Goal: Task Accomplishment & Management: Use online tool/utility

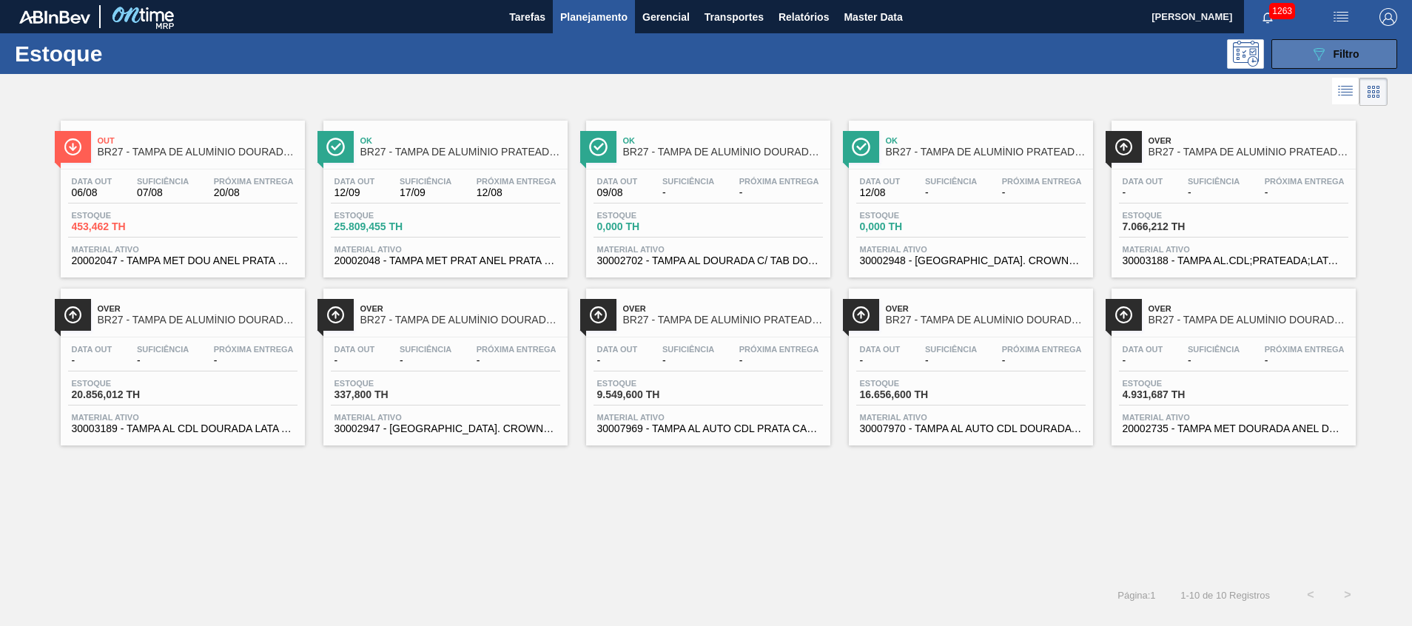
click at [1294, 47] on button "089F7B8B-B2A5-4AFE-B5C0-19BA573D28AC Filtro" at bounding box center [1334, 54] width 126 height 30
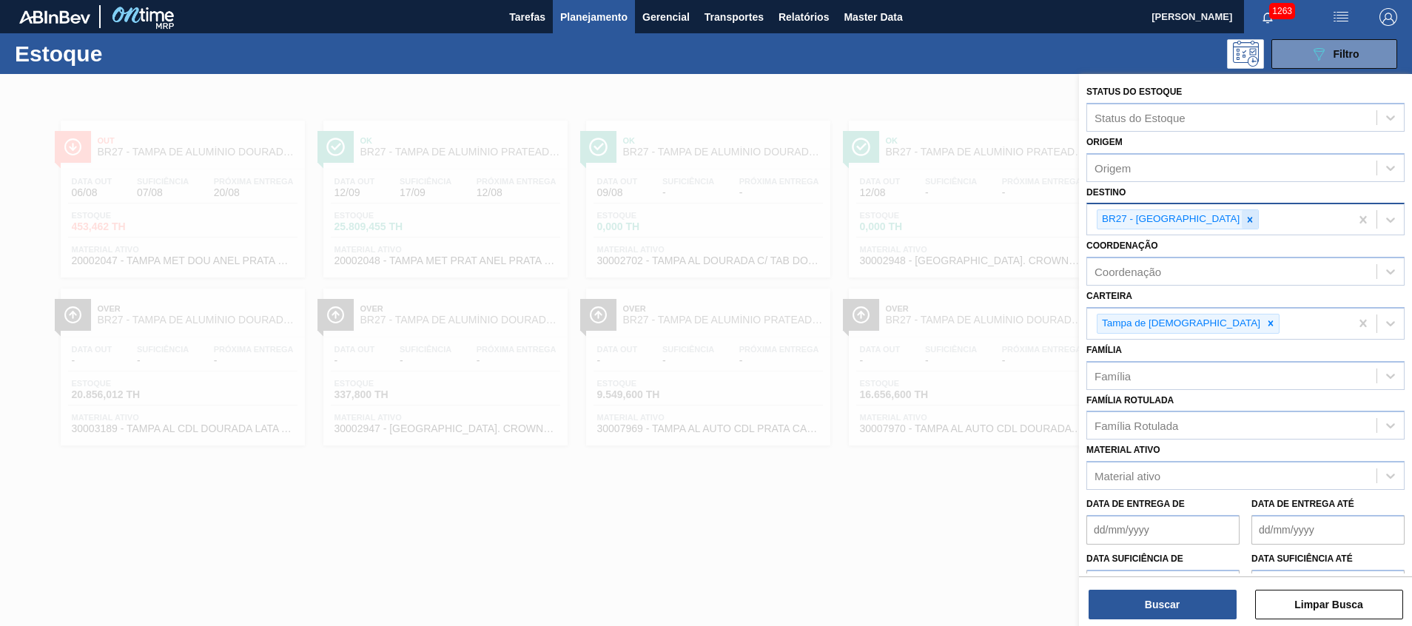
click at [1245, 219] on icon at bounding box center [1250, 220] width 10 height 10
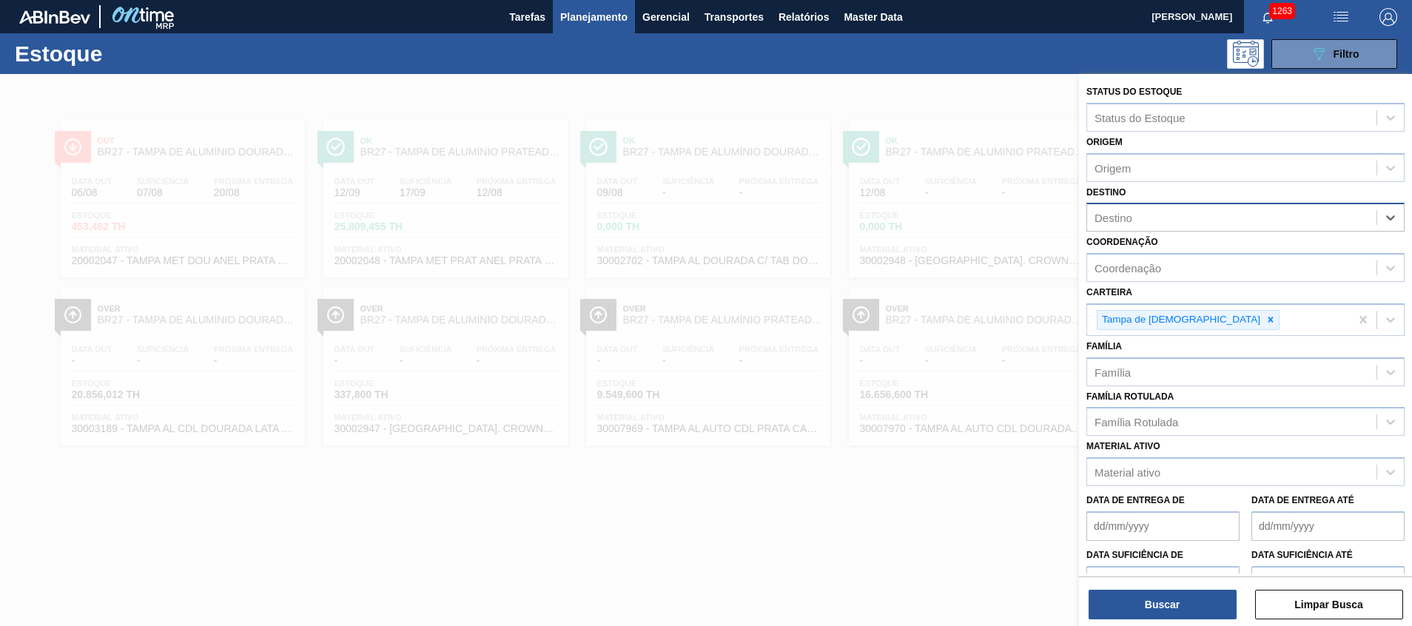
click at [799, 504] on div at bounding box center [706, 387] width 1412 height 626
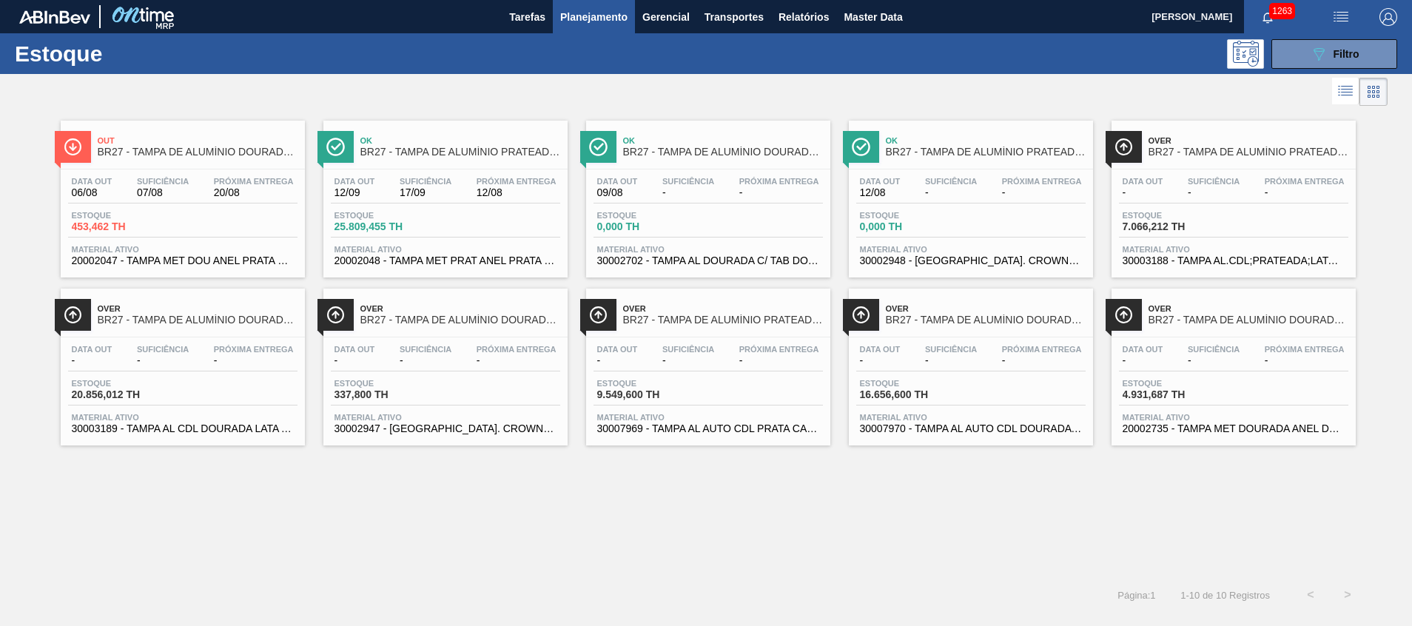
click at [1381, 347] on div "Out BR27 - TAMPA DE ALUMÍNIO DOURADA TAB PRATA MINAS Data out 06/08 Suficiência…" at bounding box center [706, 278] width 1412 height 336
click at [1305, 50] on button "089F7B8B-B2A5-4AFE-B5C0-19BA573D28AC Filtro" at bounding box center [1334, 54] width 126 height 30
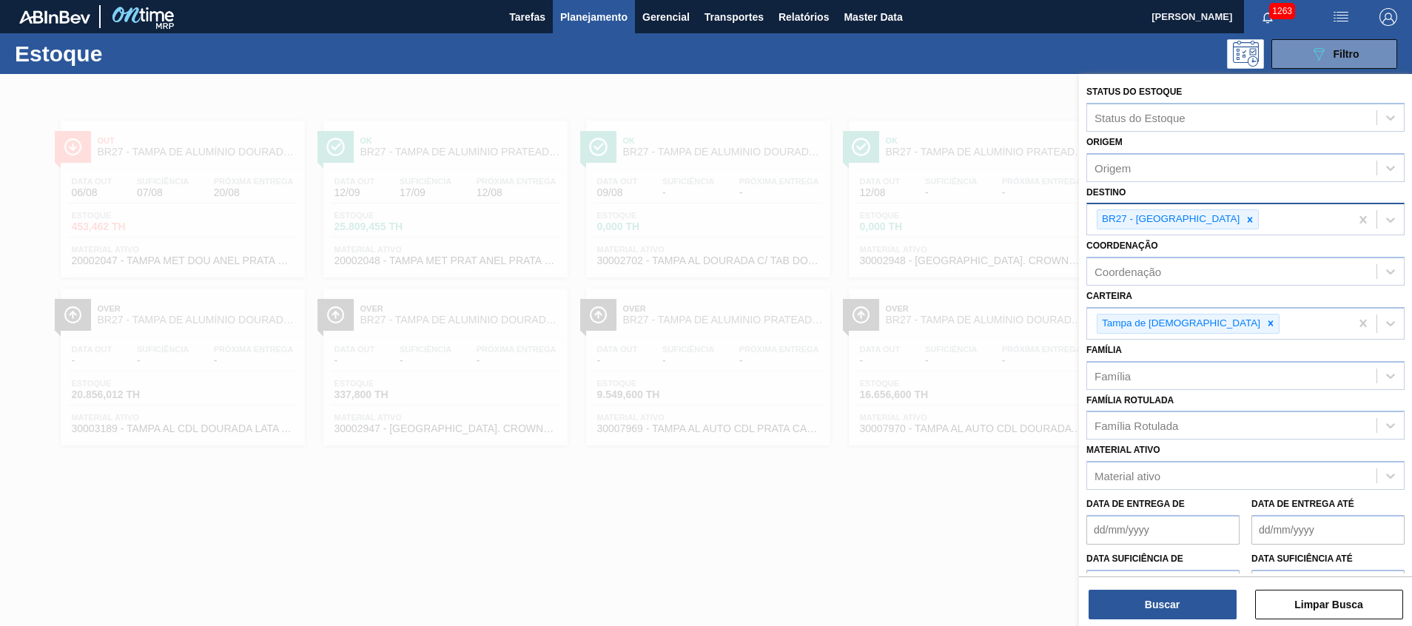
click at [1196, 208] on div "BR27 - Nova Minas" at bounding box center [1218, 219] width 263 height 30
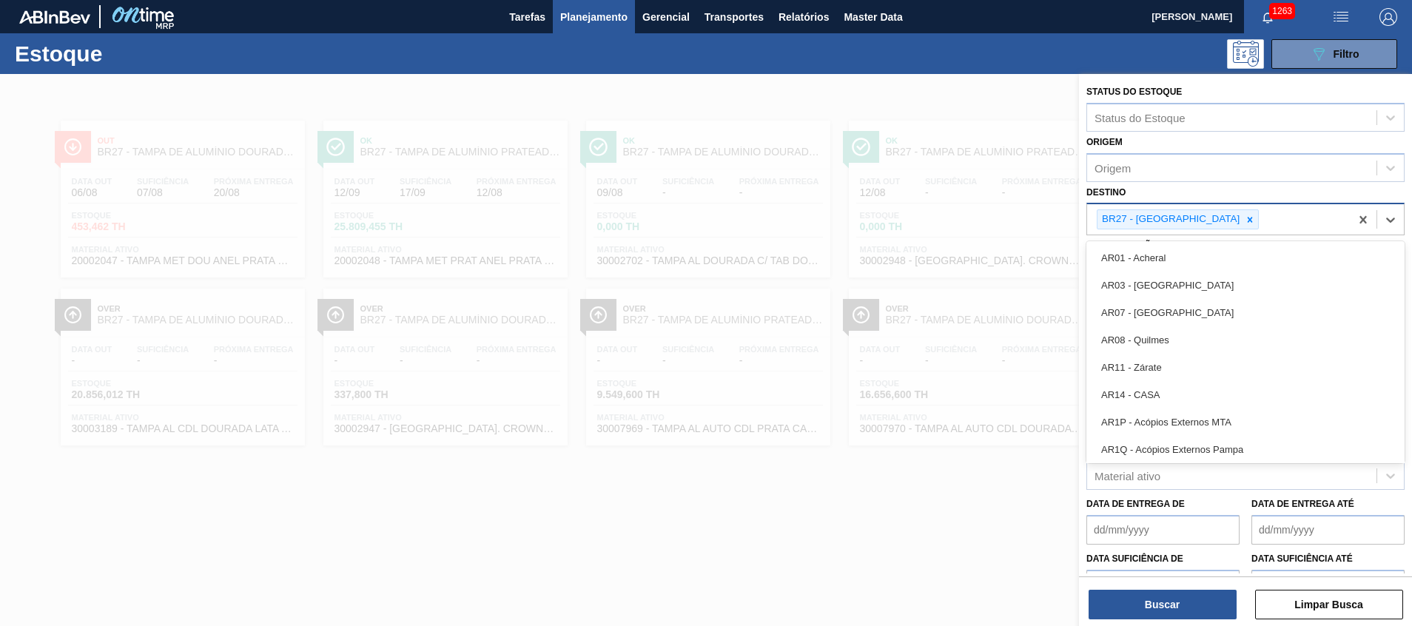
click at [1190, 213] on div "BR27 - Nova Minas" at bounding box center [1169, 219] width 144 height 18
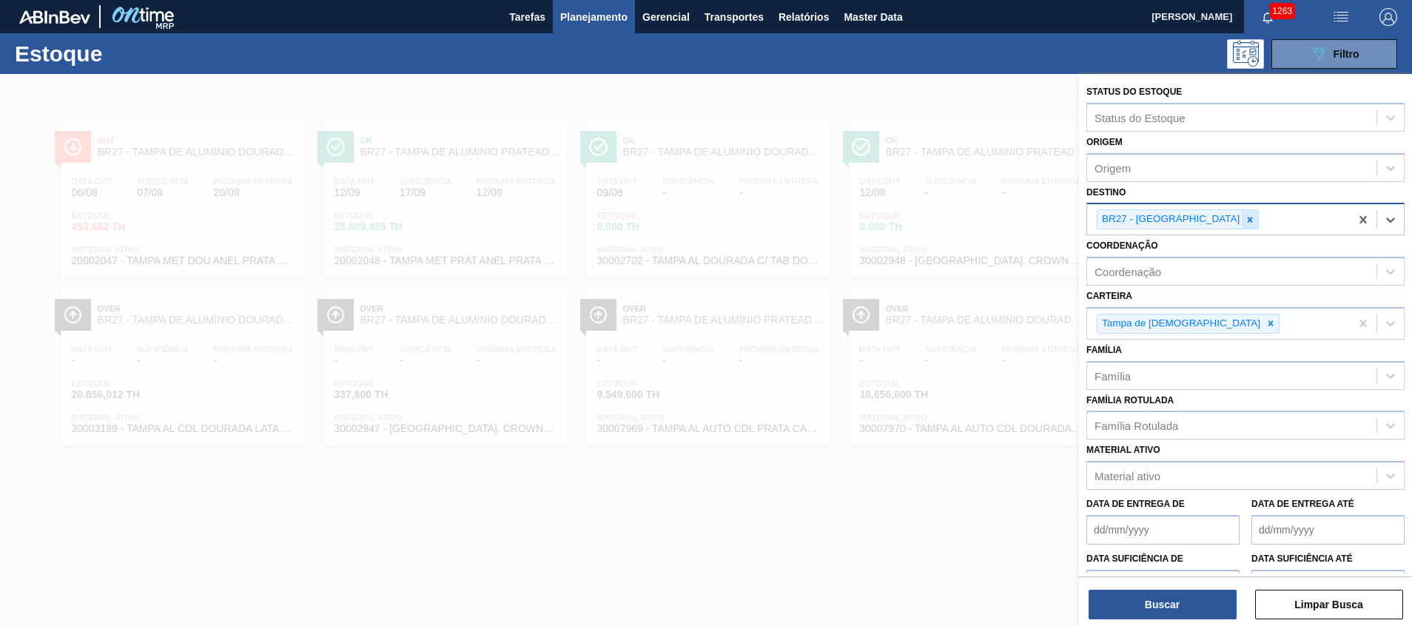
click at [1242, 212] on div at bounding box center [1250, 219] width 16 height 18
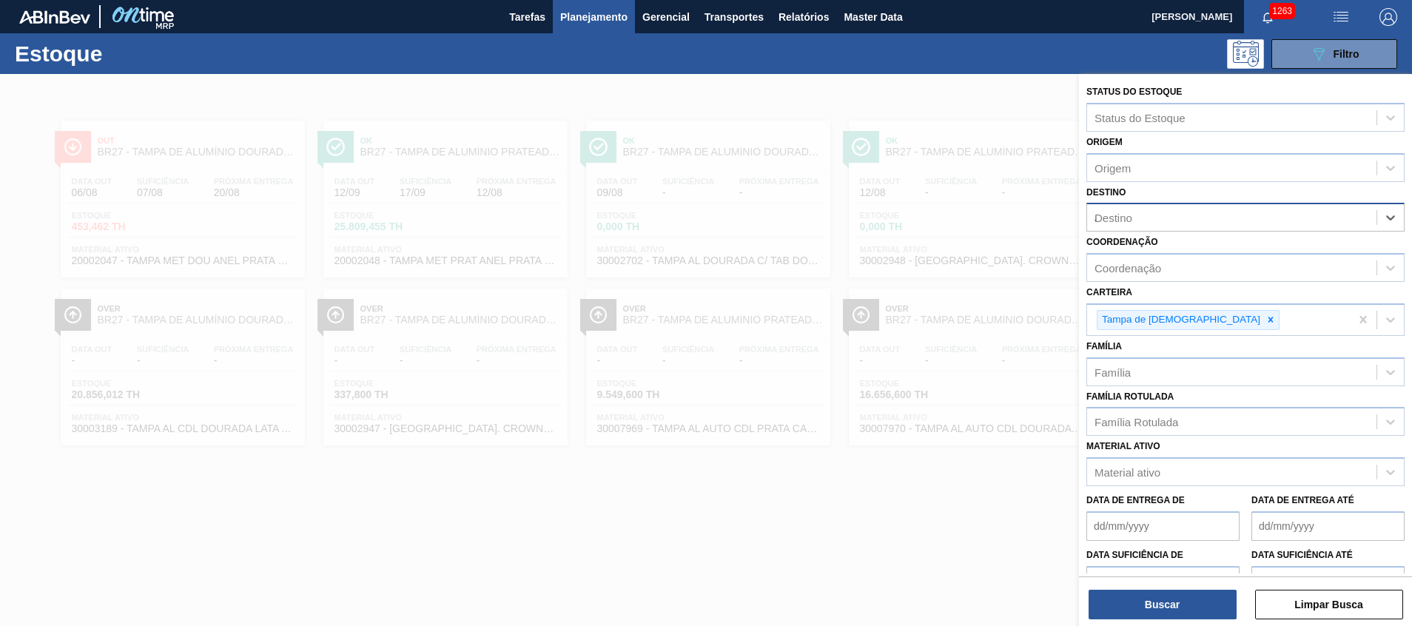
type input "aq"
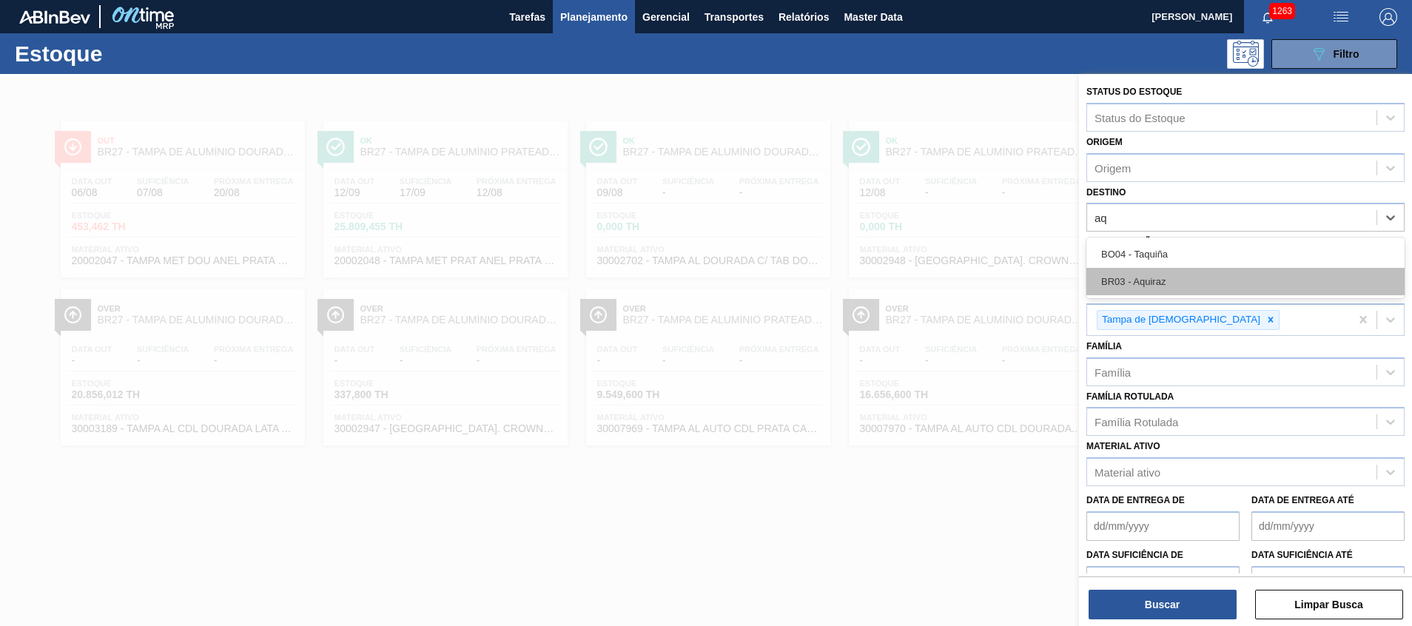
click at [1148, 269] on div "BO04 - Taquiña BR03 - Aquiraz" at bounding box center [1245, 268] width 318 height 61
click at [1148, 269] on div "BR03 - Aquiraz" at bounding box center [1245, 281] width 318 height 27
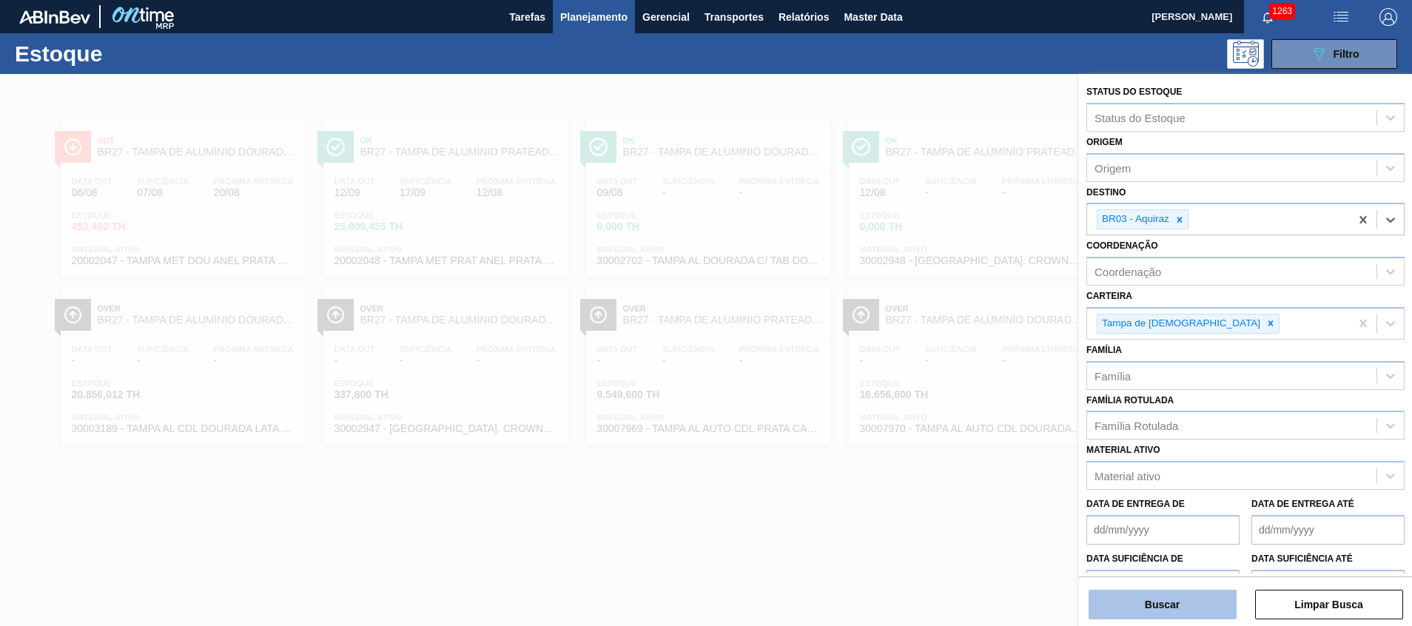
click at [1167, 613] on button "Buscar" at bounding box center [1162, 605] width 148 height 30
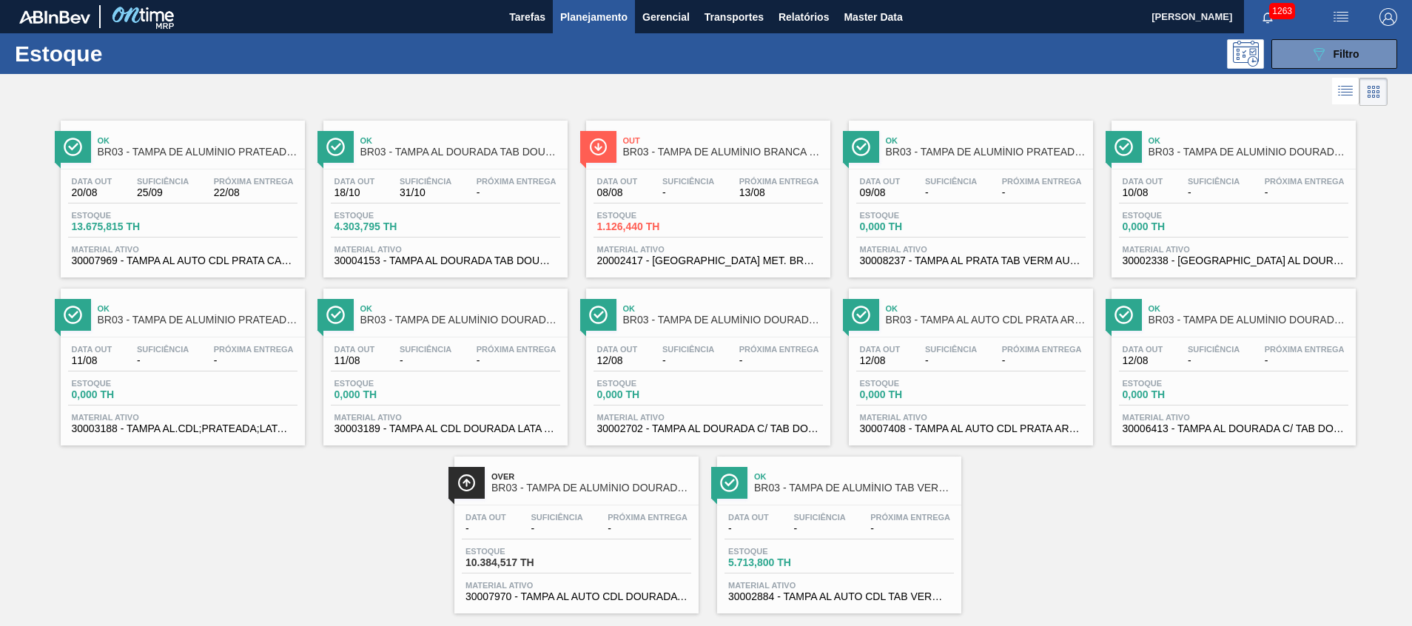
click at [570, 593] on span "30007970 - TAMPA AL AUTO CDL DOURADA CANPACK" at bounding box center [576, 596] width 222 height 11
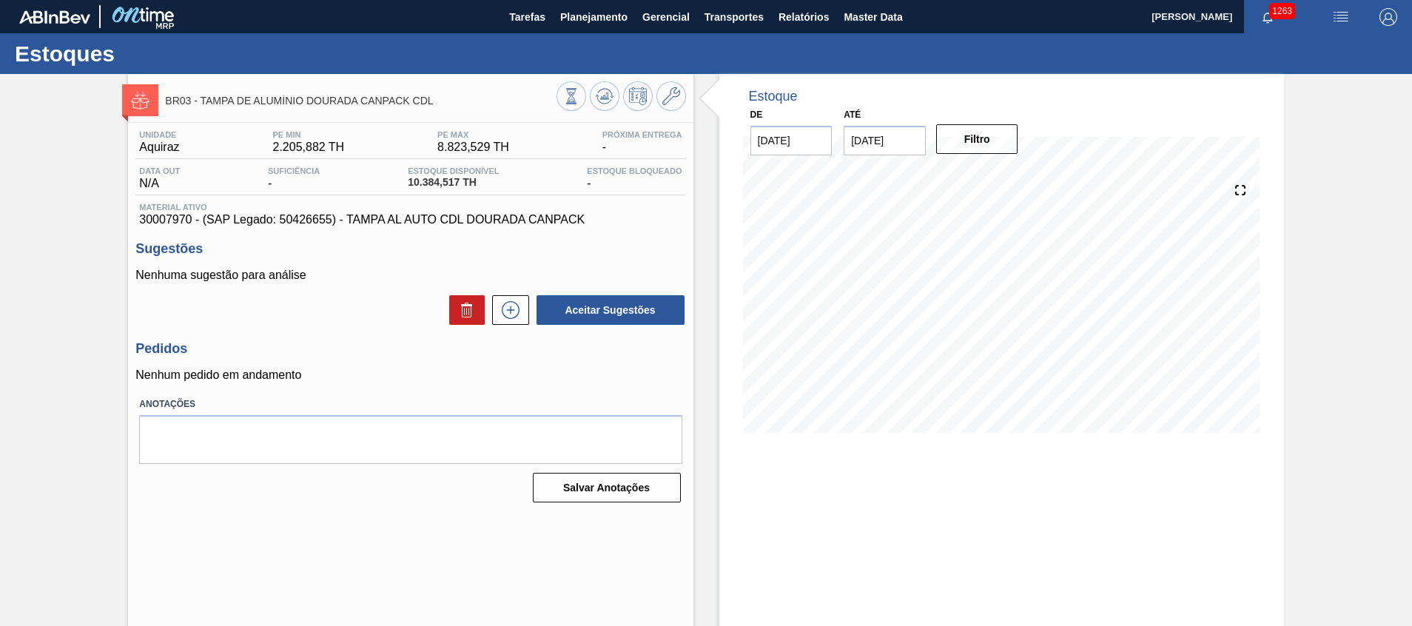
click at [617, 385] on div "Unidade Aquiraz PE MIN 2.205,882 TH PE MAX 8.823,529 TH Próxima Entrega - Data …" at bounding box center [410, 315] width 565 height 385
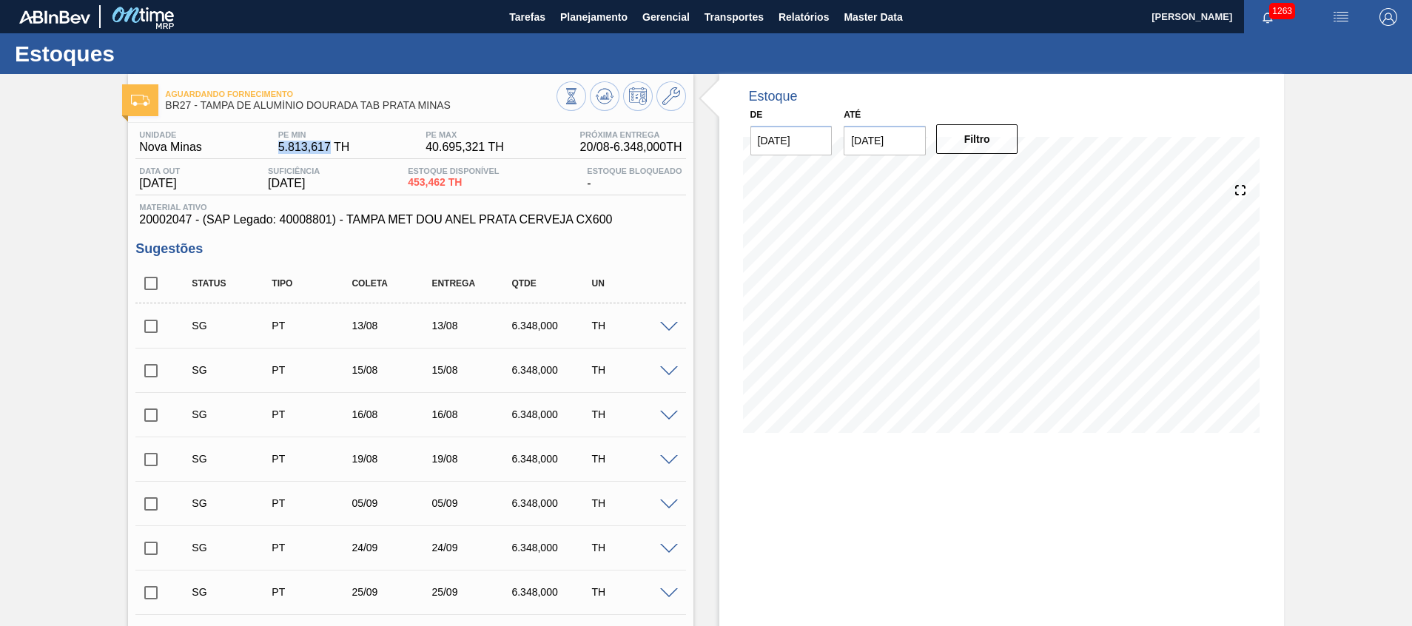
drag, startPoint x: 273, startPoint y: 147, endPoint x: 393, endPoint y: 178, distance: 123.8
click at [337, 150] on div "PE MIN 5.813,617 TH" at bounding box center [314, 142] width 79 height 24
click at [661, 328] on span at bounding box center [669, 327] width 18 height 11
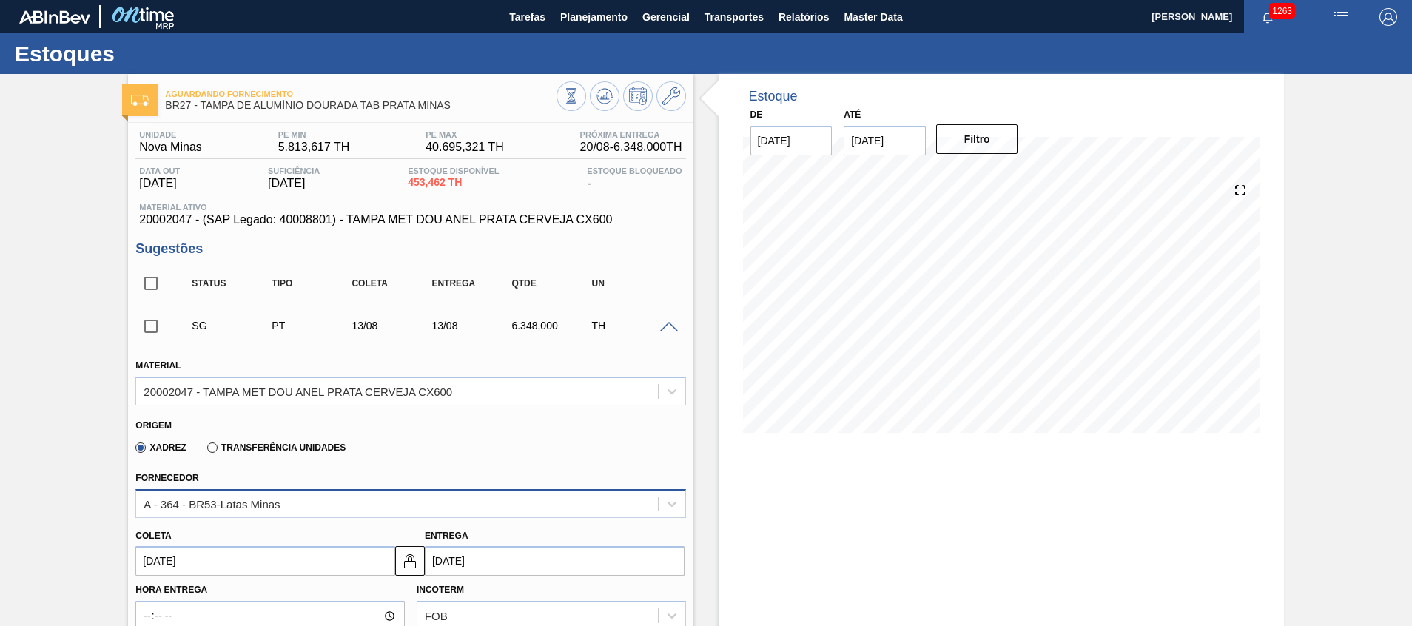
click at [257, 499] on div "A - 364 - BR53-Latas Minas" at bounding box center [212, 503] width 136 height 13
click at [669, 325] on span at bounding box center [669, 327] width 18 height 11
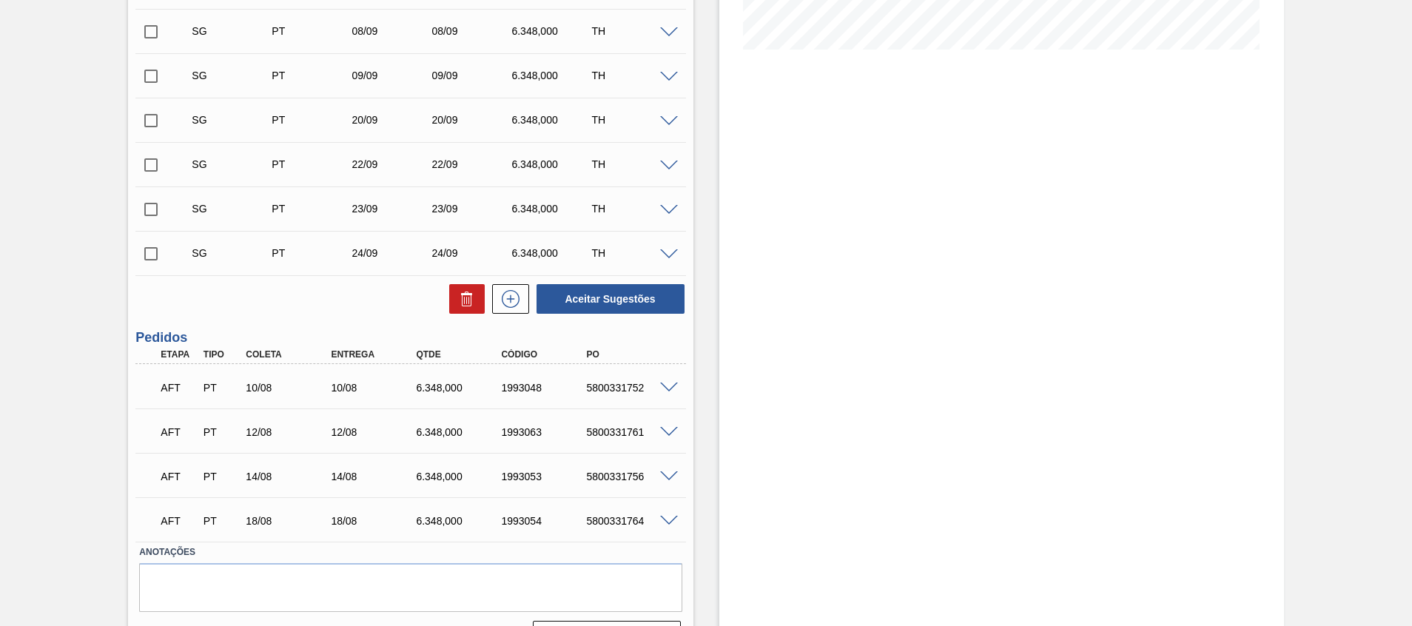
scroll to position [420, 0]
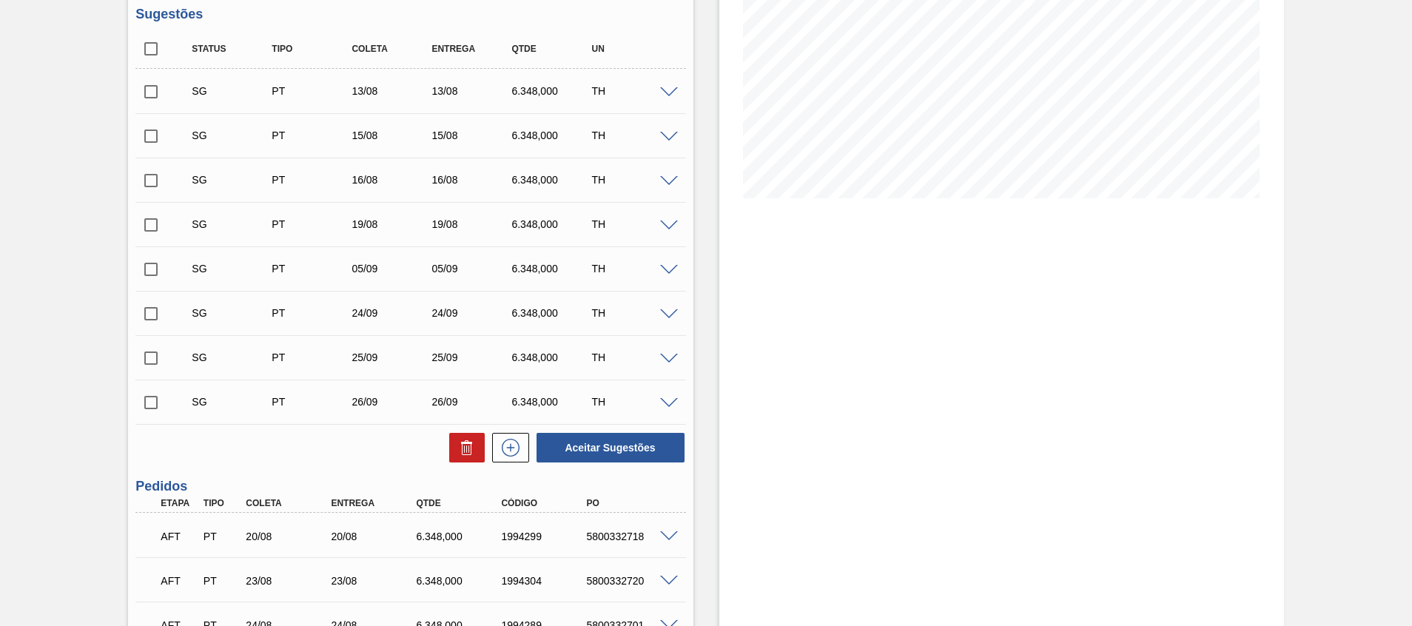
scroll to position [376, 0]
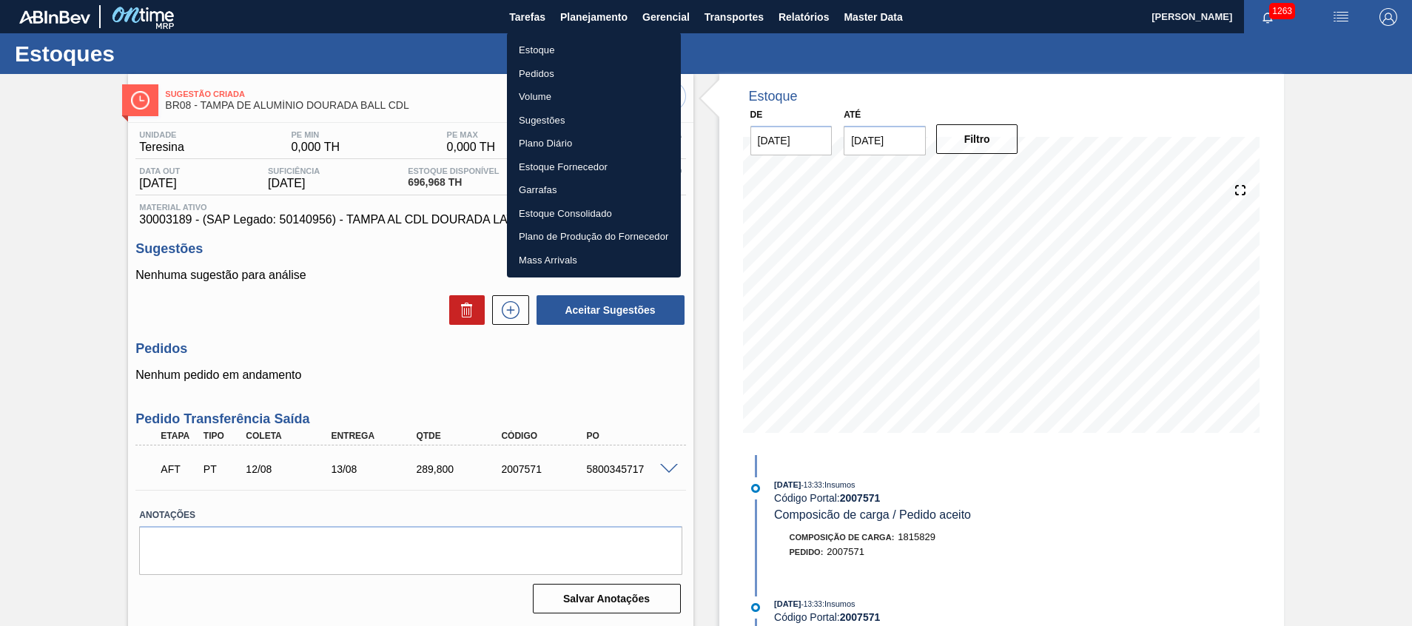
scroll to position [10, 0]
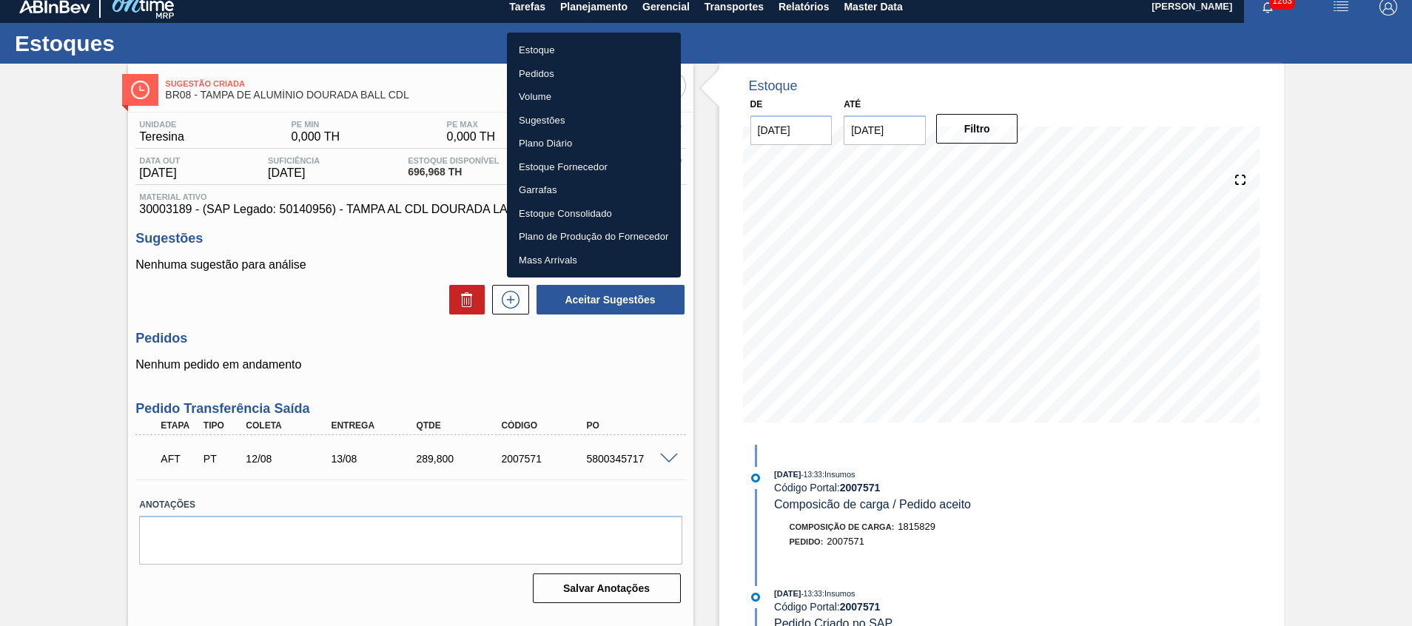
click at [1037, 308] on div at bounding box center [706, 313] width 1412 height 626
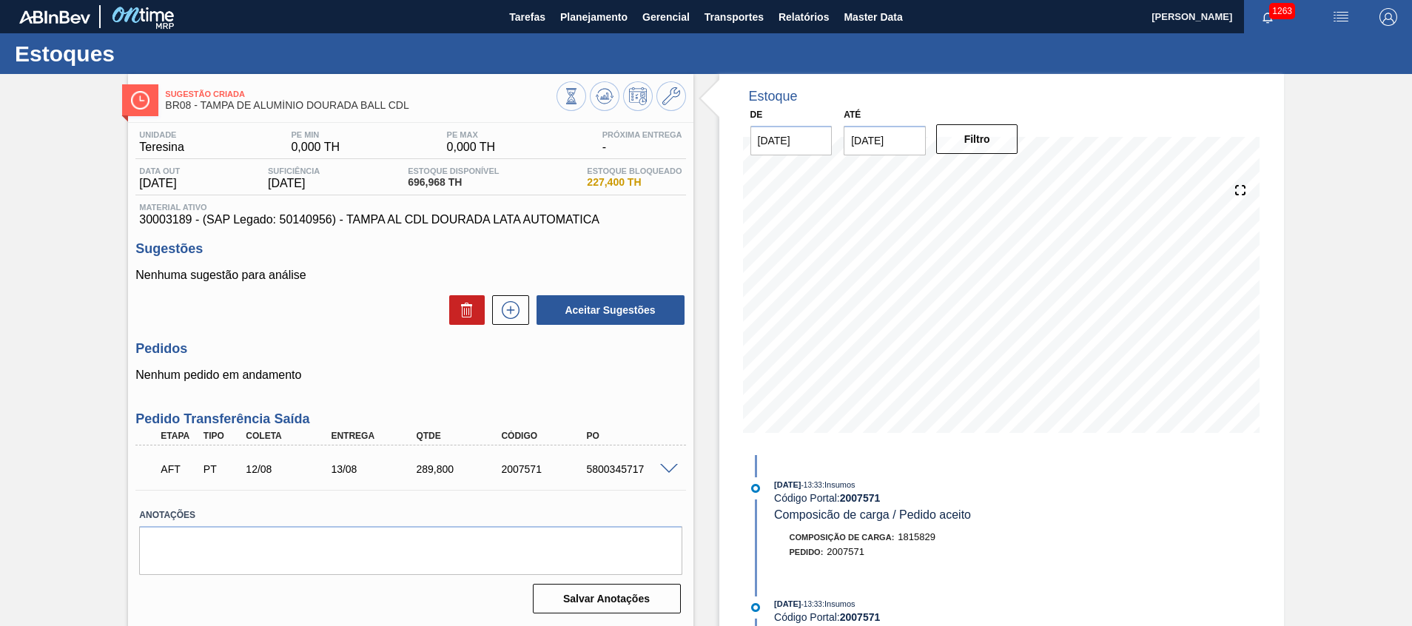
click at [409, 77] on div "Sugestão Criada BR08 - TAMPA DE ALUMÍNIO DOURADA BALL CDL" at bounding box center [410, 94] width 565 height 41
click at [579, 21] on span "Planejamento" at bounding box center [593, 17] width 67 height 18
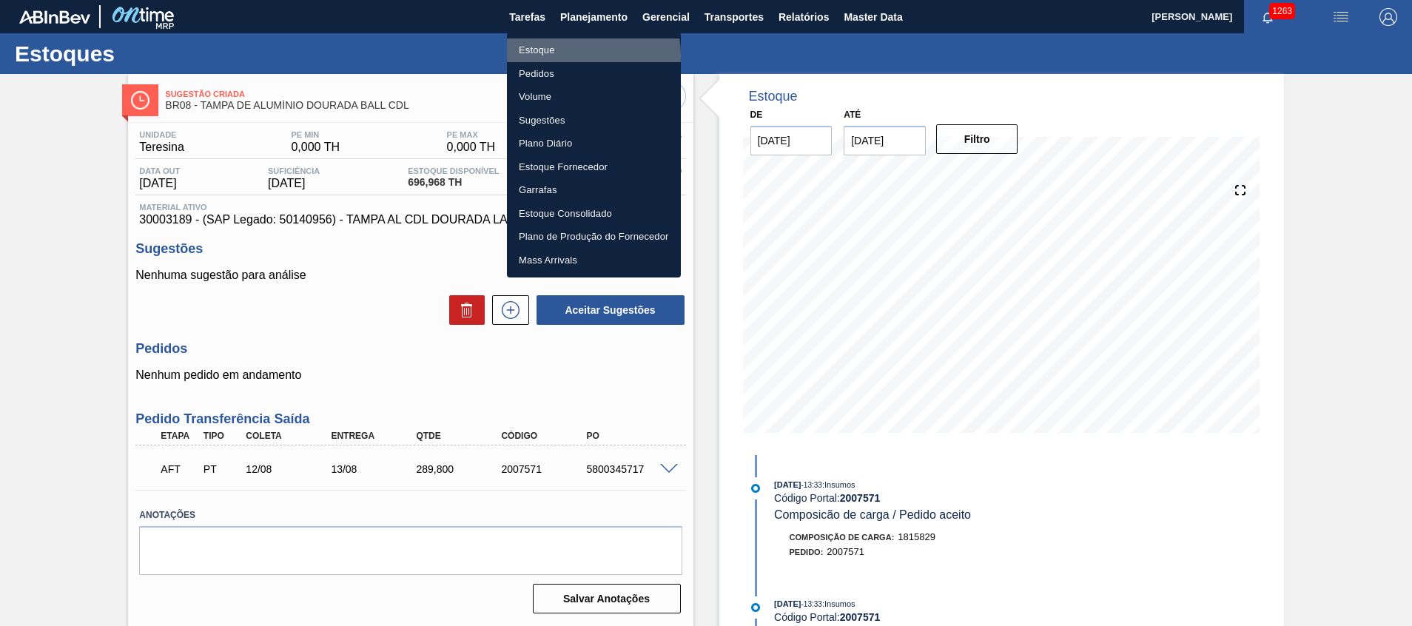
drag, startPoint x: 565, startPoint y: 55, endPoint x: 299, endPoint y: 232, distance: 319.7
click at [565, 55] on li "Estoque" at bounding box center [594, 50] width 174 height 24
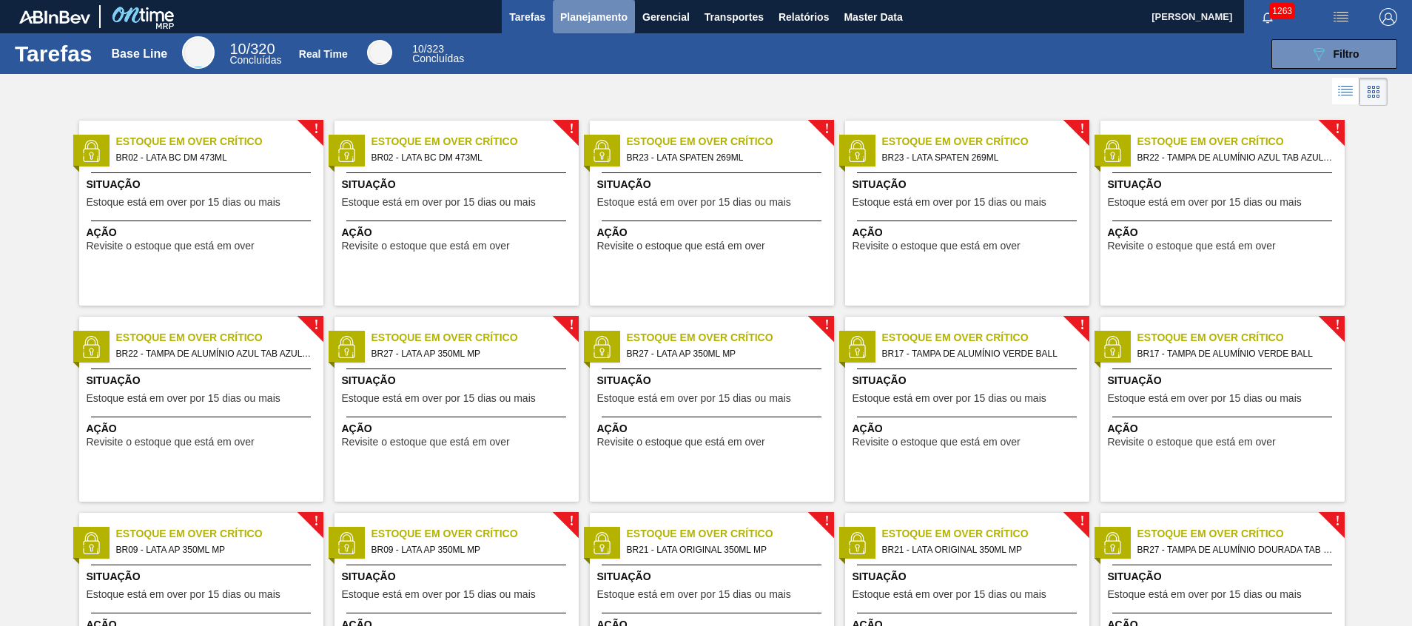
click at [585, 28] on button "Planejamento" at bounding box center [594, 16] width 82 height 33
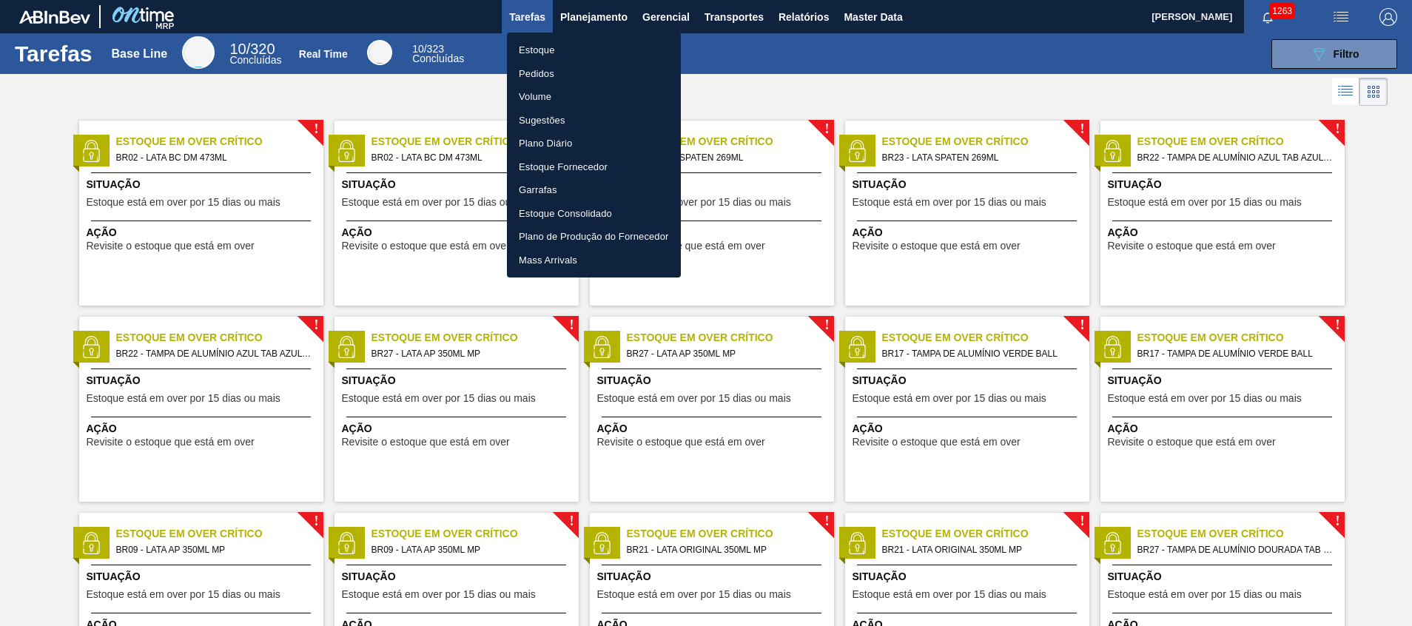
click at [559, 53] on li "Estoque" at bounding box center [594, 50] width 174 height 24
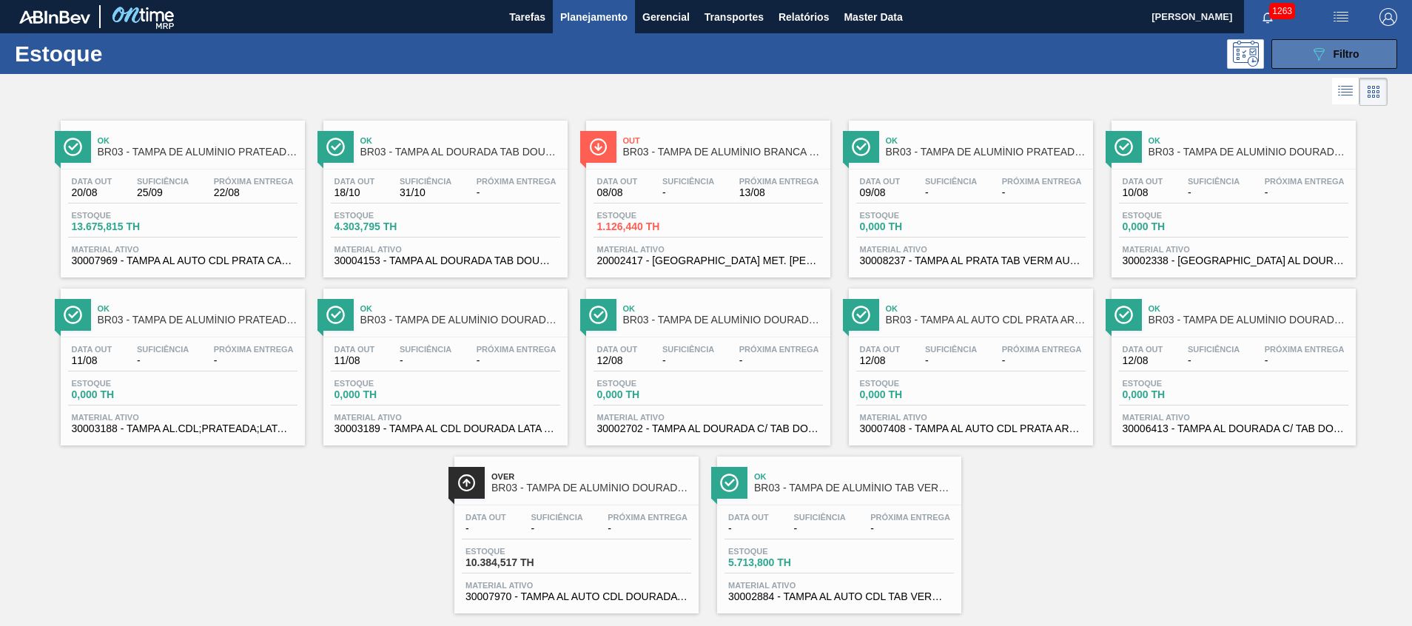
click at [1306, 59] on button "089F7B8B-B2A5-4AFE-B5C0-19BA573D28AC Filtro" at bounding box center [1334, 54] width 126 height 30
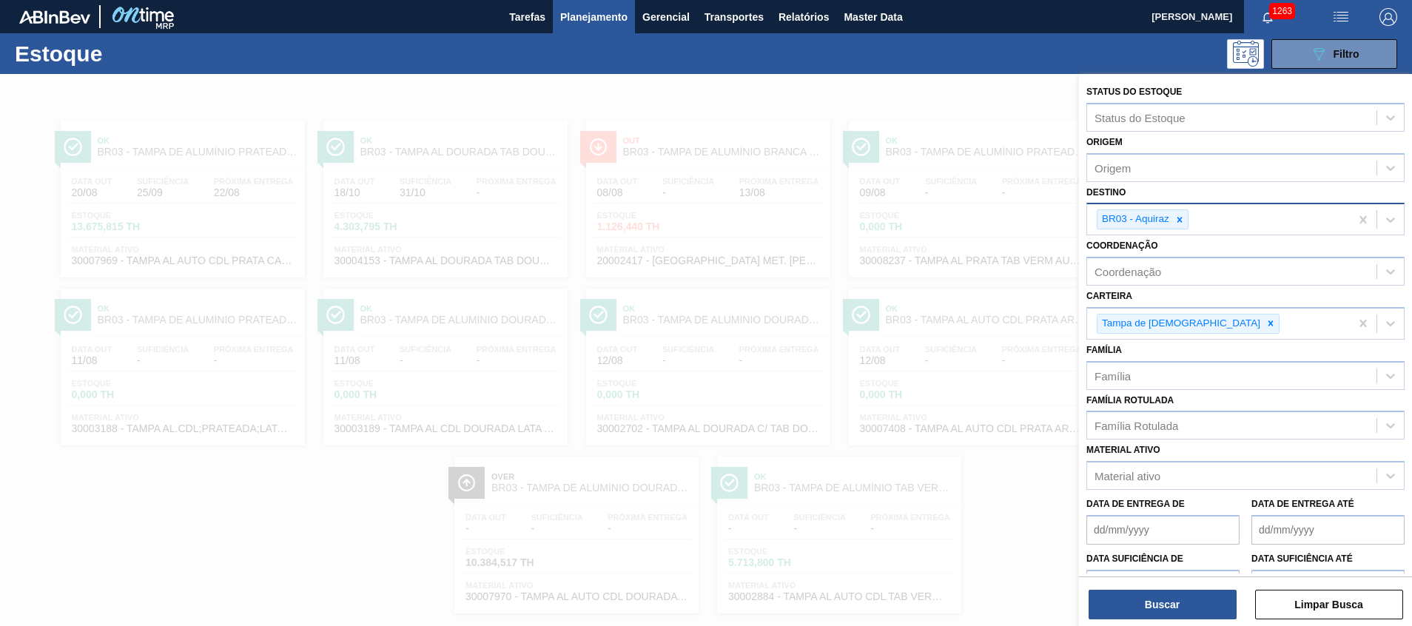
click at [1172, 214] on div at bounding box center [1179, 219] width 16 height 18
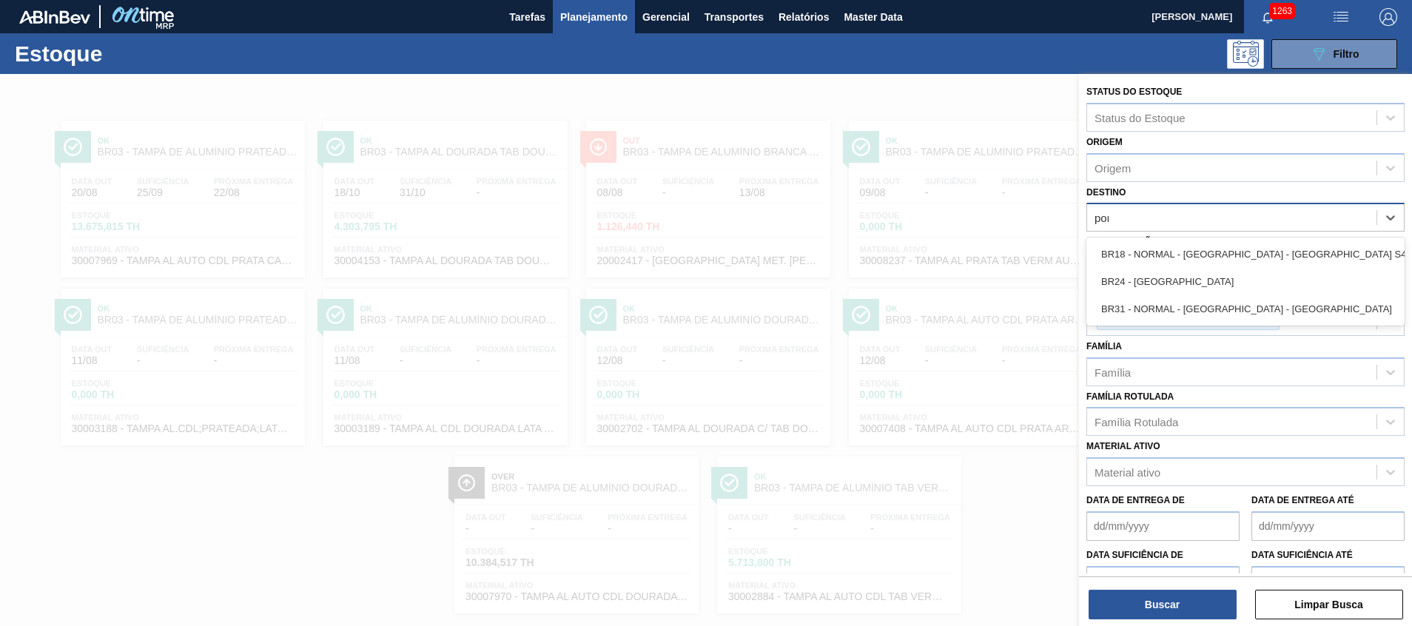
type input "pont"
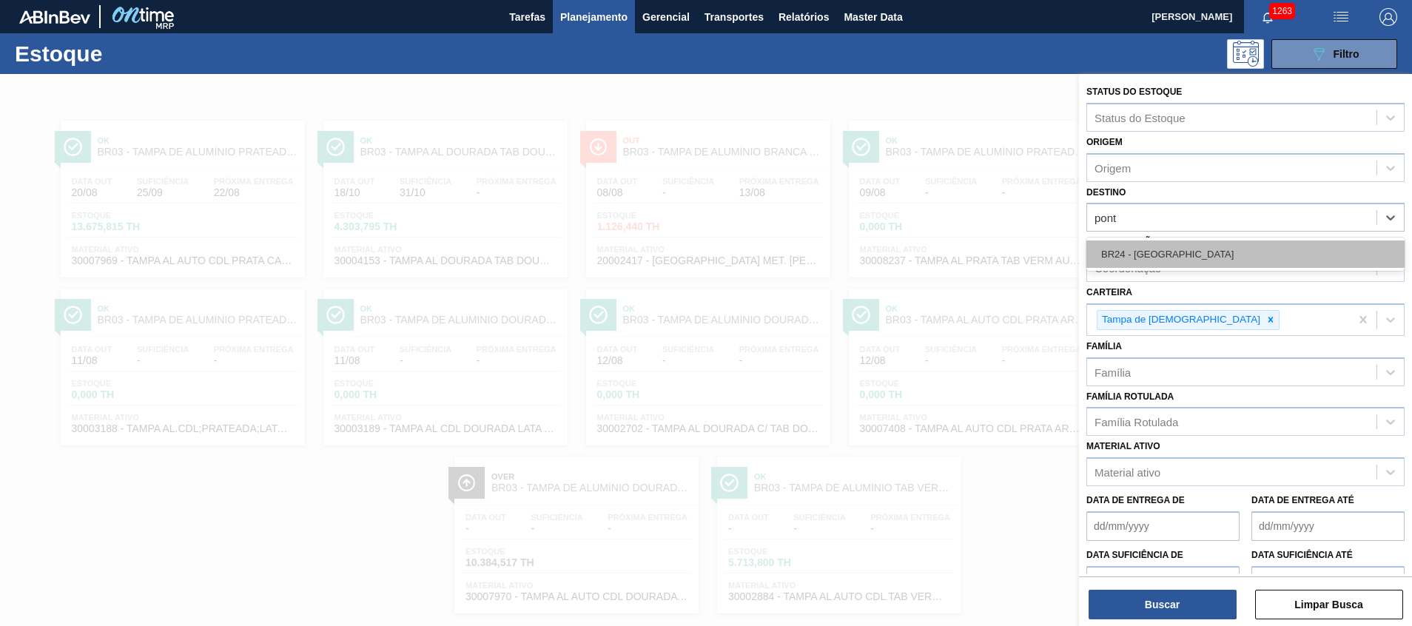
click at [1154, 250] on div "BR24 - Ponta Grossa" at bounding box center [1245, 253] width 318 height 27
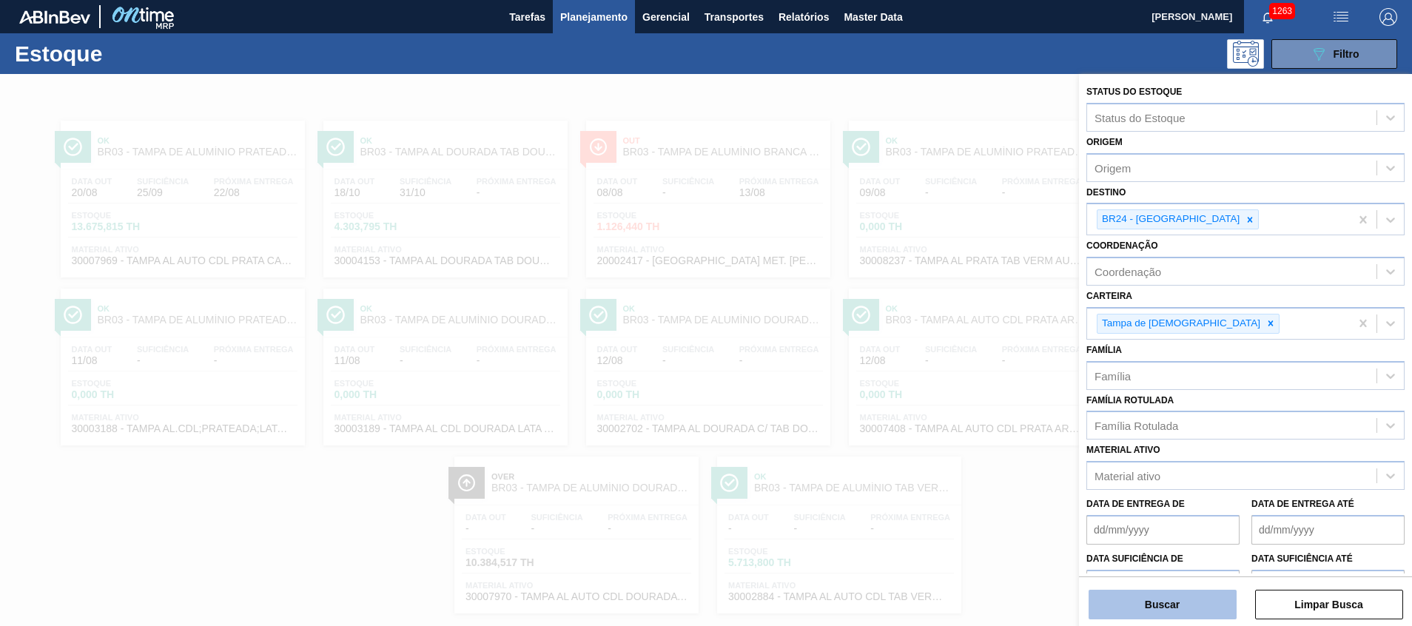
click at [1183, 608] on button "Buscar" at bounding box center [1162, 605] width 148 height 30
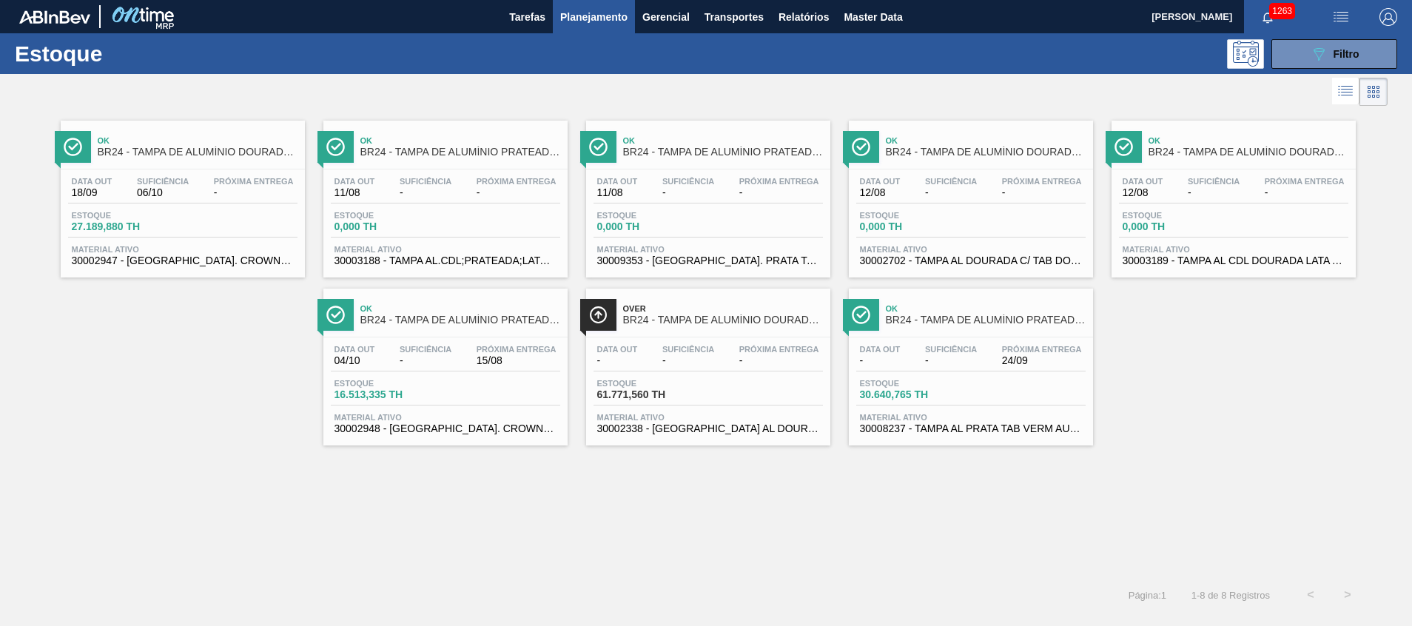
click at [727, 260] on span "30009353 - [GEOGRAPHIC_DATA]. PRATA TAB VERMELHO CDL AUTO" at bounding box center [708, 260] width 222 height 11
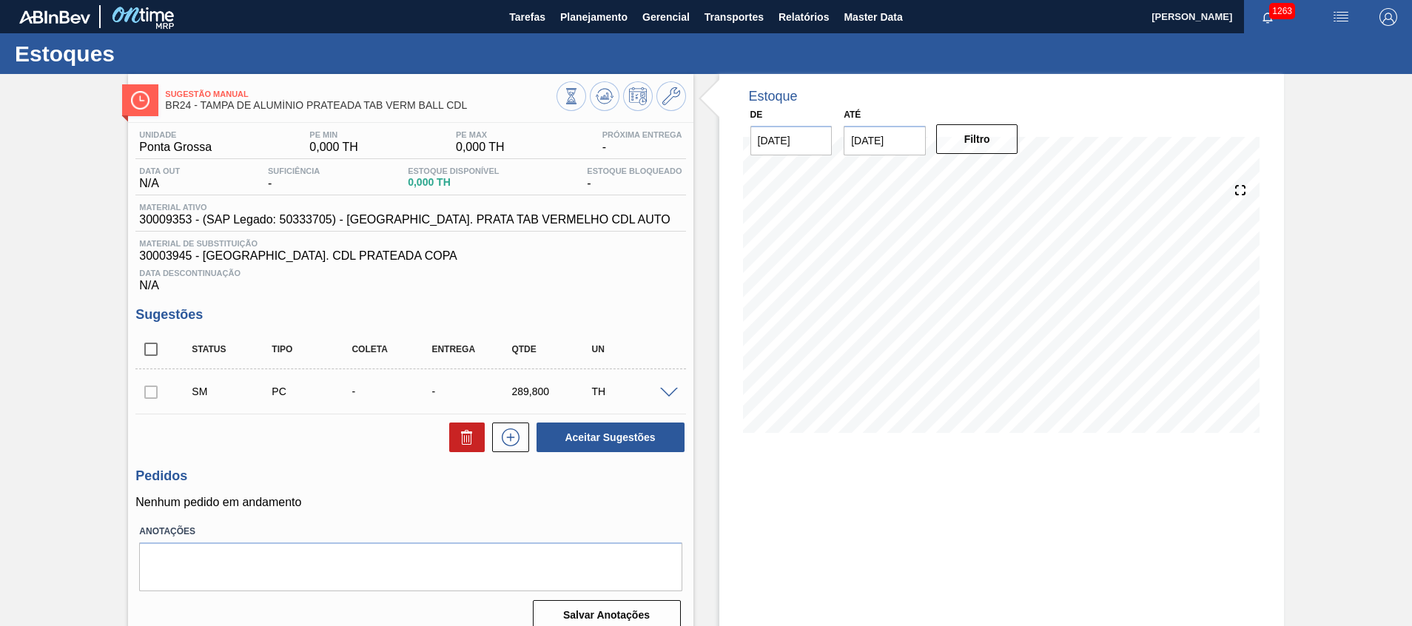
click at [669, 391] on span at bounding box center [669, 393] width 18 height 11
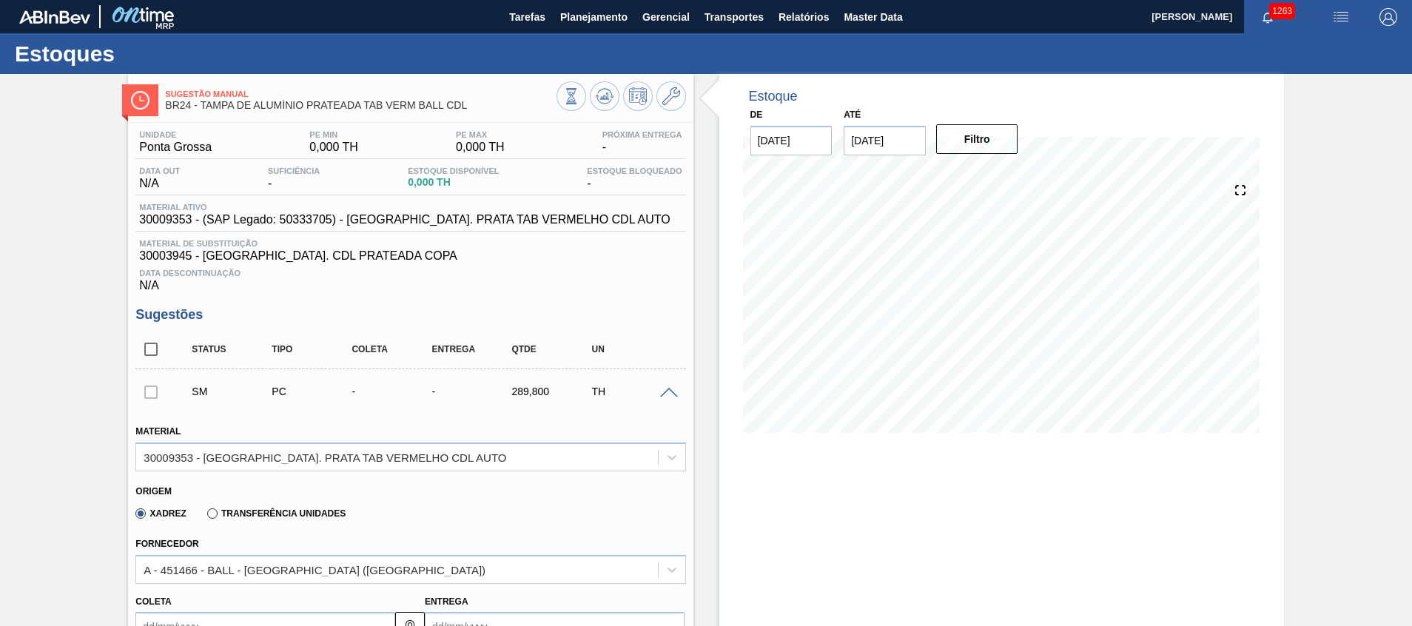
click at [257, 516] on label "Transferência Unidades" at bounding box center [276, 513] width 138 height 10
click at [205, 516] on input "Transferência Unidades" at bounding box center [205, 516] width 0 height 0
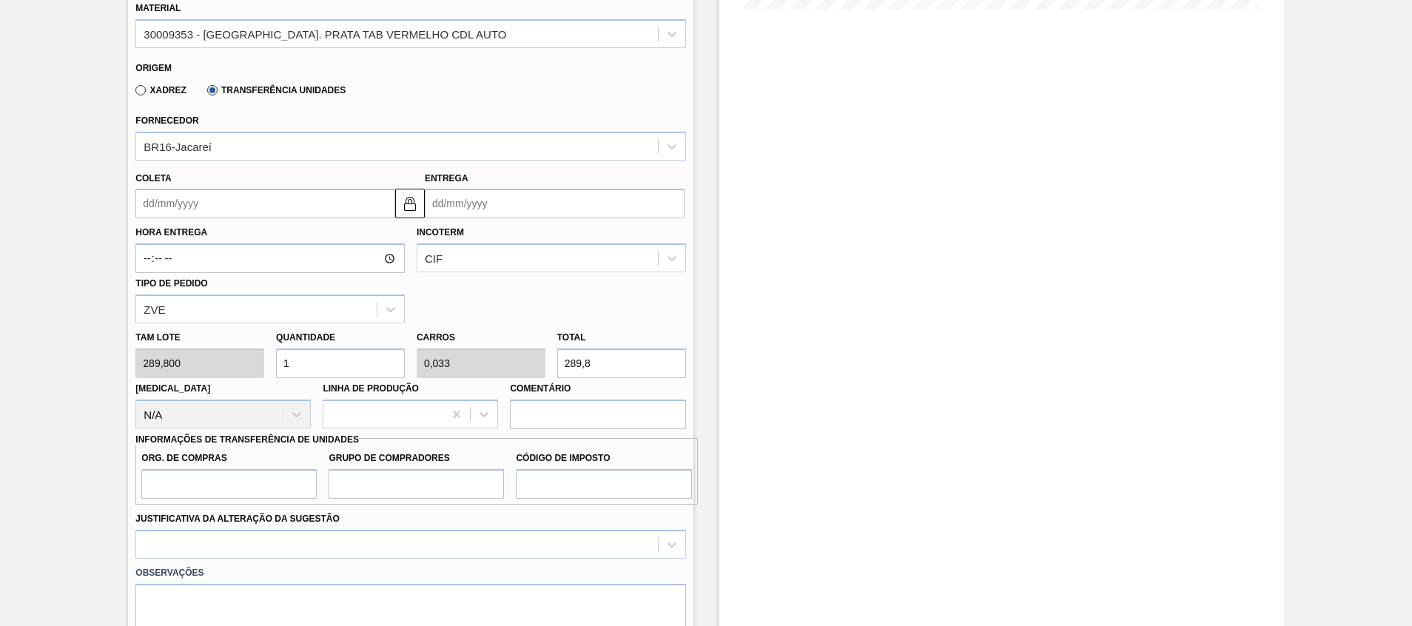
scroll to position [444, 0]
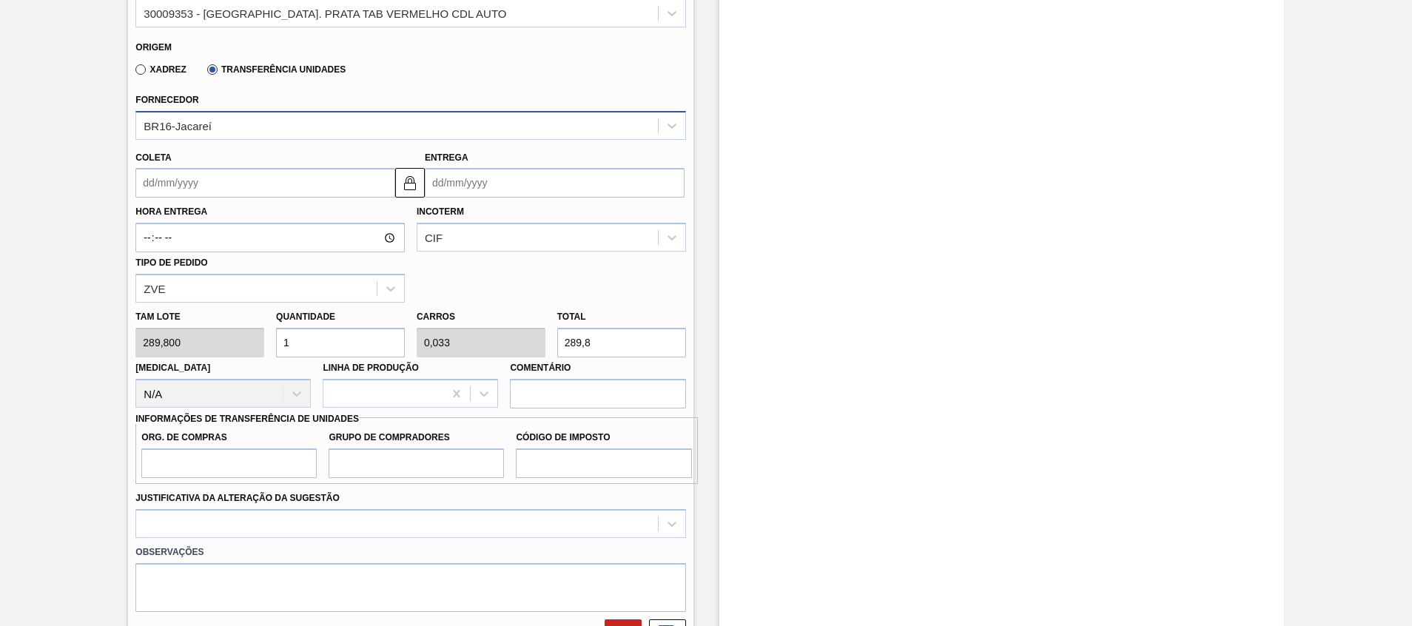
click at [278, 122] on div "BR16-Jacareí" at bounding box center [396, 125] width 521 height 21
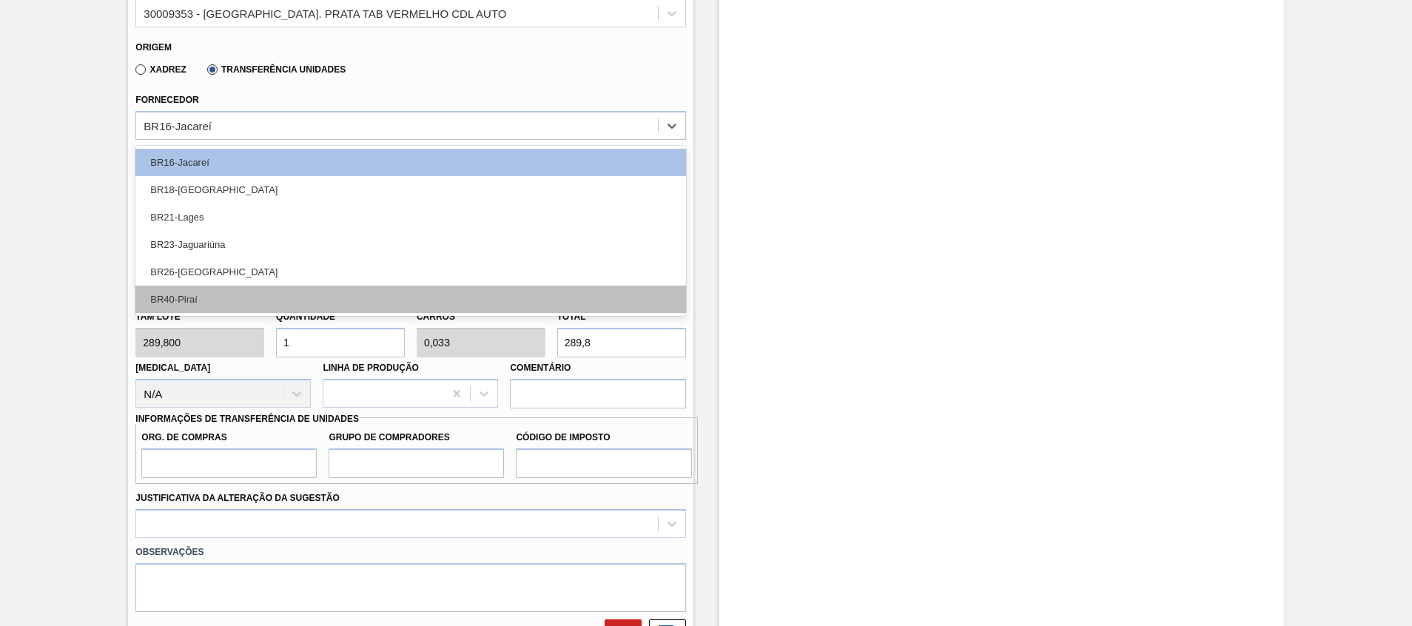
click at [226, 295] on div "BR40-Piraí" at bounding box center [410, 299] width 550 height 27
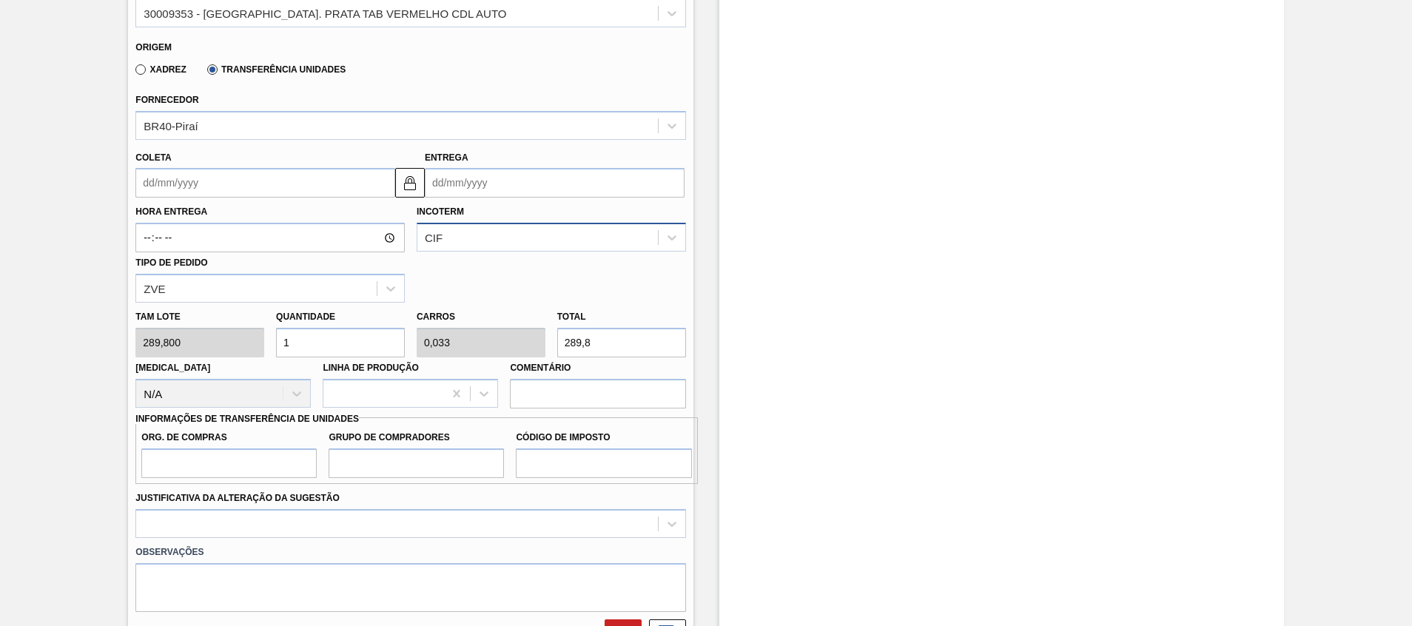
click at [447, 239] on div "CIF" at bounding box center [537, 237] width 240 height 21
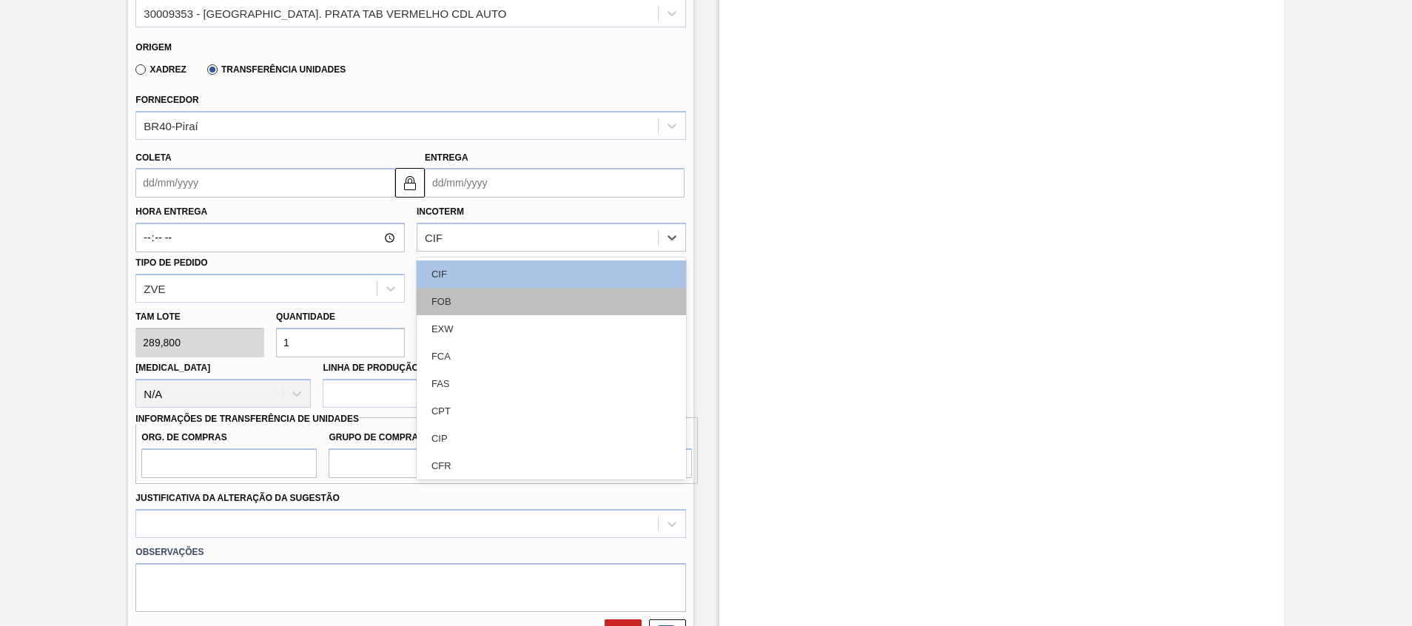
click at [439, 297] on div "FOB" at bounding box center [551, 301] width 269 height 27
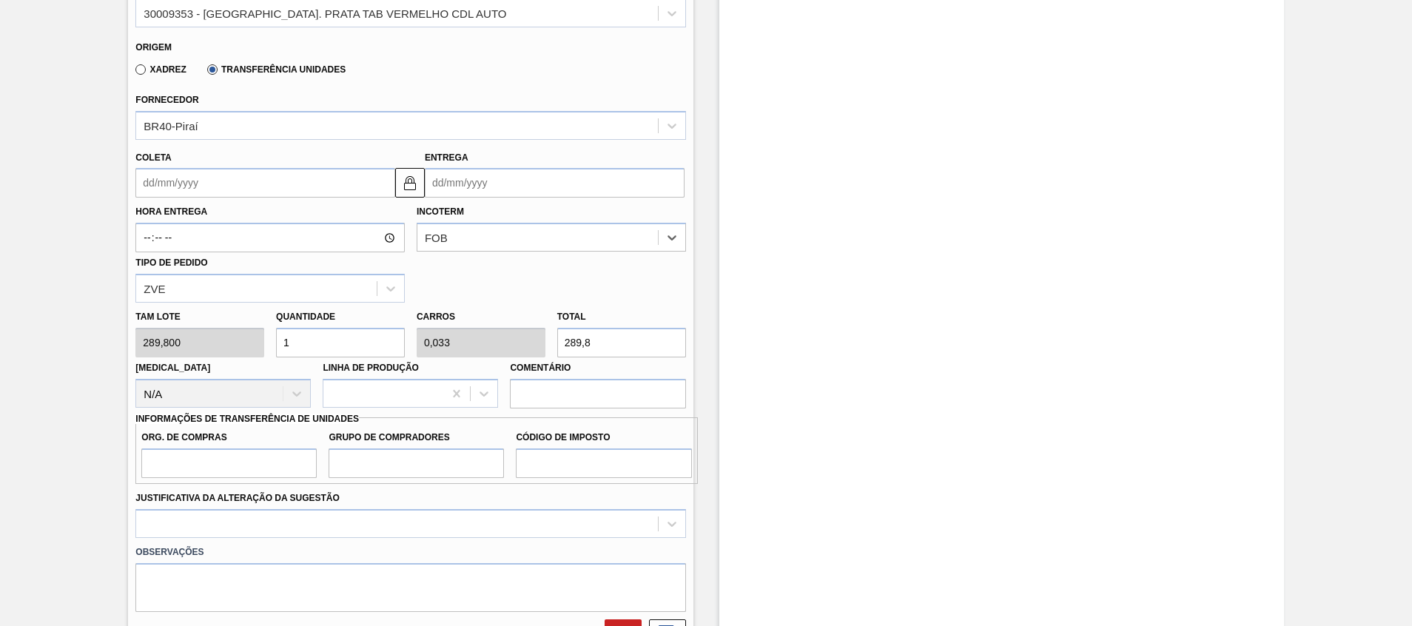
click at [330, 195] on input "Coleta" at bounding box center [265, 183] width 260 height 30
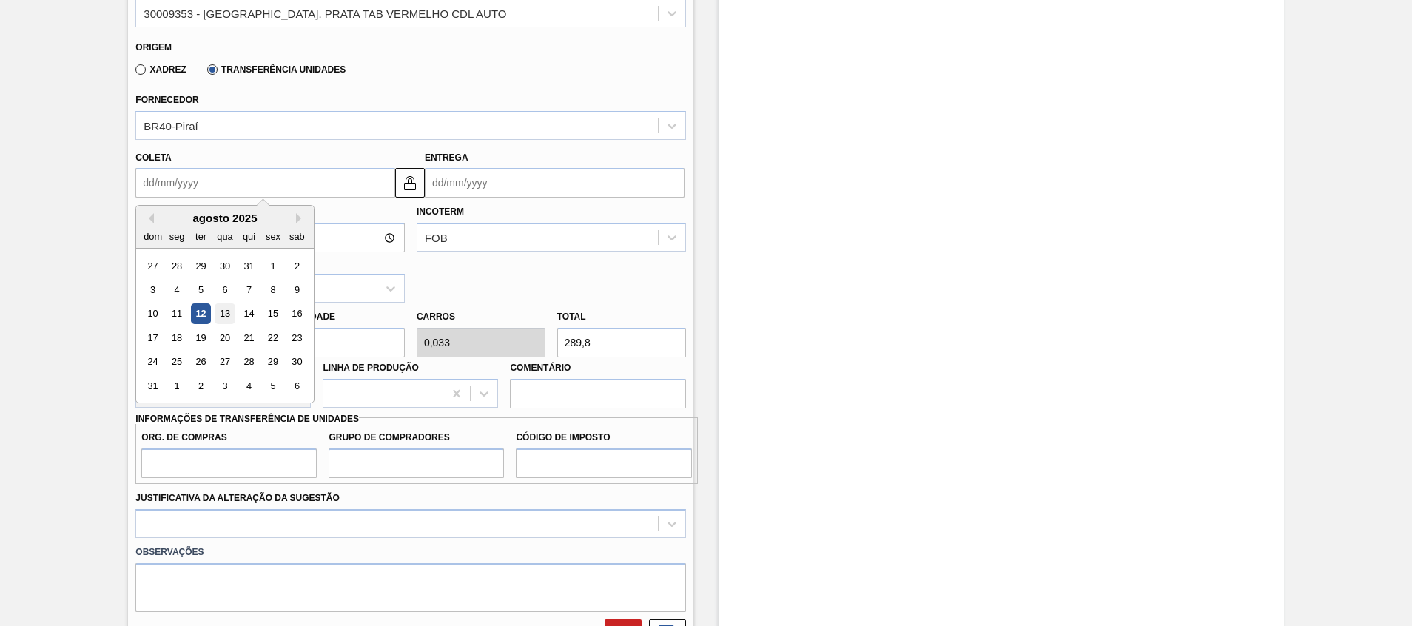
click at [226, 314] on div "13" at bounding box center [225, 314] width 20 height 20
type input "[DATE]"
type input "20/08/2025"
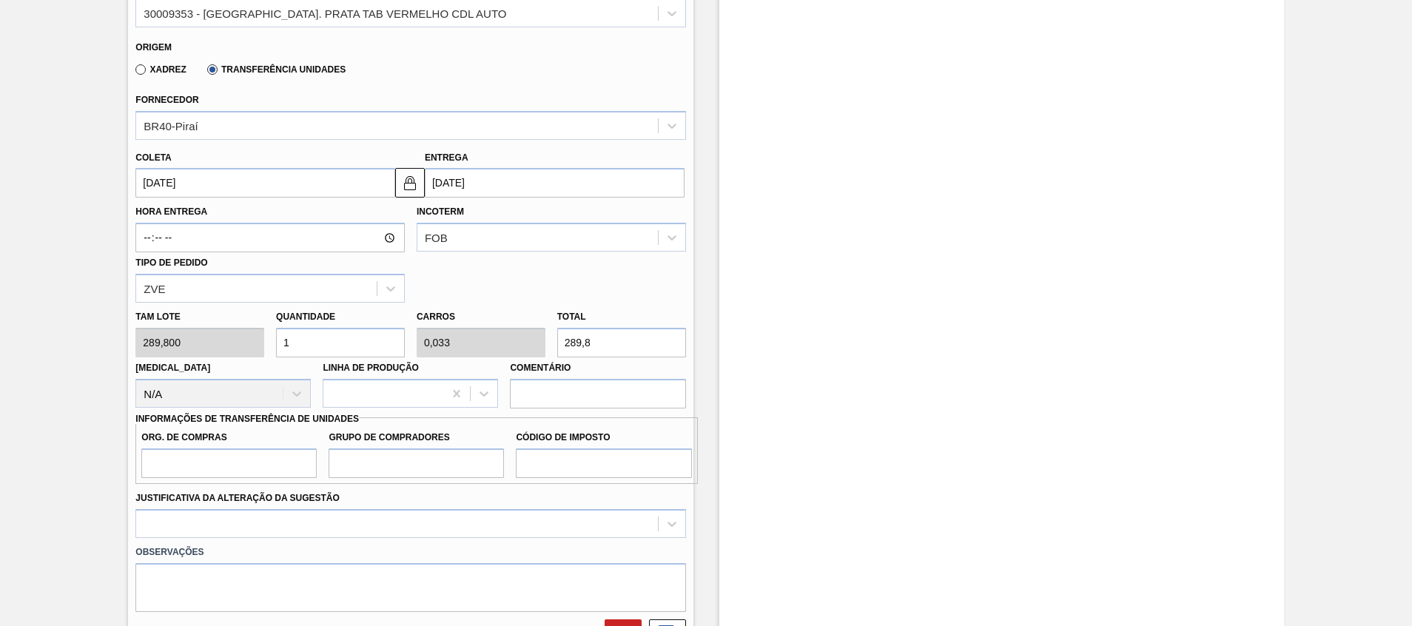
click at [507, 177] on input "20/08/2025" at bounding box center [555, 183] width 260 height 30
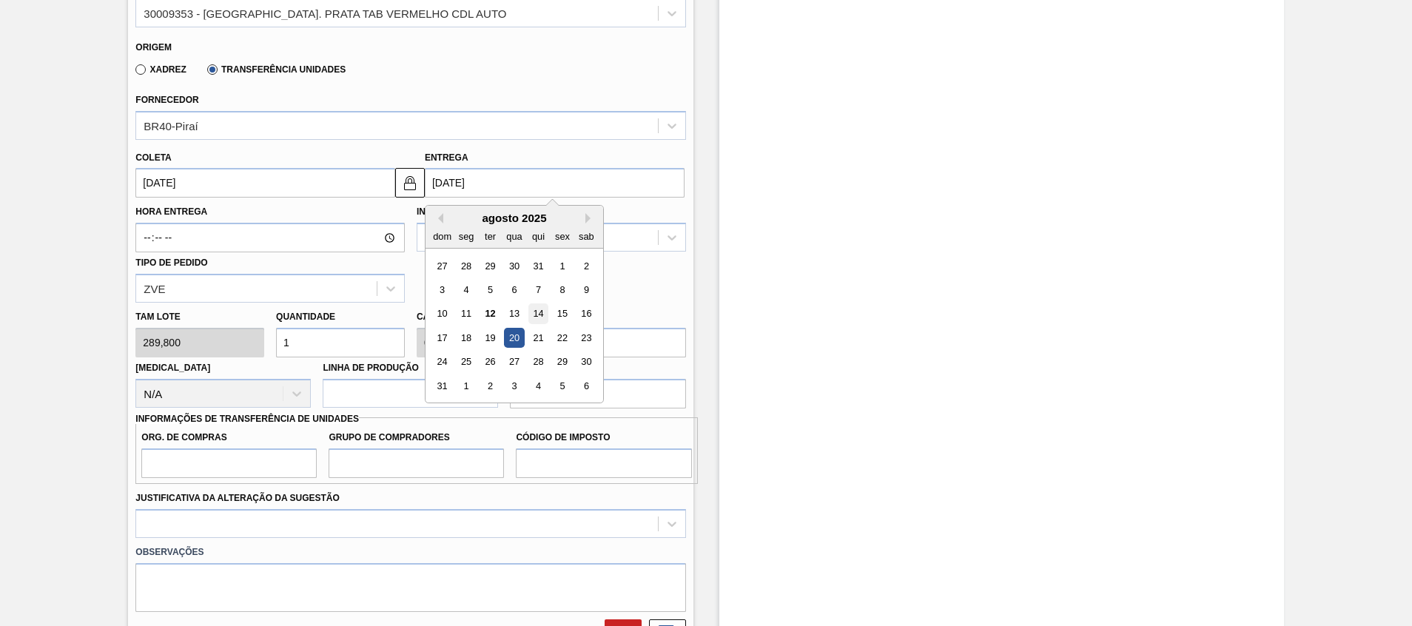
click at [548, 307] on div "14" at bounding box center [538, 314] width 20 height 20
type input "07/08/2025"
type input "[DATE]"
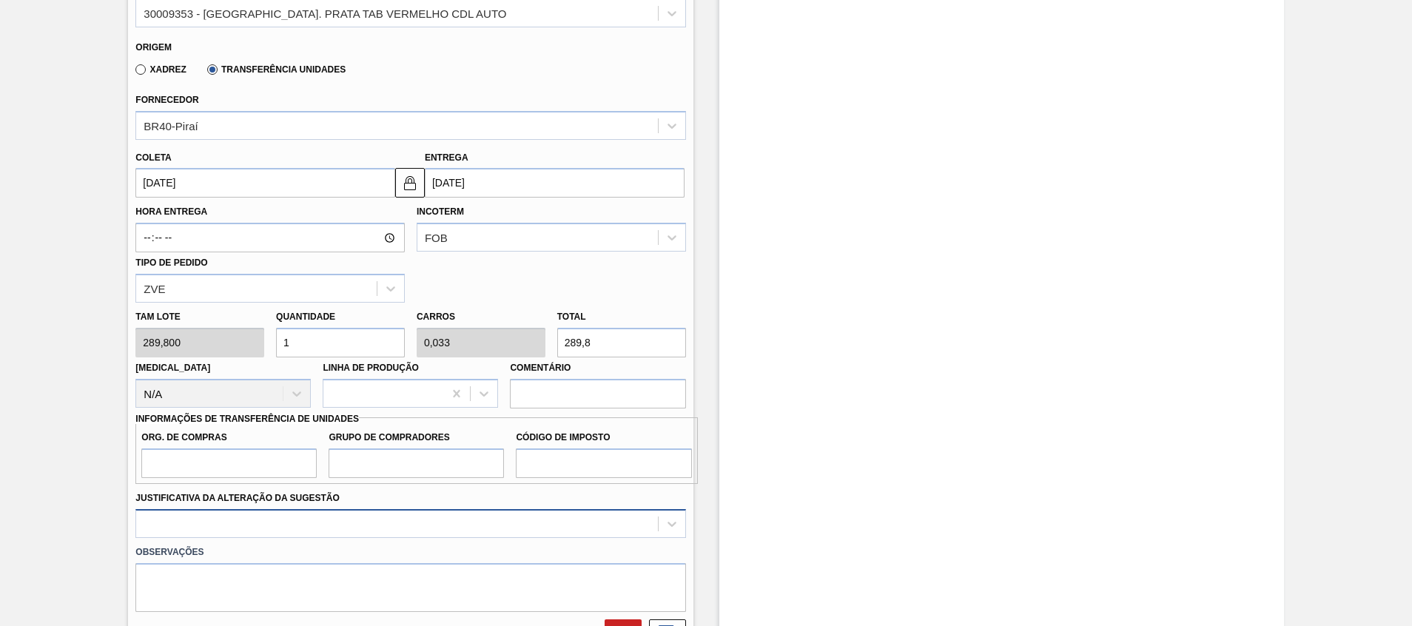
click at [241, 529] on div at bounding box center [410, 523] width 550 height 29
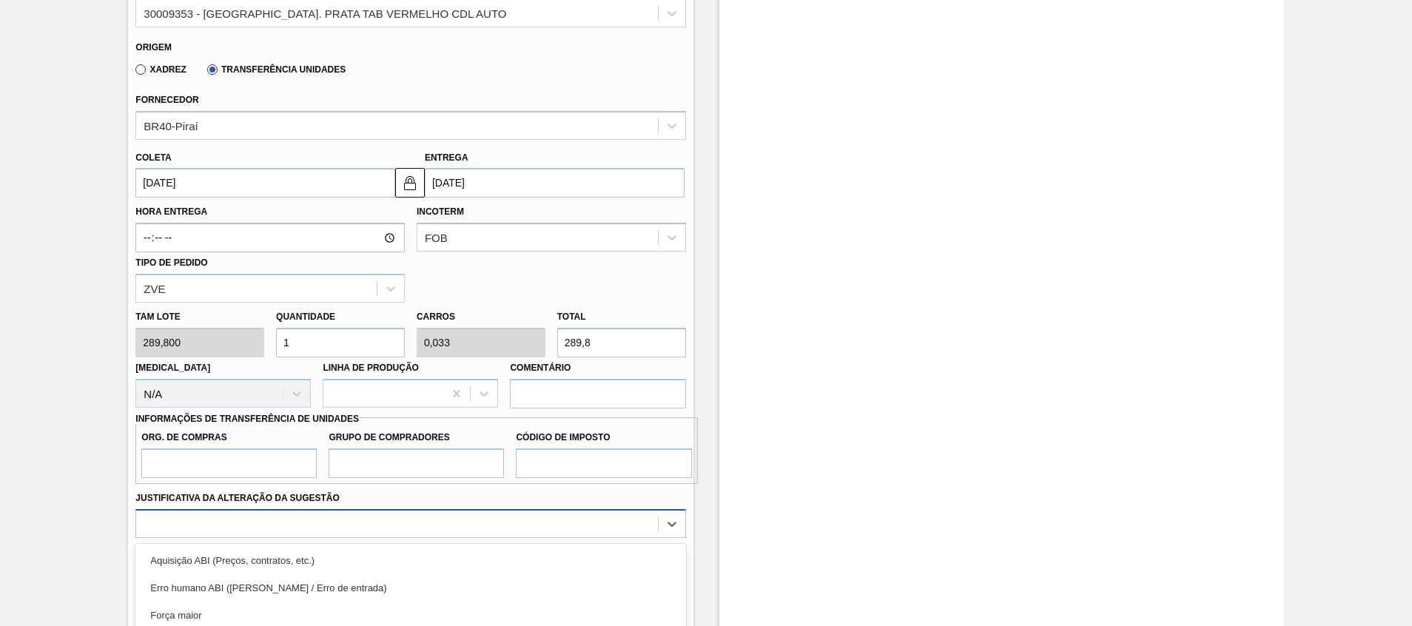
scroll to position [590, 0]
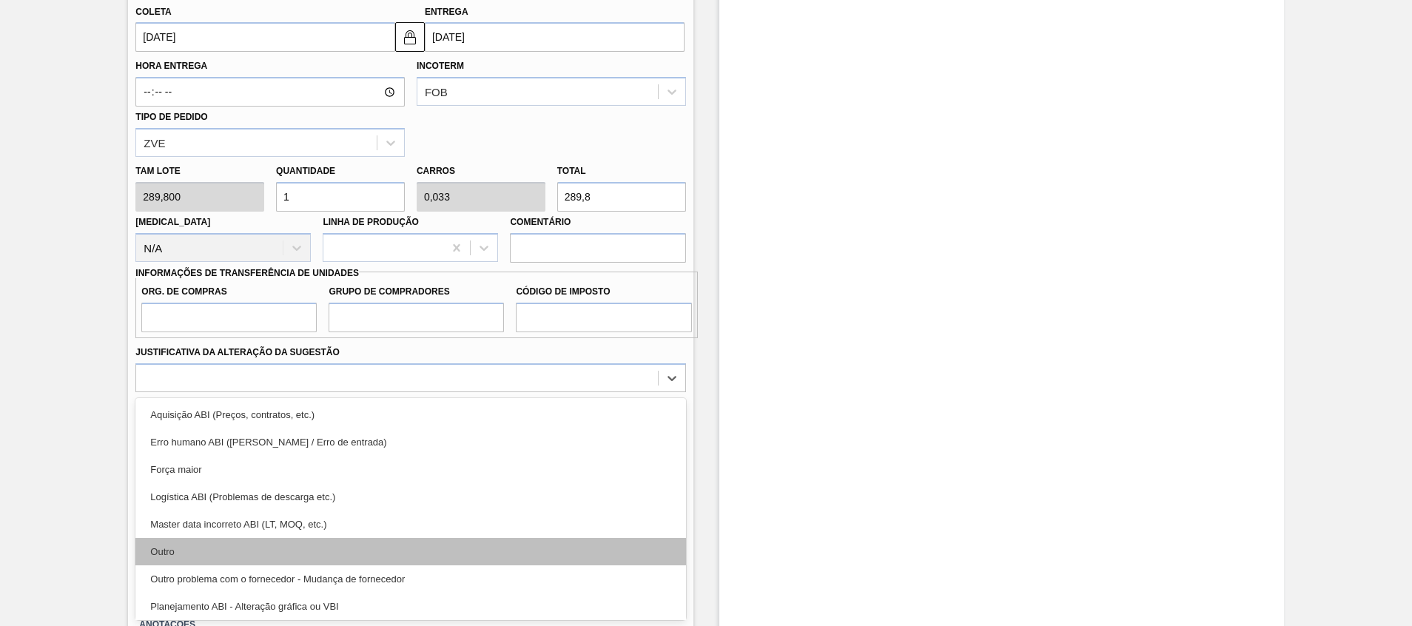
click at [238, 554] on div "Outro" at bounding box center [410, 551] width 550 height 27
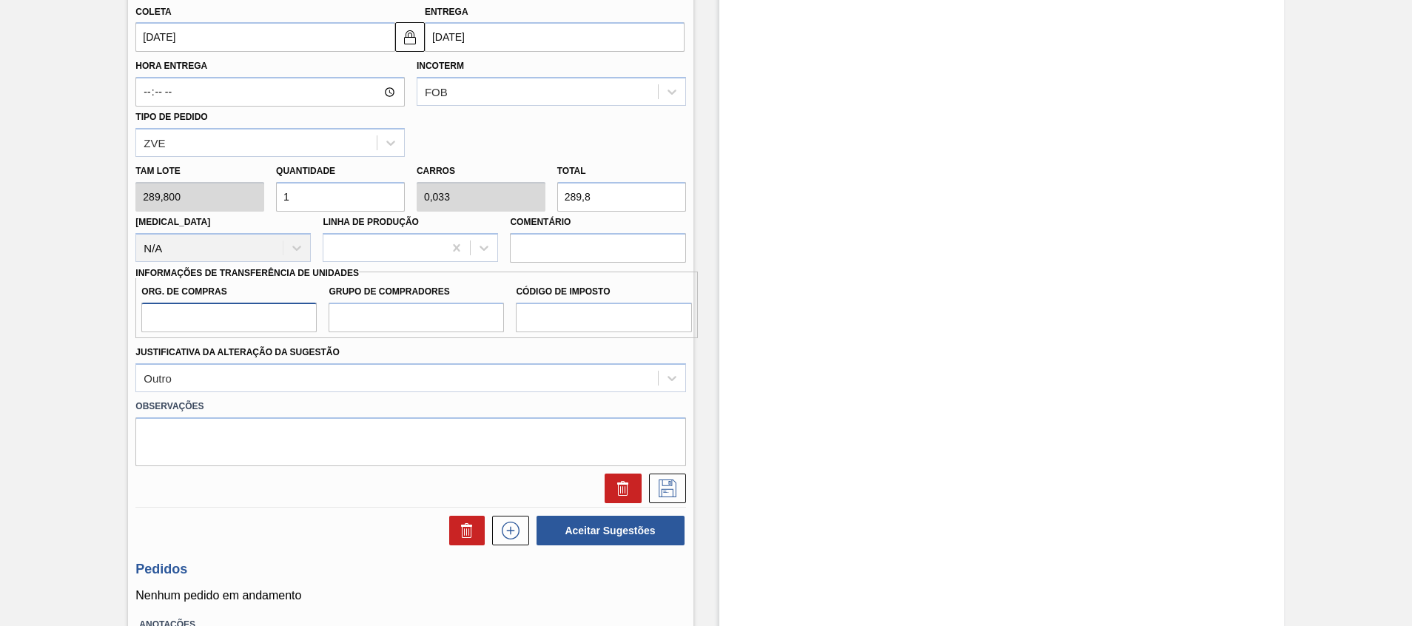
click at [275, 329] on input "Org. de Compras" at bounding box center [228, 318] width 175 height 30
type input "A01"
type input "BR0"
type input "I1"
click at [664, 495] on icon at bounding box center [668, 488] width 24 height 18
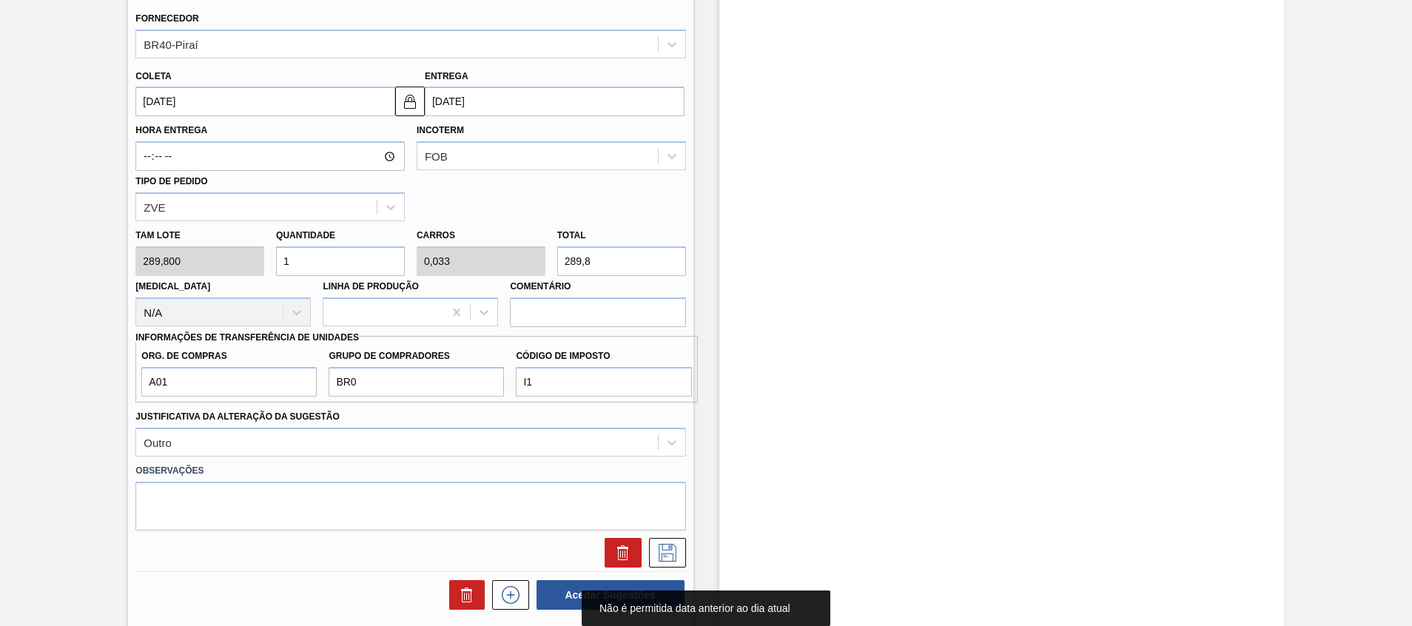
scroll to position [479, 0]
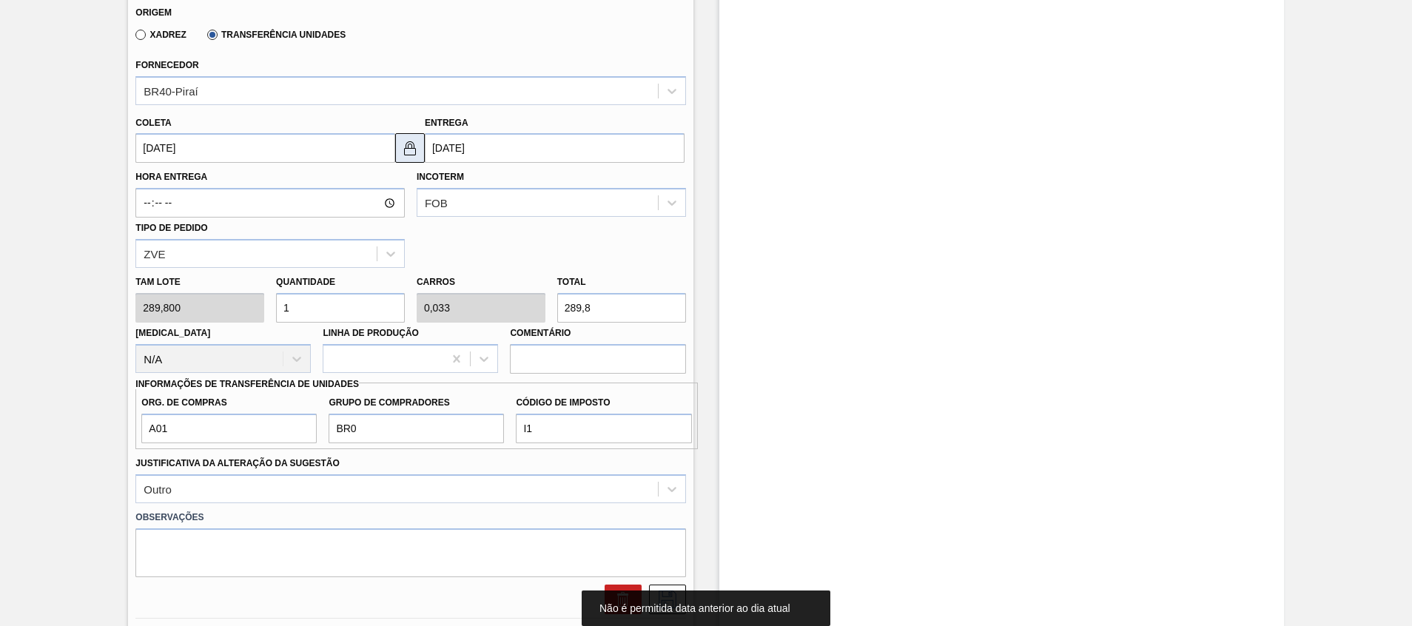
click at [414, 150] on img at bounding box center [410, 148] width 18 height 18
click at [328, 147] on input "07/08/2025" at bounding box center [265, 148] width 260 height 30
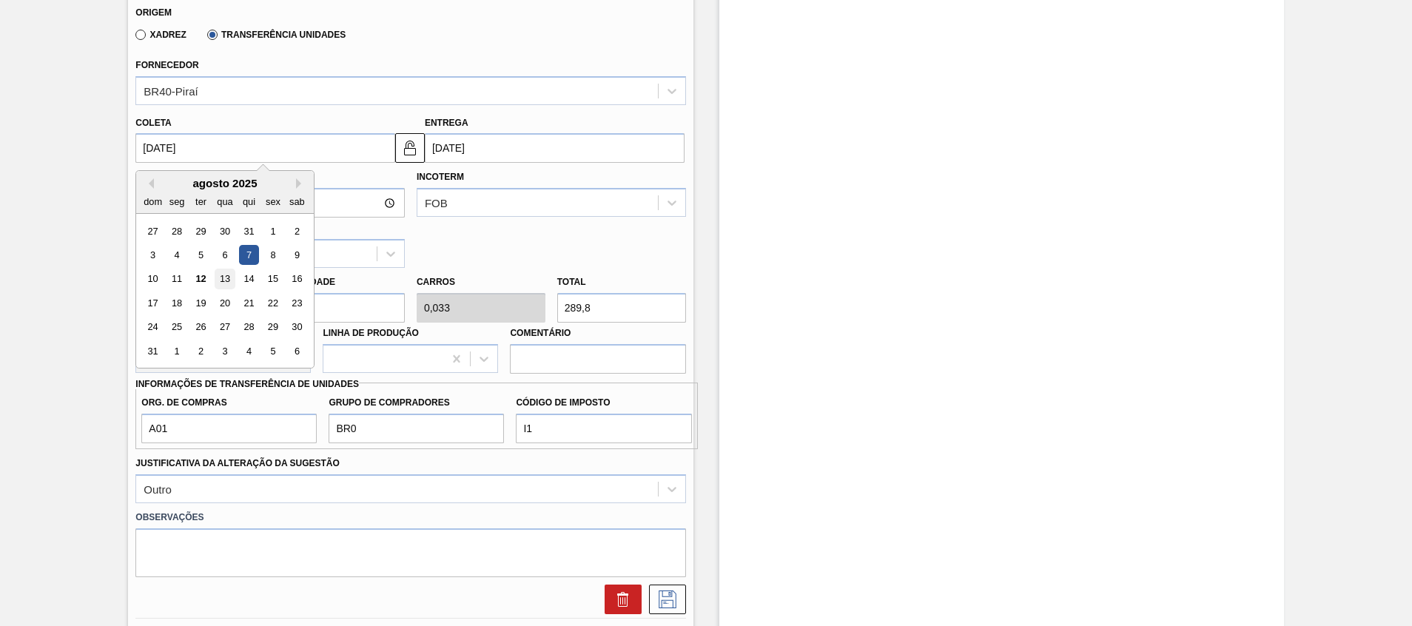
click at [227, 280] on div "13" at bounding box center [225, 279] width 20 height 20
type input "[DATE]"
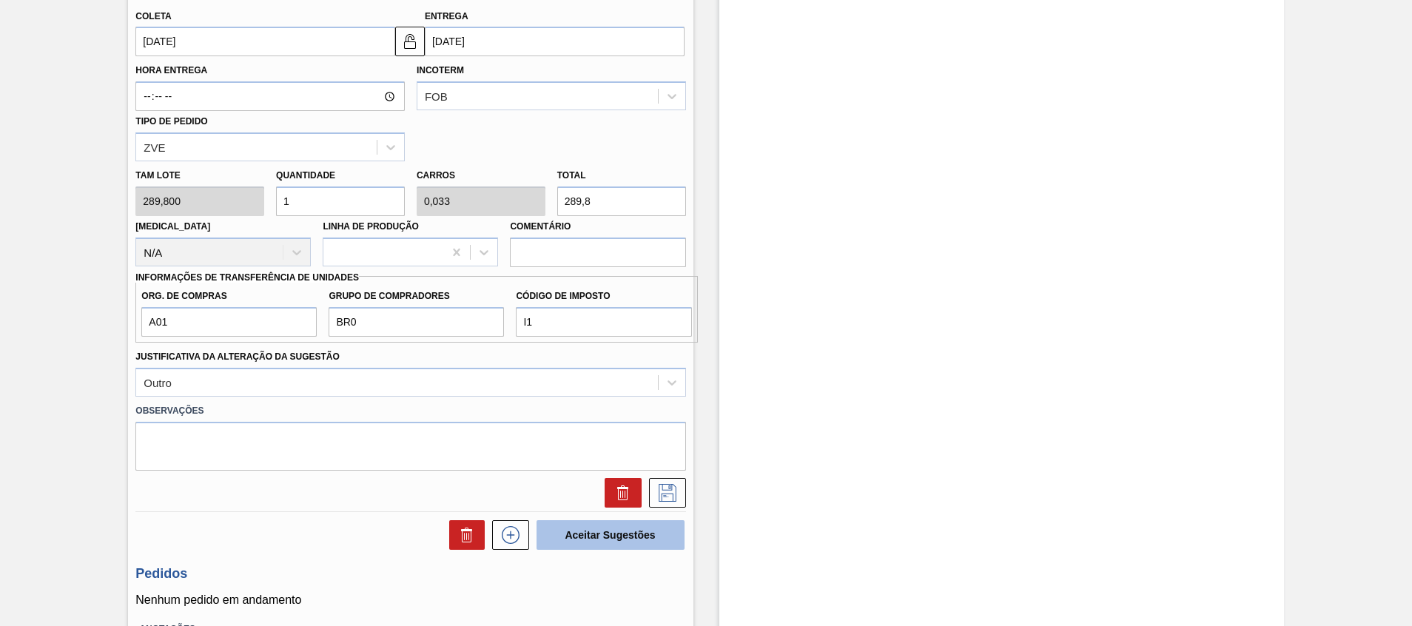
scroll to position [699, 0]
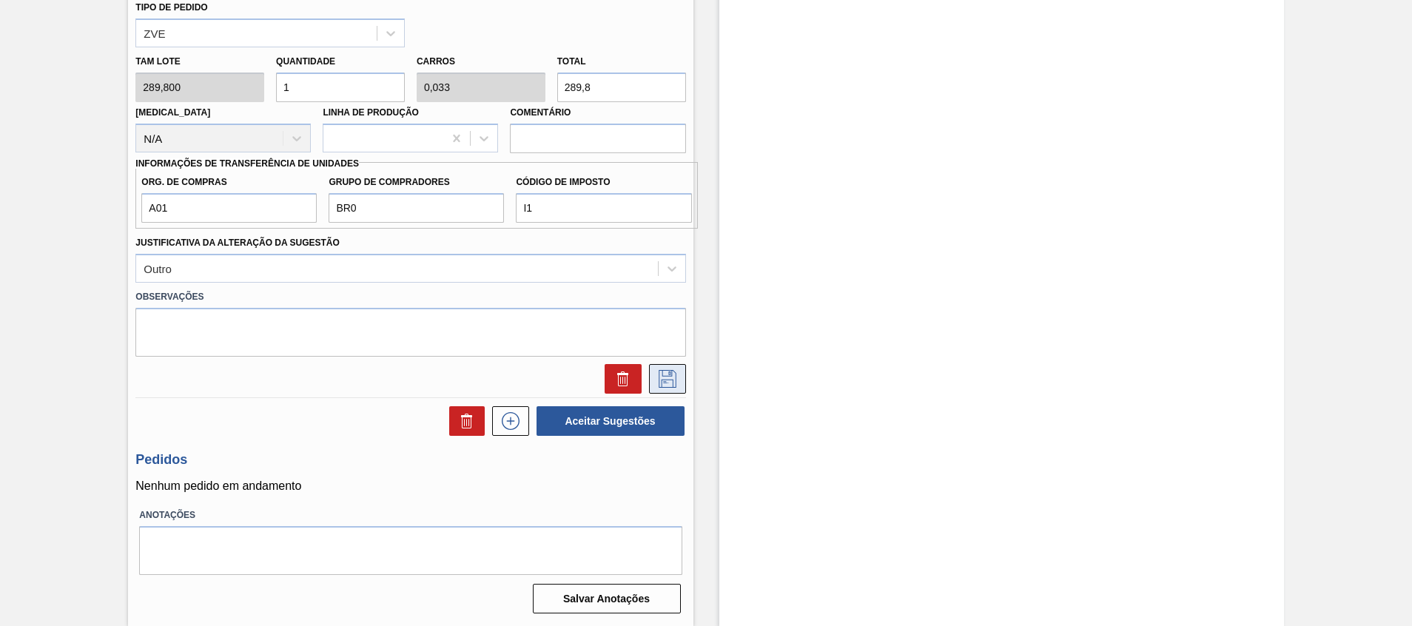
click at [678, 377] on button at bounding box center [667, 379] width 37 height 30
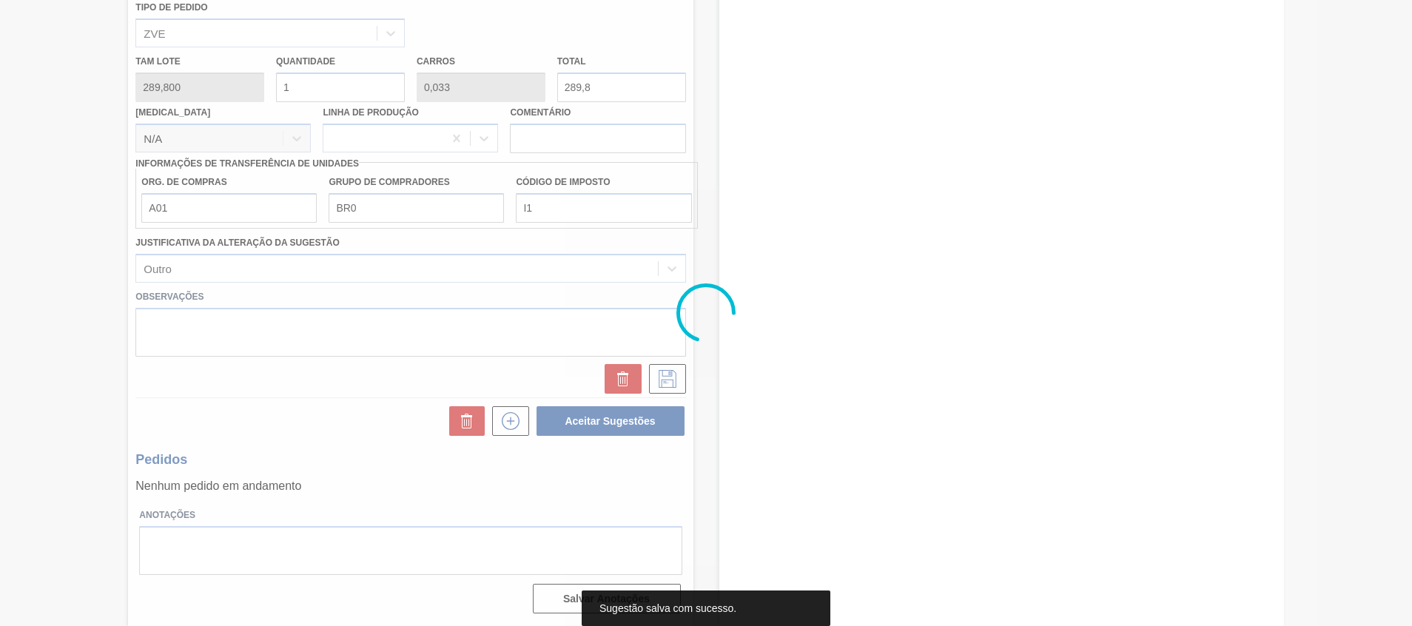
scroll to position [16, 0]
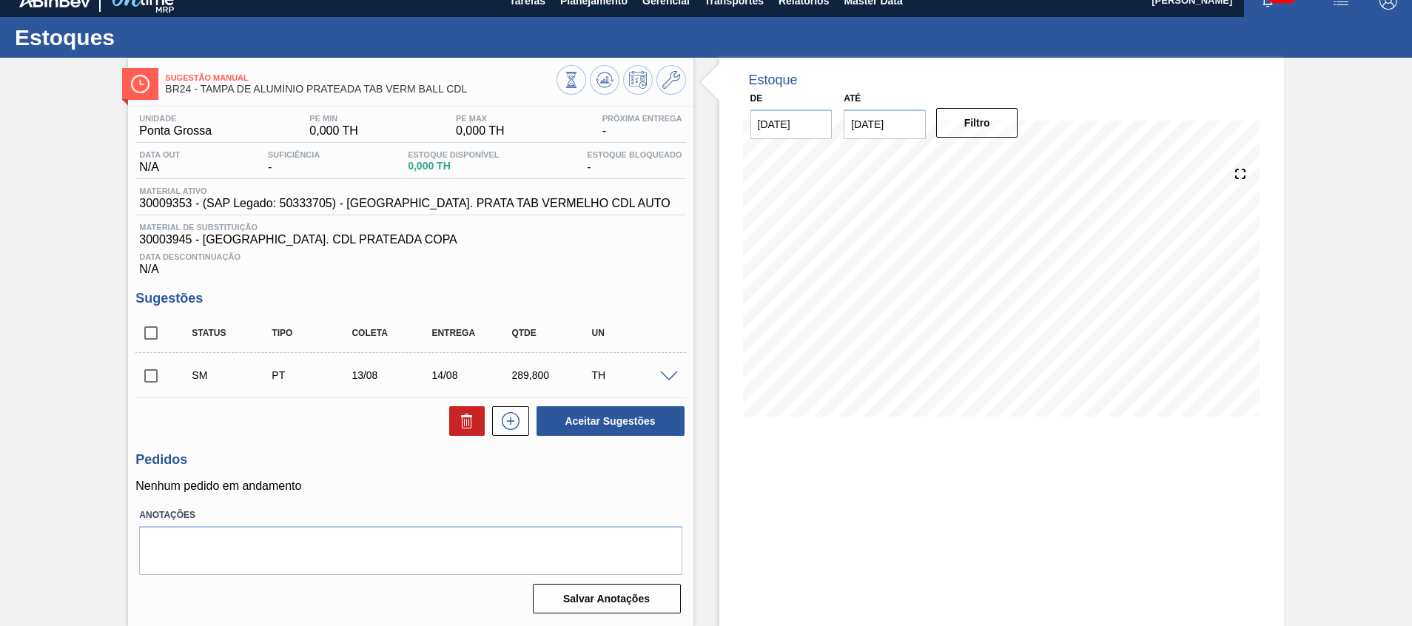
click at [155, 377] on input "checkbox" at bounding box center [150, 375] width 31 height 31
click at [593, 434] on button "Aceitar Sugestões" at bounding box center [610, 421] width 148 height 30
checkbox input "false"
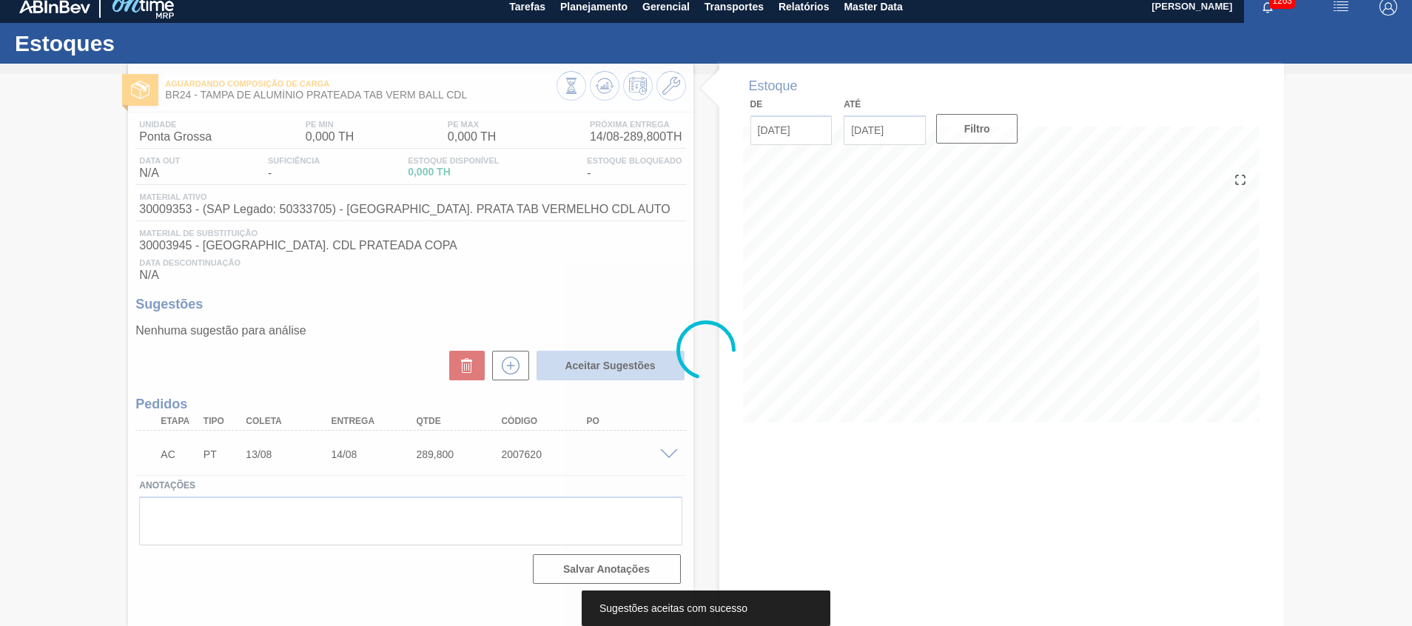
scroll to position [10, 0]
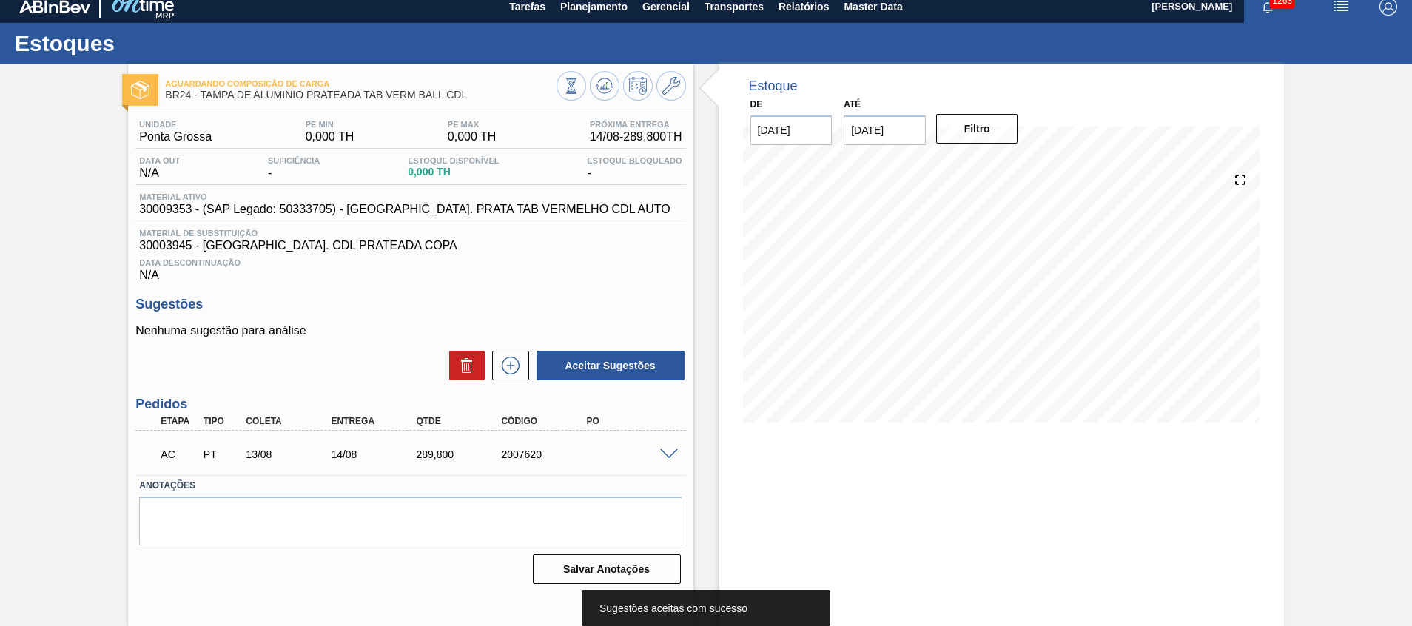
click at [665, 457] on span at bounding box center [669, 454] width 18 height 11
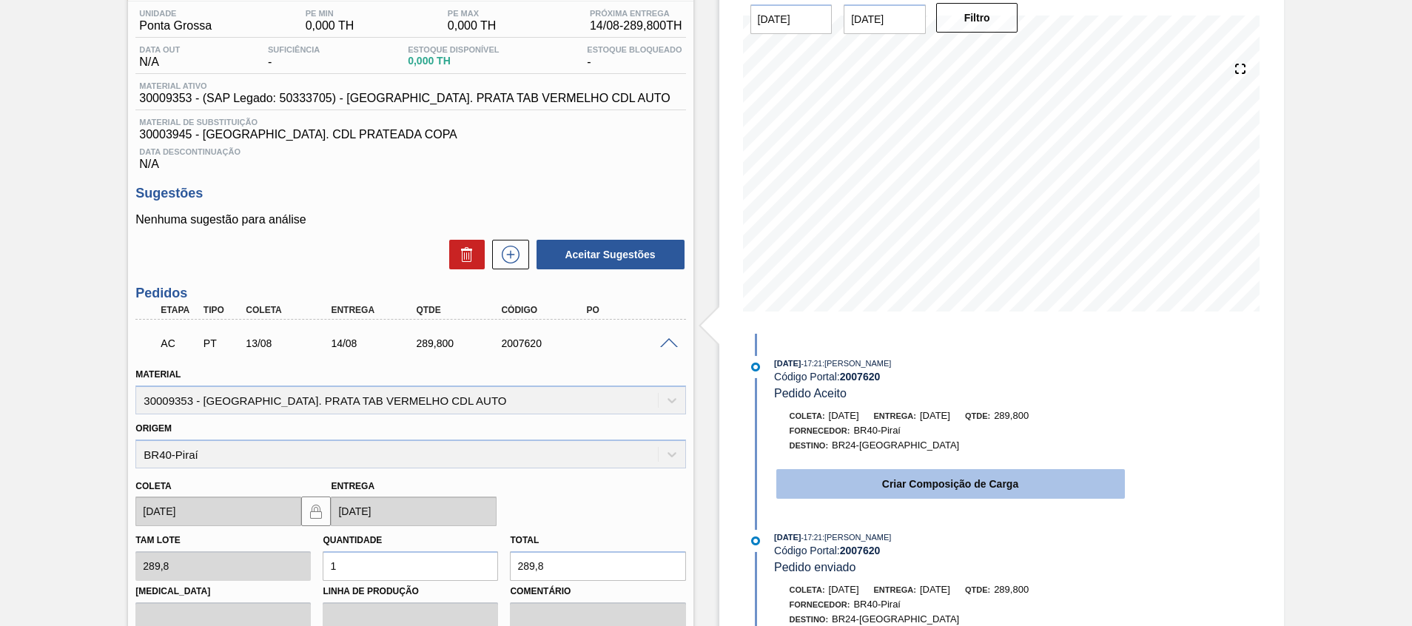
click at [789, 477] on button "Criar Composição de Carga" at bounding box center [950, 484] width 349 height 30
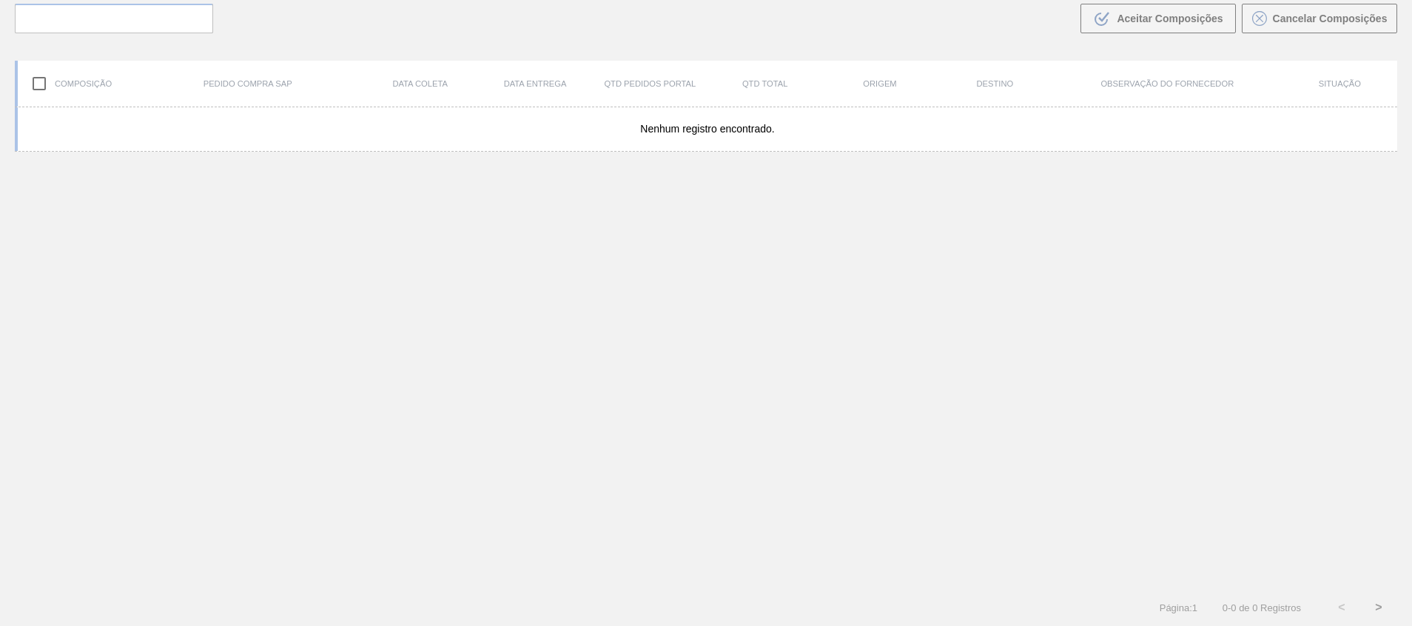
scroll to position [107, 0]
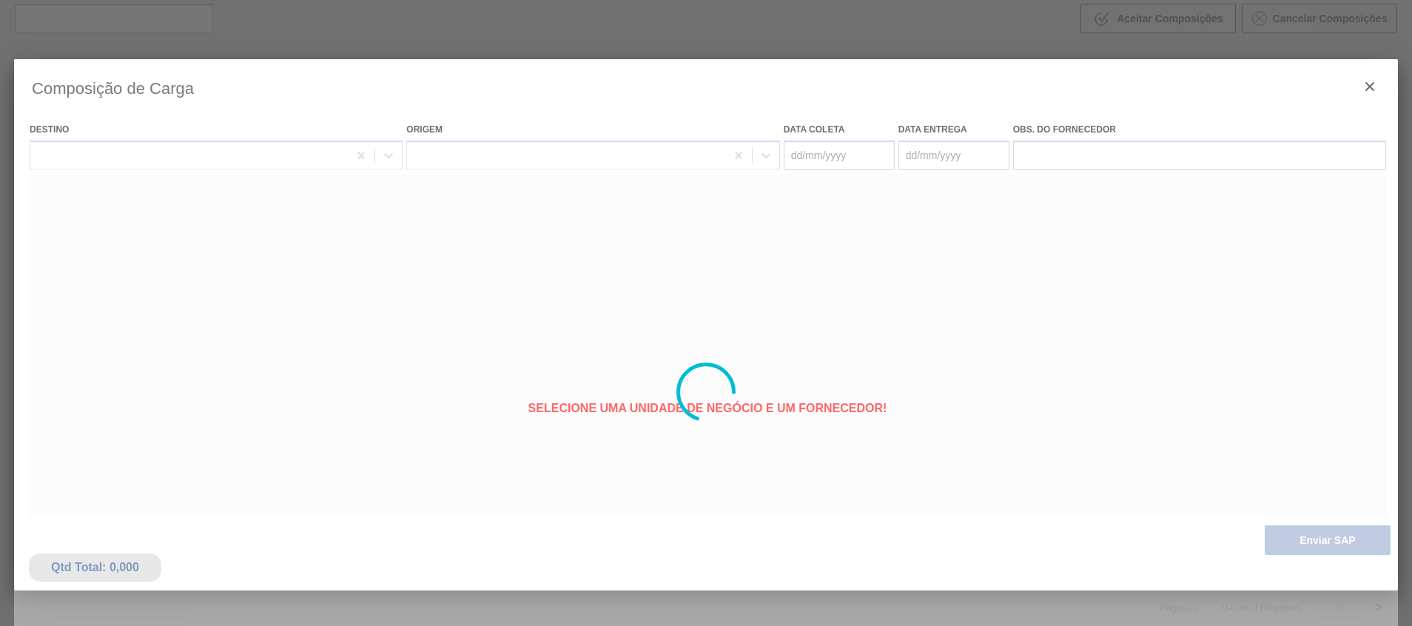
type coleta "[DATE]"
type entrega "[DATE]"
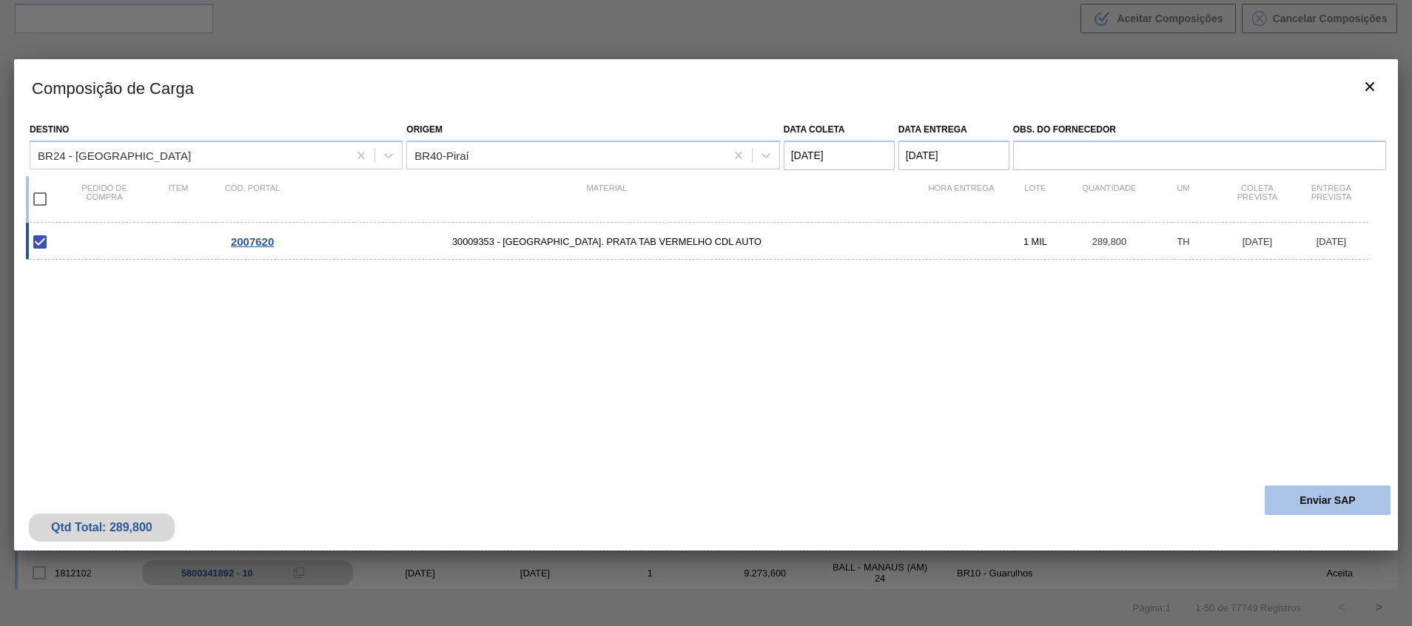
click at [1307, 496] on button "Enviar SAP" at bounding box center [1328, 500] width 126 height 30
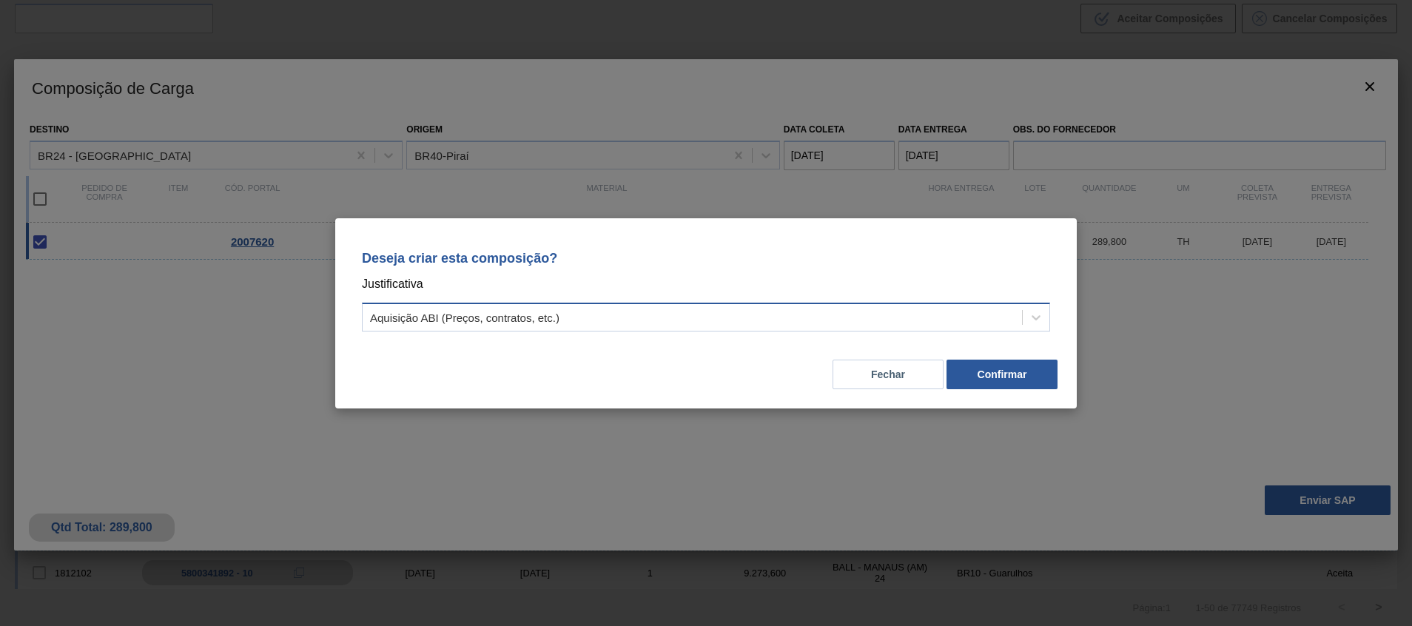
click at [733, 320] on div "Aquisição ABI (Preços, contratos, etc.)" at bounding box center [692, 316] width 659 height 21
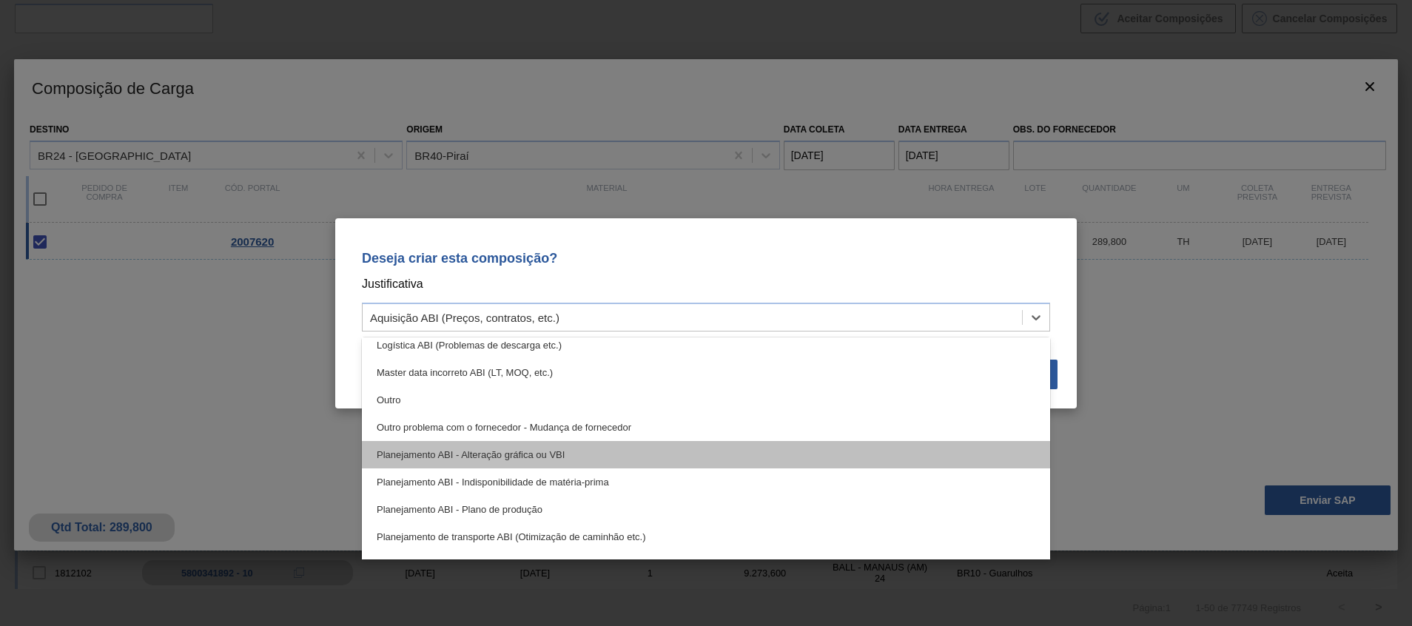
scroll to position [111, 0]
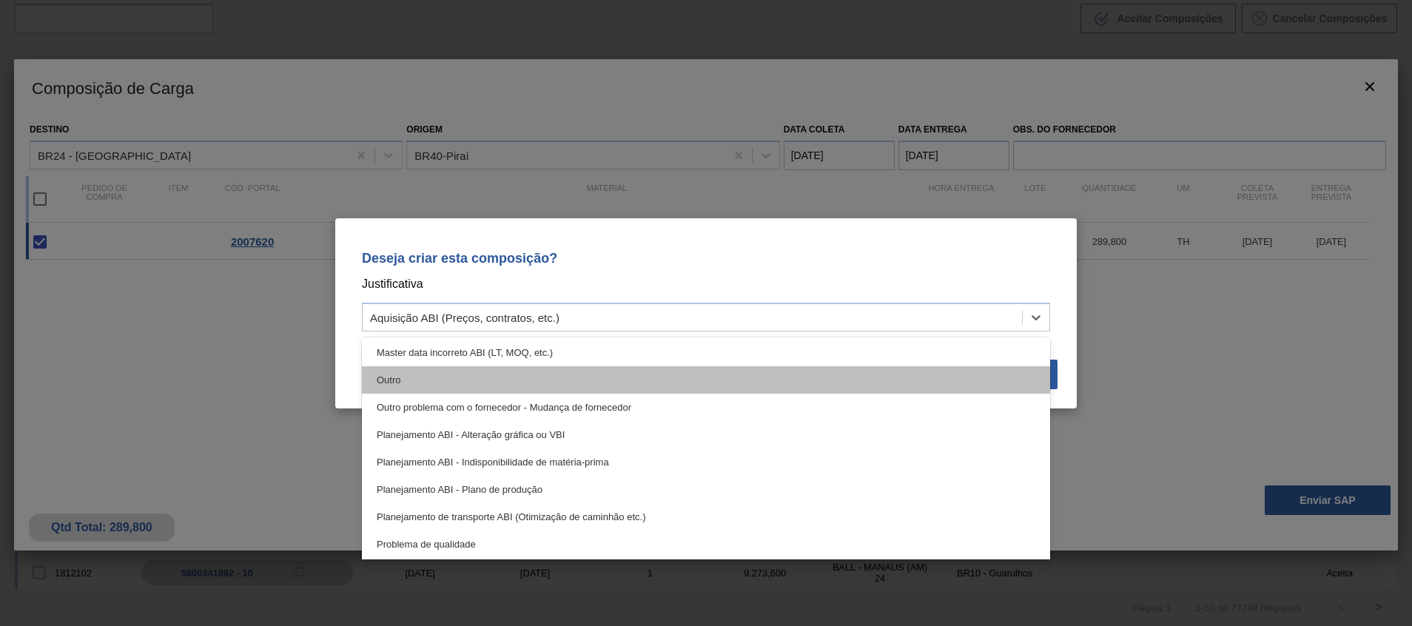
click at [679, 385] on div "Outro" at bounding box center [706, 379] width 688 height 27
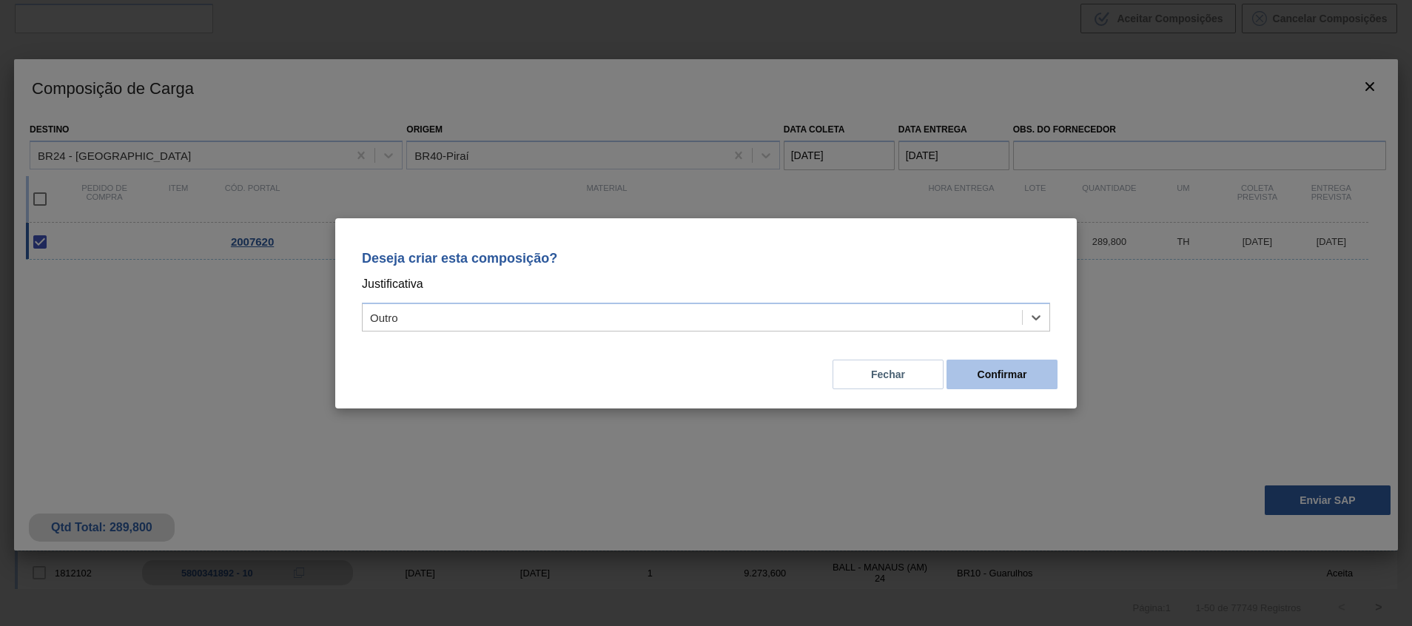
click at [993, 389] on div "Fechar Confirmar" at bounding box center [706, 365] width 706 height 50
click at [989, 384] on button "Confirmar" at bounding box center [1001, 375] width 111 height 30
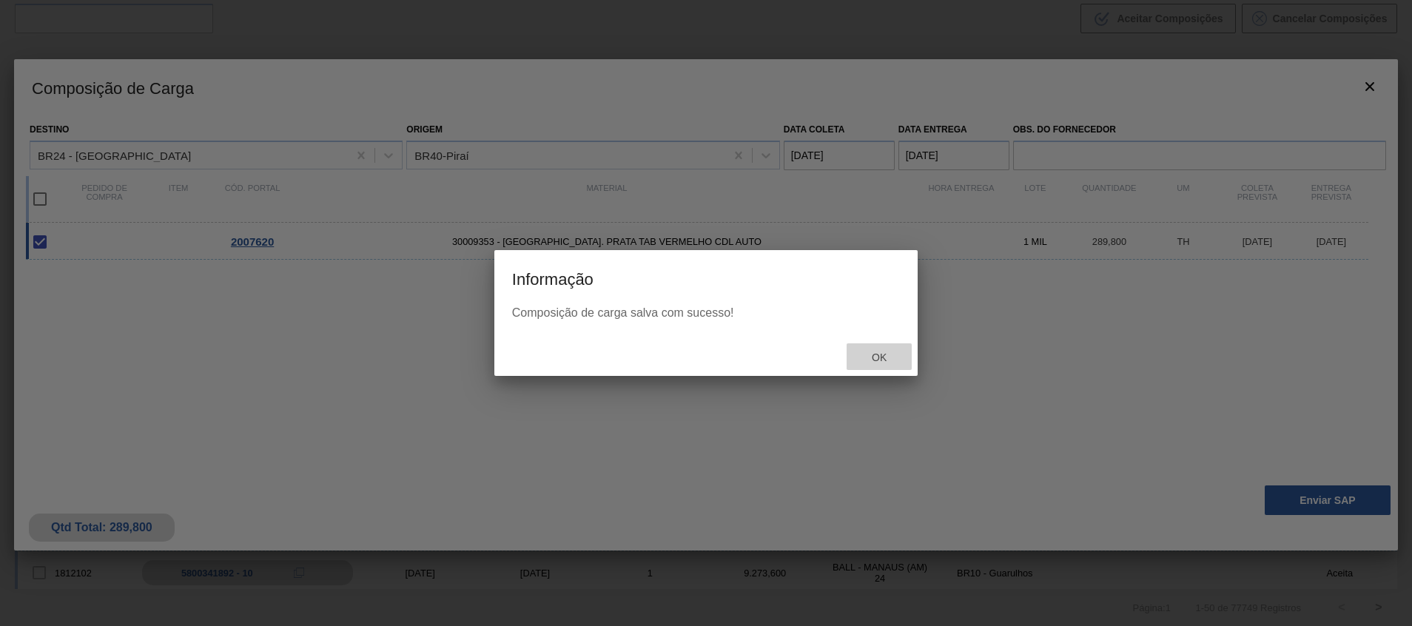
click at [885, 358] on span "Ok" at bounding box center [879, 357] width 38 height 12
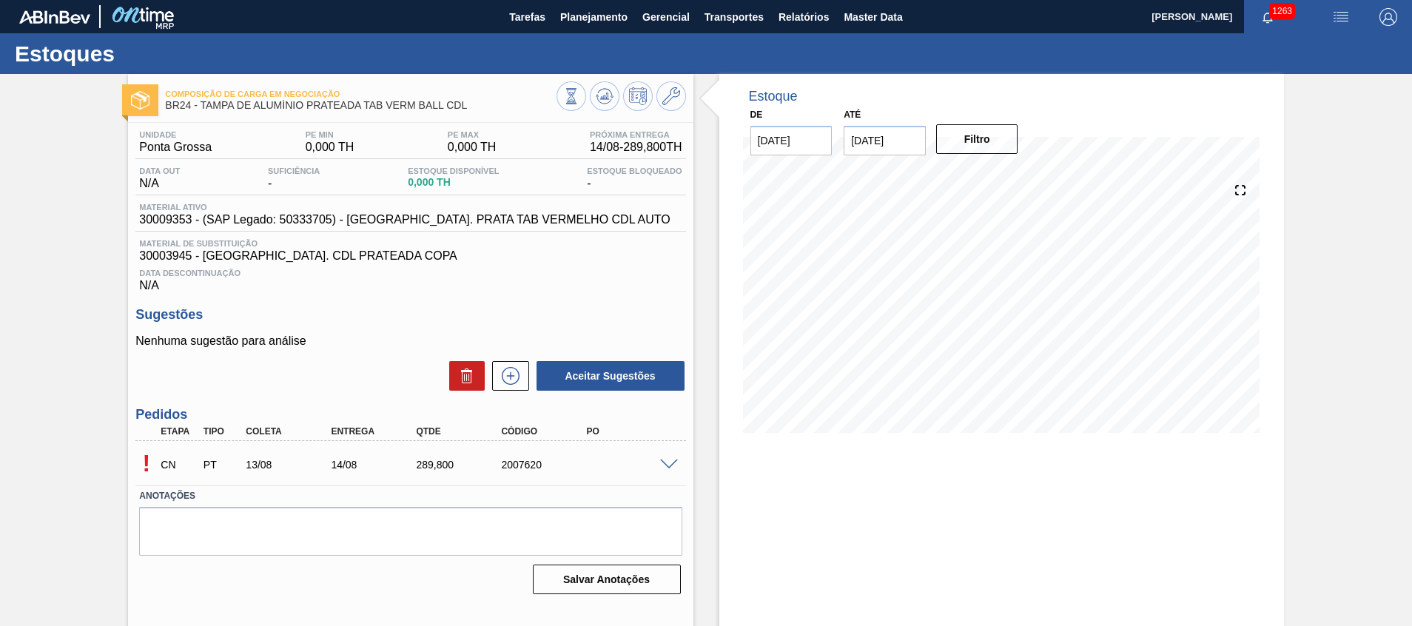
click at [676, 470] on div "! CN PT 13/08 14/08 289,800 2007620" at bounding box center [410, 463] width 550 height 37
click at [667, 463] on span at bounding box center [669, 464] width 18 height 11
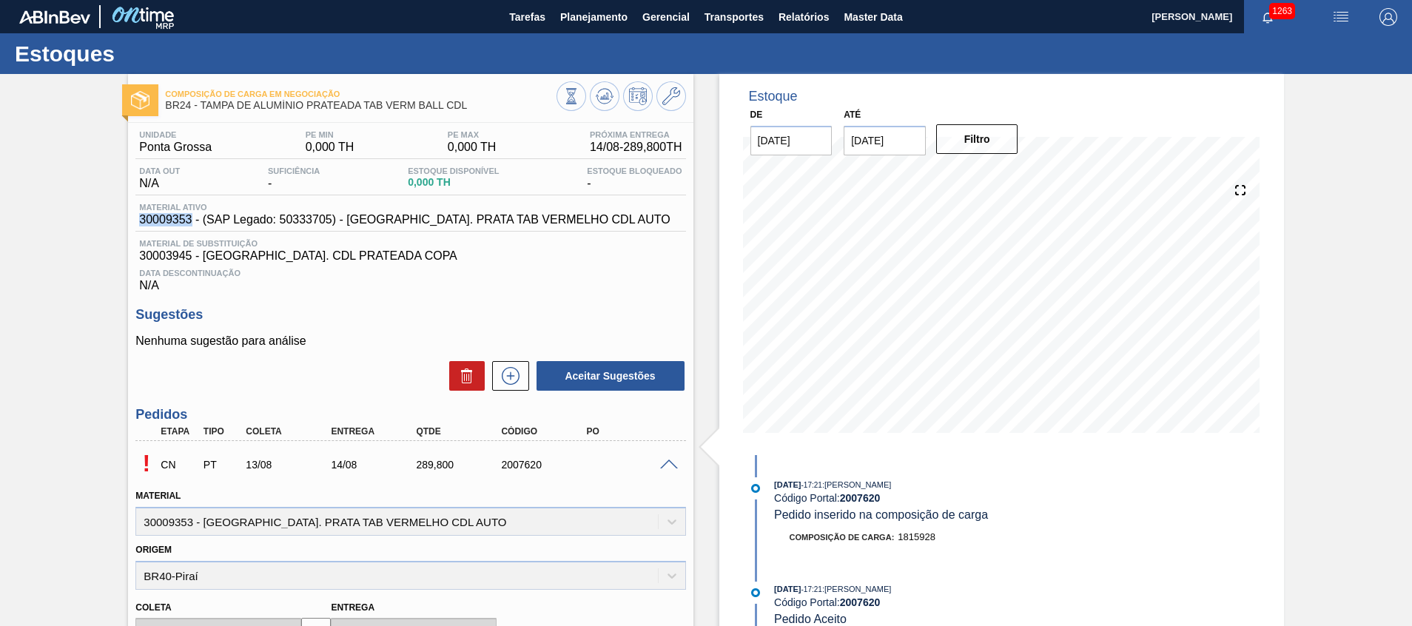
drag, startPoint x: 141, startPoint y: 222, endPoint x: 192, endPoint y: 220, distance: 51.1
click at [192, 220] on div "Material ativo 30009353 - (SAP Legado: 50333705) - TAMPA AL. PRATA TAB VERMELHO…" at bounding box center [404, 215] width 538 height 24
copy span "30009353"
drag, startPoint x: 203, startPoint y: 106, endPoint x: 405, endPoint y: 115, distance: 201.5
click at [403, 115] on div "Composição de Carga em Negociação BR24 - TAMPA DE ALUMÍNIO PRATEADA TAB VERM BA…" at bounding box center [360, 100] width 391 height 33
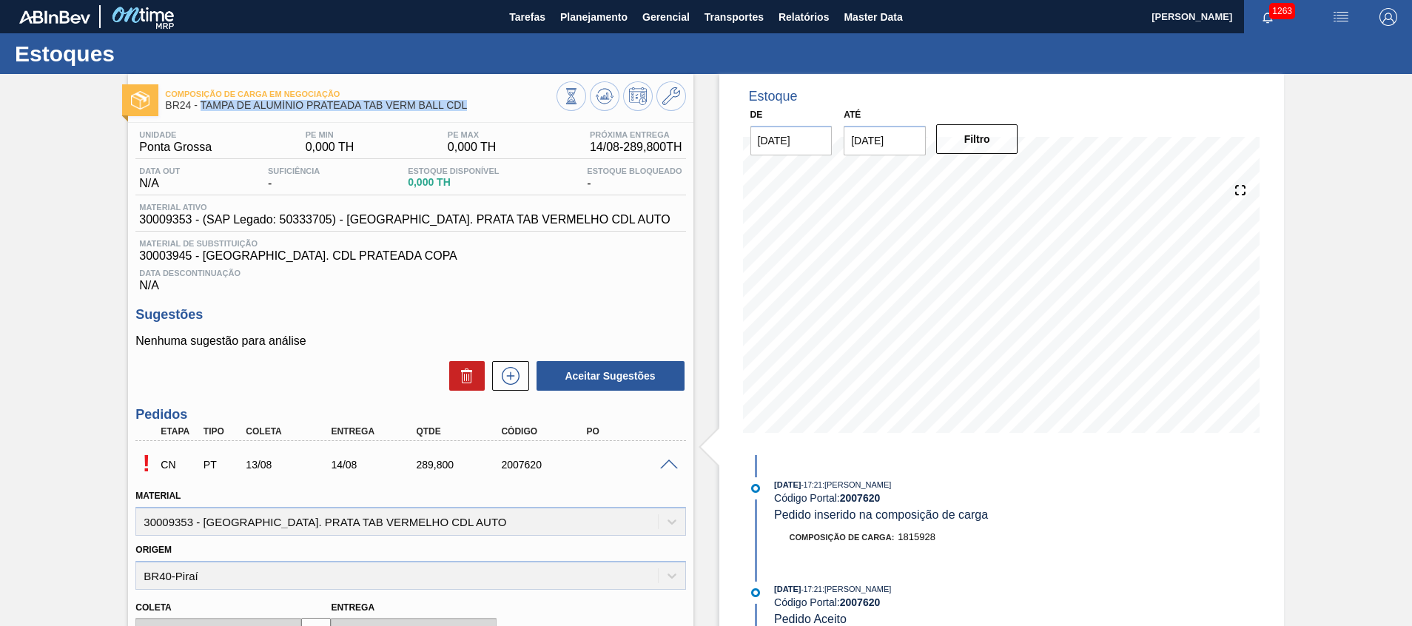
drag, startPoint x: 475, startPoint y: 104, endPoint x: 202, endPoint y: 111, distance: 273.1
click at [202, 111] on div "Composição de Carga em Negociação BR24 - TAMPA DE ALUMÍNIO PRATEADA TAB VERM BA…" at bounding box center [360, 100] width 391 height 33
copy span "TAMPA DE ALUMÍNIO PRATEADA TAB VERM BALL CDL"
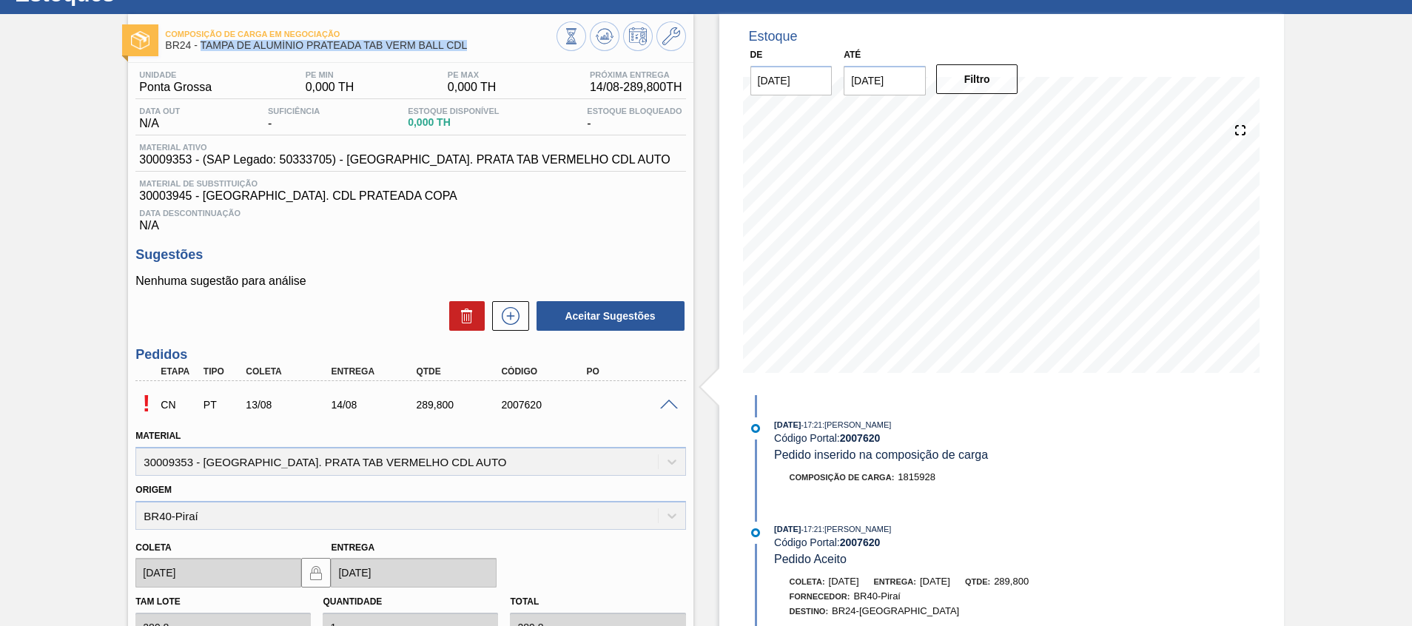
scroll to position [222, 0]
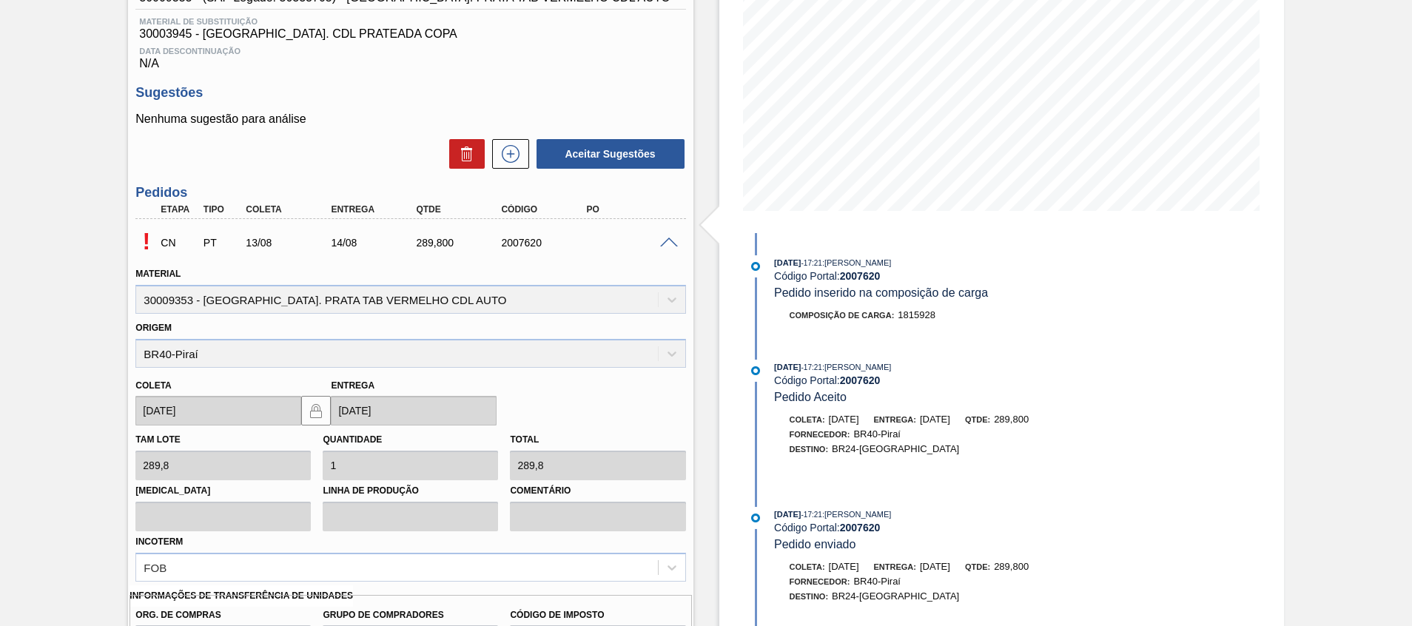
click at [507, 469] on div "Total 289,8" at bounding box center [597, 454] width 187 height 51
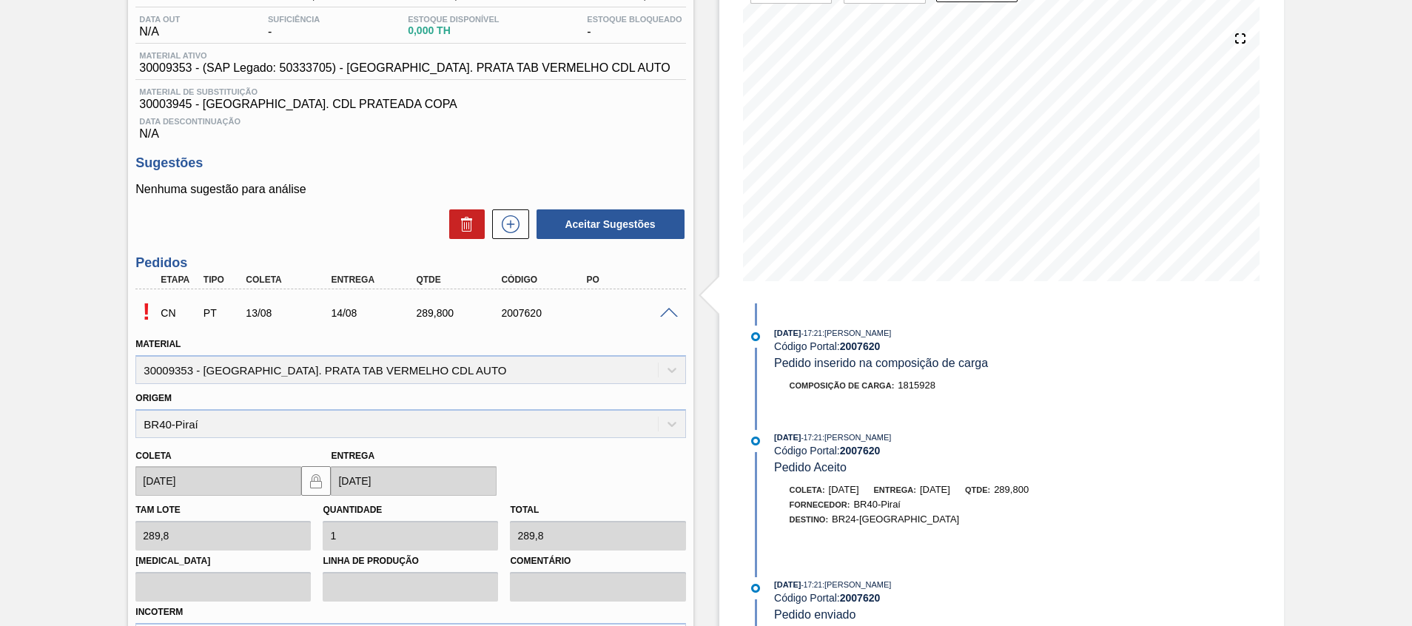
scroll to position [0, 0]
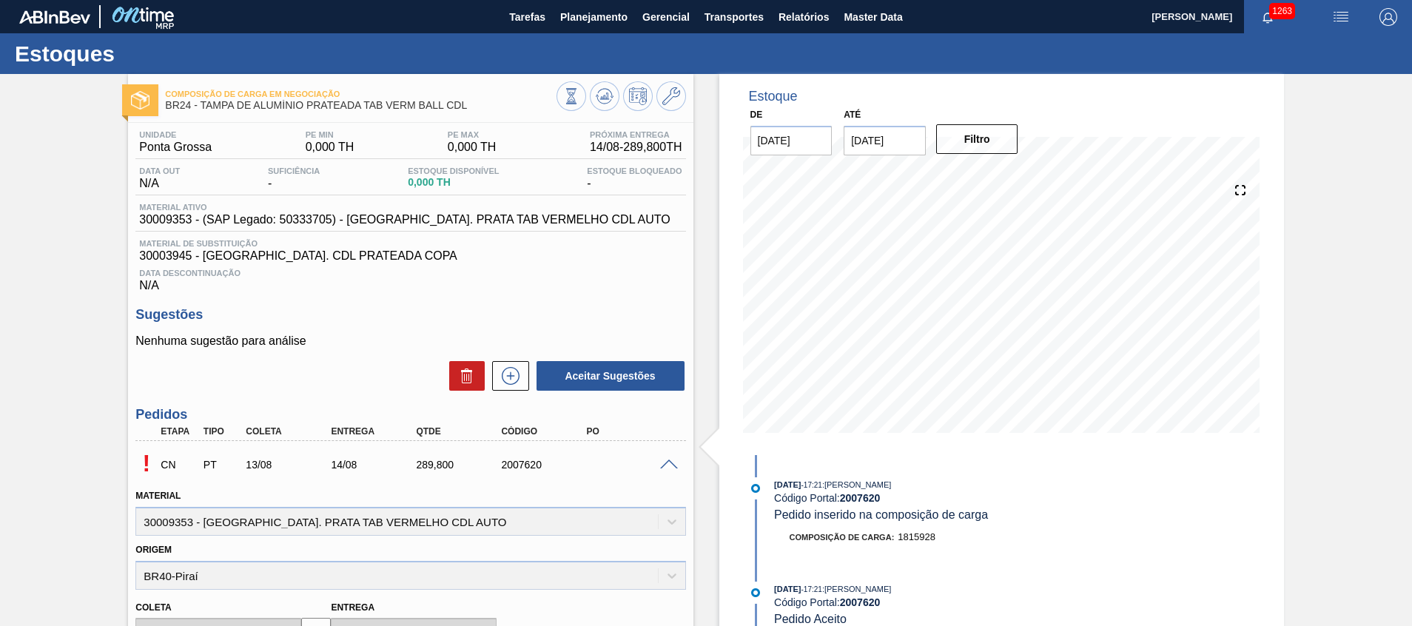
click at [619, 92] on div at bounding box center [620, 97] width 129 height 33
click at [606, 97] on icon at bounding box center [604, 95] width 10 height 7
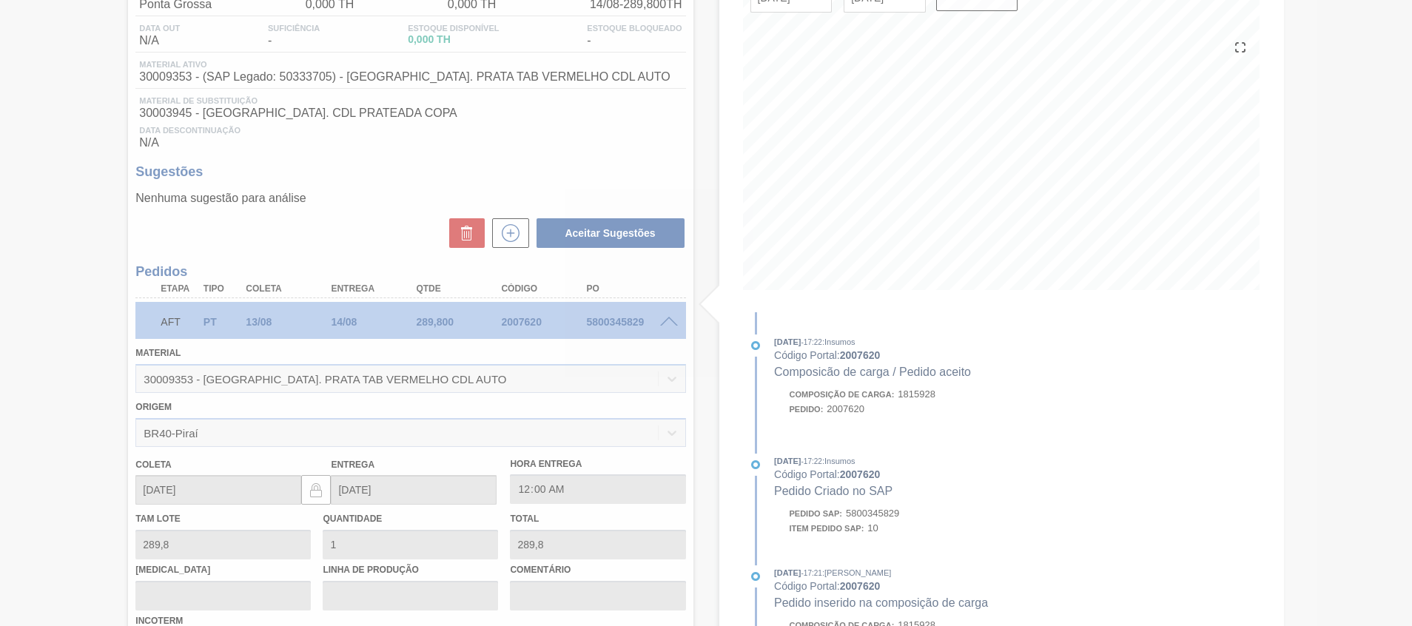
scroll to position [10, 0]
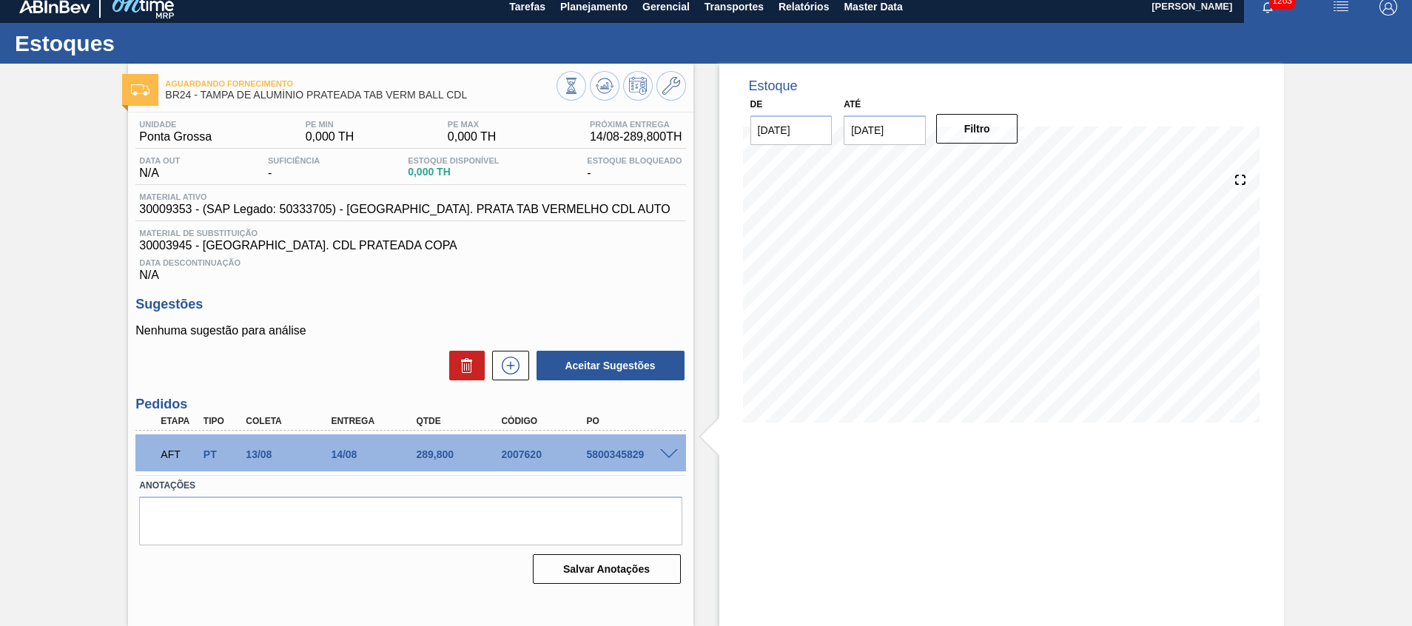
click at [625, 457] on div "5800345829" at bounding box center [629, 454] width 95 height 12
copy div "5800345829"
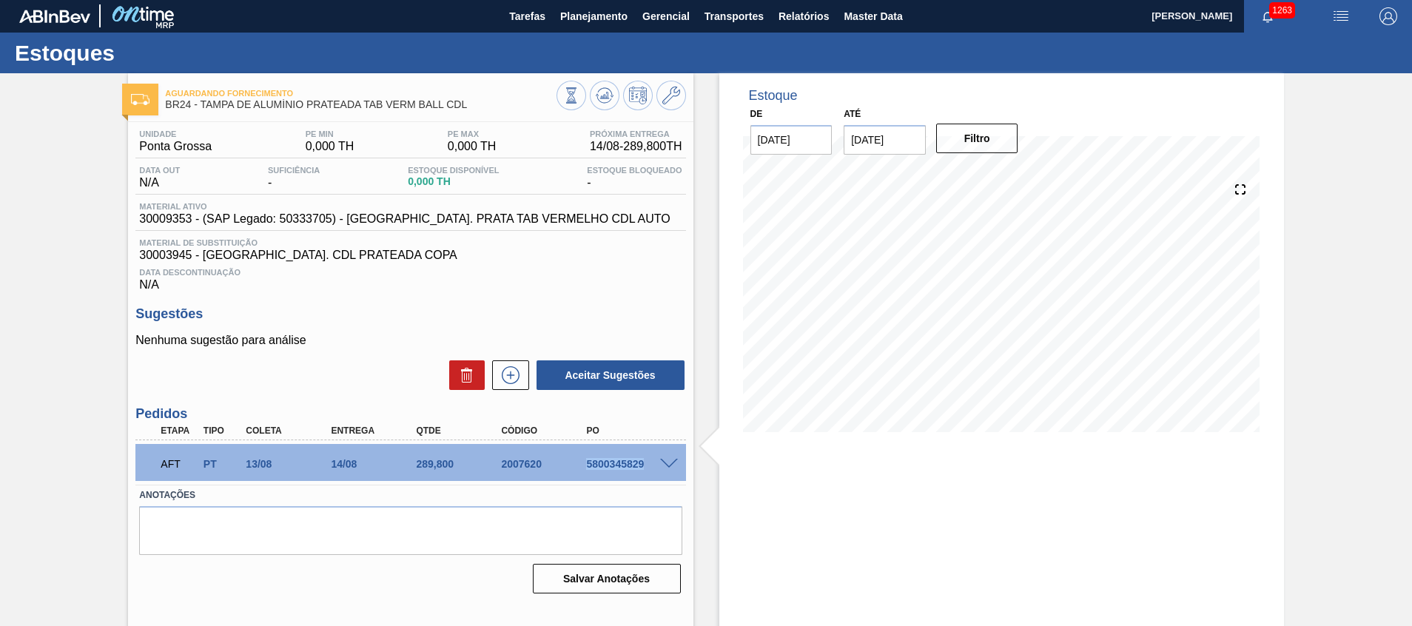
scroll to position [0, 0]
click at [605, 22] on span "Planejamento" at bounding box center [593, 17] width 67 height 18
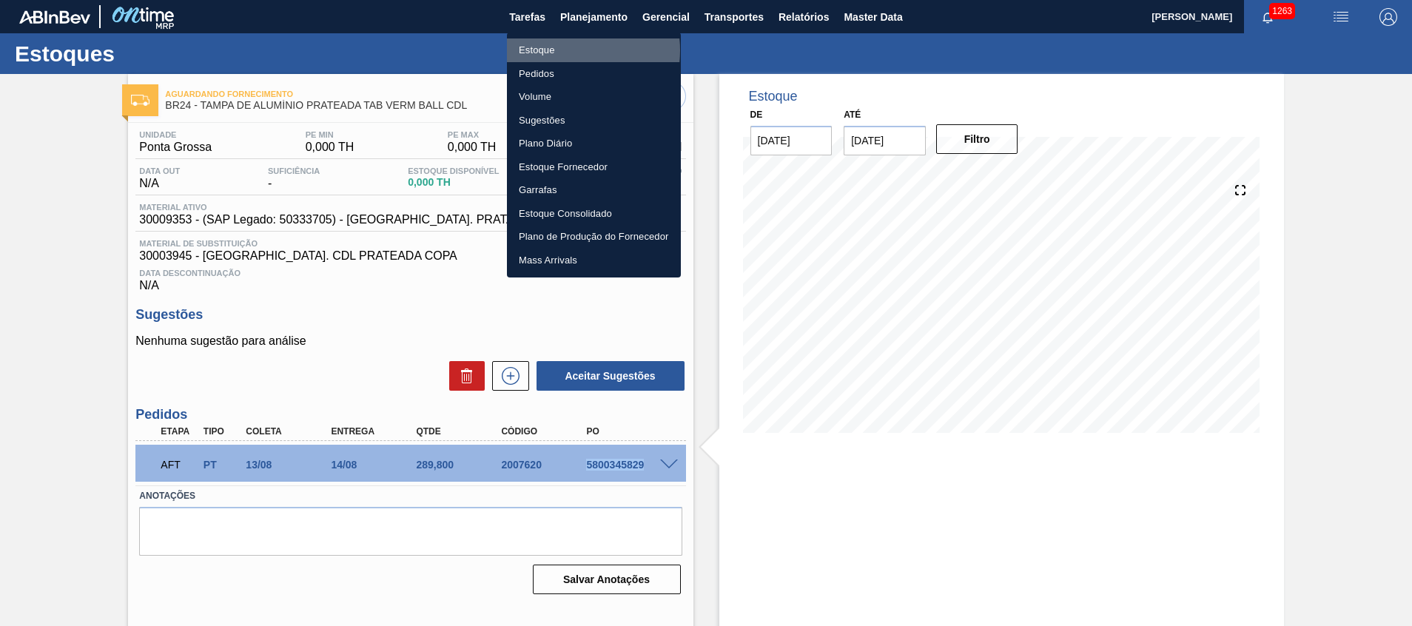
click at [567, 50] on li "Estoque" at bounding box center [594, 50] width 174 height 24
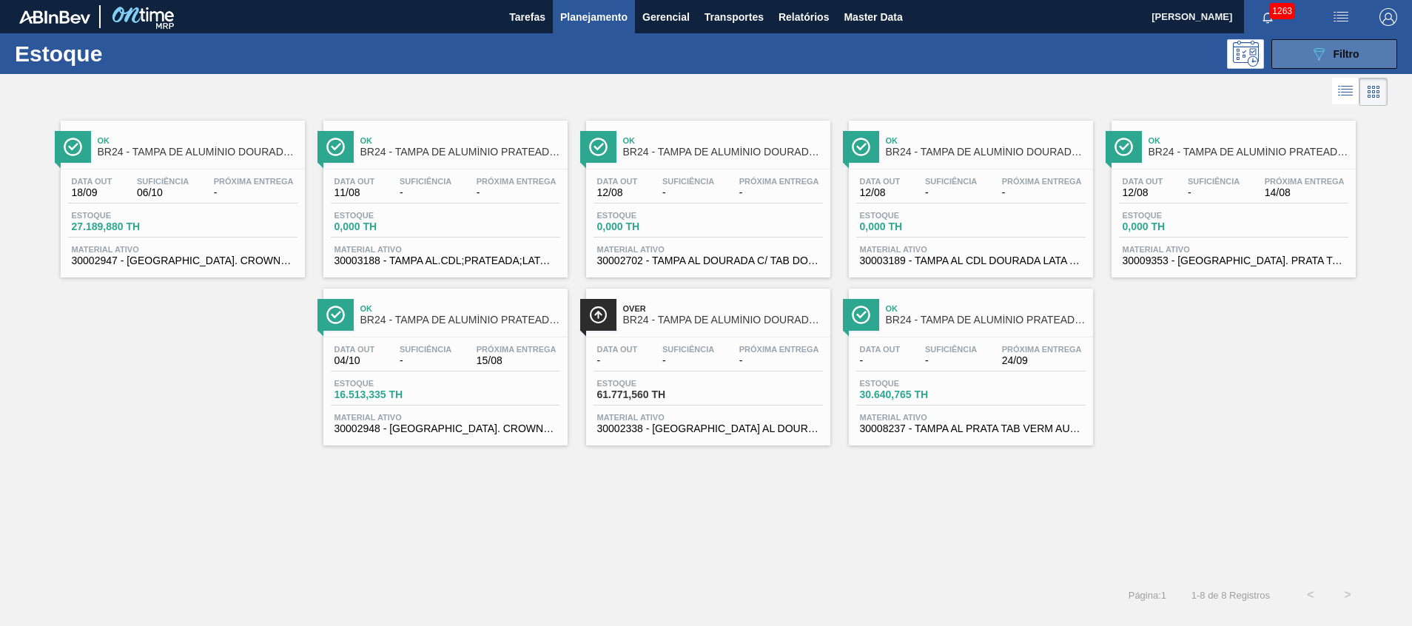
click at [1313, 58] on icon "089F7B8B-B2A5-4AFE-B5C0-19BA573D28AC" at bounding box center [1319, 54] width 18 height 18
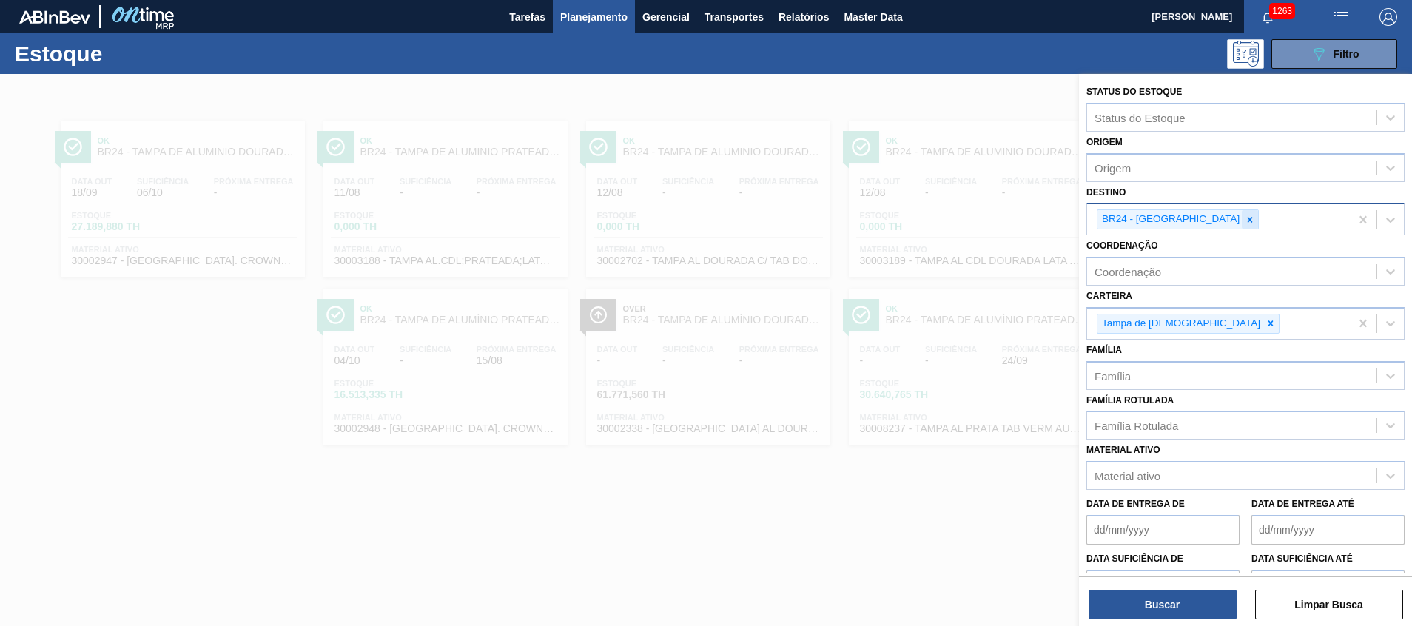
click at [1242, 227] on div at bounding box center [1250, 219] width 16 height 18
type input "jacare"
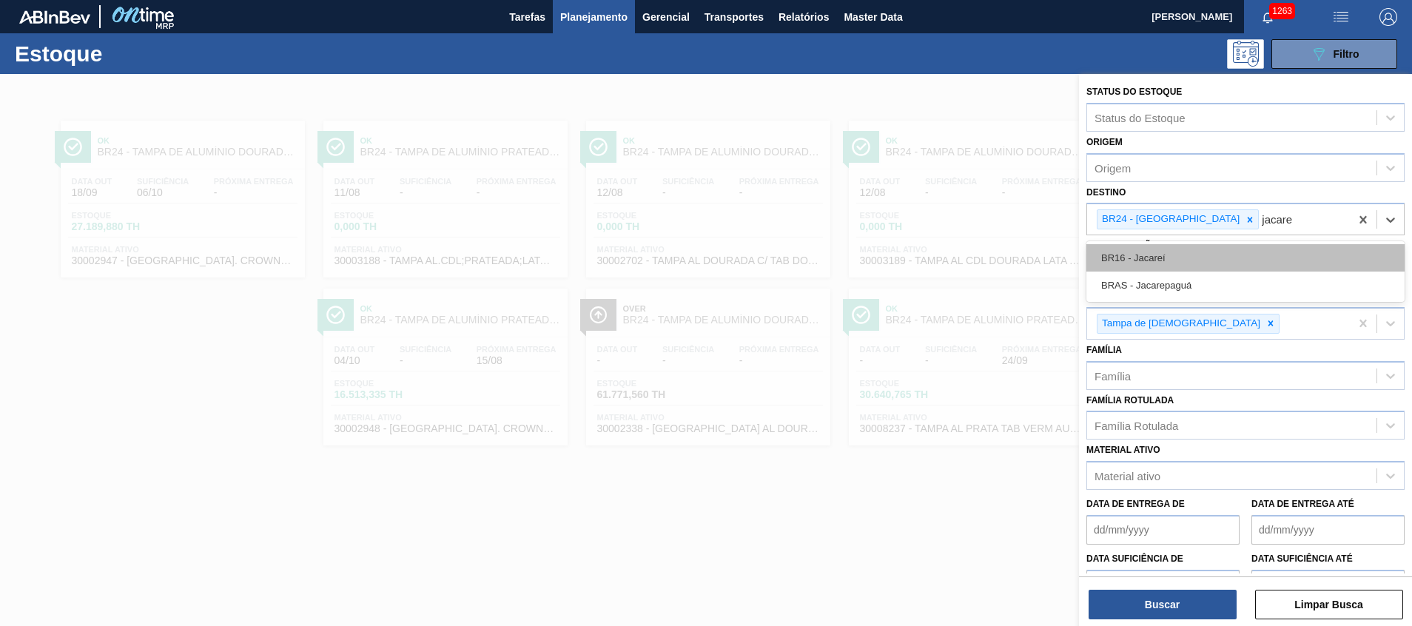
click at [1204, 259] on div "BR16 - Jacareí" at bounding box center [1245, 257] width 318 height 27
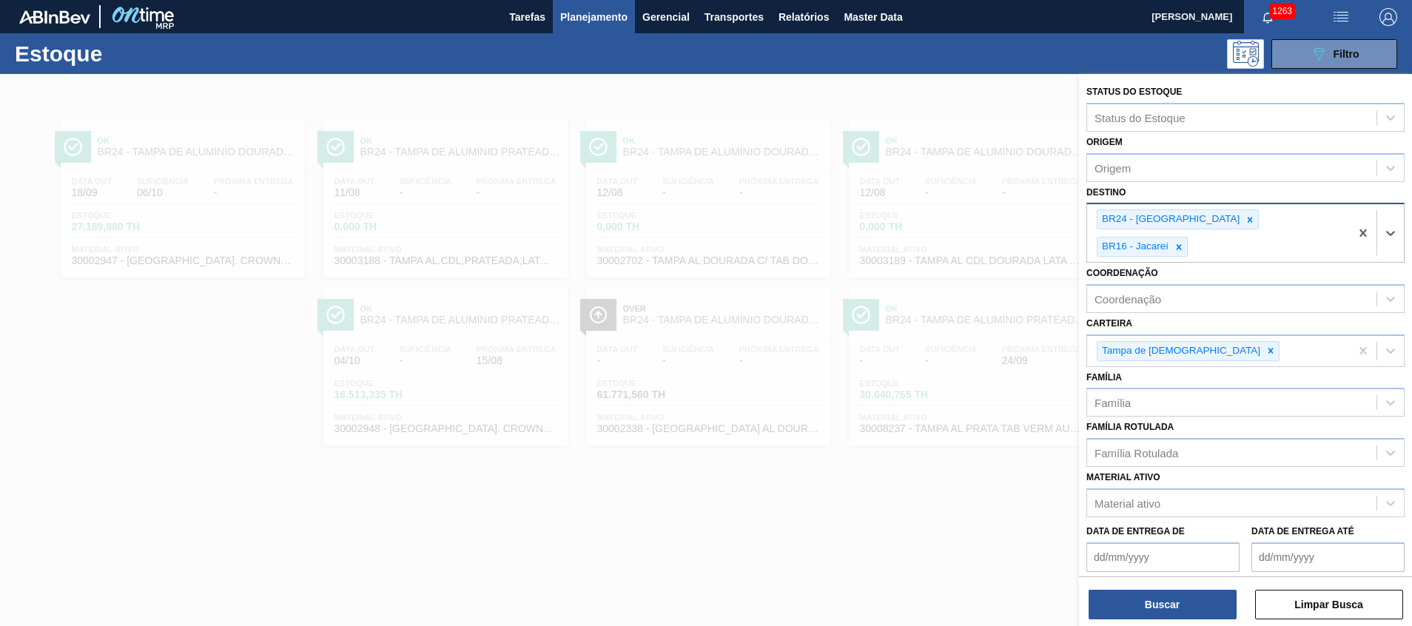
click at [1207, 230] on div "BR24 - Ponta Grossa BR16 - Jacareí" at bounding box center [1218, 233] width 263 height 58
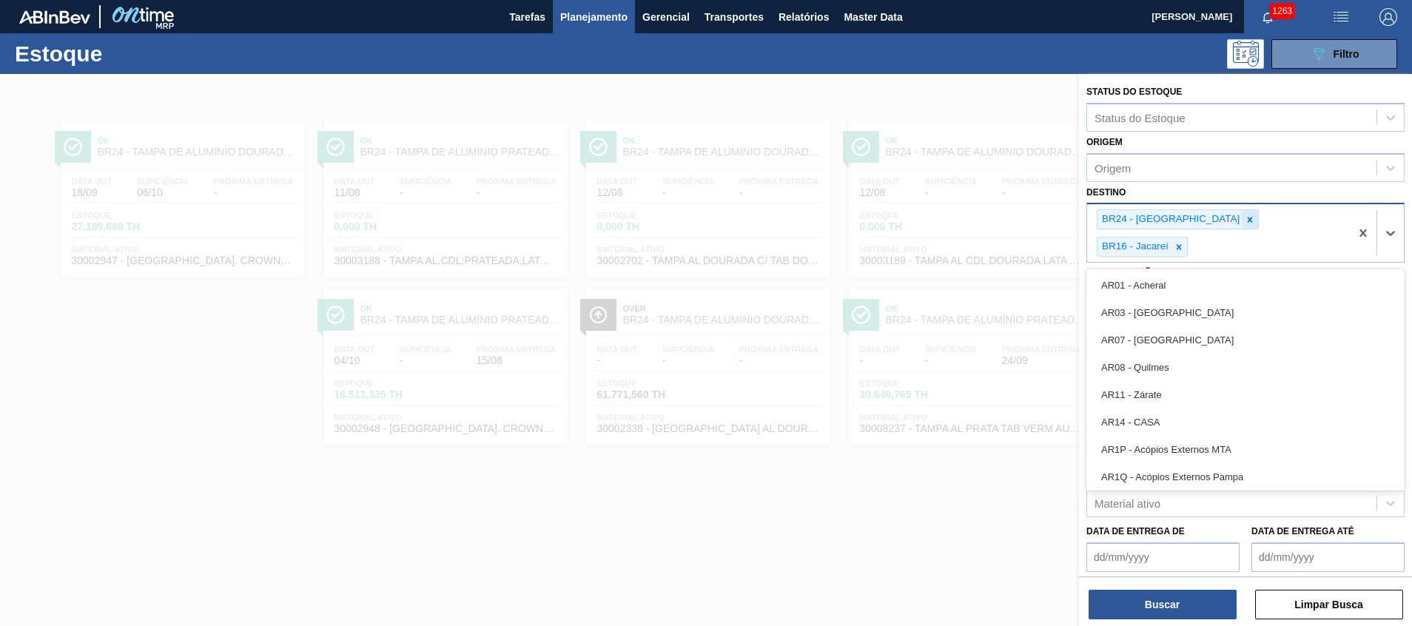
click at [1242, 225] on div at bounding box center [1250, 219] width 16 height 18
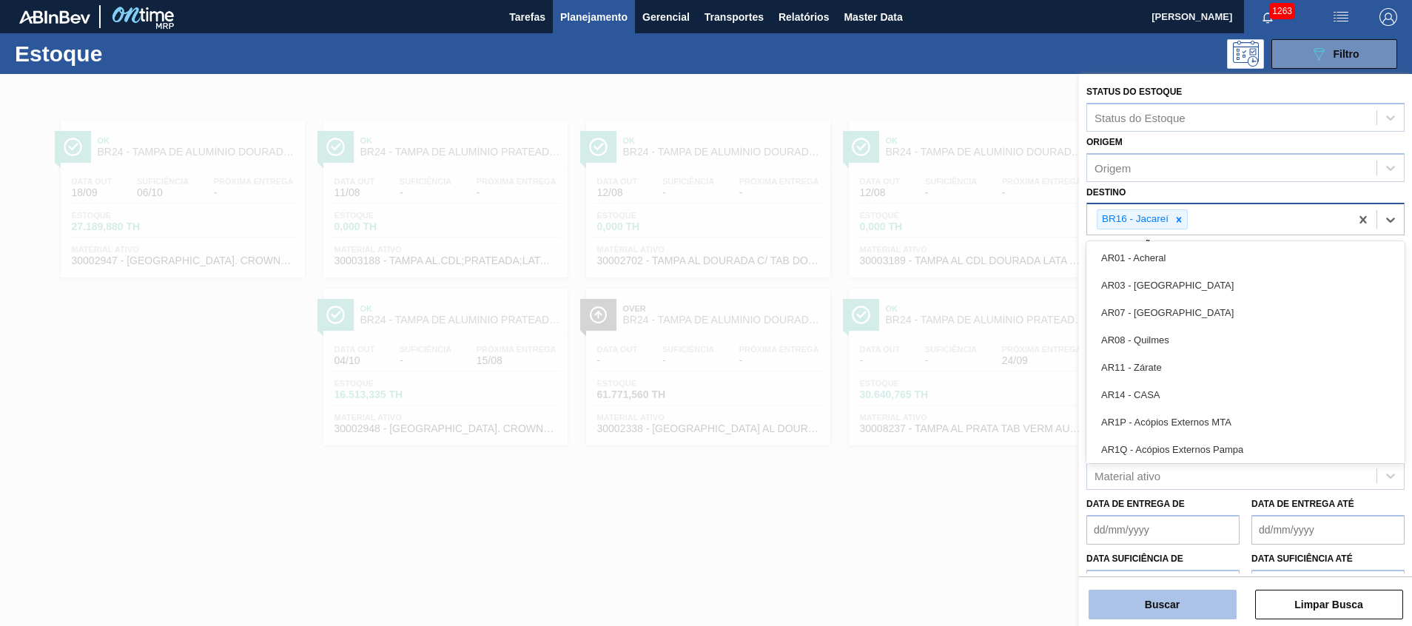
click at [1117, 610] on button "Buscar" at bounding box center [1162, 605] width 148 height 30
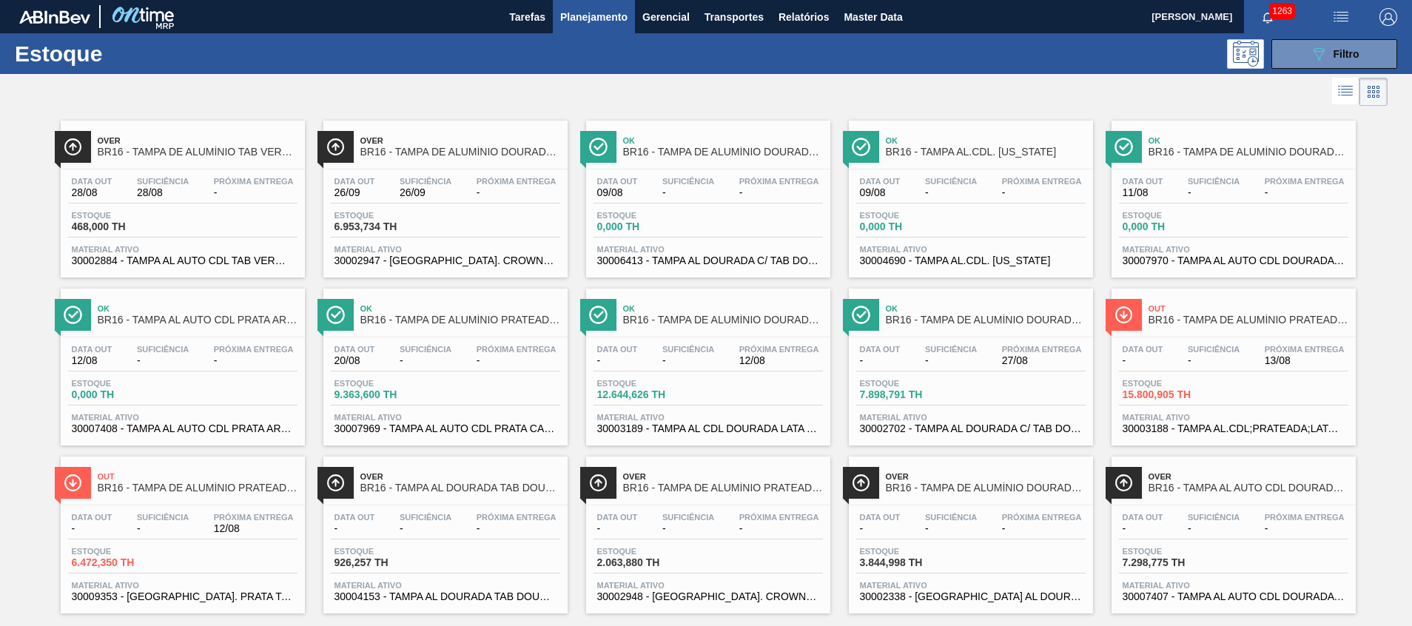
scroll to position [24, 0]
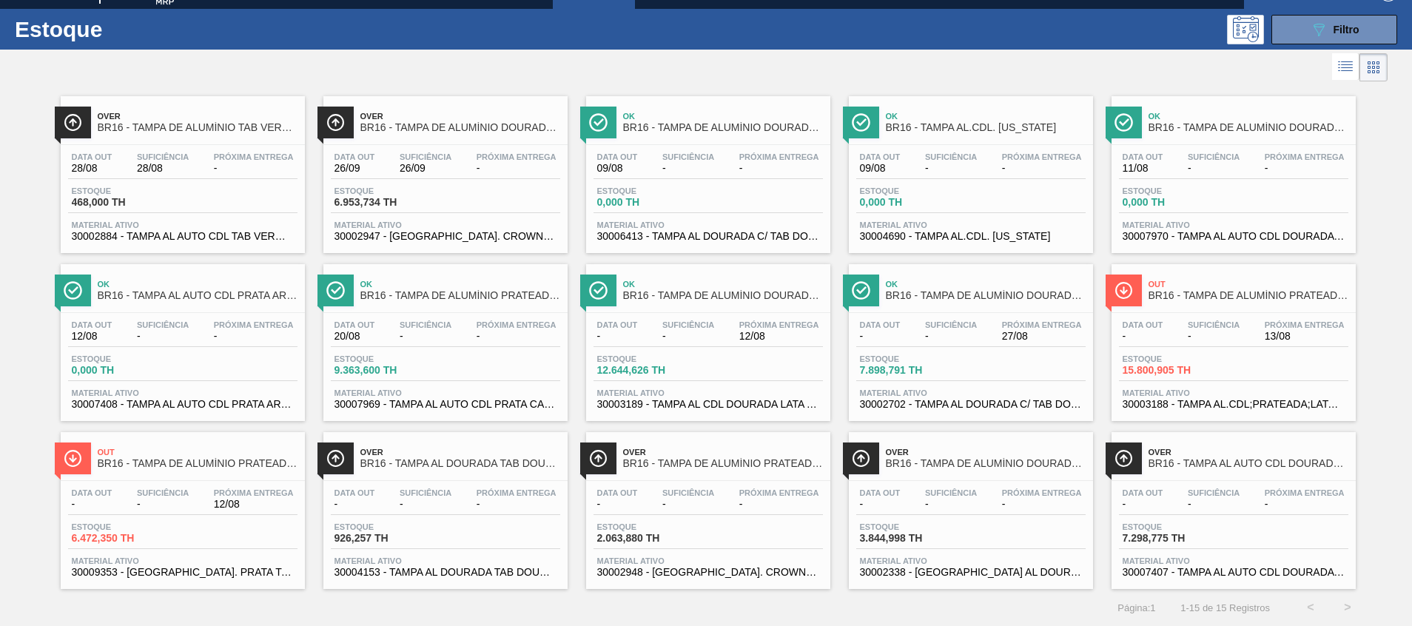
click at [247, 235] on span "30002884 - TAMPA AL AUTO CDL TAB VERM CANPACK" at bounding box center [183, 236] width 222 height 11
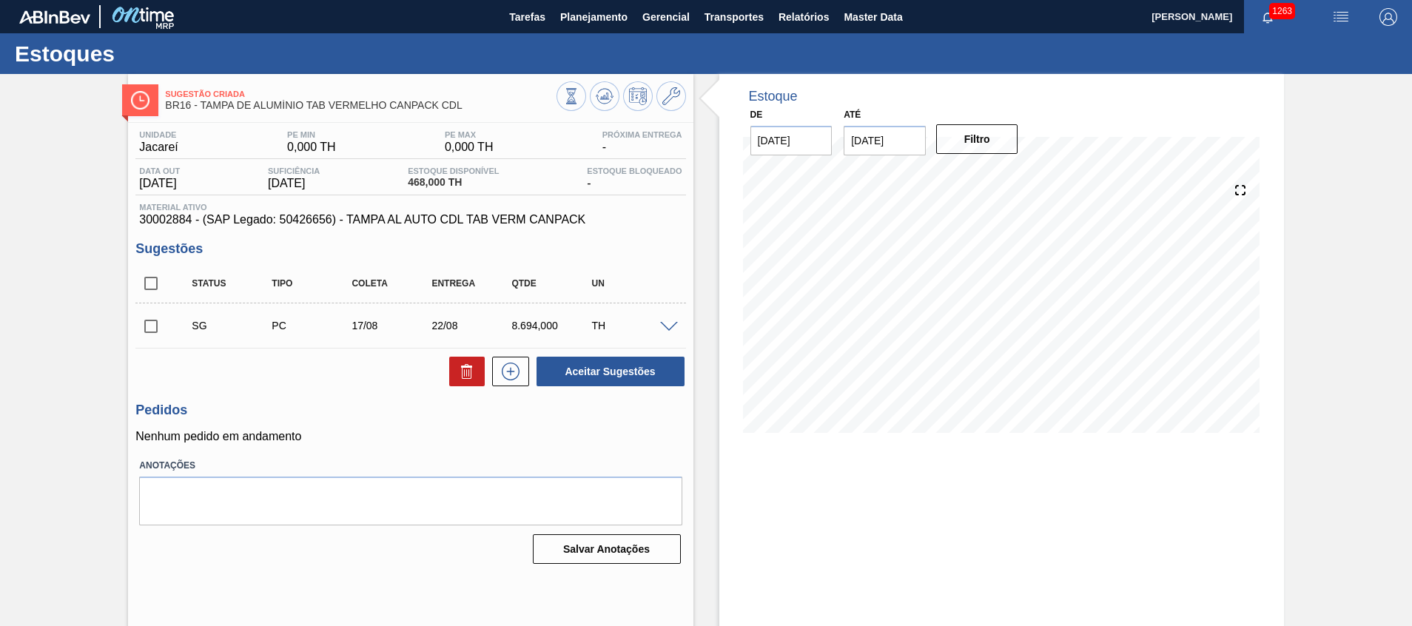
click at [671, 328] on span at bounding box center [669, 327] width 18 height 11
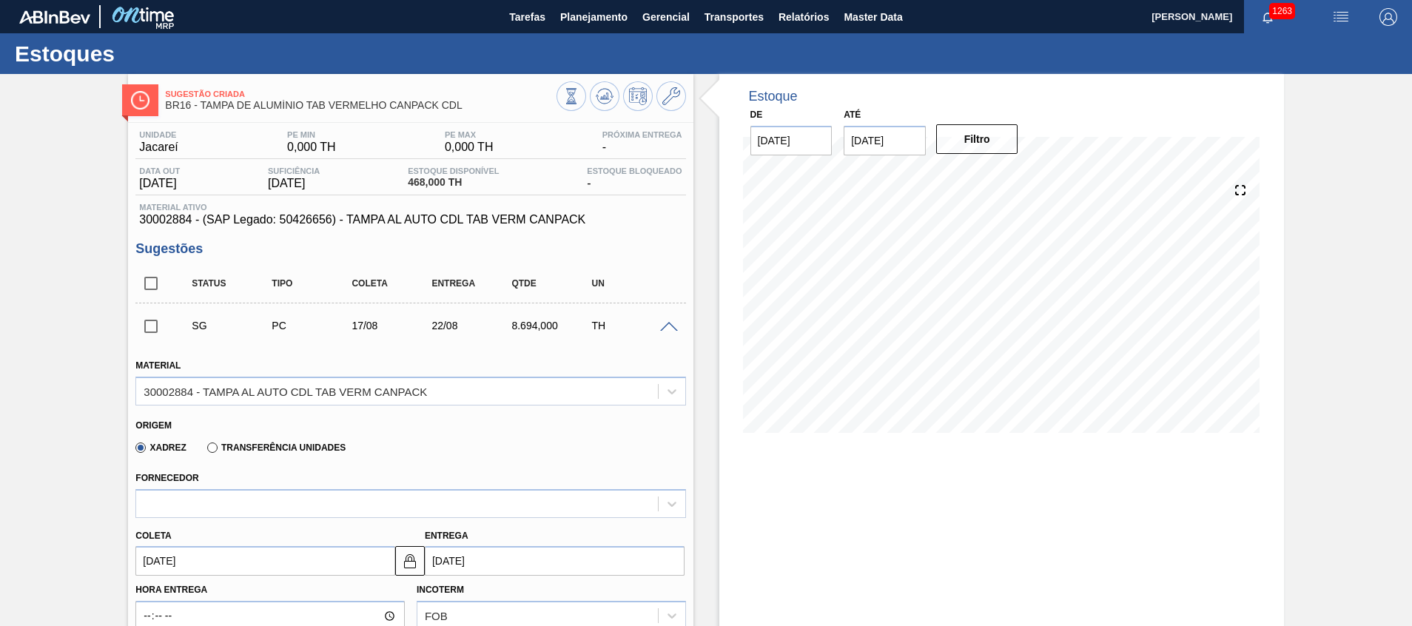
click at [272, 448] on label "Transferência Unidades" at bounding box center [276, 447] width 138 height 10
click at [205, 451] on input "Transferência Unidades" at bounding box center [205, 451] width 0 height 0
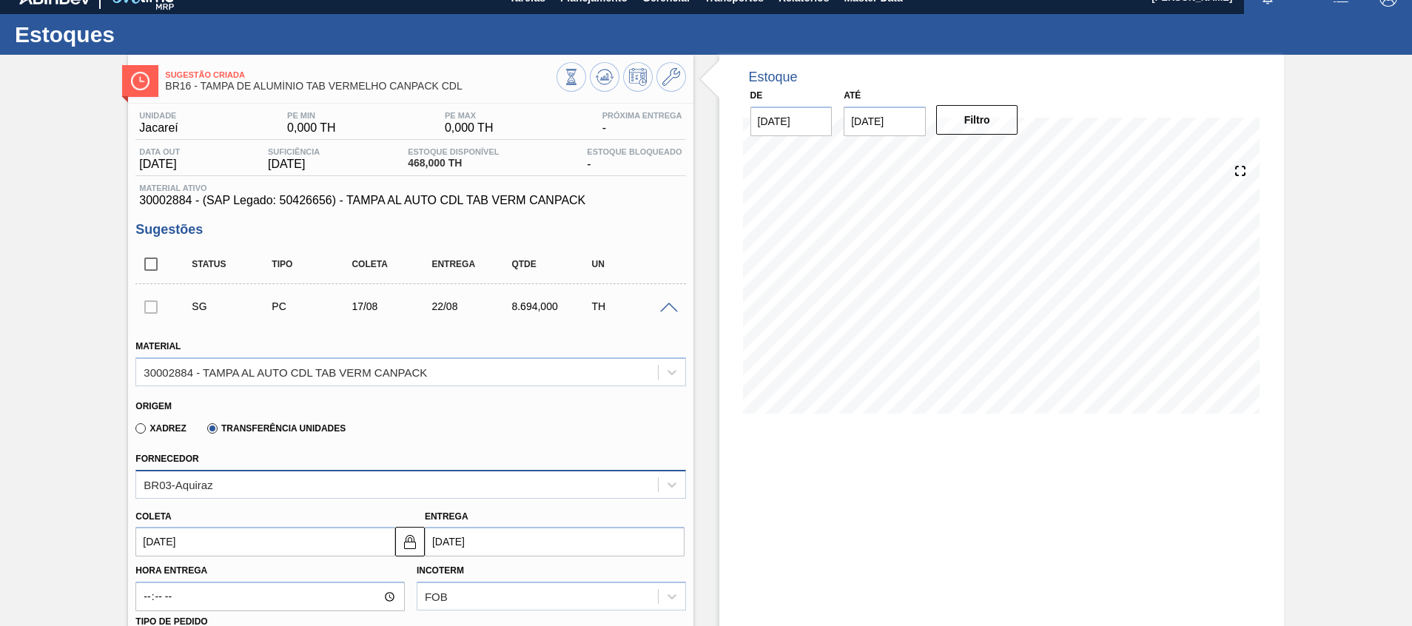
type input "ub"
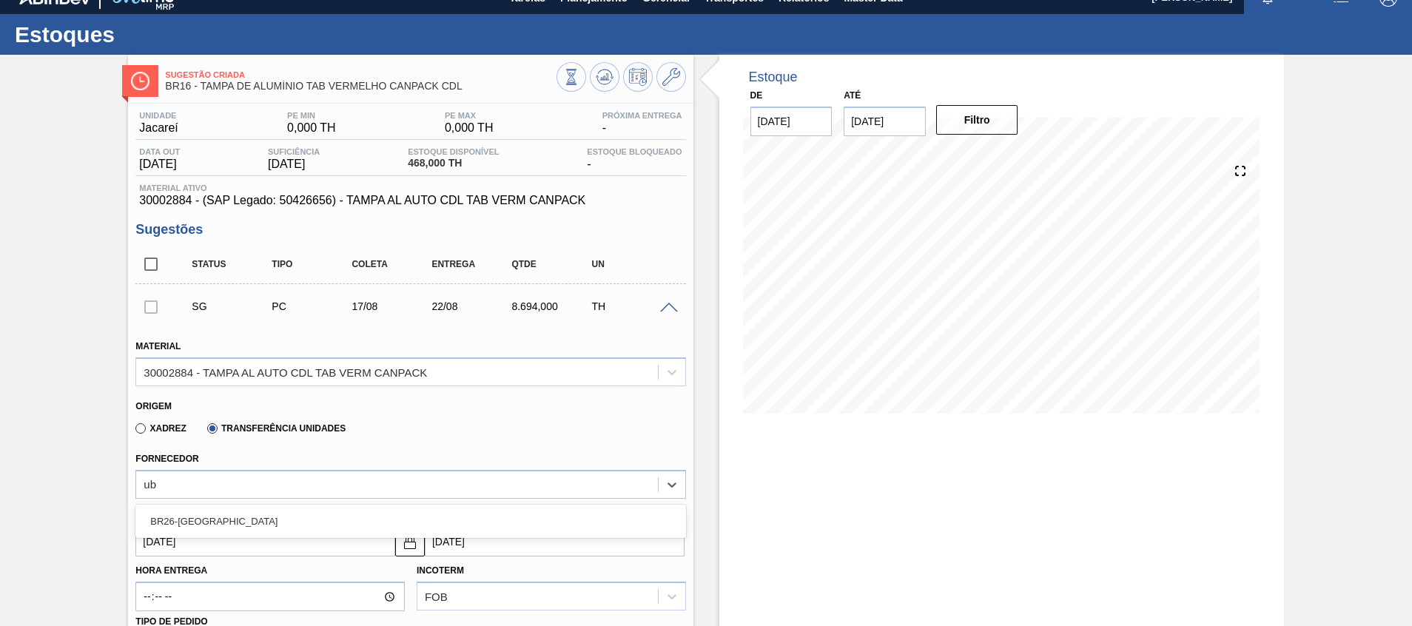
click at [257, 506] on div "BR26-Uberlândia" at bounding box center [410, 521] width 550 height 33
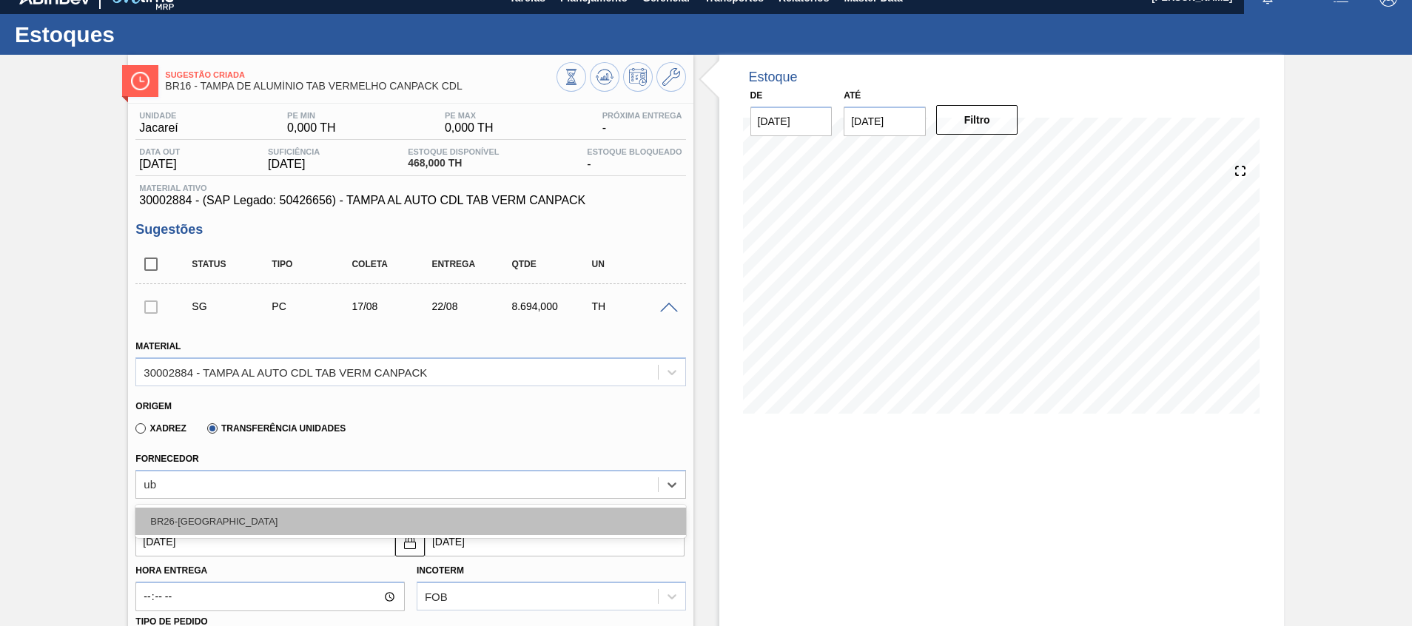
click at [257, 519] on div "BR26-Uberlândia" at bounding box center [410, 521] width 550 height 27
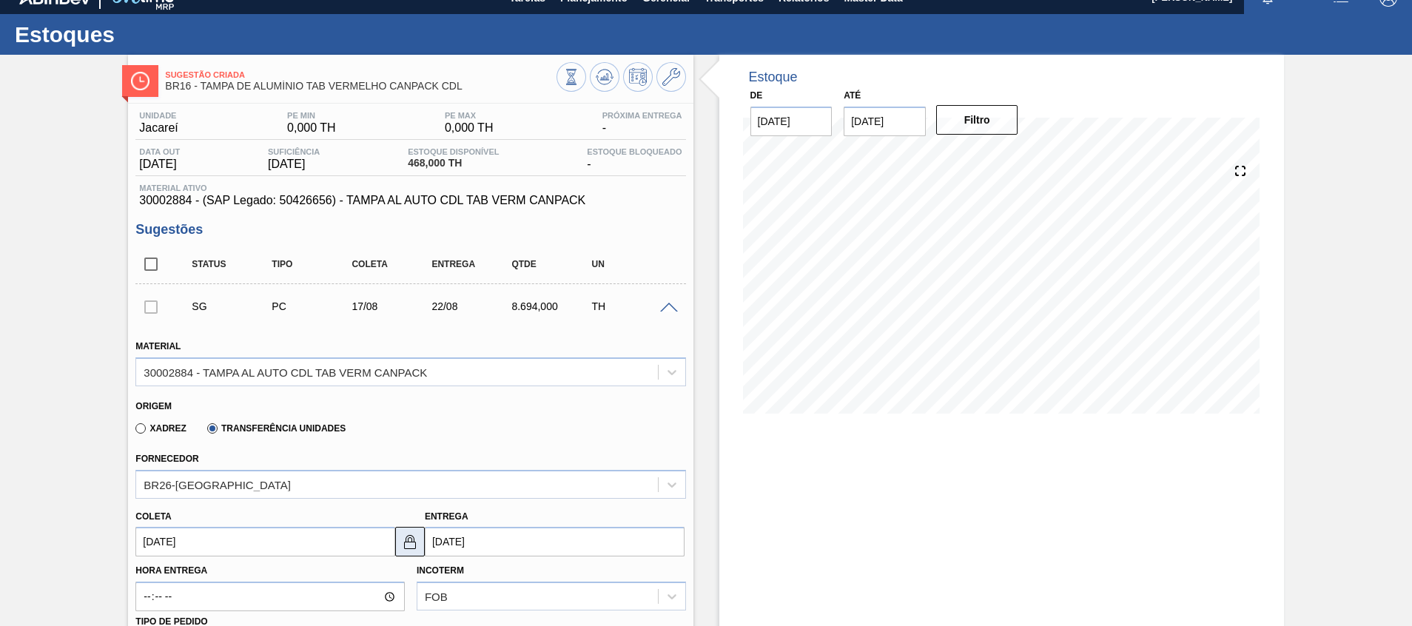
click at [411, 546] on img at bounding box center [410, 542] width 18 height 18
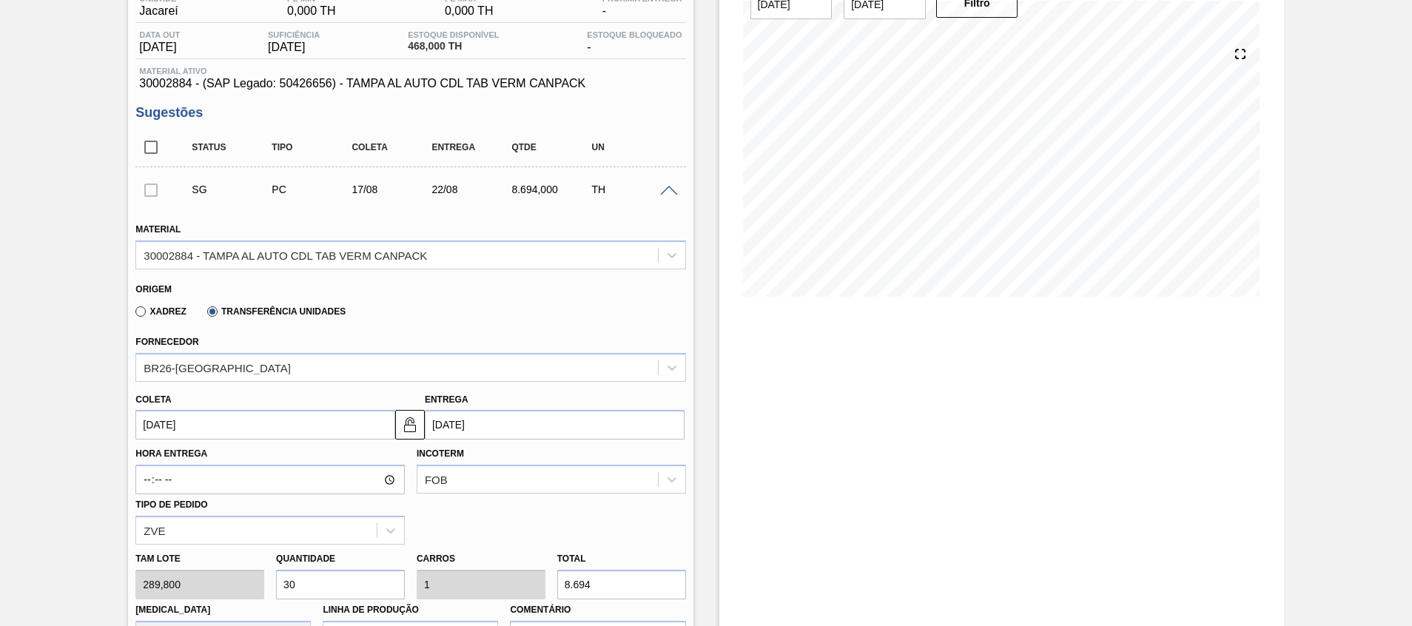
scroll to position [241, 0]
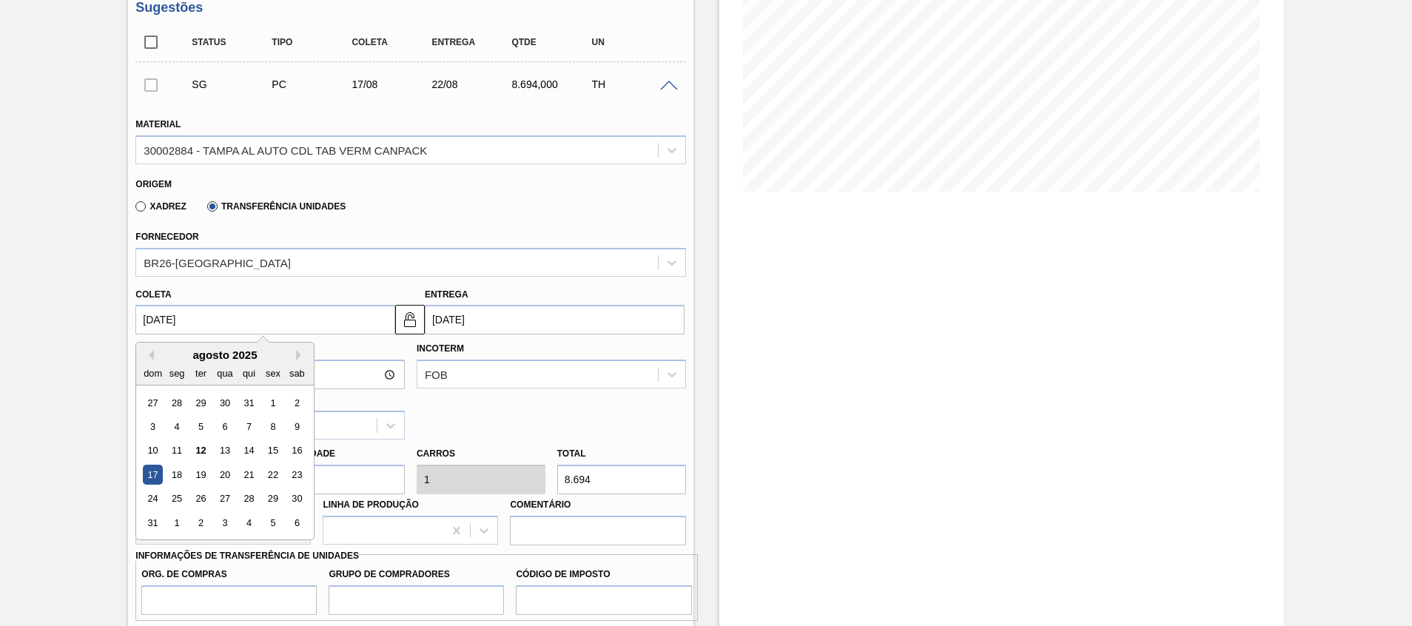
click at [277, 321] on input "17/08/2025" at bounding box center [265, 320] width 260 height 30
click at [224, 448] on div "13" at bounding box center [225, 451] width 20 height 20
type input "13/08/2025"
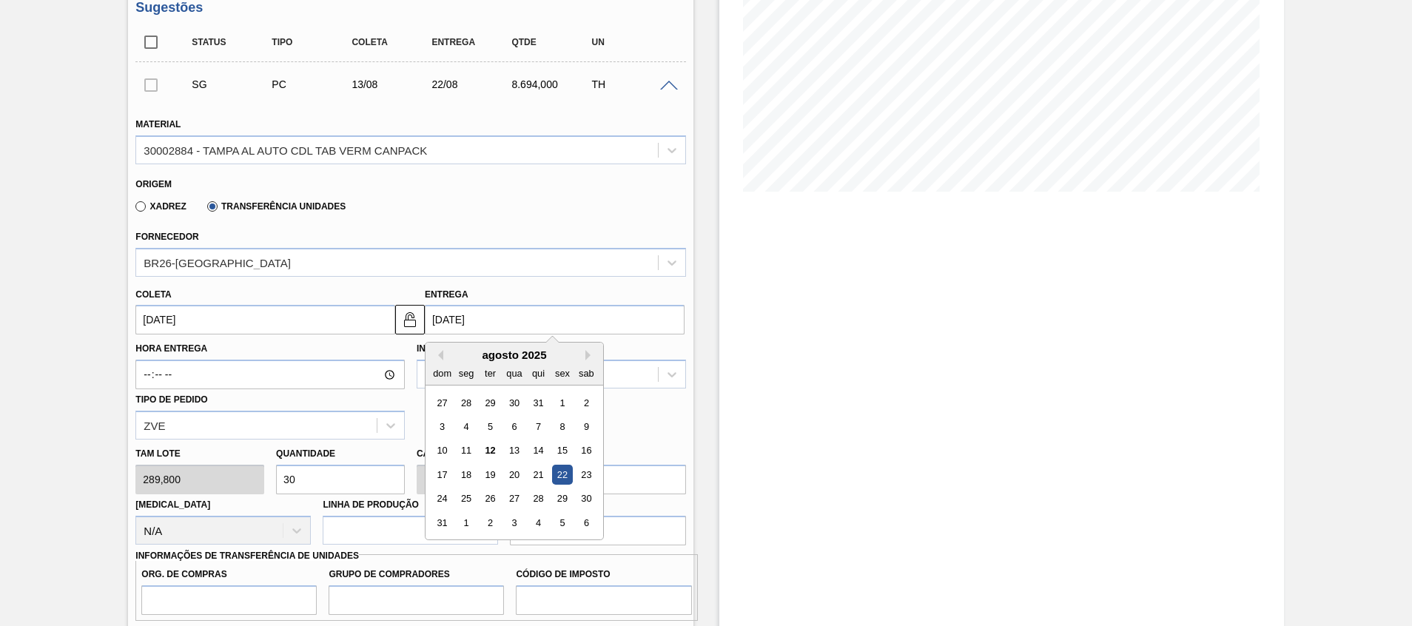
click at [489, 308] on input "[DATE]" at bounding box center [555, 320] width 260 height 30
click at [535, 442] on div "14" at bounding box center [538, 451] width 20 height 20
type input "14/08/2025"
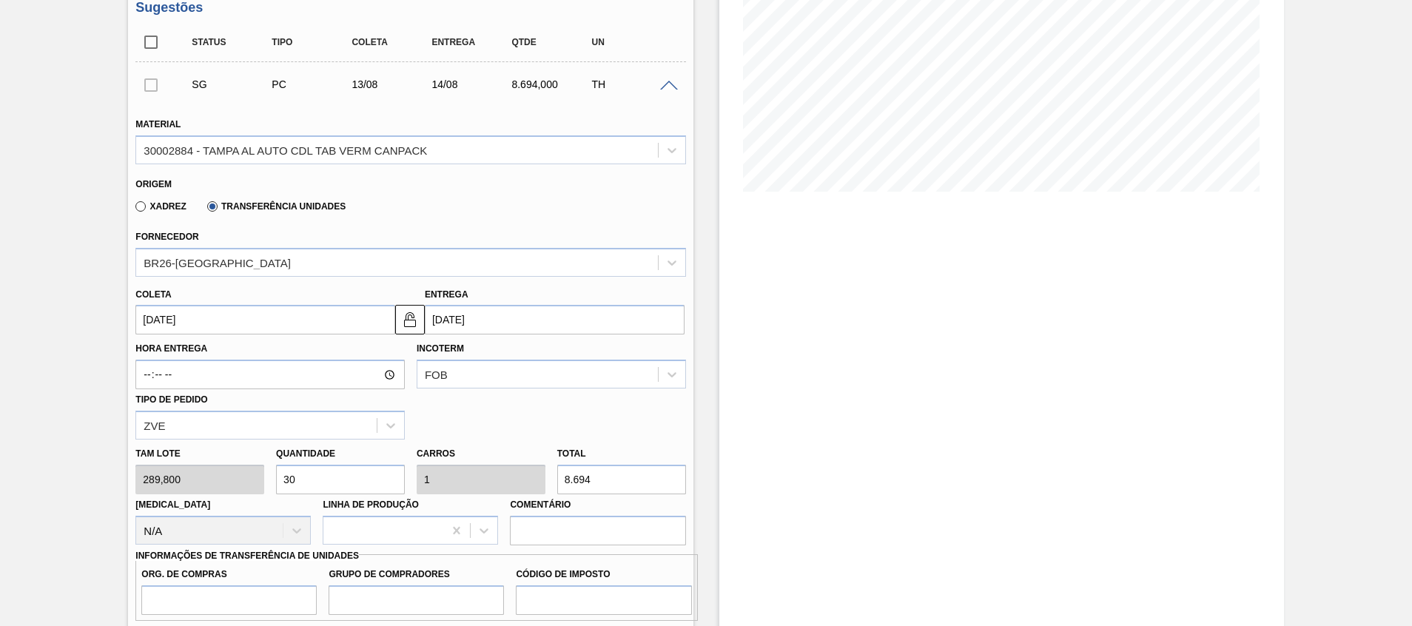
click at [174, 479] on div "Tam lote 289,800 Quantidade 30 Carros 1 Total 8.694 Doca N/A Linha de Produção …" at bounding box center [410, 493] width 562 height 106
type input "2"
type input "0,067"
type input "579,6"
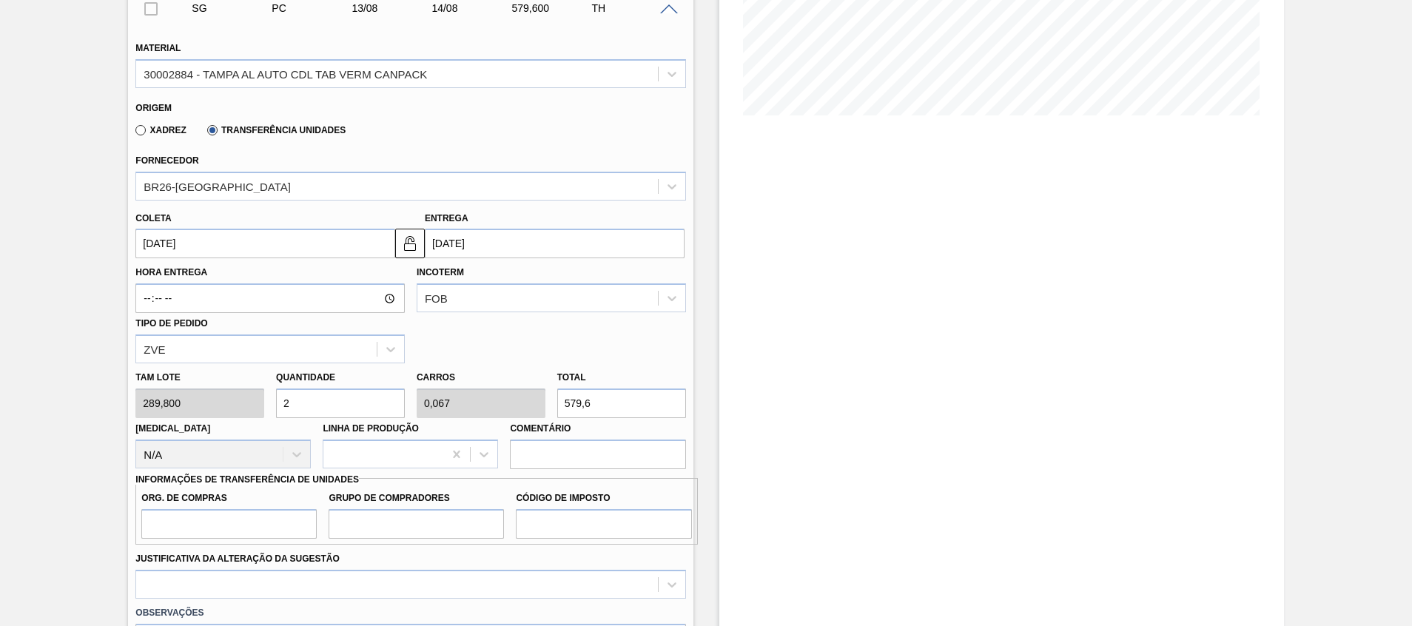
scroll to position [352, 0]
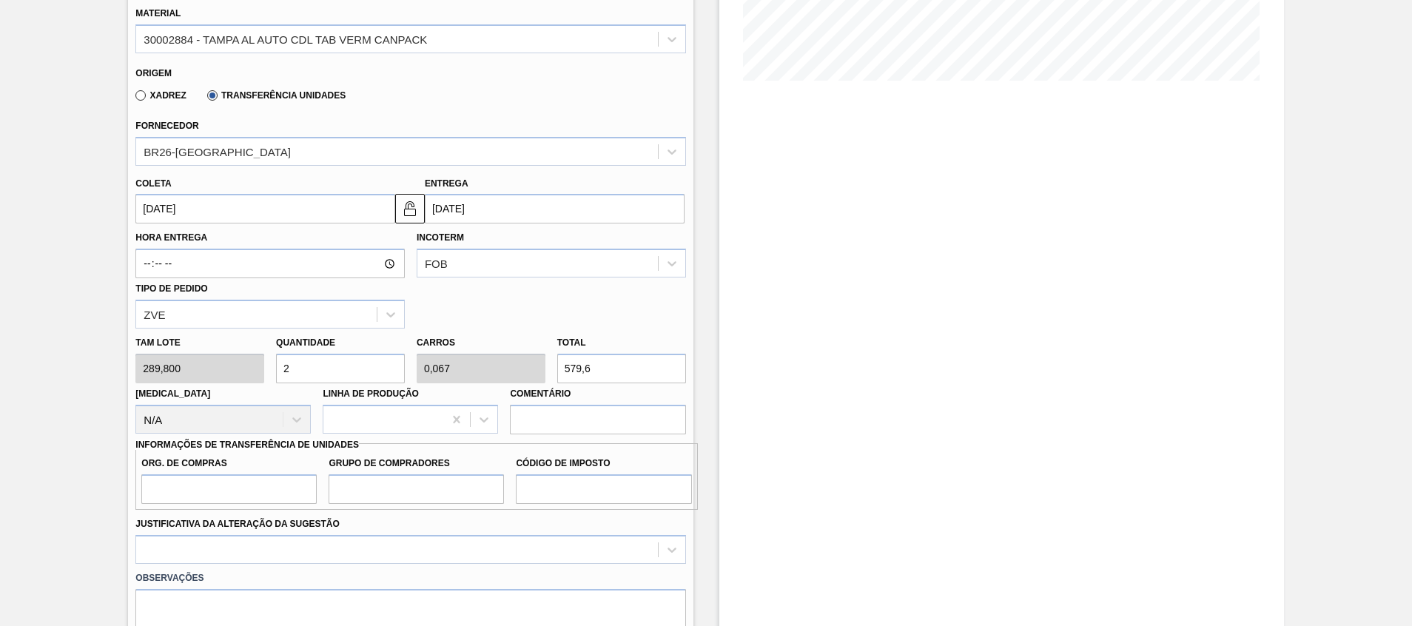
type input "2"
click at [260, 484] on input "Org. de Compras" at bounding box center [228, 489] width 175 height 30
type input "A01"
type input "BR0"
type input "I1"
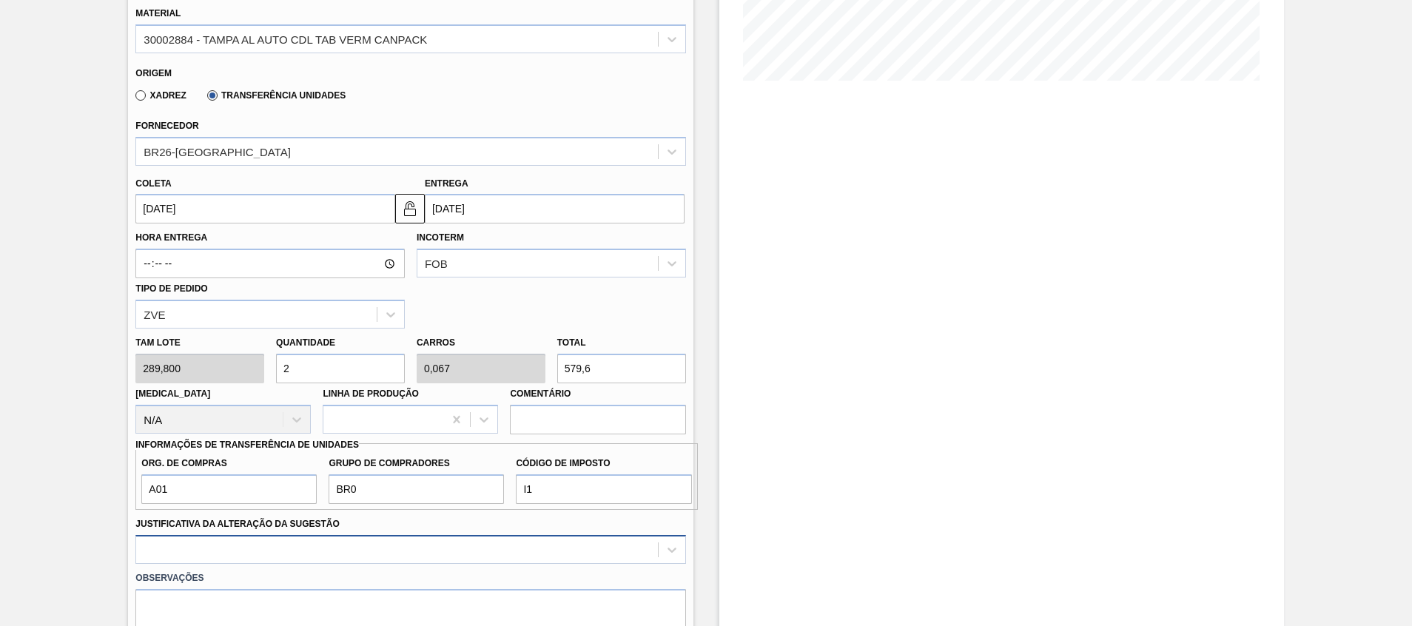
click at [230, 560] on div at bounding box center [410, 549] width 550 height 29
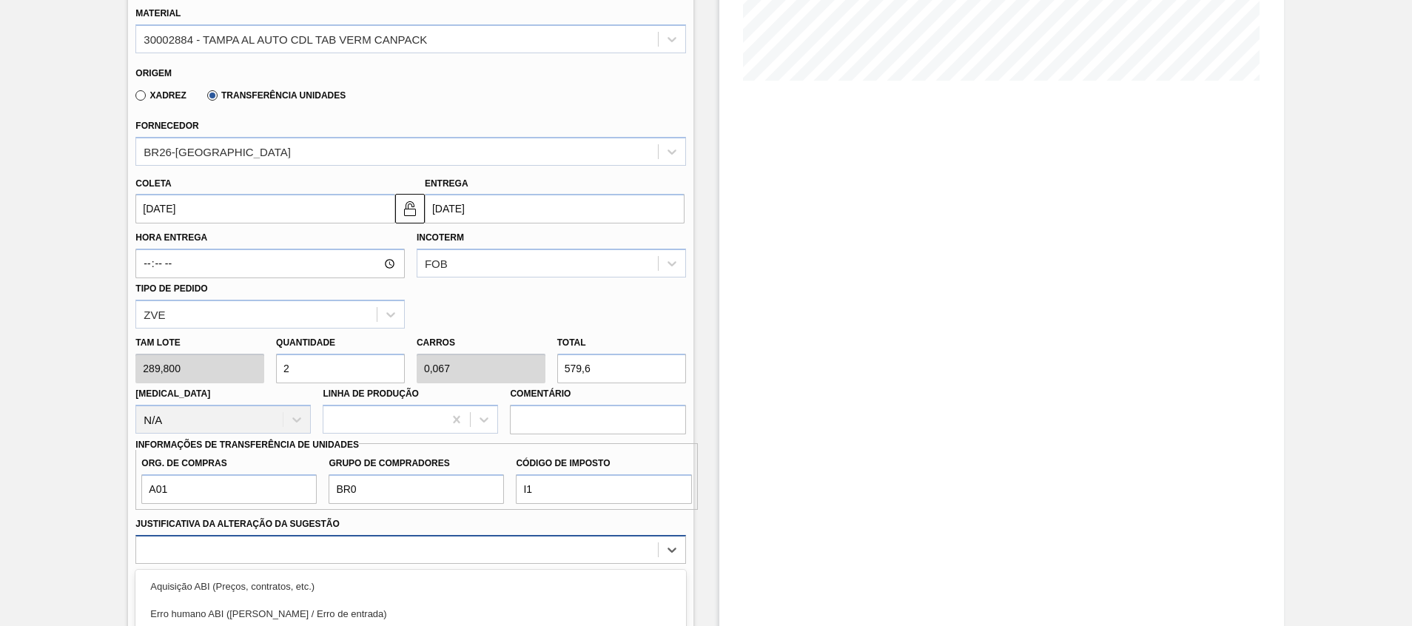
scroll to position [524, 0]
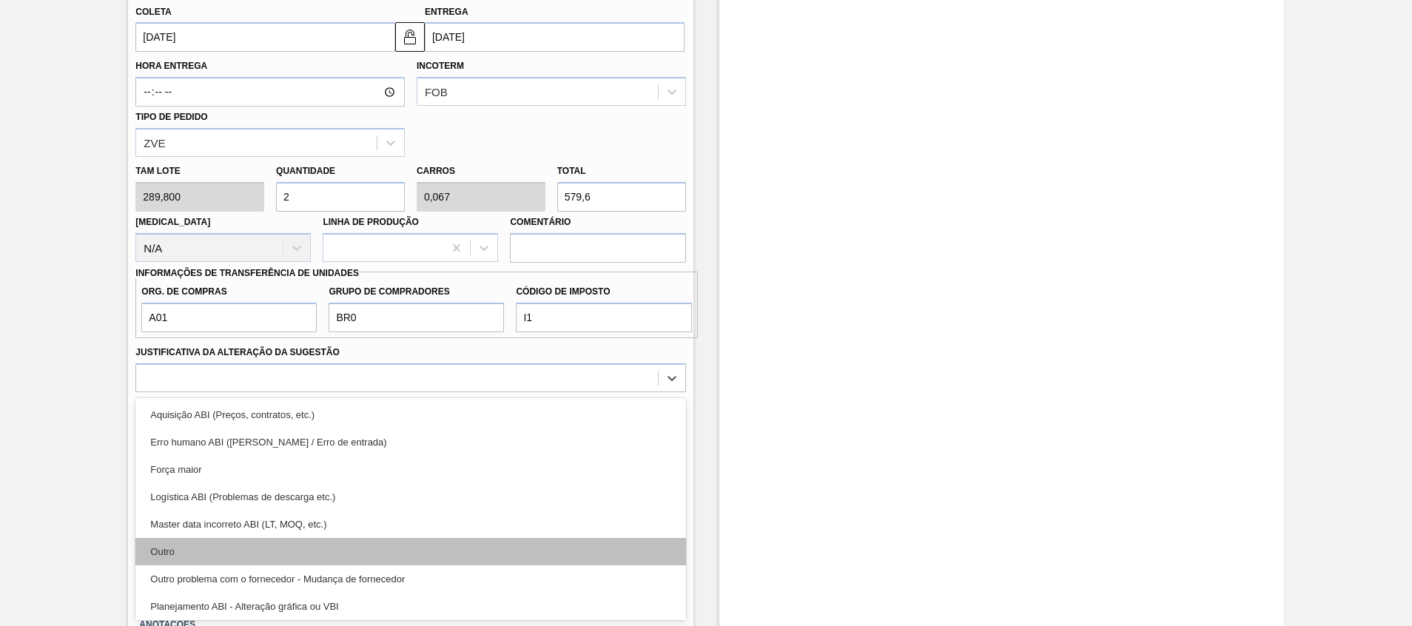
click at [227, 559] on div "Outro" at bounding box center [410, 551] width 550 height 27
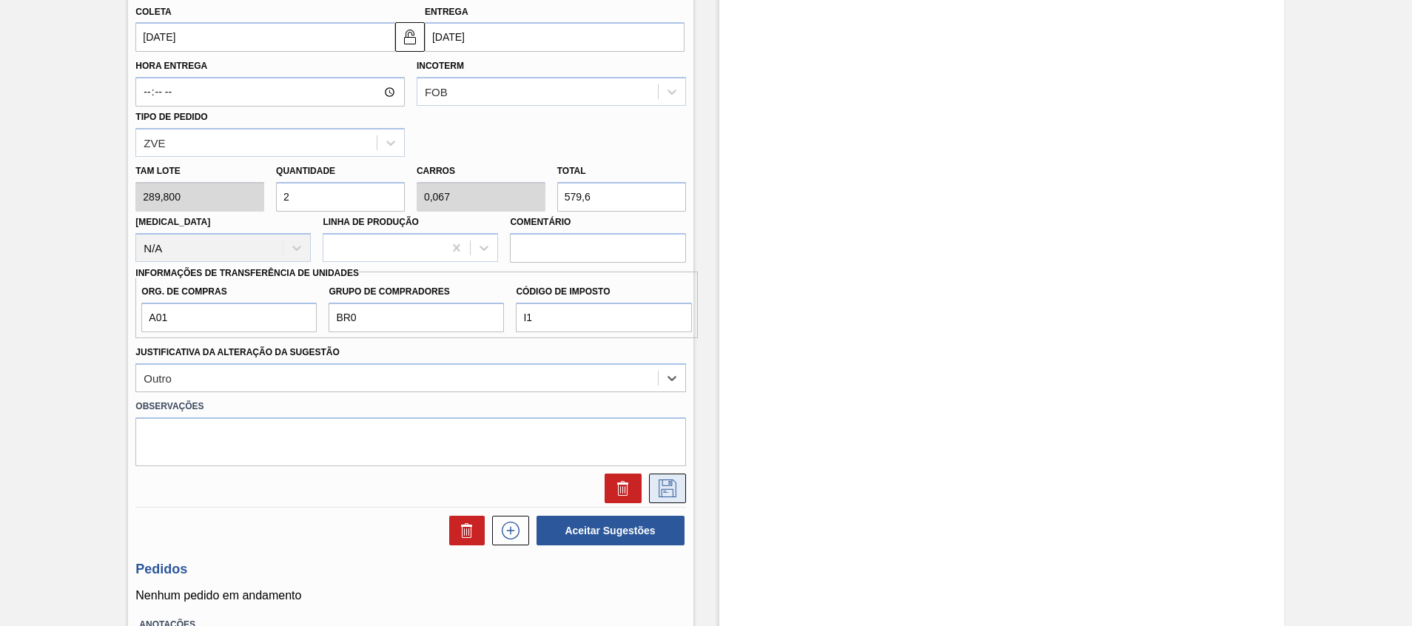
click at [657, 486] on icon at bounding box center [668, 488] width 24 height 18
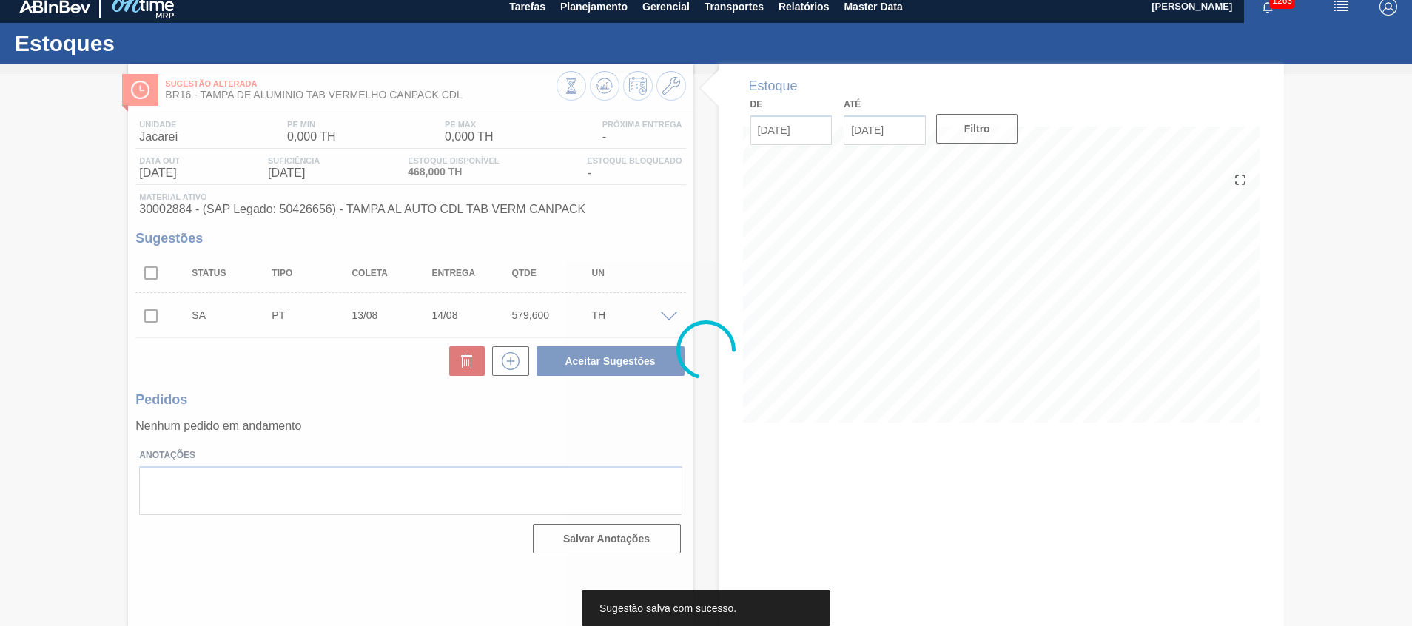
scroll to position [10, 0]
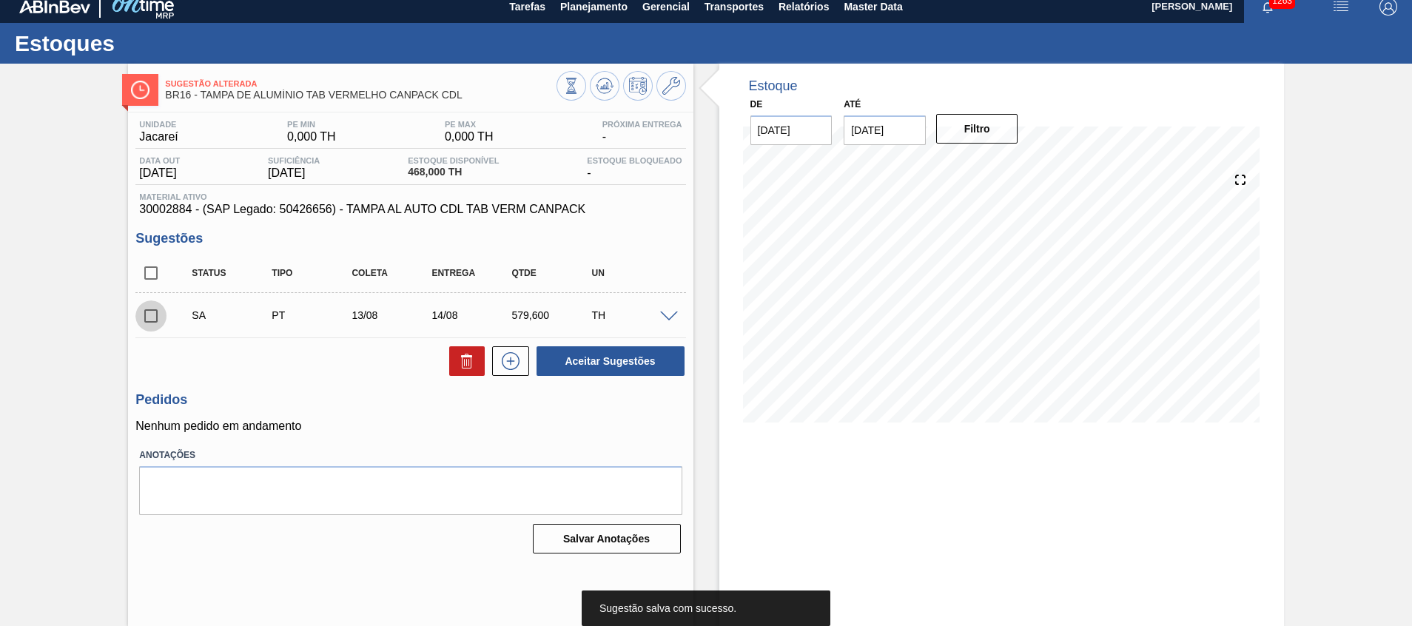
click at [143, 314] on input "checkbox" at bounding box center [150, 315] width 31 height 31
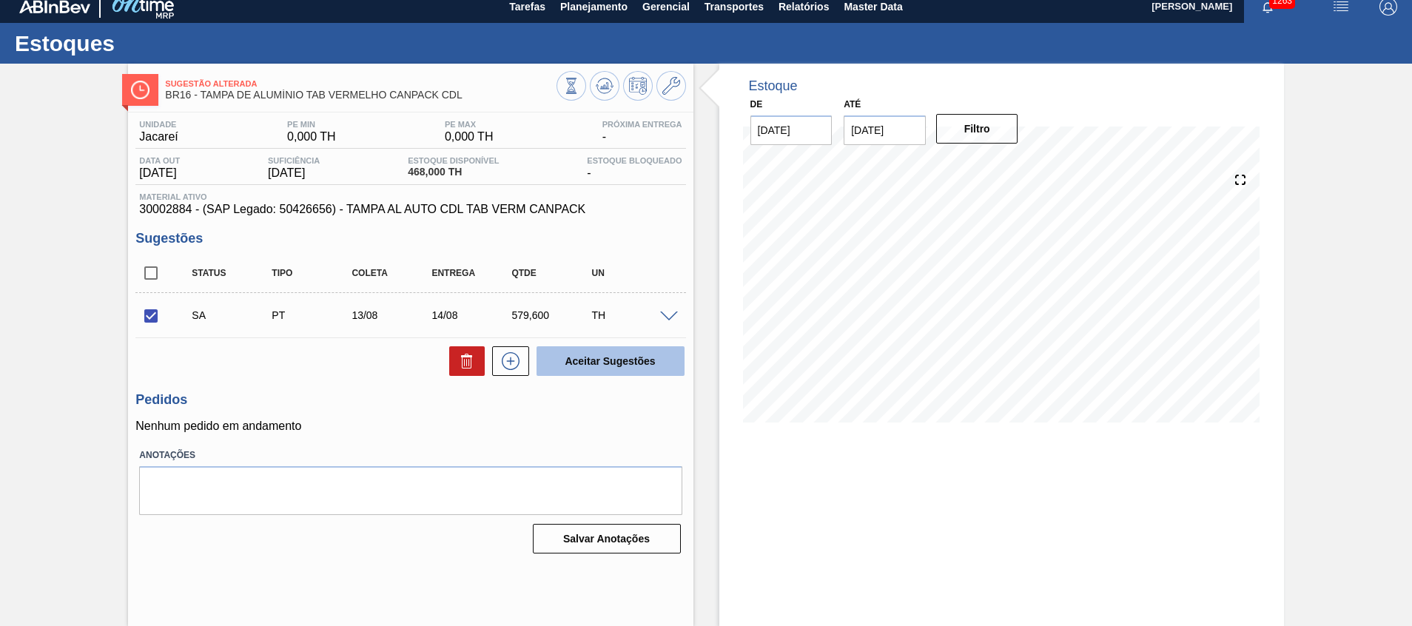
click at [641, 359] on button "Aceitar Sugestões" at bounding box center [610, 361] width 148 height 30
checkbox input "false"
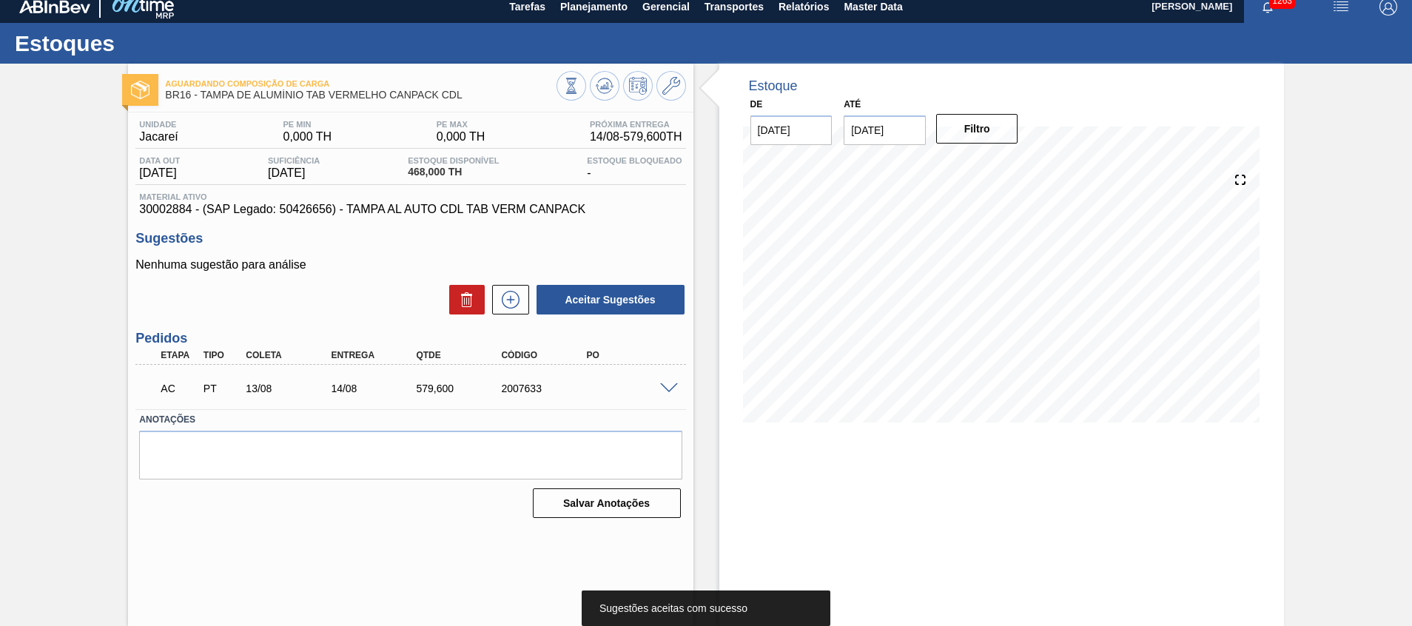
click at [665, 390] on span at bounding box center [669, 388] width 18 height 11
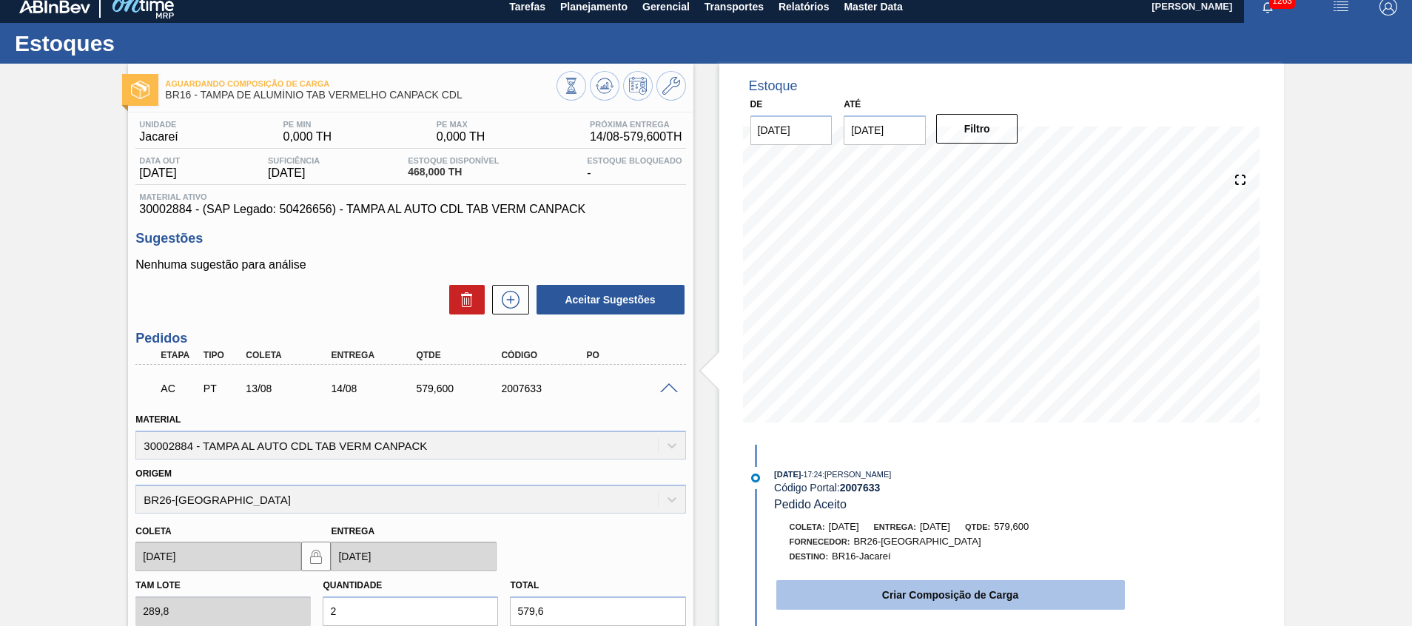
click at [866, 587] on button "Criar Composição de Carga" at bounding box center [950, 595] width 349 height 30
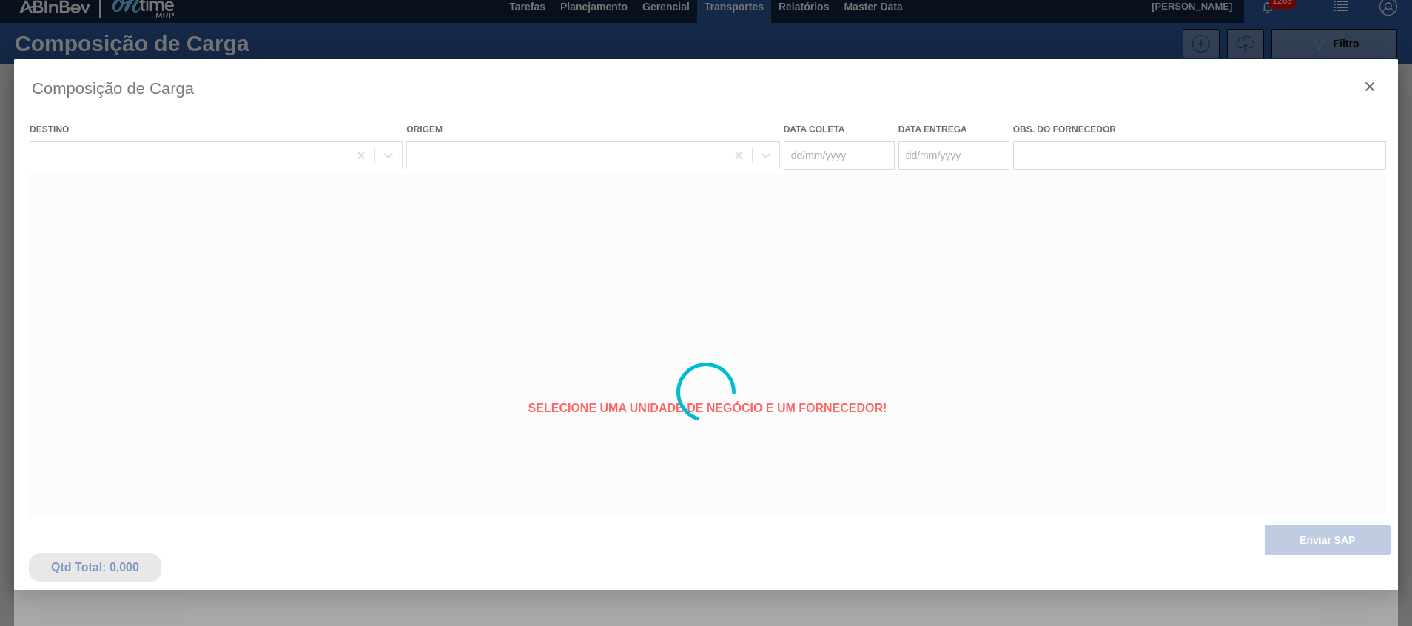
type coleta "13/08/2025"
type entrega "14/08/2025"
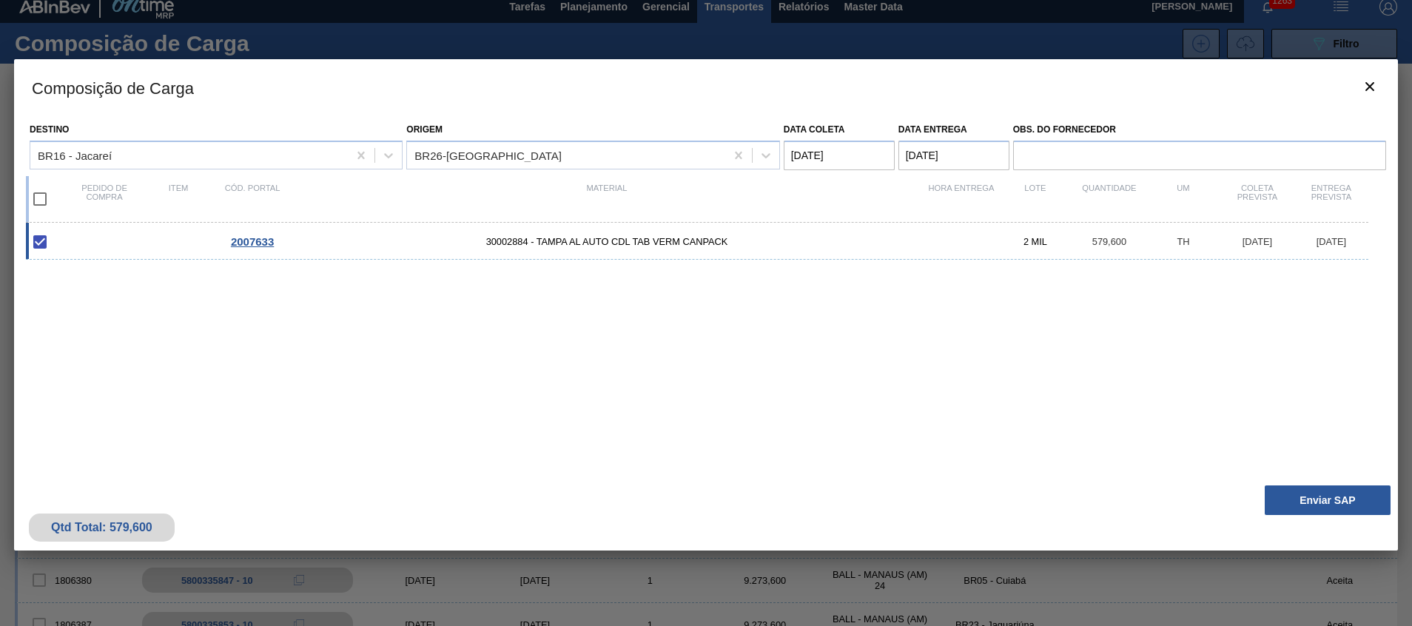
click at [1304, 535] on div "Qtd Total: 579,600 Enviar SAP" at bounding box center [706, 514] width 1384 height 73
click at [1304, 517] on div "Qtd Total: 579,600 Enviar SAP" at bounding box center [706, 514] width 1384 height 73
click at [1304, 508] on button "Enviar SAP" at bounding box center [1328, 500] width 126 height 30
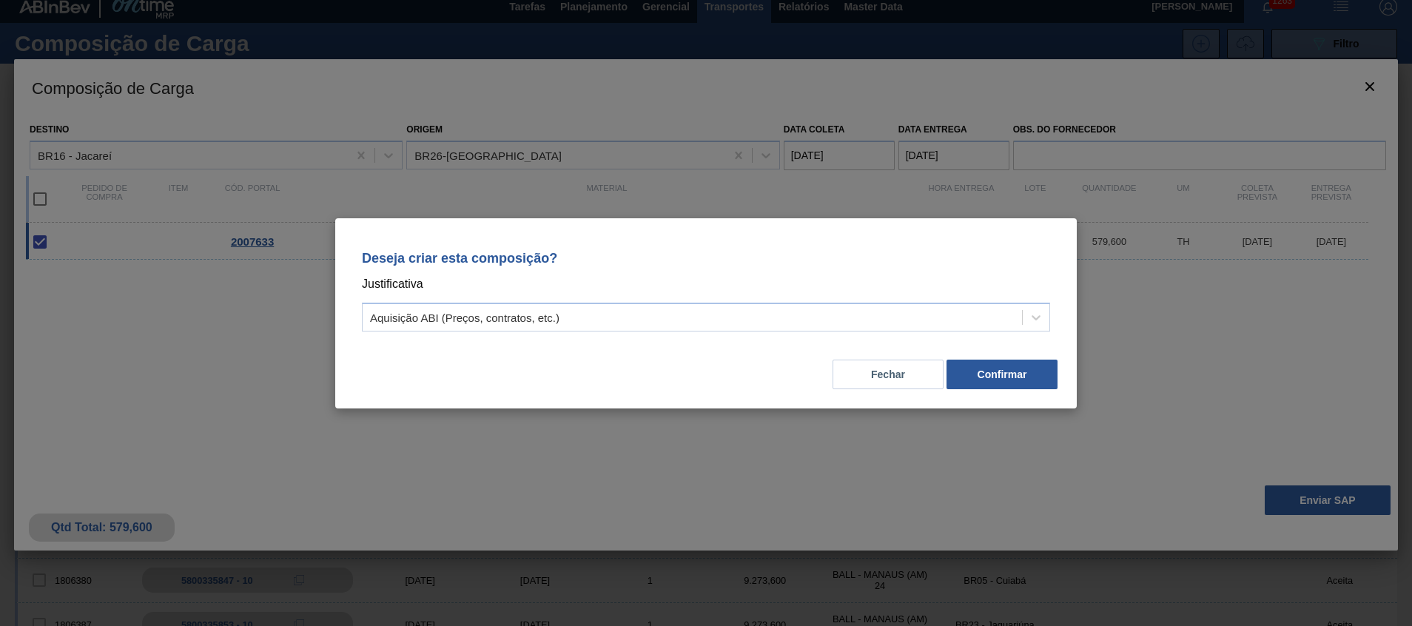
click at [761, 346] on div "Fechar Confirmar" at bounding box center [706, 365] width 706 height 50
click at [755, 333] on div "Deseja criar esta composição? Justificativa Aquisição ABI (Preços, contratos, e…" at bounding box center [706, 288] width 706 height 104
click at [752, 322] on div "Aquisição ABI (Preços, contratos, etc.)" at bounding box center [692, 316] width 659 height 21
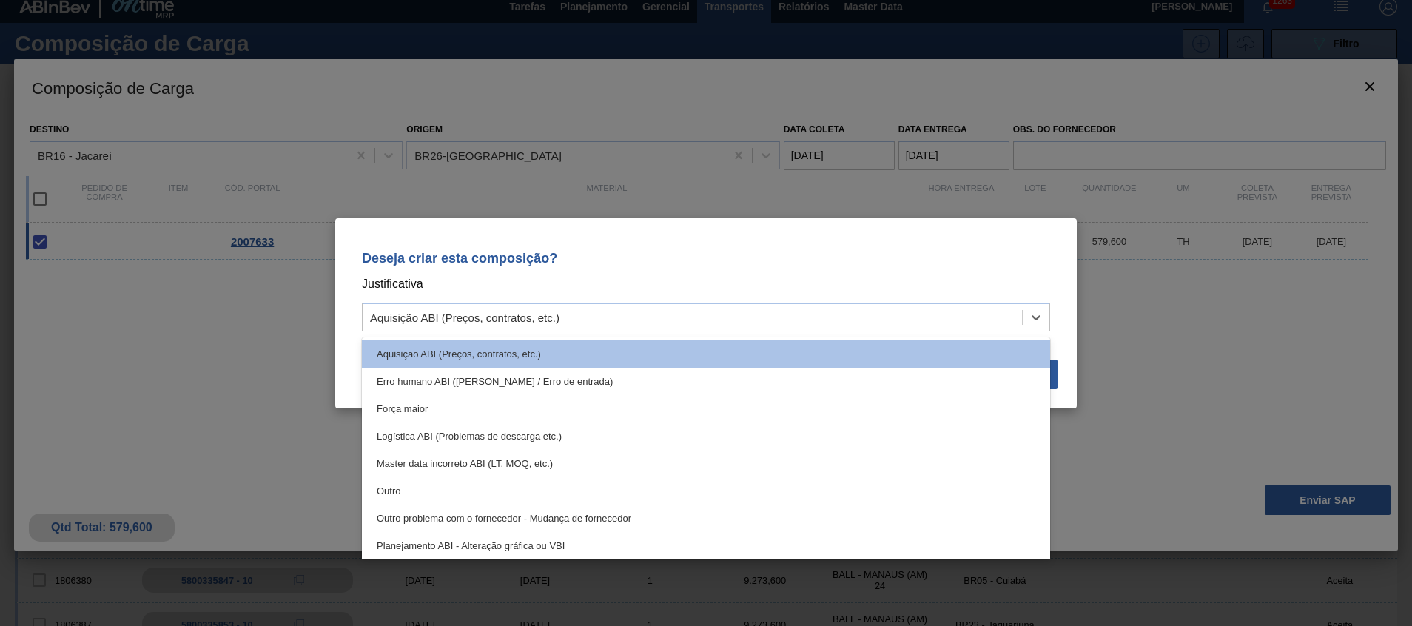
click at [698, 482] on div "Outro" at bounding box center [706, 490] width 688 height 27
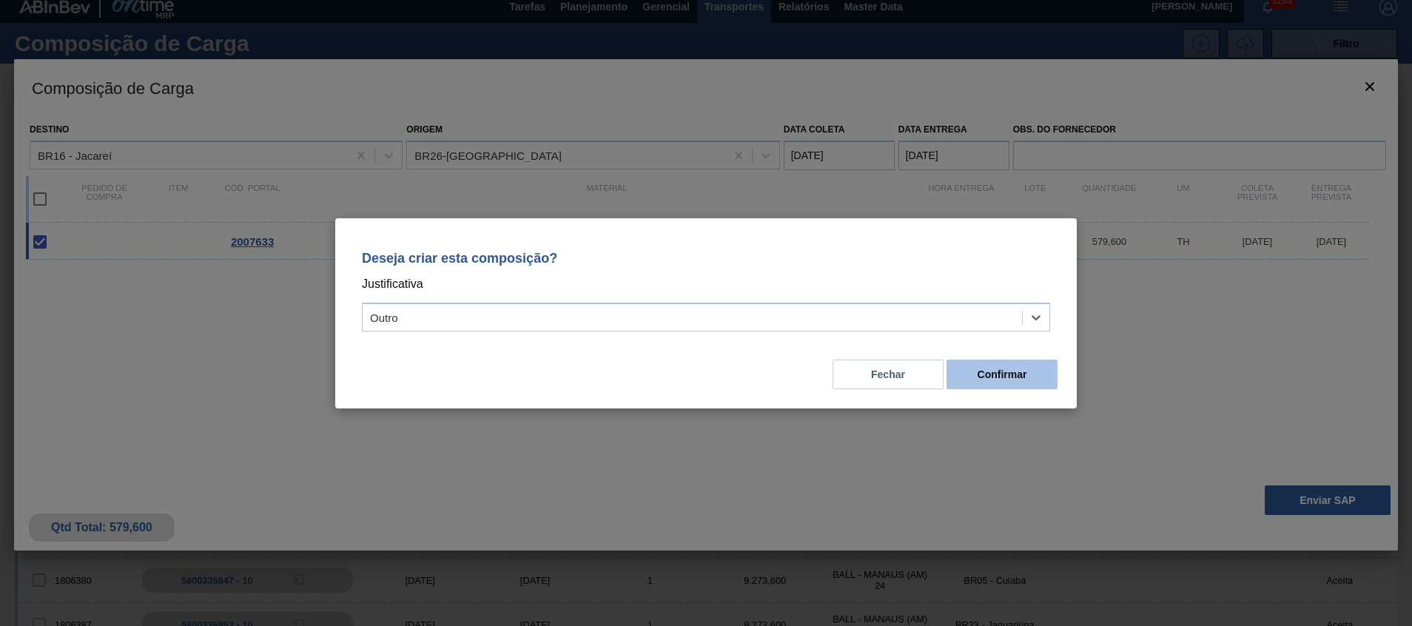
click at [1022, 360] on button "Confirmar" at bounding box center [1001, 375] width 111 height 30
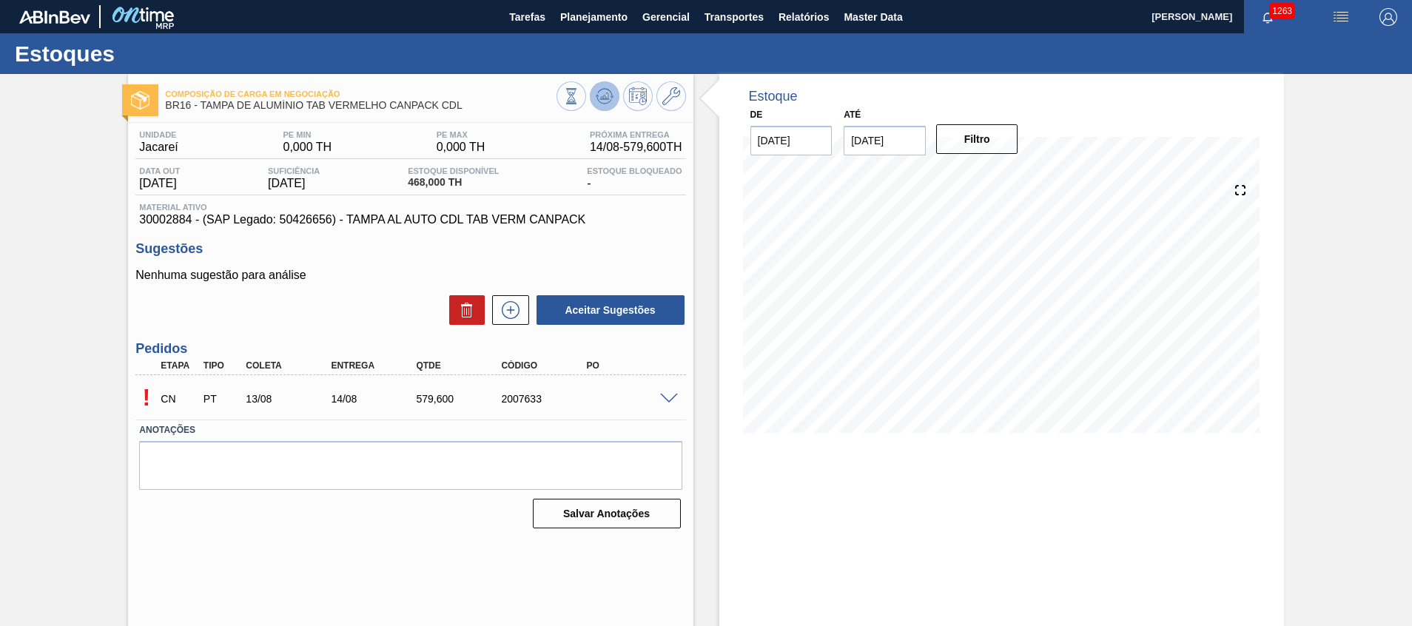
click at [596, 96] on icon at bounding box center [603, 99] width 15 height 7
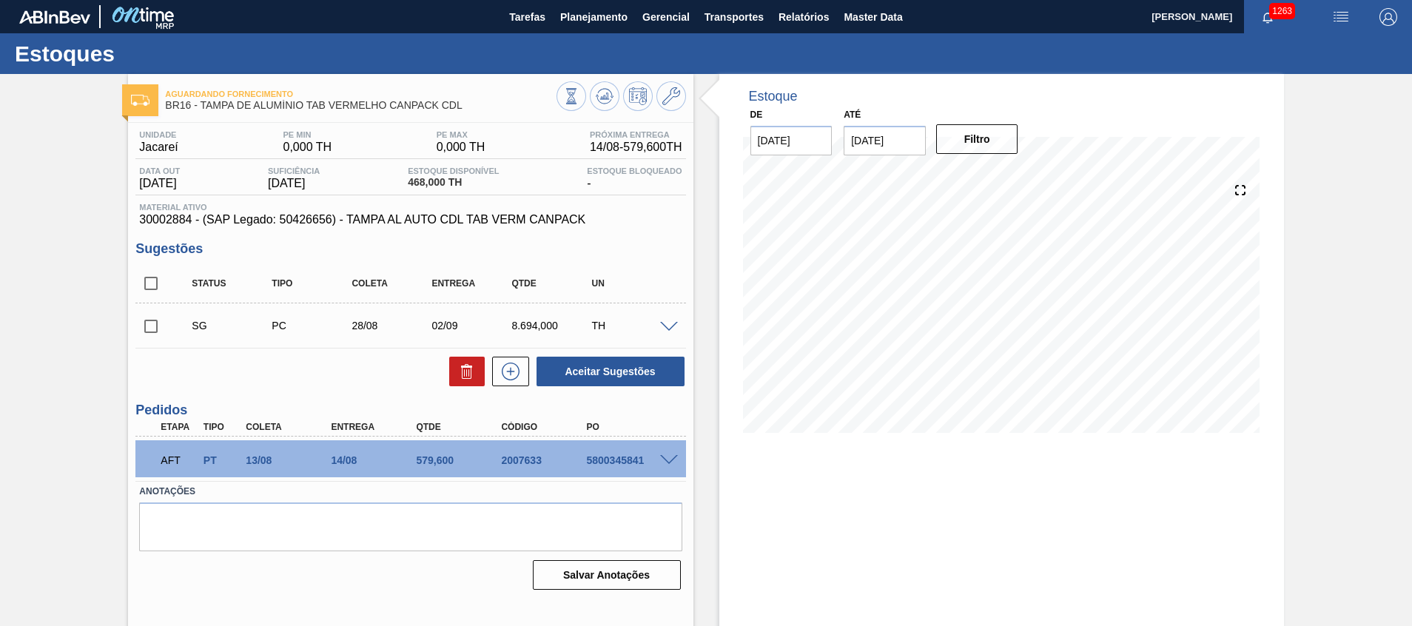
click at [605, 461] on div "5800345841" at bounding box center [629, 460] width 95 height 12
copy div "5800345841"
drag, startPoint x: 139, startPoint y: 212, endPoint x: 169, endPoint y: 218, distance: 30.2
click at [169, 218] on div "Material ativo 30002884 - (SAP Legado: 50426656) - TAMPA AL AUTO CDL TAB VERM C…" at bounding box center [410, 215] width 550 height 24
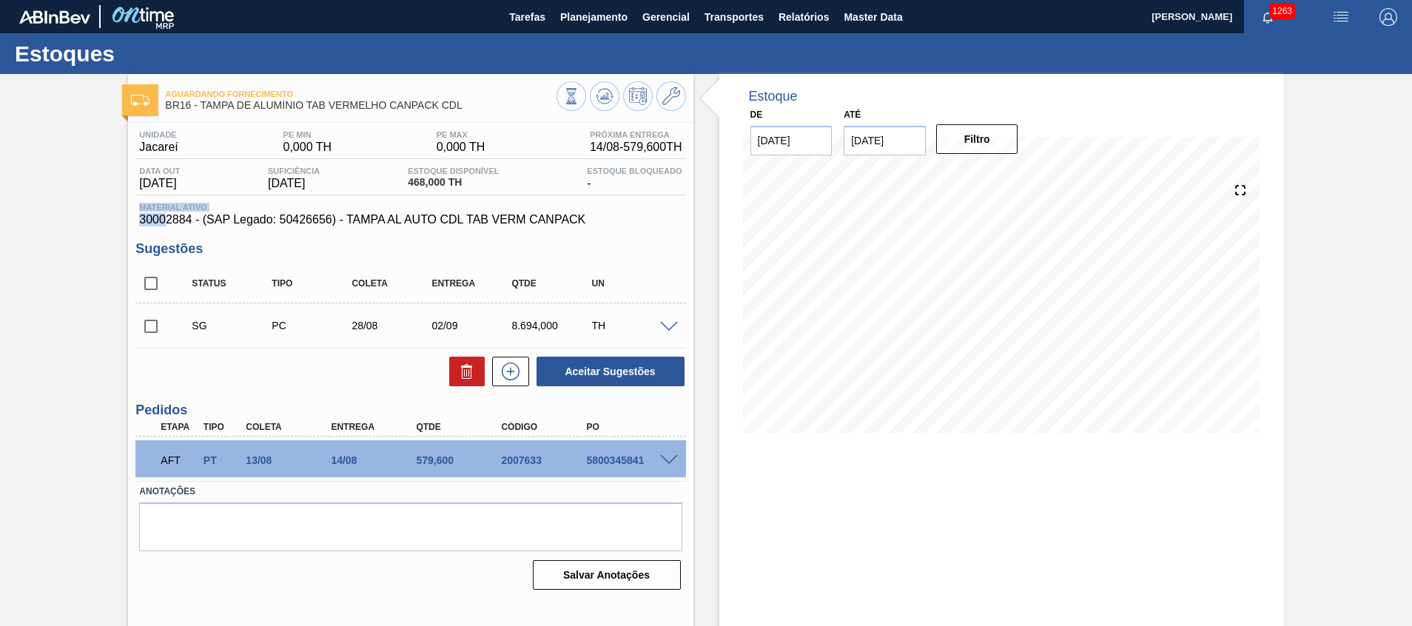
click at [169, 218] on span "30002884 - (SAP Legado: 50426656) - TAMPA AL AUTO CDL TAB VERM CANPACK" at bounding box center [410, 219] width 542 height 13
drag, startPoint x: 470, startPoint y: 98, endPoint x: 234, endPoint y: 110, distance: 236.4
click at [235, 112] on div "Aguardando Fornecimento BR16 - TAMPA DE ALUMÍNIO TAB VERMELHO CANPACK CDL" at bounding box center [360, 100] width 391 height 33
click at [227, 106] on span "BR16 - TAMPA DE ALUMÍNIO TAB VERMELHO CANPACK CDL" at bounding box center [360, 105] width 391 height 11
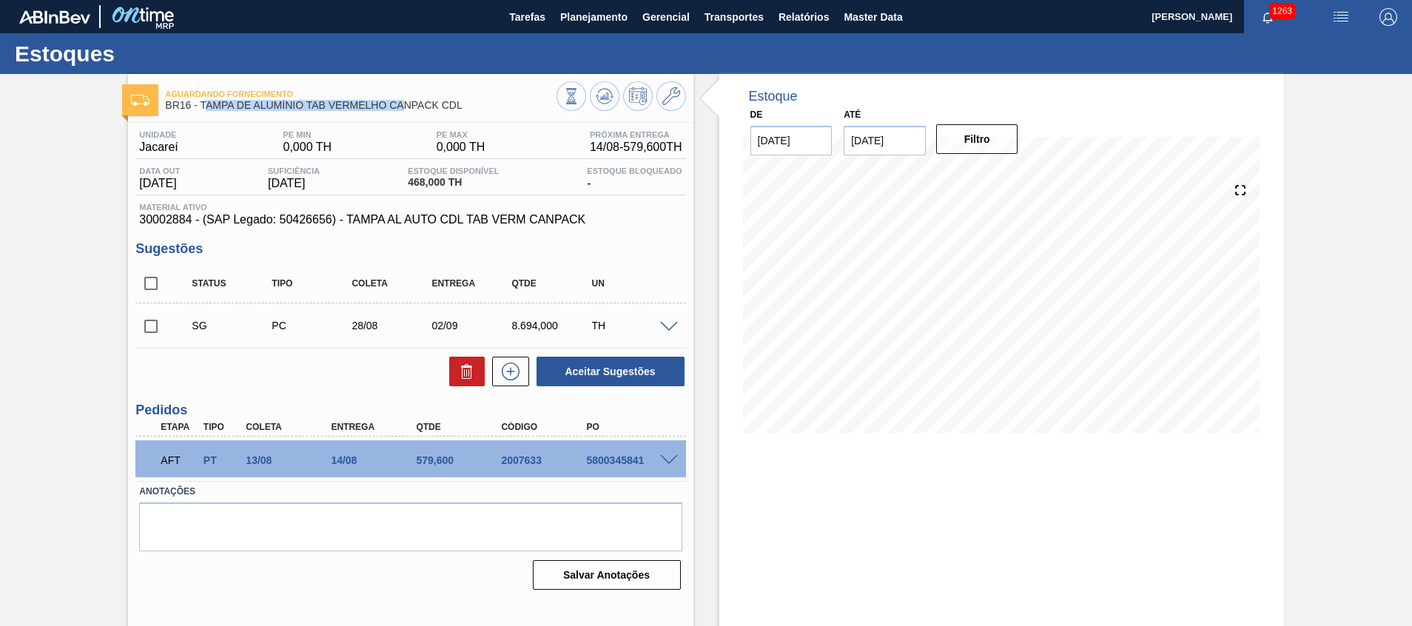
drag, startPoint x: 204, startPoint y: 101, endPoint x: 415, endPoint y: 104, distance: 210.9
click at [408, 102] on span "BR16 - TAMPA DE ALUMÍNIO TAB VERMELHO CANPACK CDL" at bounding box center [360, 105] width 391 height 11
click at [465, 106] on span "BR16 - TAMPA DE ALUMÍNIO TAB VERMELHO CANPACK CDL" at bounding box center [360, 105] width 391 height 11
drag, startPoint x: 430, startPoint y: 107, endPoint x: 200, endPoint y: 112, distance: 230.2
click at [200, 112] on div "Aguardando Fornecimento BR16 - TAMPA DE ALUMÍNIO TAB VERMELHO CANPACK CDL" at bounding box center [360, 100] width 391 height 33
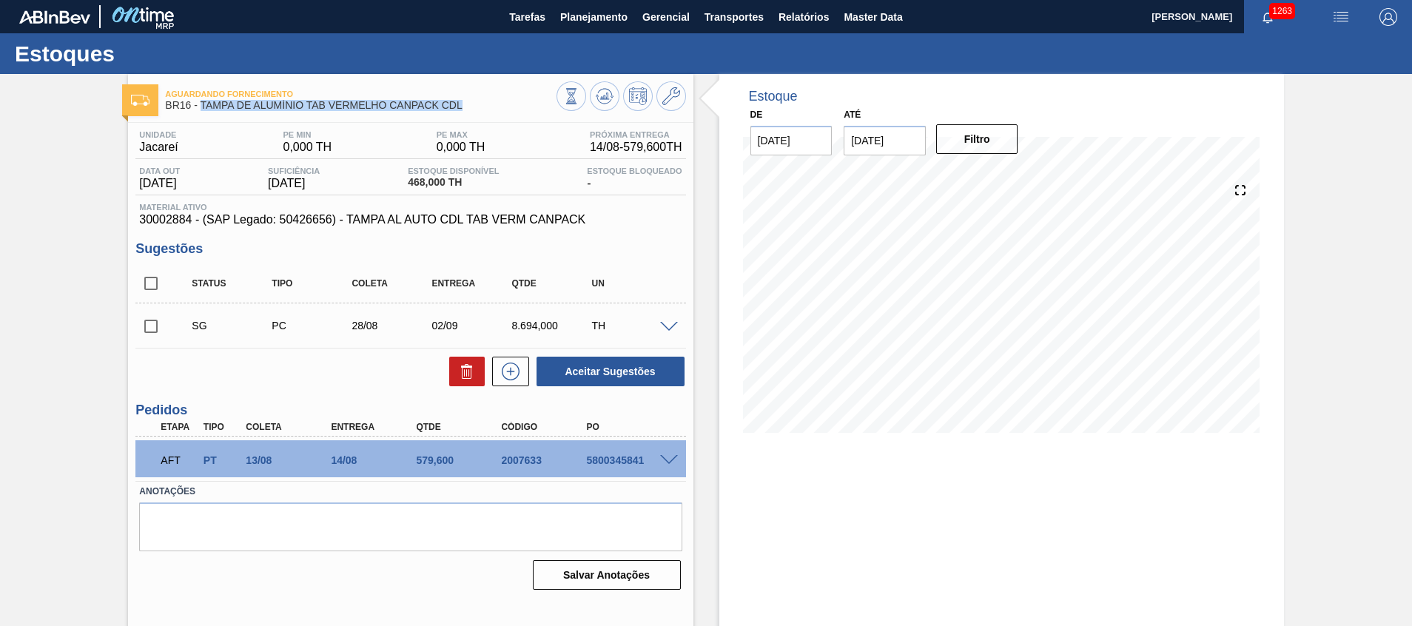
copy div "TAMPA DE ALUMÍNIO TAB VERMELHO CANPACK CDL"
click at [419, 465] on div "579,600" at bounding box center [459, 460] width 95 height 12
copy div "579,600"
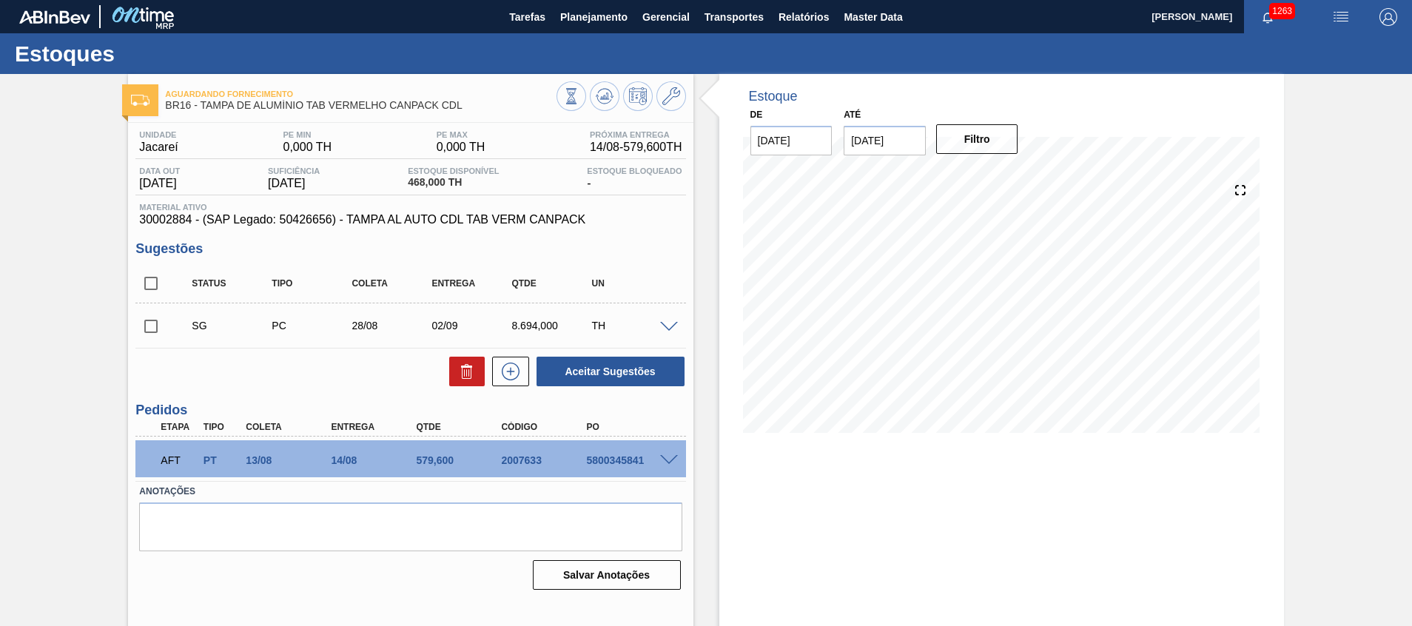
click at [619, 463] on div "5800345841" at bounding box center [629, 460] width 95 height 12
copy div "5800345841"
click at [796, 21] on span "Relatórios" at bounding box center [803, 17] width 50 height 18
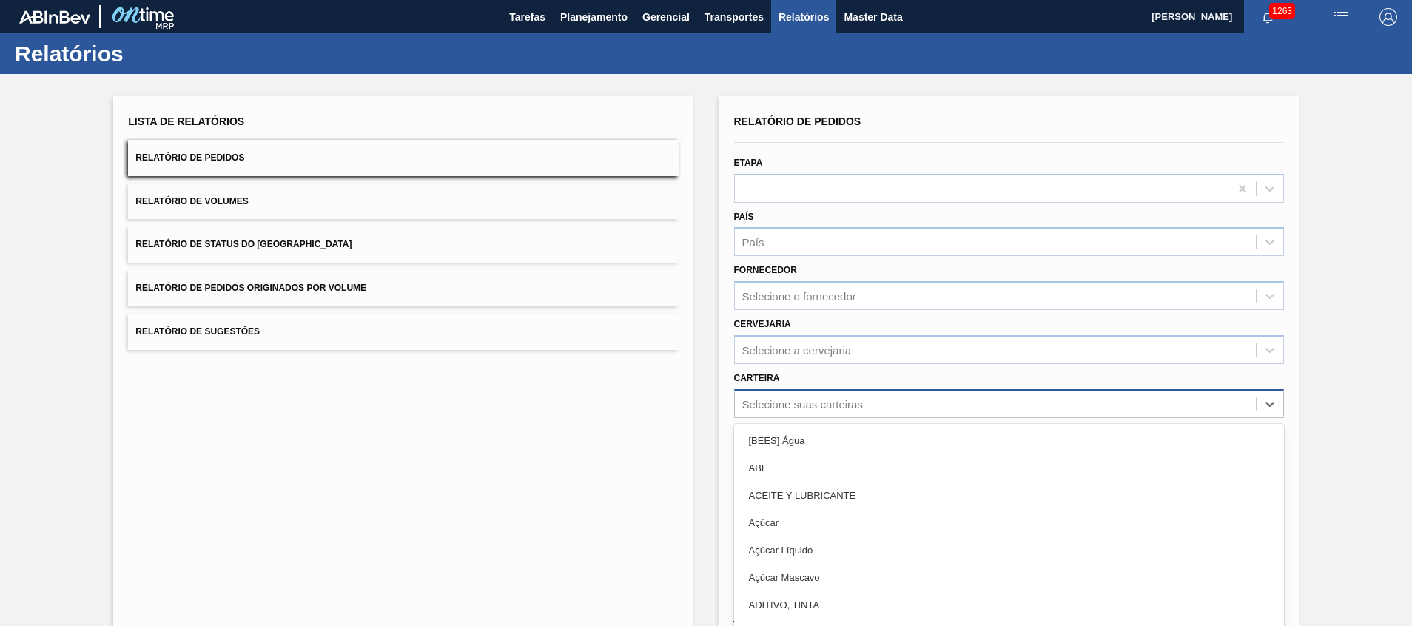
click at [801, 402] on div "Selecione suas carteiras" at bounding box center [802, 403] width 121 height 13
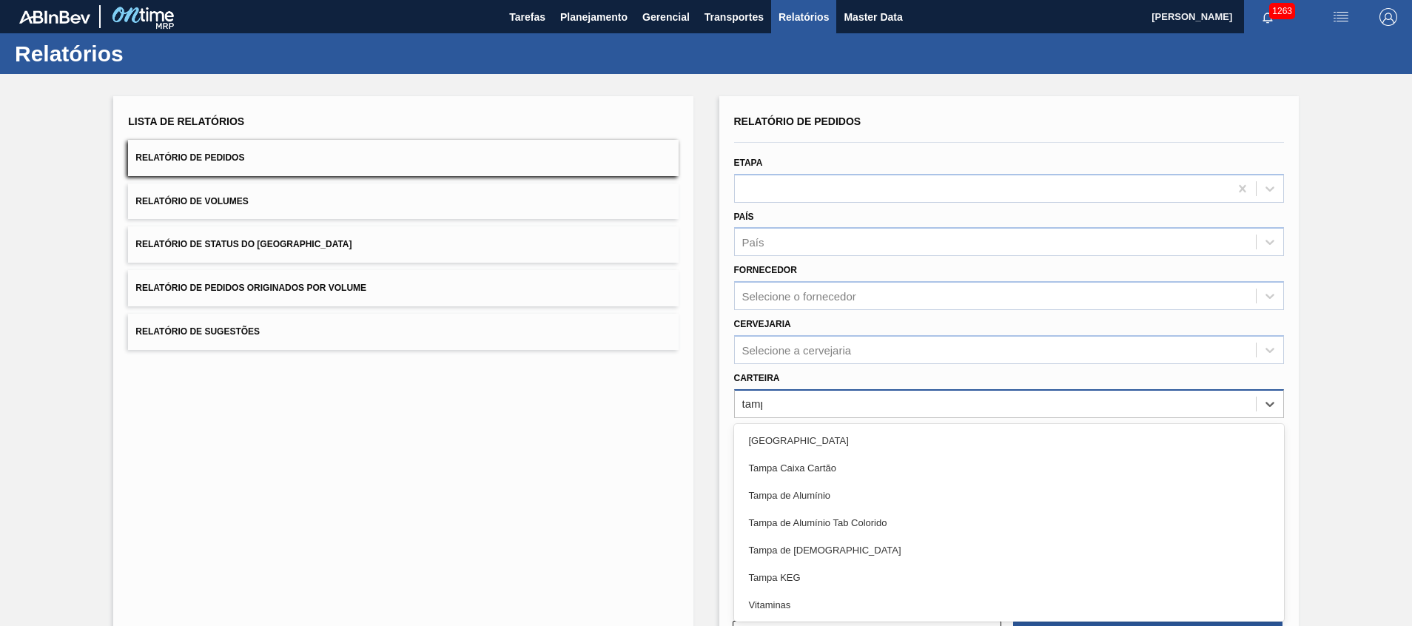
type input "tampa"
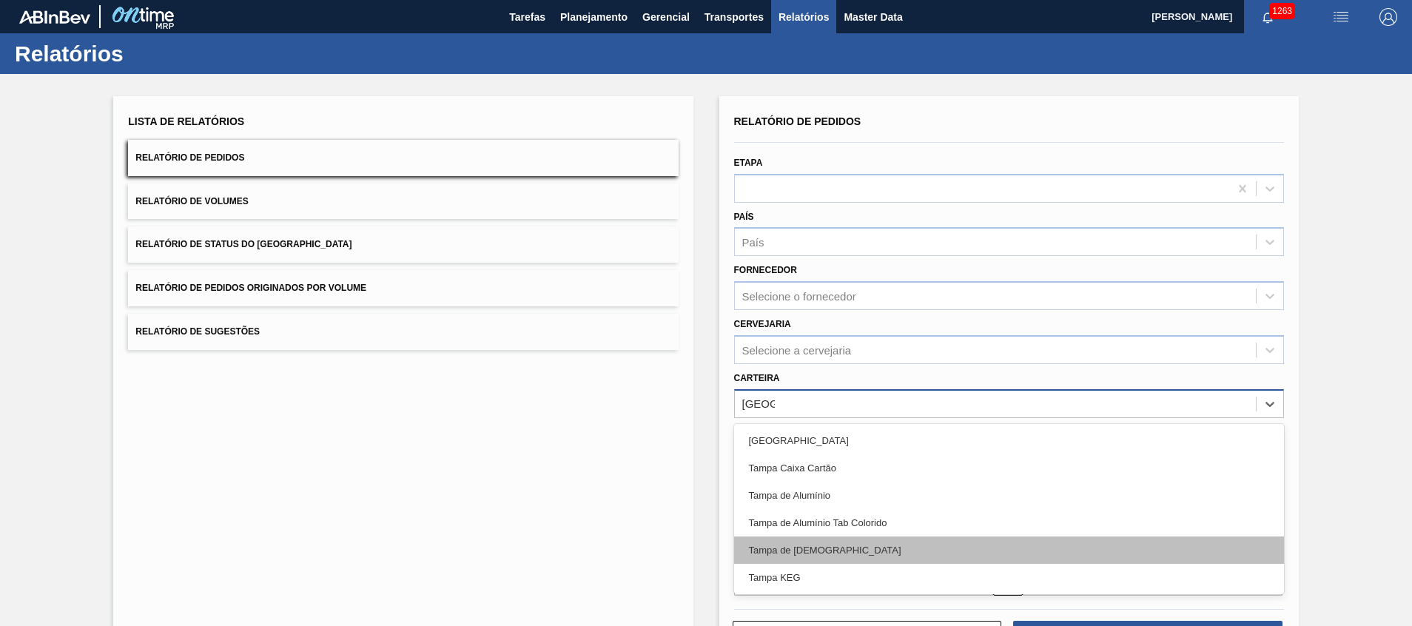
click at [825, 548] on div "Tampa de [DEMOGRAPHIC_DATA]" at bounding box center [1009, 549] width 550 height 27
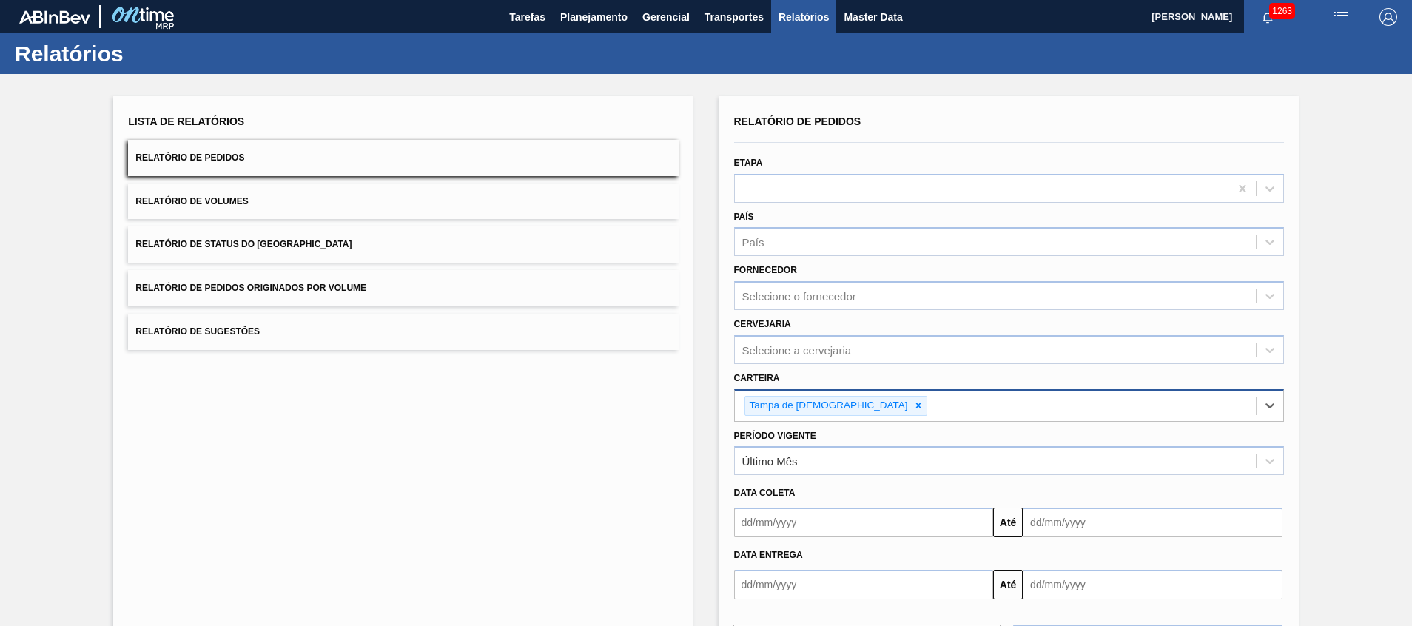
scroll to position [63, 0]
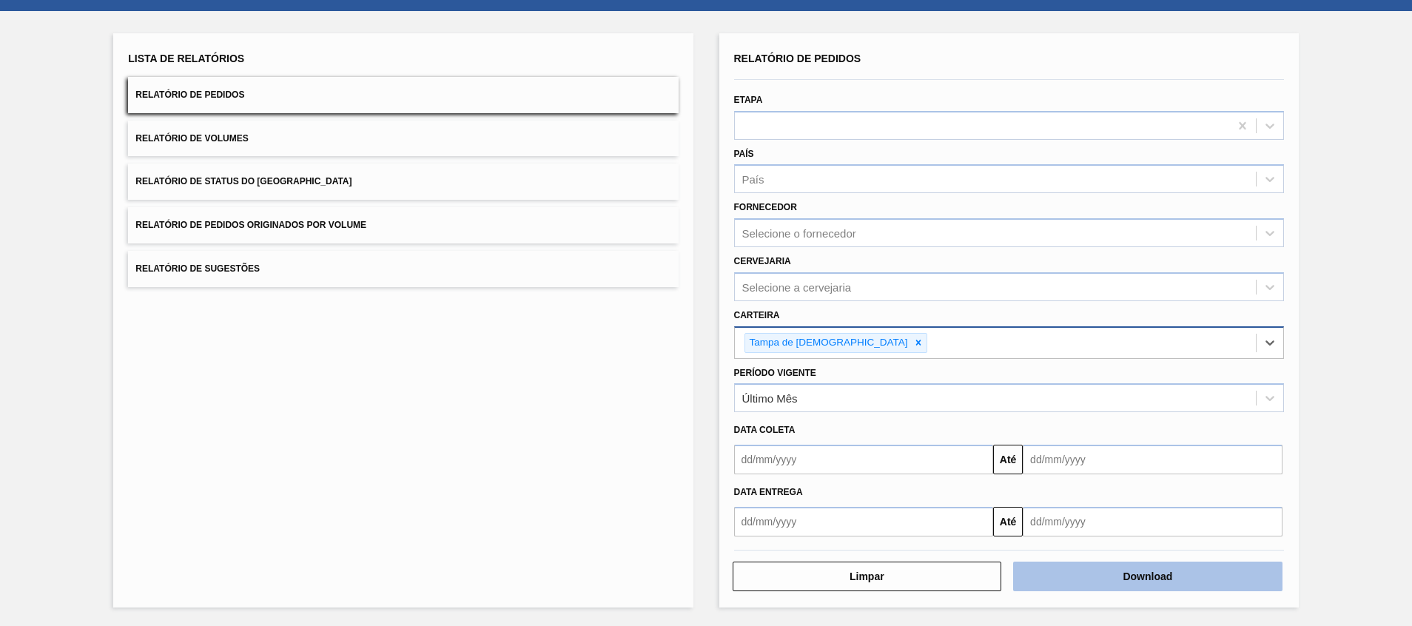
click at [1062, 573] on button "Download" at bounding box center [1147, 577] width 269 height 30
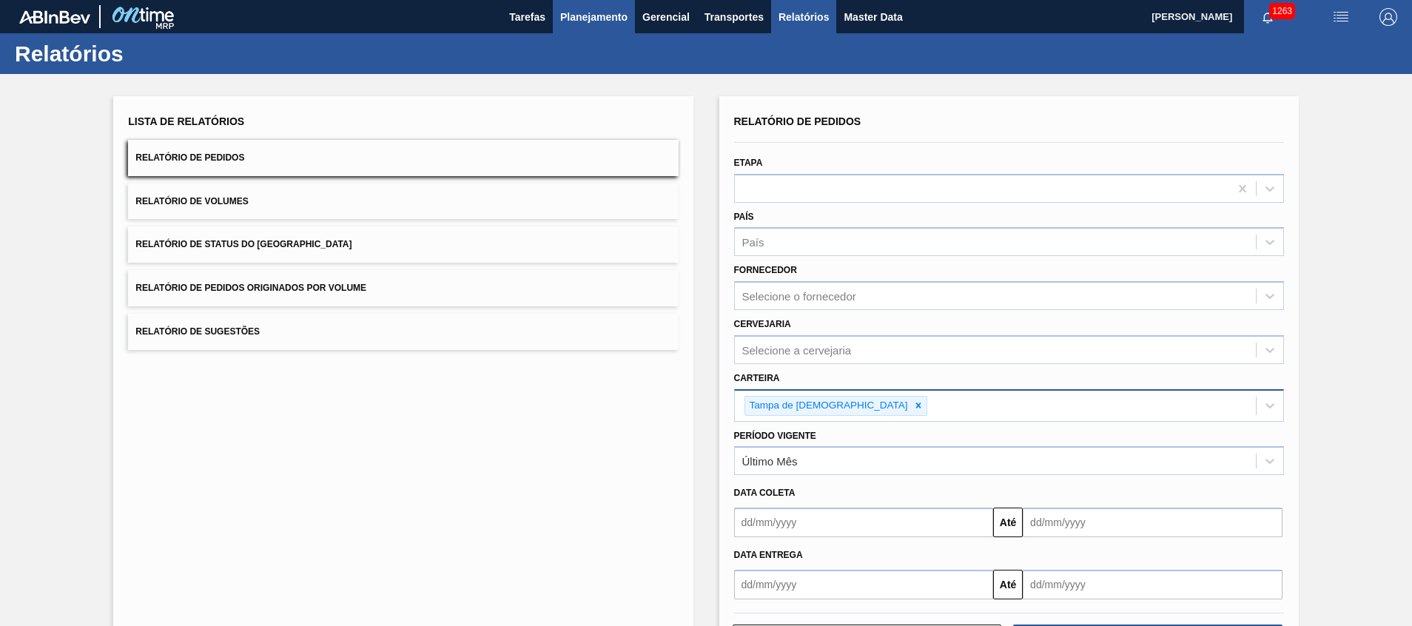
click at [587, 24] on span "Planejamento" at bounding box center [593, 17] width 67 height 18
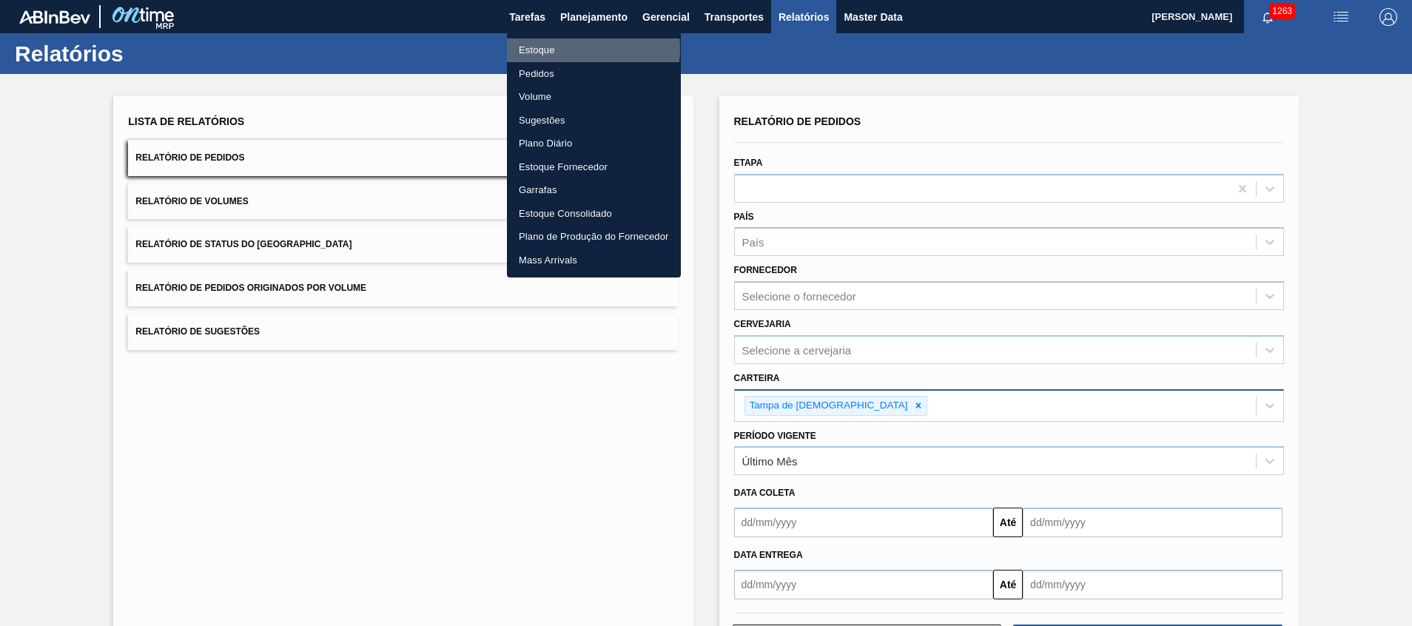
click at [573, 49] on li "Estoque" at bounding box center [594, 50] width 174 height 24
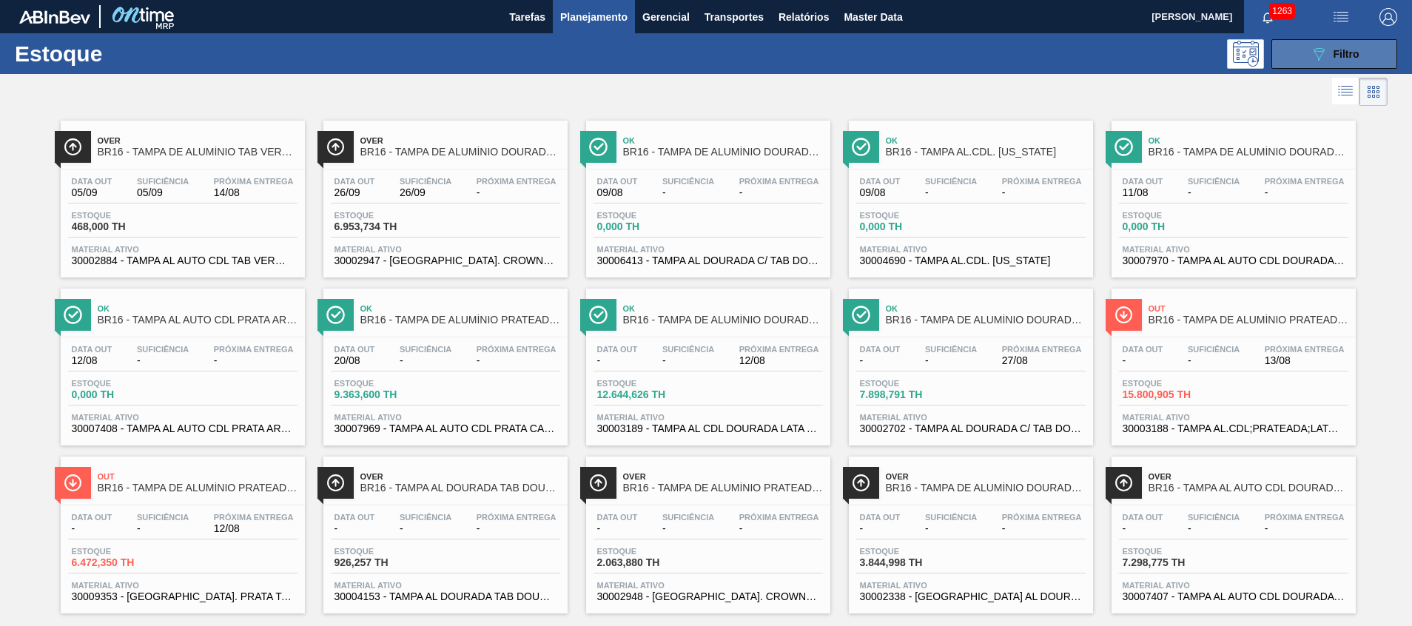
click at [1304, 55] on button "089F7B8B-B2A5-4AFE-B5C0-19BA573D28AC Filtro" at bounding box center [1334, 54] width 126 height 30
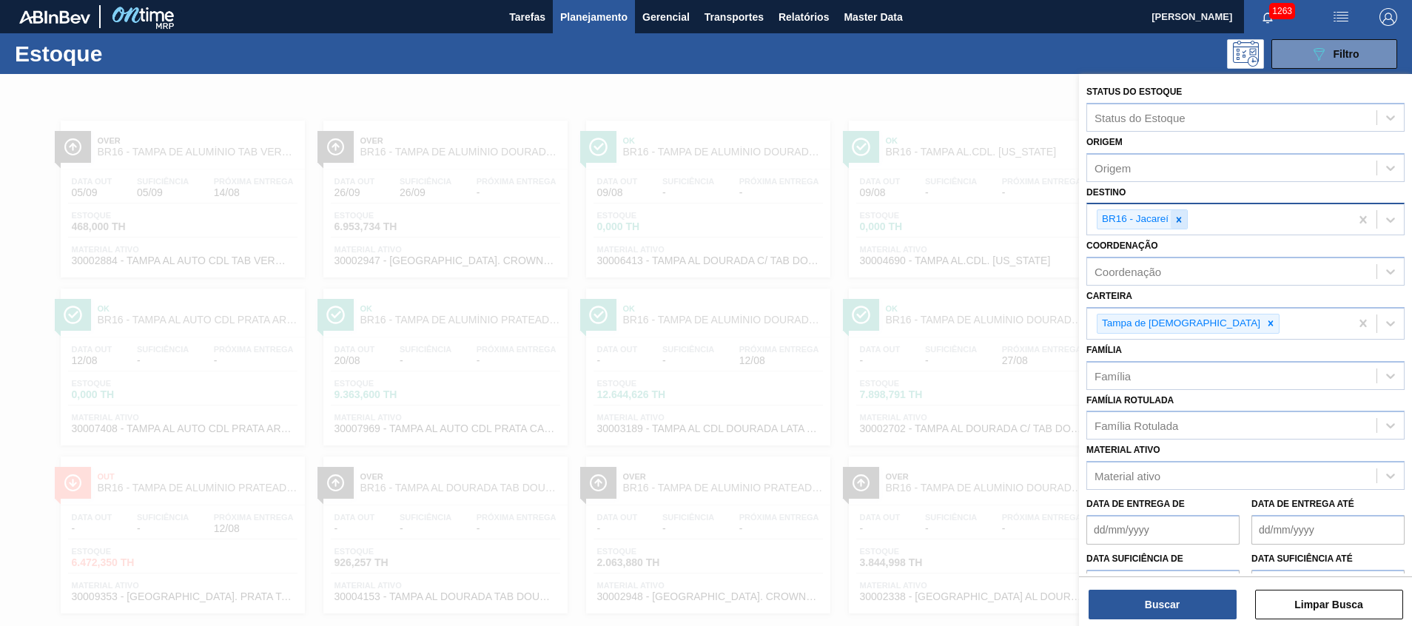
click at [1178, 213] on div at bounding box center [1179, 219] width 16 height 18
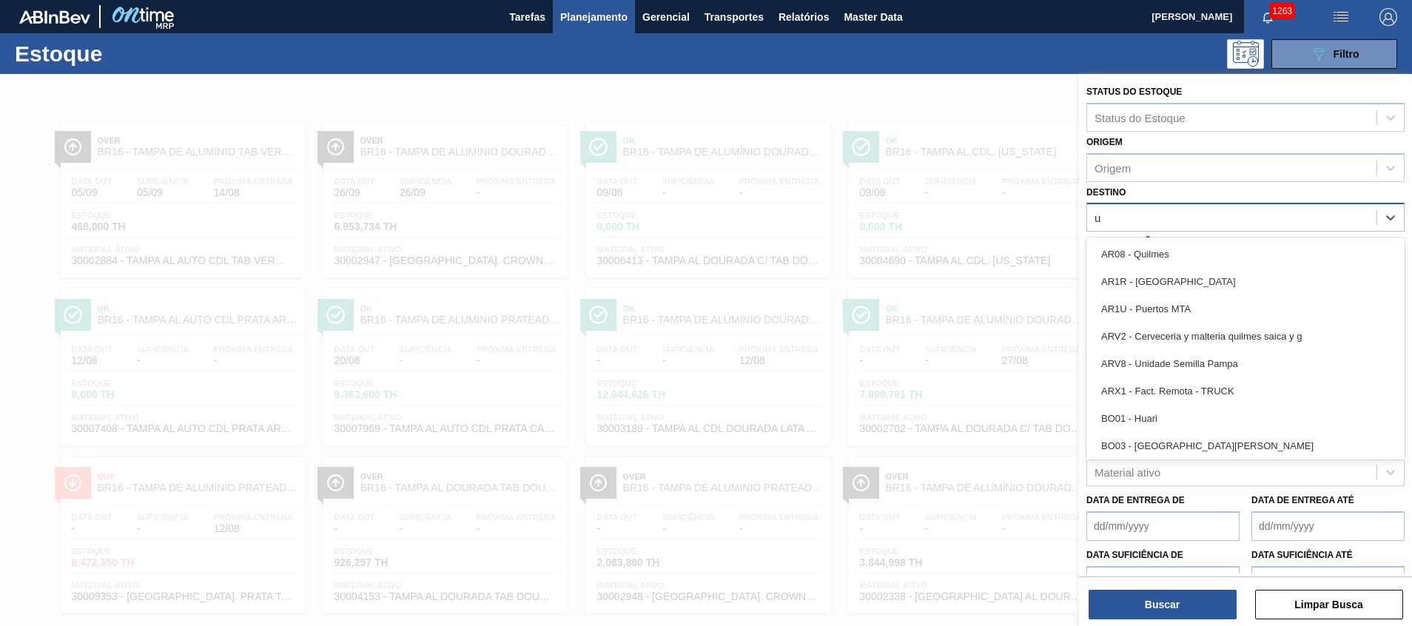
type input "ub"
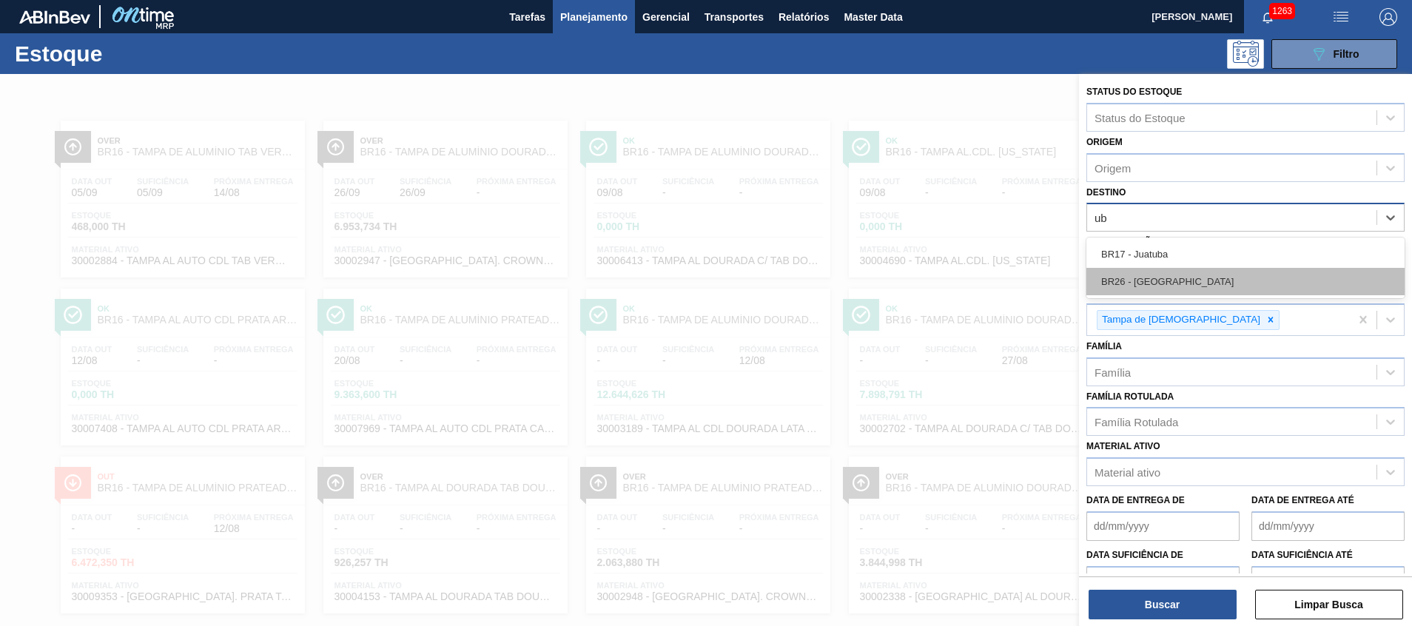
click at [1152, 273] on div "BR26 - [GEOGRAPHIC_DATA]" at bounding box center [1245, 281] width 318 height 27
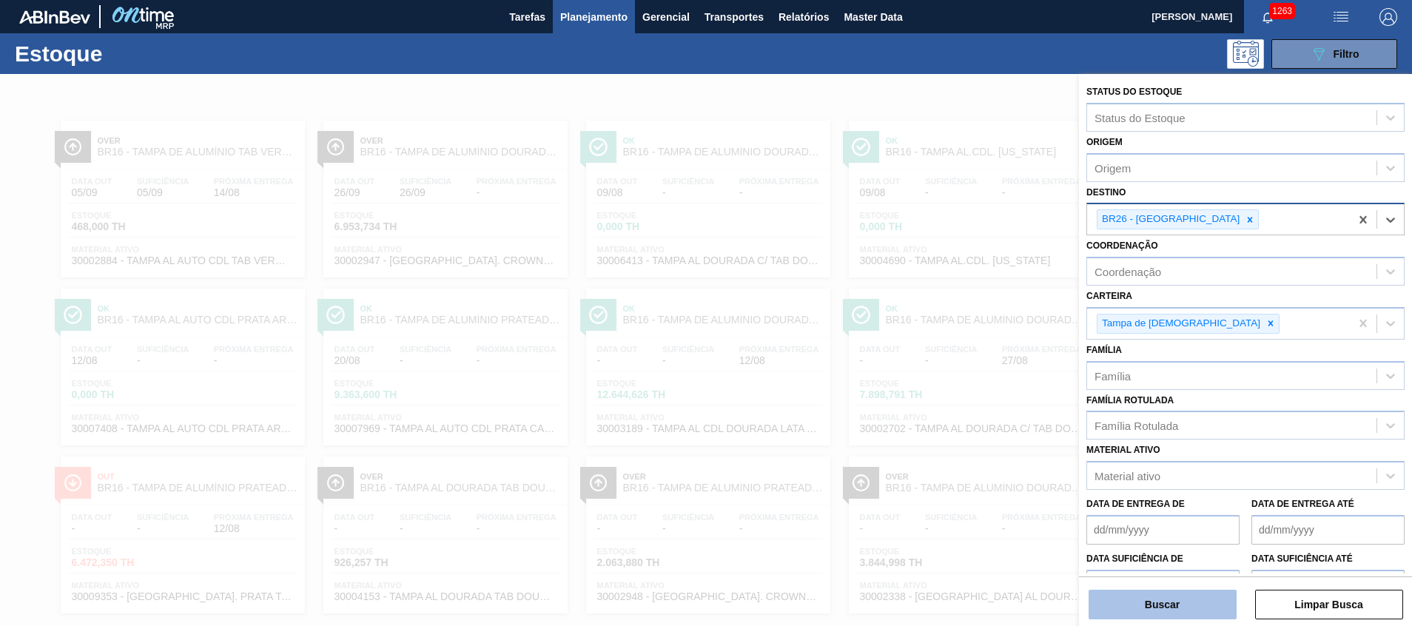
click at [1162, 609] on button "Buscar" at bounding box center [1162, 605] width 148 height 30
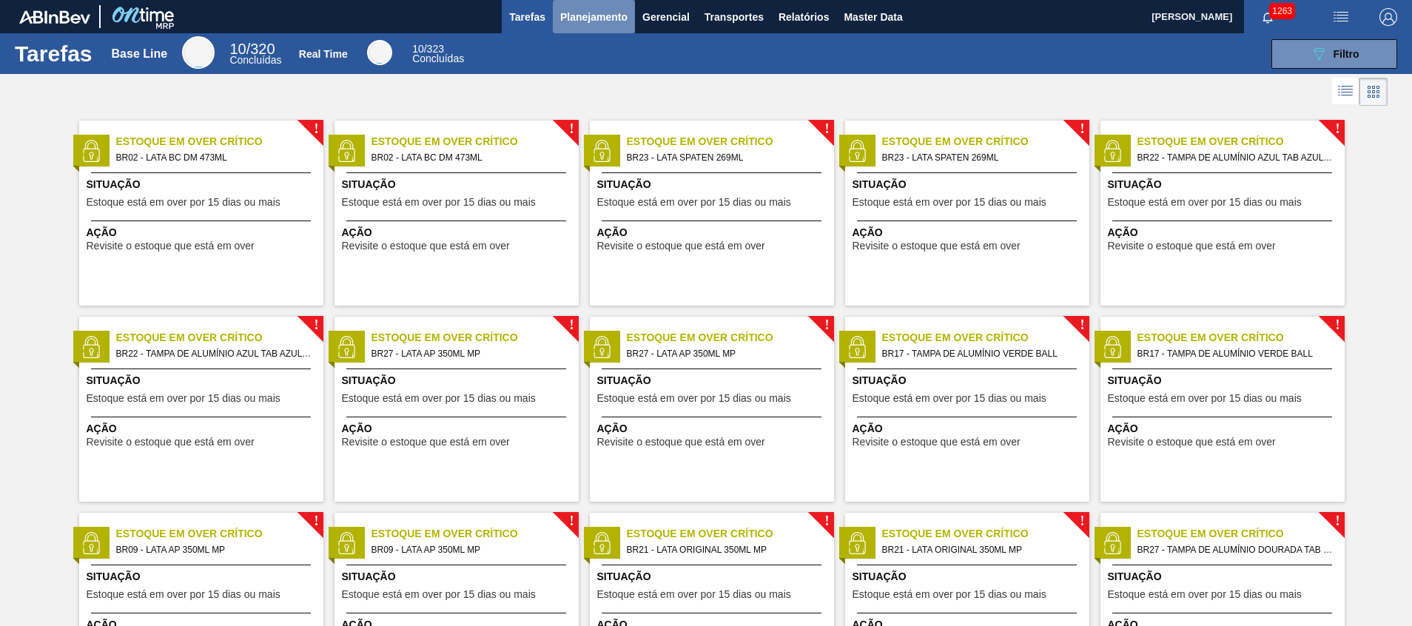
click at [607, 21] on span "Planejamento" at bounding box center [593, 17] width 67 height 18
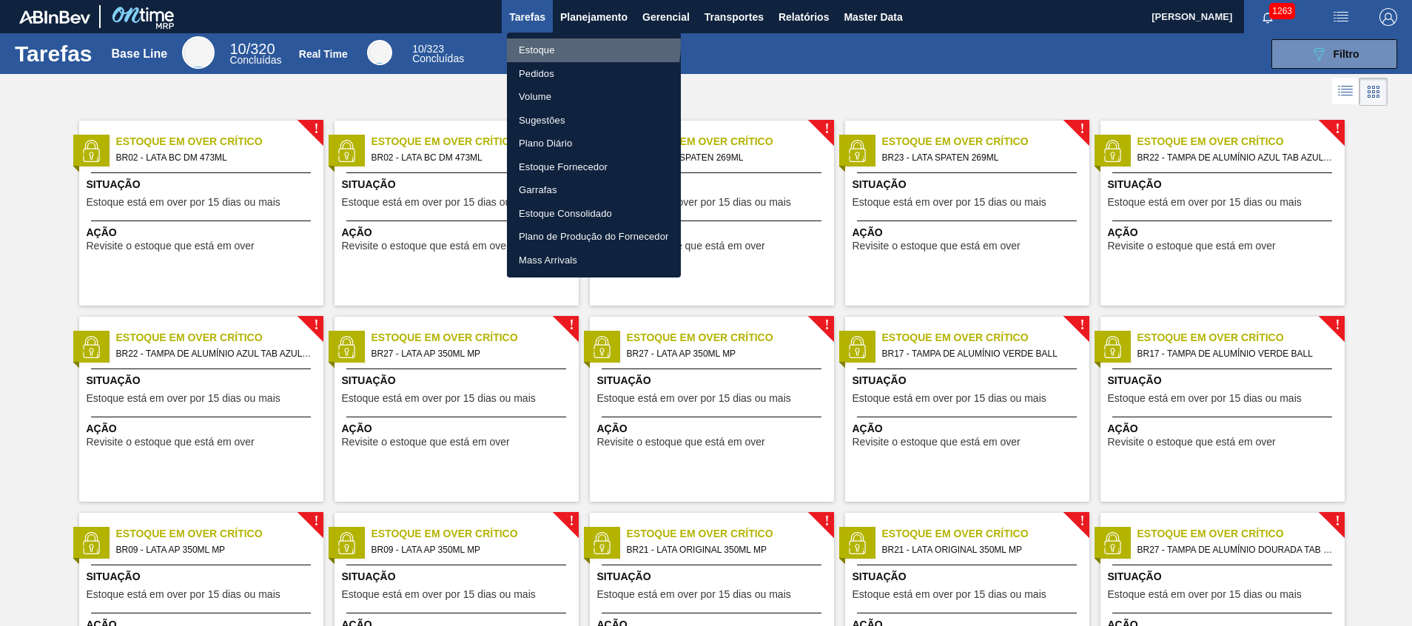
click at [586, 46] on li "Estoque" at bounding box center [594, 50] width 174 height 24
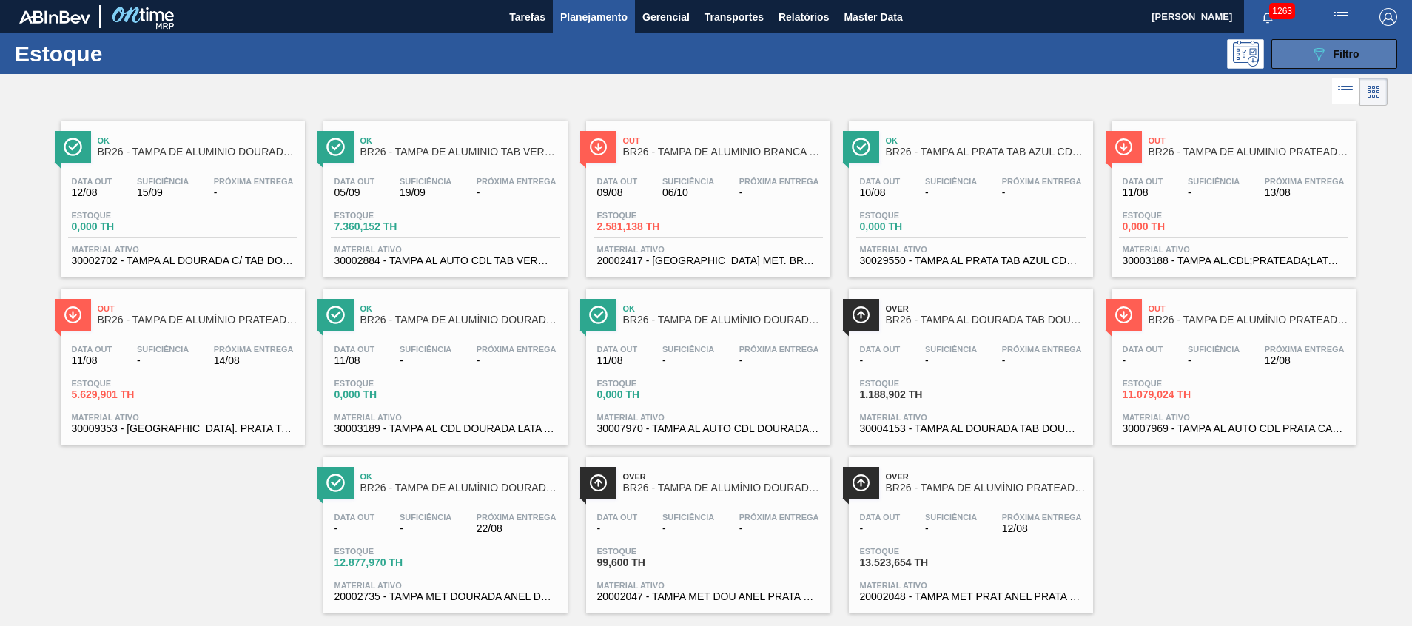
click at [1311, 57] on icon "089F7B8B-B2A5-4AFE-B5C0-19BA573D28AC" at bounding box center [1319, 54] width 18 height 18
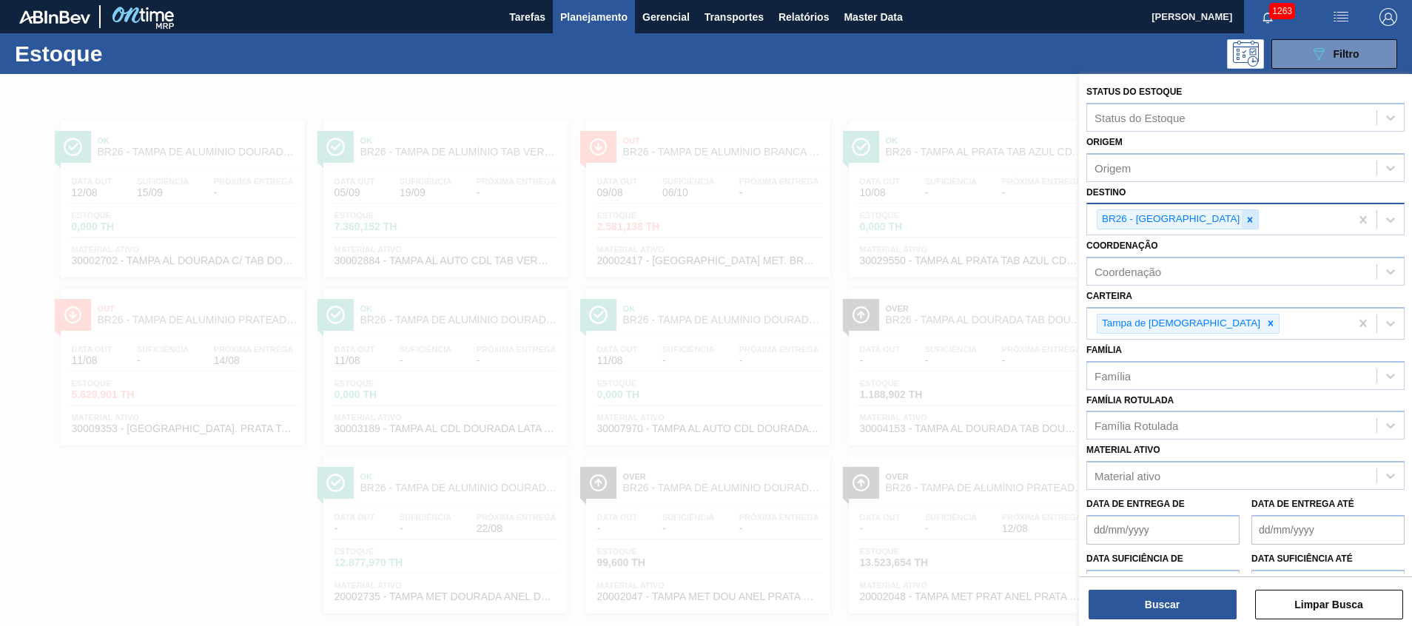
click at [1242, 218] on div at bounding box center [1250, 219] width 16 height 18
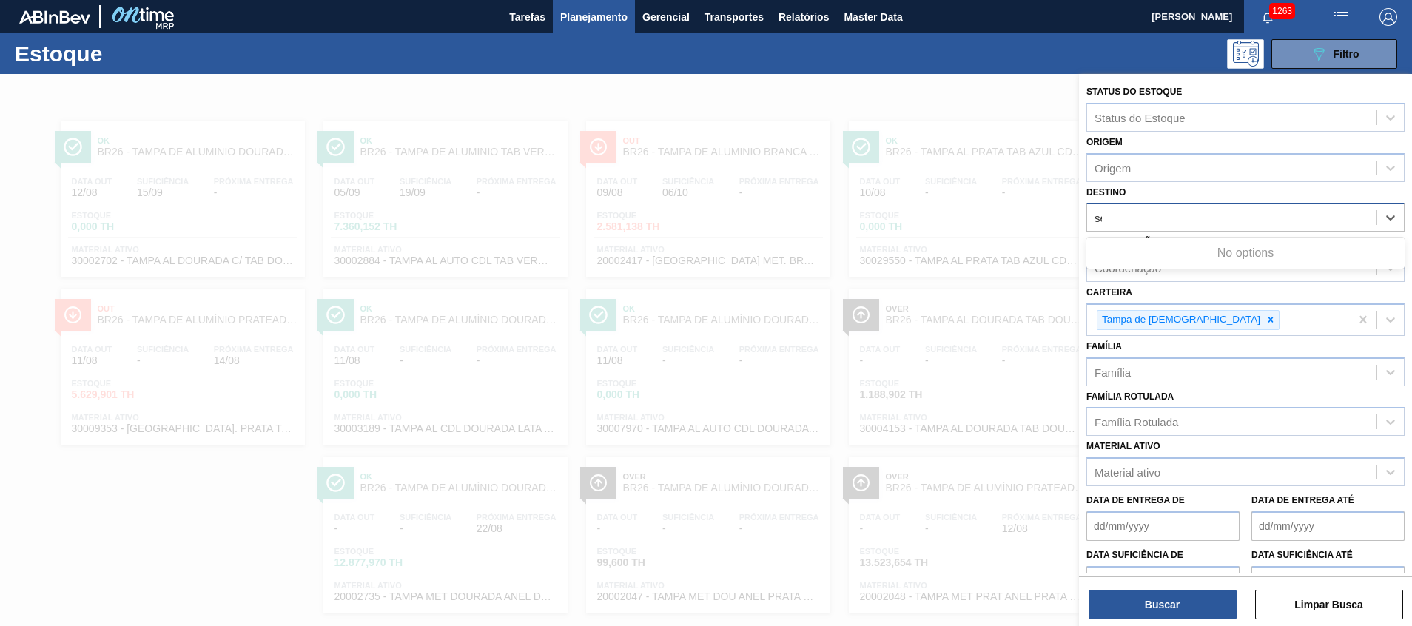
type input "ser"
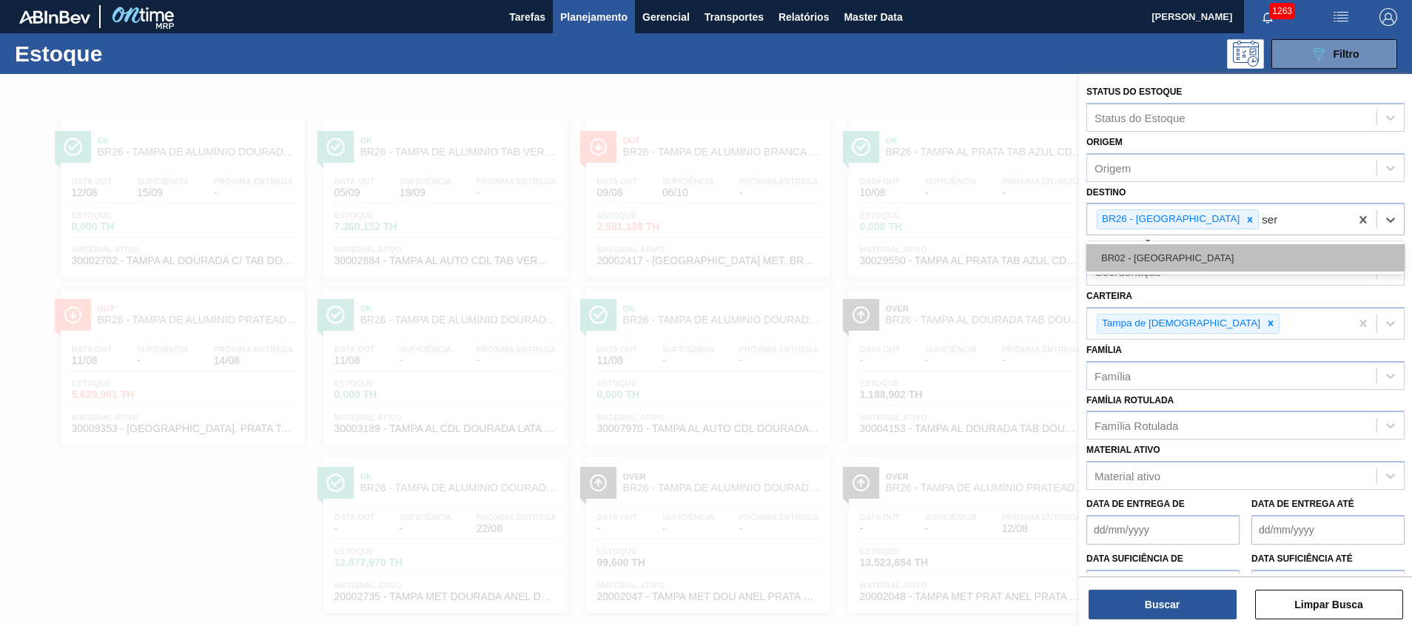
click at [1182, 253] on div "BR02 - [GEOGRAPHIC_DATA]" at bounding box center [1245, 257] width 318 height 27
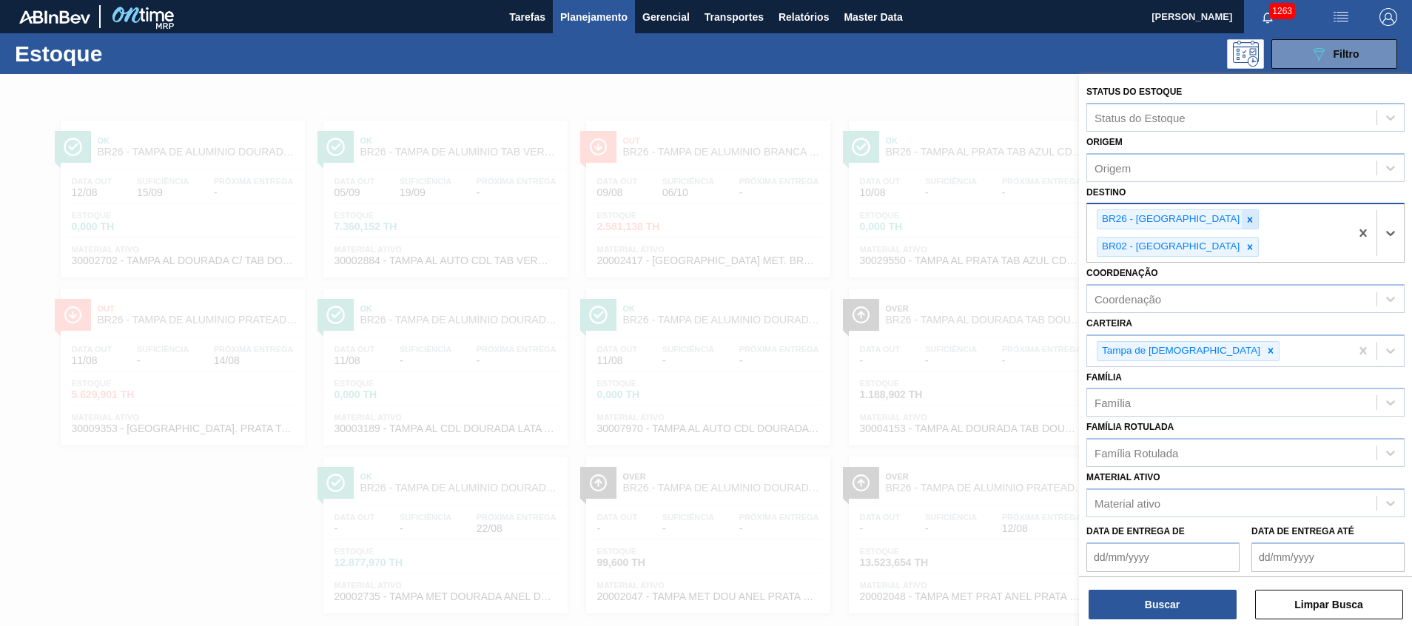
click at [1242, 214] on div at bounding box center [1250, 219] width 16 height 18
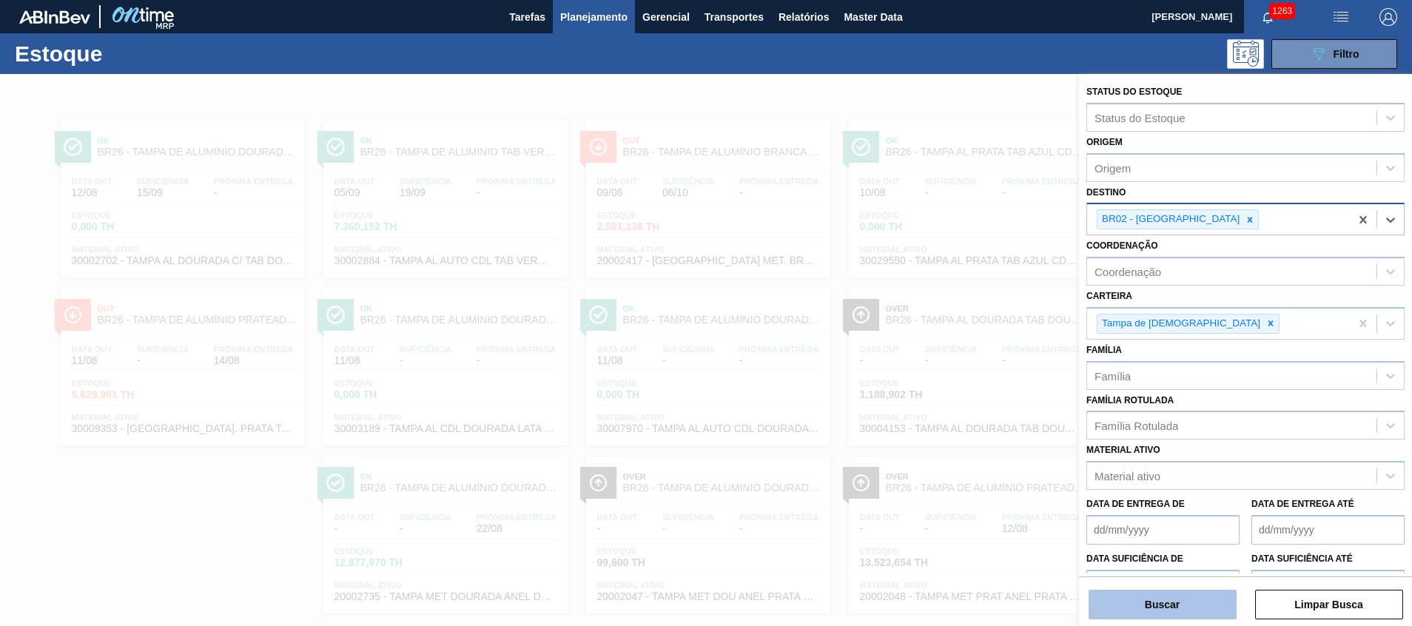
click at [1140, 591] on button "Buscar" at bounding box center [1162, 605] width 148 height 30
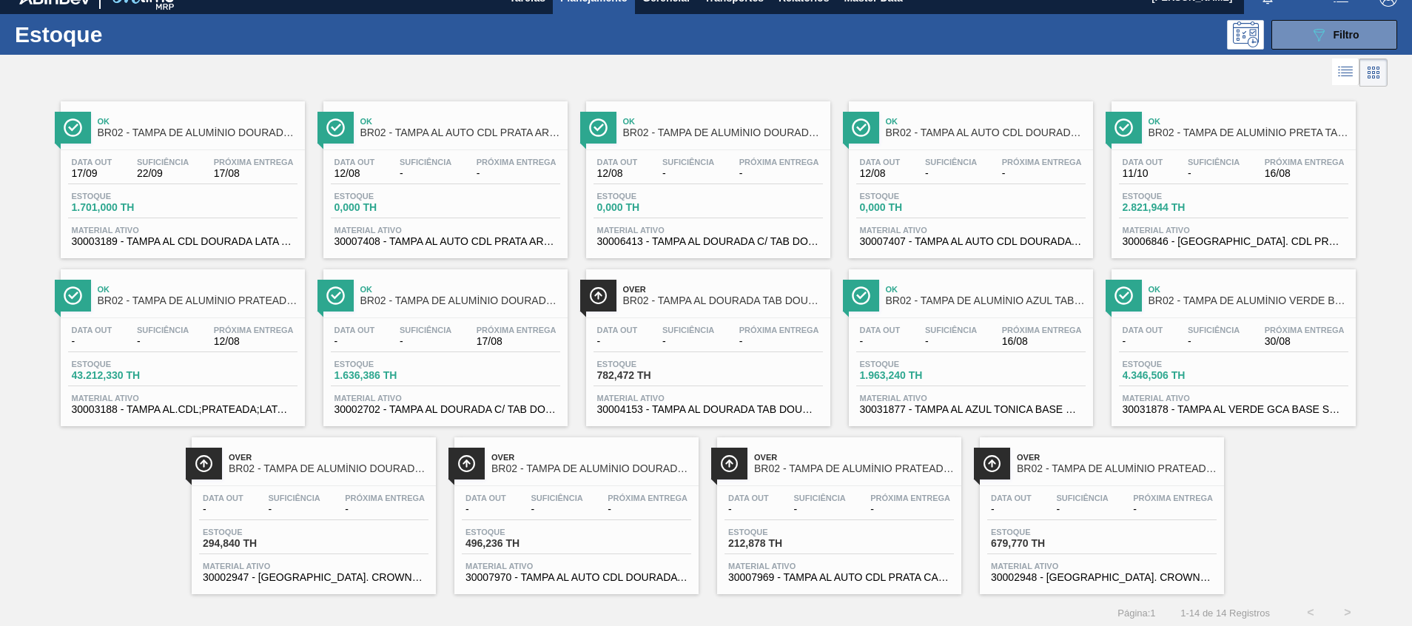
scroll to position [24, 0]
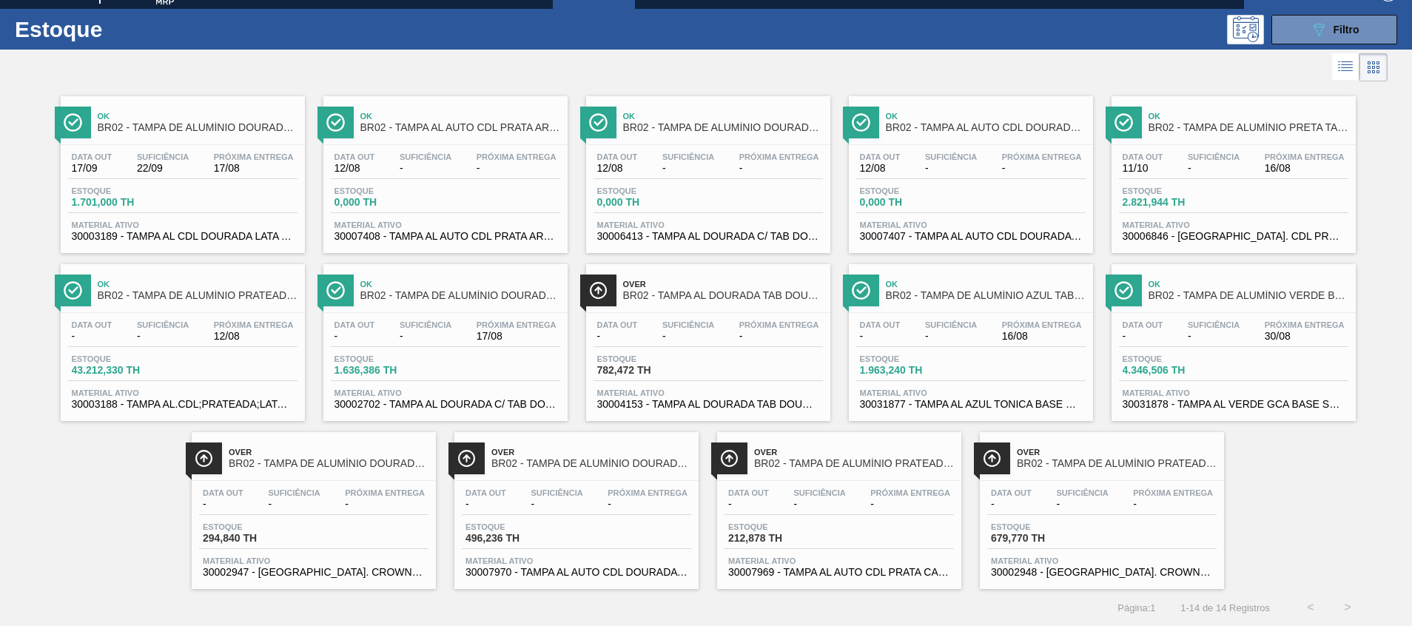
click at [957, 384] on div "Data out - Suficiência - Próxima Entrega 16/08 Estoque 1.963,240 TH Material at…" at bounding box center [971, 363] width 244 height 101
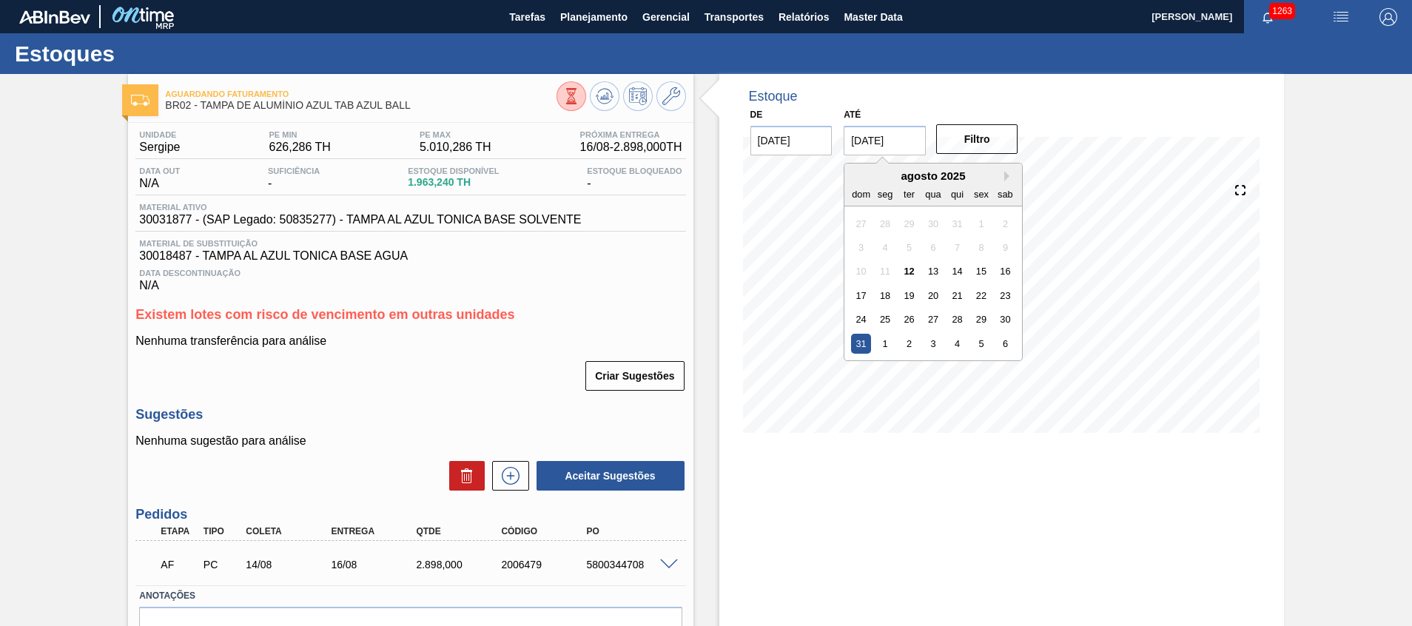
click at [906, 135] on input "[DATE]" at bounding box center [885, 141] width 82 height 30
click at [882, 342] on div "1" at bounding box center [885, 344] width 20 height 20
click at [917, 136] on input "[DATE]" at bounding box center [885, 141] width 82 height 30
drag, startPoint x: 1001, startPoint y: 175, endPoint x: 1009, endPoint y: 173, distance: 7.5
click at [1002, 174] on div "setembro 2025" at bounding box center [933, 175] width 178 height 13
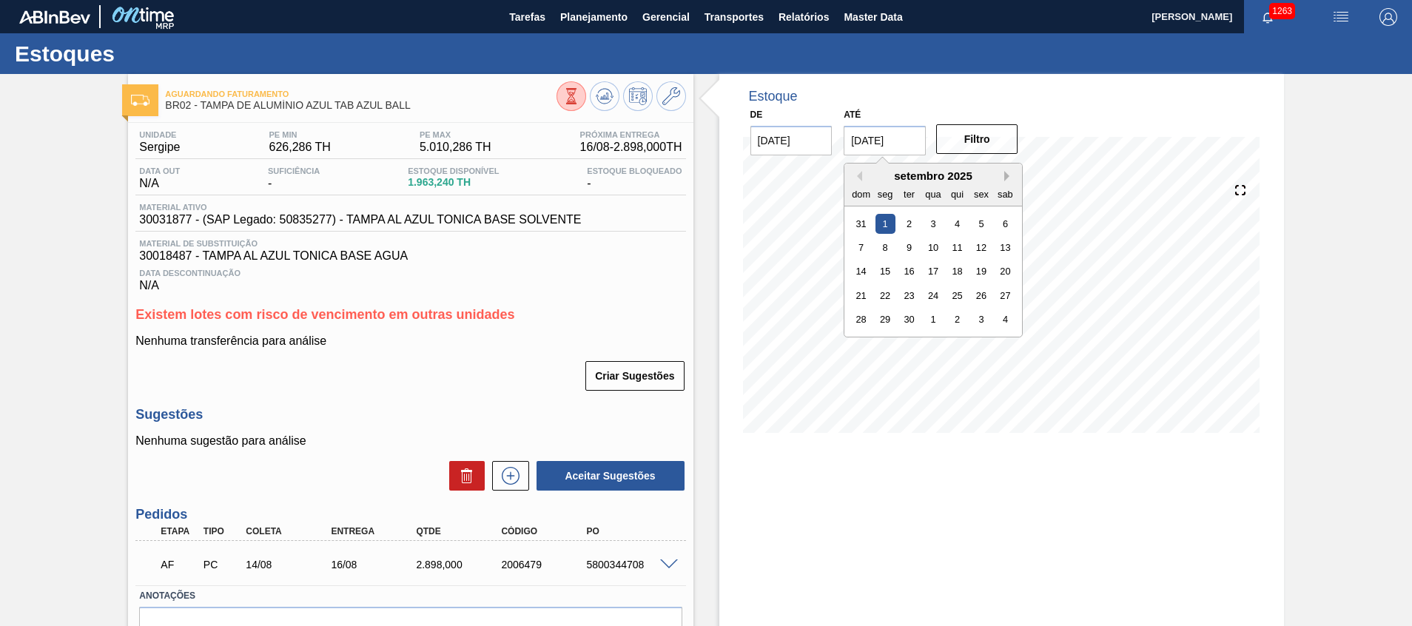
click at [1011, 174] on button "Next Month" at bounding box center [1009, 176] width 10 height 10
click at [981, 316] on div "31" at bounding box center [982, 319] width 20 height 20
type input "[DATE]"
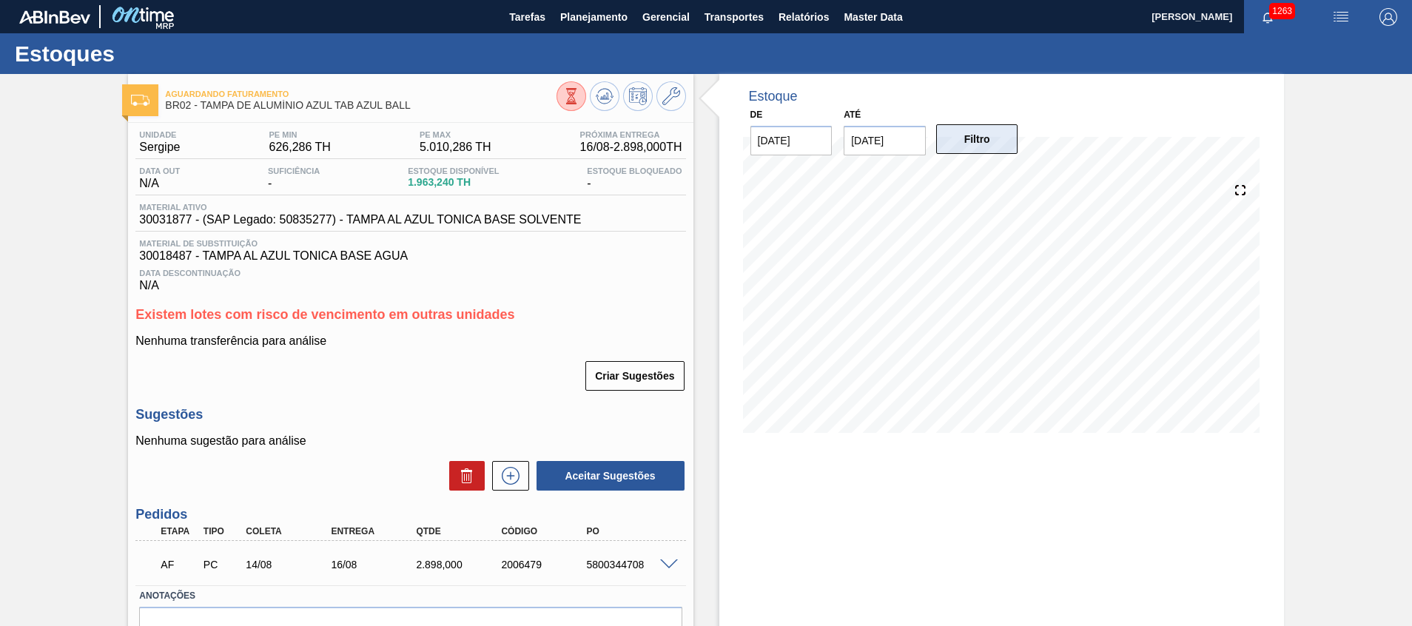
click at [977, 133] on button "Filtro" at bounding box center [977, 139] width 82 height 30
click at [575, 27] on button "Planejamento" at bounding box center [594, 16] width 82 height 33
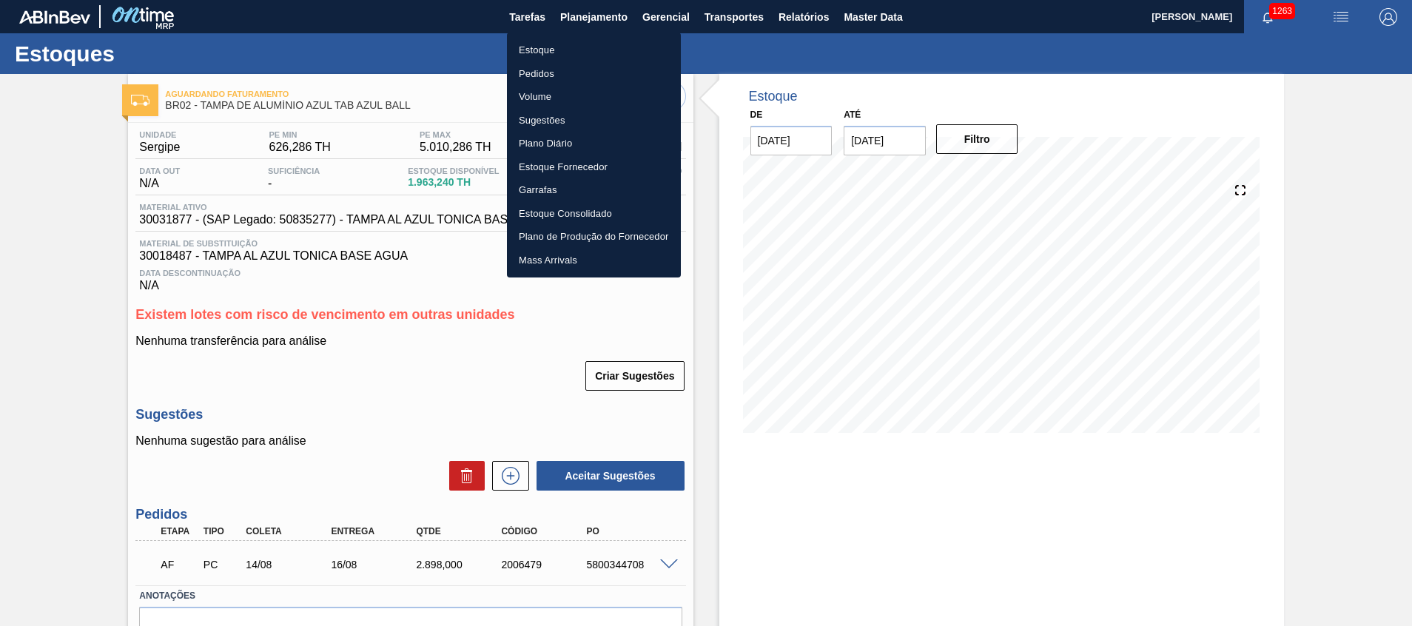
click at [560, 50] on li "Estoque" at bounding box center [594, 50] width 174 height 24
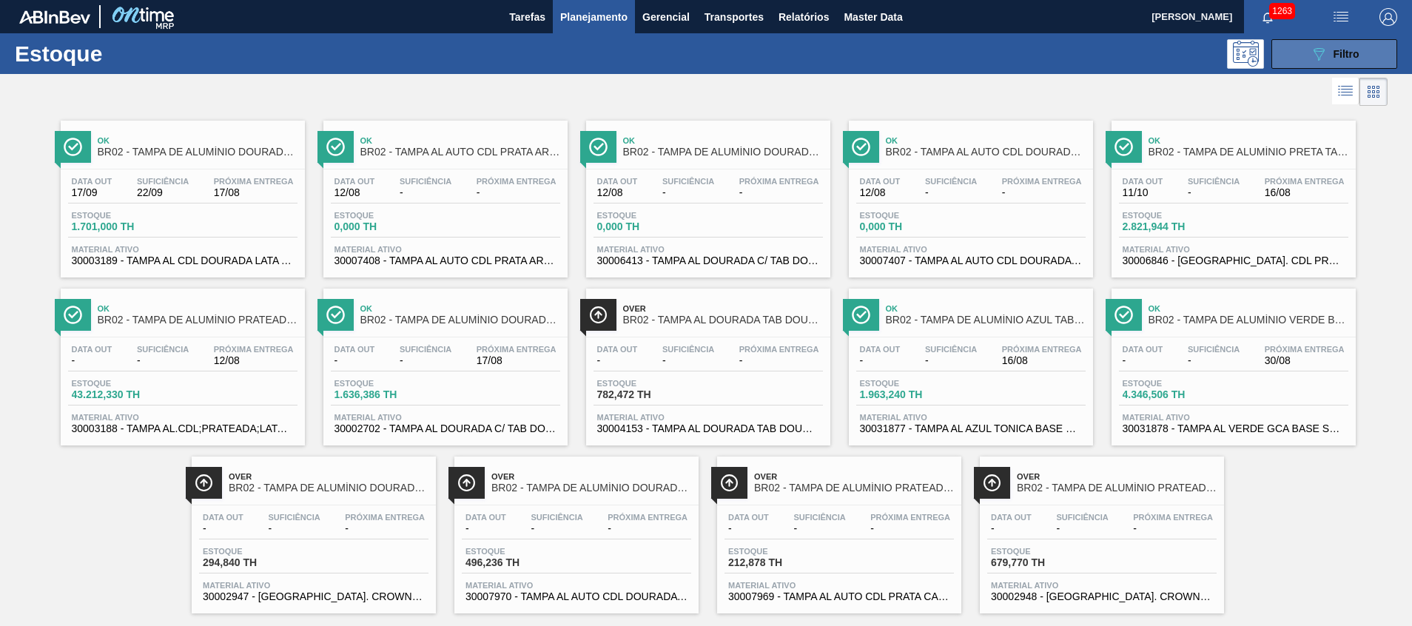
click at [1310, 50] on icon "089F7B8B-B2A5-4AFE-B5C0-19BA573D28AC" at bounding box center [1319, 54] width 18 height 18
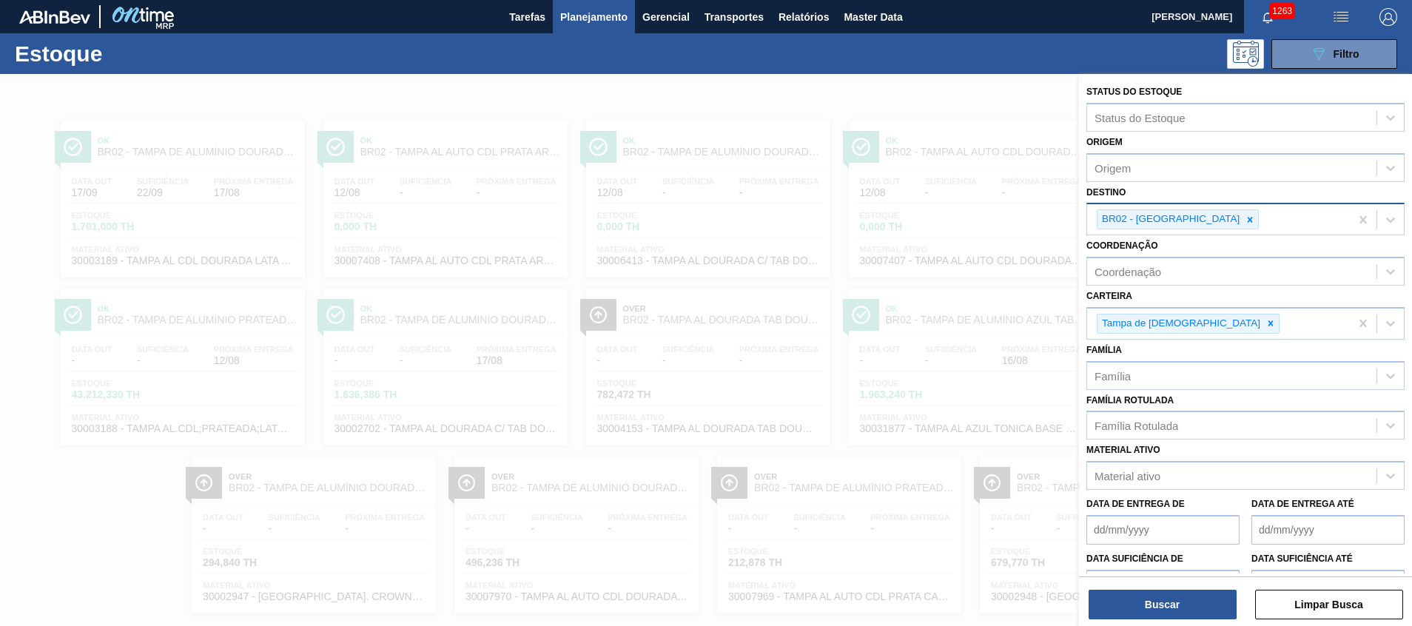
click at [1176, 229] on div "BR02 - [GEOGRAPHIC_DATA]" at bounding box center [1178, 219] width 162 height 20
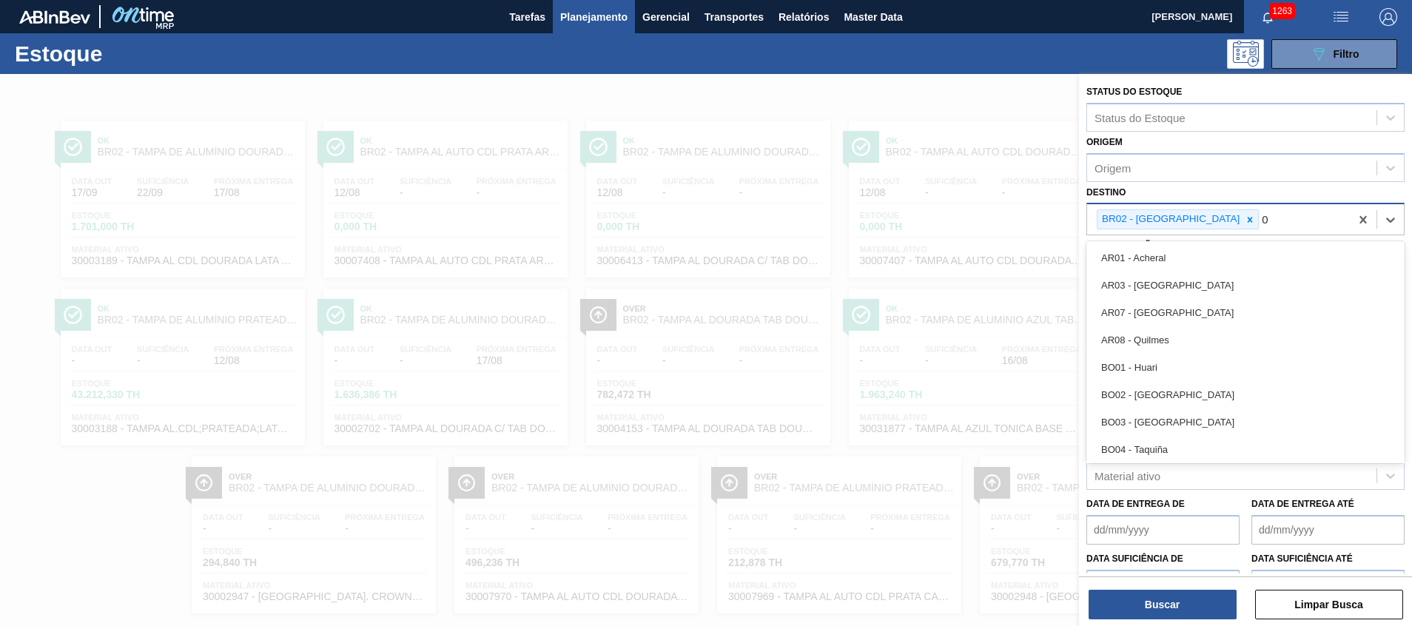
type input "03"
click at [1142, 312] on div "BR03 - Aquiraz" at bounding box center [1245, 312] width 318 height 27
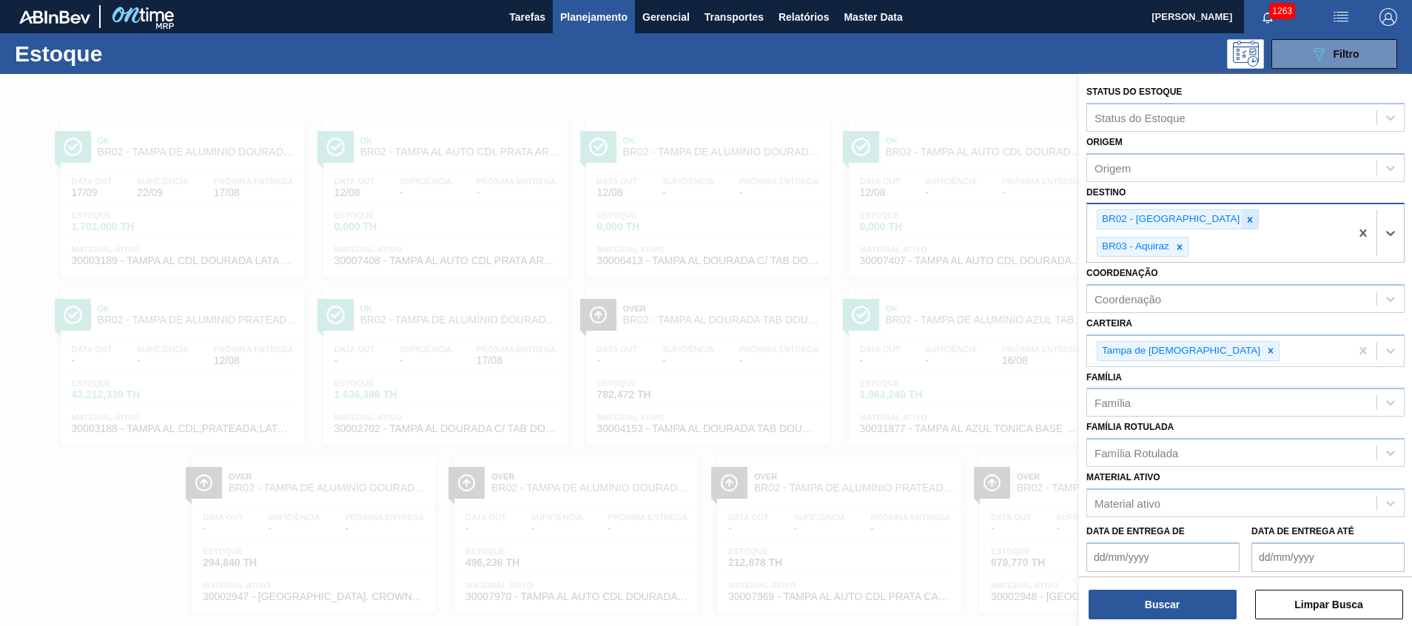
click at [1242, 215] on div at bounding box center [1250, 219] width 16 height 18
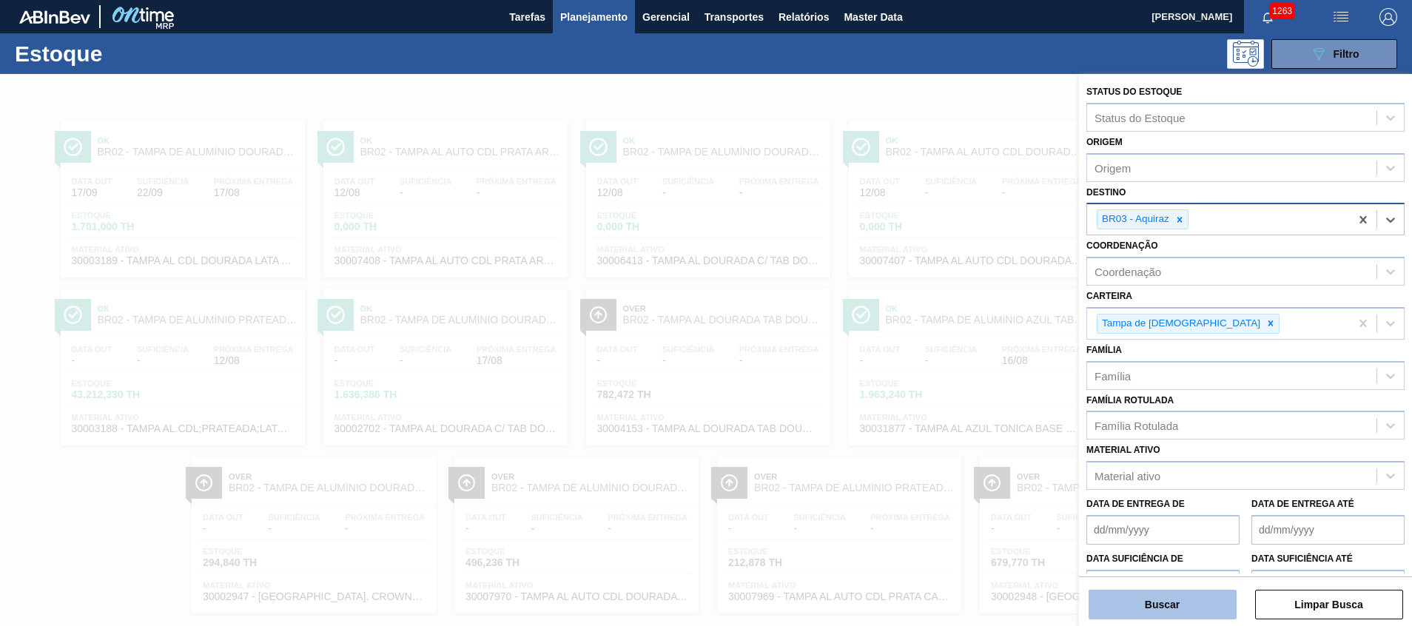
click at [1107, 601] on button "Buscar" at bounding box center [1162, 605] width 148 height 30
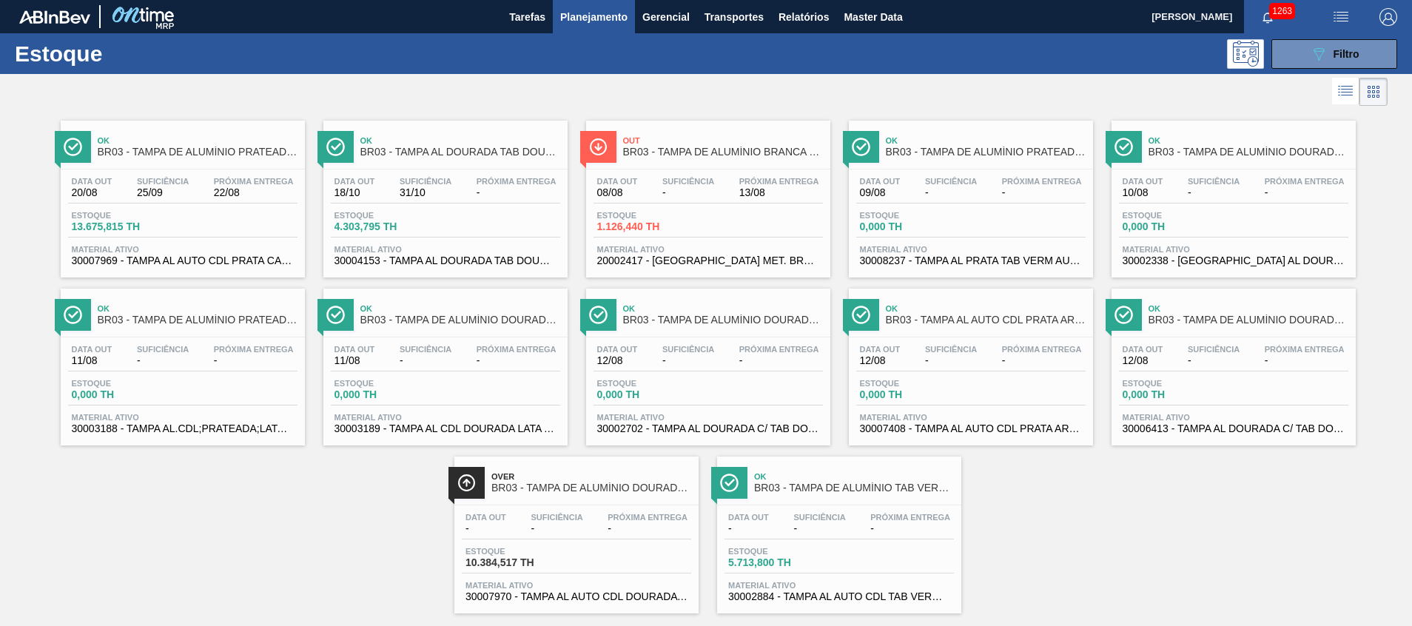
scroll to position [24, 0]
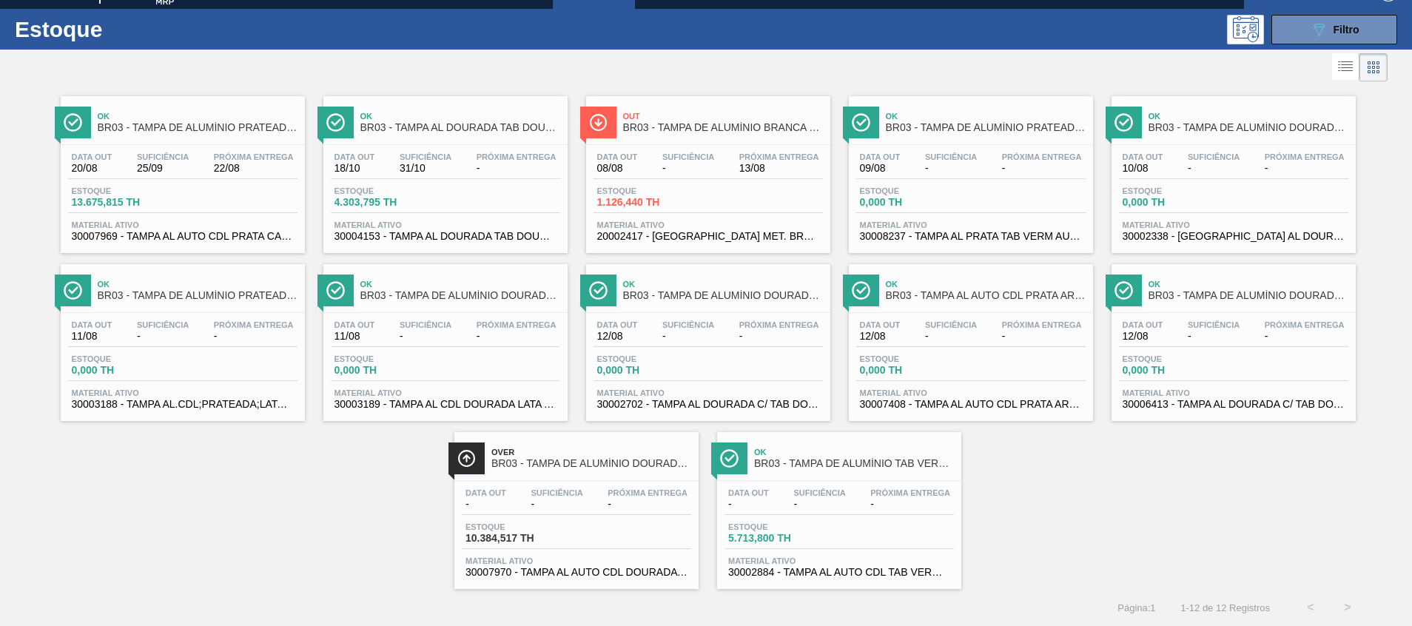
click at [613, 549] on div "Data out - Suficiência - Próxima Entrega - [GEOGRAPHIC_DATA] 10.384,517 TH Mate…" at bounding box center [576, 531] width 244 height 101
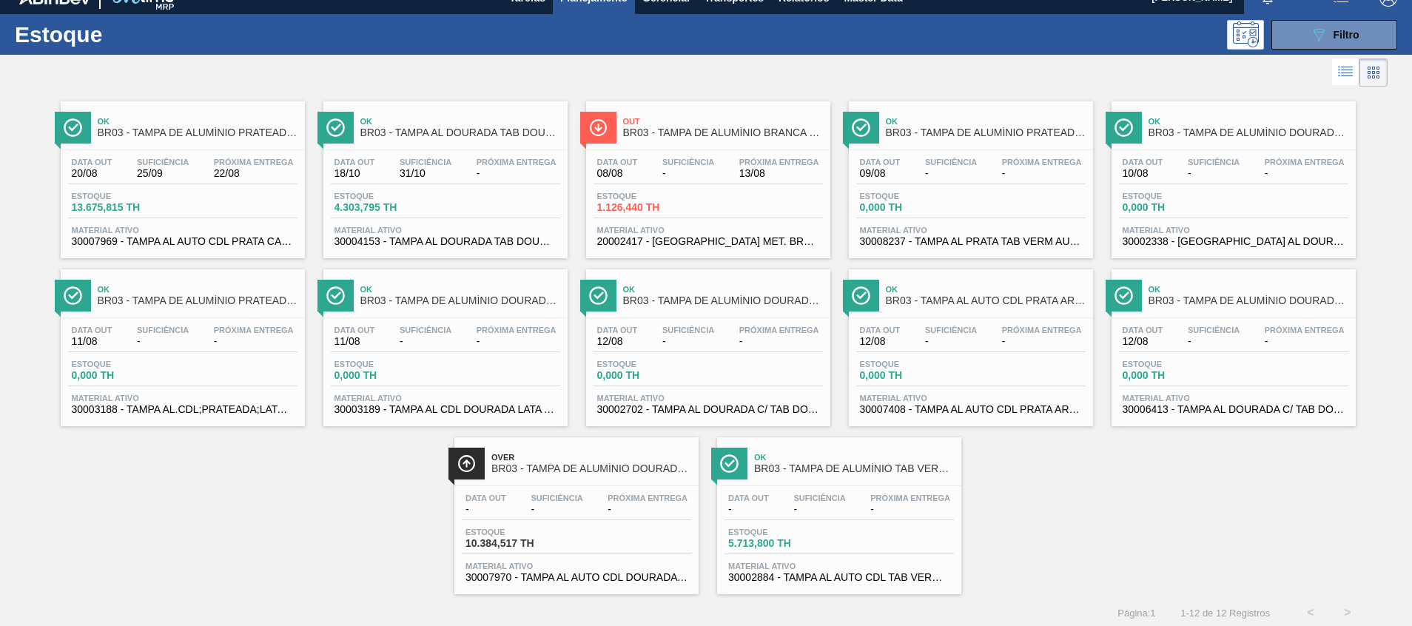
scroll to position [24, 0]
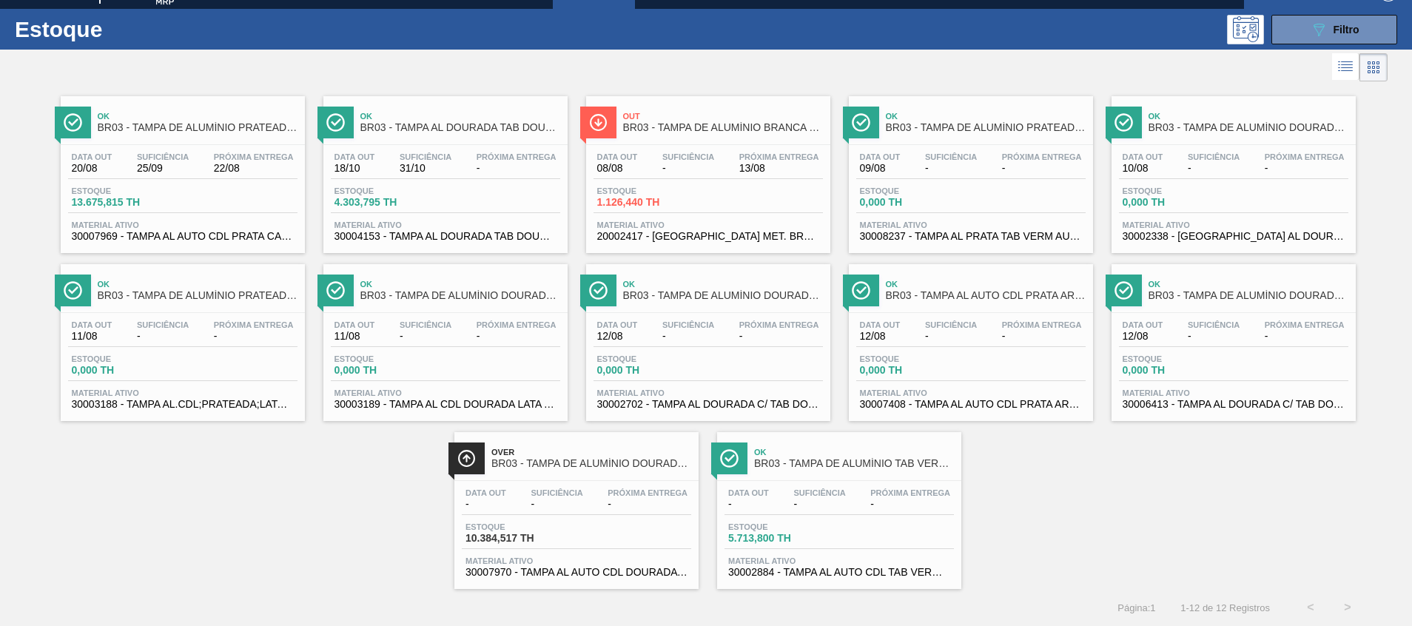
click at [791, 575] on span "30002884 - TAMPA AL AUTO CDL TAB VERM CANPACK" at bounding box center [839, 572] width 222 height 11
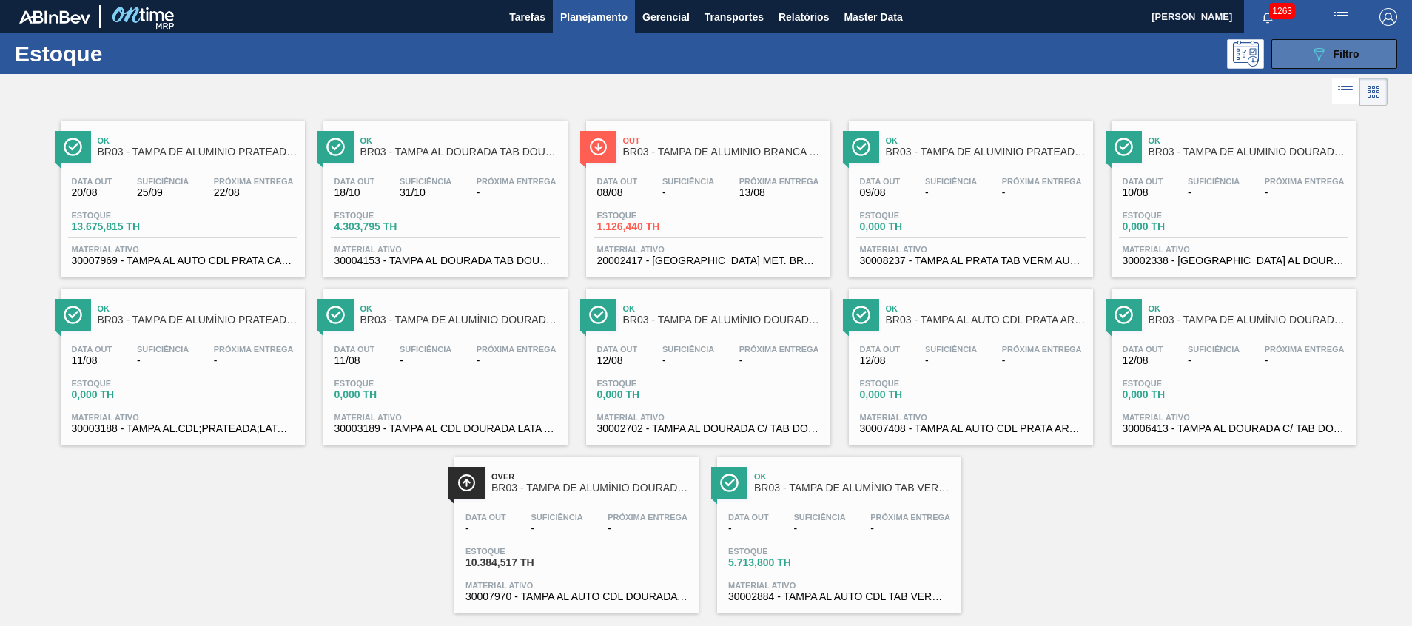
click at [1324, 50] on icon "089F7B8B-B2A5-4AFE-B5C0-19BA573D28AC" at bounding box center [1319, 54] width 18 height 18
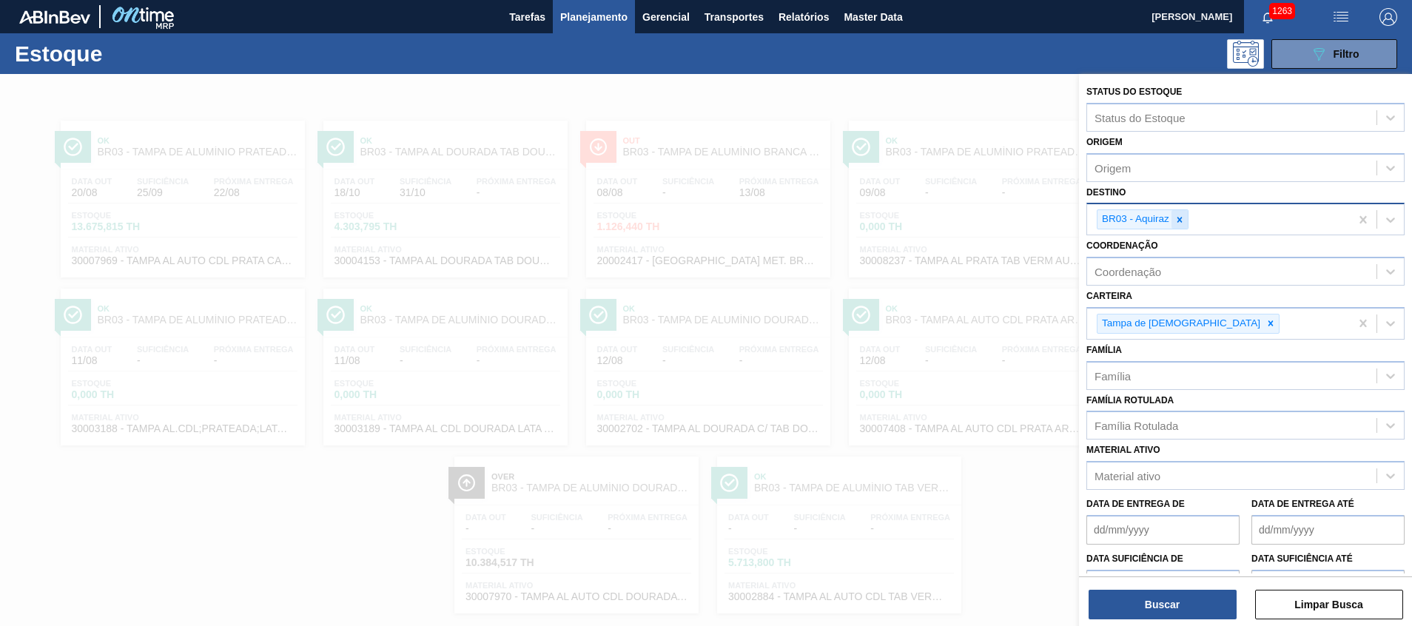
click at [1177, 217] on icon at bounding box center [1179, 220] width 10 height 10
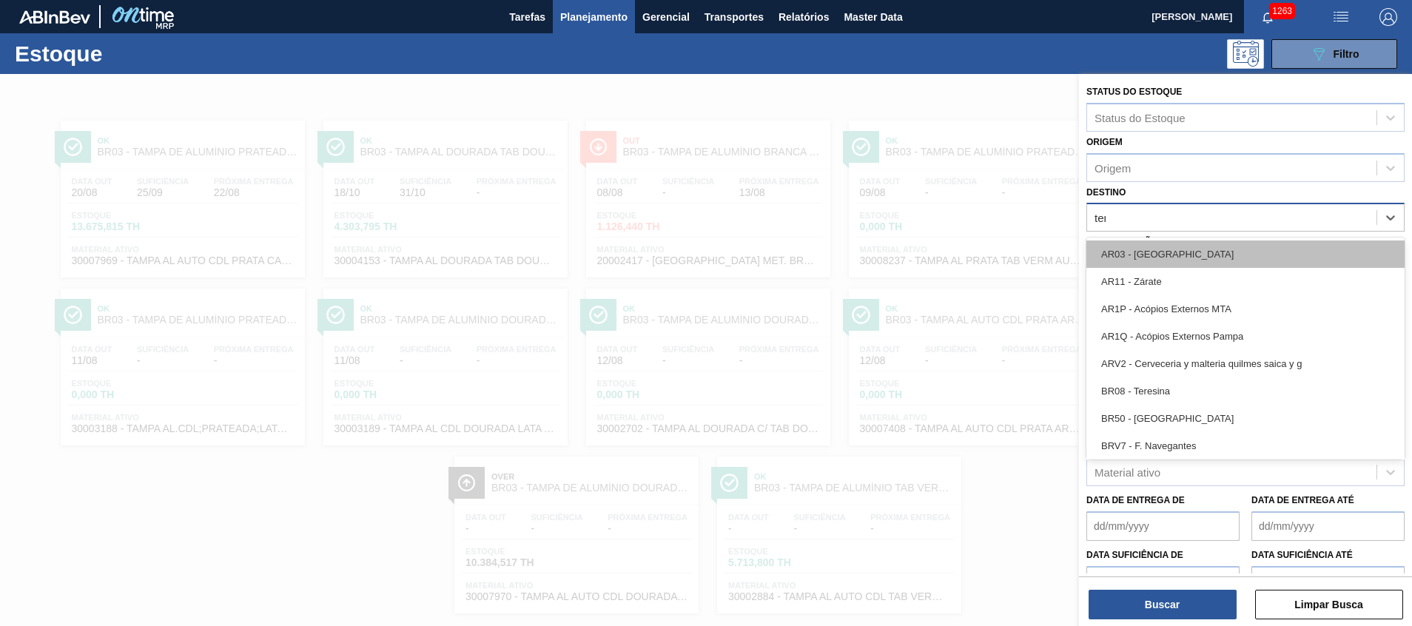
type input "tere"
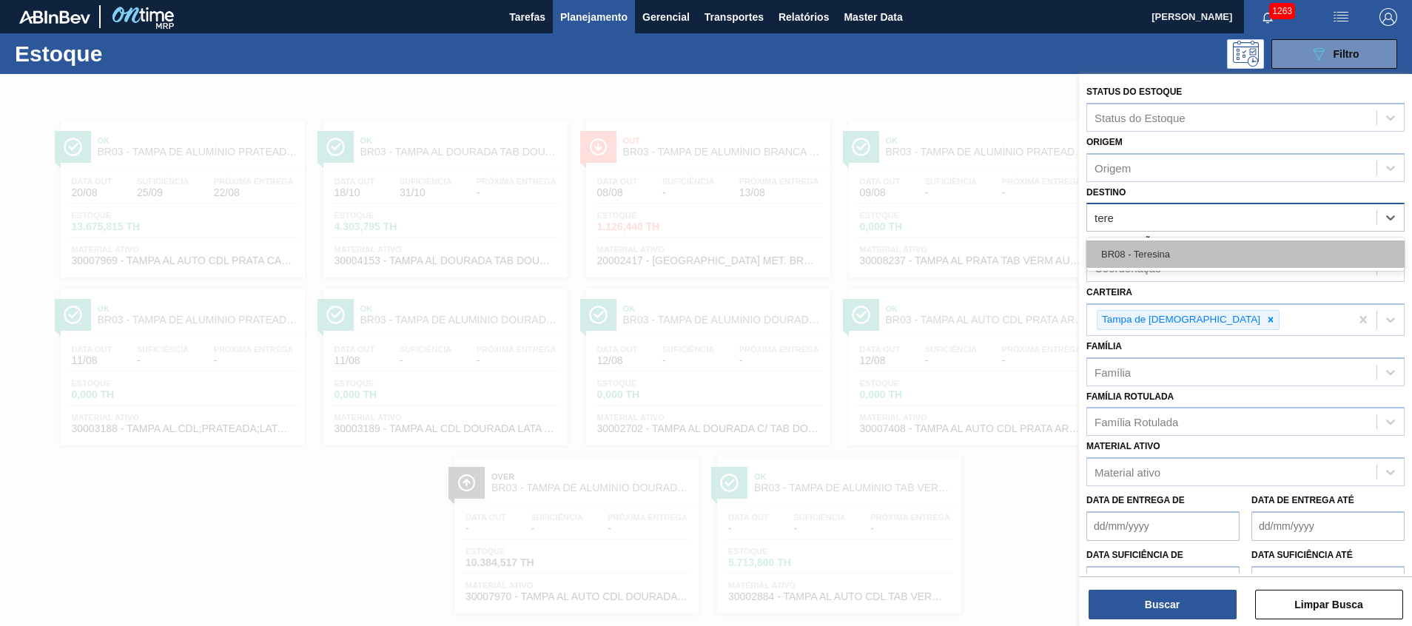
click at [1152, 254] on div "BR08 - Teresina" at bounding box center [1245, 253] width 318 height 27
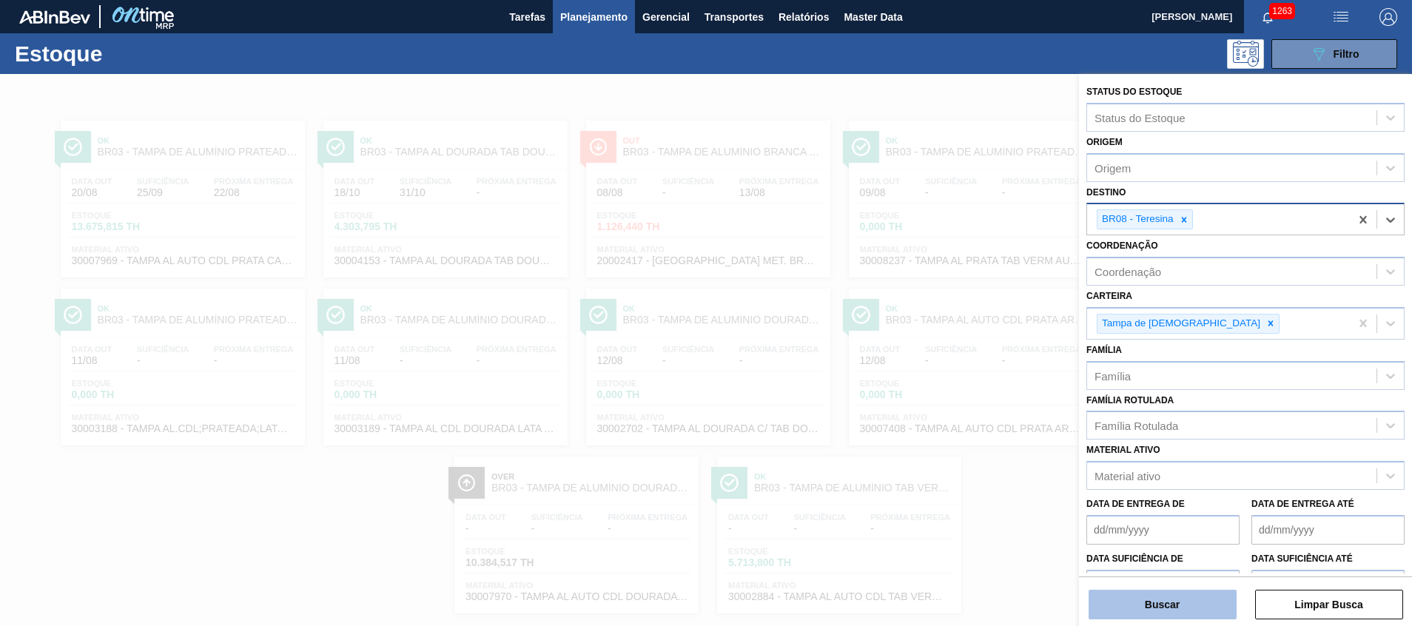
click at [1145, 609] on button "Buscar" at bounding box center [1162, 605] width 148 height 30
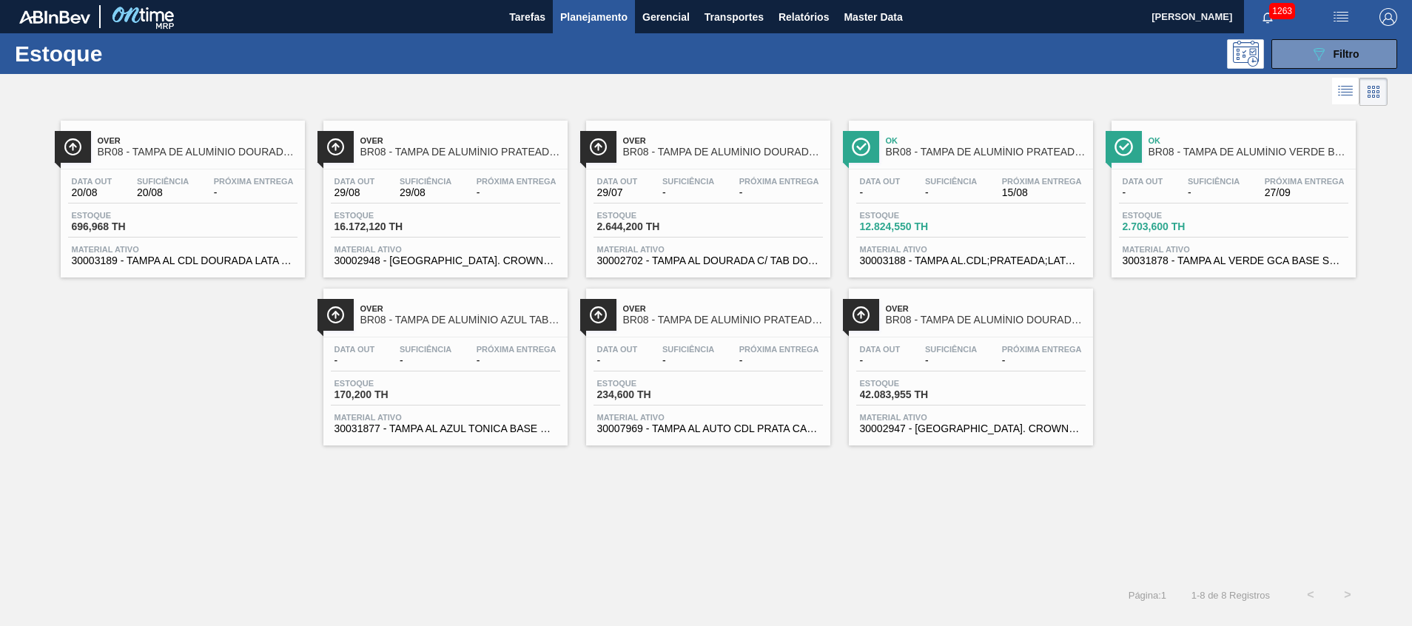
click at [1182, 232] on span "2.703,600 TH" at bounding box center [1174, 226] width 104 height 11
click at [1301, 47] on button "089F7B8B-B2A5-4AFE-B5C0-19BA573D28AC Filtro" at bounding box center [1334, 54] width 126 height 30
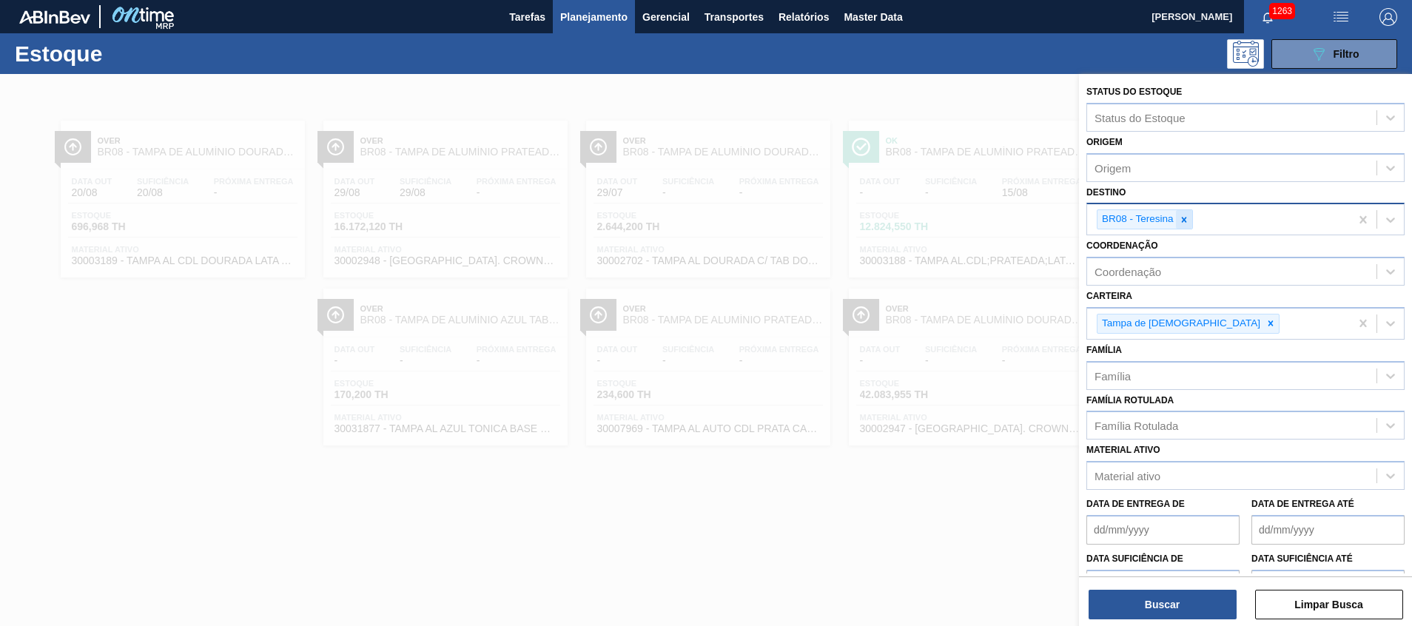
click at [1188, 223] on icon at bounding box center [1184, 220] width 10 height 10
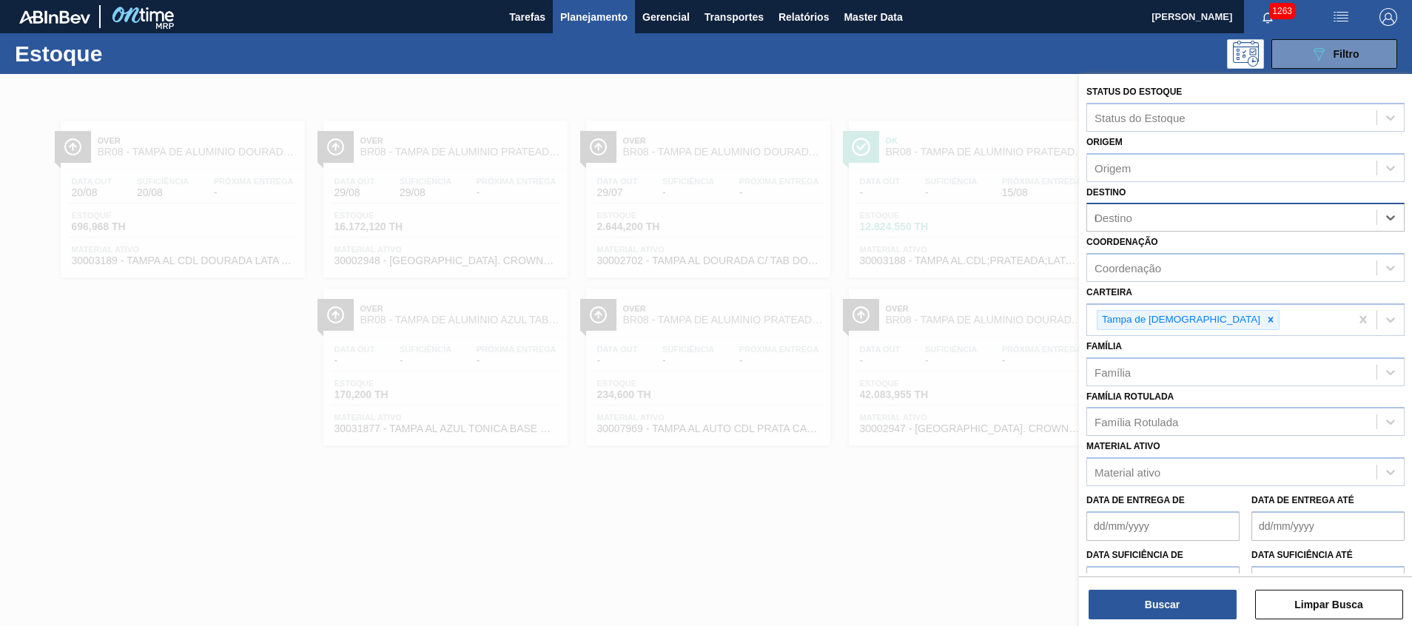
type input "02"
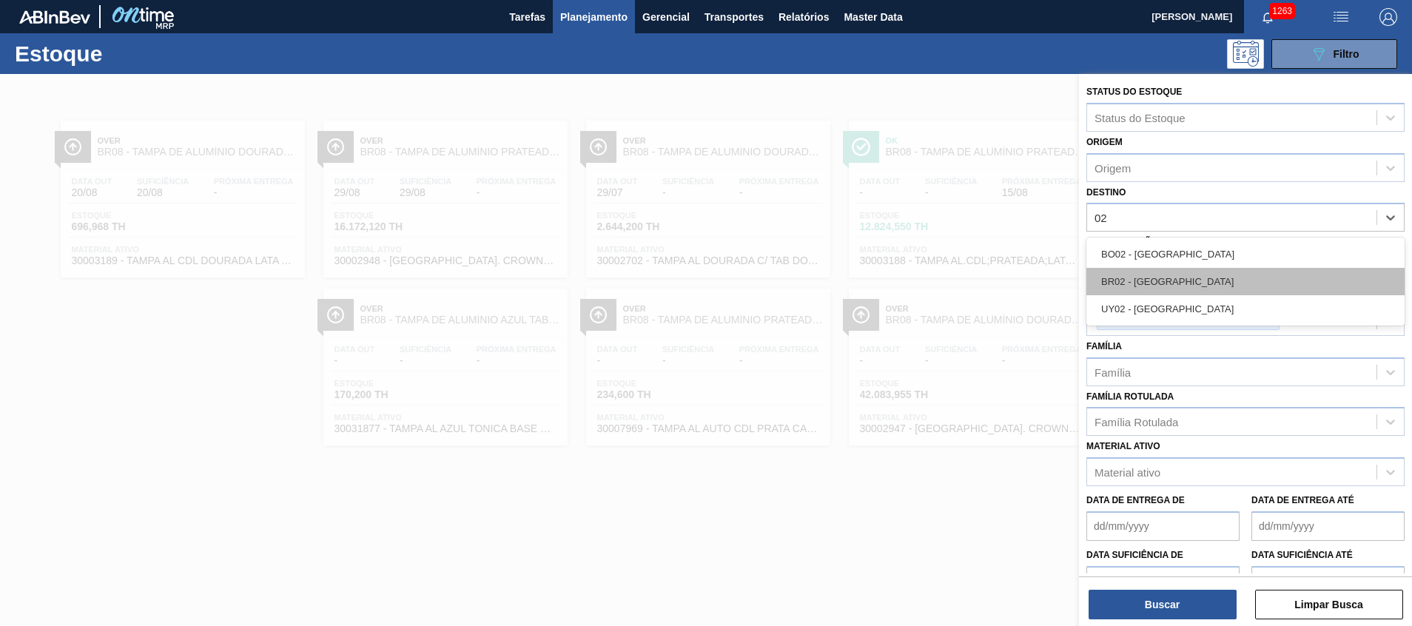
click at [1148, 294] on div "BR02 - [GEOGRAPHIC_DATA]" at bounding box center [1245, 281] width 318 height 27
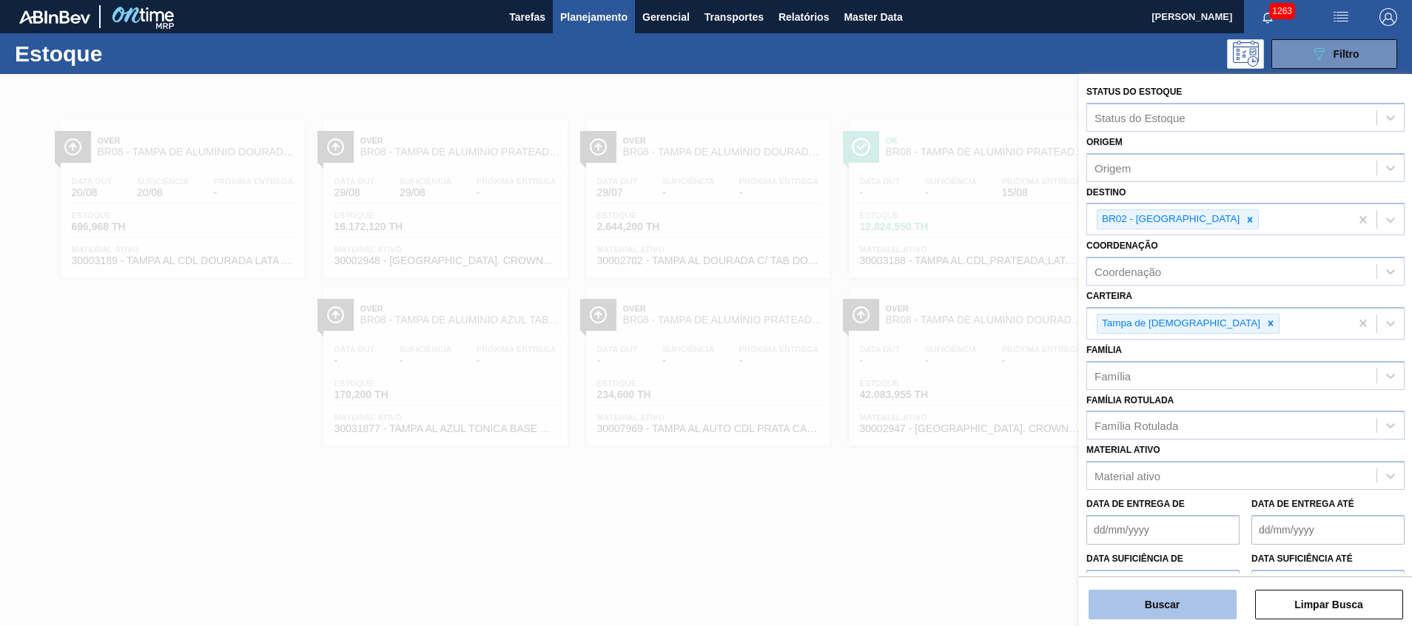
click at [1129, 590] on button "Buscar" at bounding box center [1162, 605] width 148 height 30
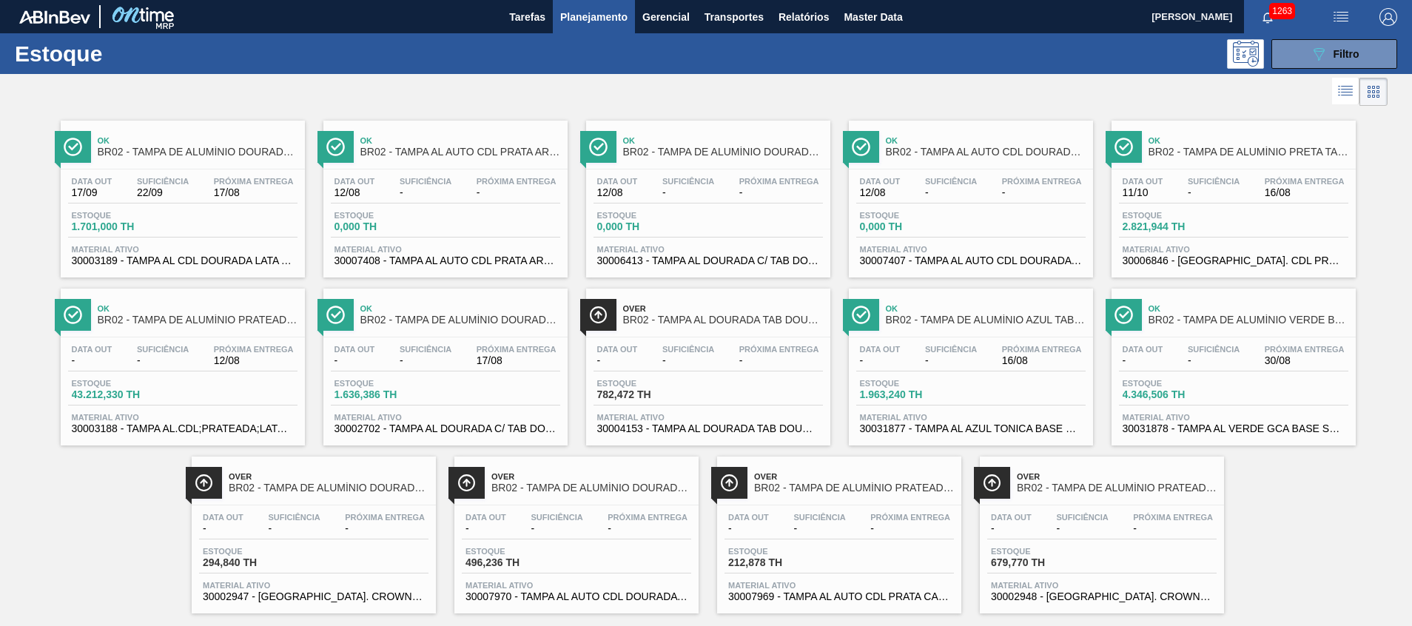
scroll to position [24, 0]
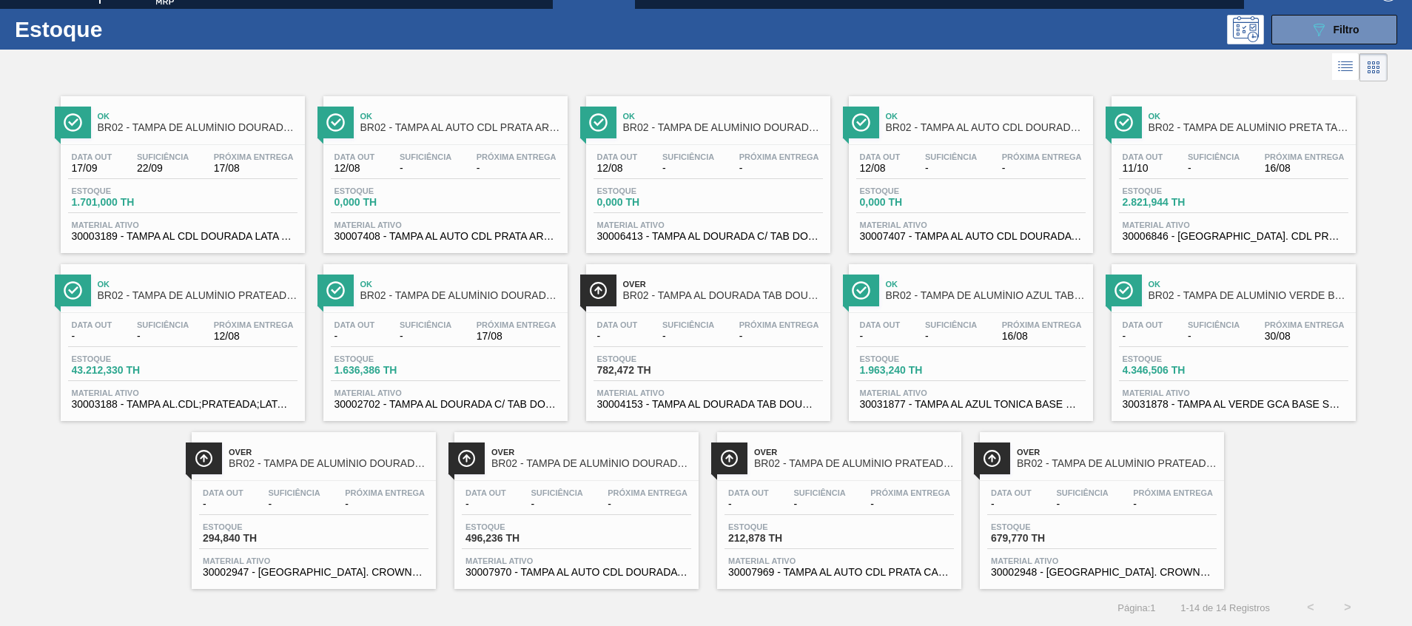
click at [1188, 402] on span "30031878 - TAMPA AL VERDE GCA BASE SOLVENTE" at bounding box center [1233, 404] width 222 height 11
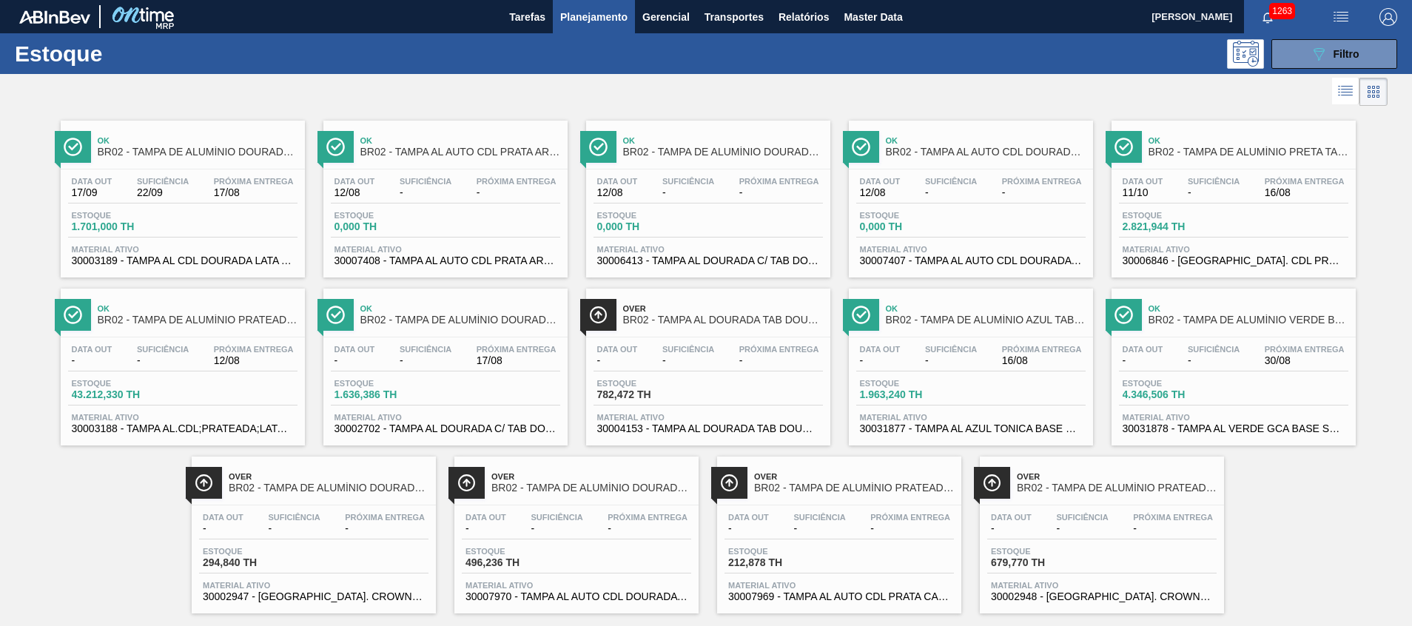
click at [989, 319] on span "BR02 - TAMPA DE ALUMÍNIO AZUL TAB AZUL BALL" at bounding box center [986, 319] width 200 height 11
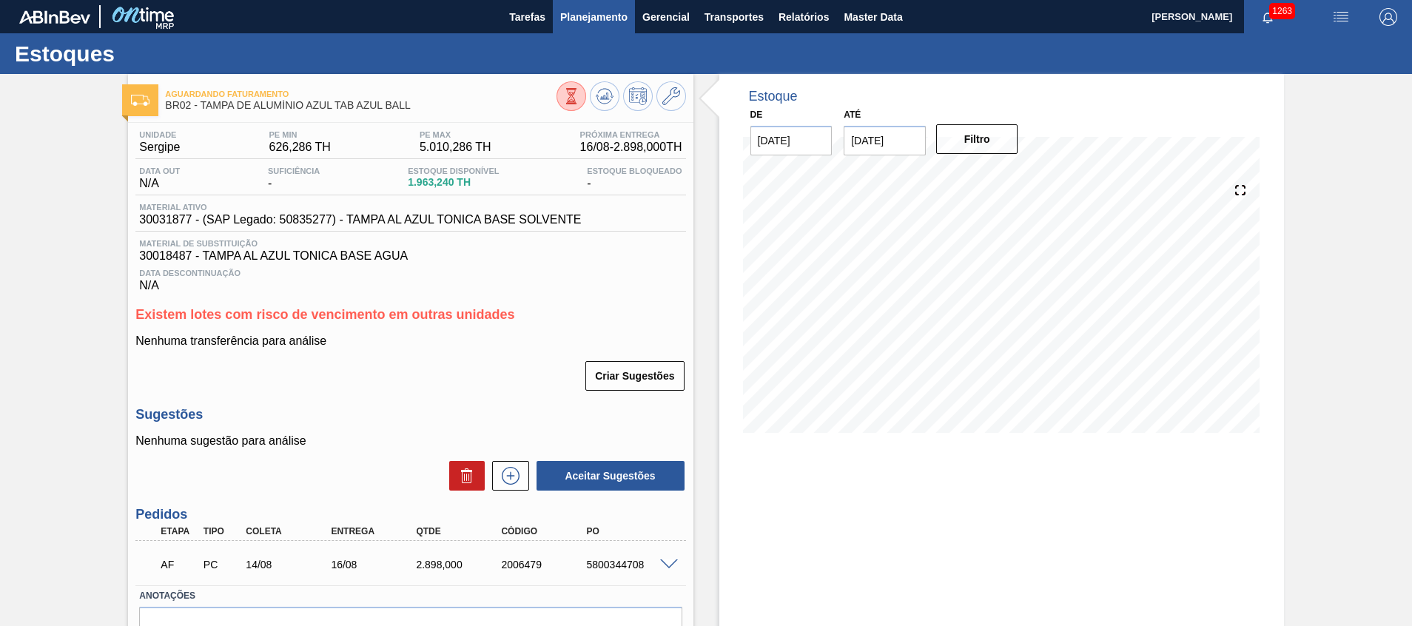
click at [568, 13] on span "Planejamento" at bounding box center [593, 17] width 67 height 18
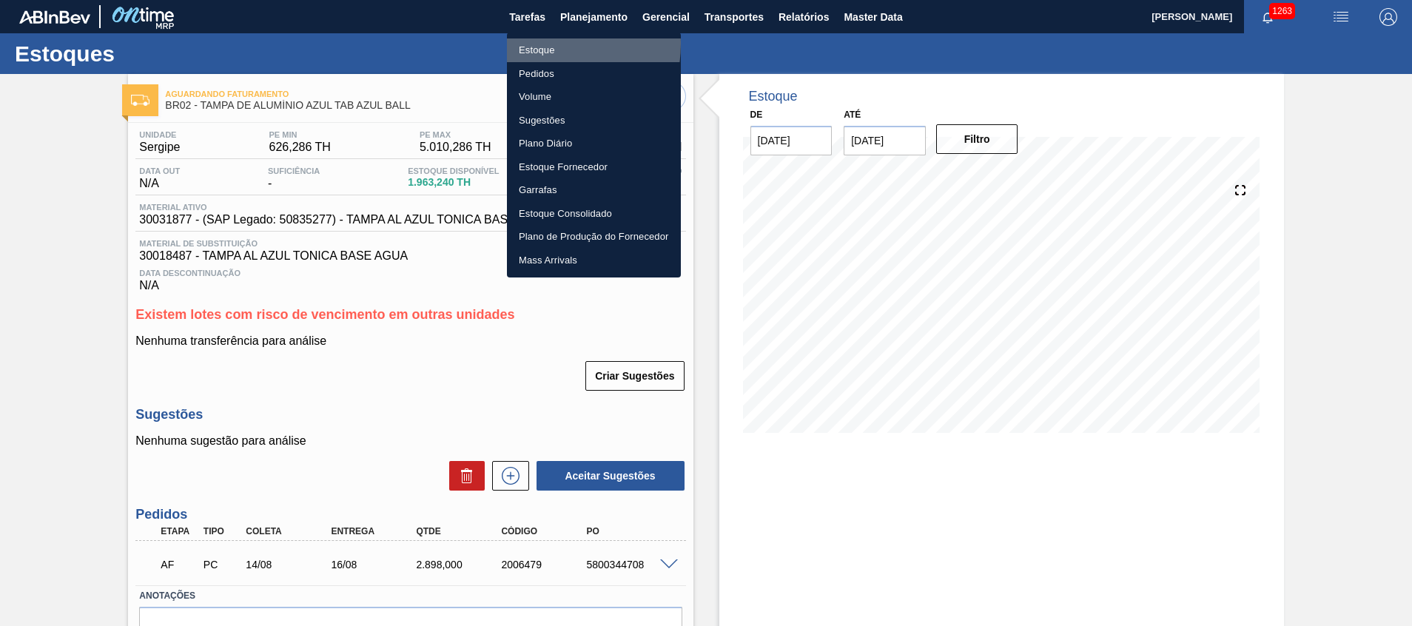
click at [537, 44] on li "Estoque" at bounding box center [594, 50] width 174 height 24
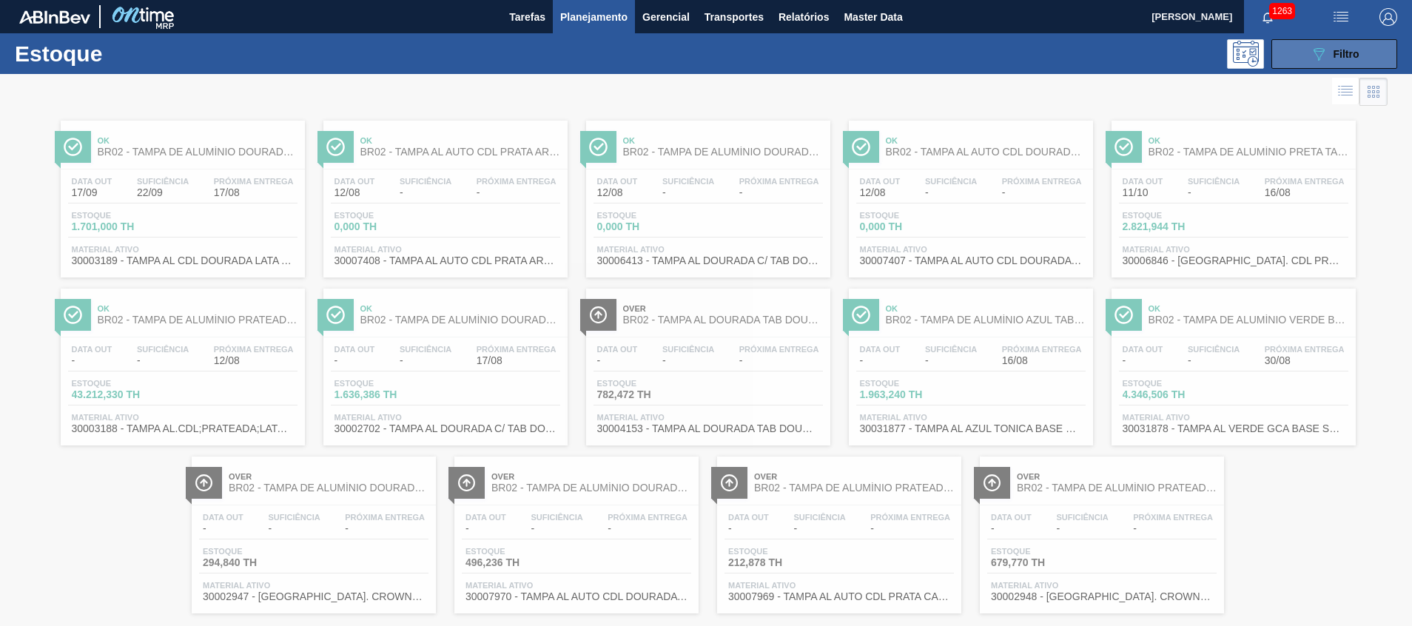
click at [1313, 63] on button "089F7B8B-B2A5-4AFE-B5C0-19BA573D28AC Filtro" at bounding box center [1334, 54] width 126 height 30
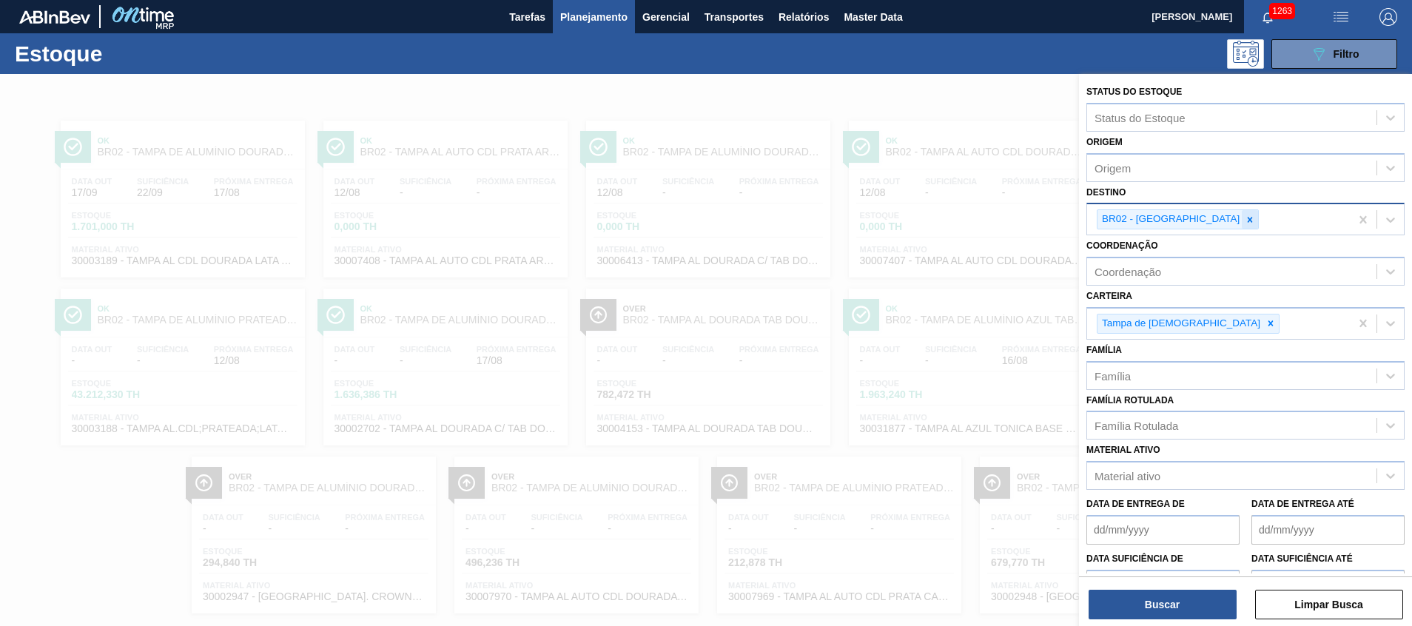
click at [1248, 218] on icon at bounding box center [1250, 219] width 5 height 5
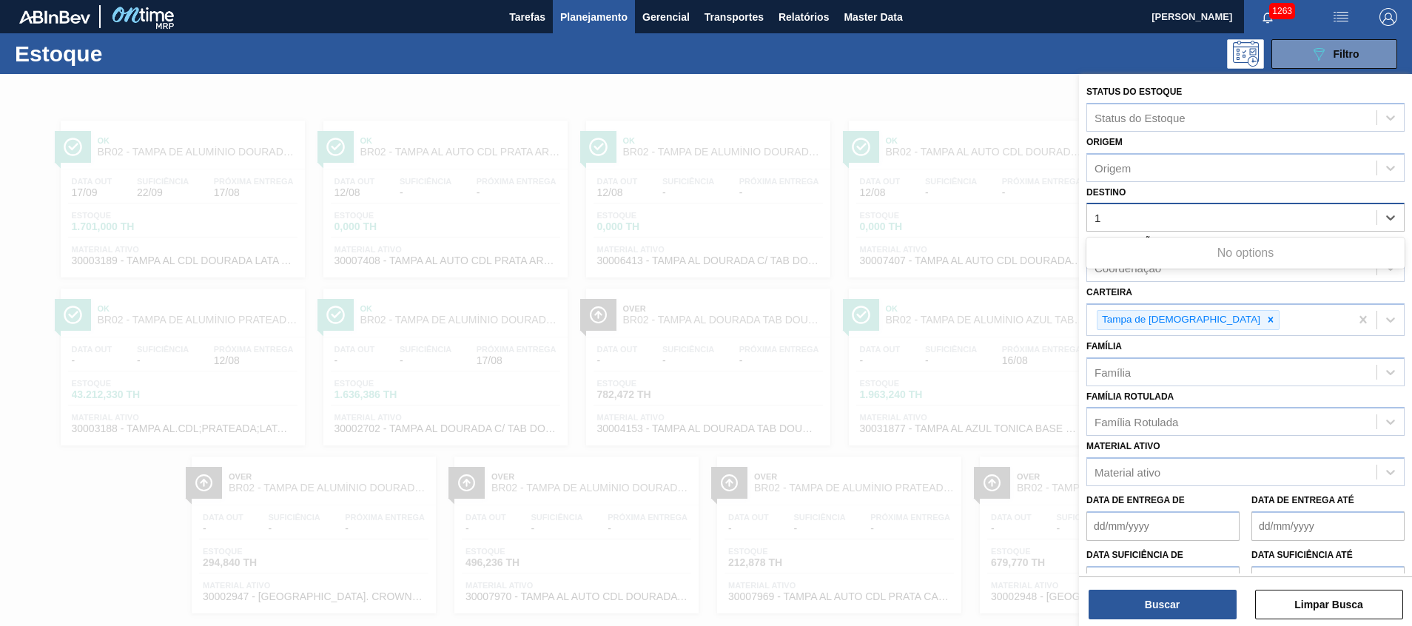
type input "17"
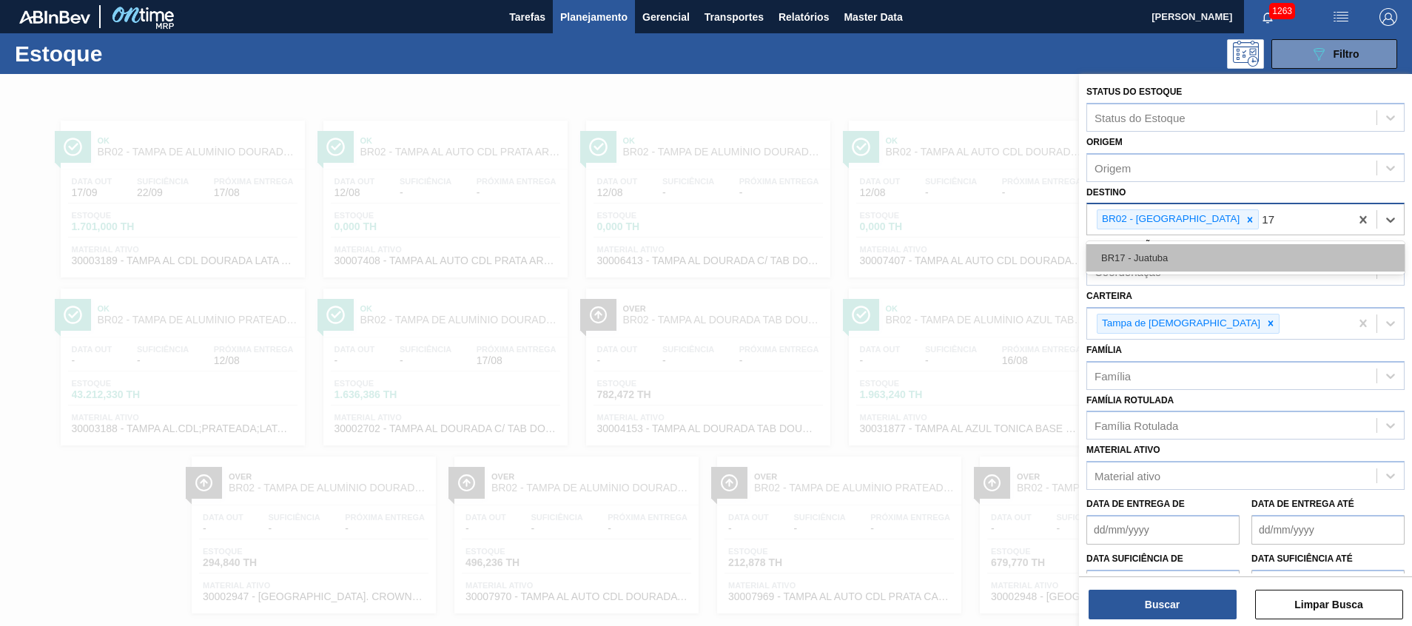
click at [1178, 266] on div "BR17 - Juatuba" at bounding box center [1245, 257] width 318 height 27
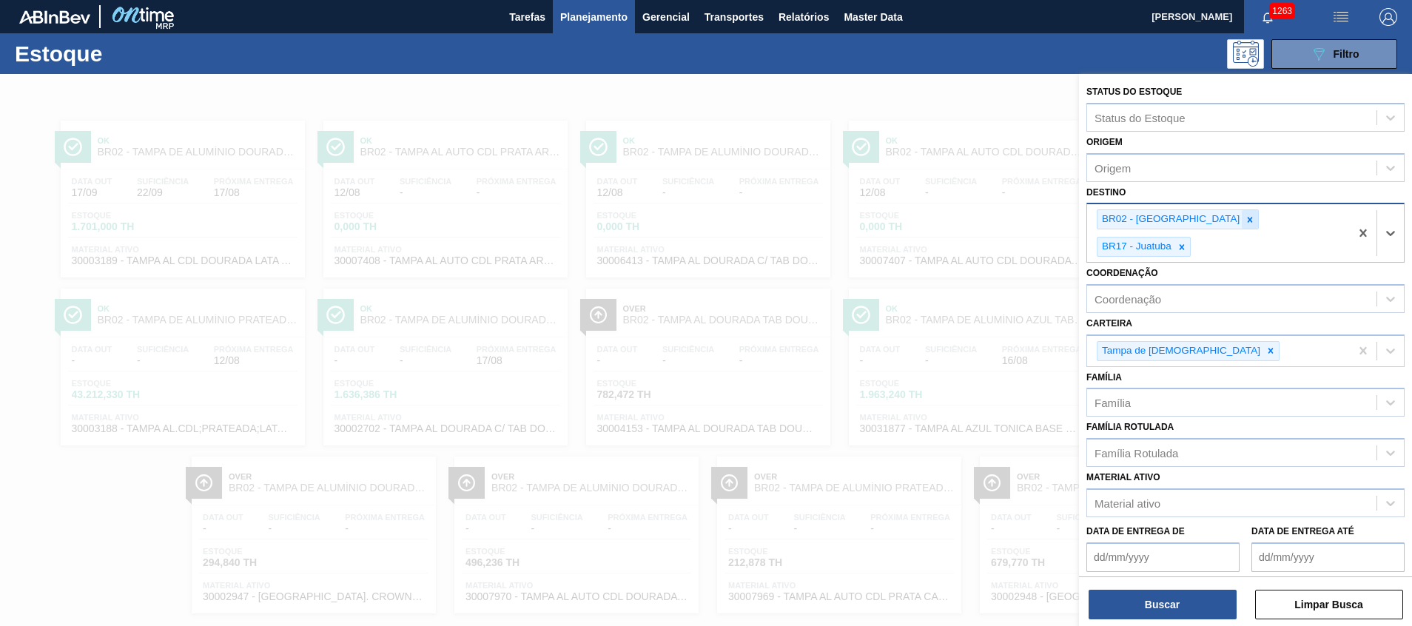
click at [1245, 223] on icon at bounding box center [1250, 220] width 10 height 10
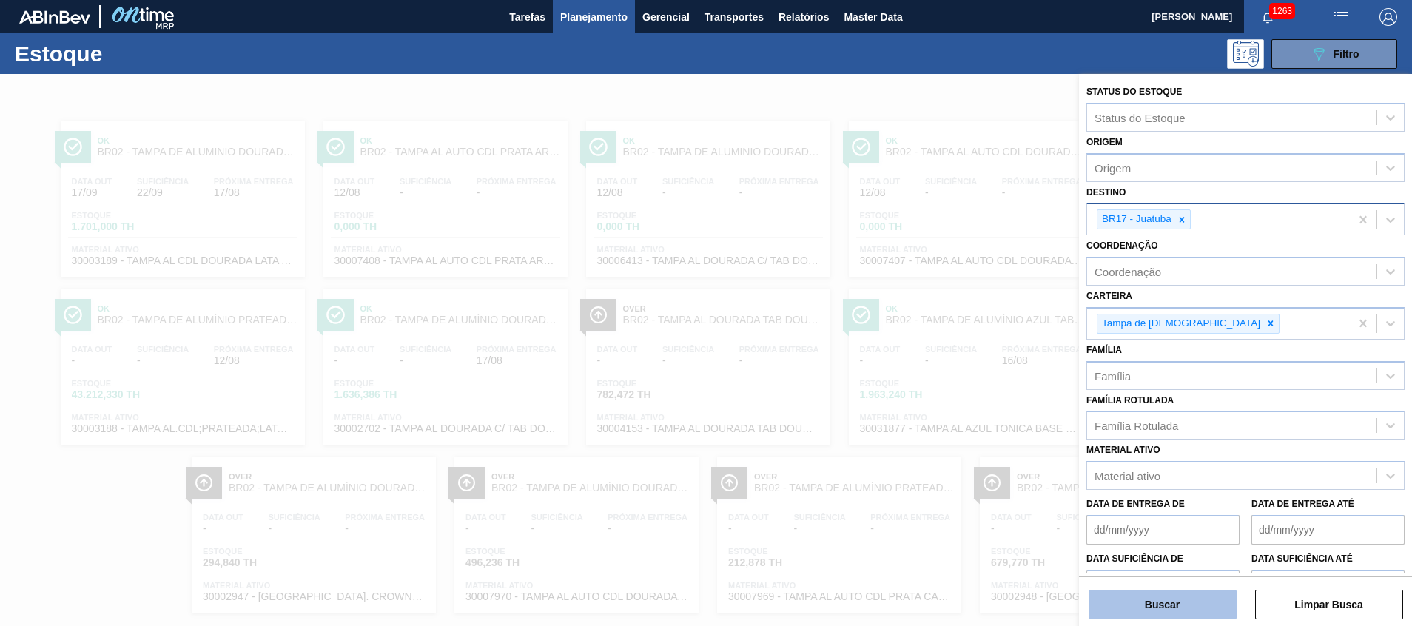
click at [1122, 610] on button "Buscar" at bounding box center [1162, 605] width 148 height 30
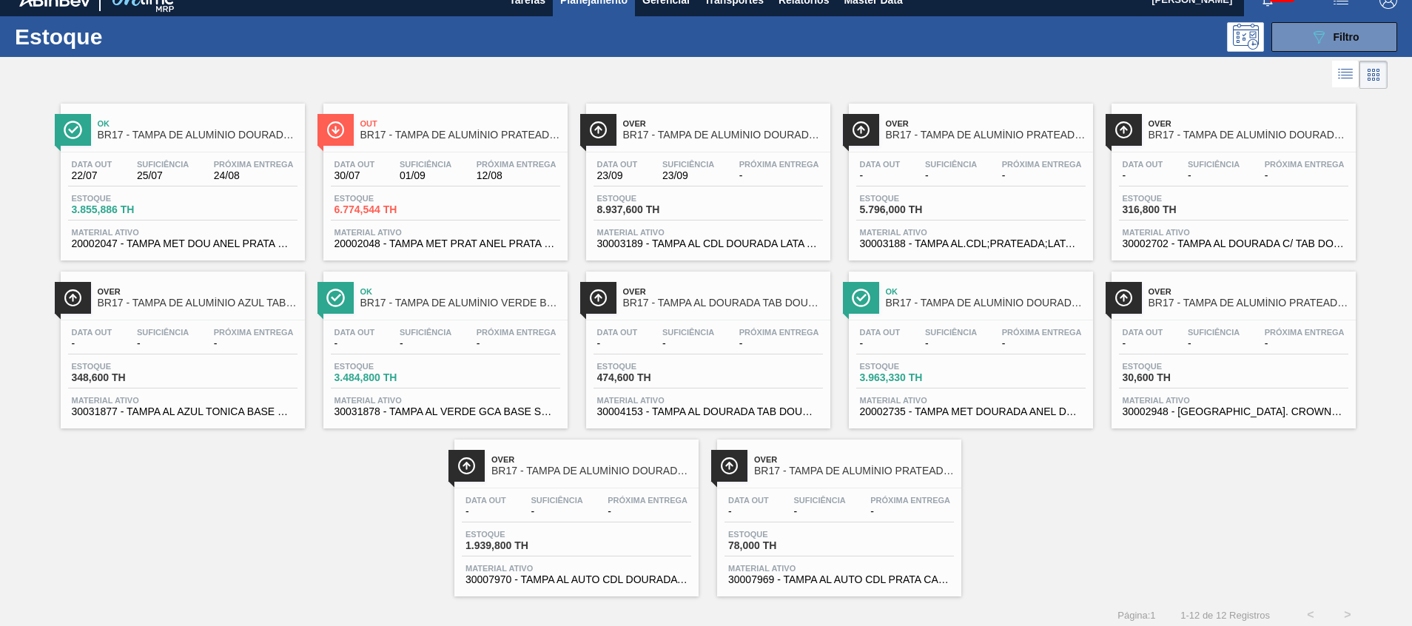
scroll to position [24, 0]
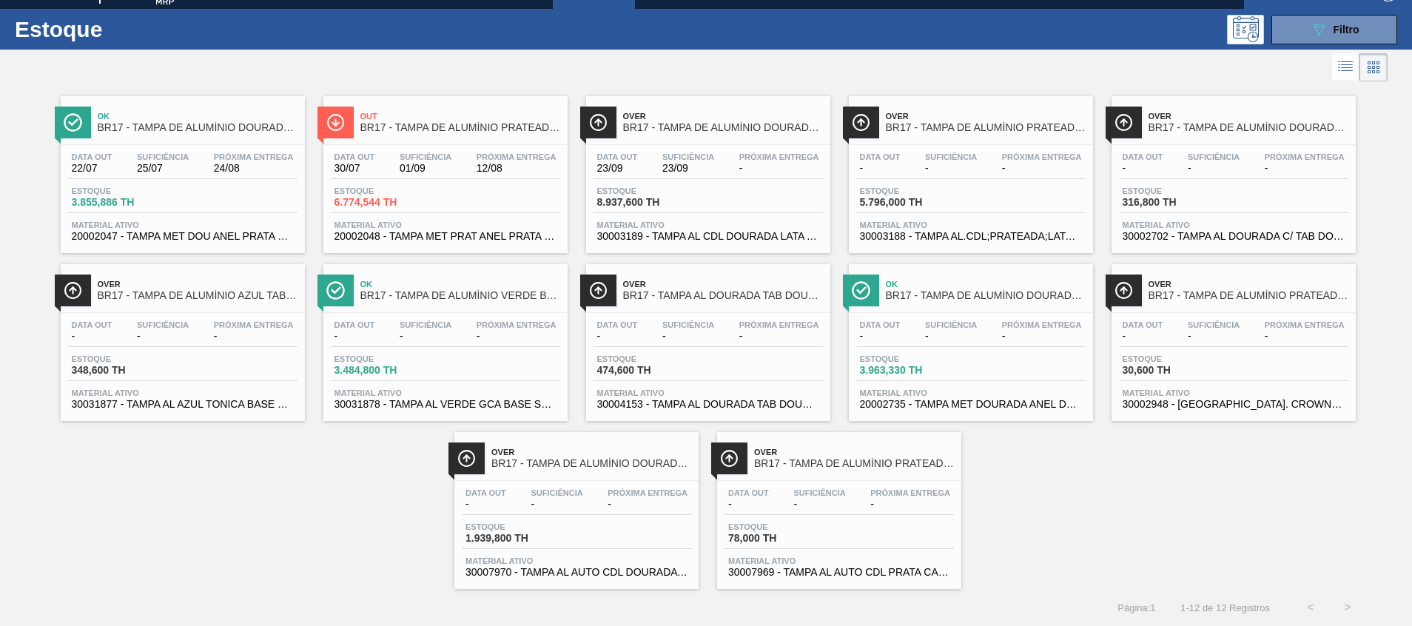
click at [230, 405] on span "30031877 - TAMPA AL AZUL TONICA BASE SOLVENTE" at bounding box center [183, 404] width 222 height 11
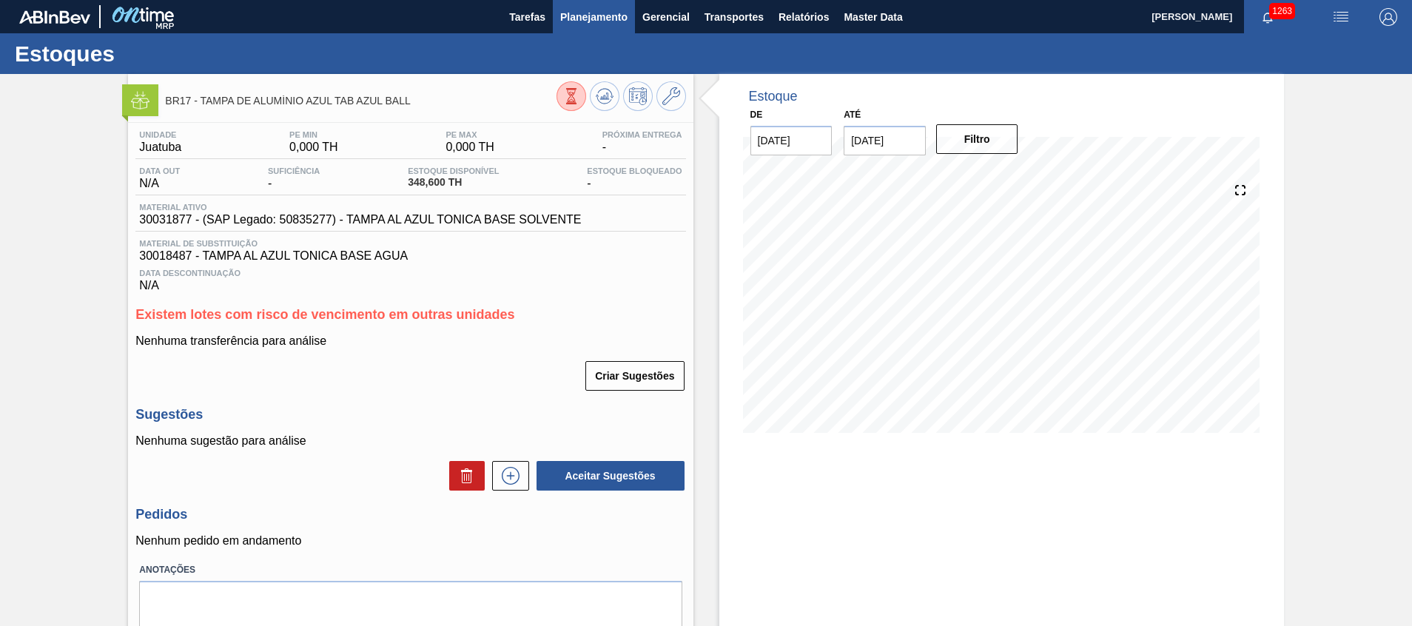
click at [616, 10] on span "Planejamento" at bounding box center [593, 17] width 67 height 18
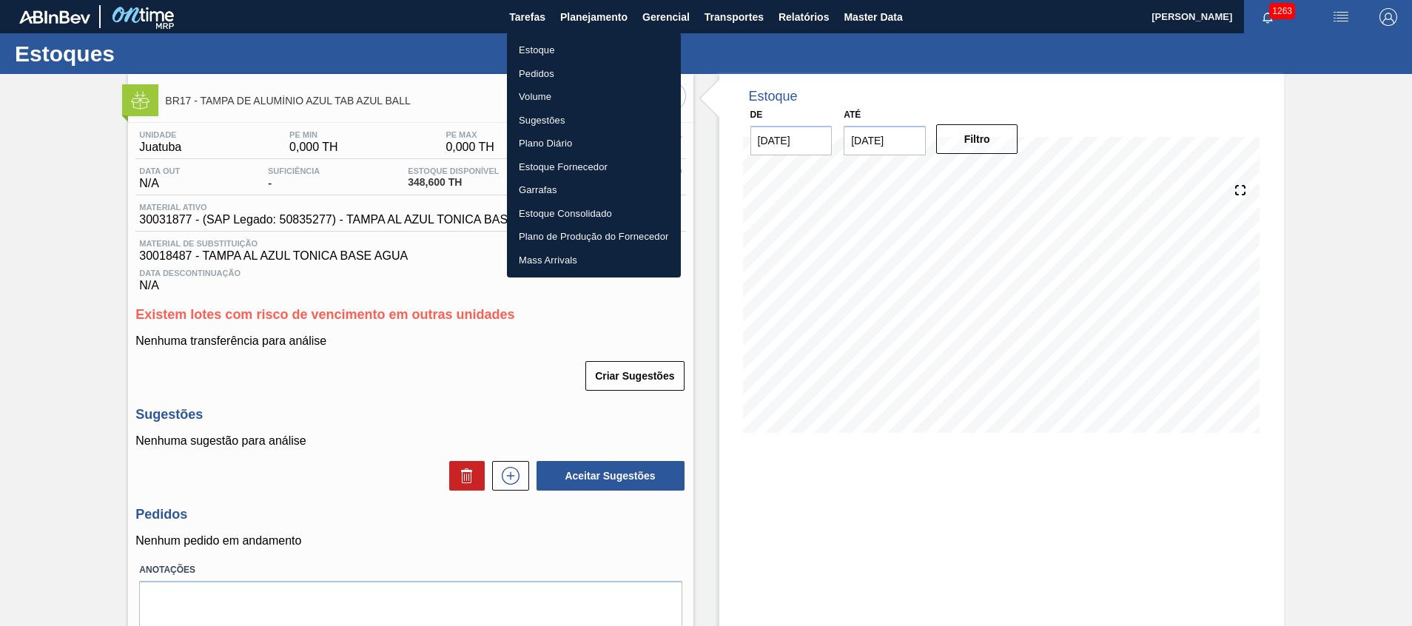
click at [582, 58] on li "Estoque" at bounding box center [594, 50] width 174 height 24
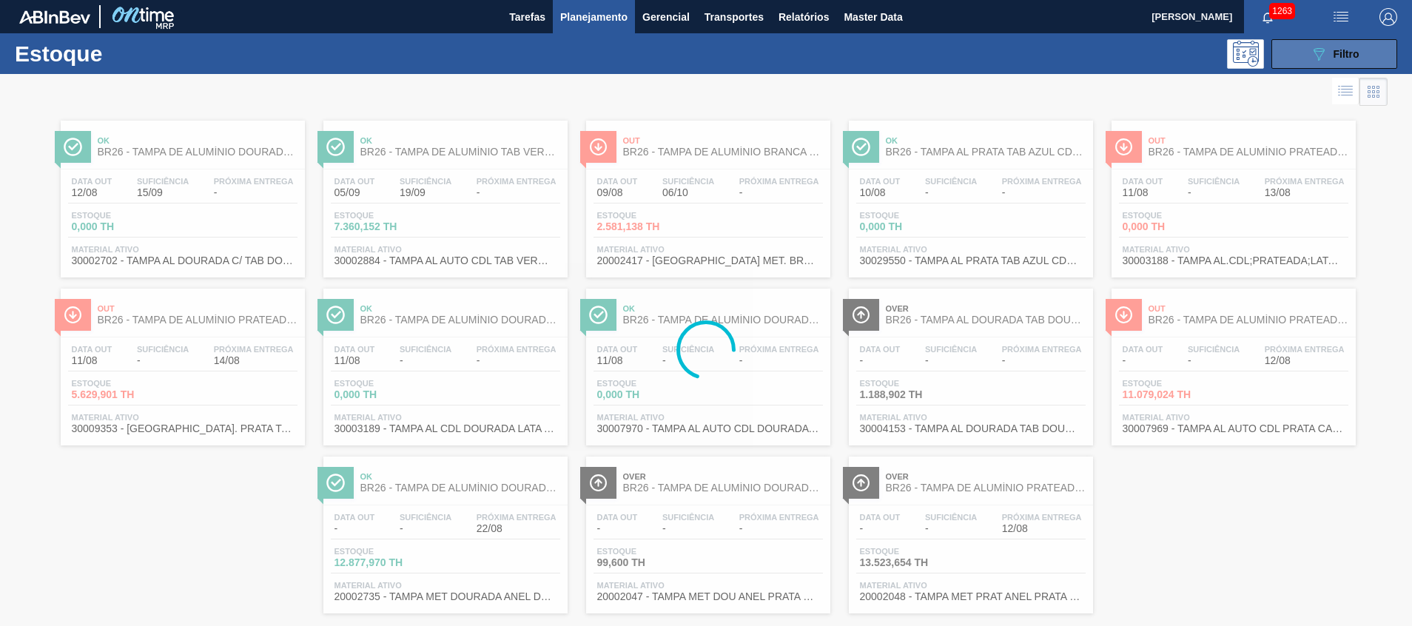
click at [1302, 50] on button "089F7B8B-B2A5-4AFE-B5C0-19BA573D28AC Filtro" at bounding box center [1334, 54] width 126 height 30
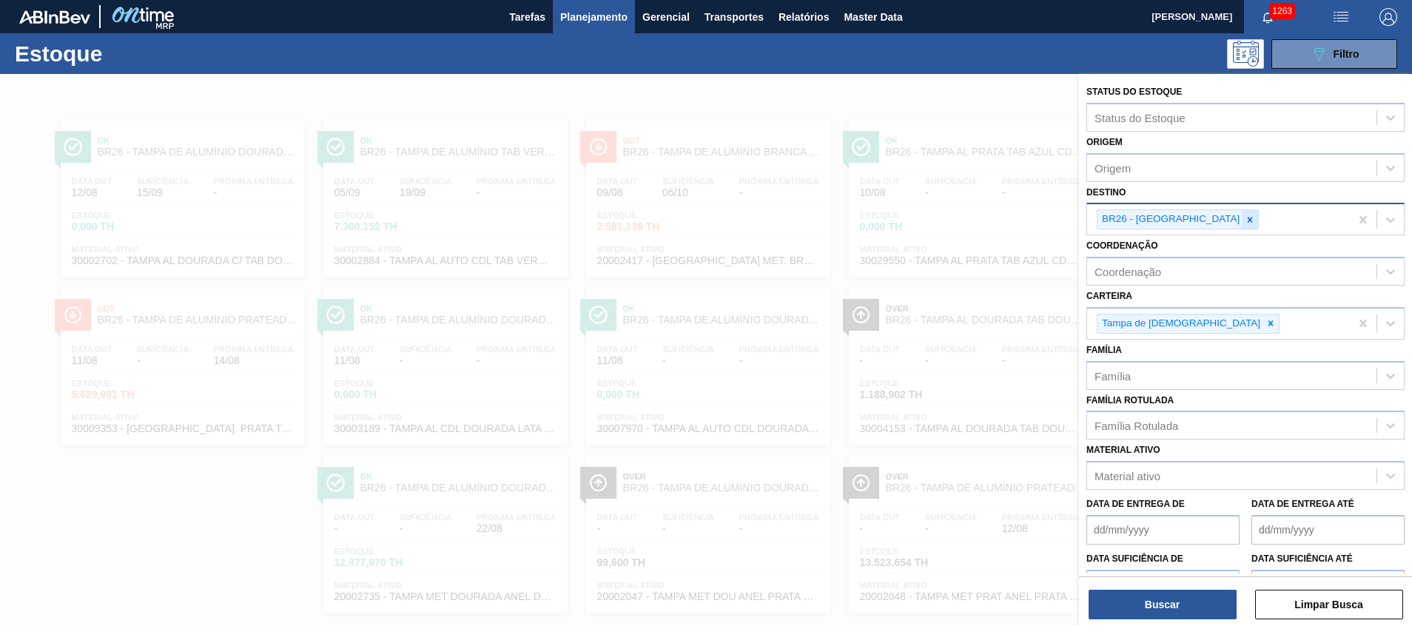
click at [1245, 215] on icon at bounding box center [1250, 220] width 10 height 10
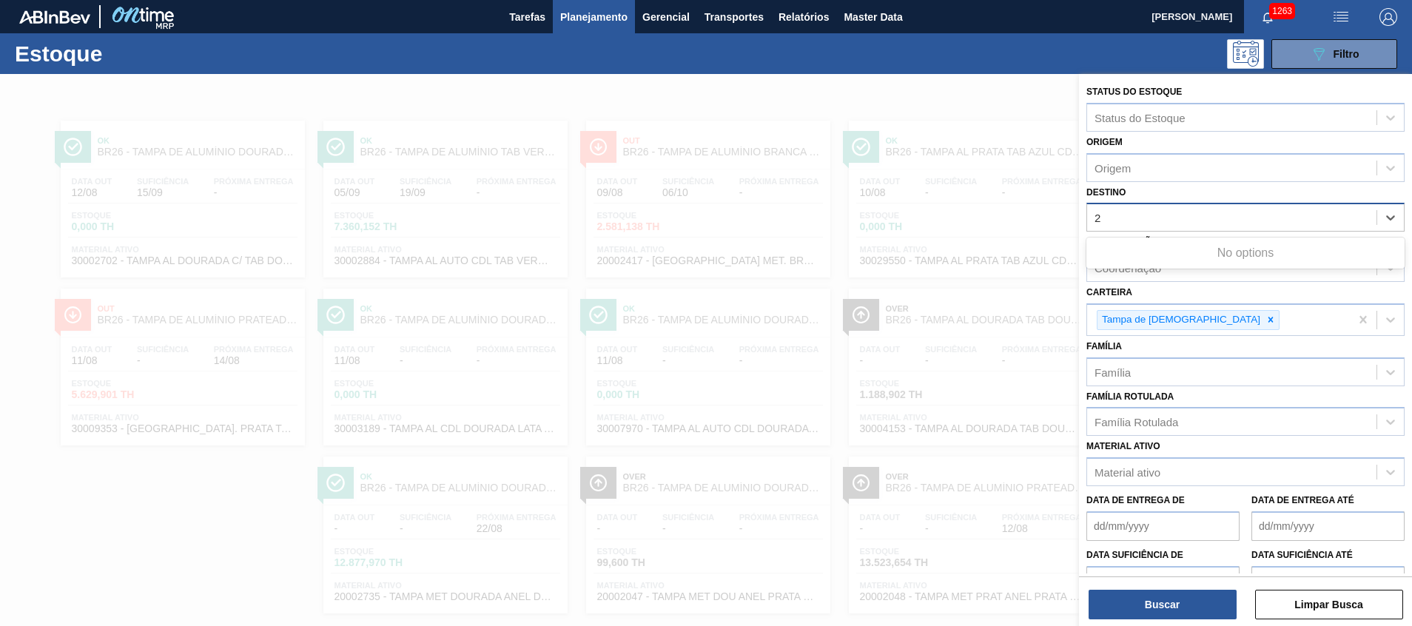
type input "28"
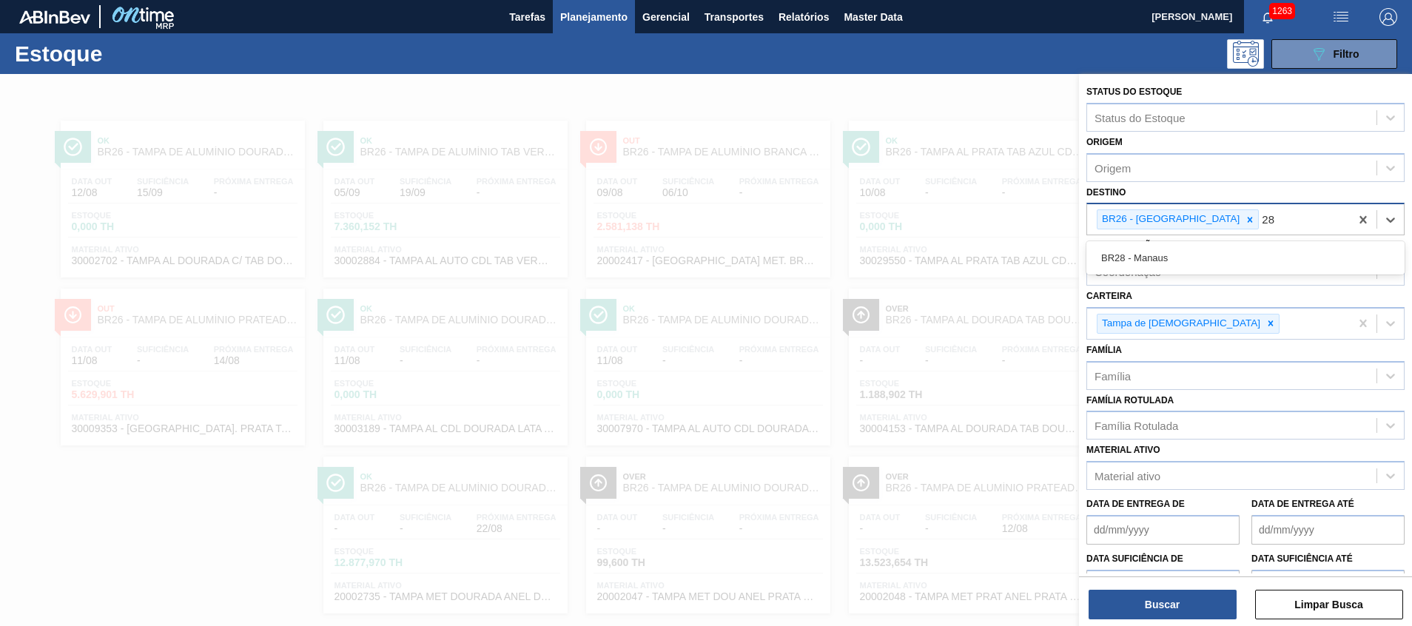
click at [1182, 266] on div "BR28 - Manaus" at bounding box center [1245, 257] width 318 height 27
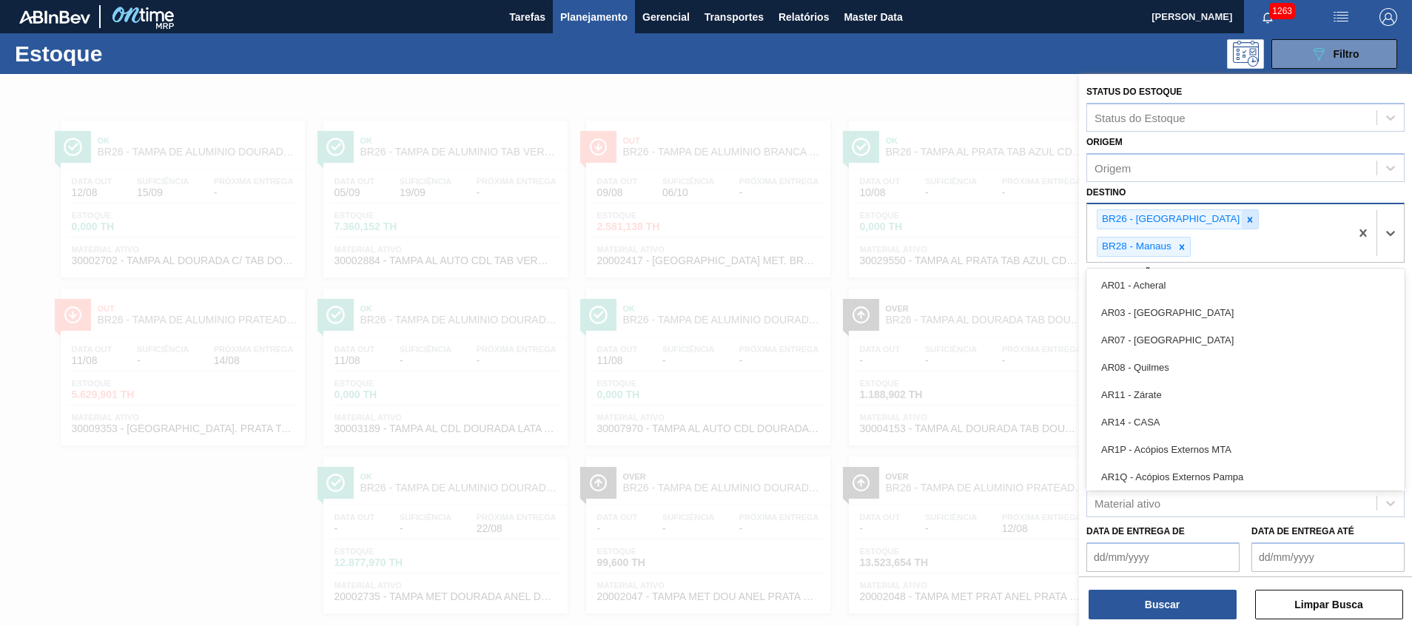
click at [1186, 217] on div "BR26 - [GEOGRAPHIC_DATA]" at bounding box center [1178, 219] width 162 height 20
click at [1242, 223] on div at bounding box center [1250, 219] width 16 height 18
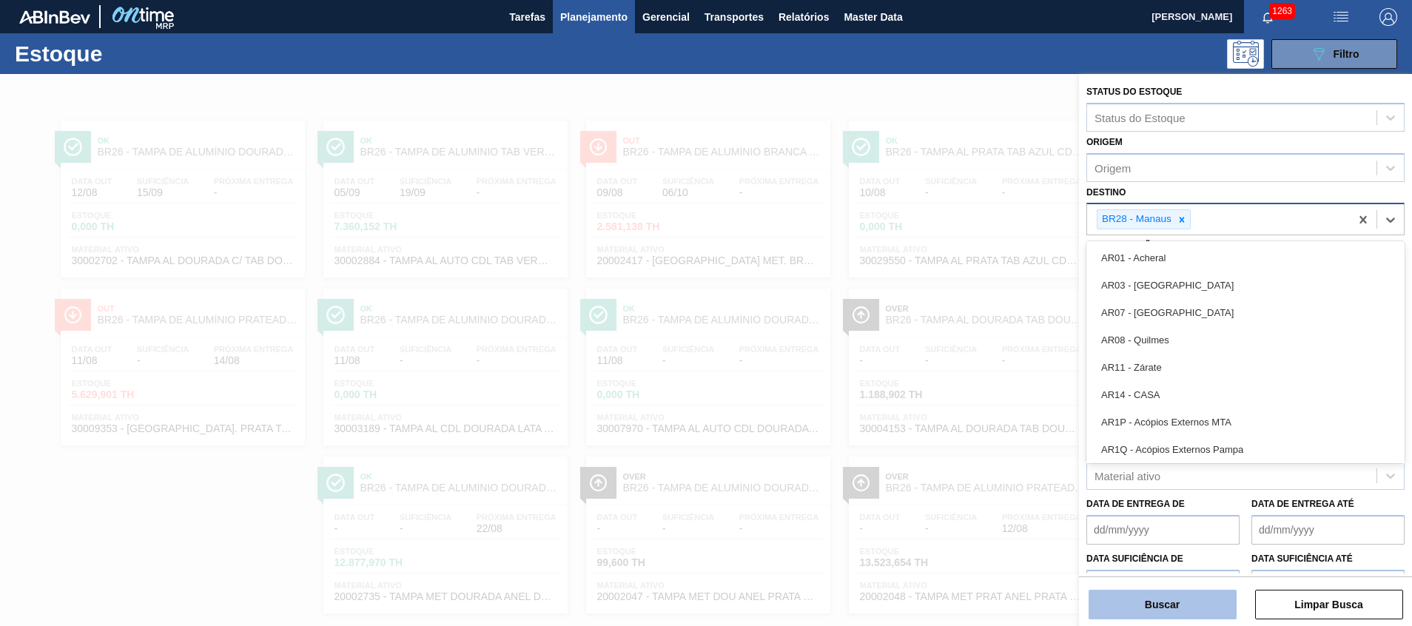
click at [1139, 605] on button "Buscar" at bounding box center [1162, 605] width 148 height 30
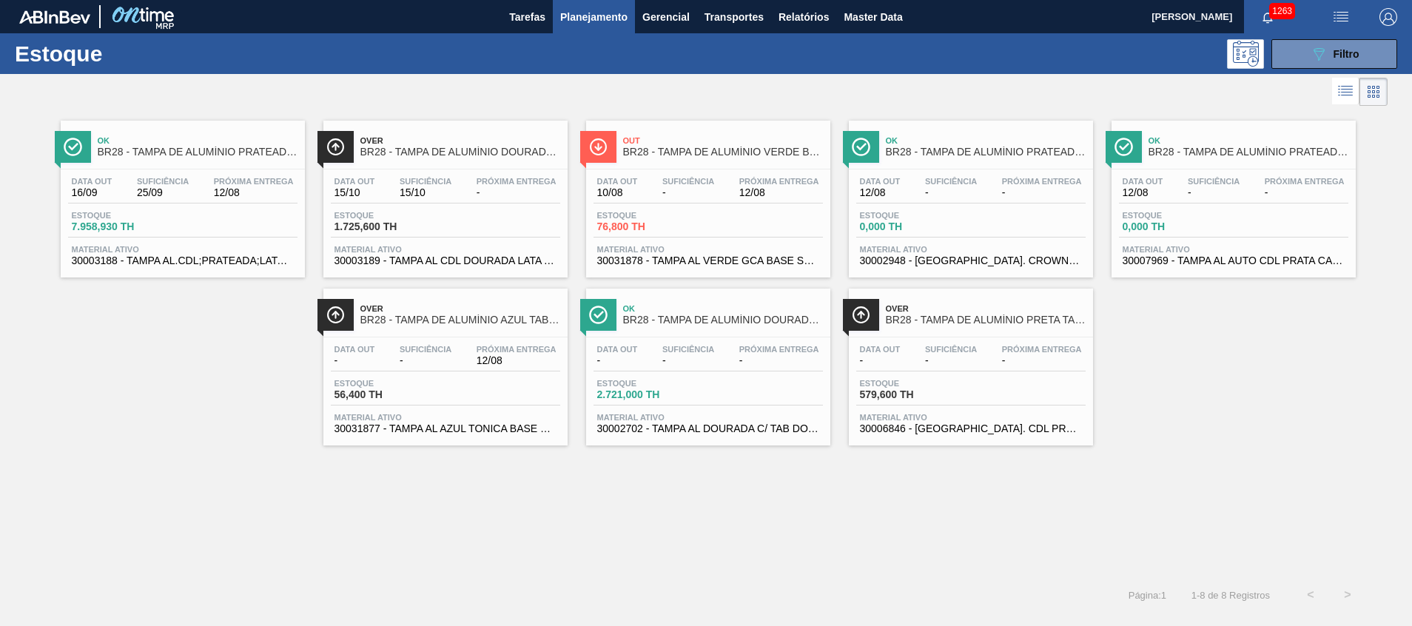
click at [653, 201] on div "Data out 10/08 Suficiência - Próxima Entrega 12/08" at bounding box center [707, 190] width 229 height 27
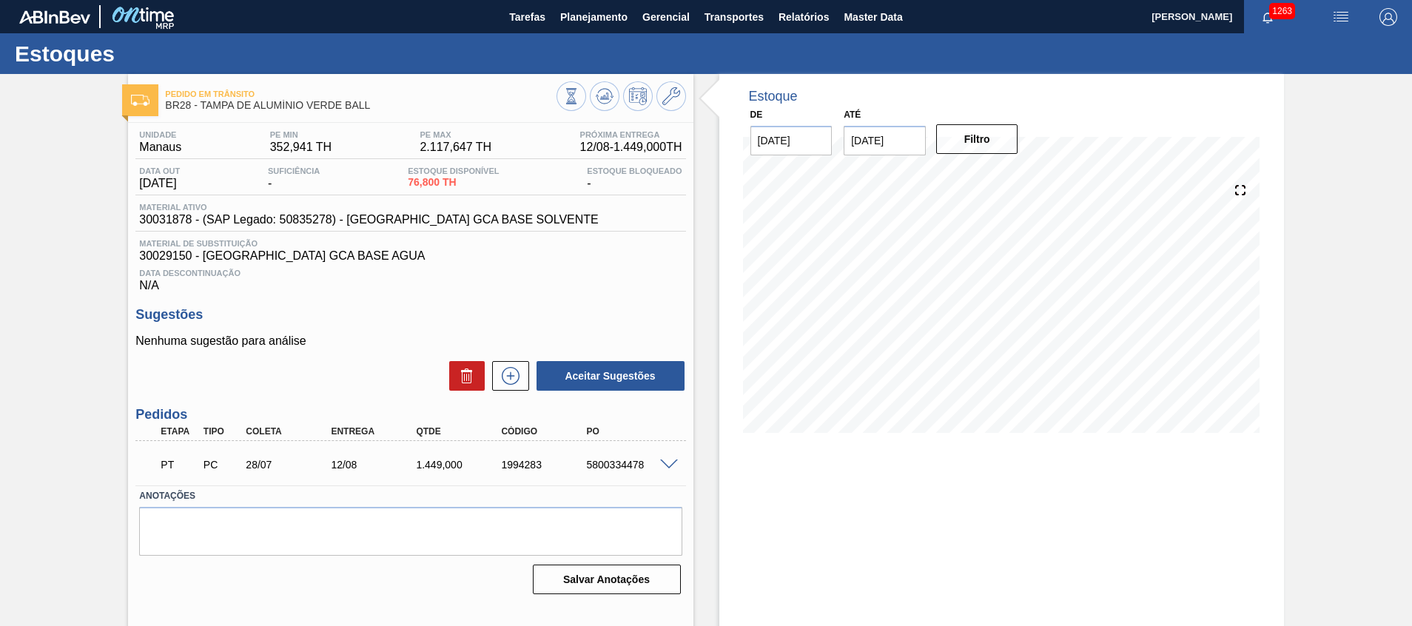
click at [667, 465] on span at bounding box center [669, 464] width 18 height 11
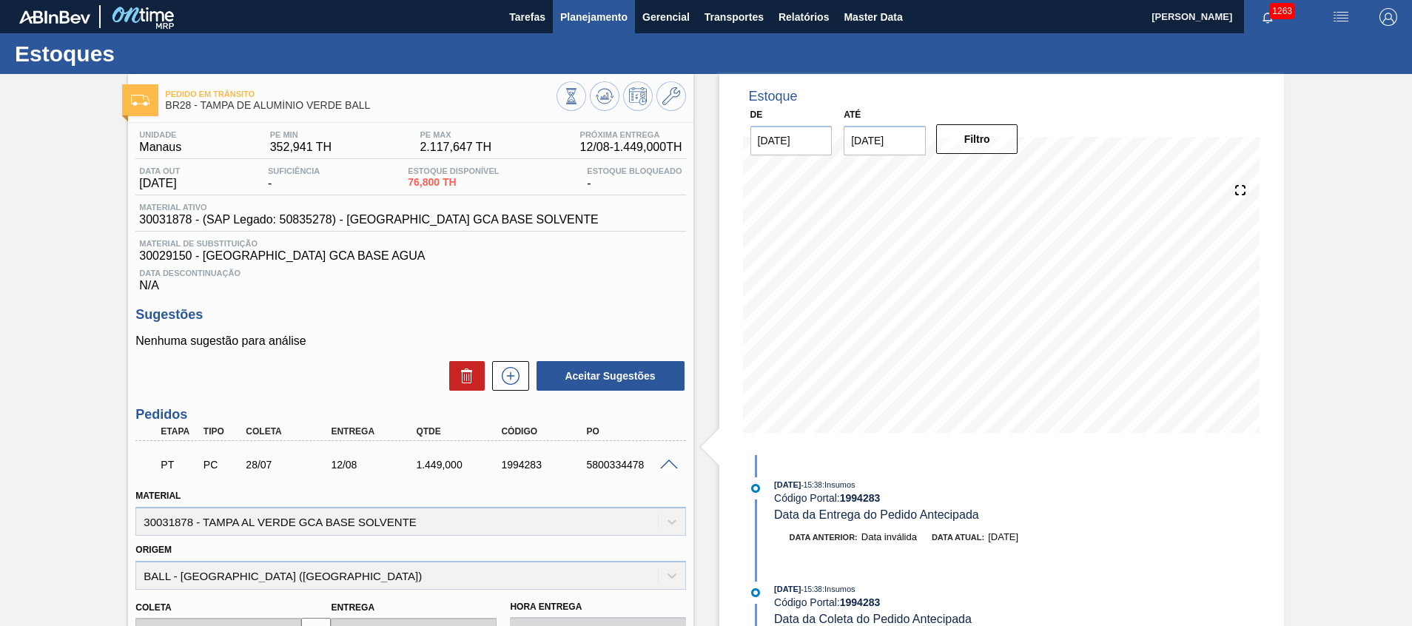
click at [602, 24] on span "Planejamento" at bounding box center [593, 17] width 67 height 18
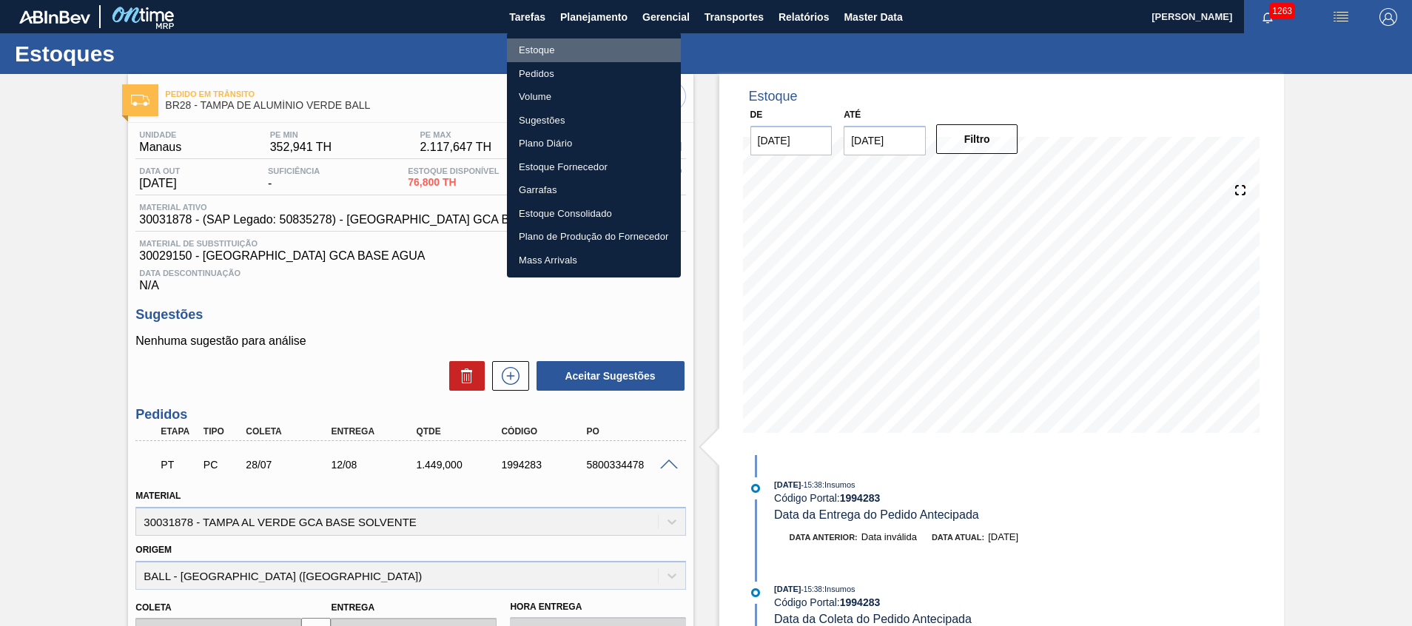
click at [593, 54] on li "Estoque" at bounding box center [594, 50] width 174 height 24
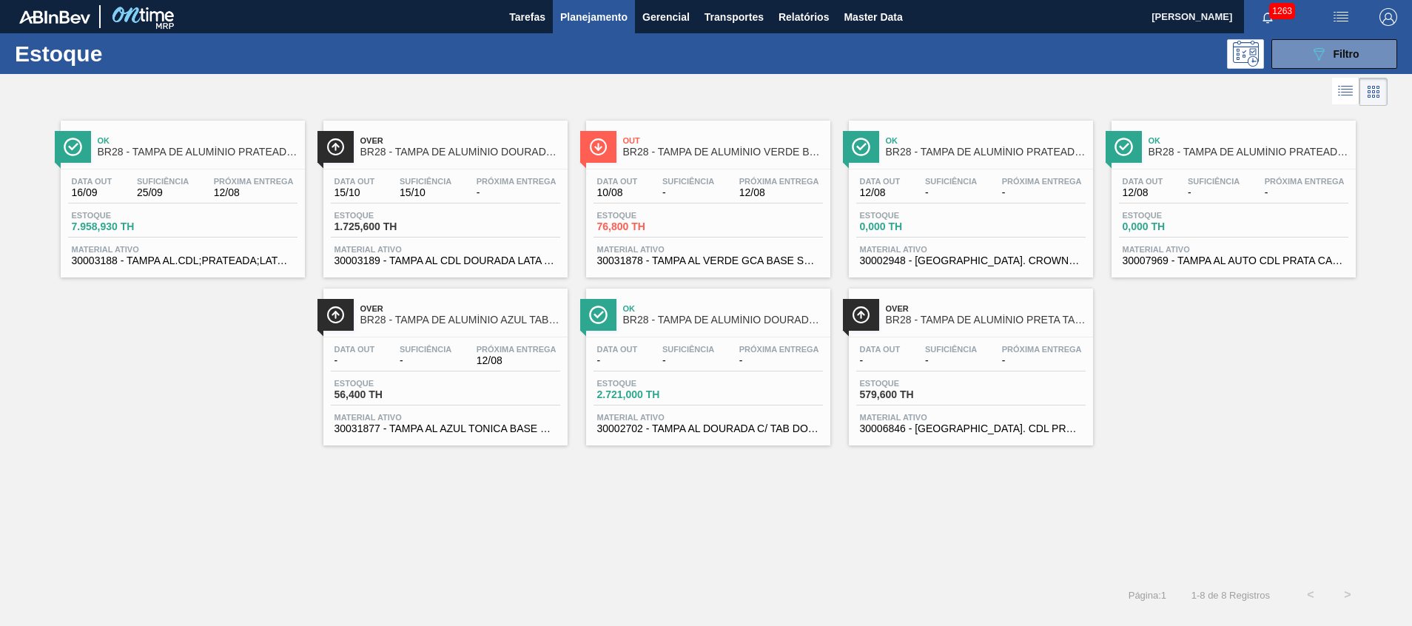
click at [1308, 62] on button "089F7B8B-B2A5-4AFE-B5C0-19BA573D28AC Filtro" at bounding box center [1334, 54] width 126 height 30
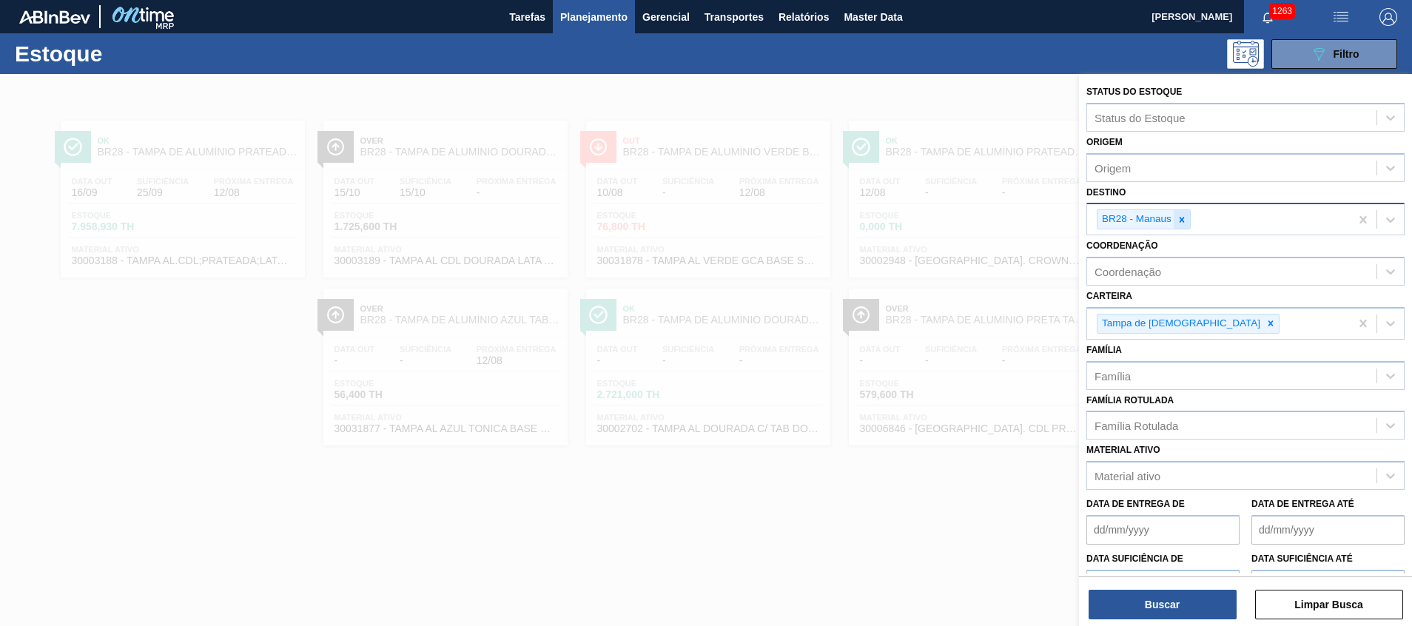
click at [1176, 215] on icon at bounding box center [1181, 220] width 10 height 10
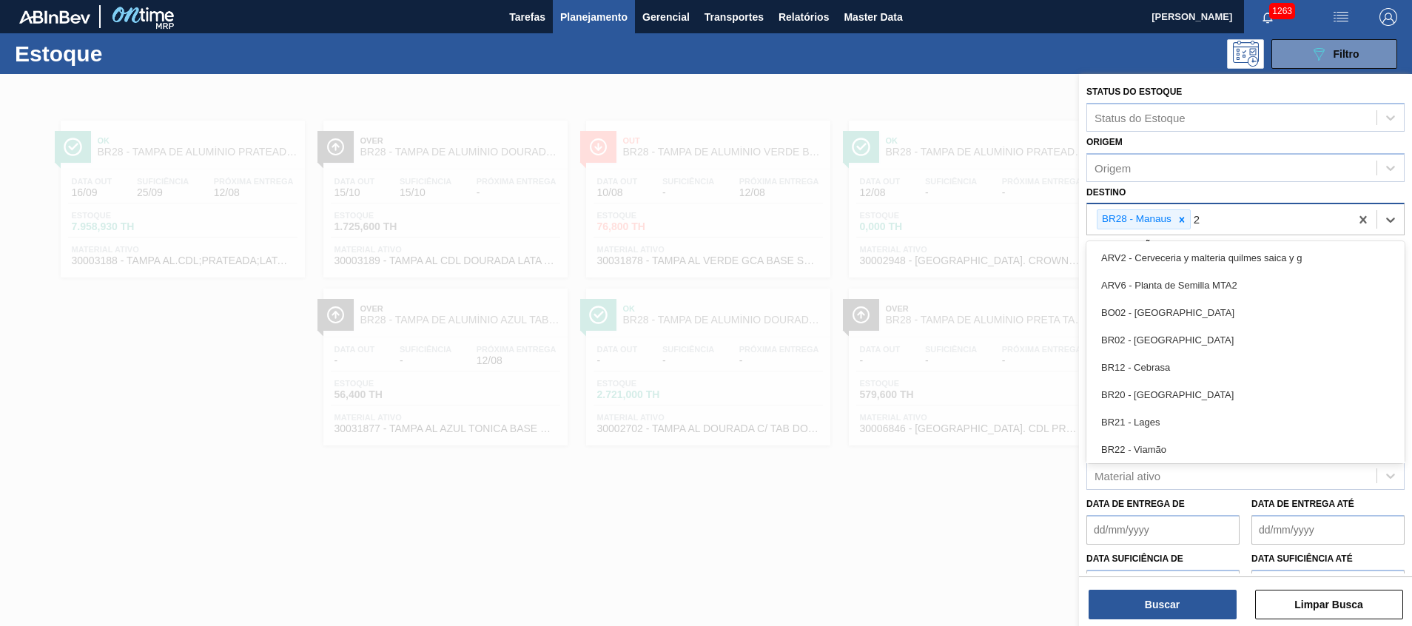
type input "27"
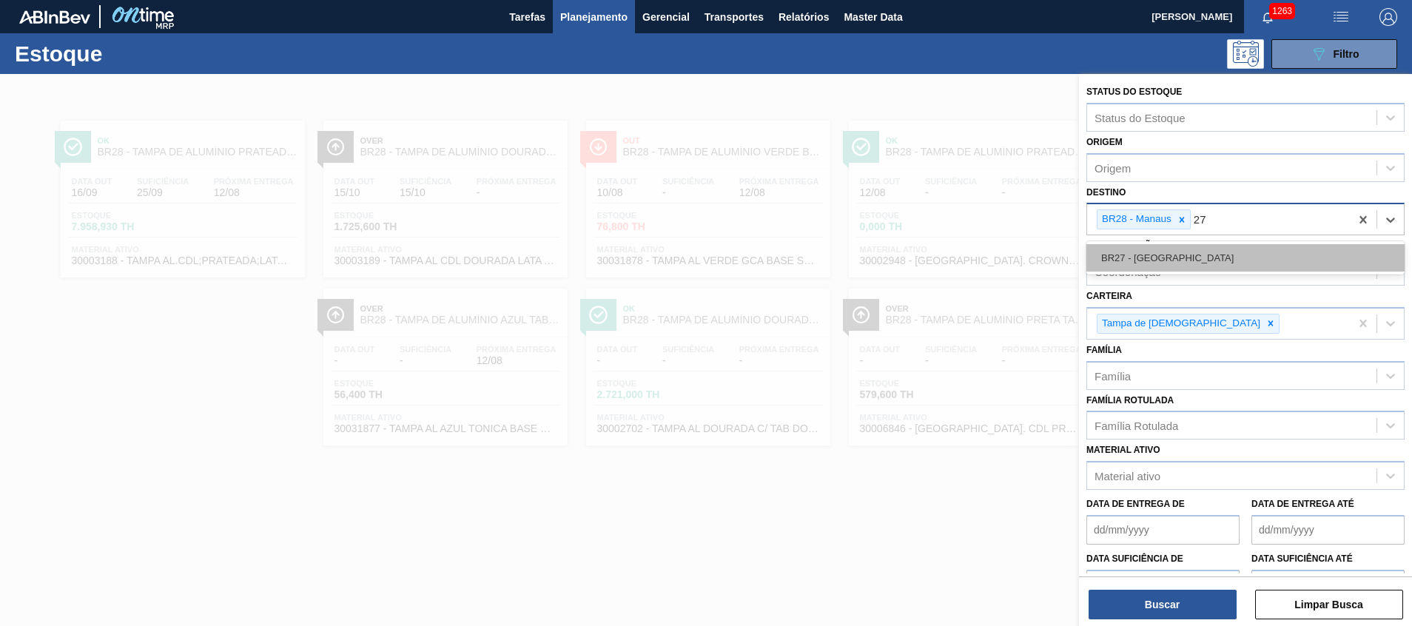
click at [1189, 254] on div "BR27 - [GEOGRAPHIC_DATA]" at bounding box center [1245, 257] width 318 height 27
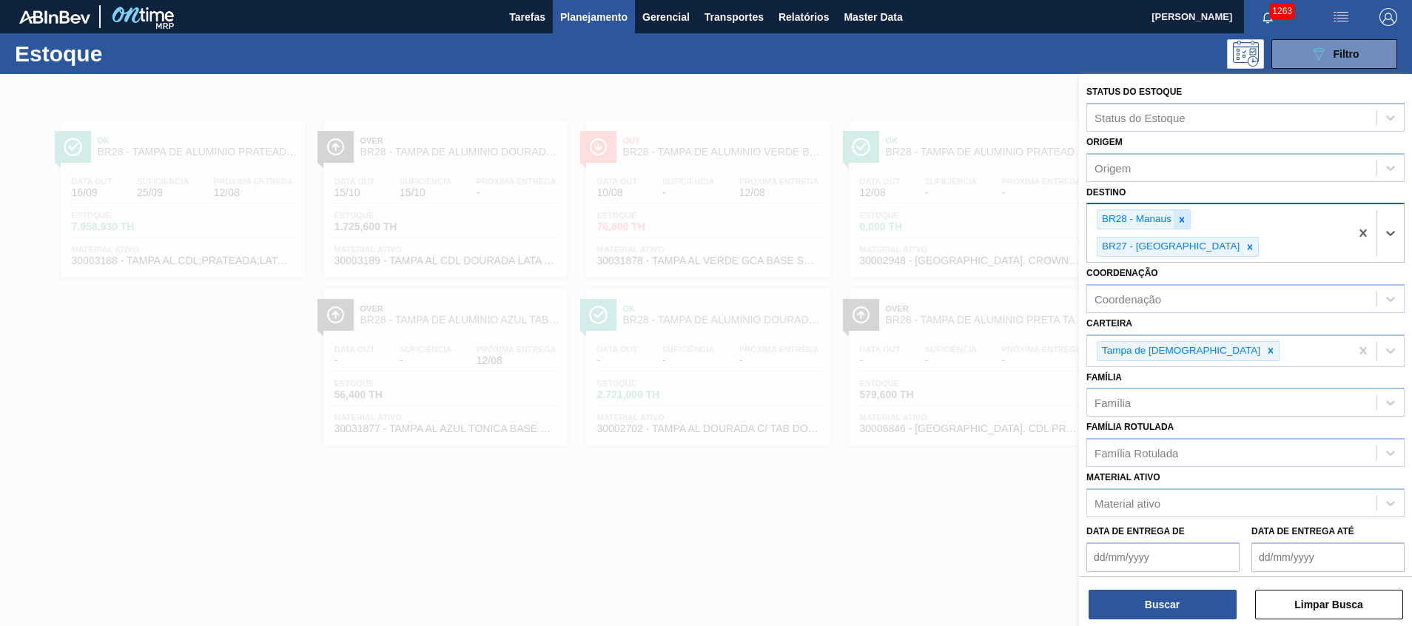
drag, startPoint x: 1180, startPoint y: 220, endPoint x: 1174, endPoint y: 397, distance: 176.2
click at [1179, 220] on icon at bounding box center [1181, 220] width 10 height 10
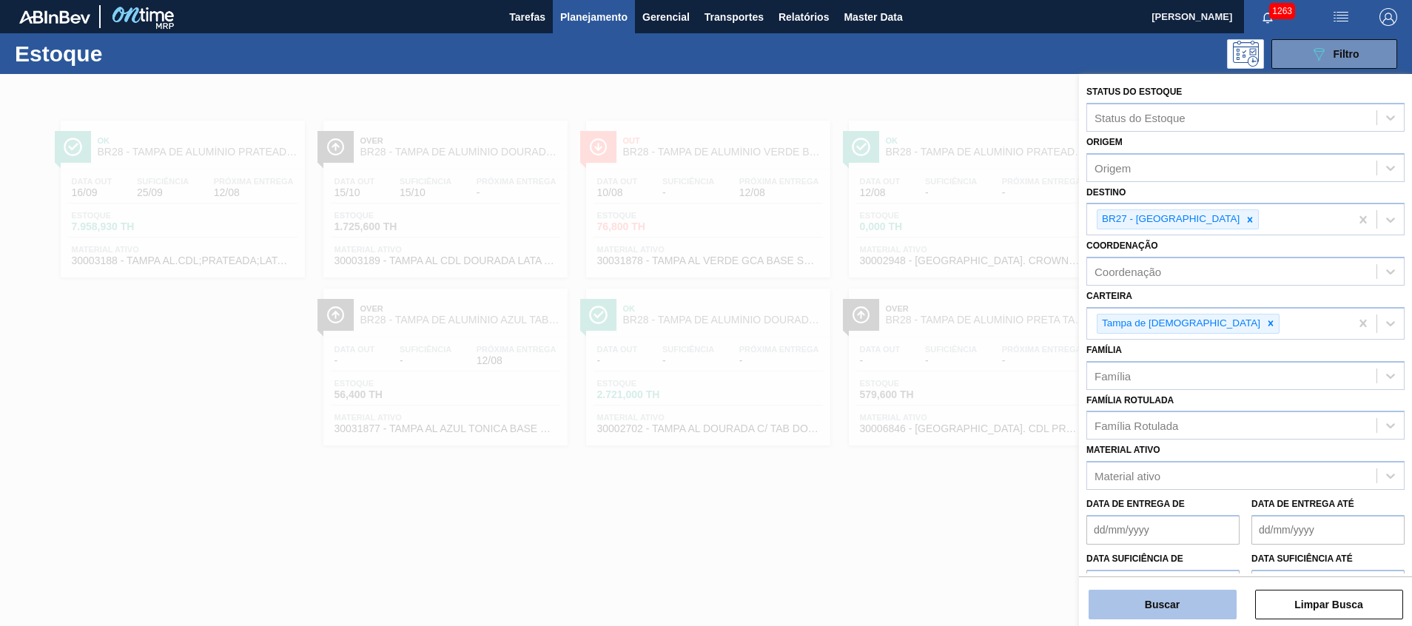
click at [1131, 598] on button "Buscar" at bounding box center [1162, 605] width 148 height 30
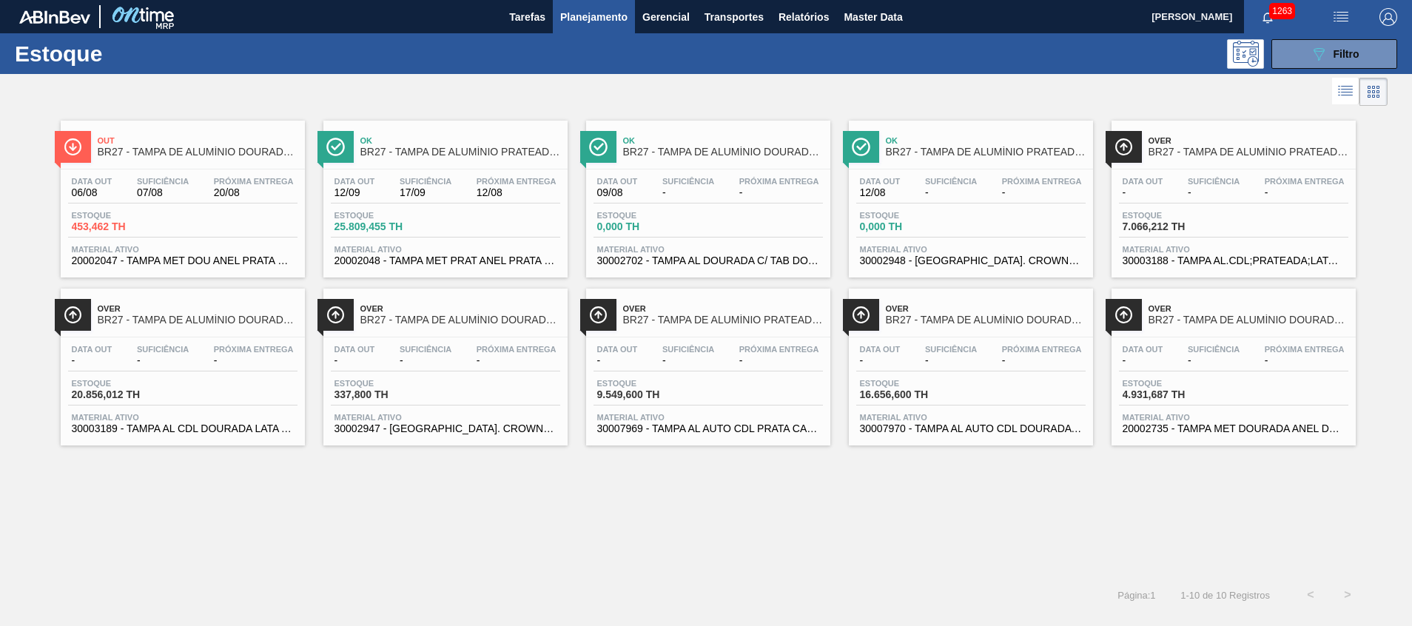
drag, startPoint x: 751, startPoint y: 208, endPoint x: 421, endPoint y: 494, distance: 436.4
click at [421, 494] on div "Out BR27 - TAMPA DE ALUMÍNIO DOURADA TAB PRATA MINAS Data out 06/08 Suficiência…" at bounding box center [706, 343] width 1412 height 467
click at [1175, 428] on span "20002735 - TAMPA MET DOURADA ANEL DOURADO" at bounding box center [1233, 428] width 222 height 11
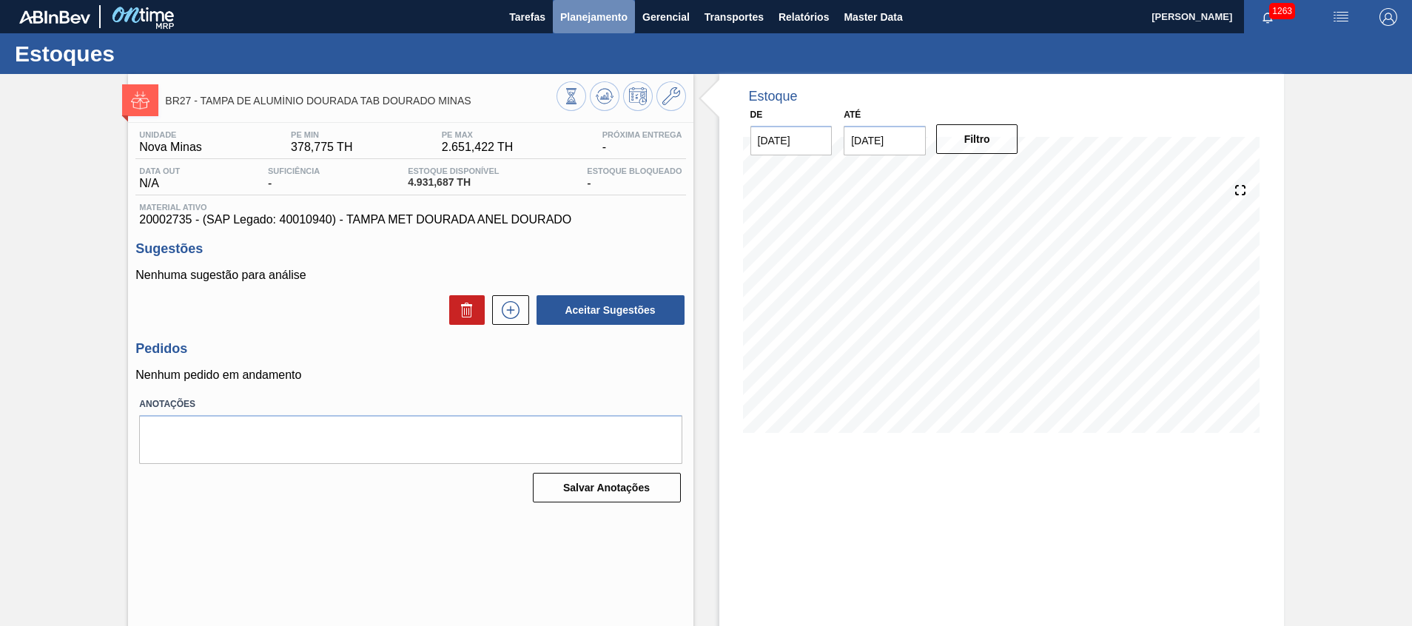
click at [600, 24] on span "Planejamento" at bounding box center [593, 17] width 67 height 18
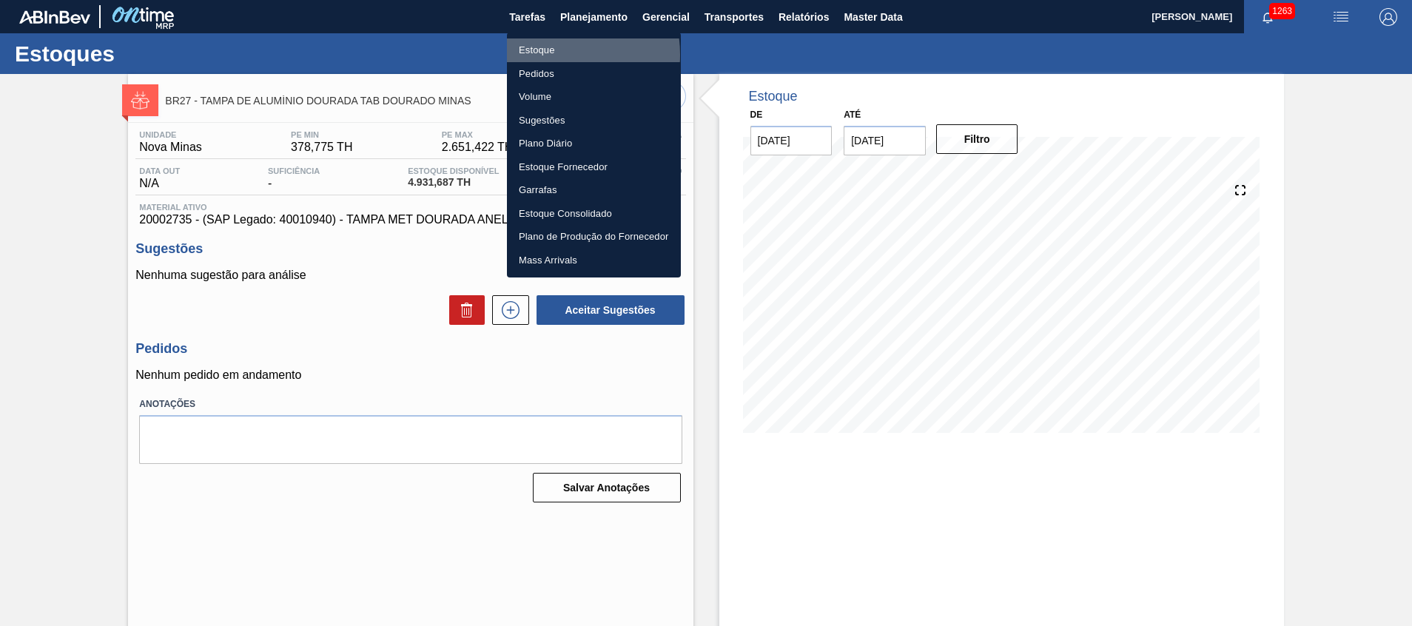
click at [544, 55] on li "Estoque" at bounding box center [594, 50] width 174 height 24
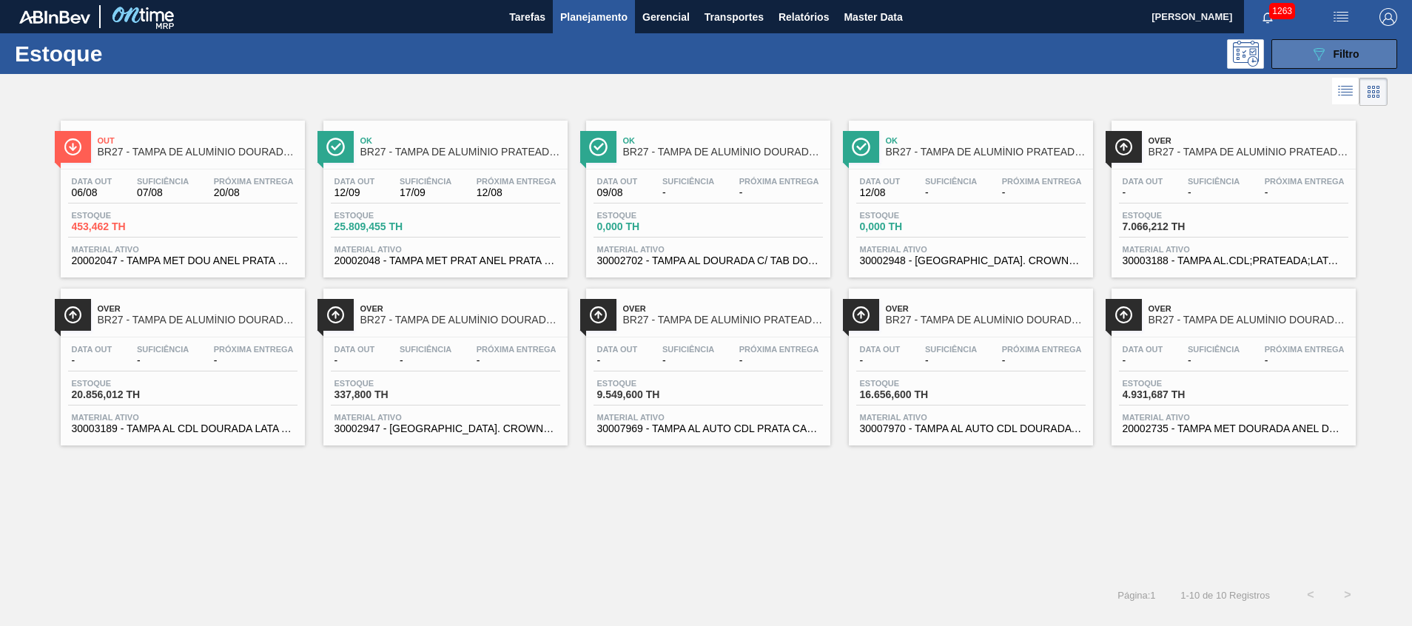
click at [1277, 49] on button "089F7B8B-B2A5-4AFE-B5C0-19BA573D28AC Filtro" at bounding box center [1334, 54] width 126 height 30
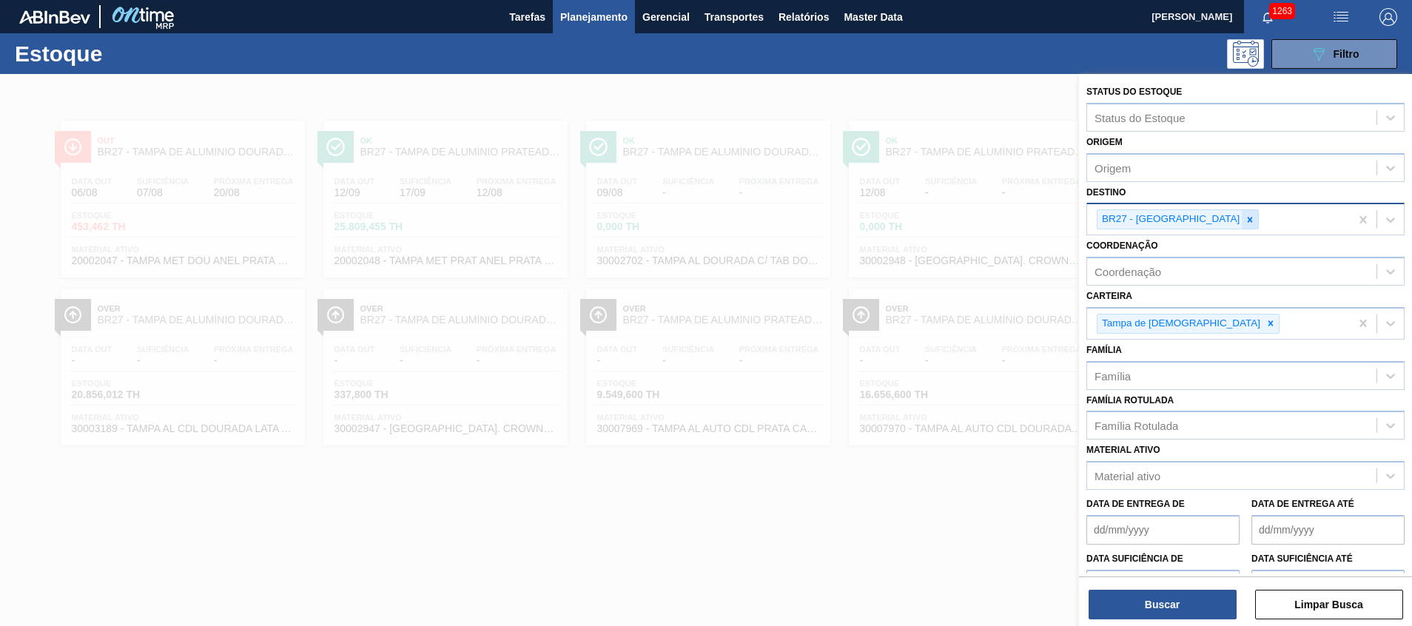
click at [1245, 223] on icon at bounding box center [1250, 220] width 10 height 10
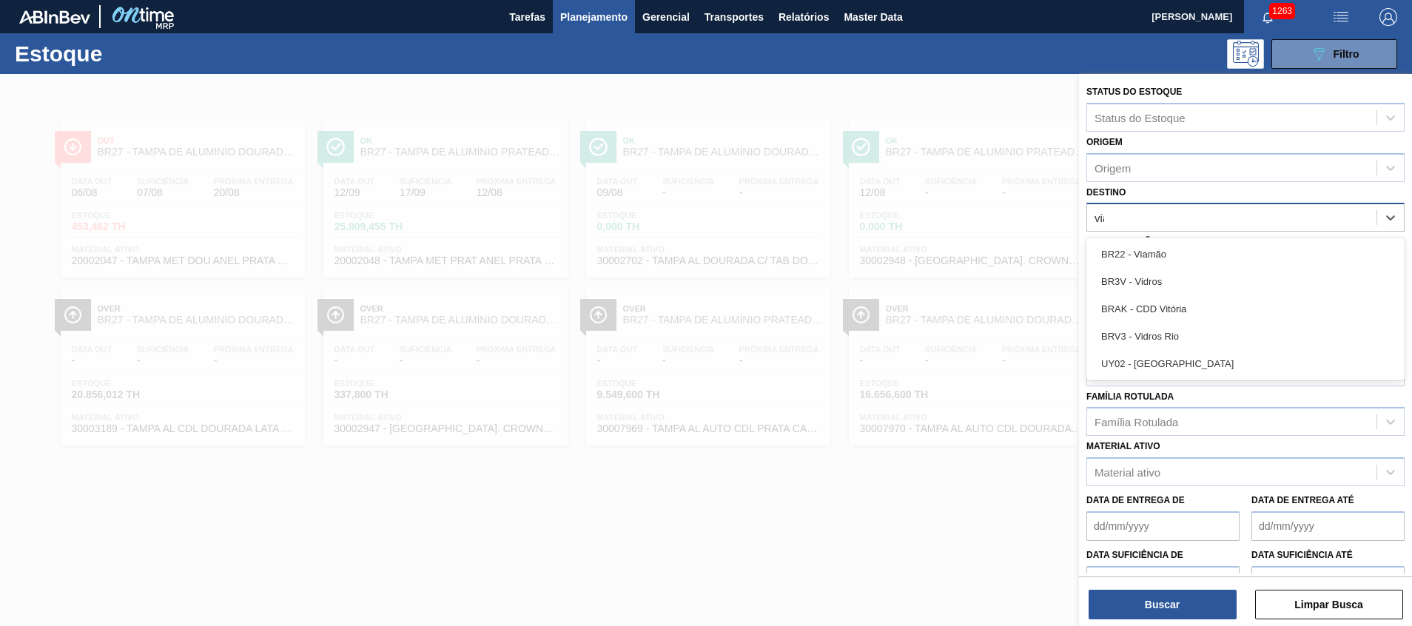
type input "viam"
click at [1142, 271] on div "BR22 - Viamão" at bounding box center [1245, 254] width 318 height 33
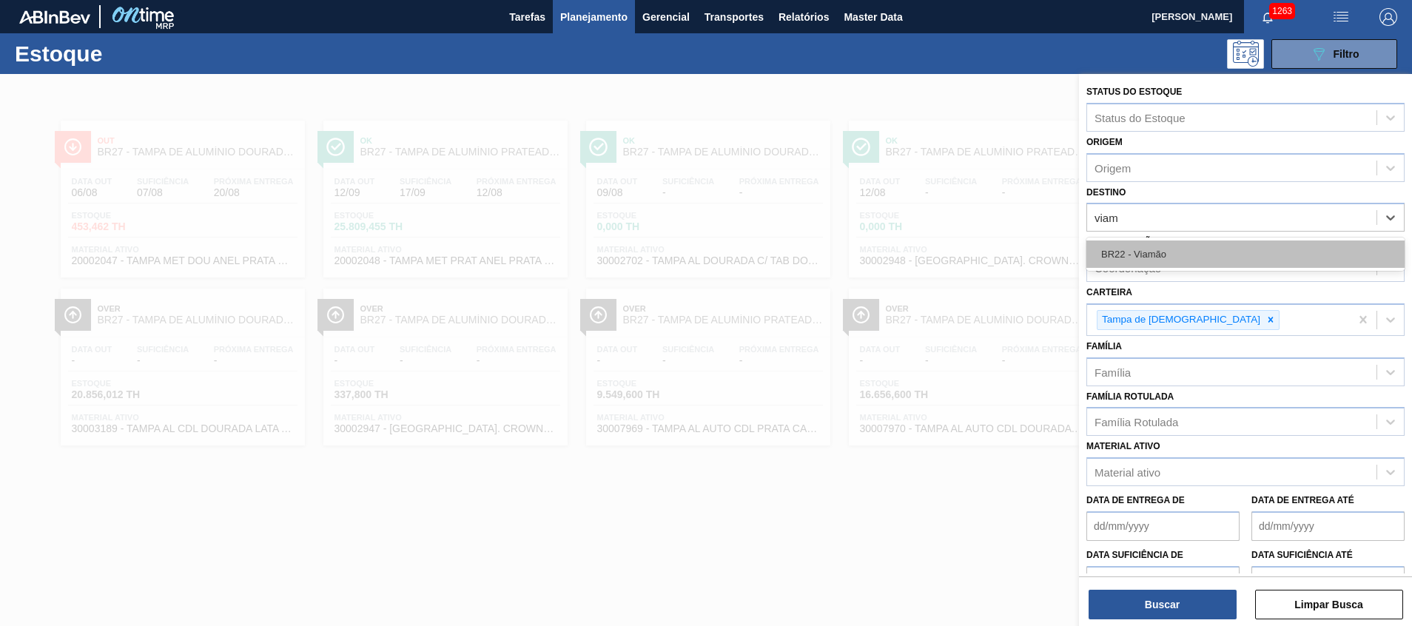
click at [1148, 261] on div "BR22 - Viamão" at bounding box center [1245, 253] width 318 height 27
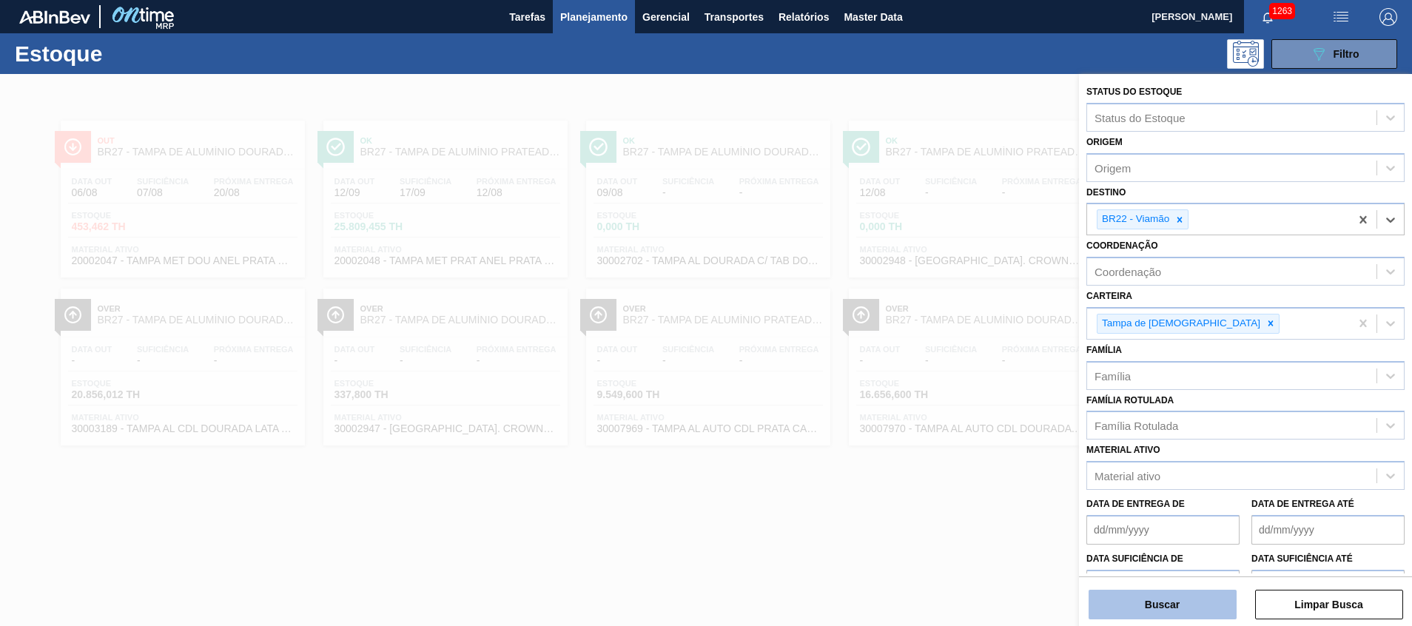
click at [1128, 616] on button "Buscar" at bounding box center [1162, 605] width 148 height 30
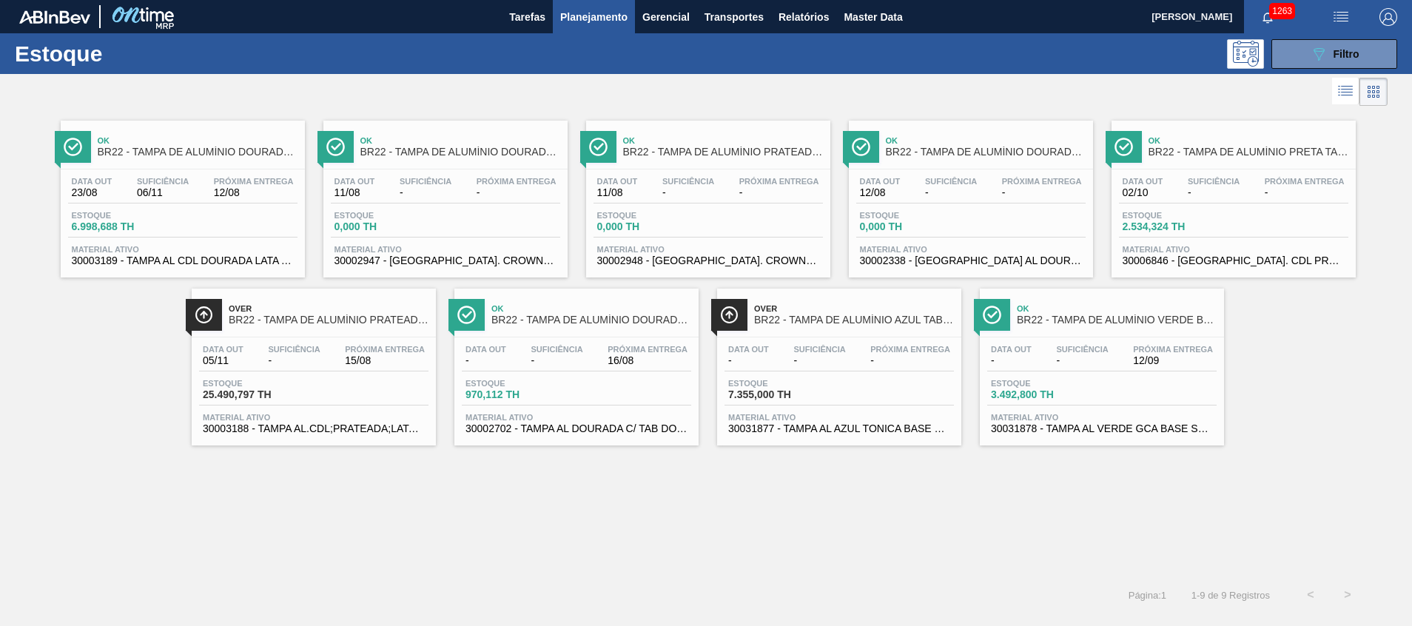
click at [540, 423] on span "30002702 - TAMPA AL DOURADA C/ TAB DOURADO" at bounding box center [576, 428] width 222 height 11
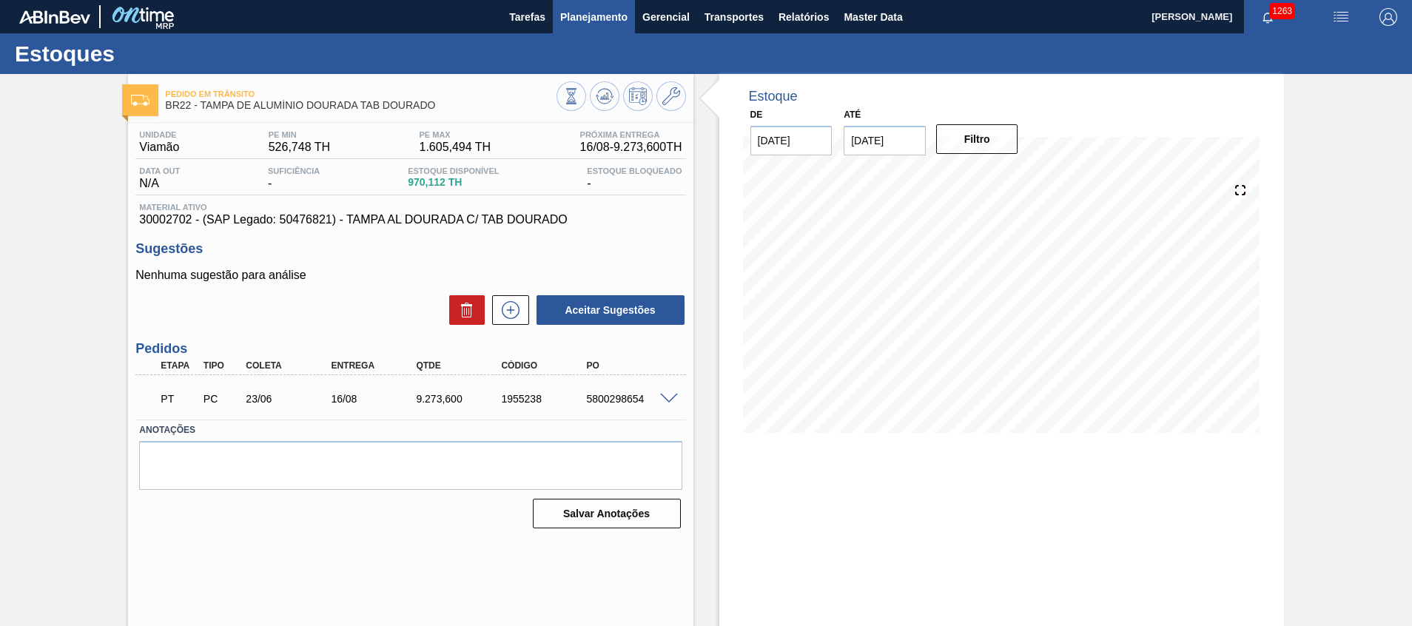
click at [590, 18] on span "Planejamento" at bounding box center [593, 17] width 67 height 18
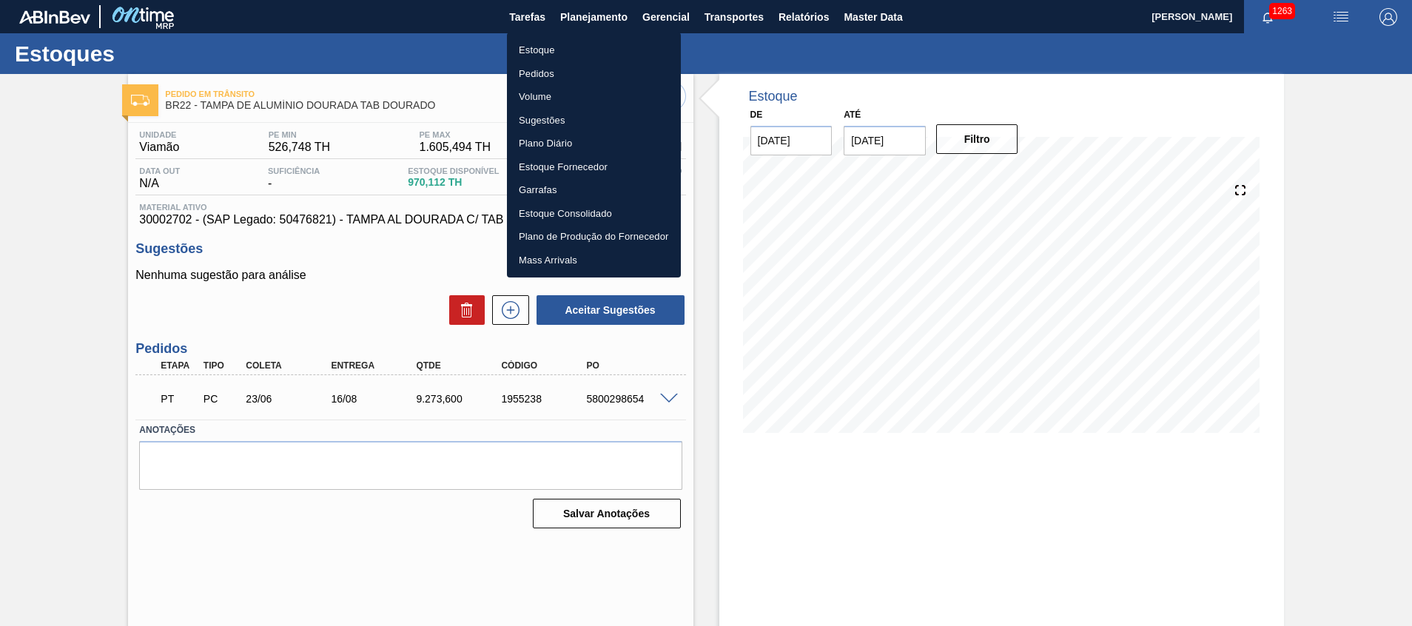
click at [568, 56] on li "Estoque" at bounding box center [594, 50] width 174 height 24
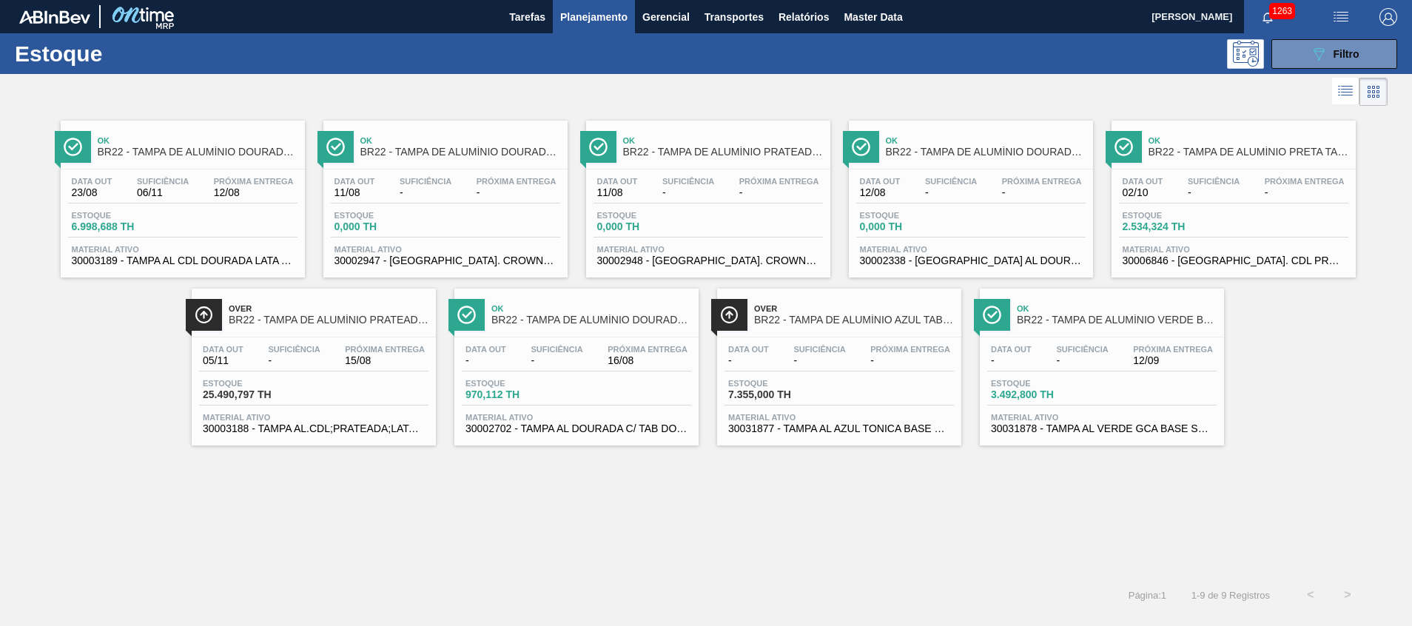
drag, startPoint x: 1306, startPoint y: 57, endPoint x: 1263, endPoint y: 147, distance: 100.0
click at [1306, 58] on button "089F7B8B-B2A5-4AFE-B5C0-19BA573D28AC Filtro" at bounding box center [1334, 54] width 126 height 30
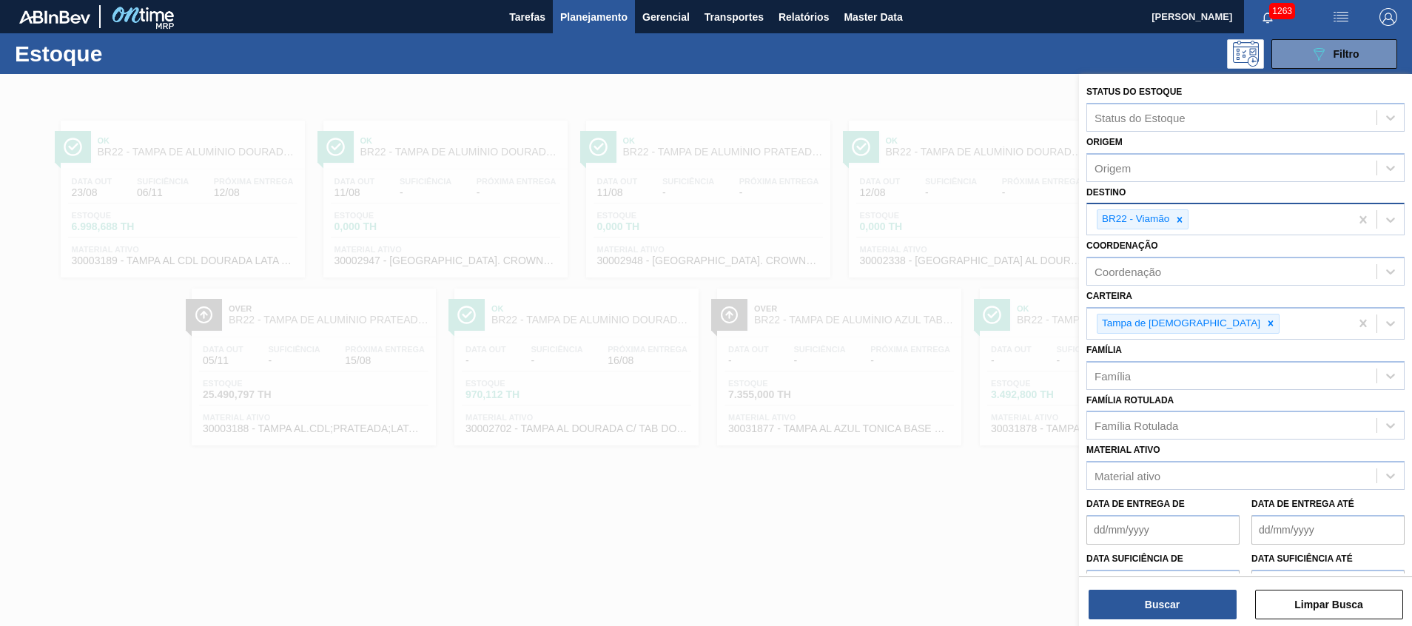
click at [1182, 219] on icon at bounding box center [1179, 220] width 10 height 10
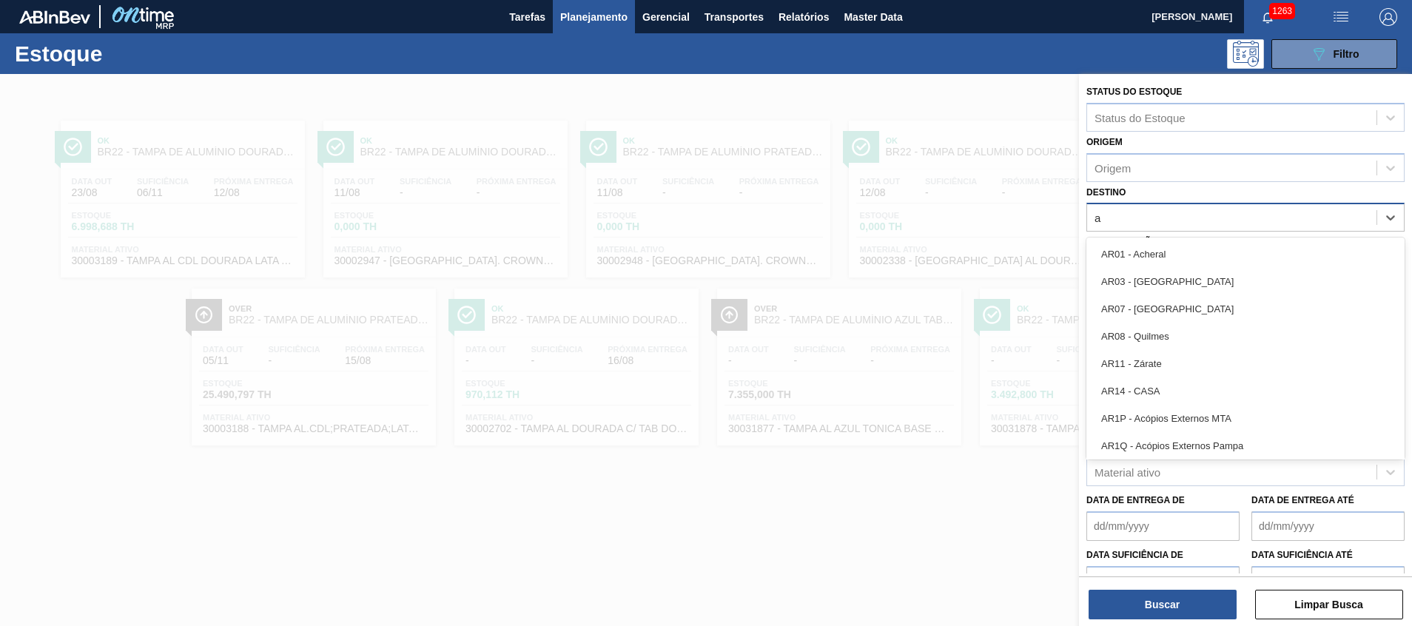
type input "aq"
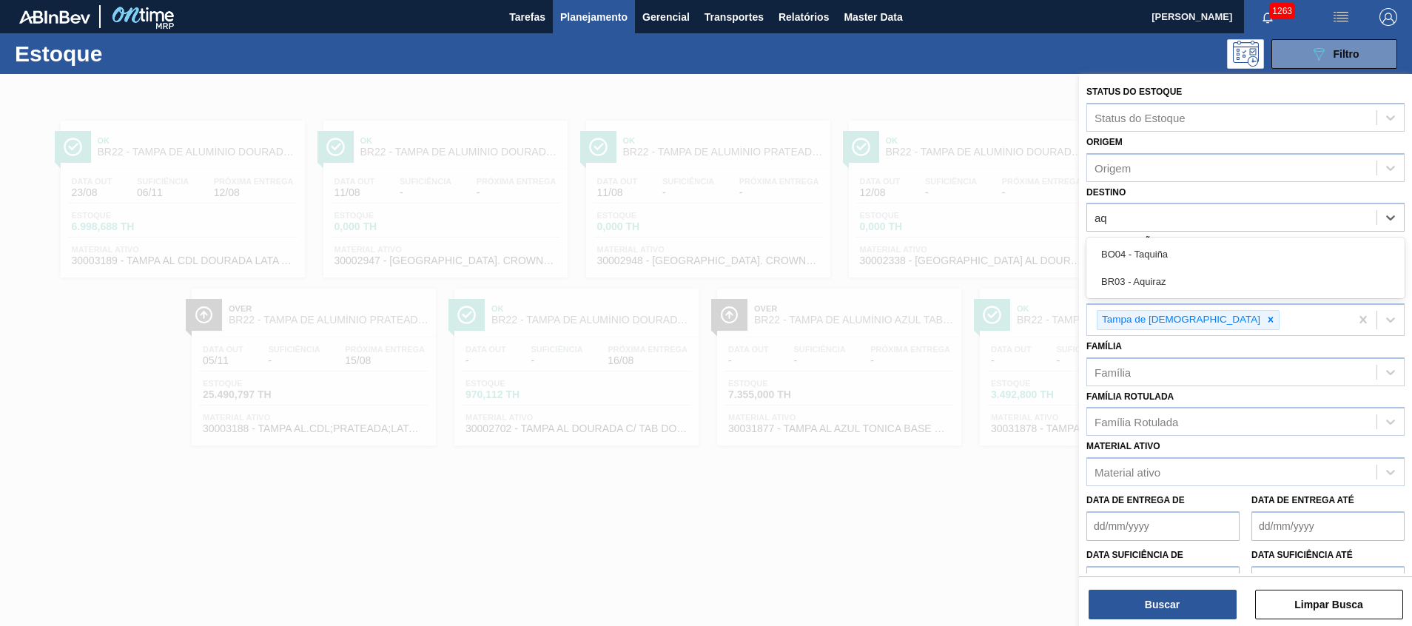
drag, startPoint x: 1156, startPoint y: 275, endPoint x: 1183, endPoint y: 445, distance: 172.3
click at [1156, 276] on div "BR03 - Aquiraz" at bounding box center [1245, 281] width 318 height 27
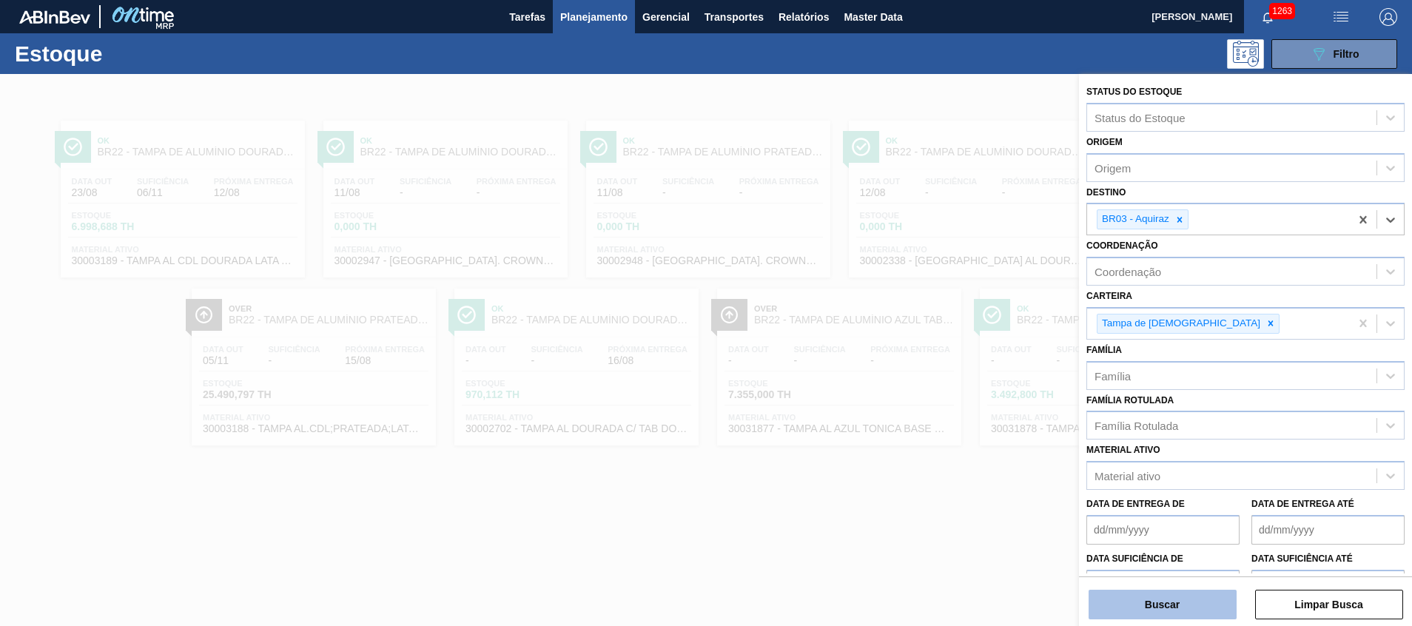
drag, startPoint x: 1128, startPoint y: 624, endPoint x: 1136, endPoint y: 609, distance: 17.5
click at [1131, 624] on div "Status do Estoque Status do Estoque Origem Origem Destino option BR03 - Aquiraz…" at bounding box center [1245, 351] width 333 height 555
click at [1137, 605] on button "Buscar" at bounding box center [1162, 605] width 148 height 30
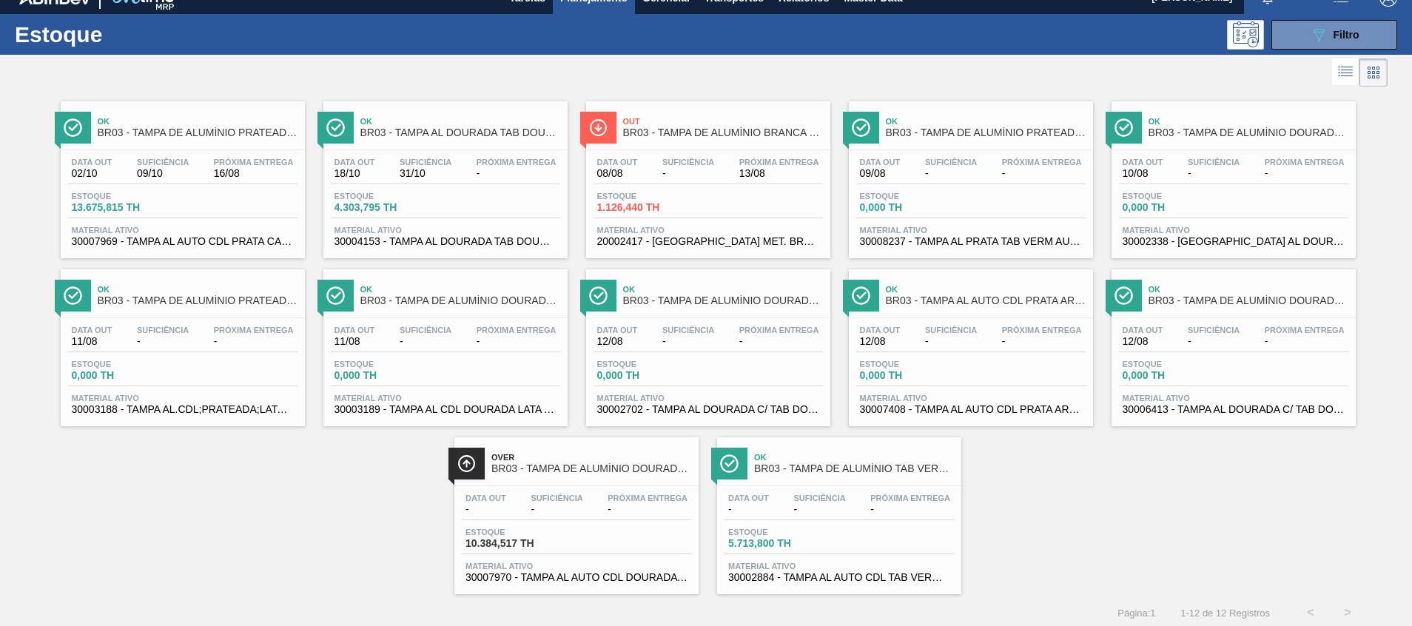
scroll to position [24, 0]
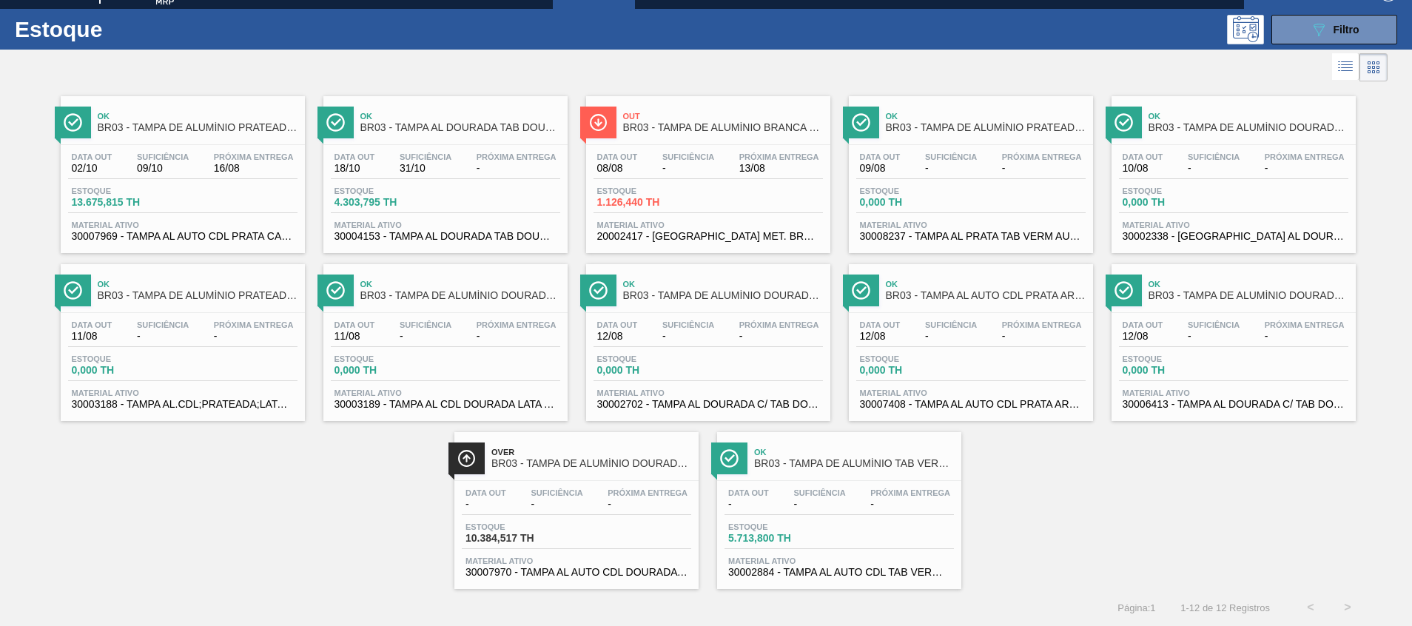
click at [385, 234] on span "30004153 - TAMPA AL DOURADA TAB DOURADO CDL CANPACK" at bounding box center [445, 236] width 222 height 11
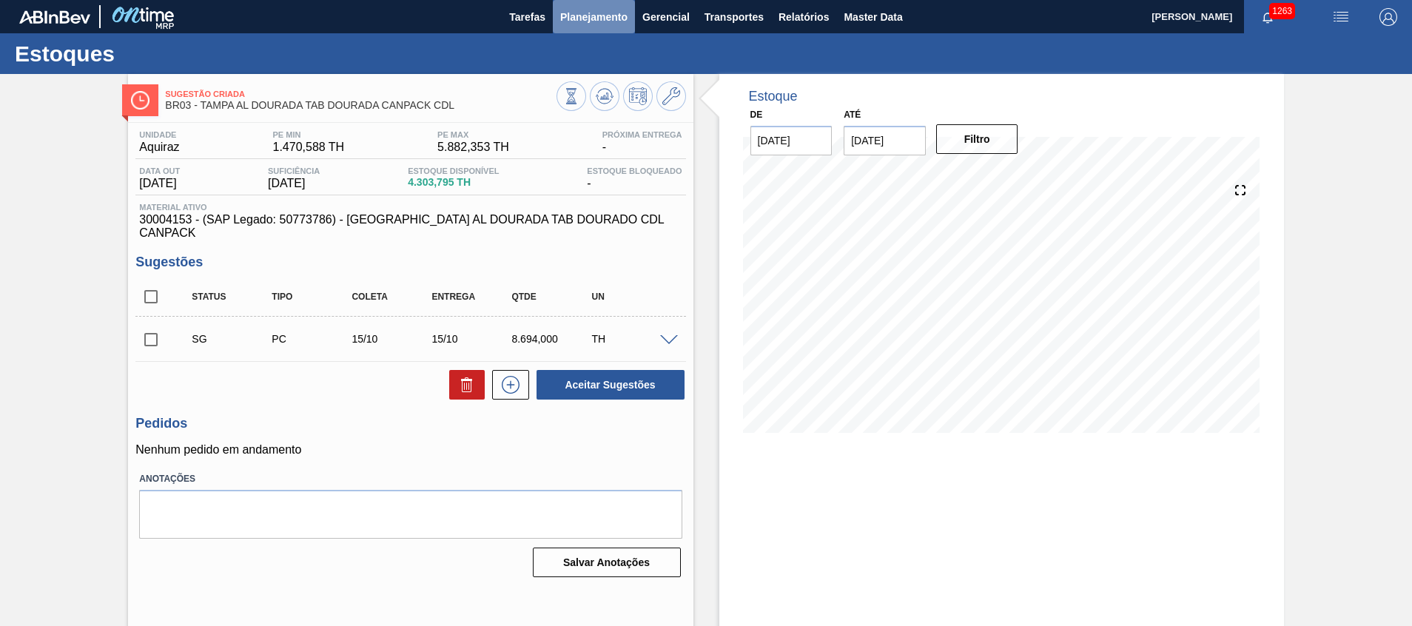
click at [602, 24] on span "Planejamento" at bounding box center [593, 17] width 67 height 18
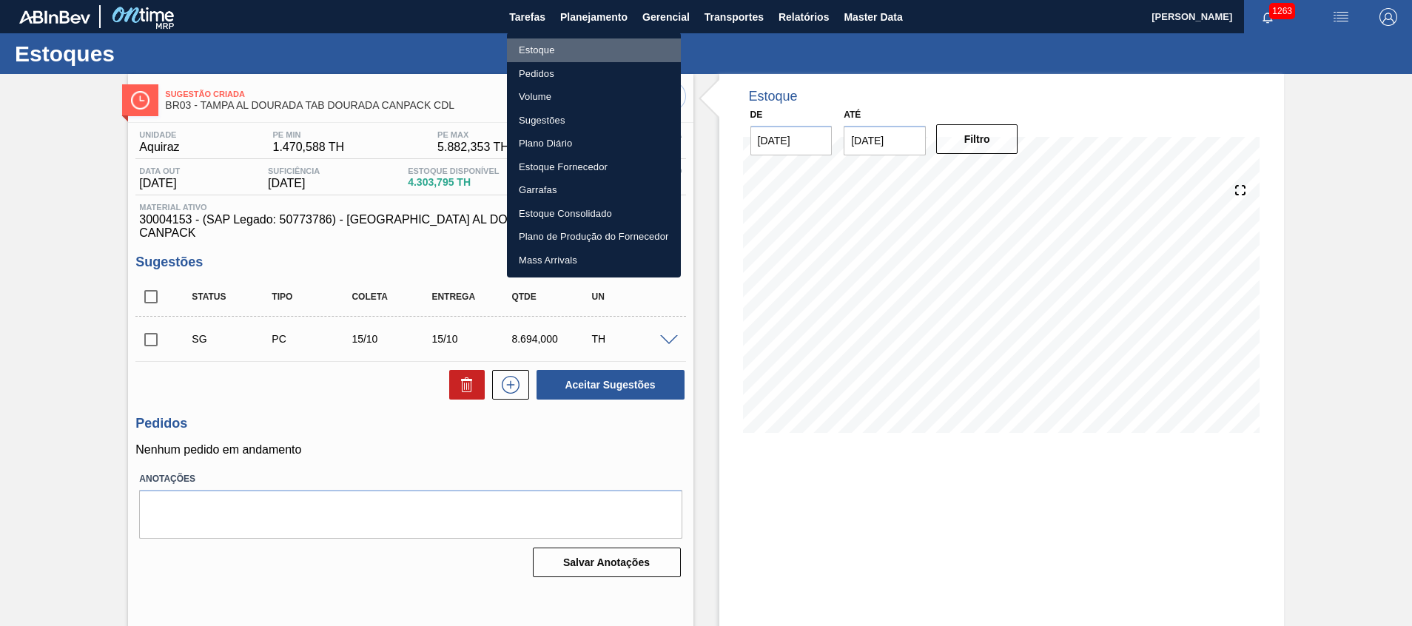
click at [596, 47] on li "Estoque" at bounding box center [594, 50] width 174 height 24
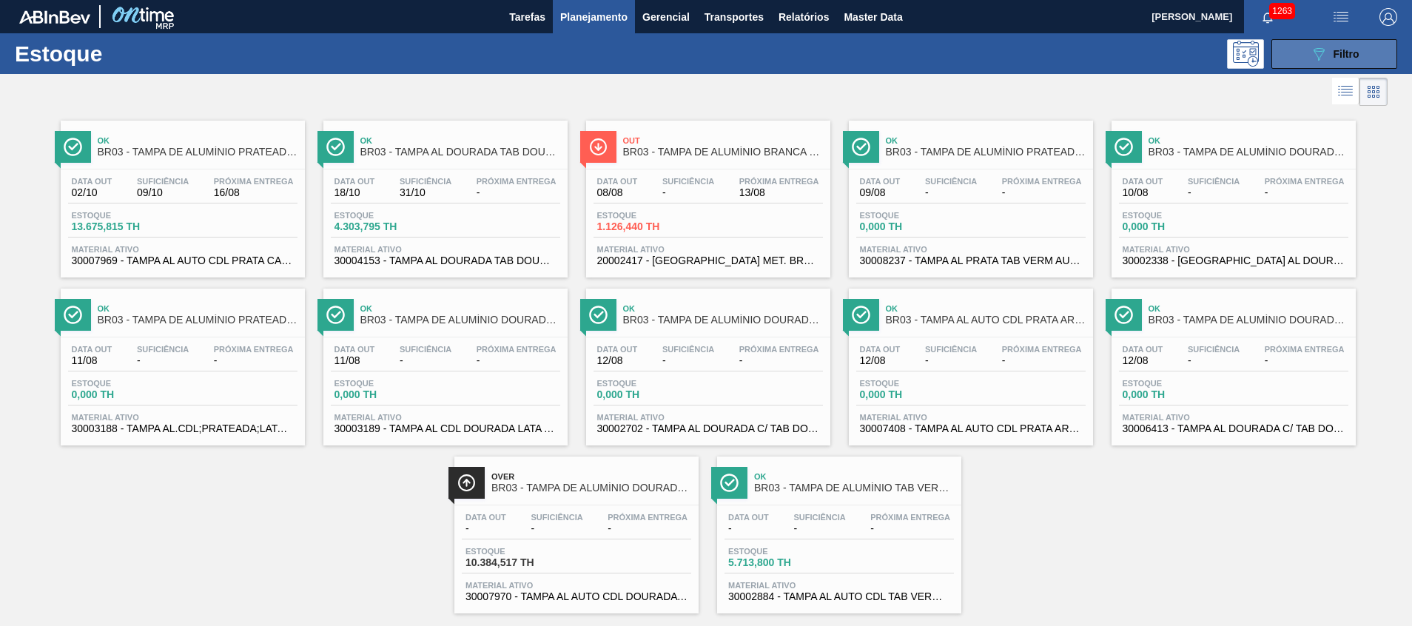
click at [1344, 55] on span "Filtro" at bounding box center [1346, 54] width 26 height 12
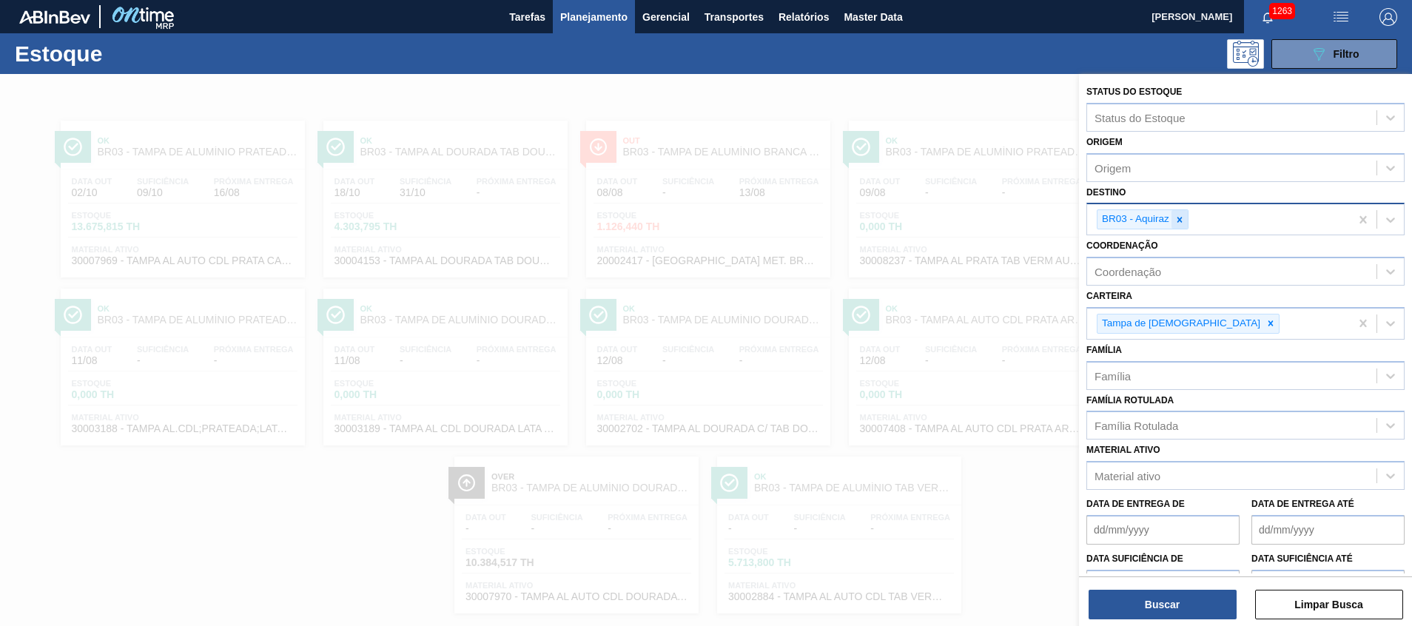
click at [1183, 223] on icon at bounding box center [1179, 220] width 10 height 10
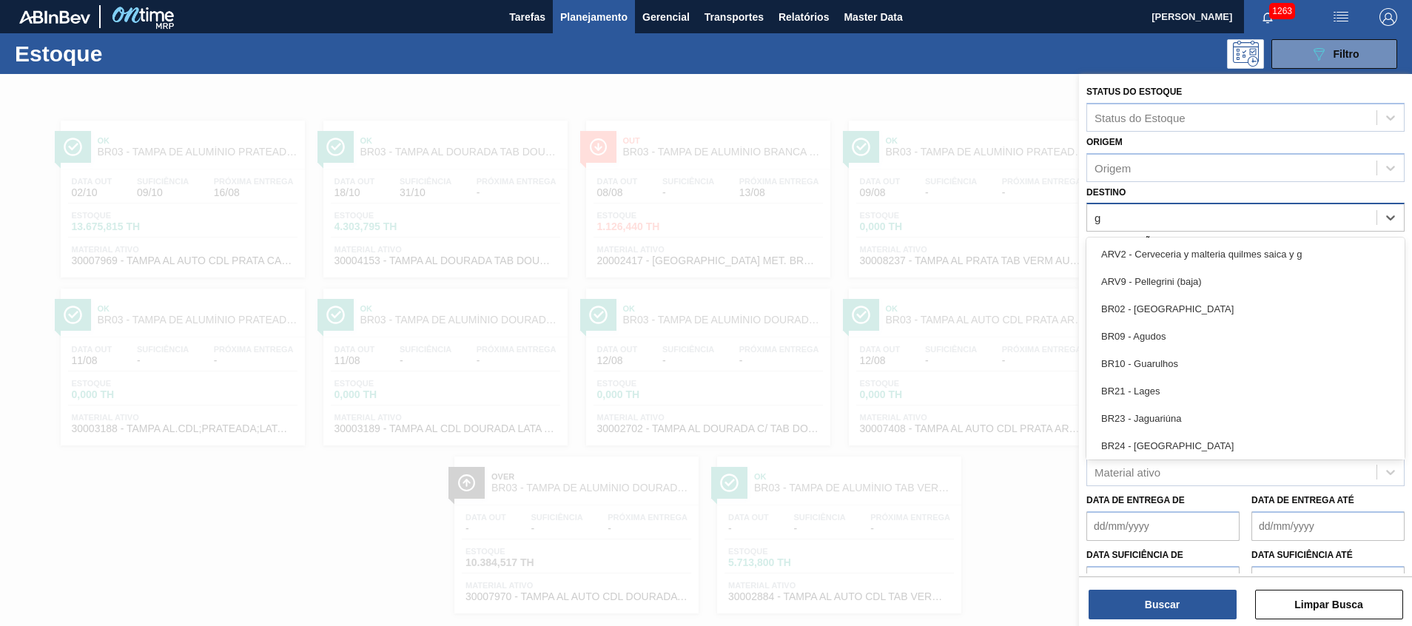
type input "gu"
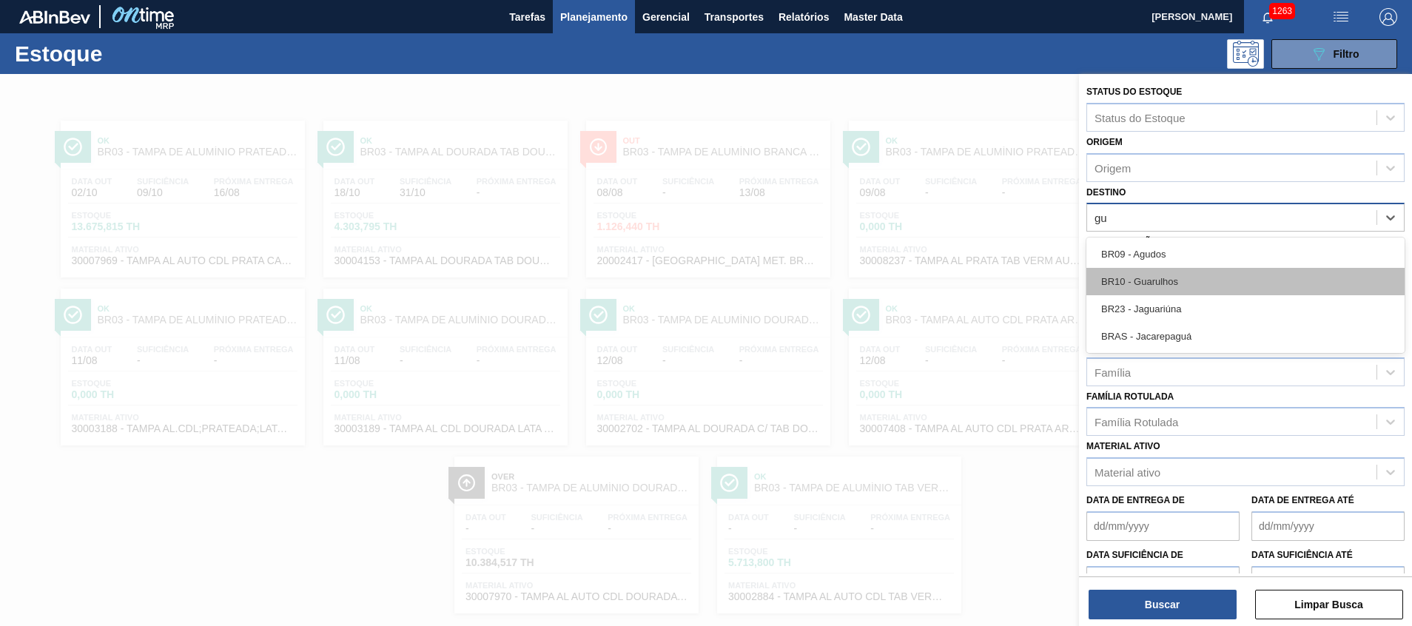
click at [1148, 273] on div "BR10 - Guarulhos" at bounding box center [1245, 281] width 318 height 27
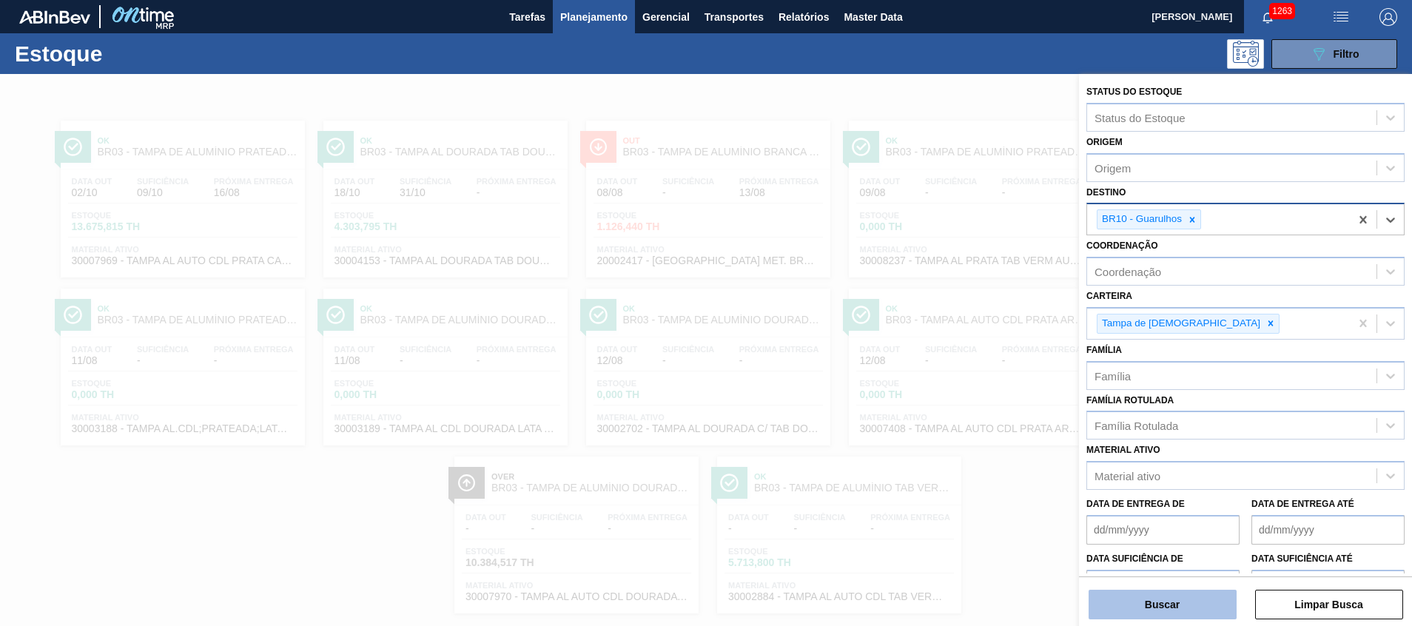
click at [1134, 607] on button "Buscar" at bounding box center [1162, 605] width 148 height 30
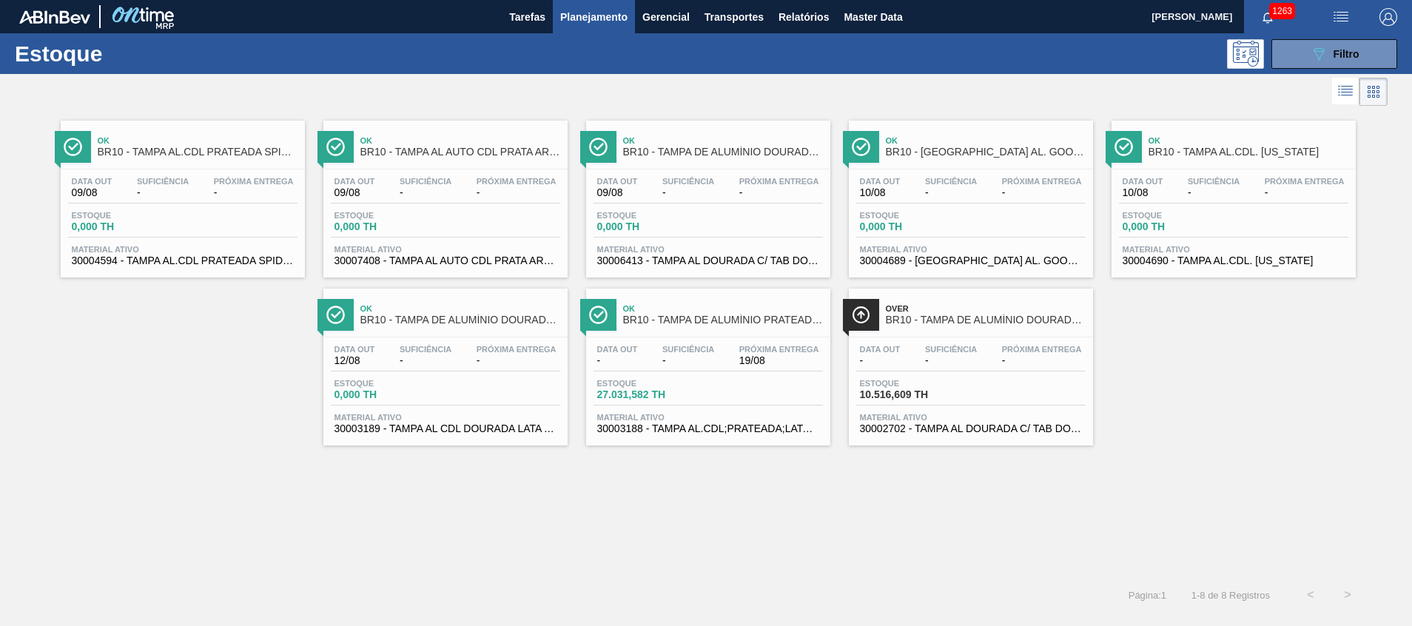
click at [1038, 425] on span "30002702 - TAMPA AL DOURADA C/ TAB DOURADO" at bounding box center [971, 428] width 222 height 11
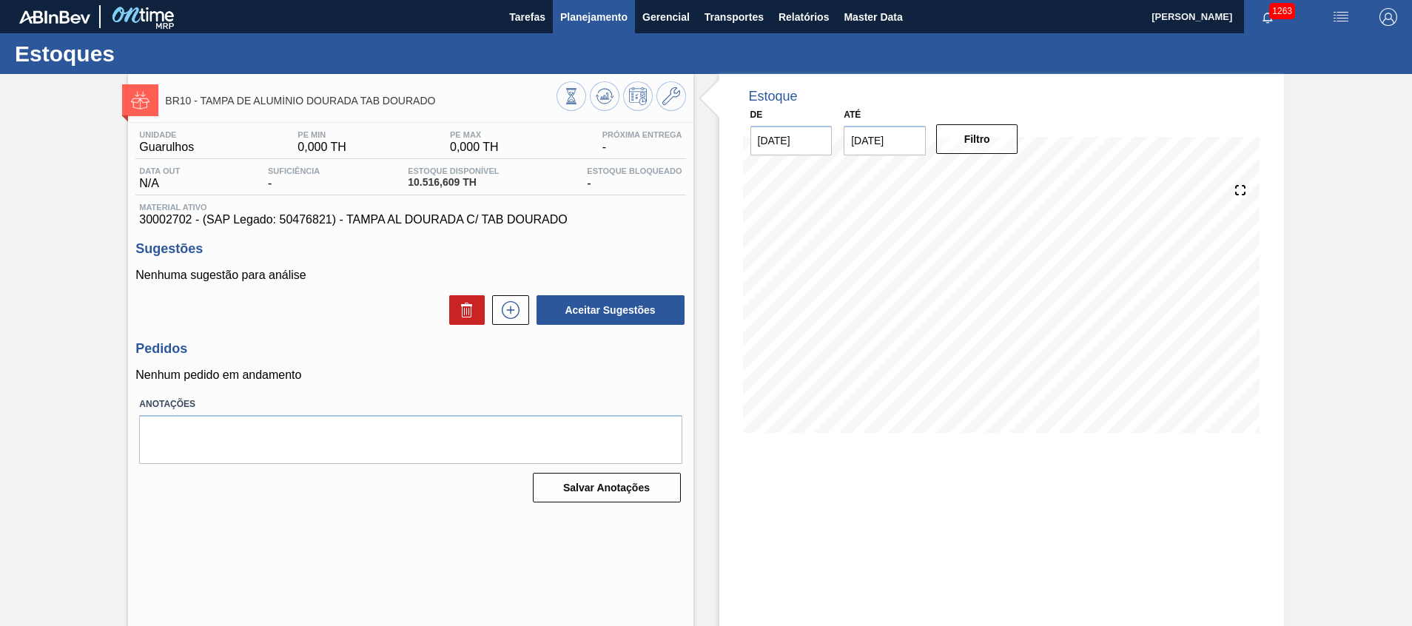
click at [590, 21] on span "Planejamento" at bounding box center [593, 17] width 67 height 18
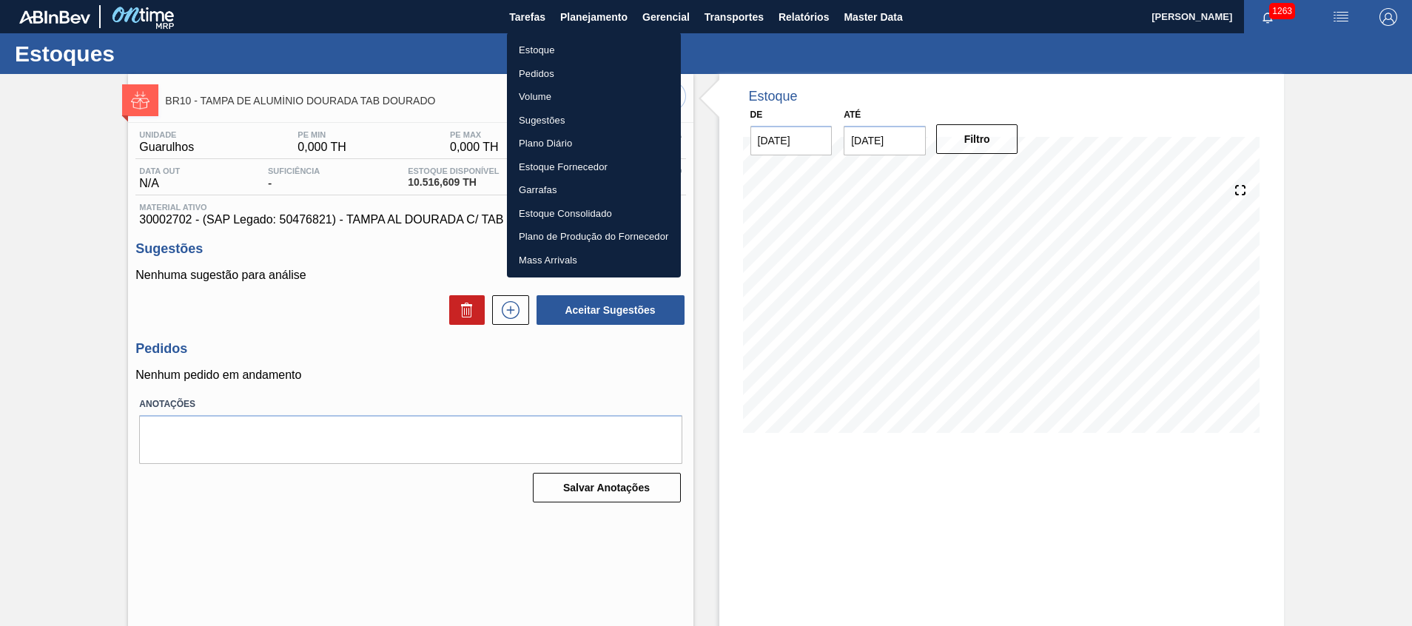
drag, startPoint x: 587, startPoint y: 53, endPoint x: 918, endPoint y: 533, distance: 583.5
click at [587, 53] on li "Estoque" at bounding box center [594, 50] width 174 height 24
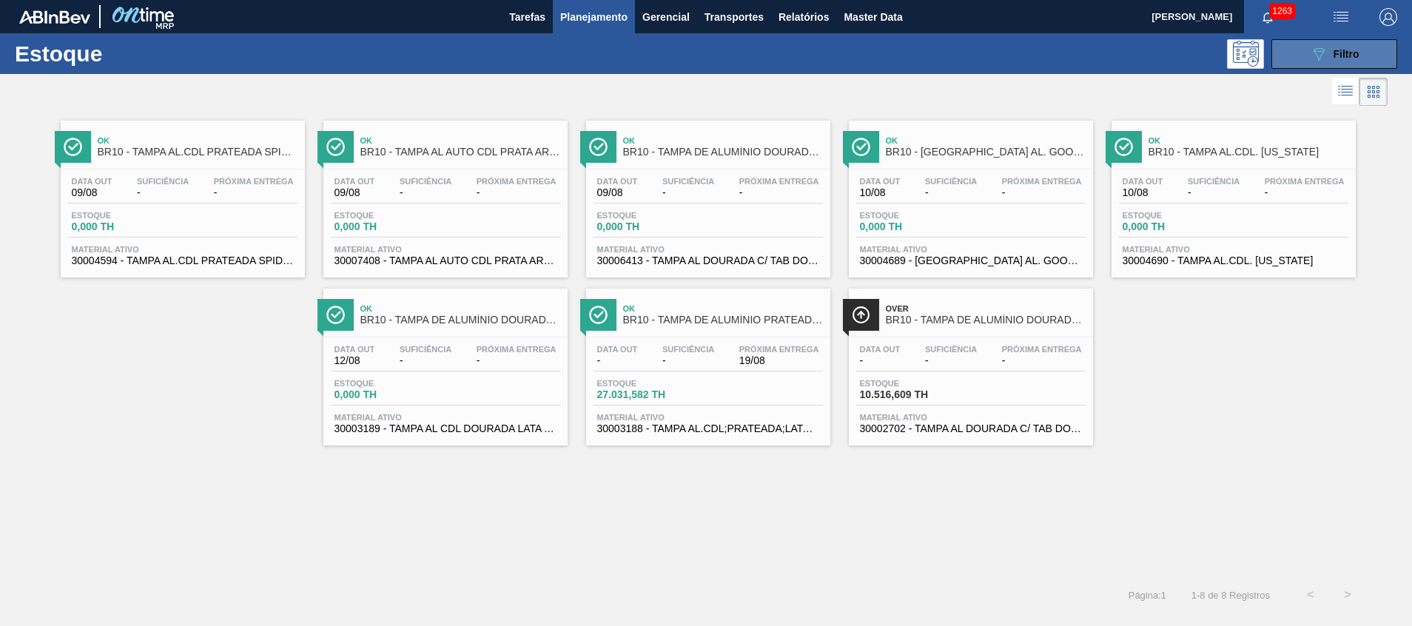
click at [1276, 60] on button "089F7B8B-B2A5-4AFE-B5C0-19BA573D28AC Filtro" at bounding box center [1334, 54] width 126 height 30
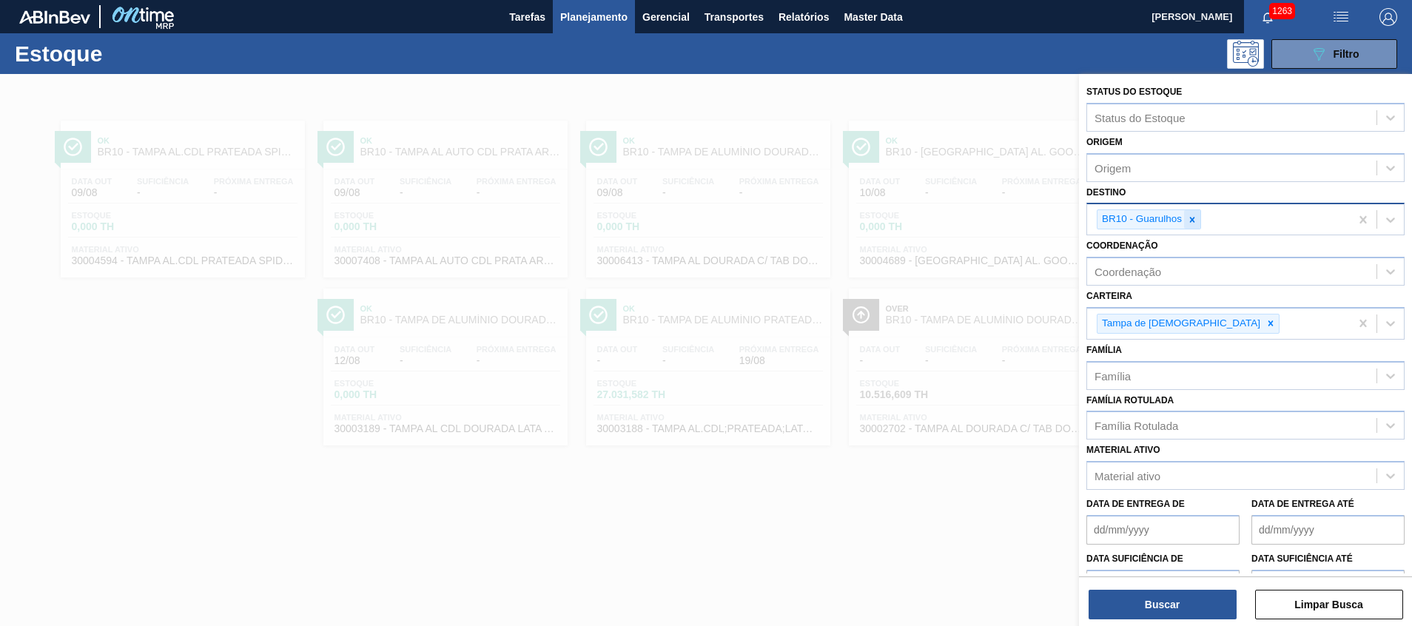
click at [1200, 220] on div at bounding box center [1192, 219] width 16 height 18
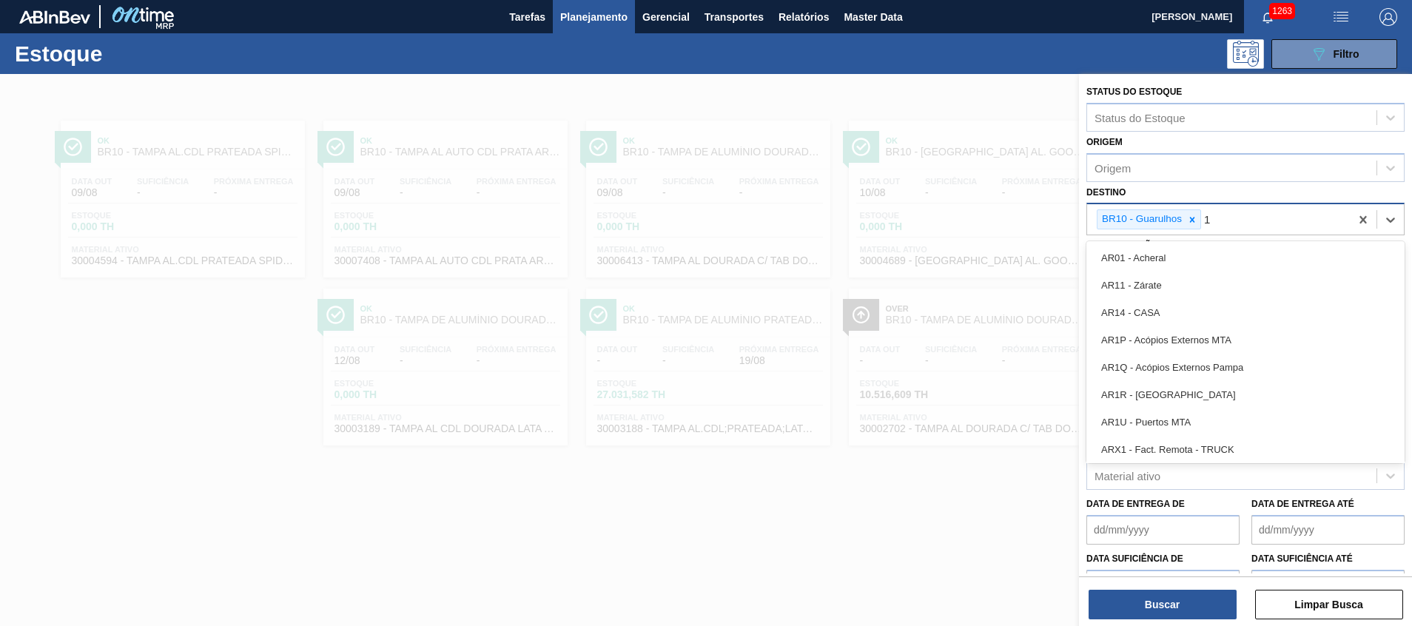
type input "12"
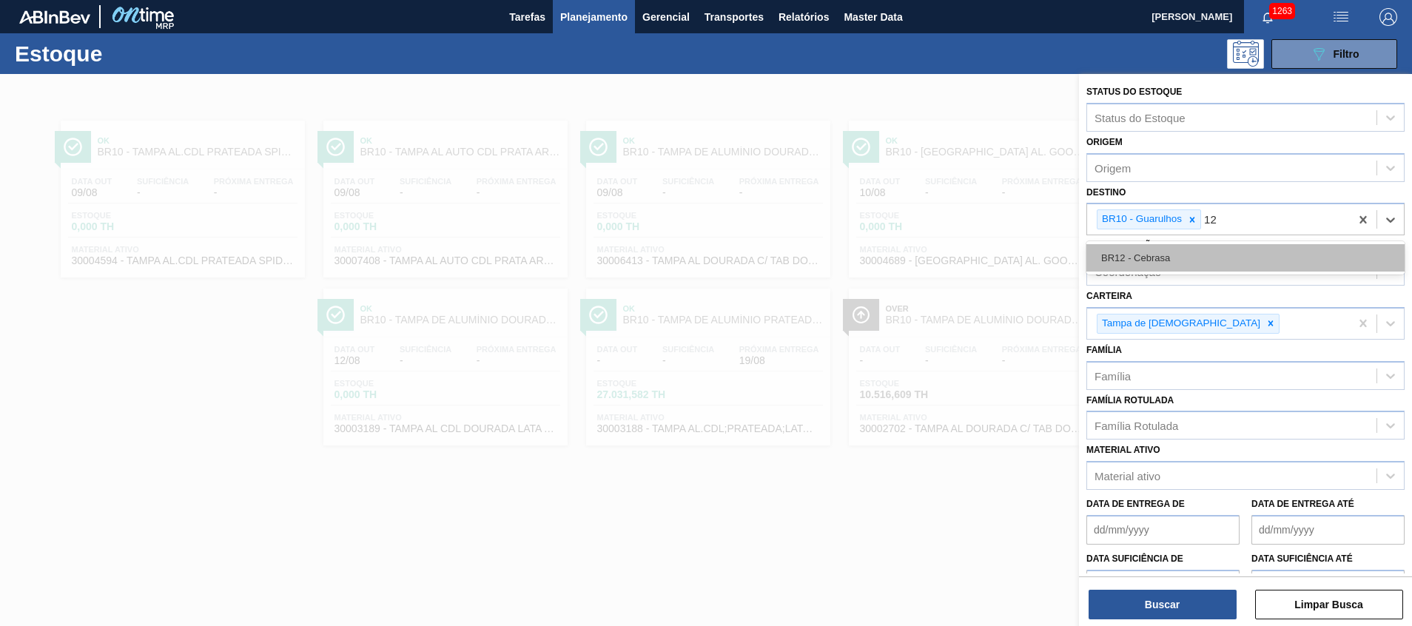
click at [1178, 256] on div "BR12 - Cebrasa" at bounding box center [1245, 257] width 318 height 27
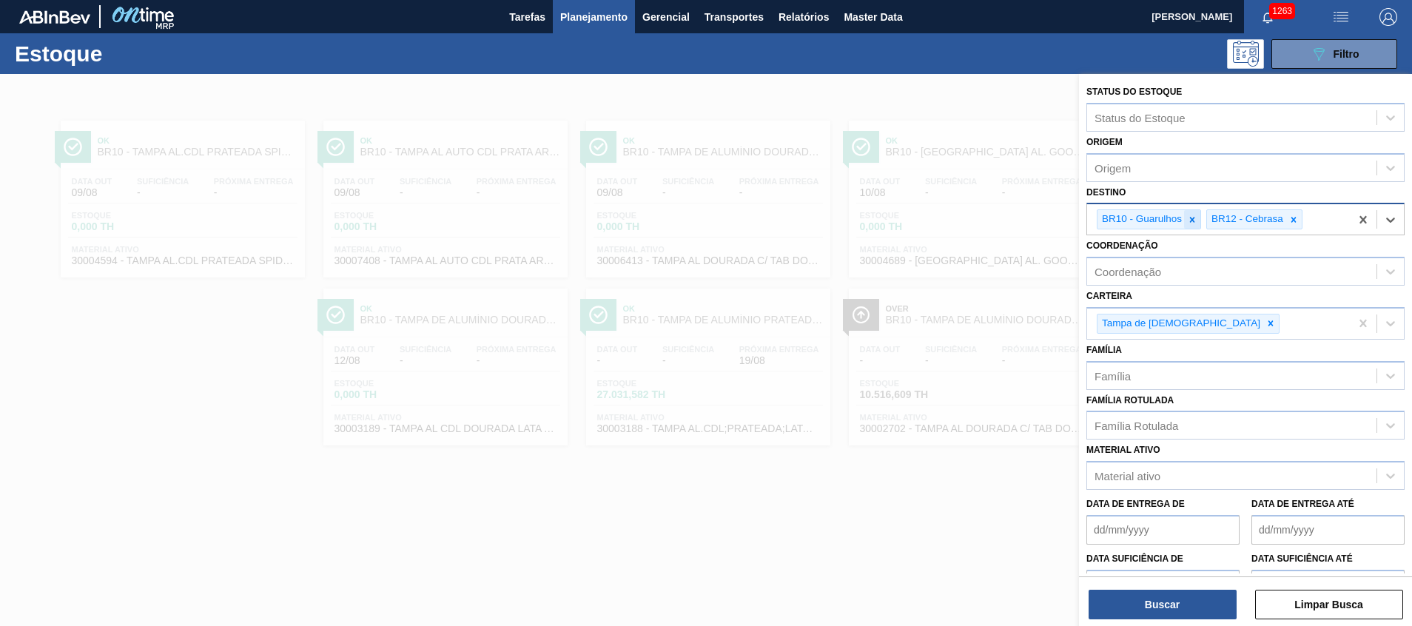
click at [1198, 218] on div at bounding box center [1192, 219] width 16 height 18
click at [1150, 607] on button "Buscar" at bounding box center [1162, 605] width 148 height 30
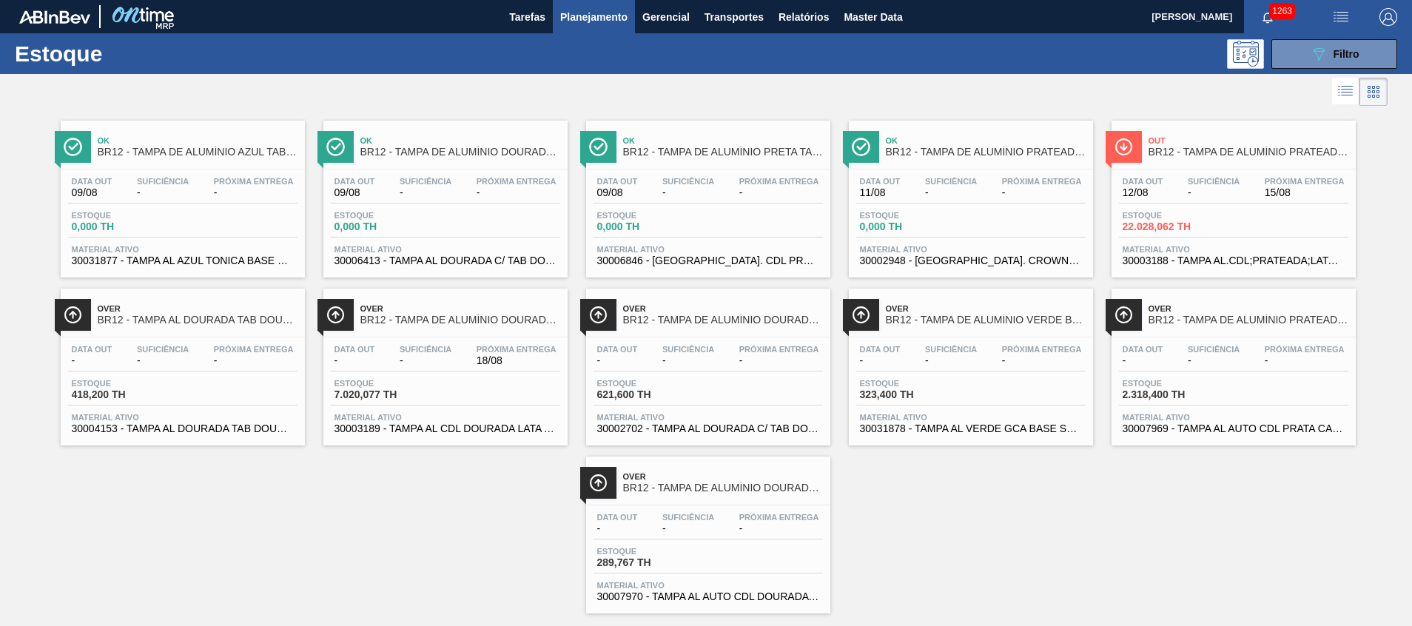
click at [714, 430] on span "30002702 - TAMPA AL DOURADA C/ TAB DOURADO" at bounding box center [708, 428] width 222 height 11
click at [1325, 73] on div "Estoque 089F7B8B-B2A5-4AFE-B5C0-19BA573D28AC Filtro" at bounding box center [706, 53] width 1412 height 41
click at [1320, 64] on button "089F7B8B-B2A5-4AFE-B5C0-19BA573D28AC Filtro" at bounding box center [1334, 54] width 126 height 30
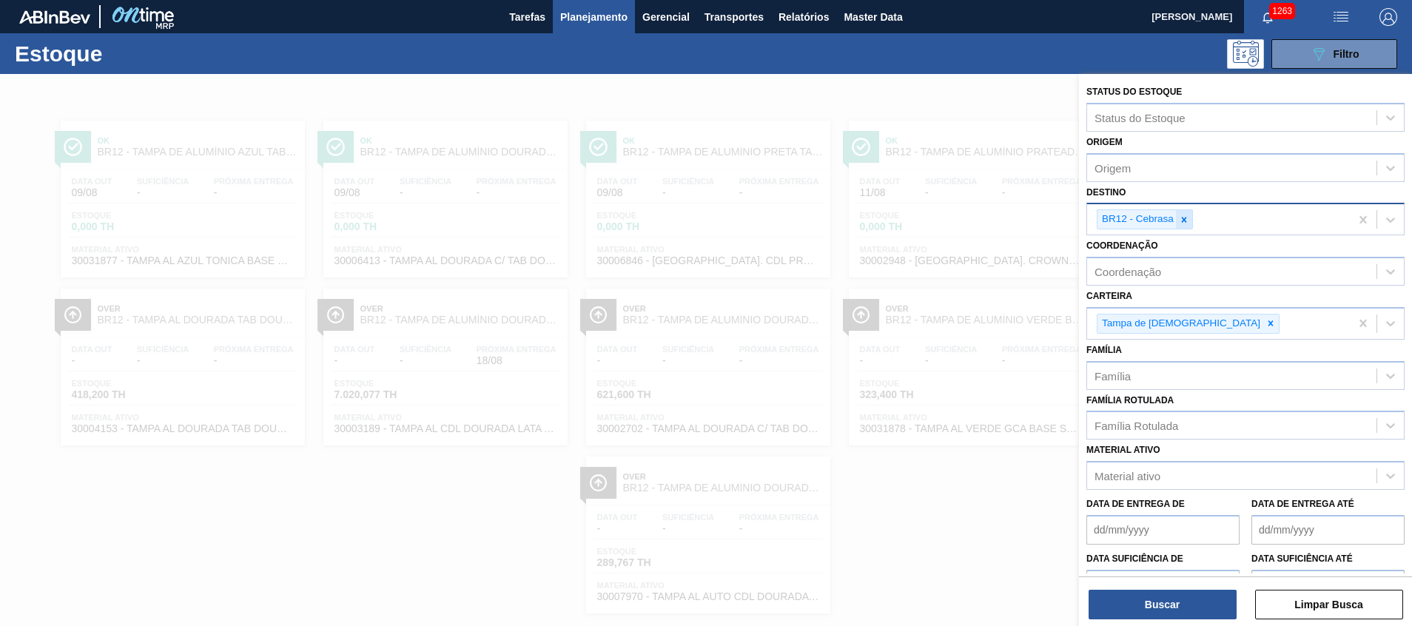
click at [1187, 226] on div at bounding box center [1184, 219] width 16 height 18
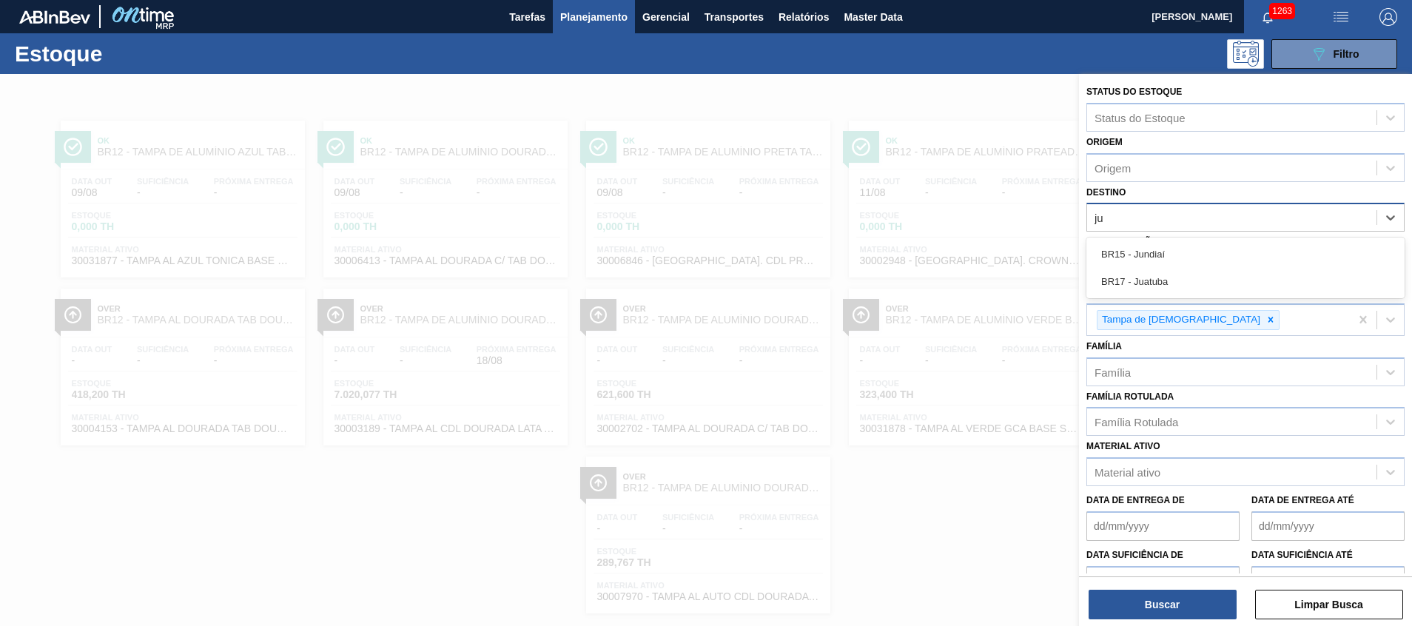
type input "jua"
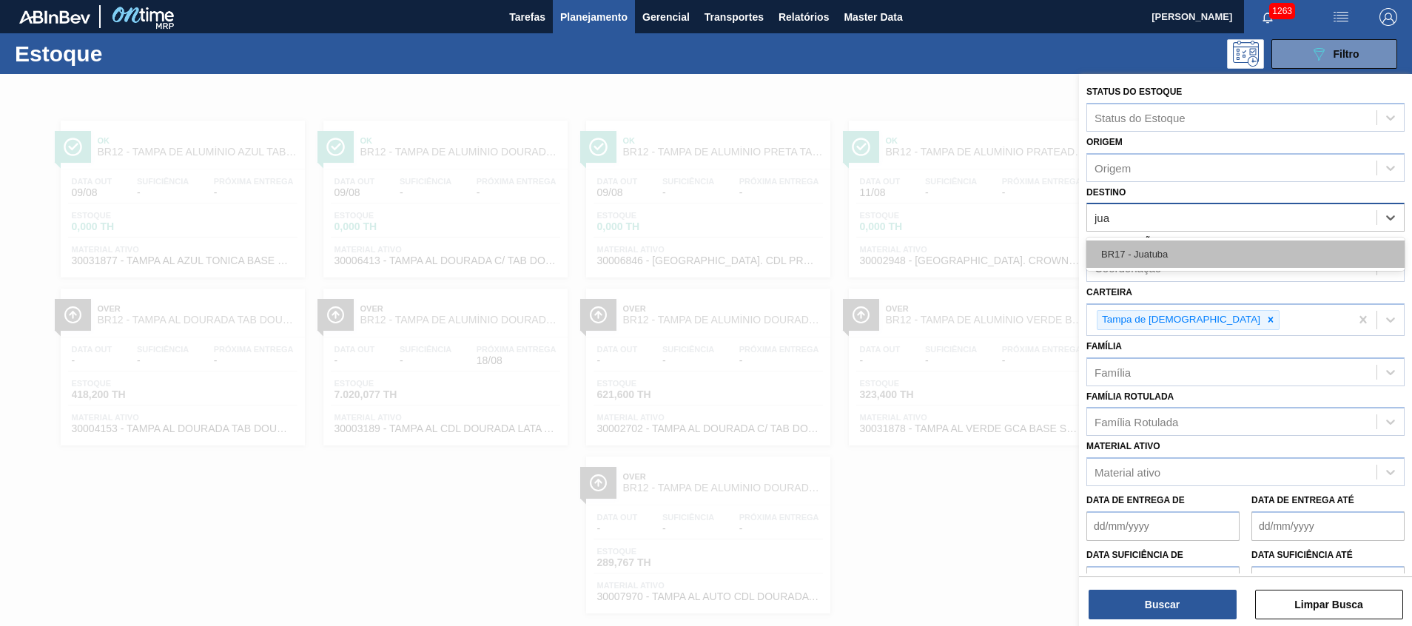
click at [1177, 249] on div "BR17 - Juatuba" at bounding box center [1245, 253] width 318 height 27
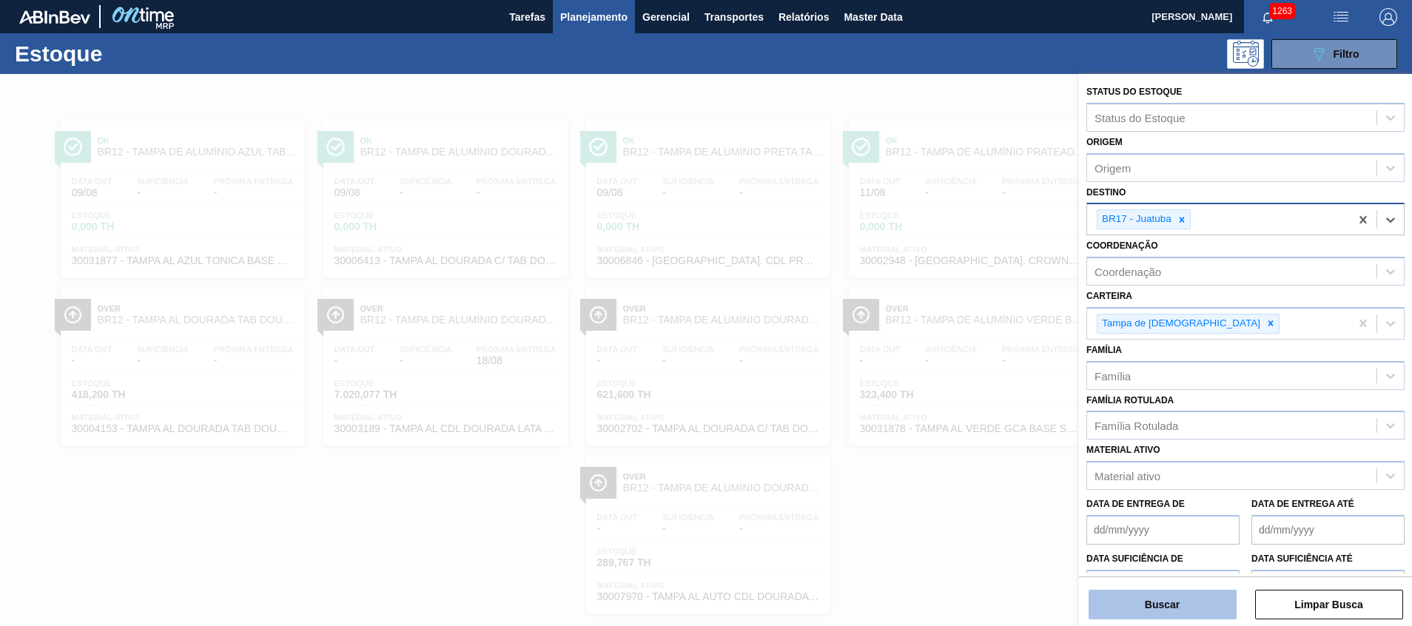
click at [1131, 610] on button "Buscar" at bounding box center [1162, 605] width 148 height 30
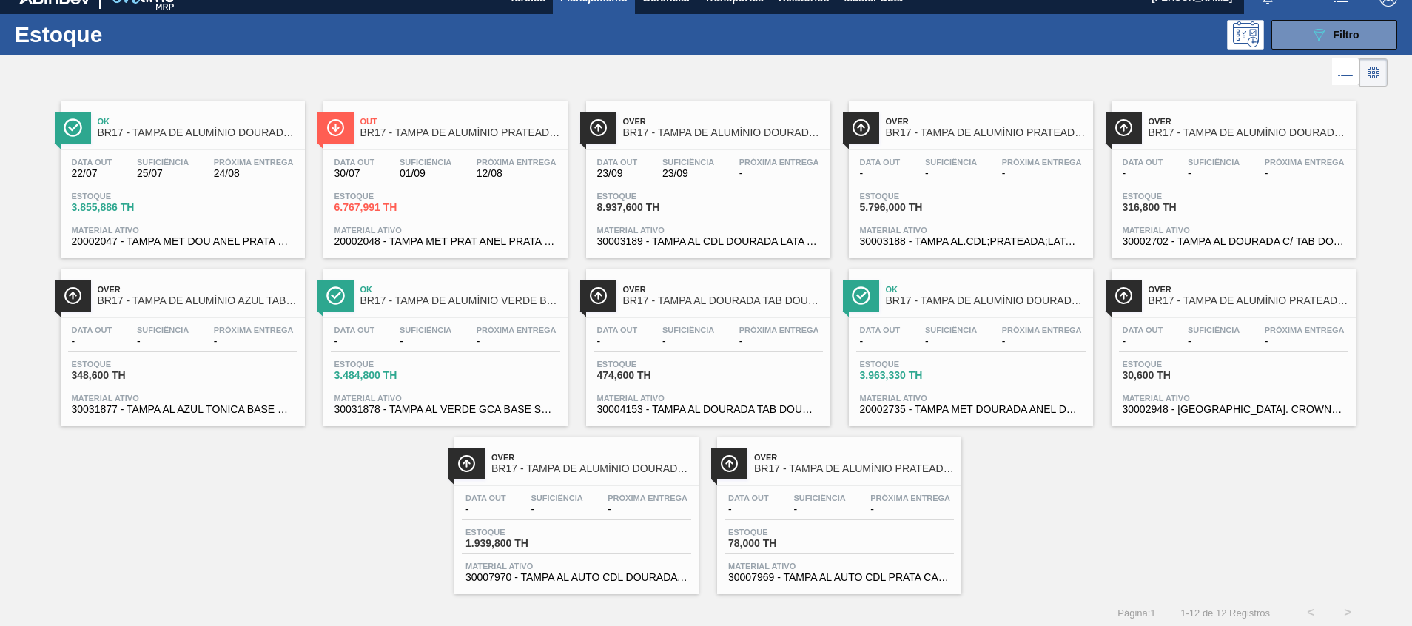
scroll to position [24, 0]
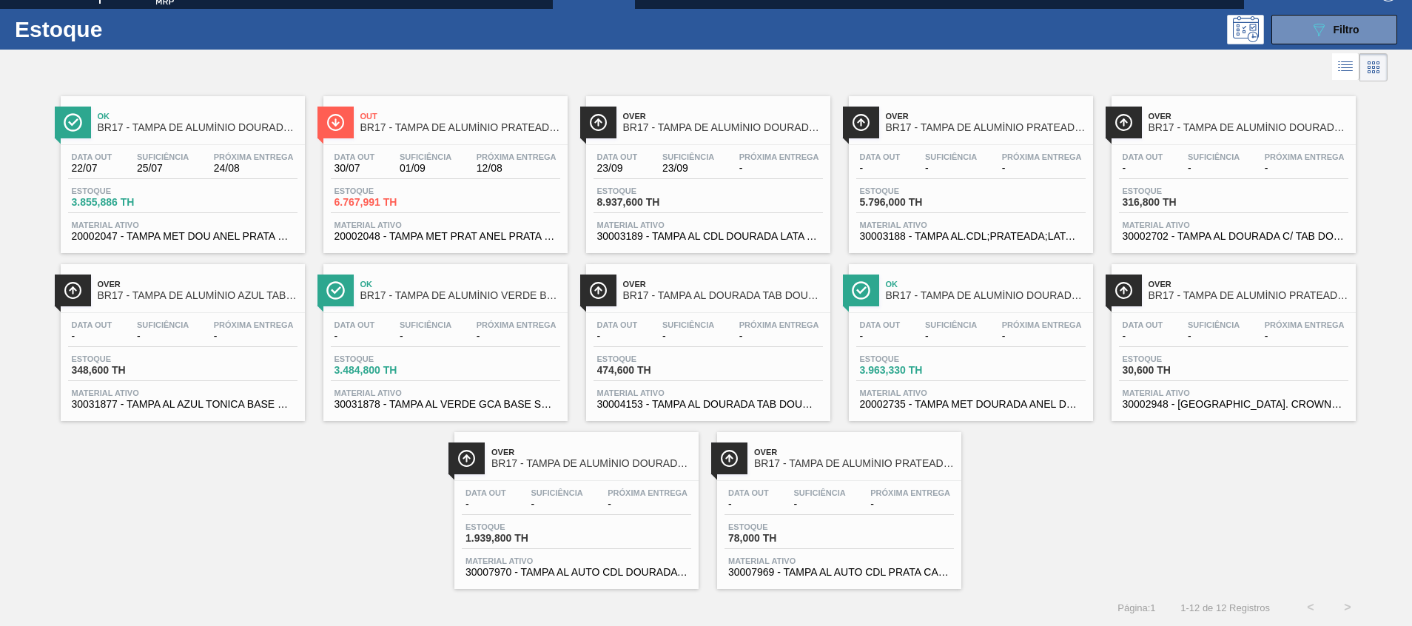
click at [993, 408] on span "20002735 - TAMPA MET DOURADA ANEL DOURADO" at bounding box center [971, 404] width 222 height 11
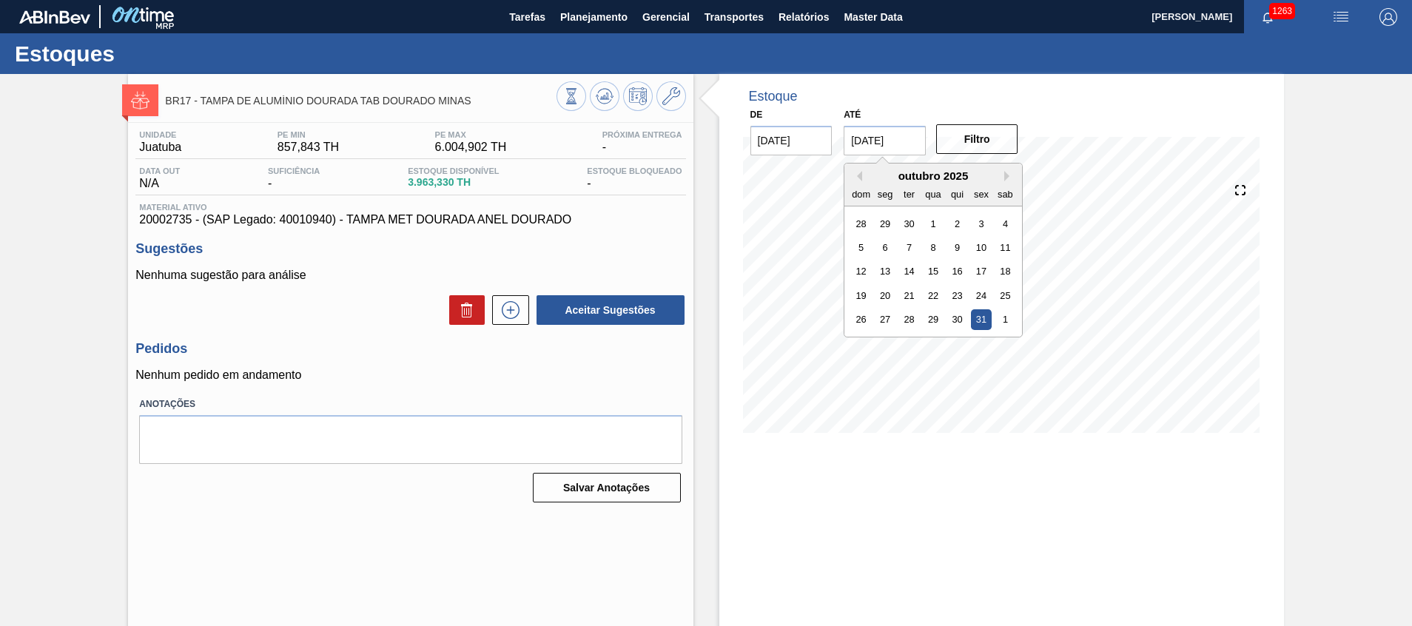
click at [890, 145] on input "[DATE]" at bounding box center [885, 141] width 82 height 30
click at [977, 121] on div "De 12/08/2025 Até 31/10/2025 Previous Month Next Month outubro 2025 dom seg ter…" at bounding box center [885, 129] width 296 height 51
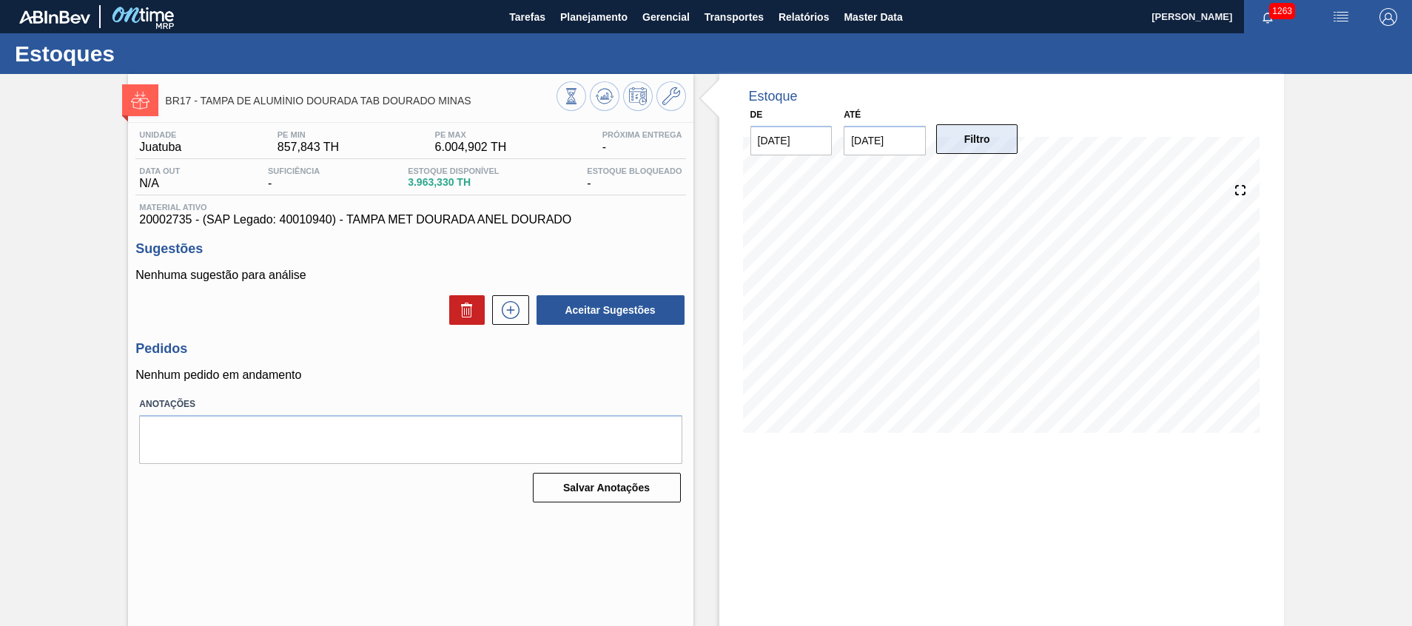
click at [977, 131] on button "Filtro" at bounding box center [977, 139] width 82 height 30
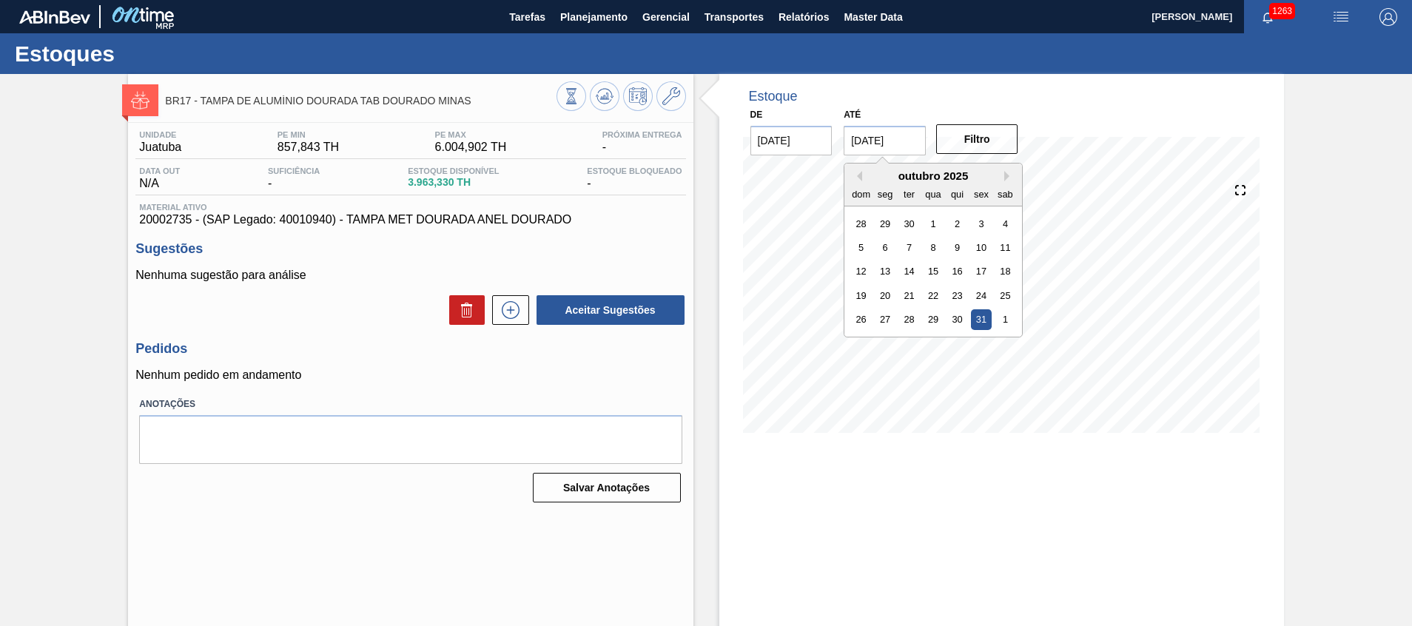
click at [914, 138] on input "[DATE]" at bounding box center [885, 141] width 82 height 30
click at [921, 219] on div "28 29 30 1 2 3 4" at bounding box center [933, 224] width 168 height 24
click at [918, 219] on div "30" at bounding box center [909, 223] width 20 height 20
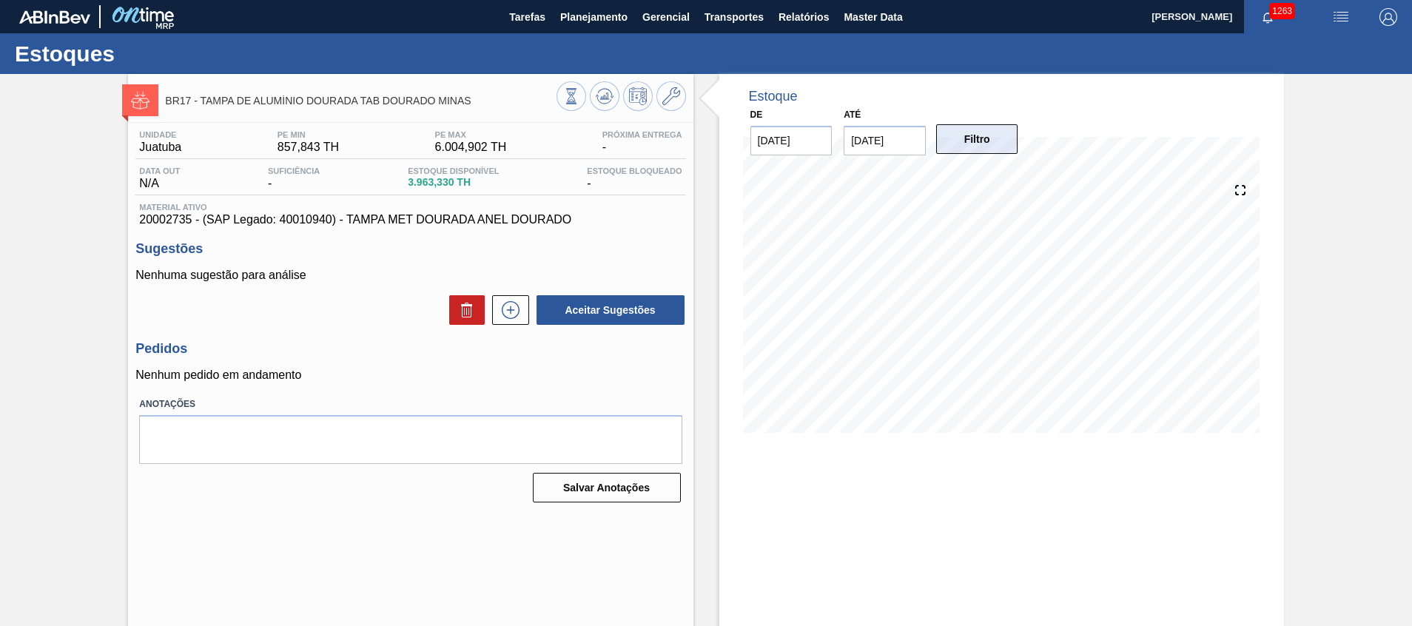
click at [1010, 133] on button "Filtro" at bounding box center [977, 139] width 82 height 30
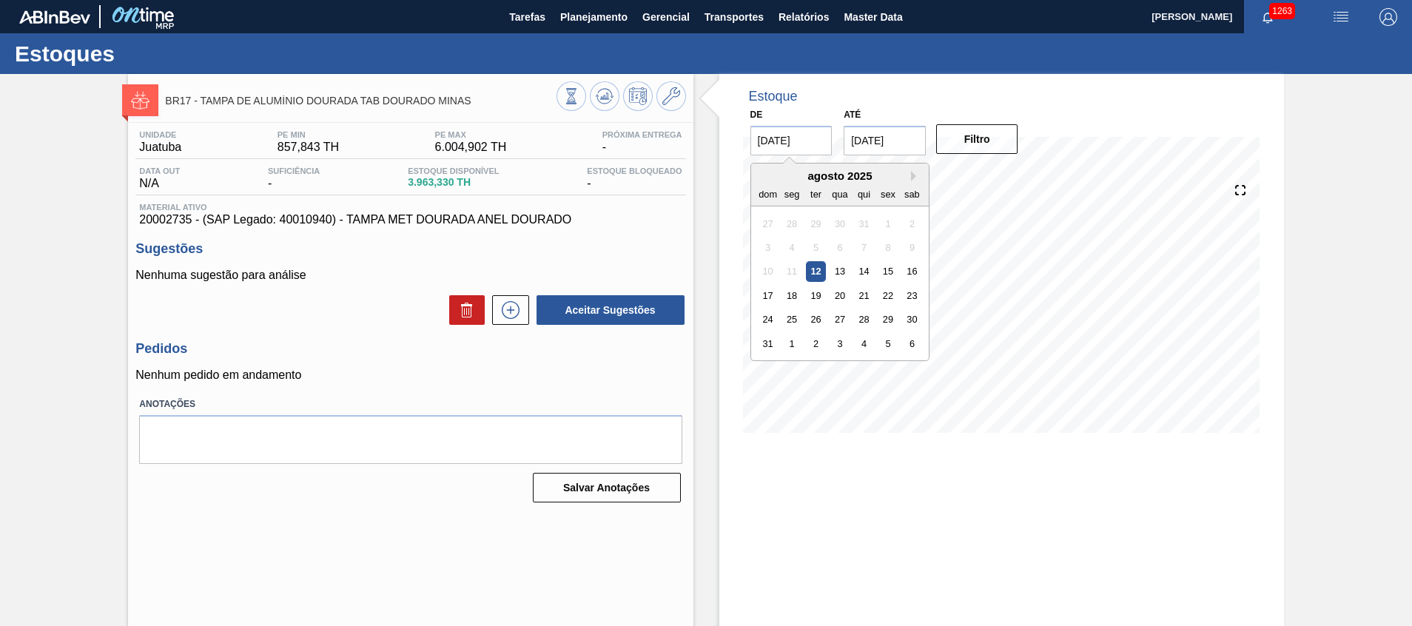
click at [808, 147] on input "[DATE]" at bounding box center [791, 141] width 82 height 30
click at [973, 141] on button "Filtro" at bounding box center [977, 139] width 82 height 30
click at [908, 142] on input "30/09/2025" at bounding box center [885, 141] width 82 height 30
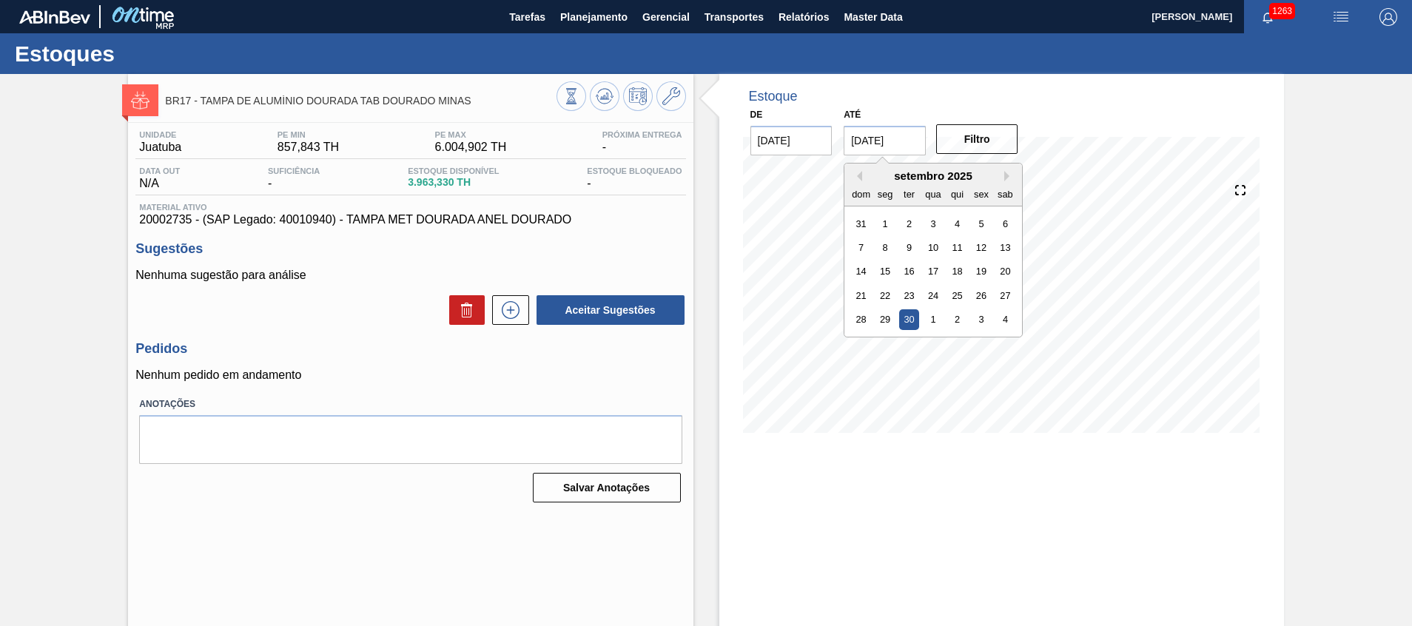
click at [863, 172] on div "setembro 2025" at bounding box center [933, 175] width 178 height 13
click at [866, 218] on div "31" at bounding box center [861, 223] width 20 height 20
type input "[DATE]"
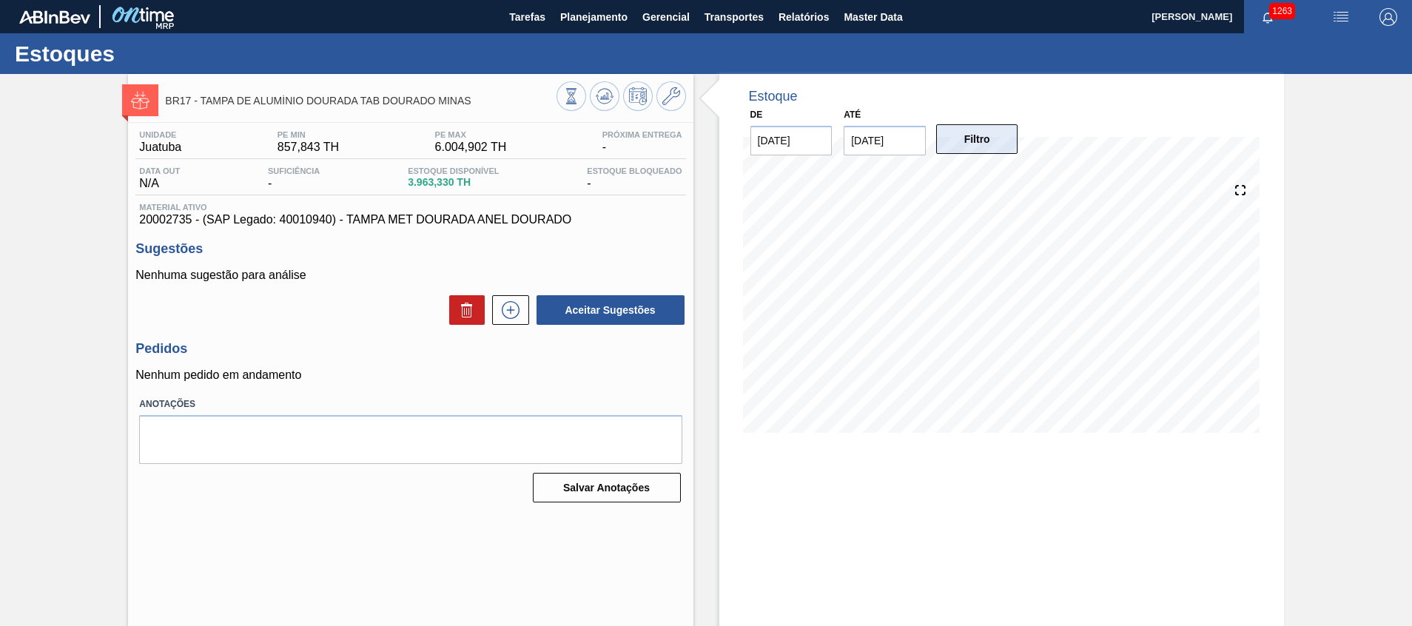
click at [961, 145] on button "Filtro" at bounding box center [977, 139] width 82 height 30
click at [576, 30] on button "Planejamento" at bounding box center [594, 16] width 82 height 33
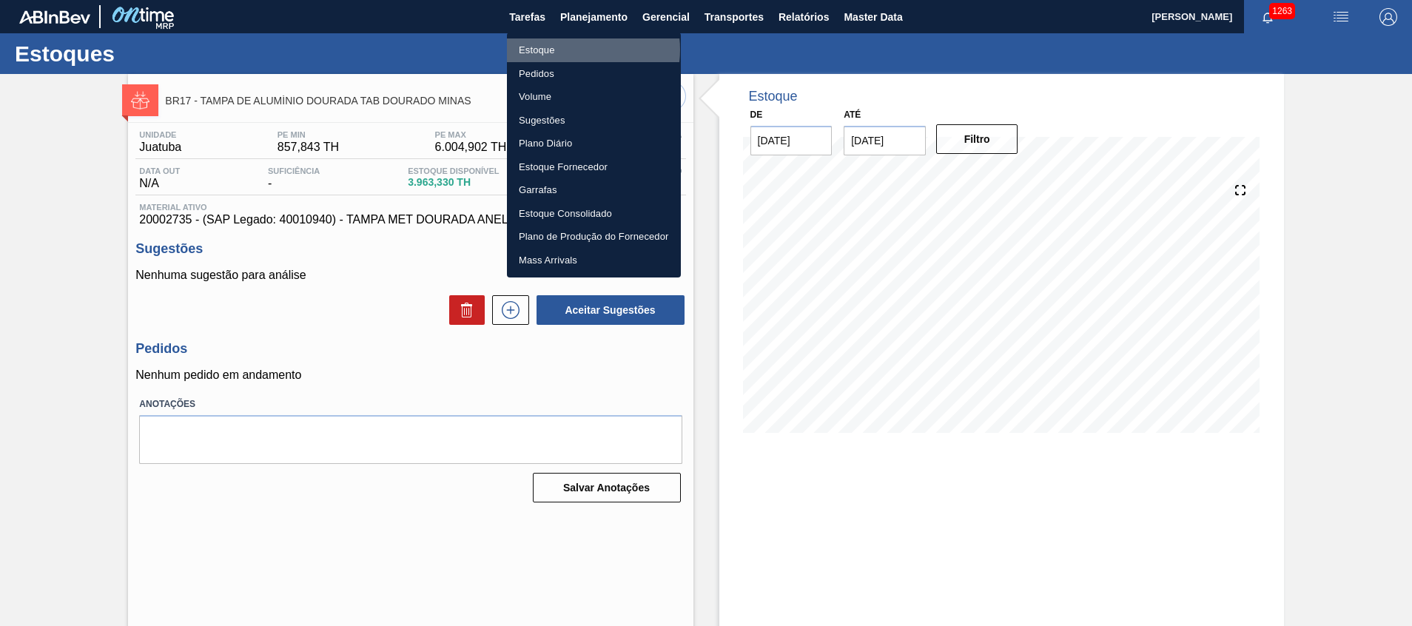
click at [579, 50] on li "Estoque" at bounding box center [594, 50] width 174 height 24
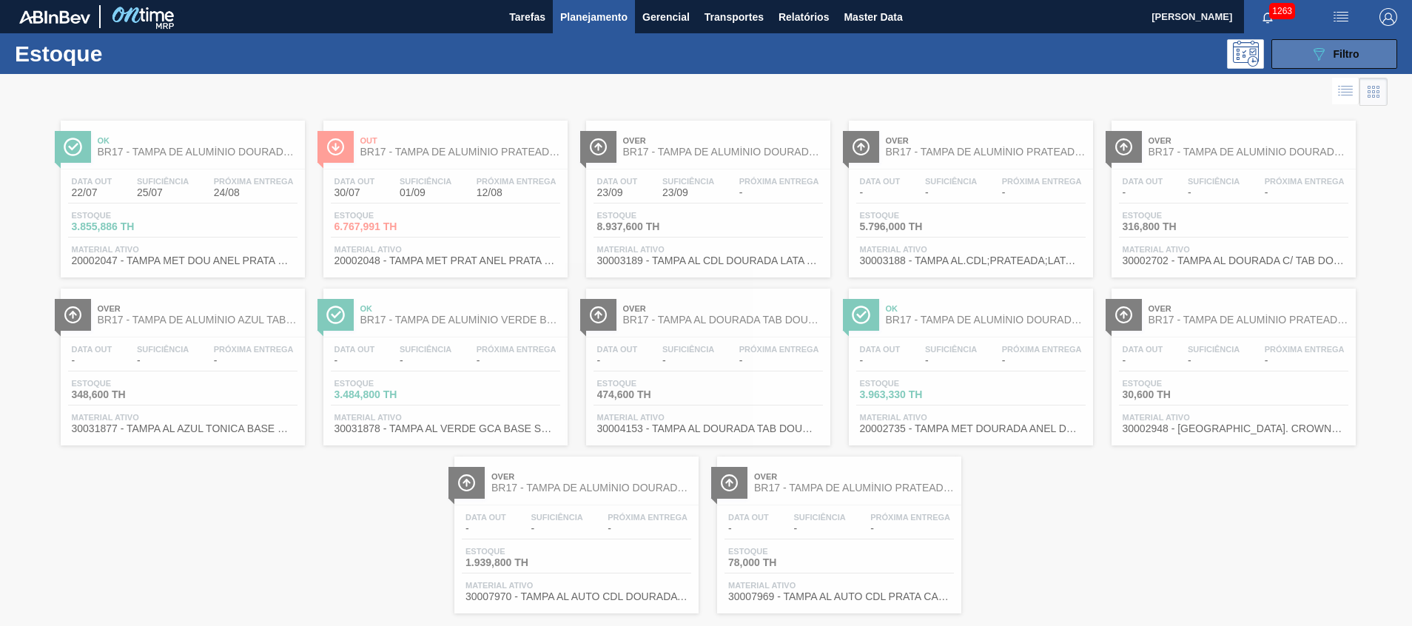
click at [1293, 45] on button "089F7B8B-B2A5-4AFE-B5C0-19BA573D28AC Filtro" at bounding box center [1334, 54] width 126 height 30
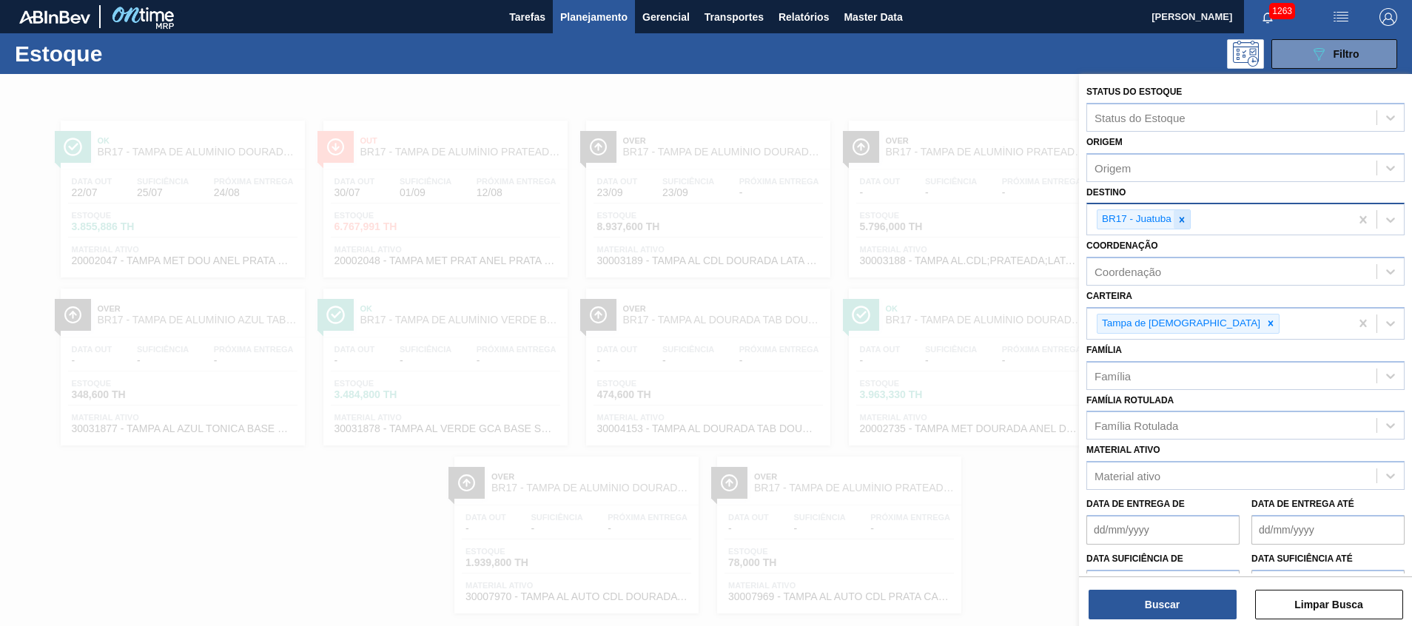
click at [1178, 226] on div at bounding box center [1182, 219] width 16 height 18
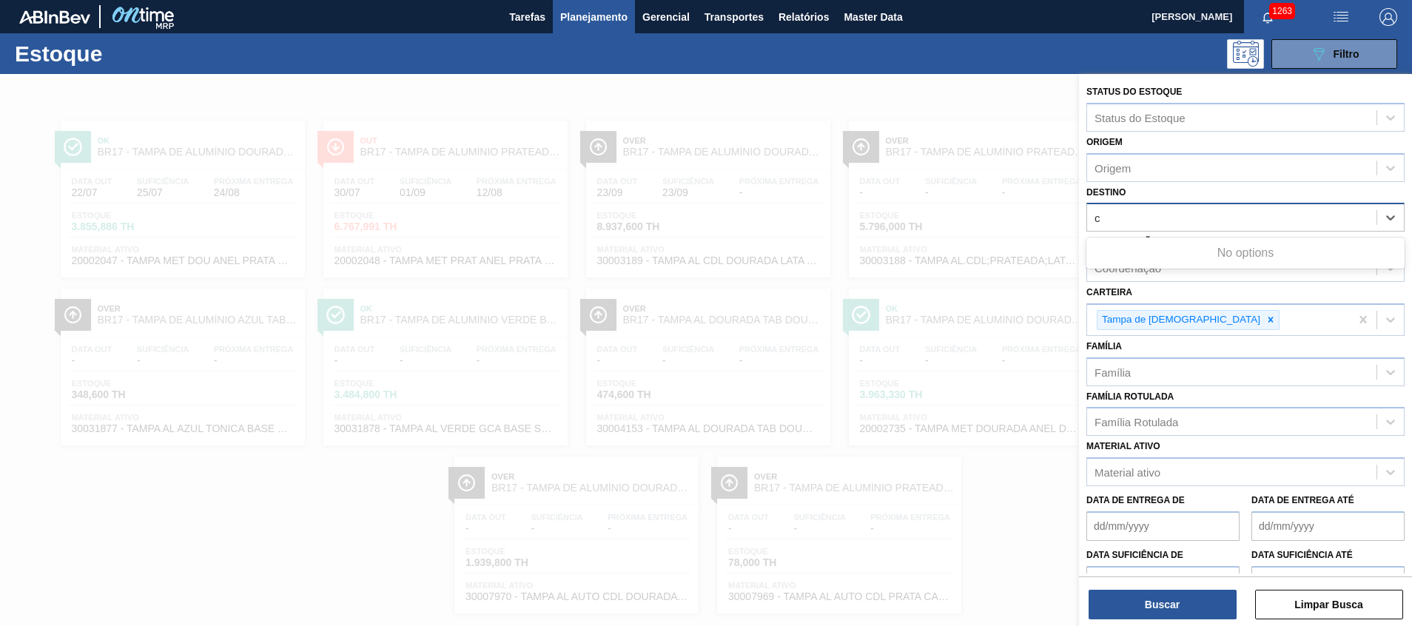
type input "cr"
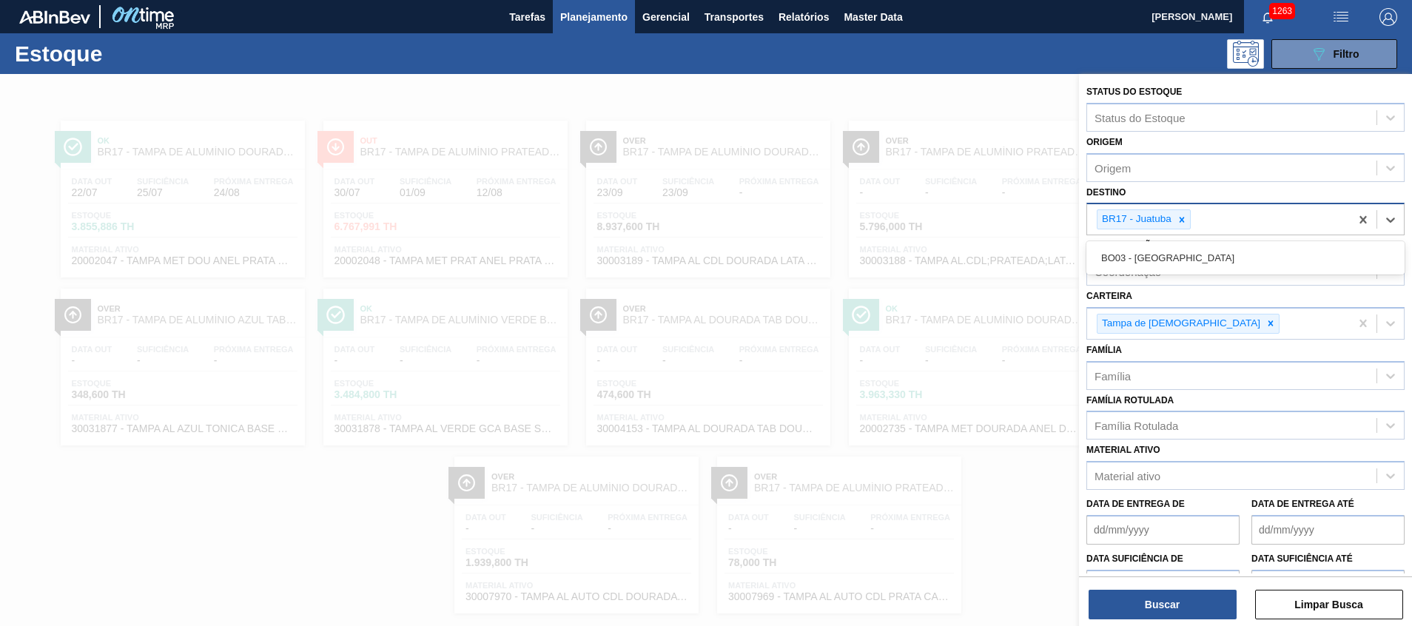
drag, startPoint x: 1194, startPoint y: 222, endPoint x: 1157, endPoint y: 215, distance: 37.6
click at [1159, 215] on div "BR17 - Juatuba cr" at bounding box center [1218, 219] width 263 height 30
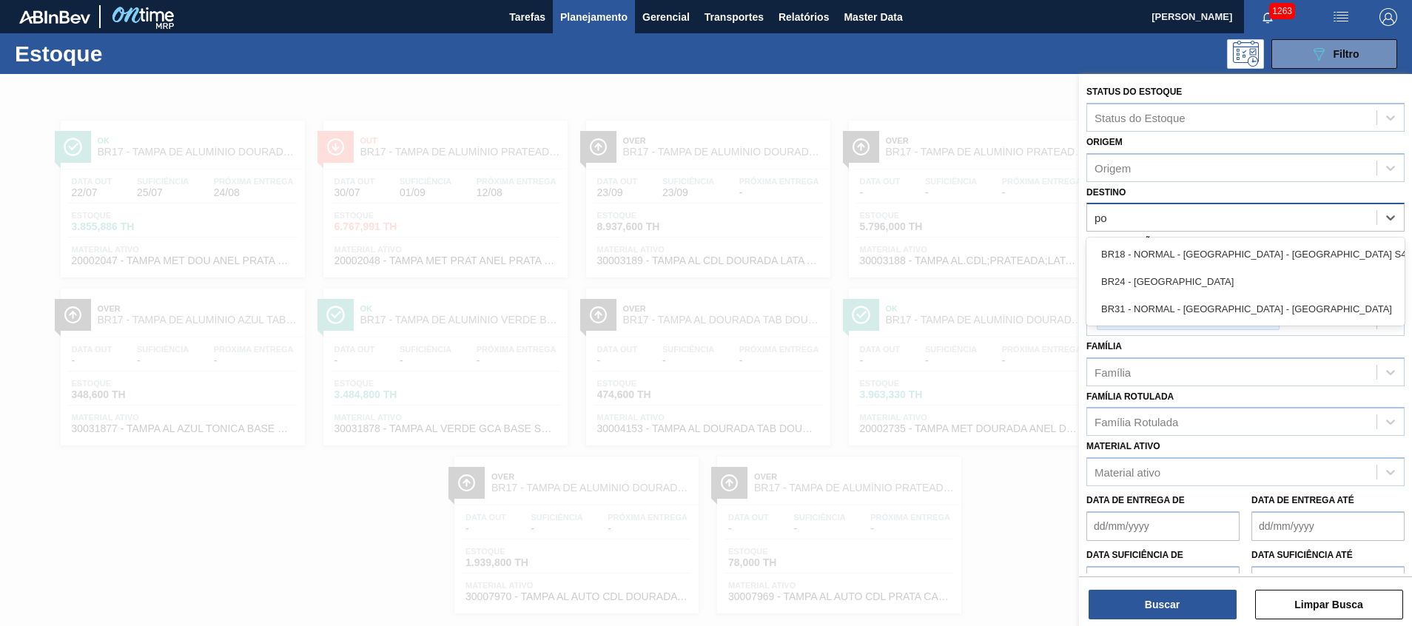
type input "pon"
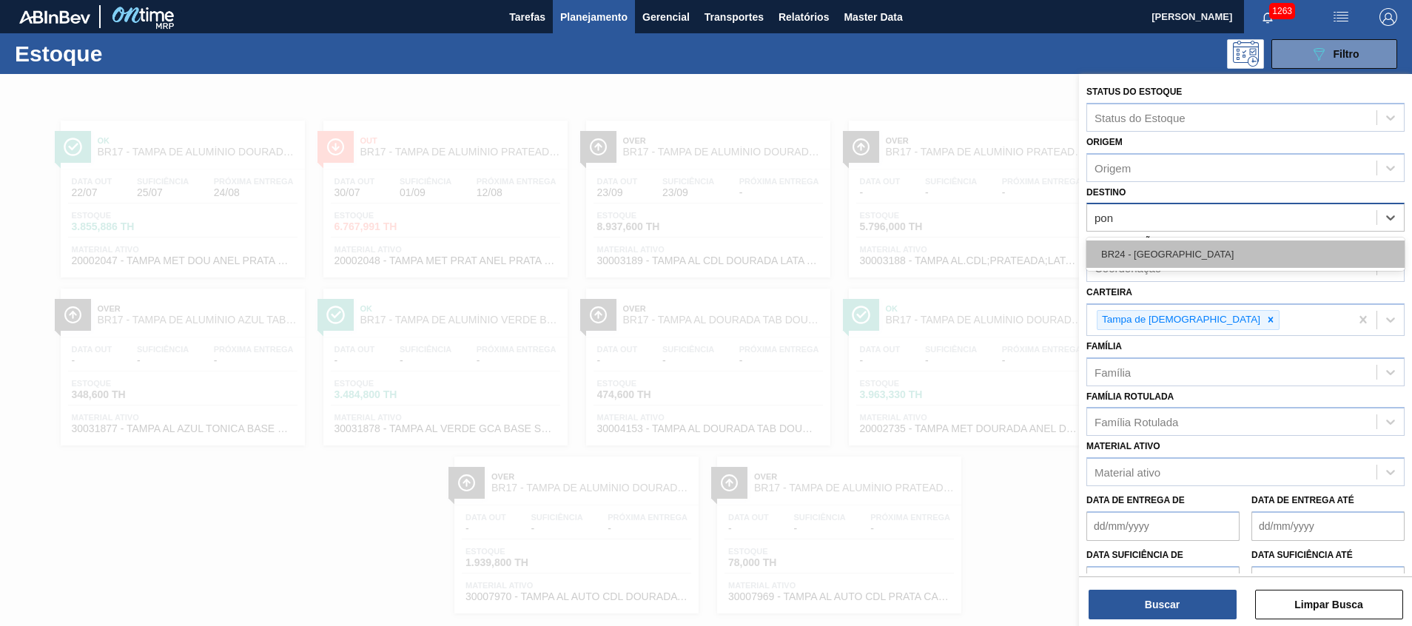
click at [1168, 245] on div "BR24 - Ponta Grossa" at bounding box center [1245, 253] width 318 height 27
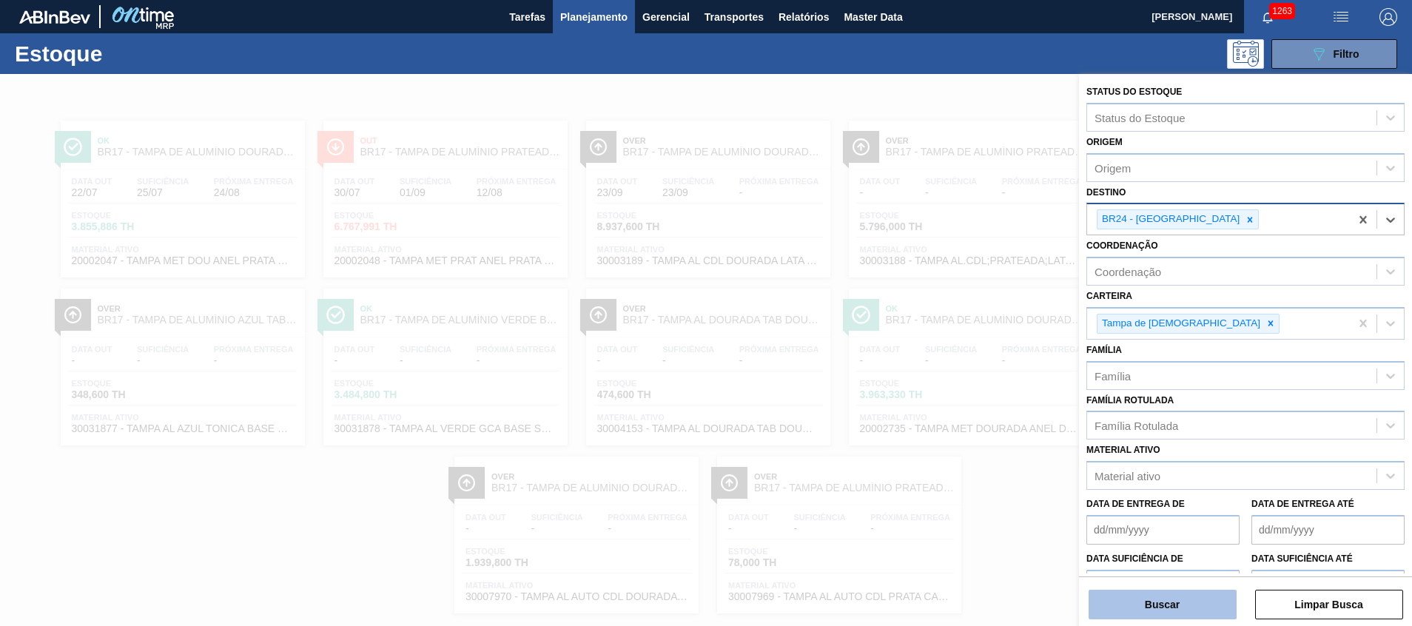
click at [1185, 605] on button "Buscar" at bounding box center [1162, 605] width 148 height 30
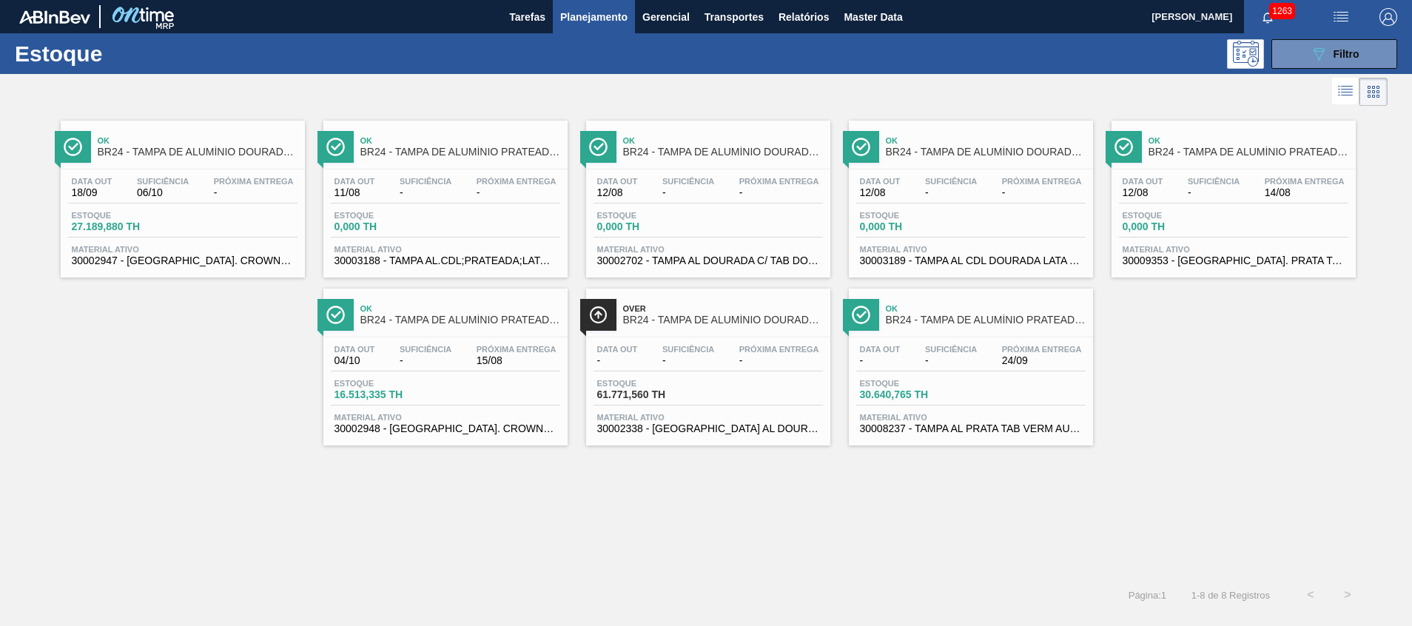
click at [727, 429] on span "30002338 - TAMPA AL DOURADA TAB DOUR AUTO ISE" at bounding box center [708, 428] width 222 height 11
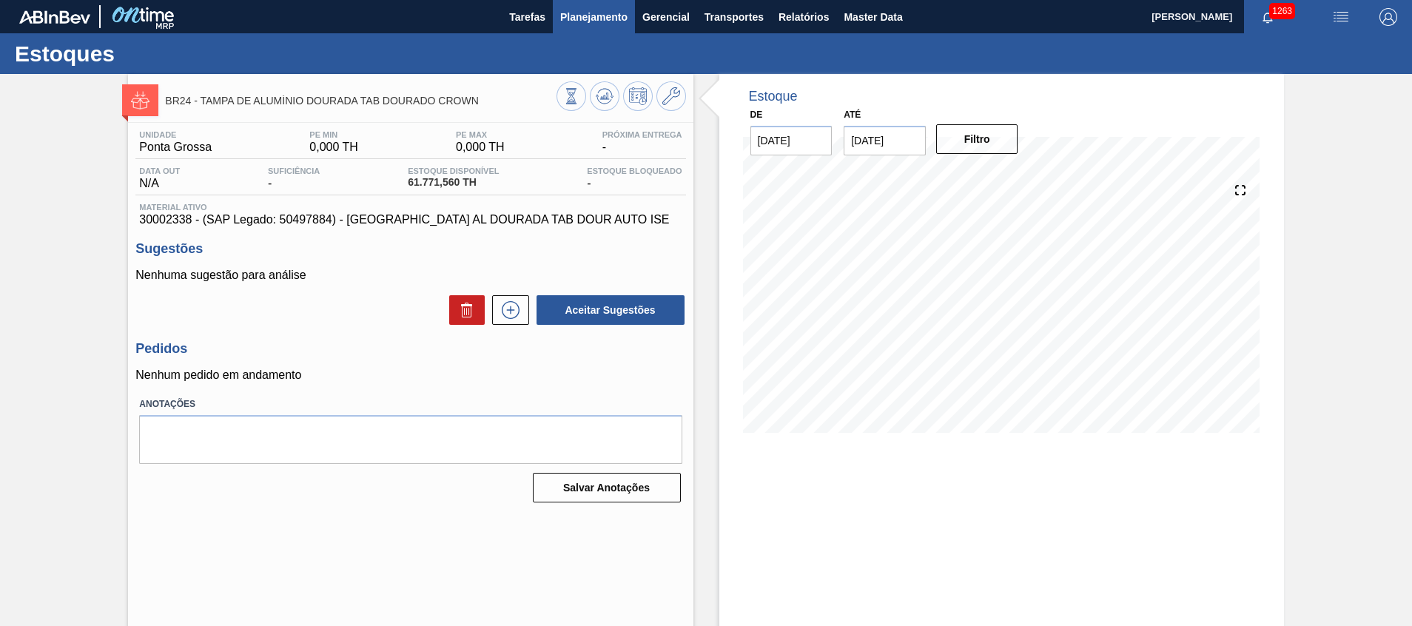
click at [602, 8] on span "Planejamento" at bounding box center [593, 17] width 67 height 18
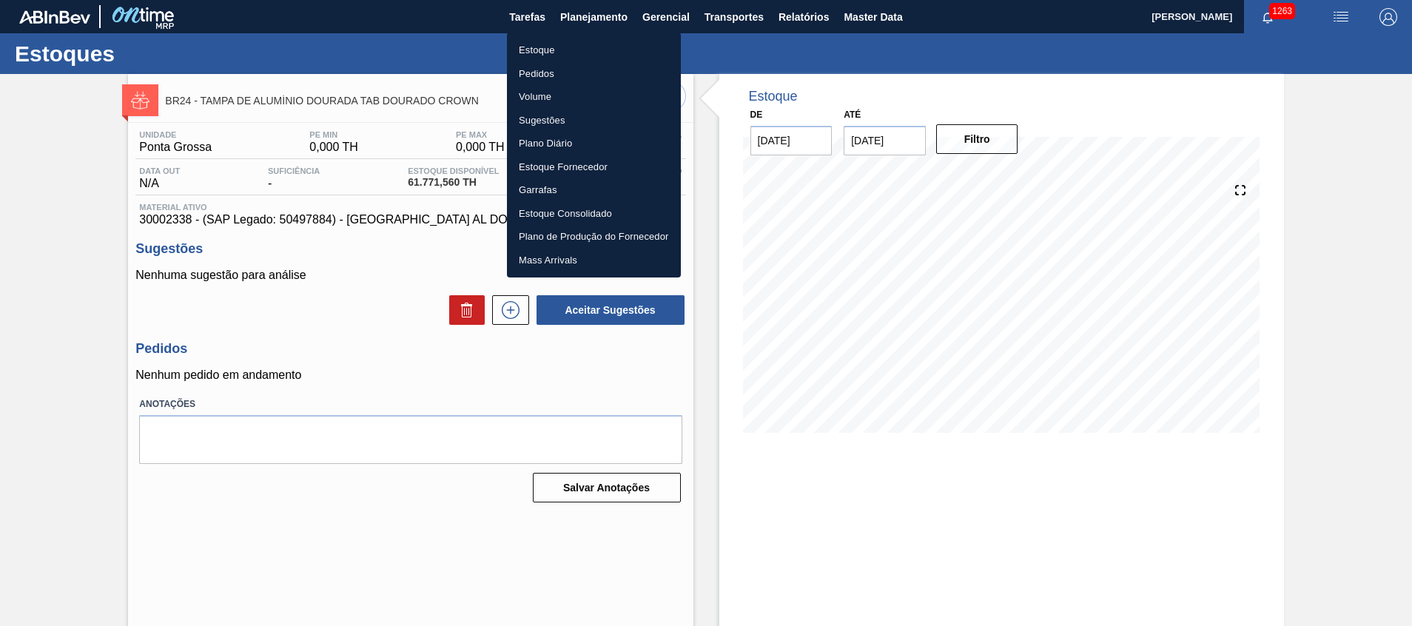
drag, startPoint x: 563, startPoint y: 44, endPoint x: 559, endPoint y: 92, distance: 49.0
click at [563, 44] on li "Estoque" at bounding box center [594, 50] width 174 height 24
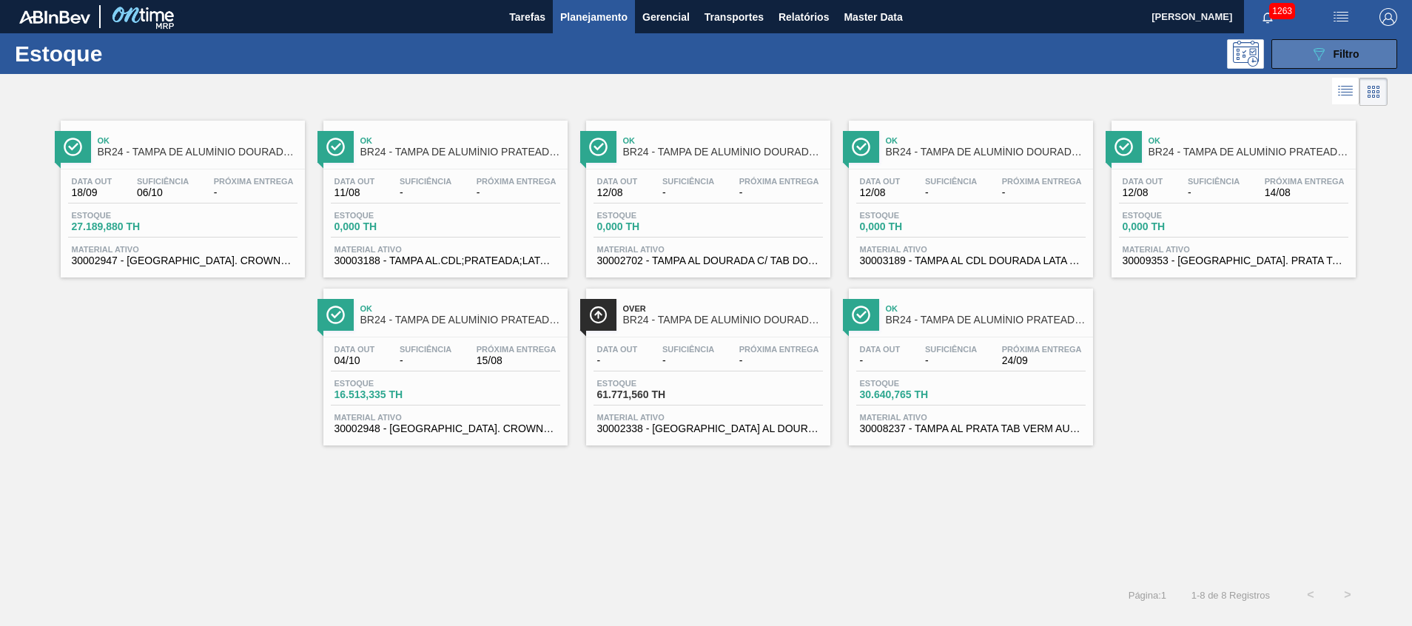
click at [1302, 59] on button "089F7B8B-B2A5-4AFE-B5C0-19BA573D28AC Filtro" at bounding box center [1334, 54] width 126 height 30
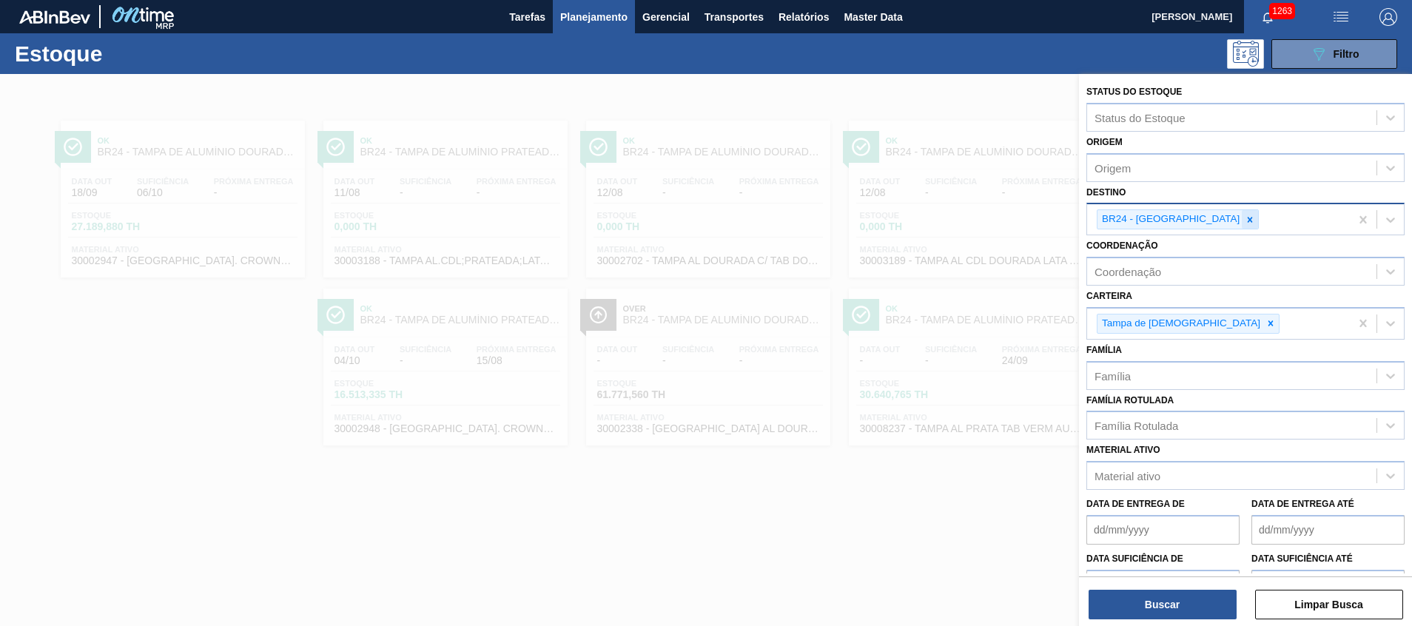
click at [1245, 218] on icon at bounding box center [1250, 220] width 10 height 10
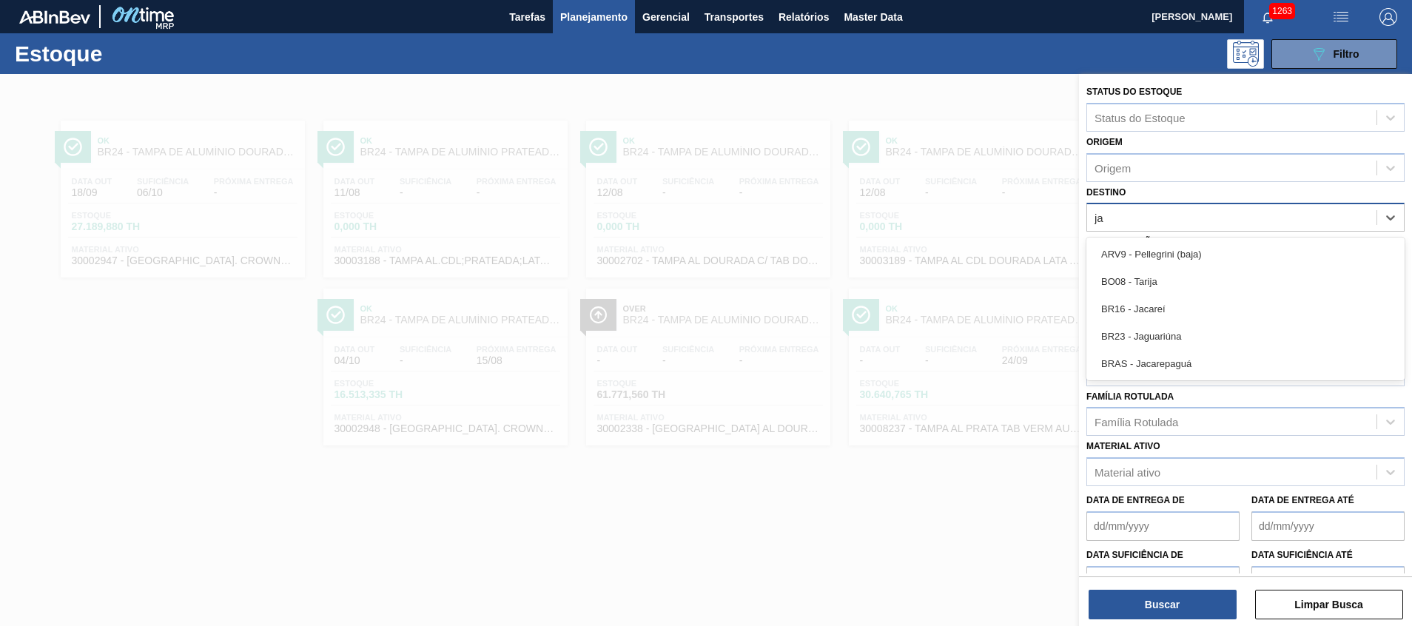
type input "jag"
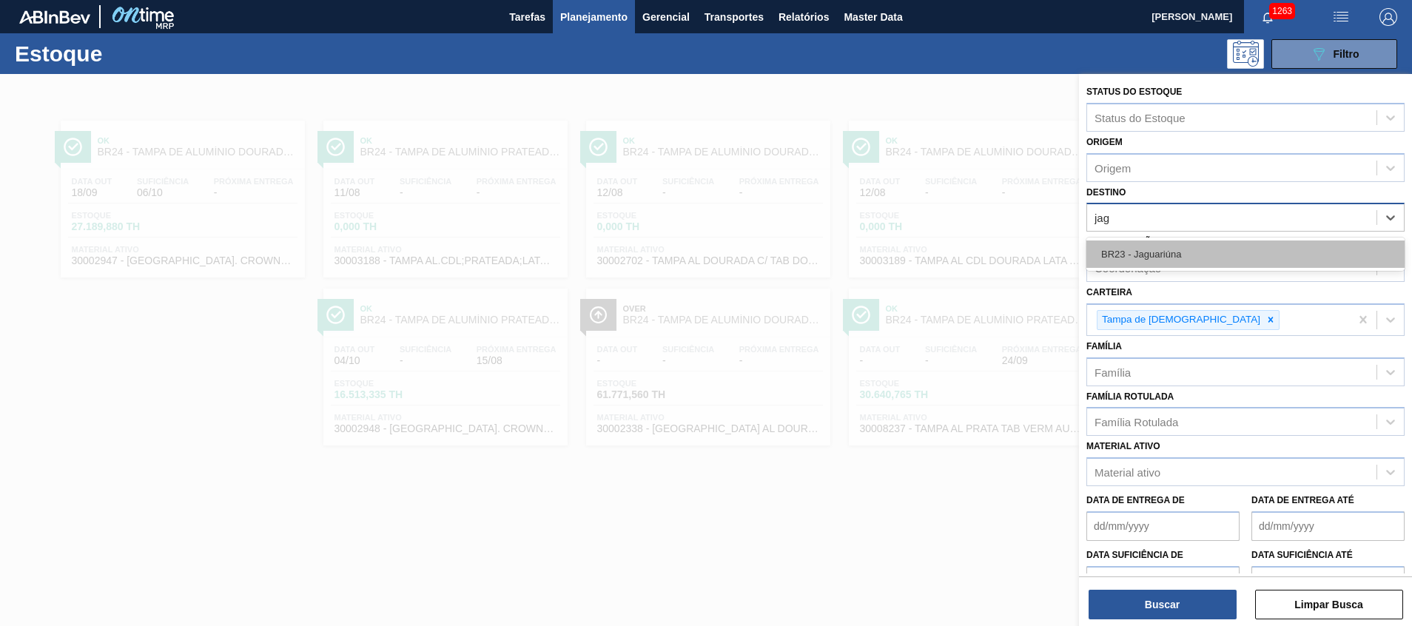
click at [1191, 253] on div "BR23 - Jaguariúna" at bounding box center [1245, 253] width 318 height 27
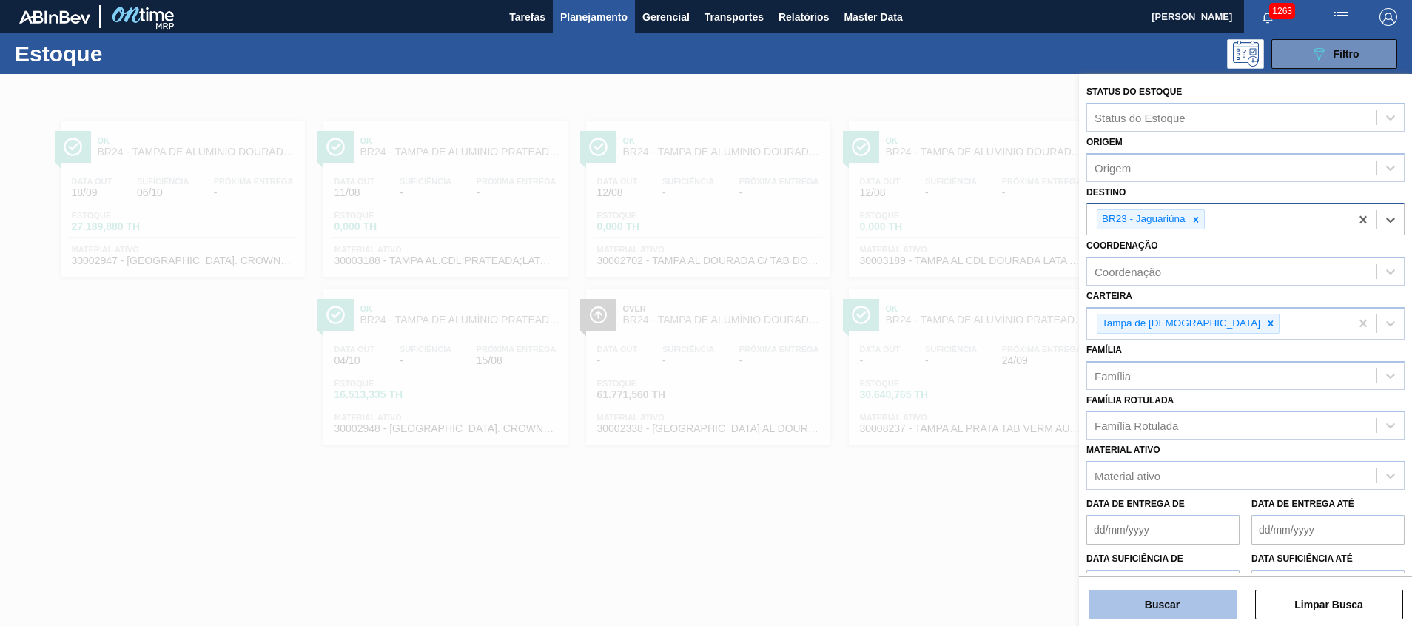
click at [1114, 610] on button "Buscar" at bounding box center [1162, 605] width 148 height 30
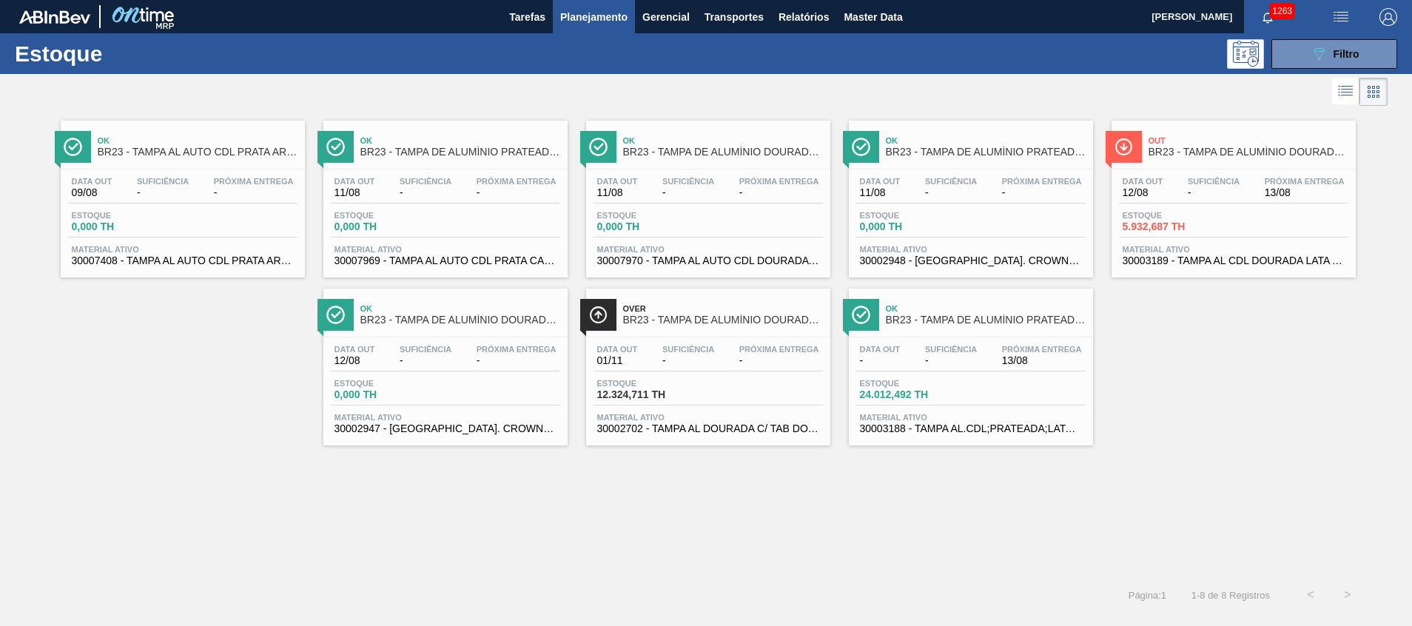
click at [738, 430] on span "30002702 - TAMPA AL DOURADA C/ TAB DOURADO" at bounding box center [708, 428] width 222 height 11
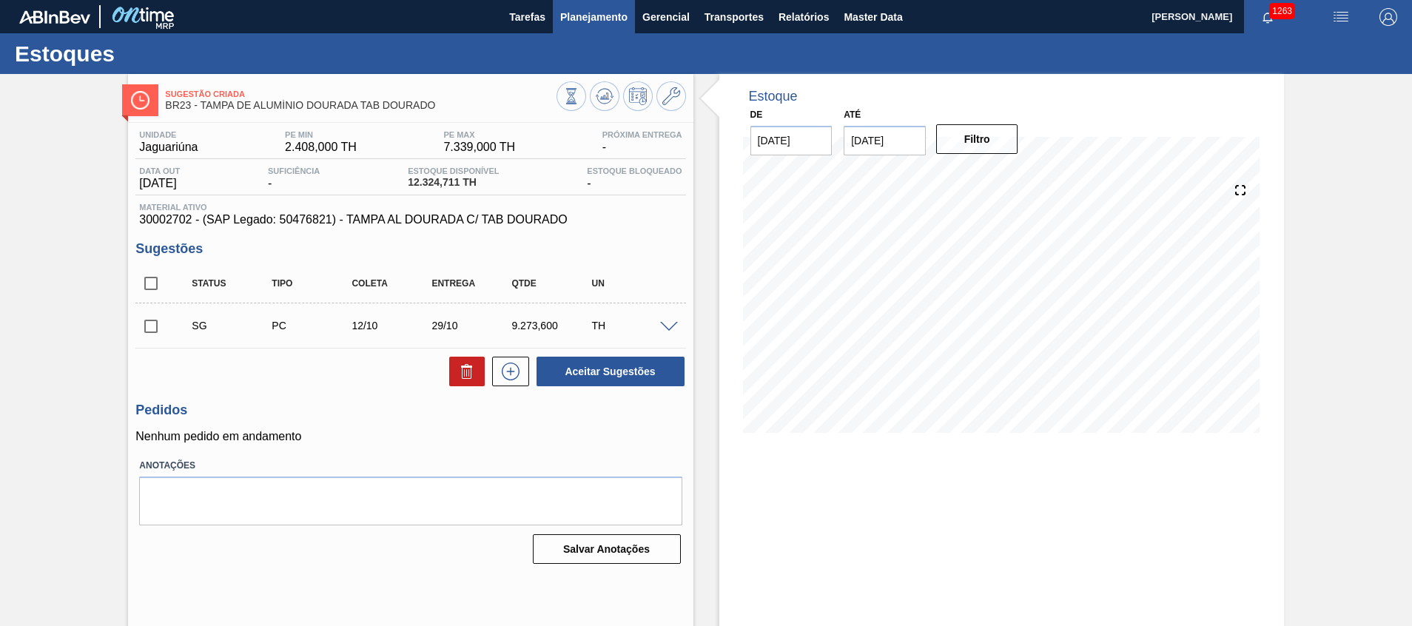
click at [598, 12] on span "Planejamento" at bounding box center [593, 17] width 67 height 18
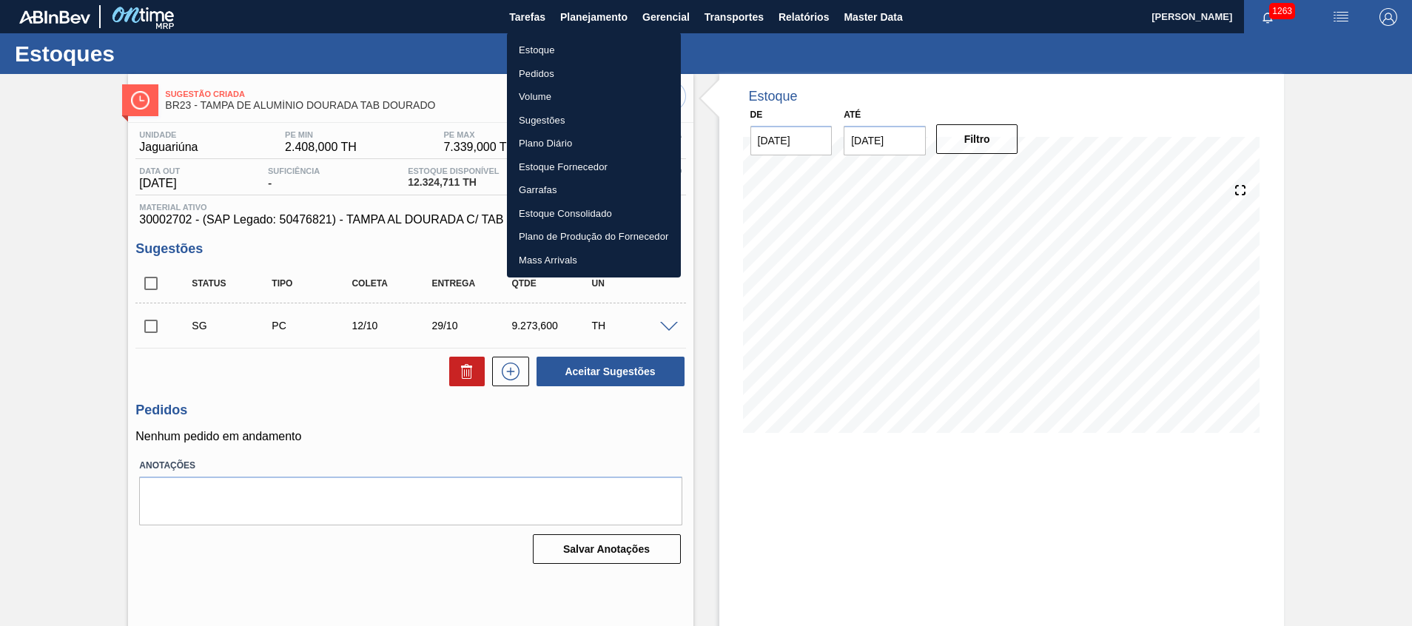
click at [585, 43] on li "Estoque" at bounding box center [594, 50] width 174 height 24
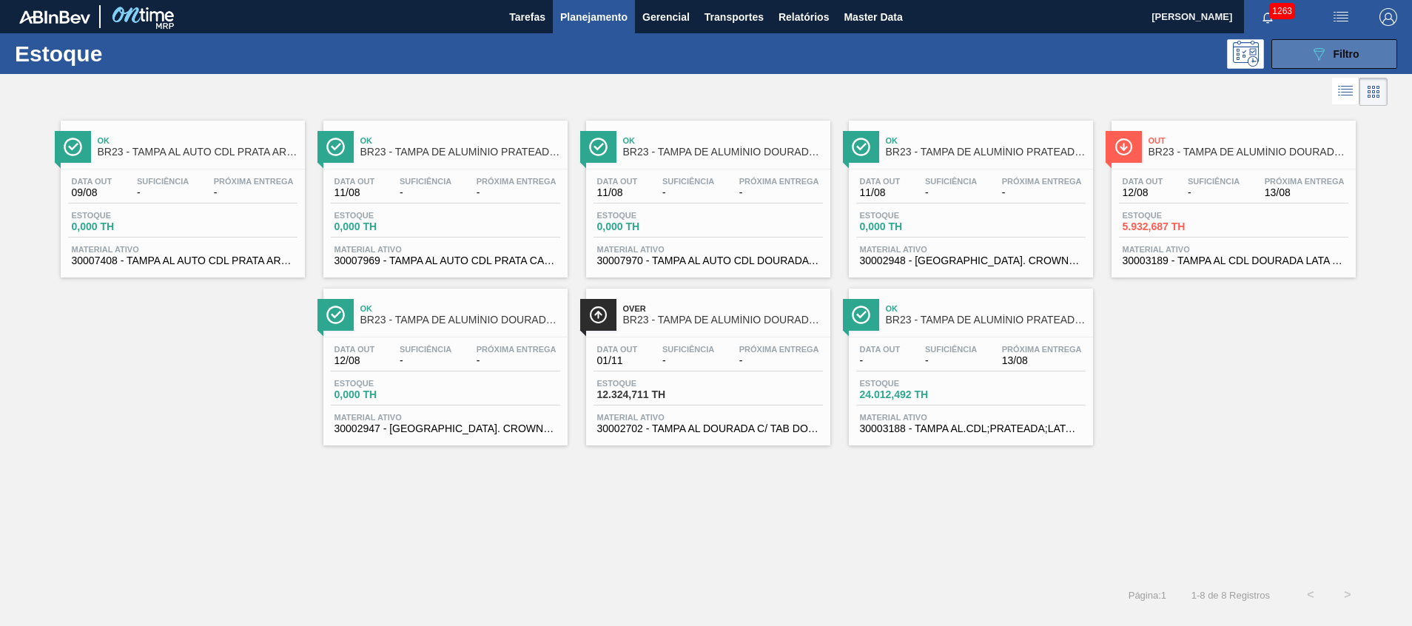
click at [1313, 60] on icon "089F7B8B-B2A5-4AFE-B5C0-19BA573D28AC" at bounding box center [1319, 54] width 18 height 18
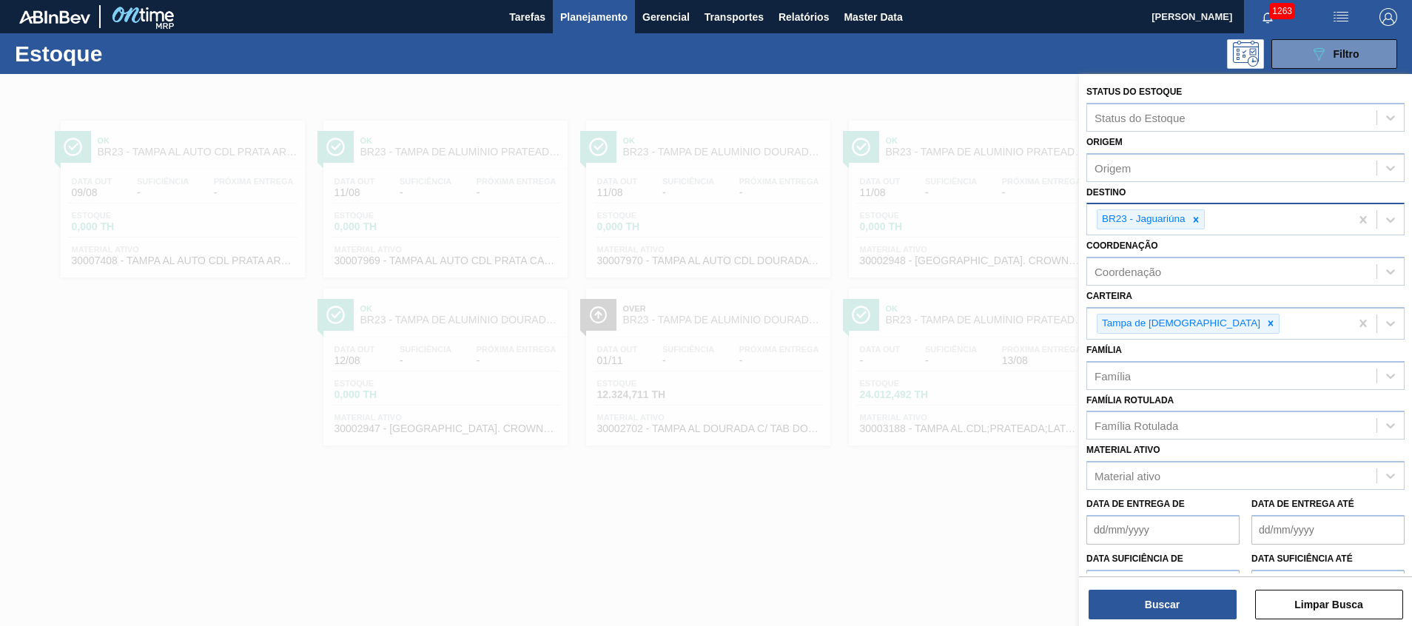
click at [1203, 220] on div at bounding box center [1196, 219] width 16 height 18
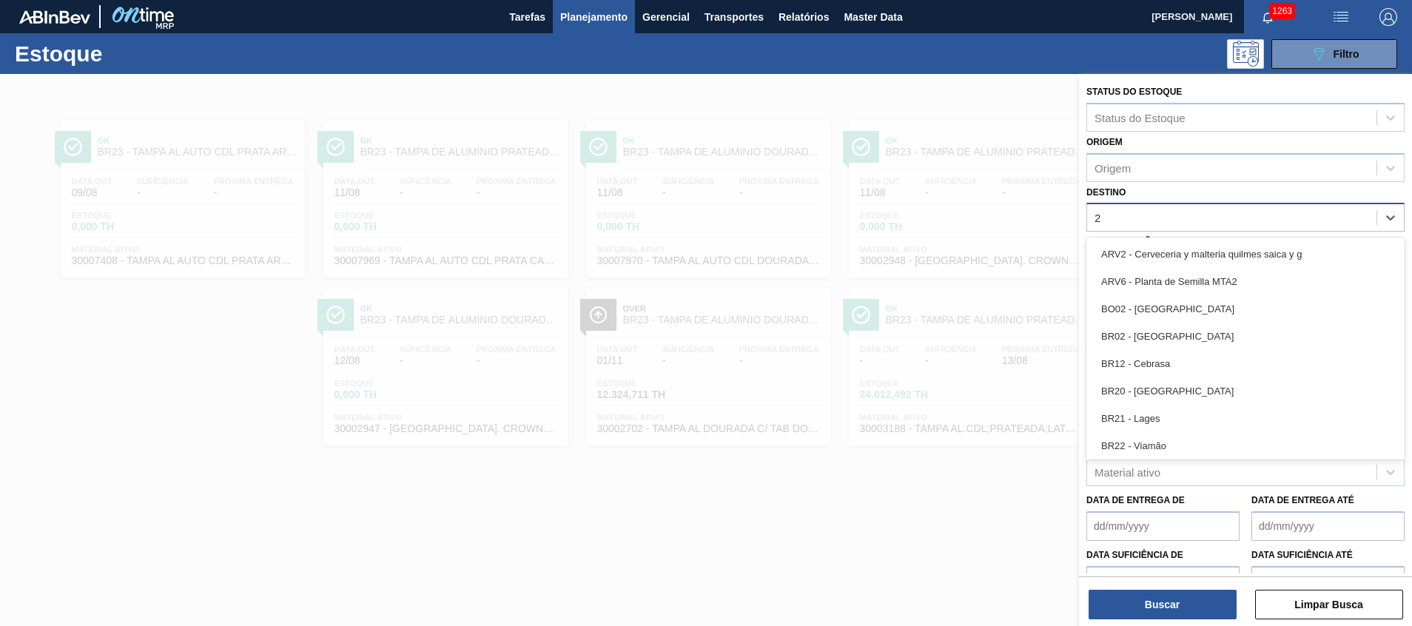
type input "26"
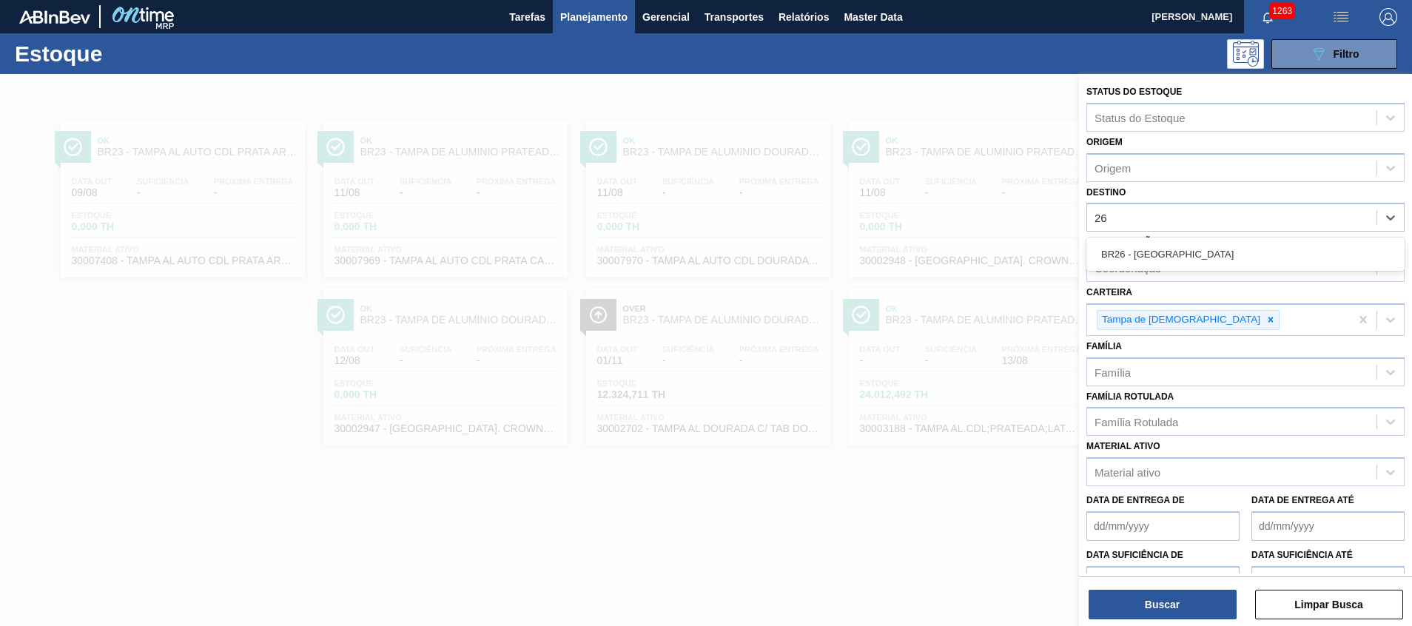
click at [1195, 263] on div "BR26 - Uberlândia" at bounding box center [1245, 253] width 318 height 27
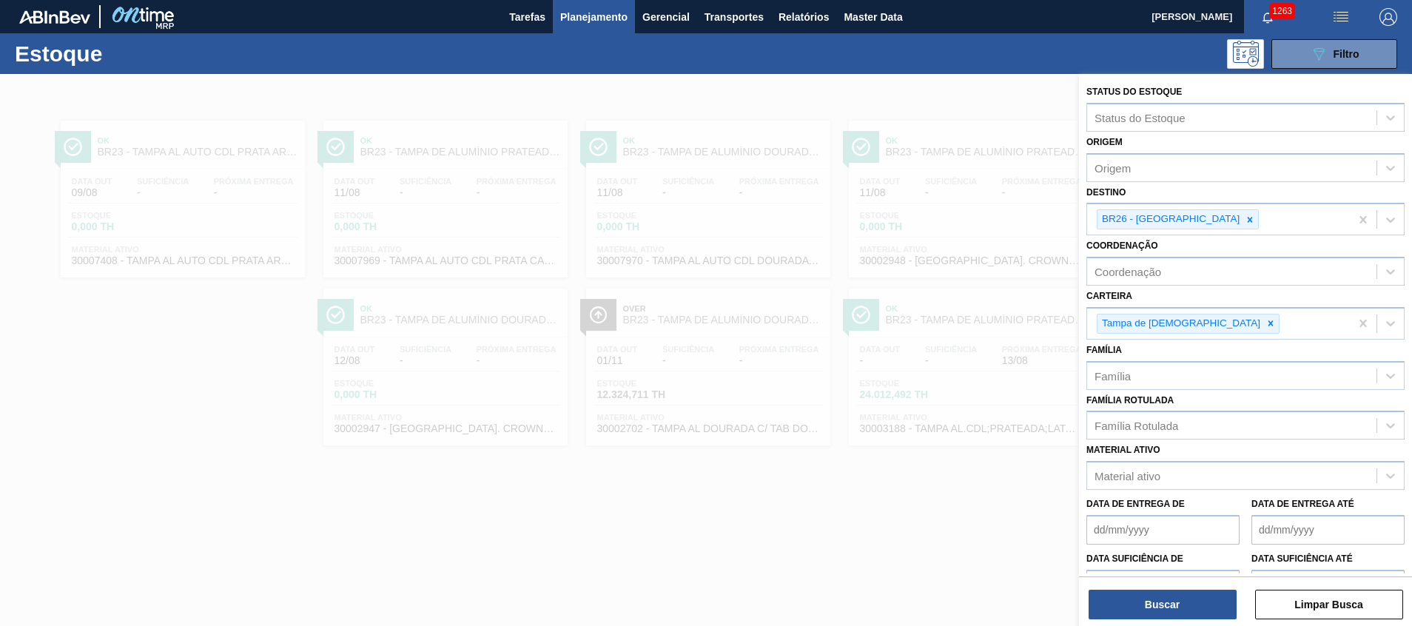
click at [1170, 620] on div "Status do Estoque Status do Estoque Origem Origem Destino BR26 - Uberlândia Coo…" at bounding box center [1245, 351] width 333 height 555
click at [1180, 612] on button "Buscar" at bounding box center [1162, 605] width 148 height 30
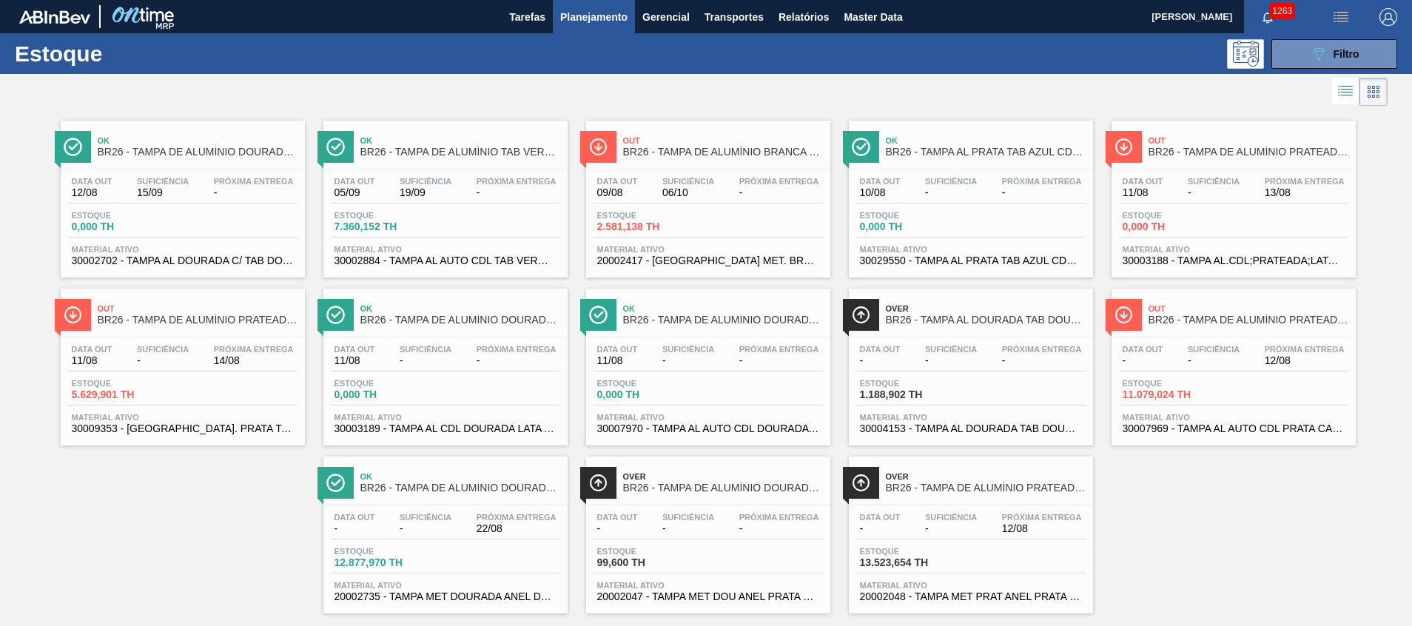
scroll to position [24, 0]
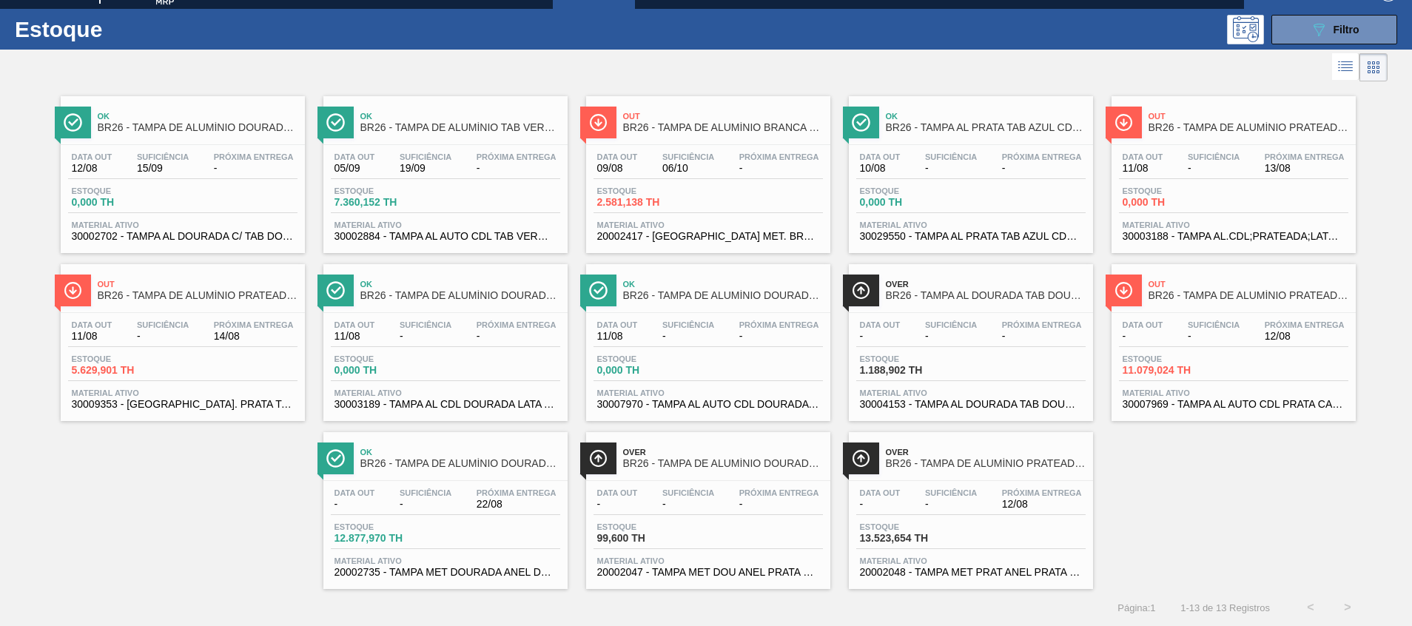
click at [227, 228] on span "Material ativo" at bounding box center [183, 224] width 222 height 9
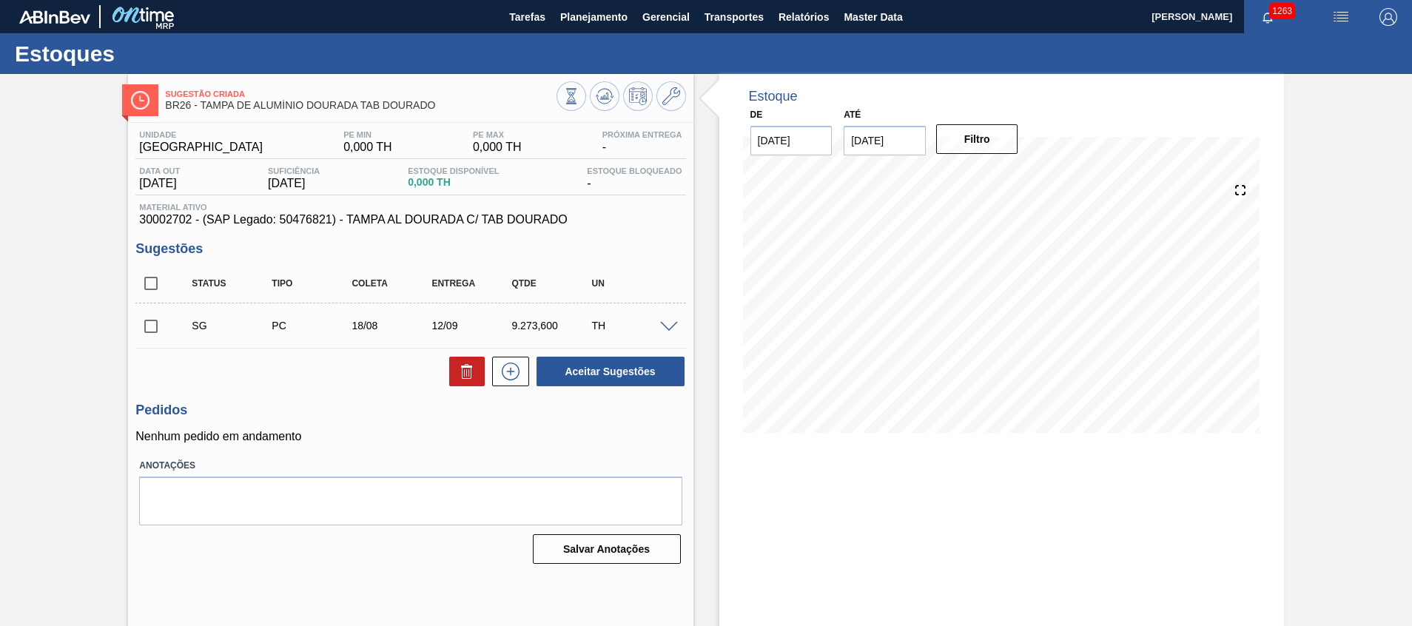
click at [663, 328] on span at bounding box center [669, 327] width 18 height 11
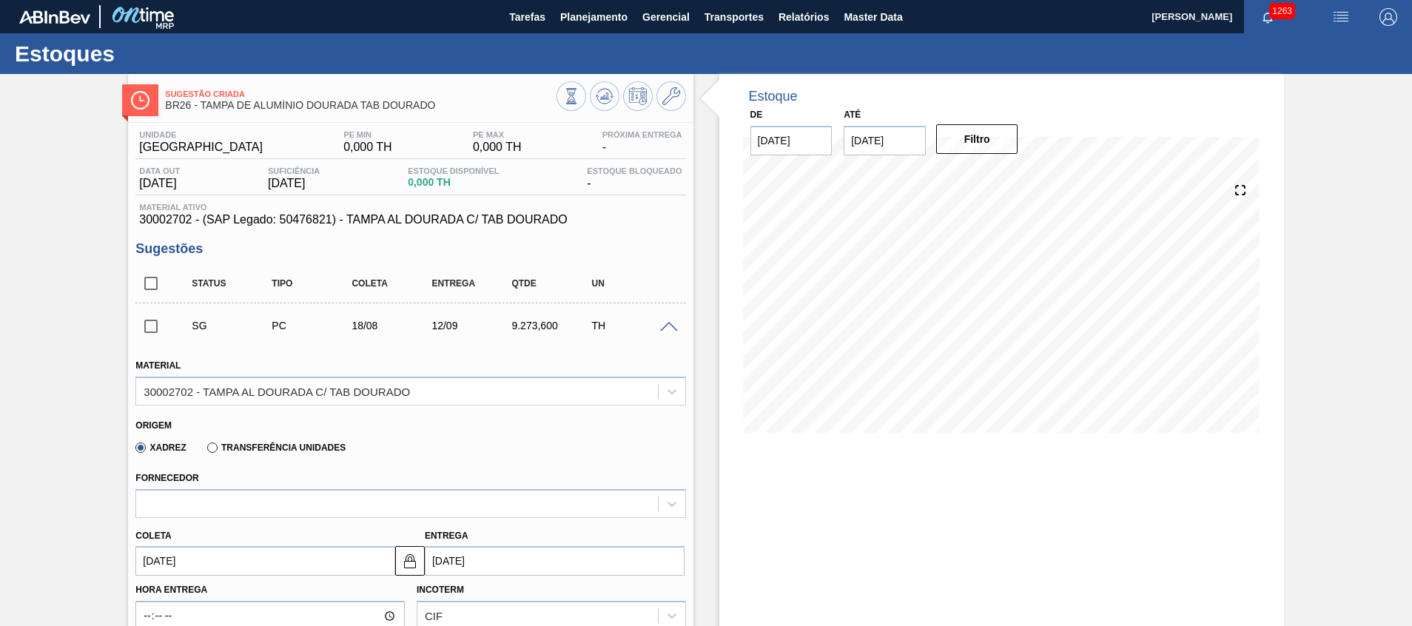
click at [408, 519] on div "Coleta 18/08/2025 Entrega 12/09/2025" at bounding box center [410, 547] width 562 height 58
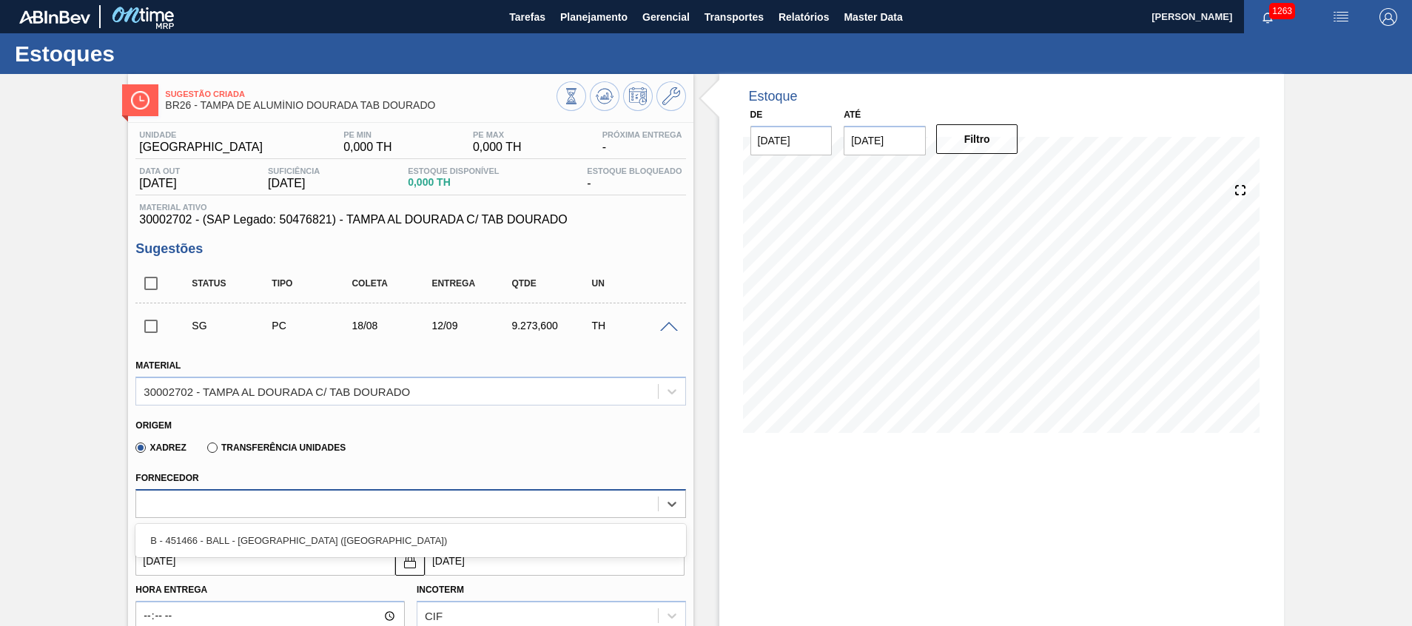
click at [408, 512] on div at bounding box center [396, 503] width 521 height 21
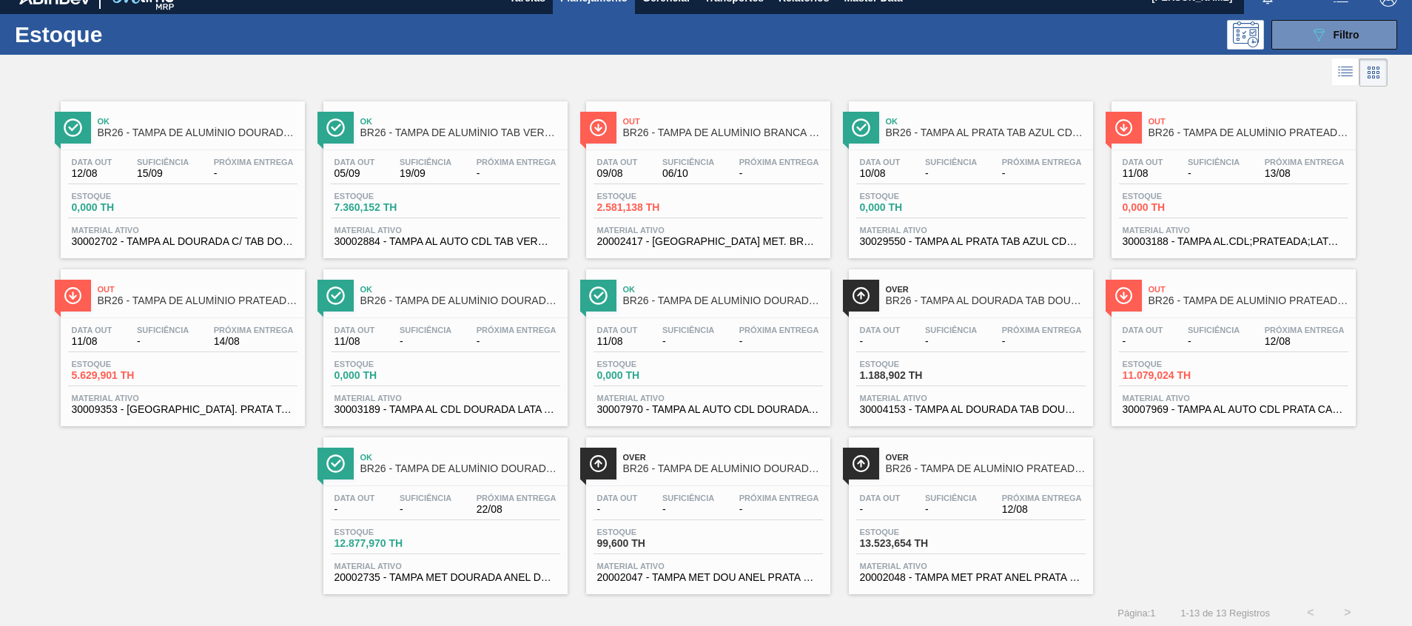
scroll to position [24, 0]
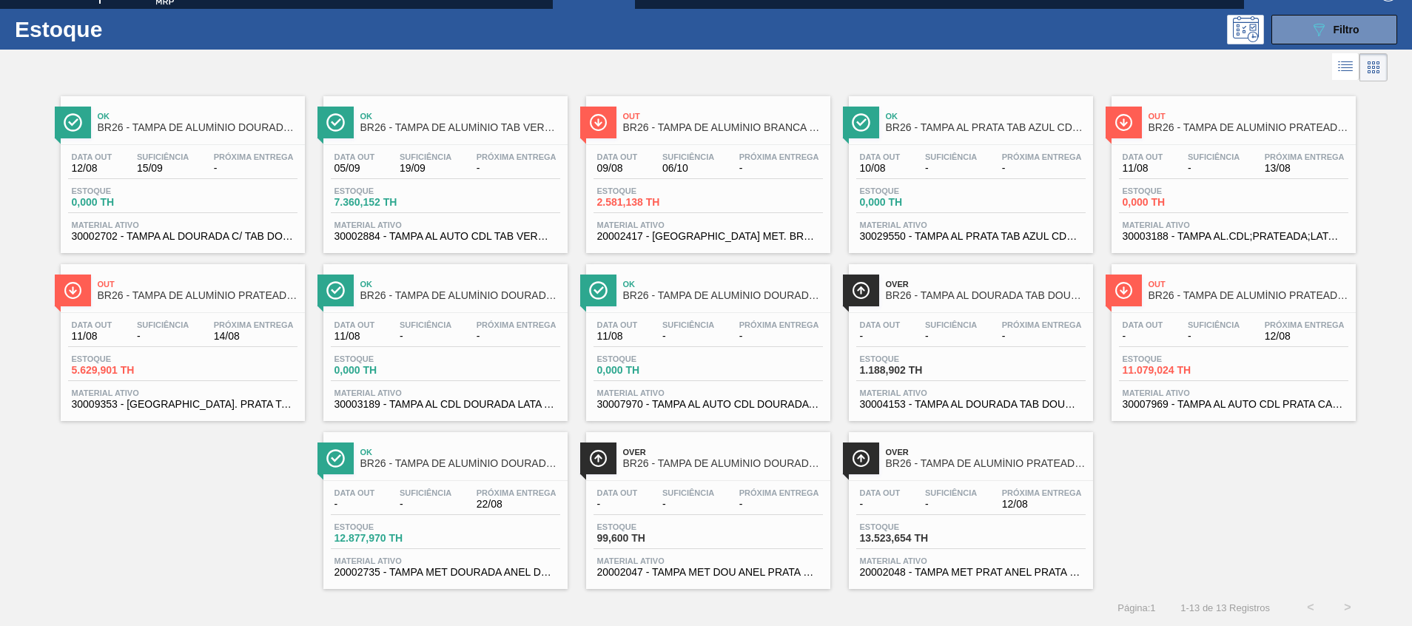
click at [1001, 402] on span "30004153 - TAMPA AL DOURADA TAB DOURADO CDL CANPACK" at bounding box center [971, 404] width 222 height 11
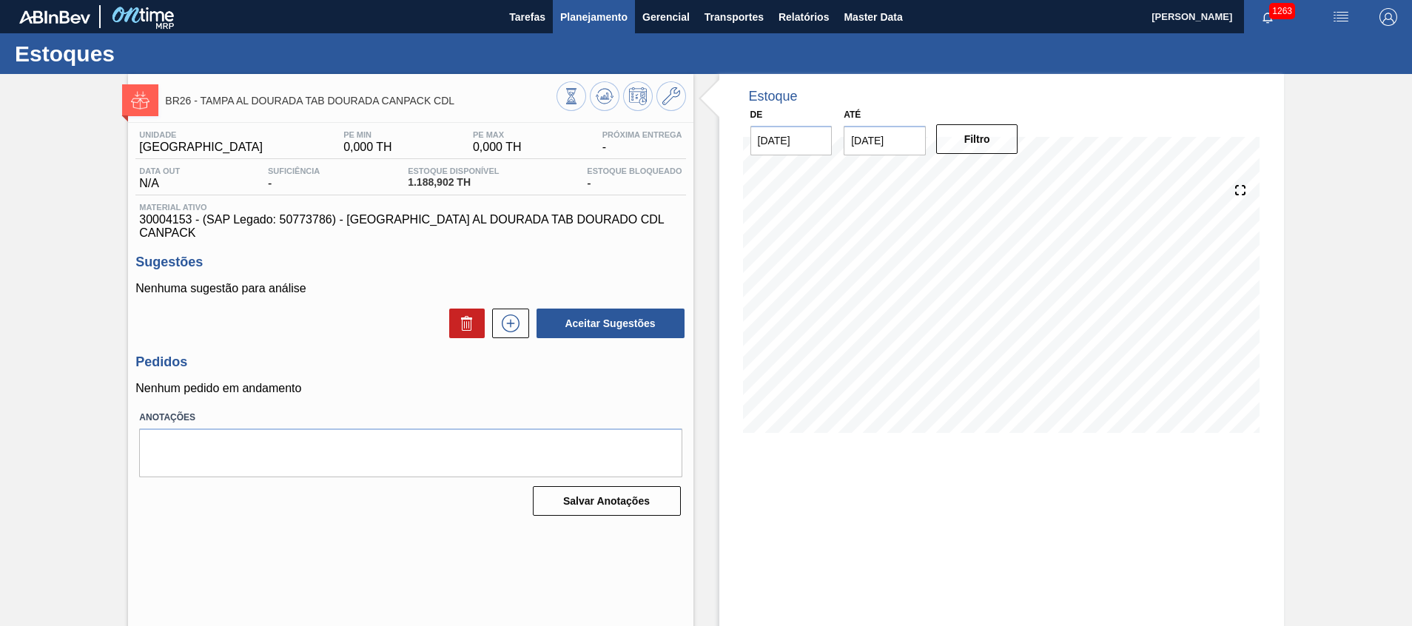
click at [620, 9] on span "Planejamento" at bounding box center [593, 17] width 67 height 18
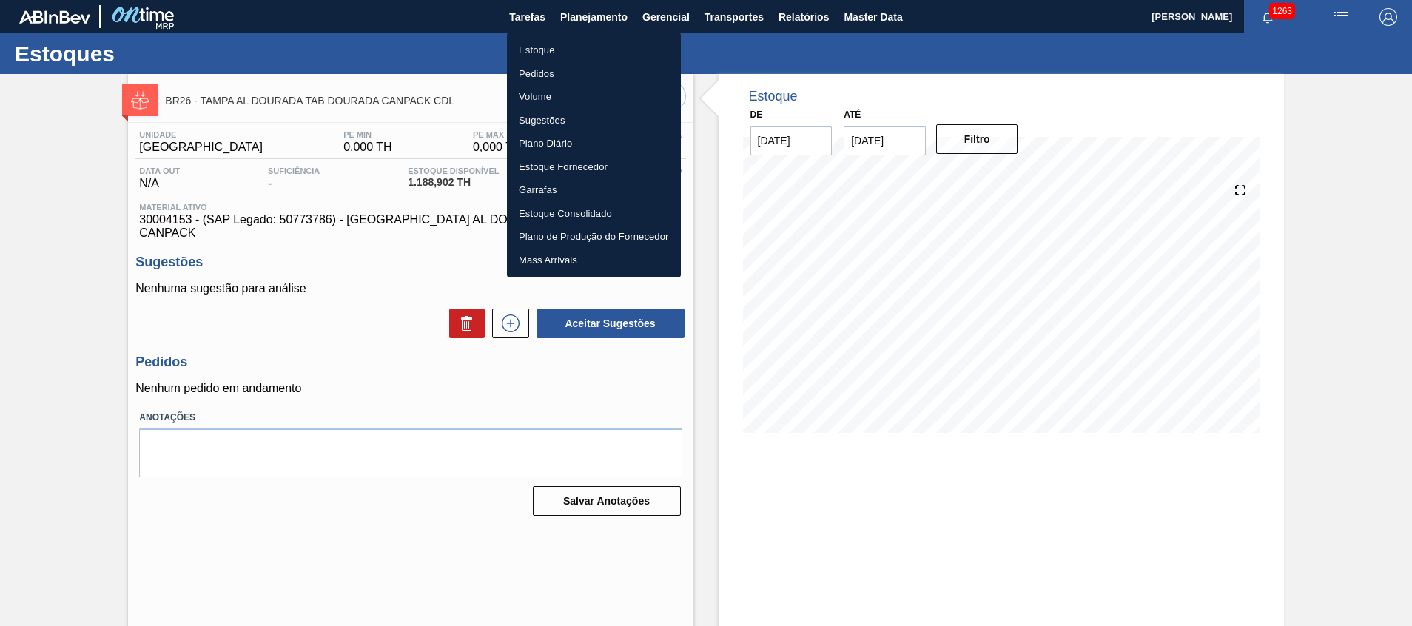
click at [587, 47] on li "Estoque" at bounding box center [594, 50] width 174 height 24
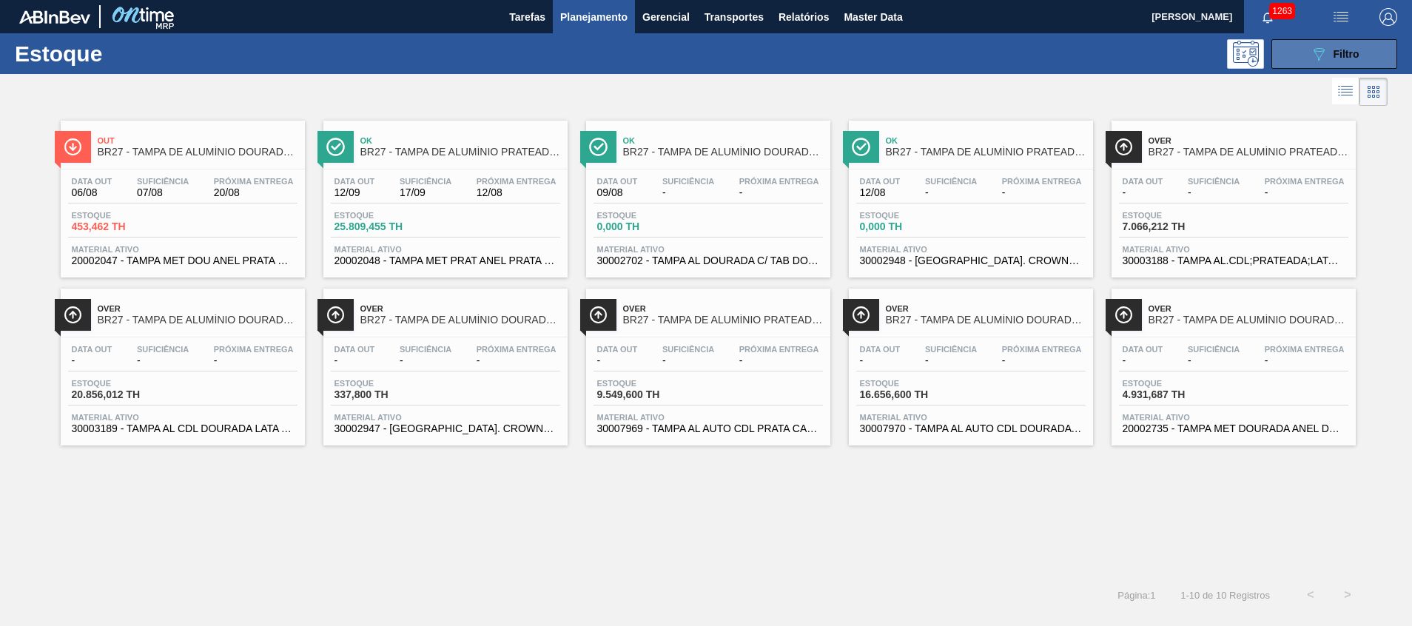
click at [1300, 62] on button "089F7B8B-B2A5-4AFE-B5C0-19BA573D28AC Filtro" at bounding box center [1334, 54] width 126 height 30
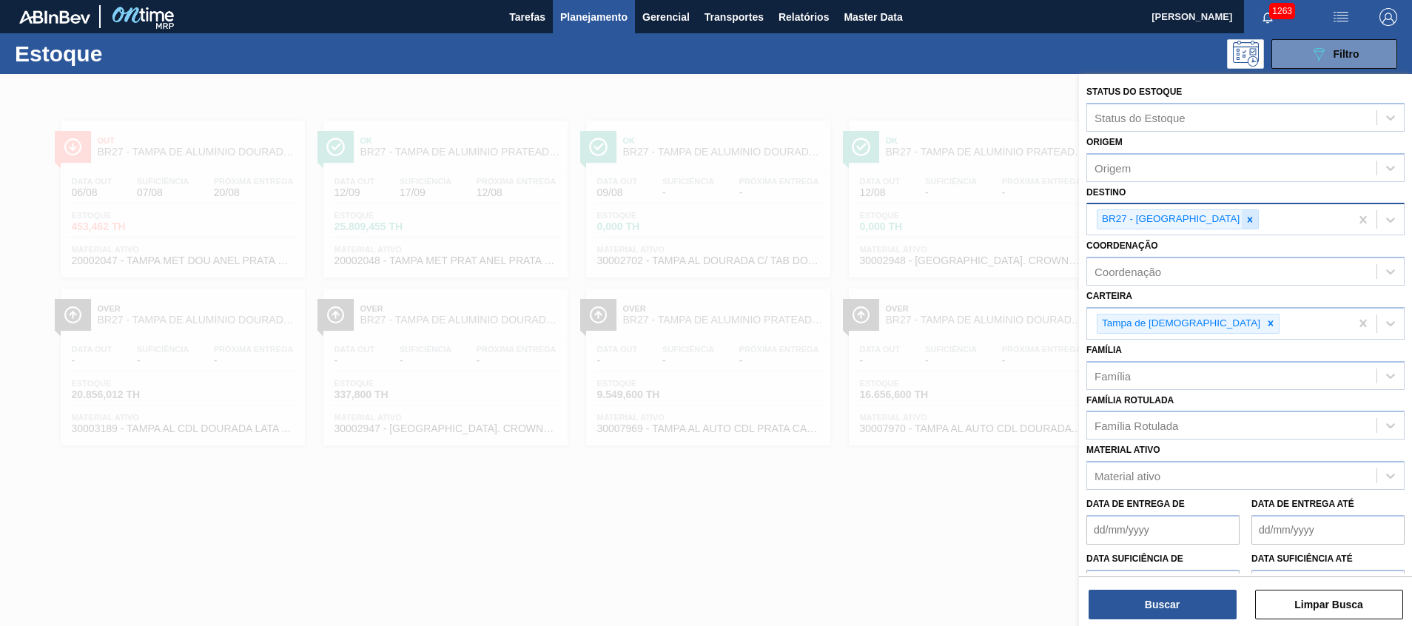
click at [1245, 222] on icon at bounding box center [1250, 220] width 10 height 10
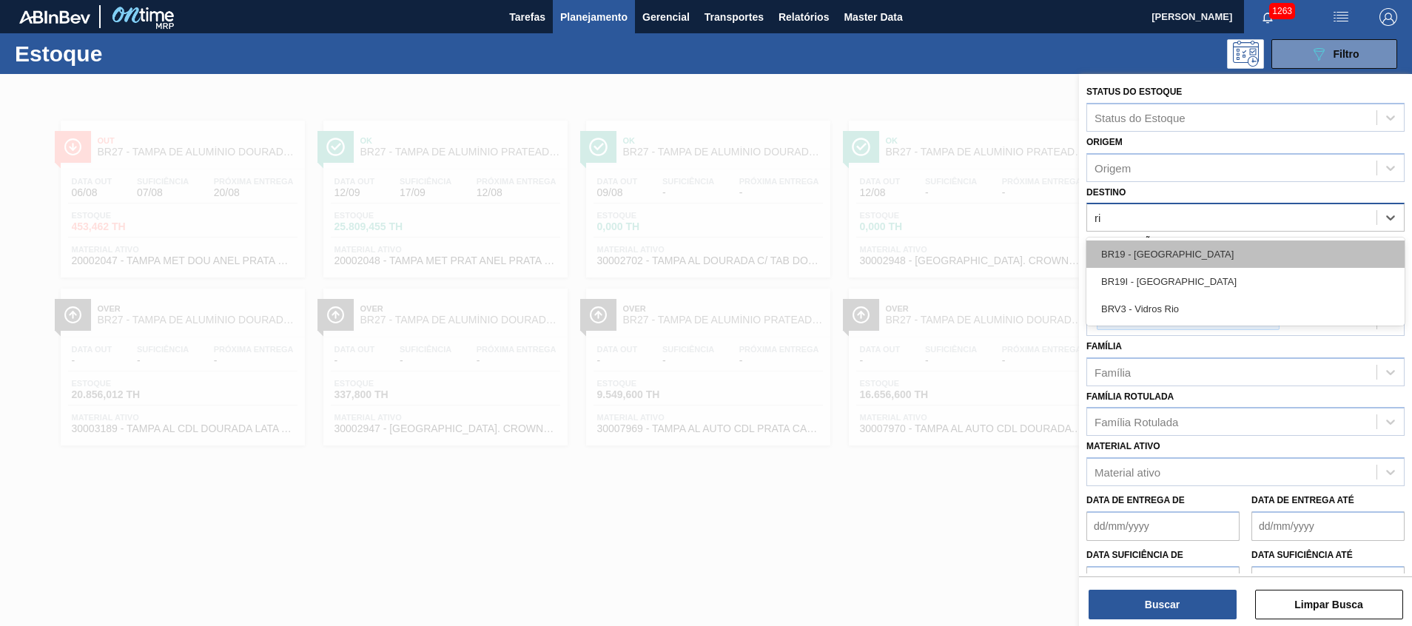
type input "rio"
click at [1153, 257] on div "BR19 - Nova Rio" at bounding box center [1245, 253] width 318 height 27
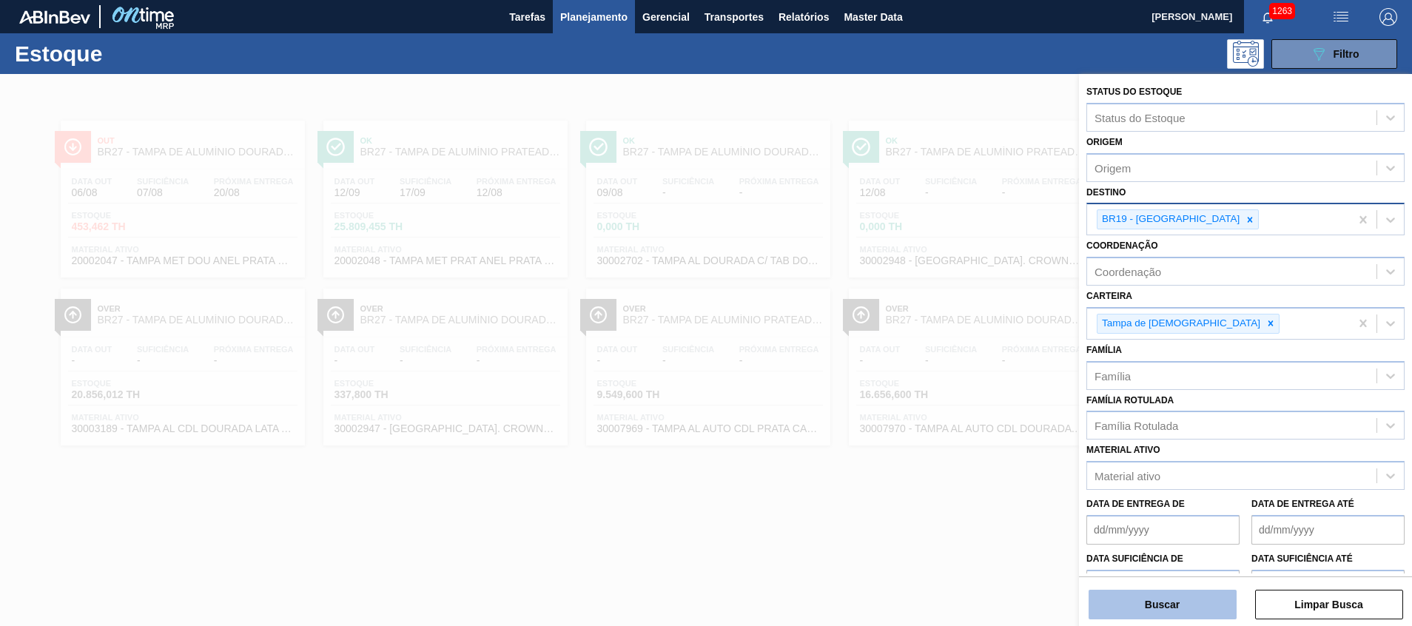
click at [1120, 605] on button "Buscar" at bounding box center [1162, 605] width 148 height 30
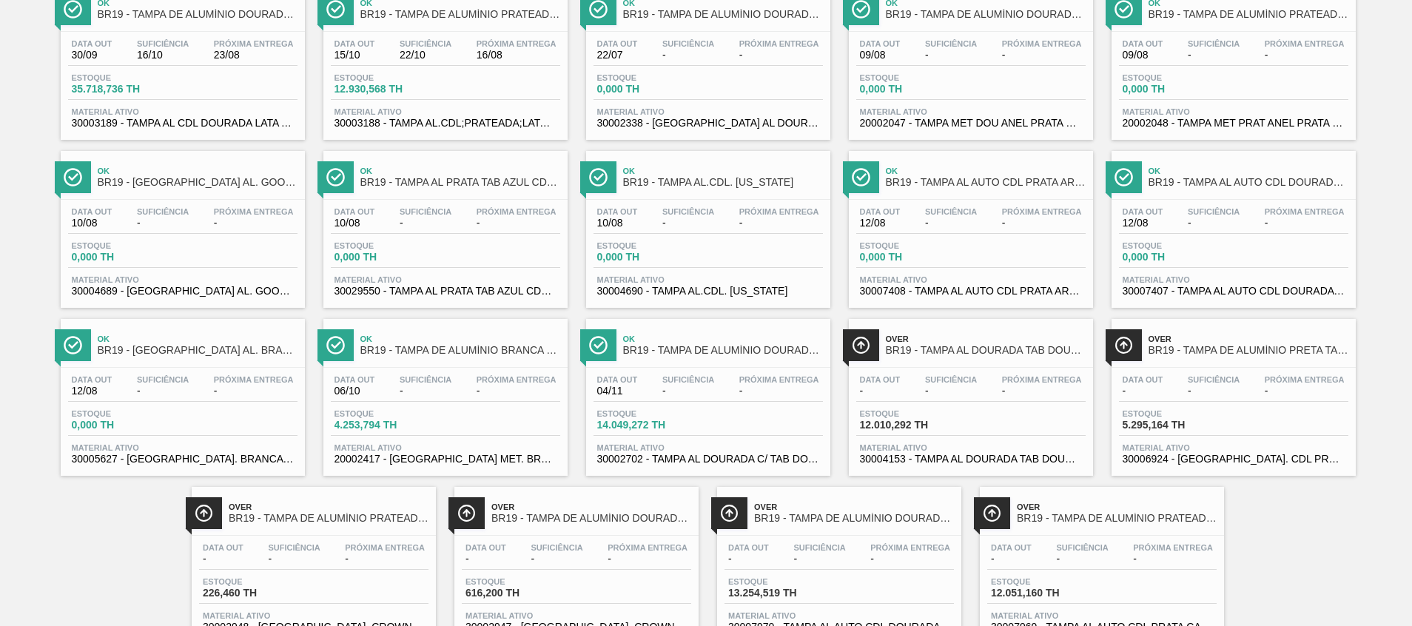
scroll to position [192, 0]
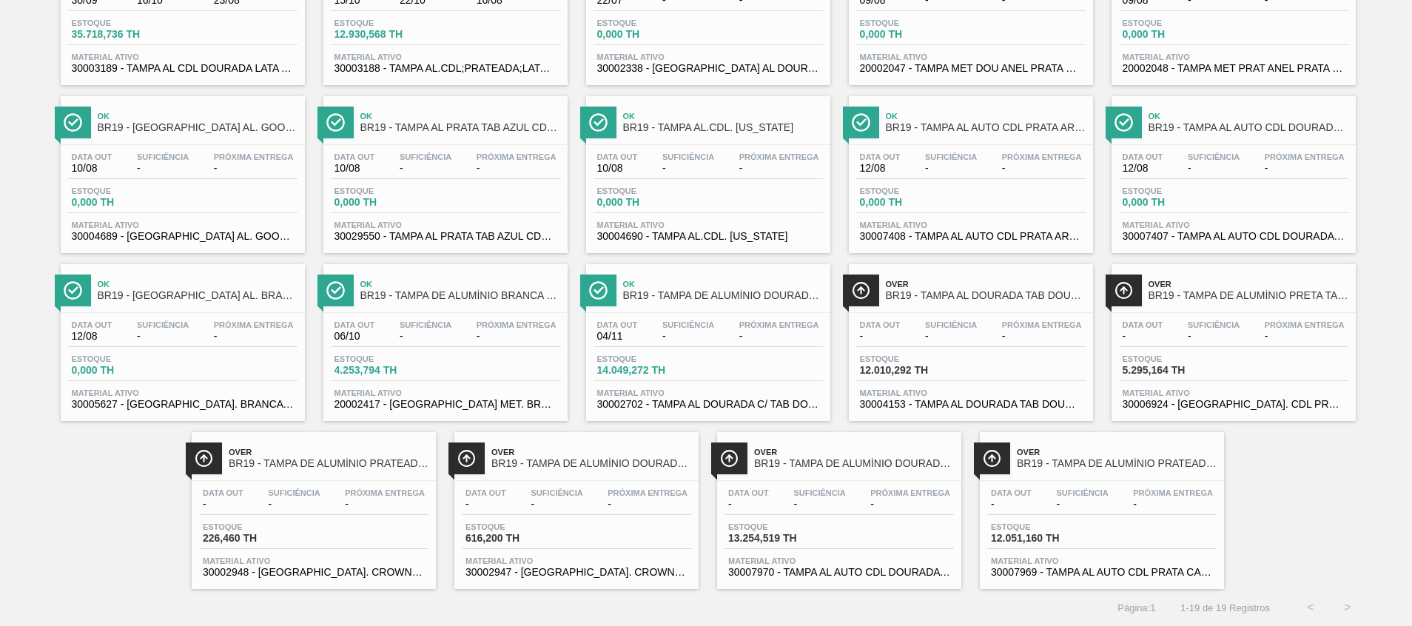
click at [525, 408] on span "20002417 - TAMPA MET. BRANCA ANEL AZUL CX600" at bounding box center [445, 404] width 222 height 11
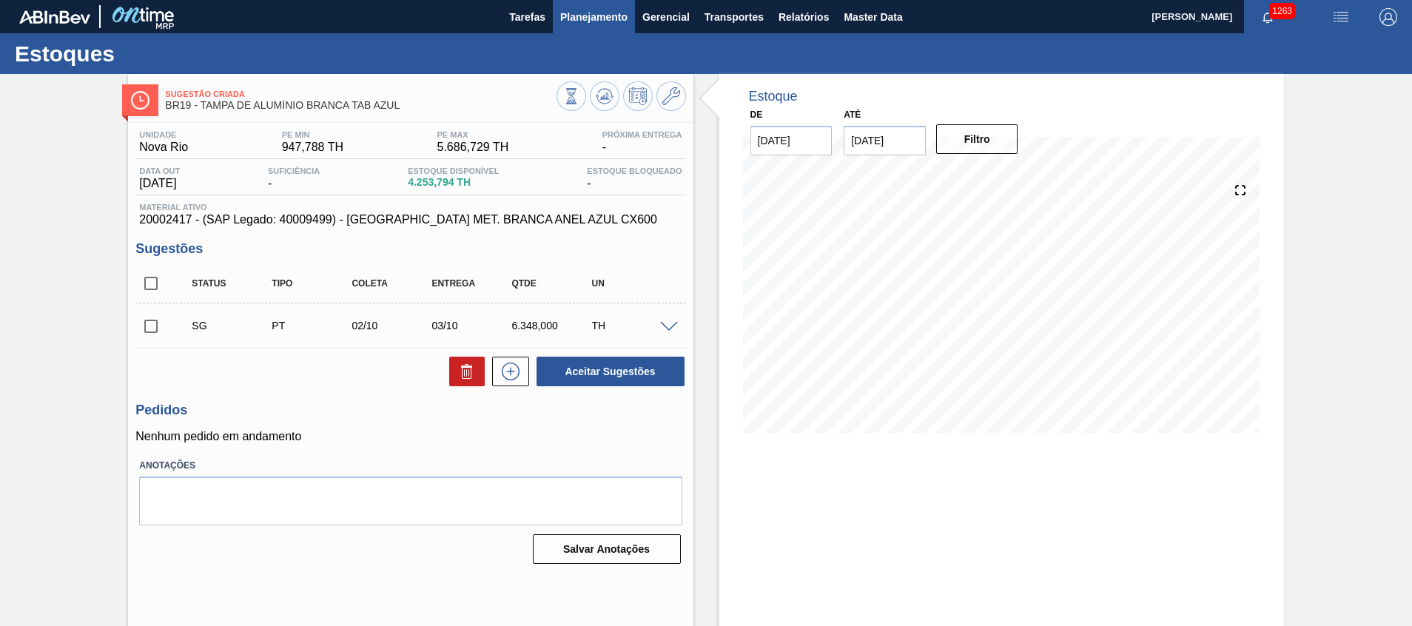
click at [618, 26] on button "Planejamento" at bounding box center [594, 16] width 82 height 33
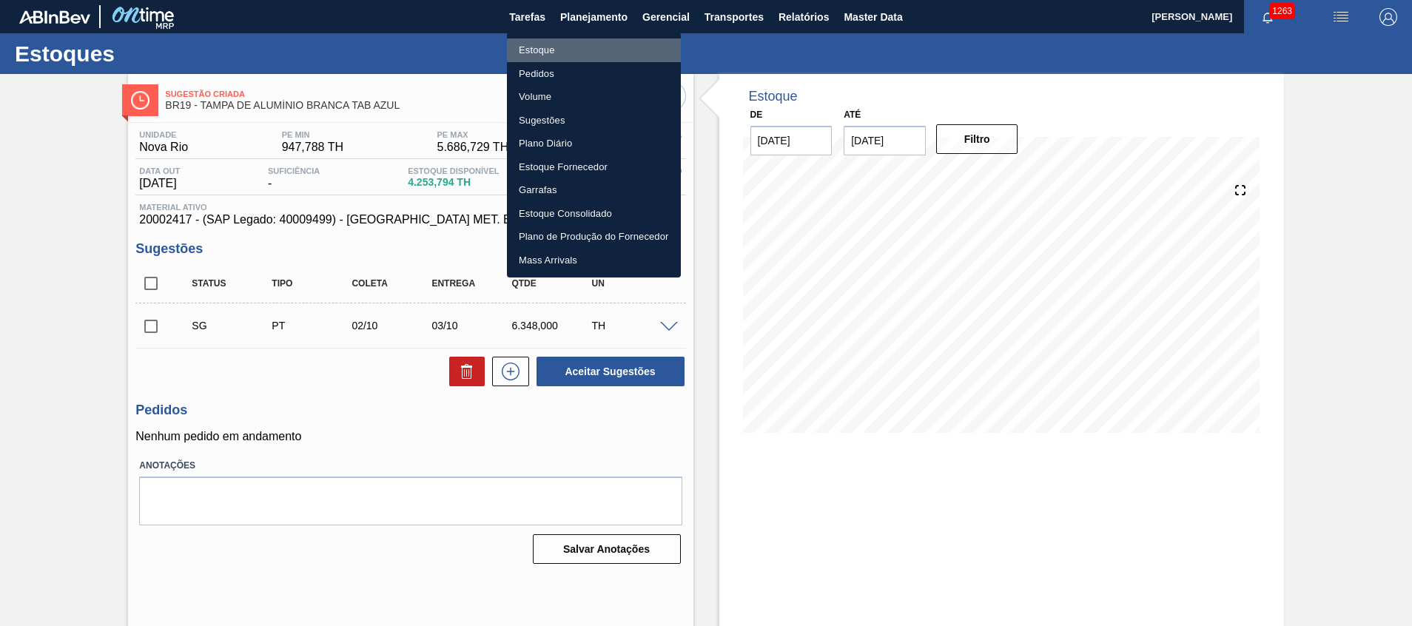
click at [605, 45] on li "Estoque" at bounding box center [594, 50] width 174 height 24
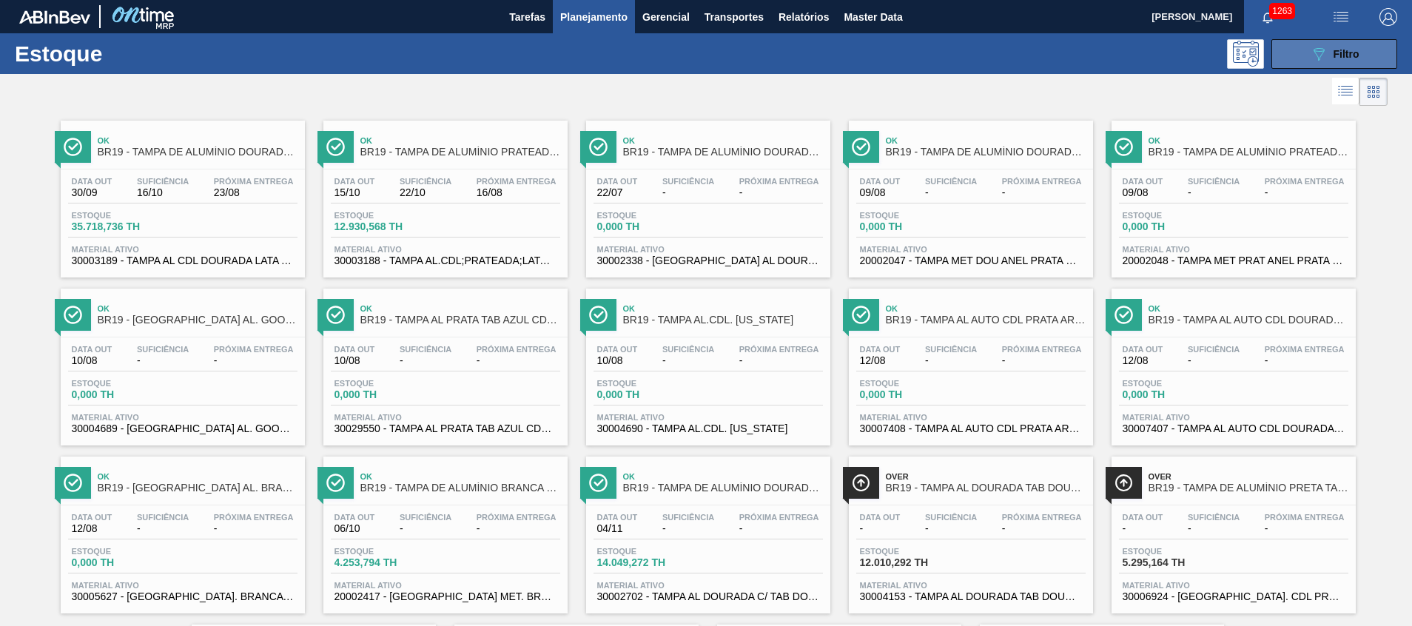
drag, startPoint x: 1309, startPoint y: 55, endPoint x: 1305, endPoint y: 64, distance: 9.6
click at [1311, 54] on icon "089F7B8B-B2A5-4AFE-B5C0-19BA573D28AC" at bounding box center [1319, 54] width 18 height 18
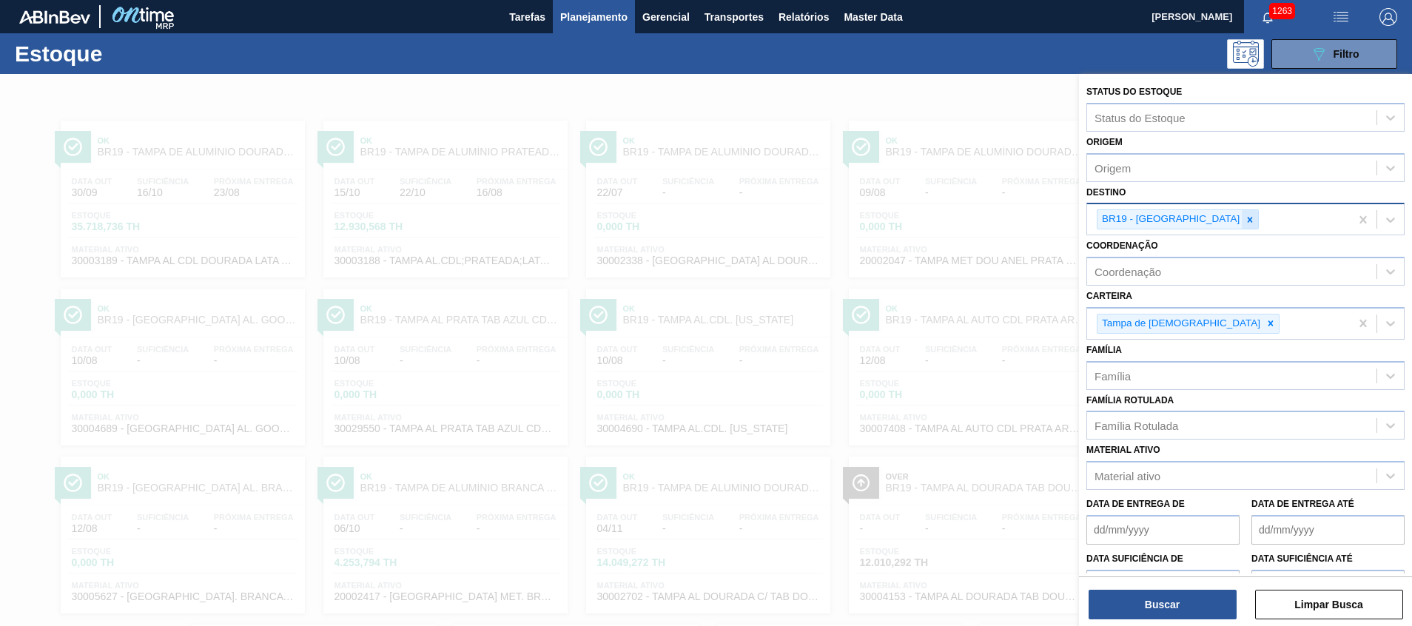
click at [1245, 218] on icon at bounding box center [1250, 220] width 10 height 10
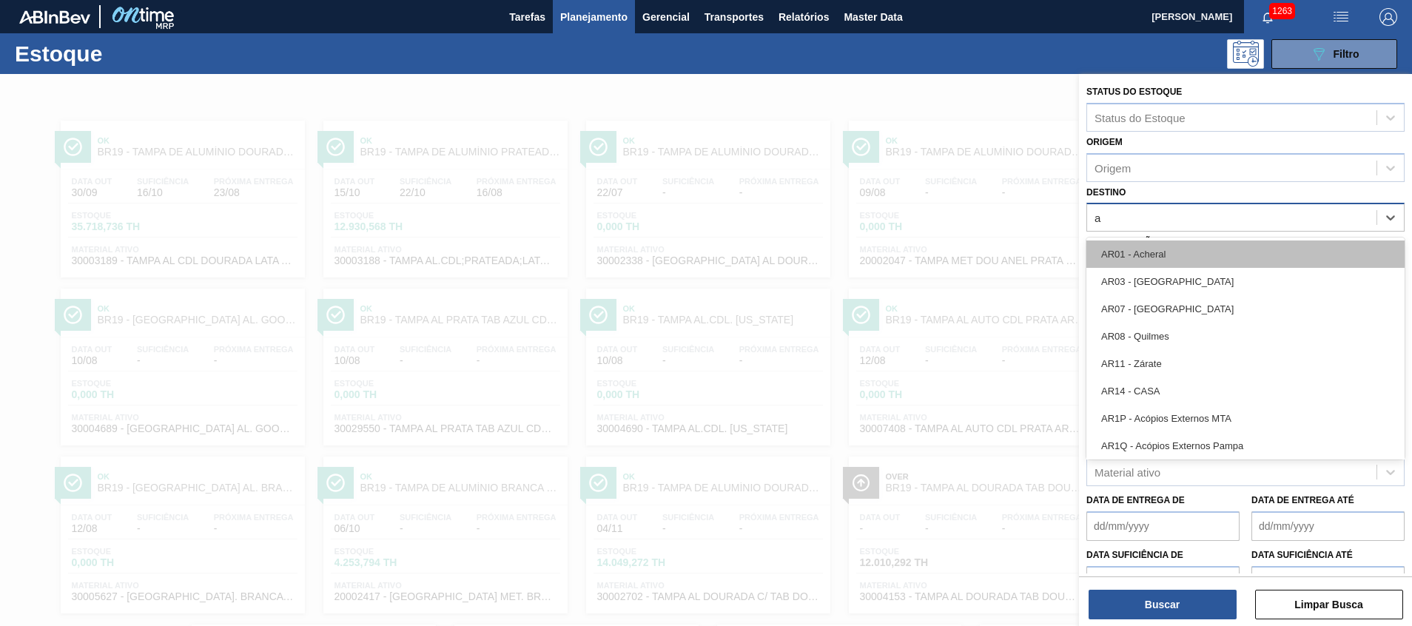
type input "aq"
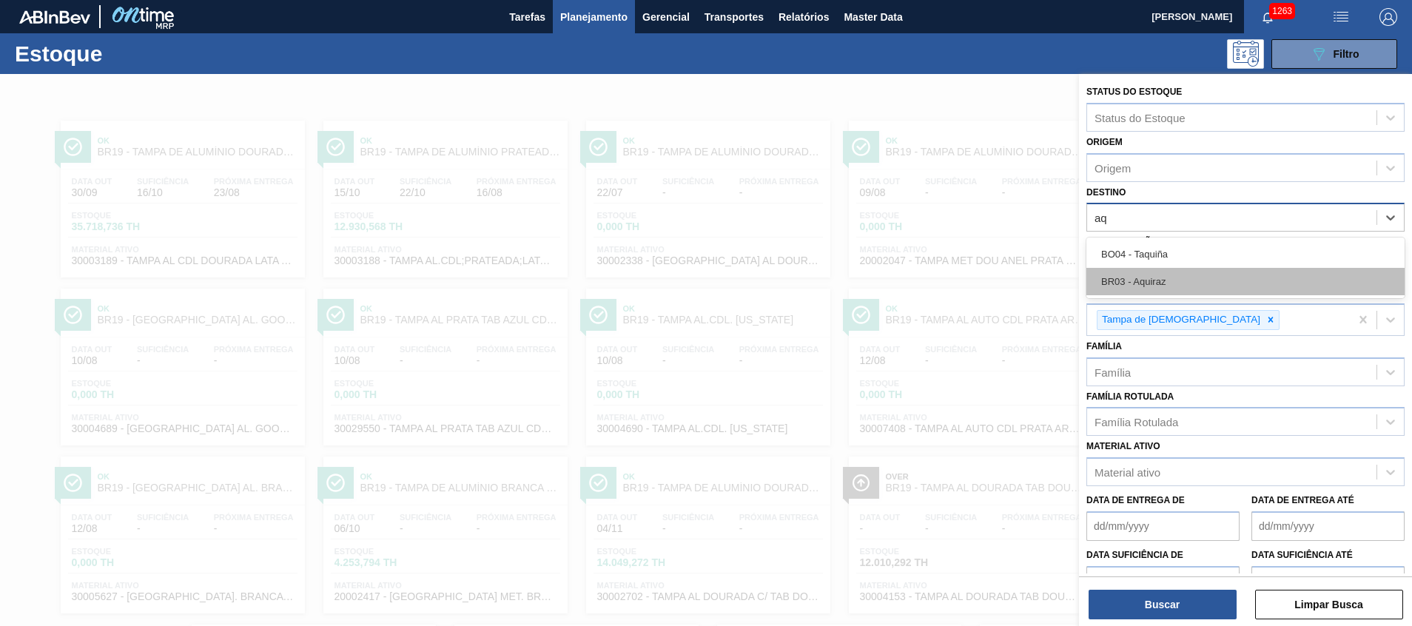
click at [1156, 281] on div "BR03 - Aquiraz" at bounding box center [1245, 281] width 318 height 27
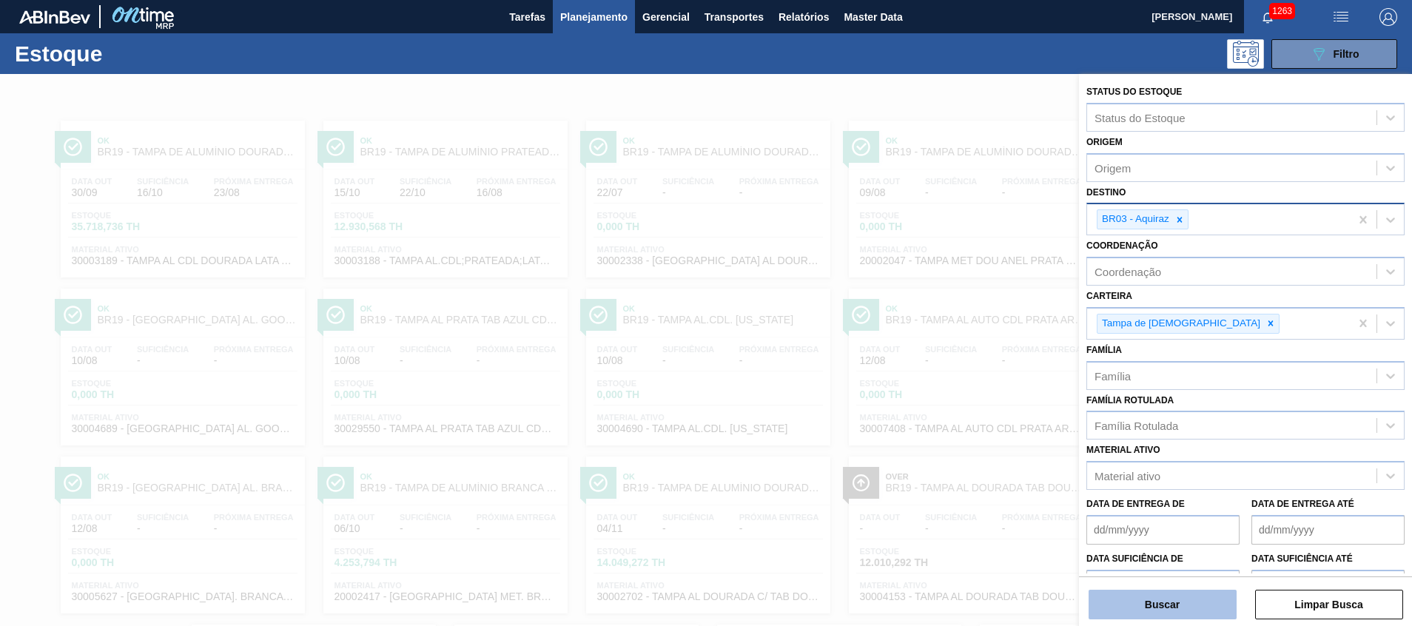
click at [1137, 596] on button "Buscar" at bounding box center [1162, 605] width 148 height 30
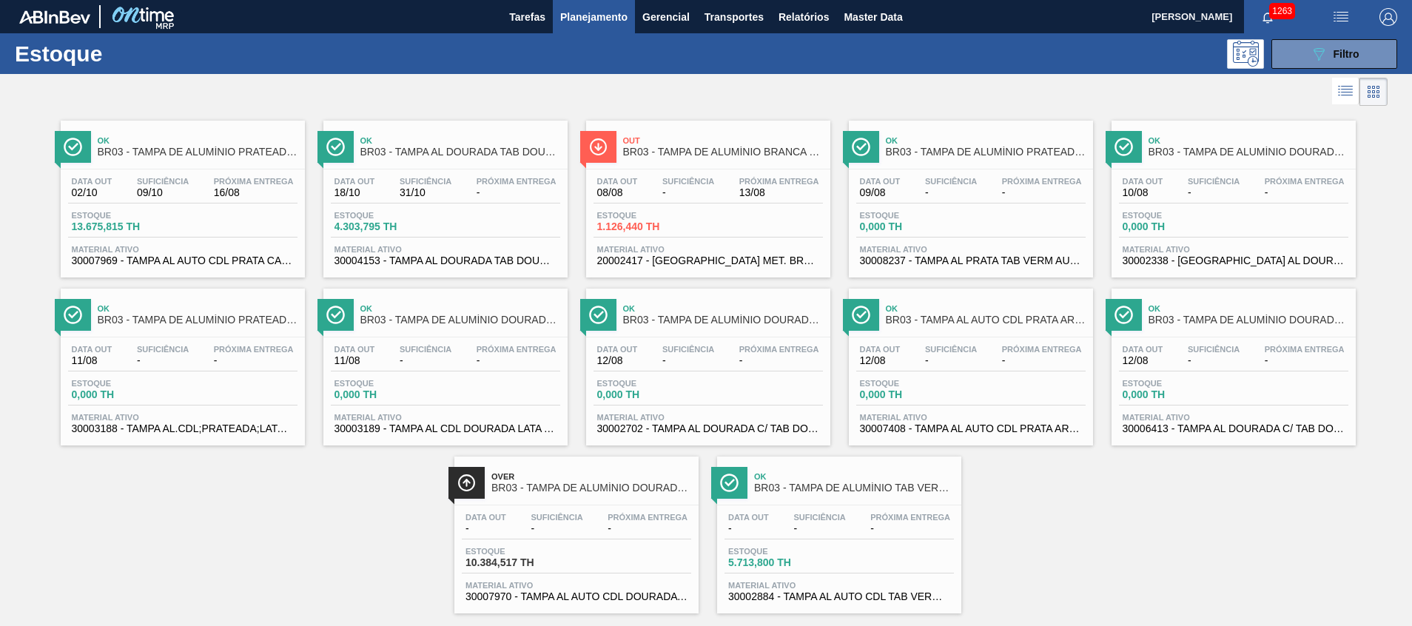
click at [659, 224] on span "1.126,440 TH" at bounding box center [649, 226] width 104 height 11
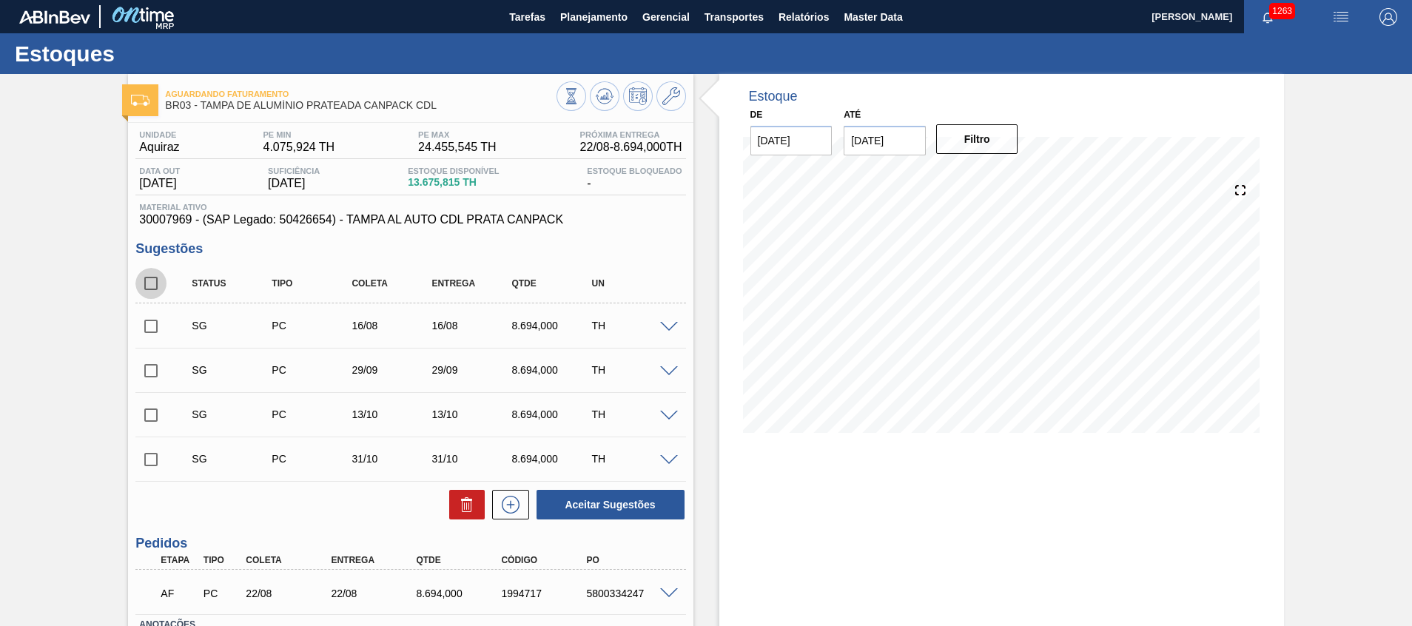
click at [153, 277] on input "checkbox" at bounding box center [150, 283] width 31 height 31
checkbox input "true"
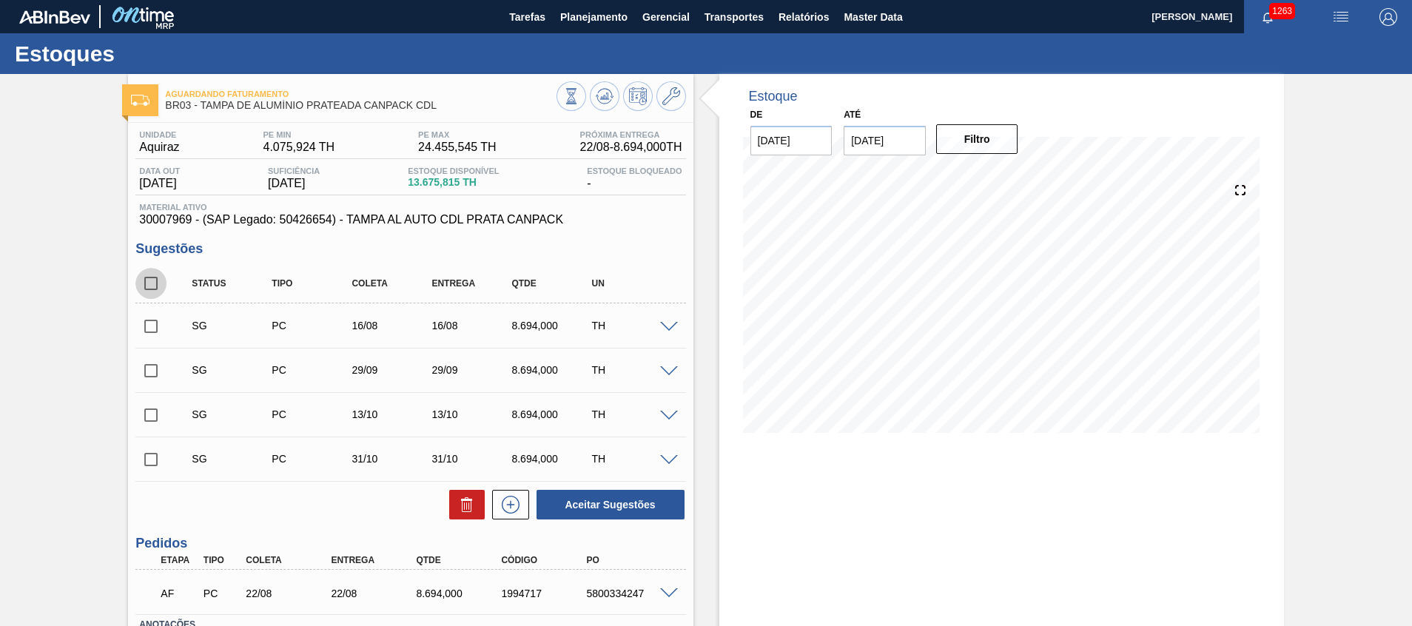
checkbox input "true"
click at [475, 505] on button at bounding box center [467, 505] width 36 height 30
checkbox input "false"
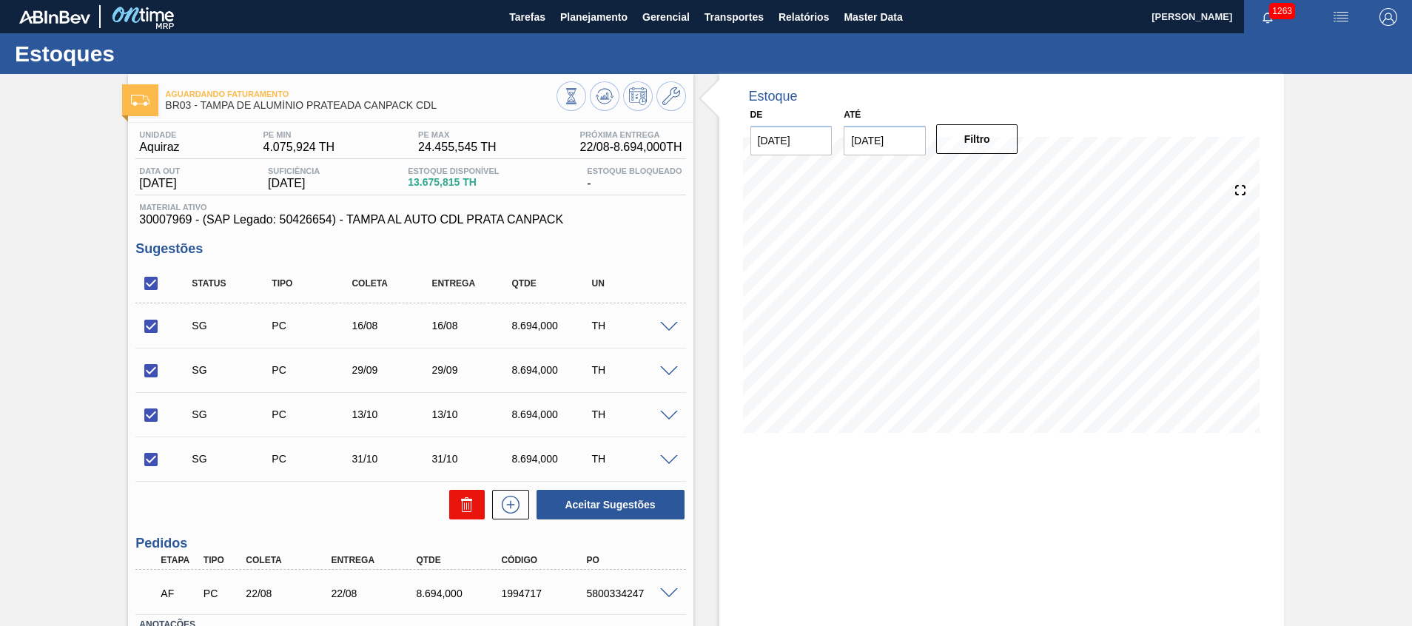
checkbox input "false"
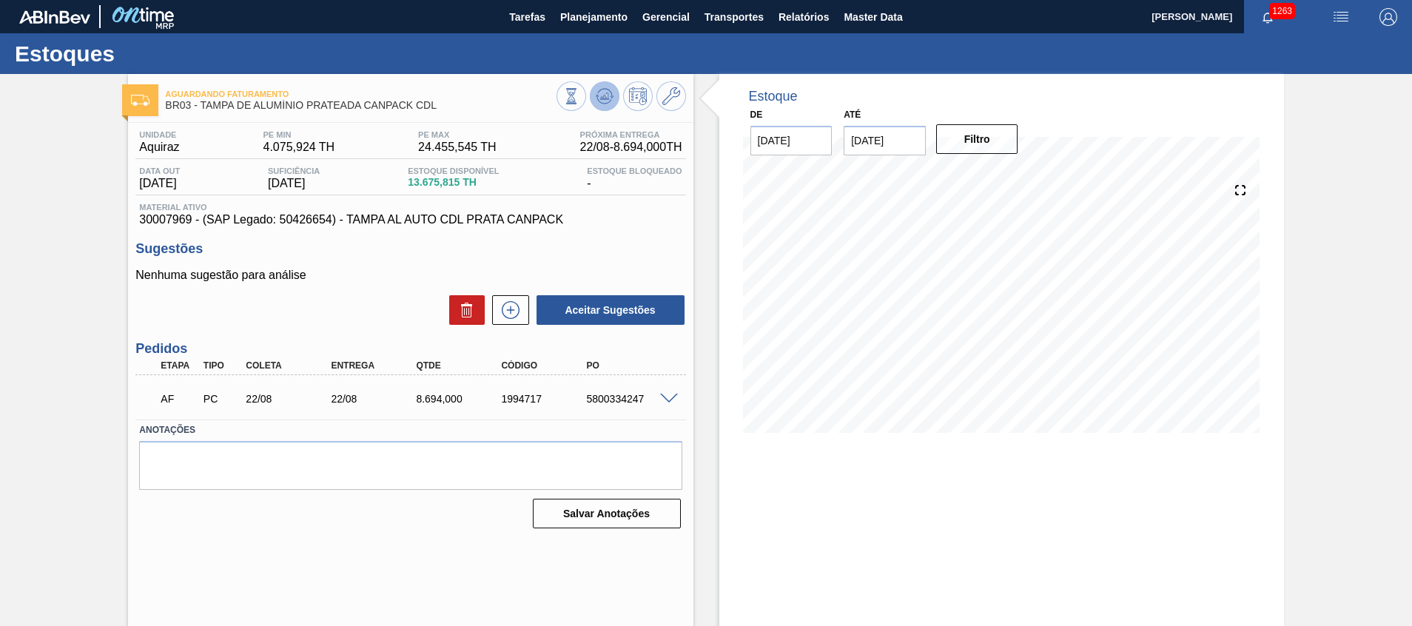
click at [607, 99] on icon at bounding box center [604, 95] width 10 height 7
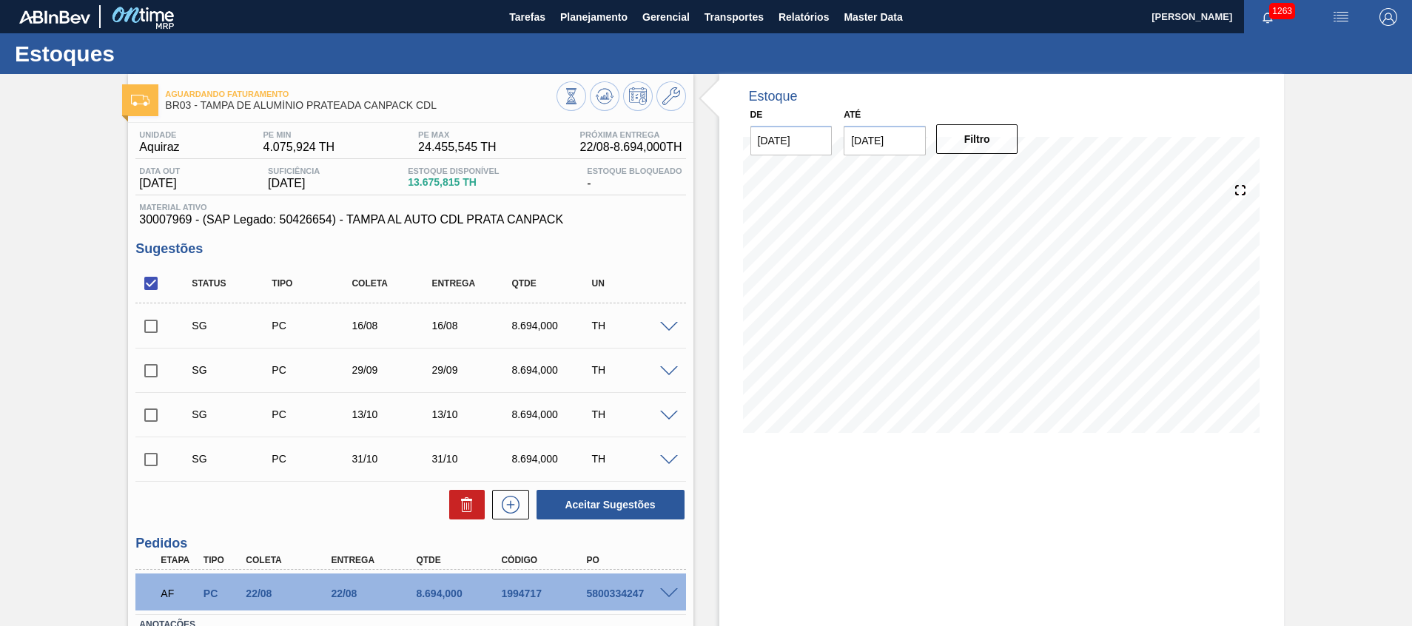
click at [148, 326] on input "checkbox" at bounding box center [150, 326] width 31 height 31
checkbox input "true"
click at [618, 500] on button "Aceitar Sugestões" at bounding box center [610, 505] width 148 height 30
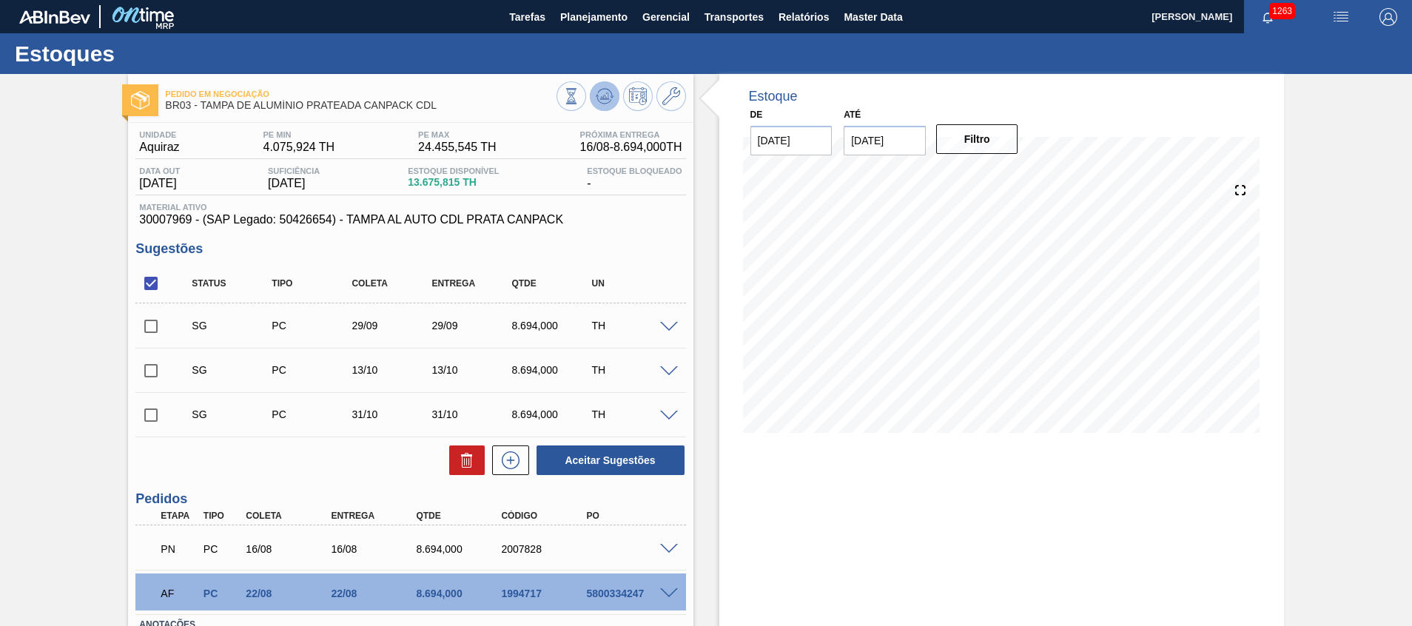
click at [579, 104] on icon at bounding box center [571, 96] width 16 height 16
click at [600, 22] on span "Planejamento" at bounding box center [593, 17] width 67 height 18
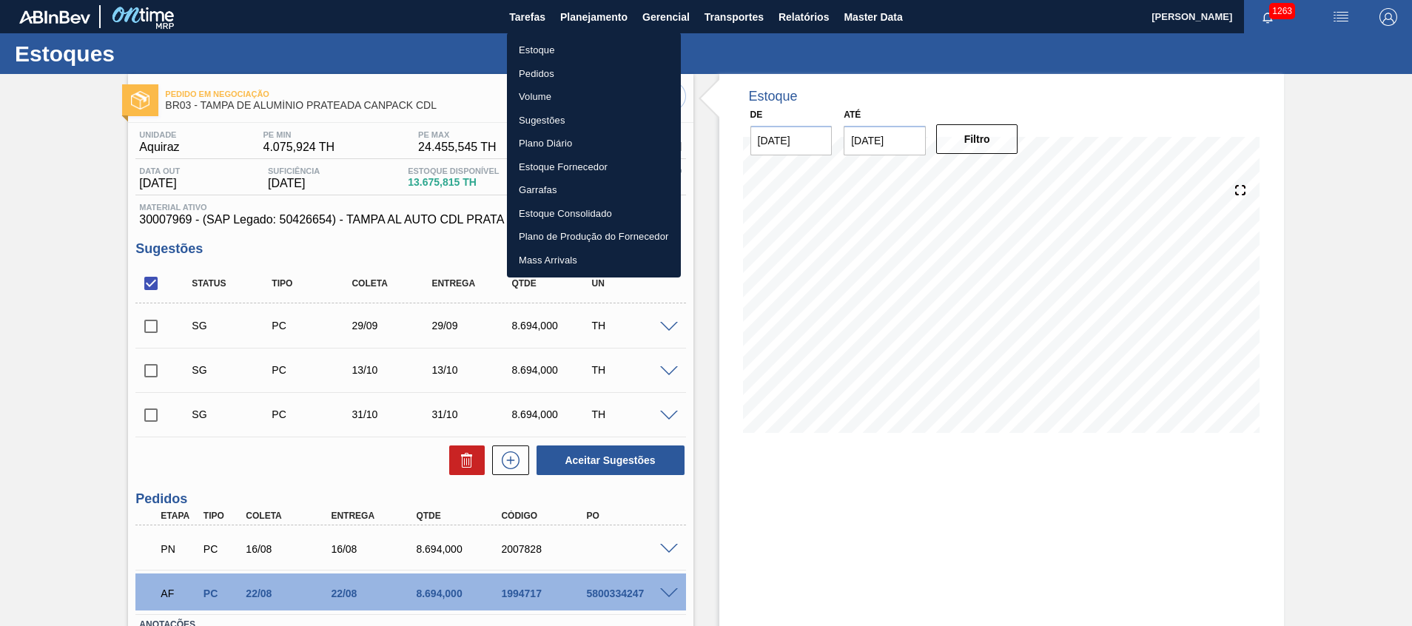
click at [597, 51] on li "Estoque" at bounding box center [594, 50] width 174 height 24
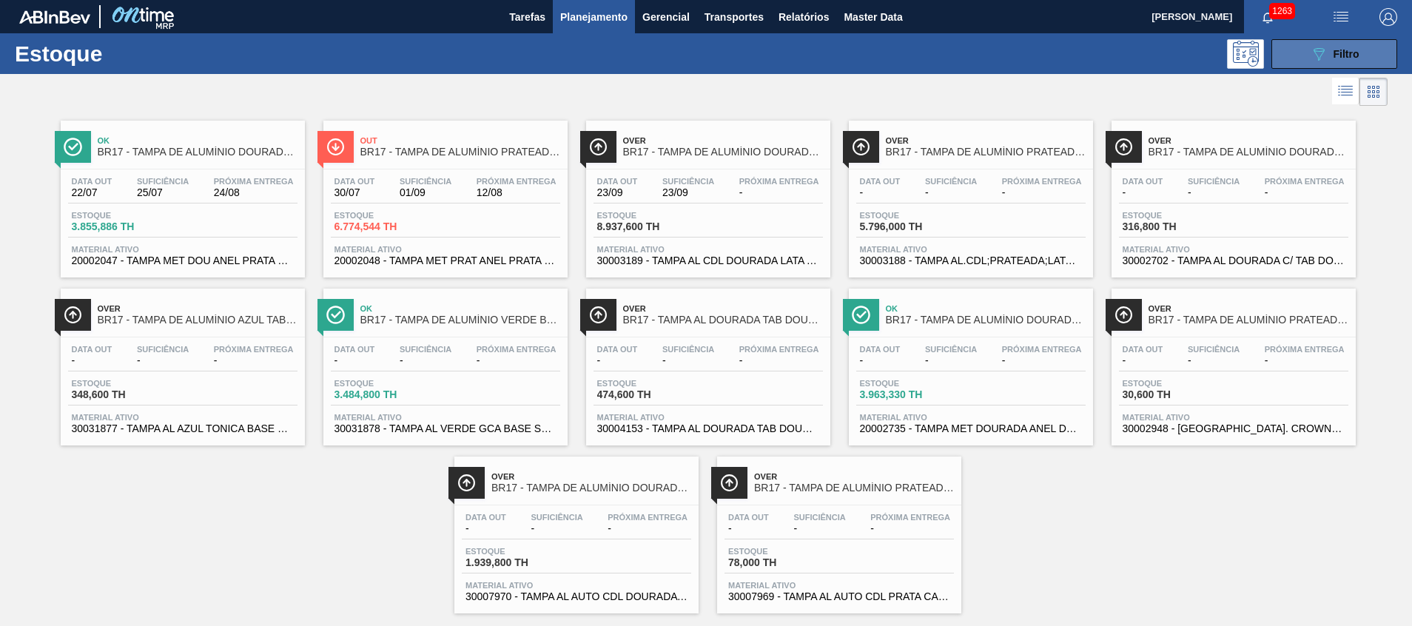
click at [1299, 49] on button "089F7B8B-B2A5-4AFE-B5C0-19BA573D28AC Filtro" at bounding box center [1334, 54] width 126 height 30
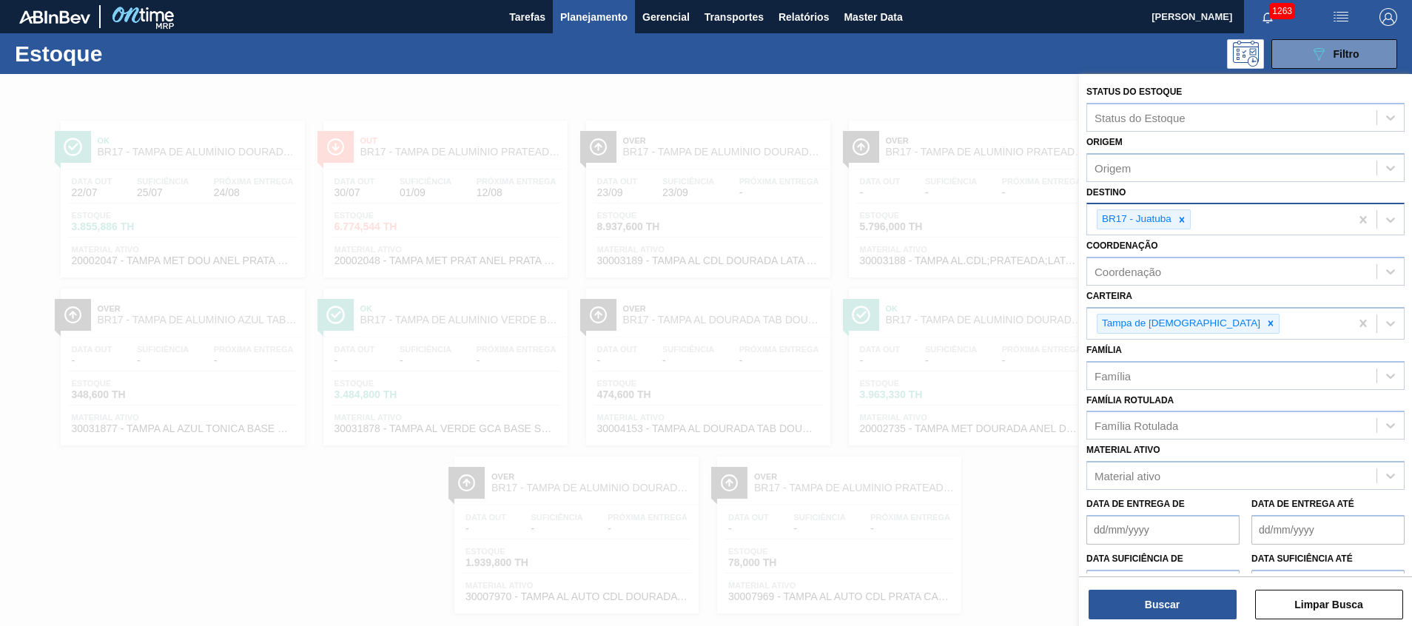
click at [1182, 208] on div "BR17 - Juatuba" at bounding box center [1218, 219] width 263 height 30
type input "via"
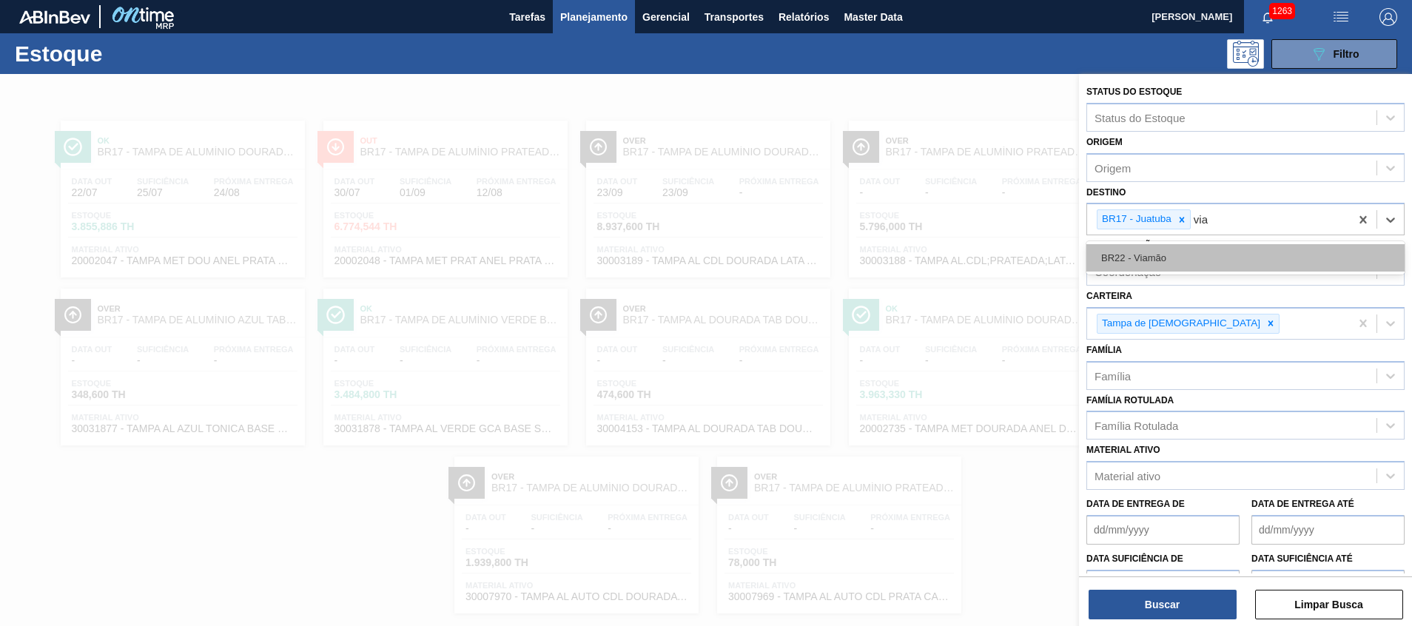
click at [1181, 251] on div "BR22 - Viamão" at bounding box center [1245, 257] width 318 height 27
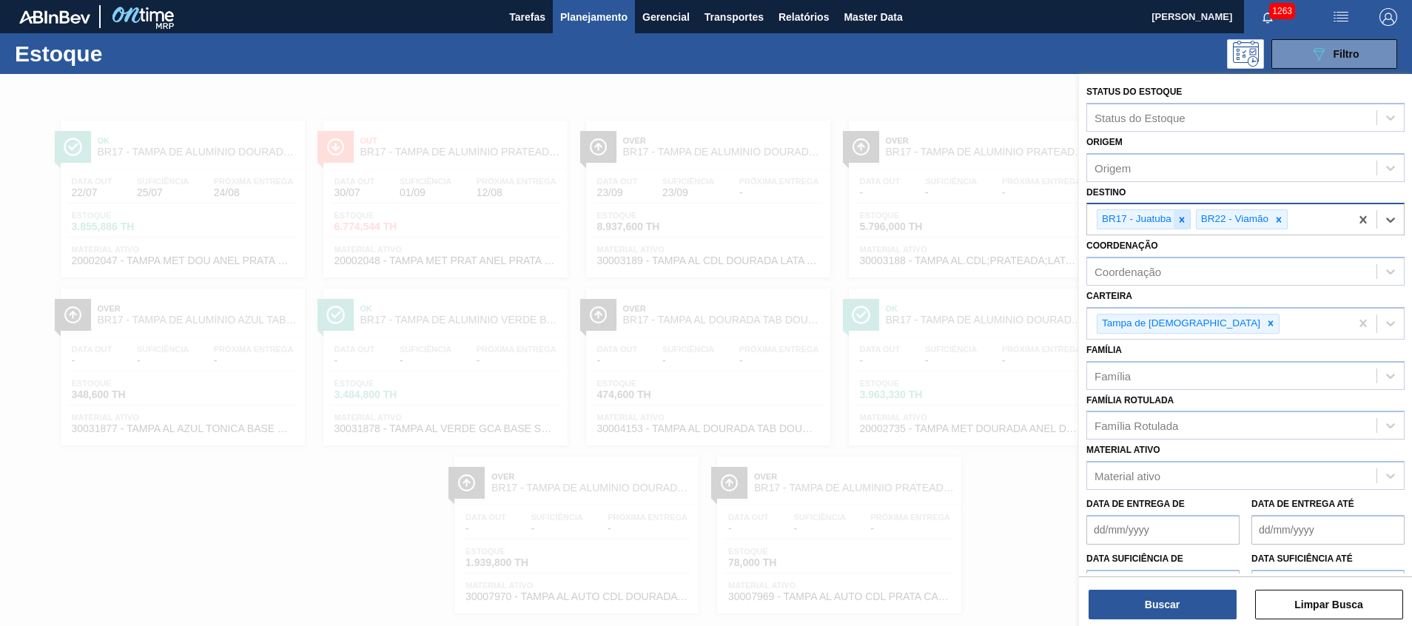
click at [1181, 226] on div at bounding box center [1182, 219] width 16 height 18
click at [1111, 602] on button "Buscar" at bounding box center [1162, 605] width 148 height 30
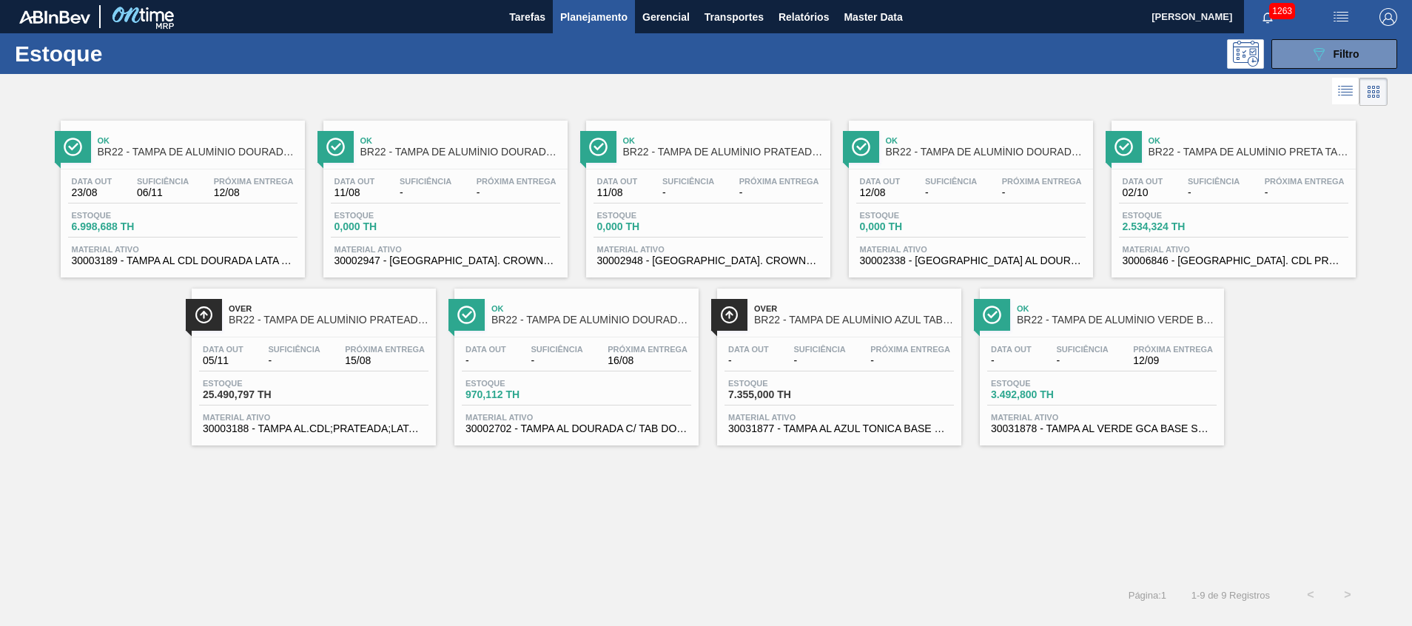
click at [1284, 258] on span "30006846 - TAMPA AL. CDL PRETA C/ TAB PRETA" at bounding box center [1233, 260] width 222 height 11
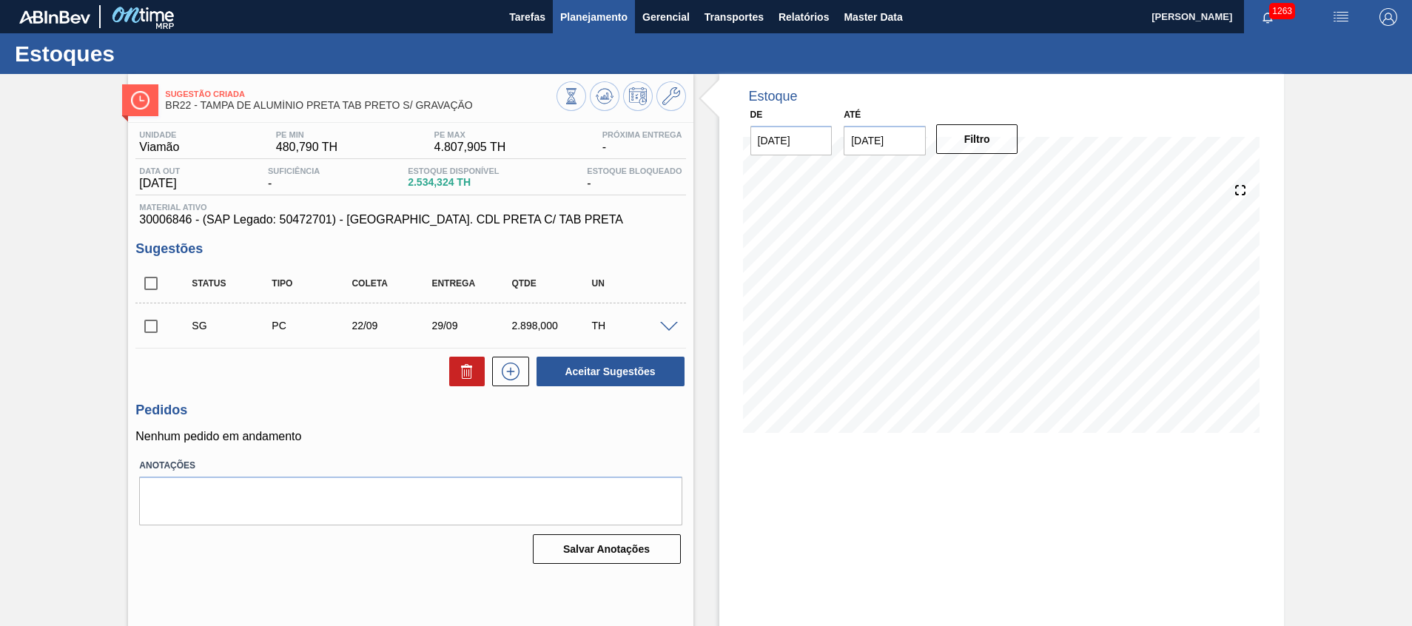
click at [615, 20] on span "Planejamento" at bounding box center [593, 17] width 67 height 18
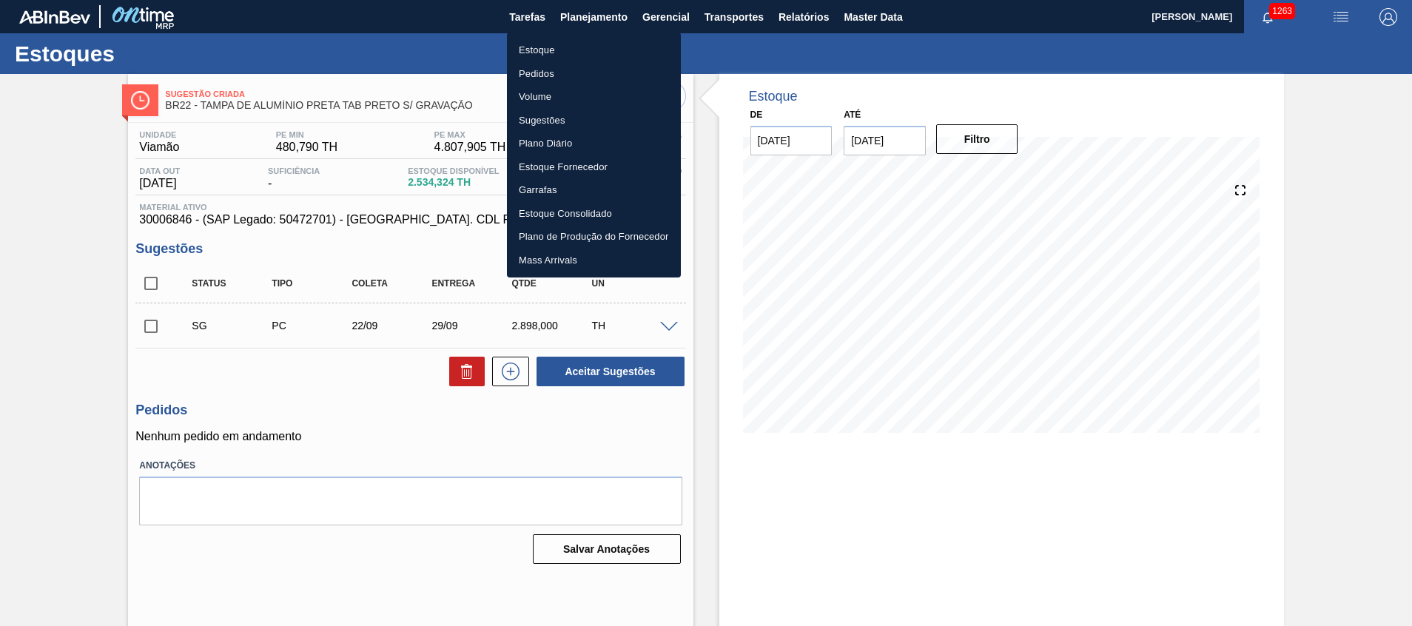
click at [584, 51] on li "Estoque" at bounding box center [594, 50] width 174 height 24
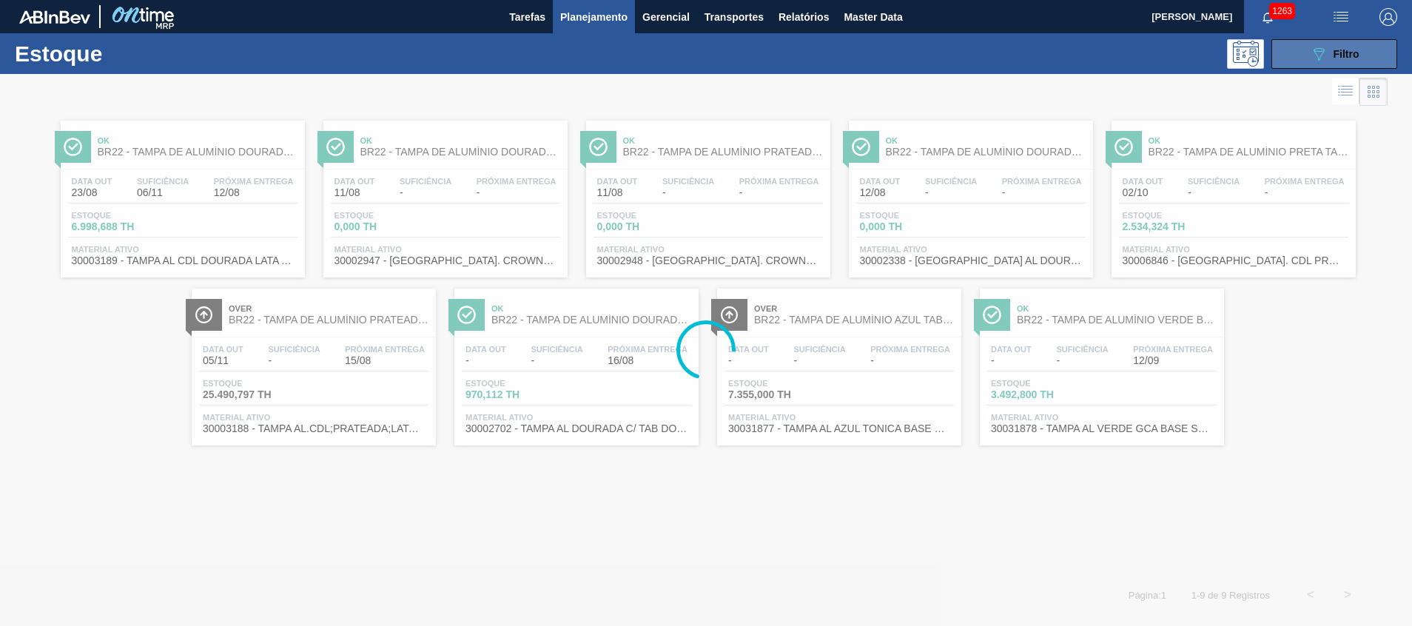
click at [1297, 62] on button "089F7B8B-B2A5-4AFE-B5C0-19BA573D28AC Filtro" at bounding box center [1334, 54] width 126 height 30
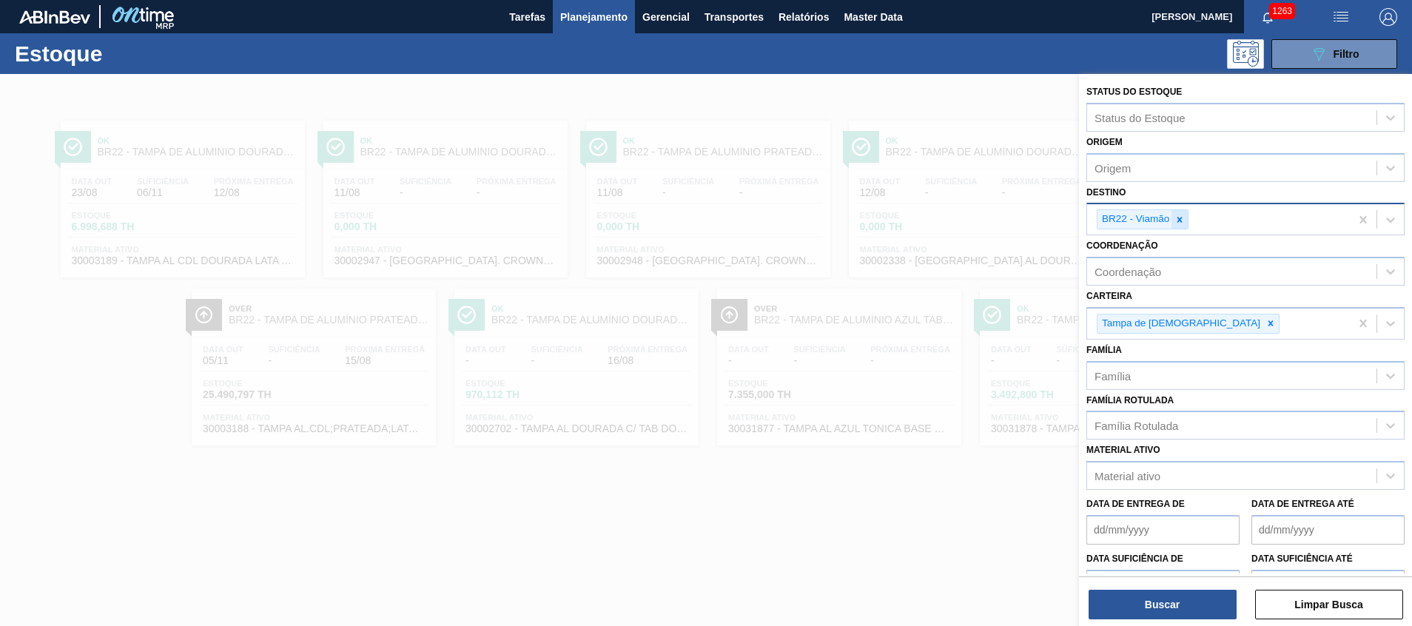
click at [1176, 226] on div at bounding box center [1179, 219] width 16 height 18
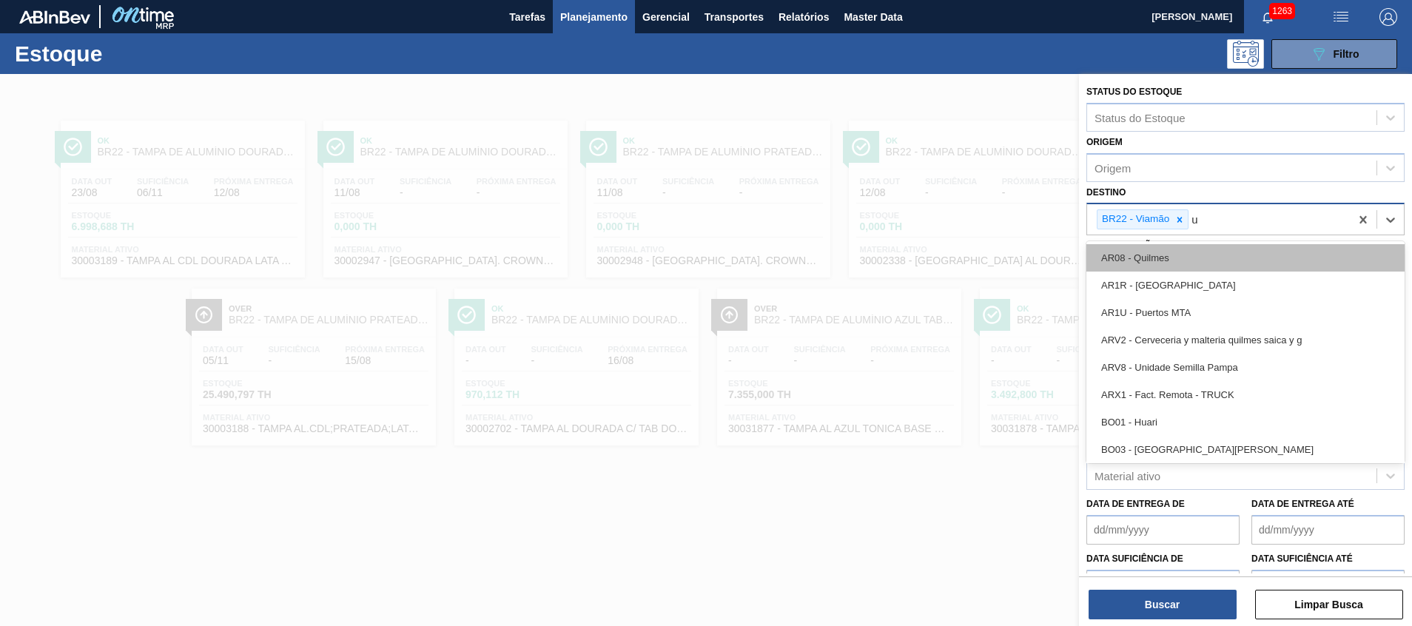
type input "ub"
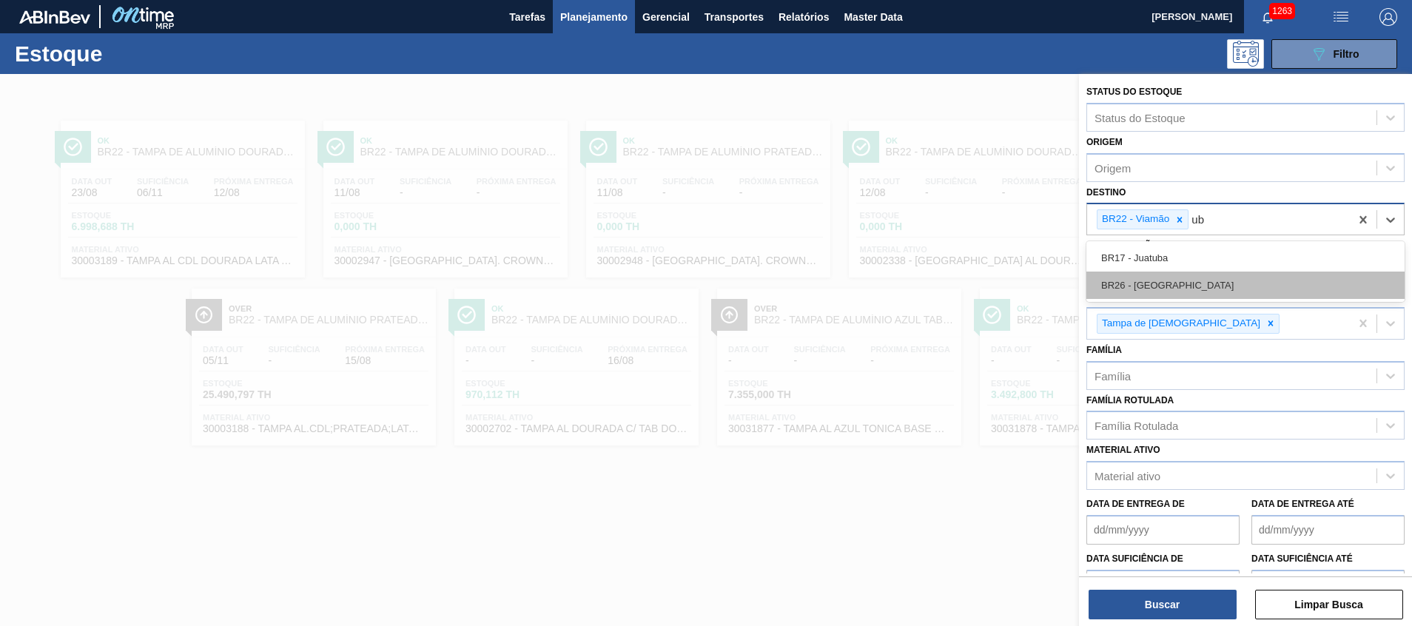
click at [1196, 283] on div "BR26 - Uberlândia" at bounding box center [1245, 285] width 318 height 27
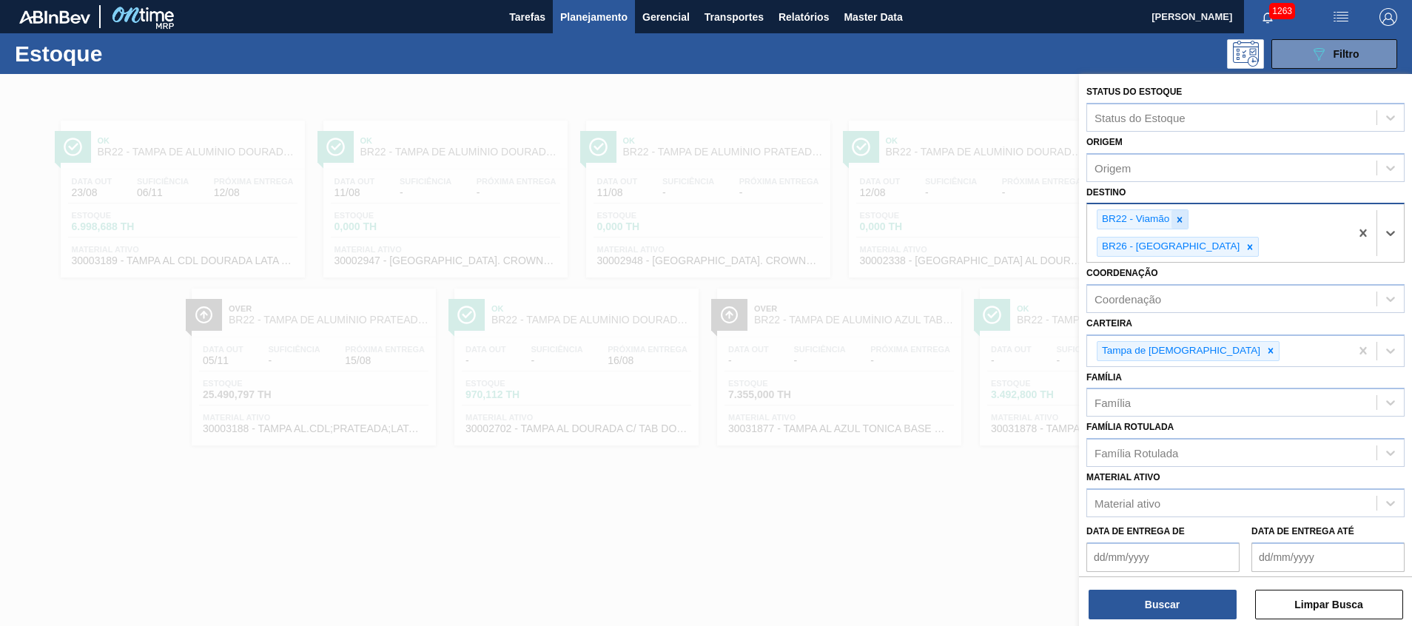
click at [1184, 223] on icon at bounding box center [1179, 220] width 10 height 10
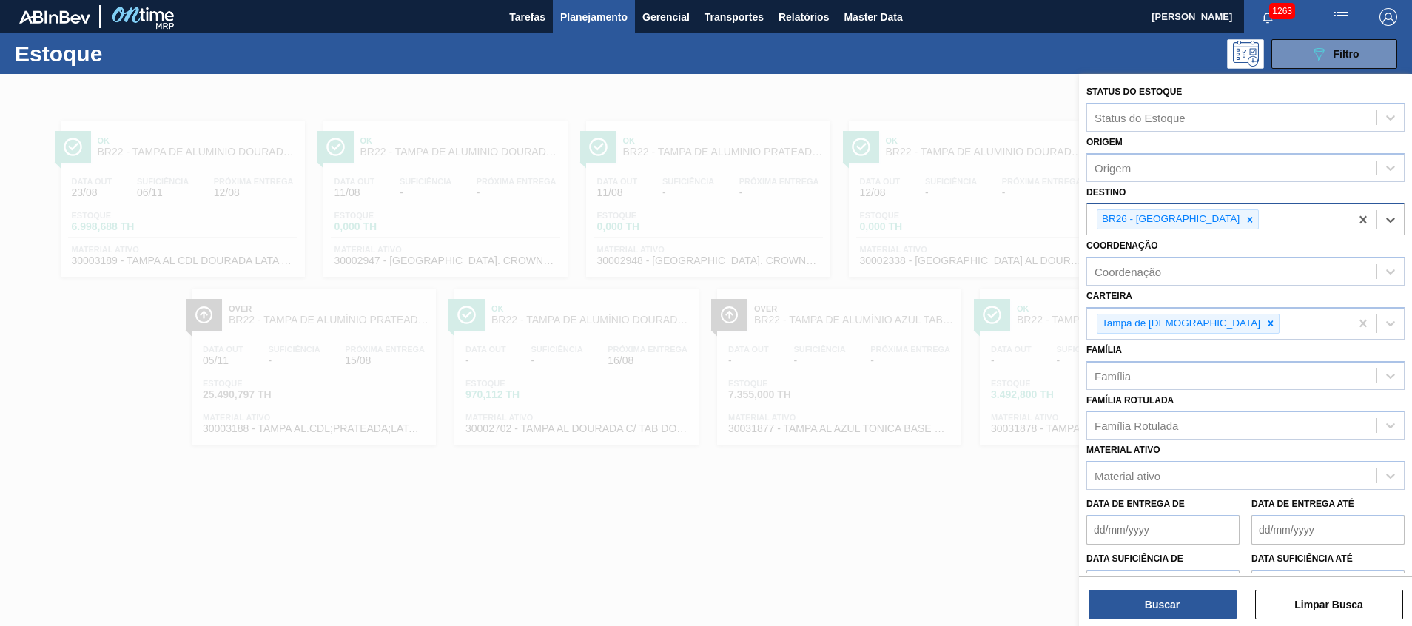
click at [1128, 587] on div "Buscar Limpar Busca" at bounding box center [1245, 596] width 333 height 41
click at [1128, 591] on button "Buscar" at bounding box center [1162, 605] width 148 height 30
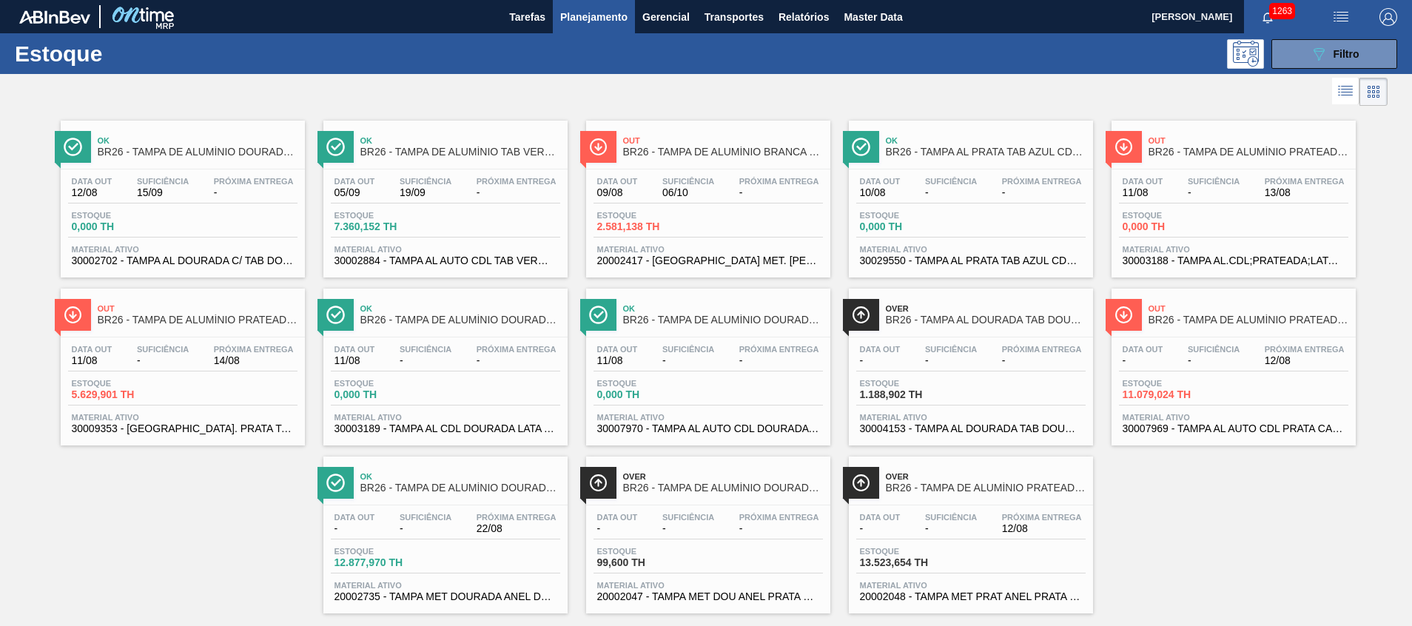
click at [708, 256] on span "20002417 - TAMPA MET. BRANCA ANEL AZUL CX600" at bounding box center [708, 260] width 222 height 11
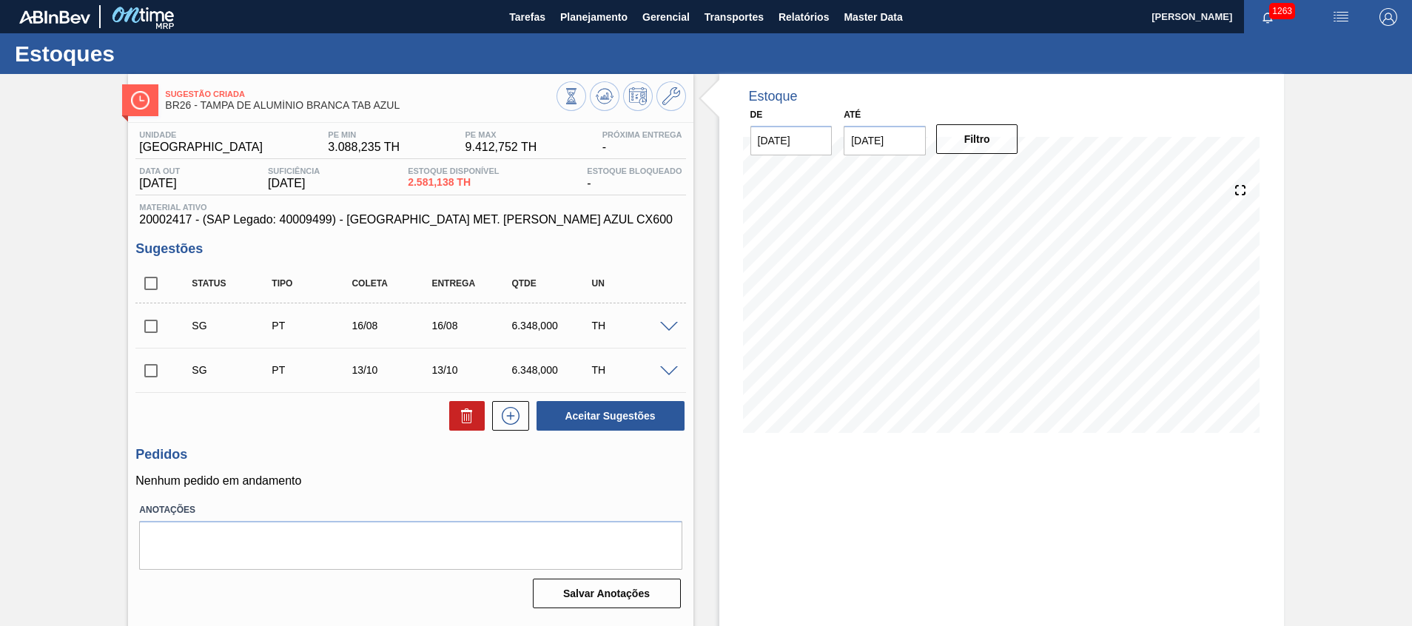
click at [158, 284] on input "checkbox" at bounding box center [150, 283] width 31 height 31
checkbox input "true"
click at [466, 420] on icon at bounding box center [467, 416] width 18 height 18
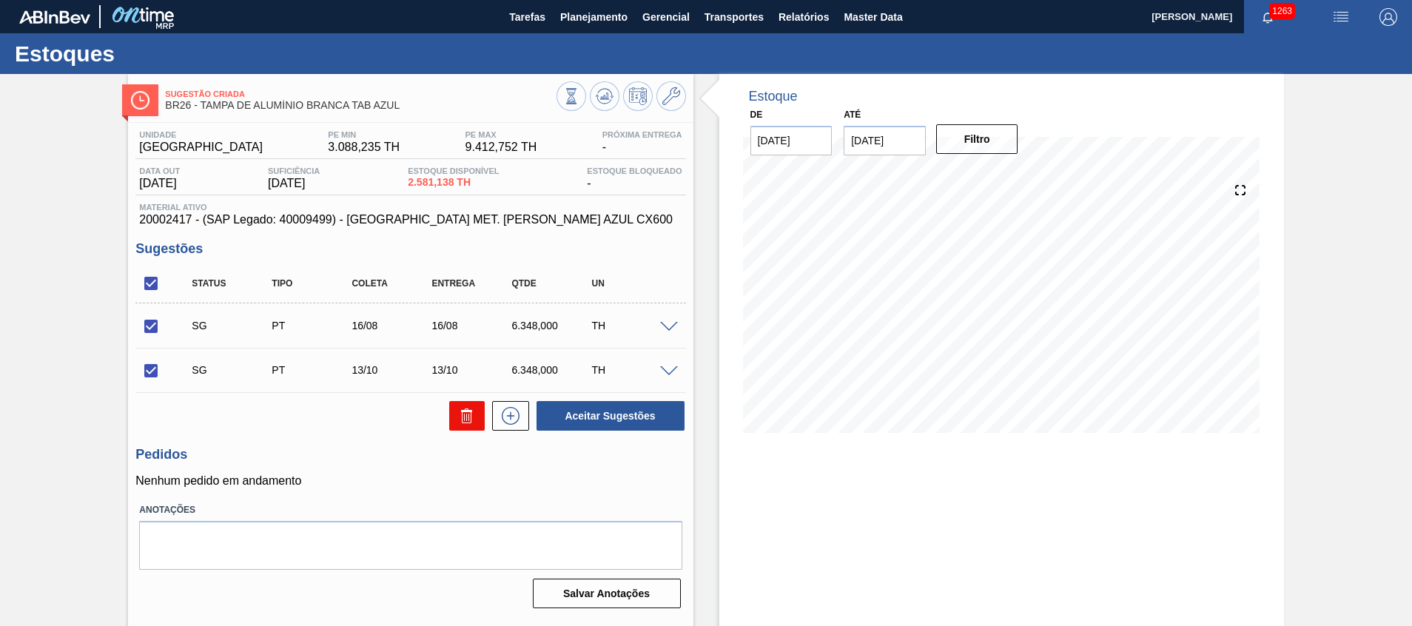
checkbox input "false"
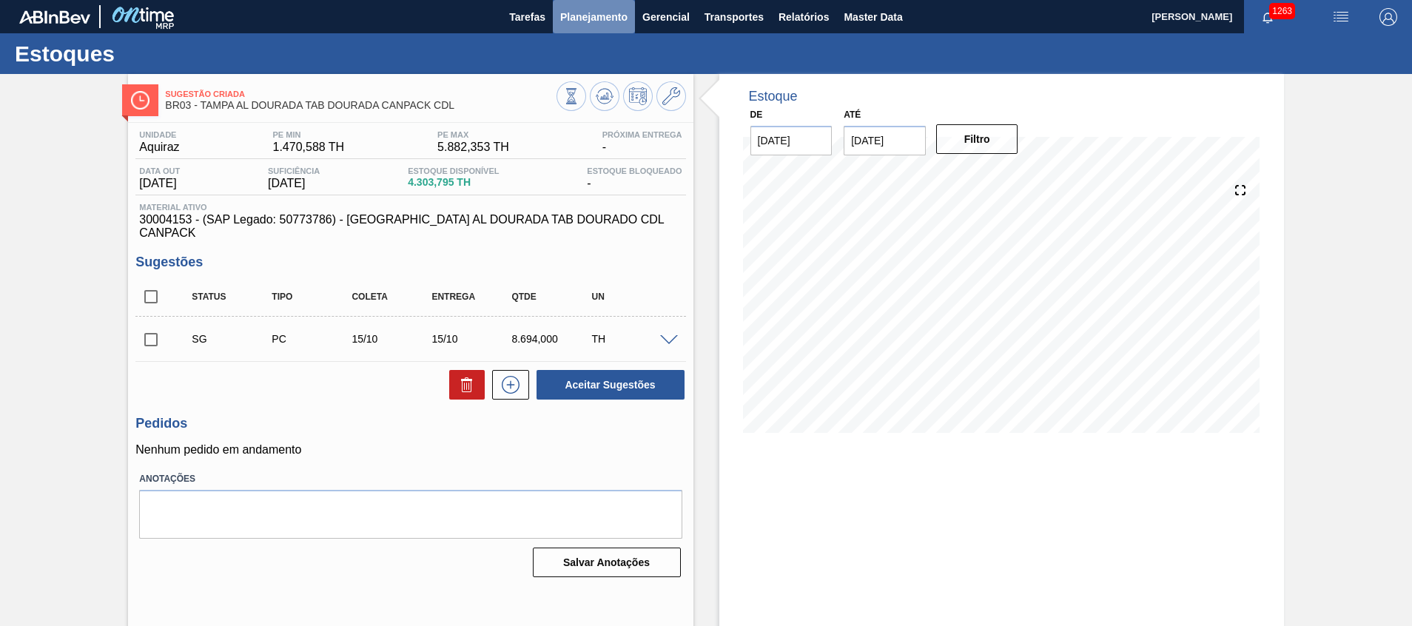
click at [590, 14] on span "Planejamento" at bounding box center [593, 17] width 67 height 18
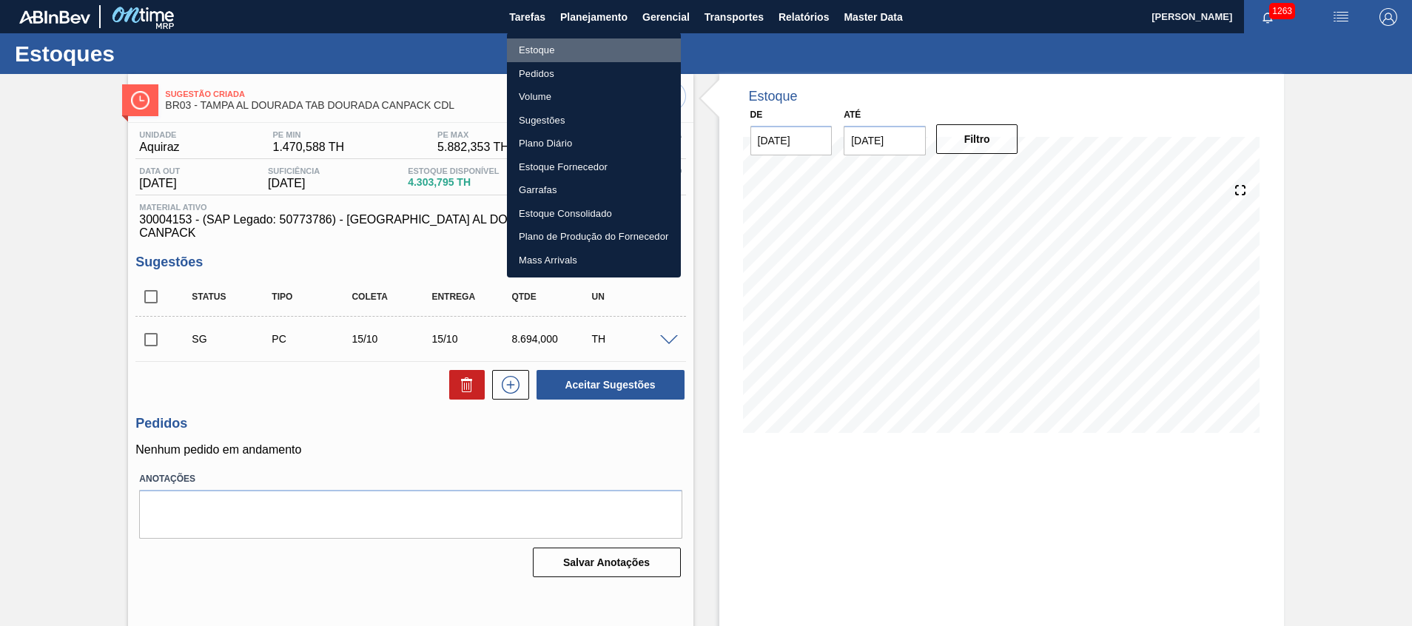
click at [596, 48] on li "Estoque" at bounding box center [594, 50] width 174 height 24
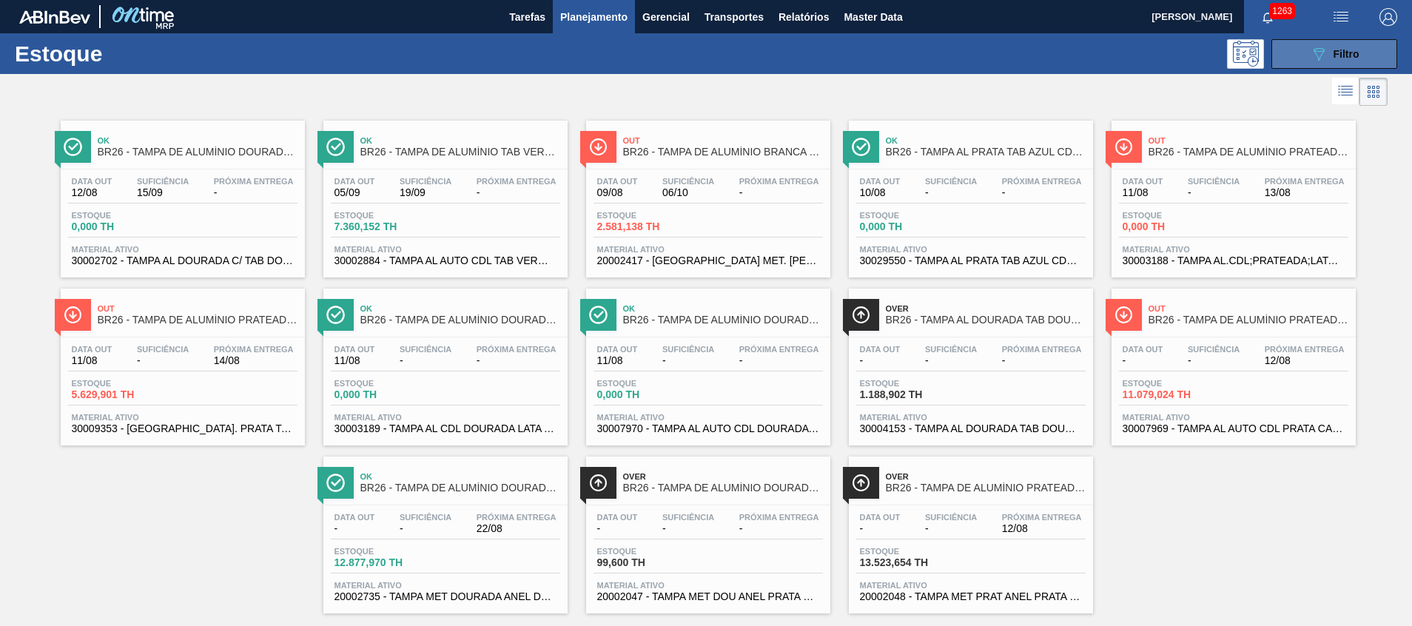
click at [1278, 54] on button "089F7B8B-B2A5-4AFE-B5C0-19BA573D28AC Filtro" at bounding box center [1334, 54] width 126 height 30
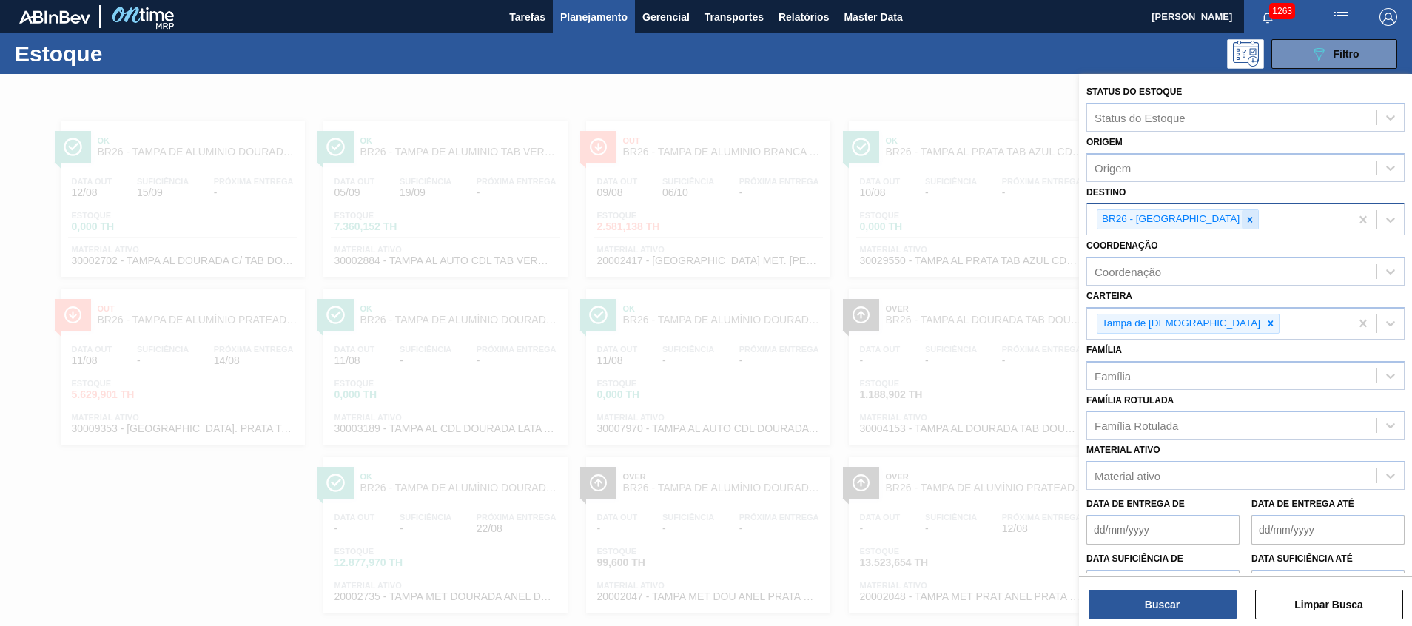
click at [1242, 225] on div at bounding box center [1250, 219] width 16 height 18
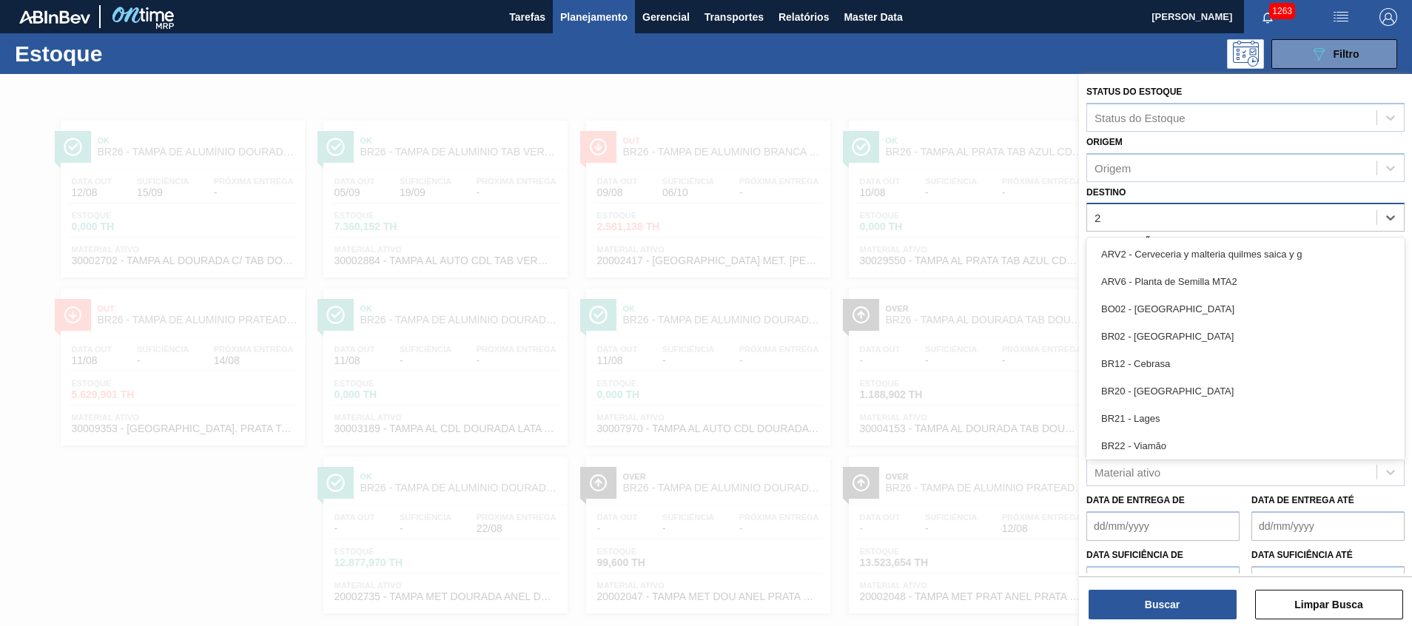
type input "27"
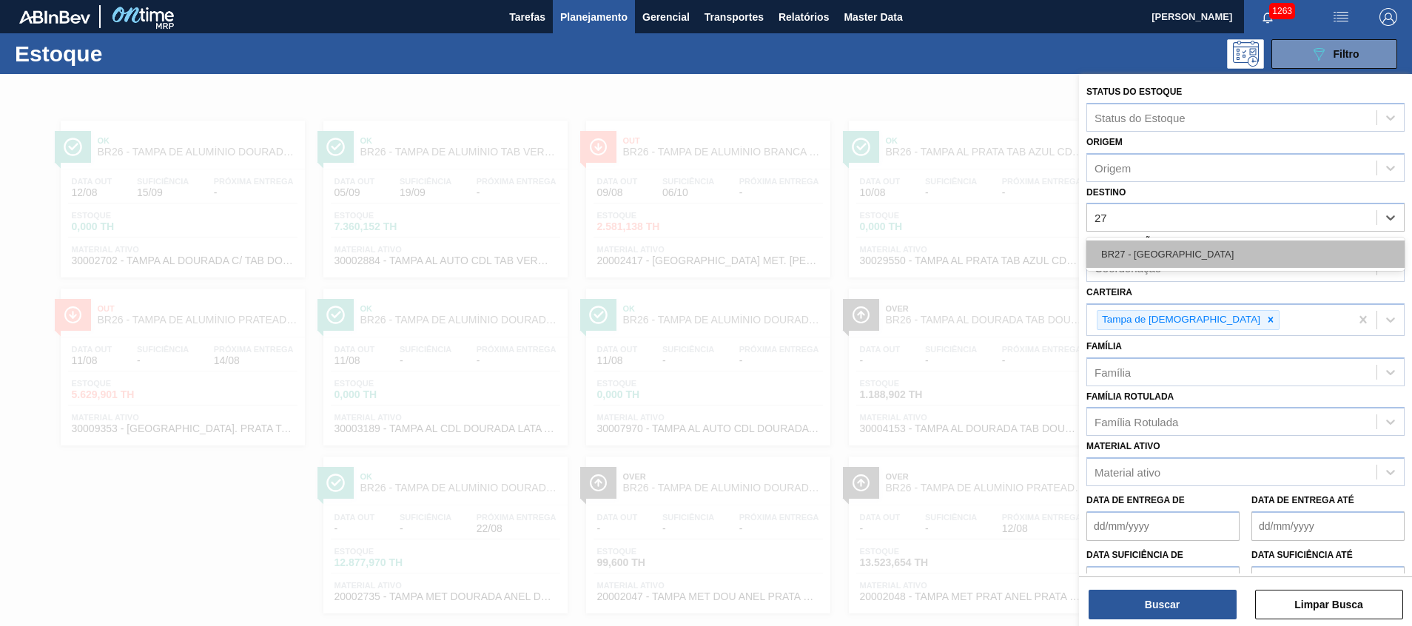
click at [1195, 258] on div "BR27 - [GEOGRAPHIC_DATA]" at bounding box center [1245, 253] width 318 height 27
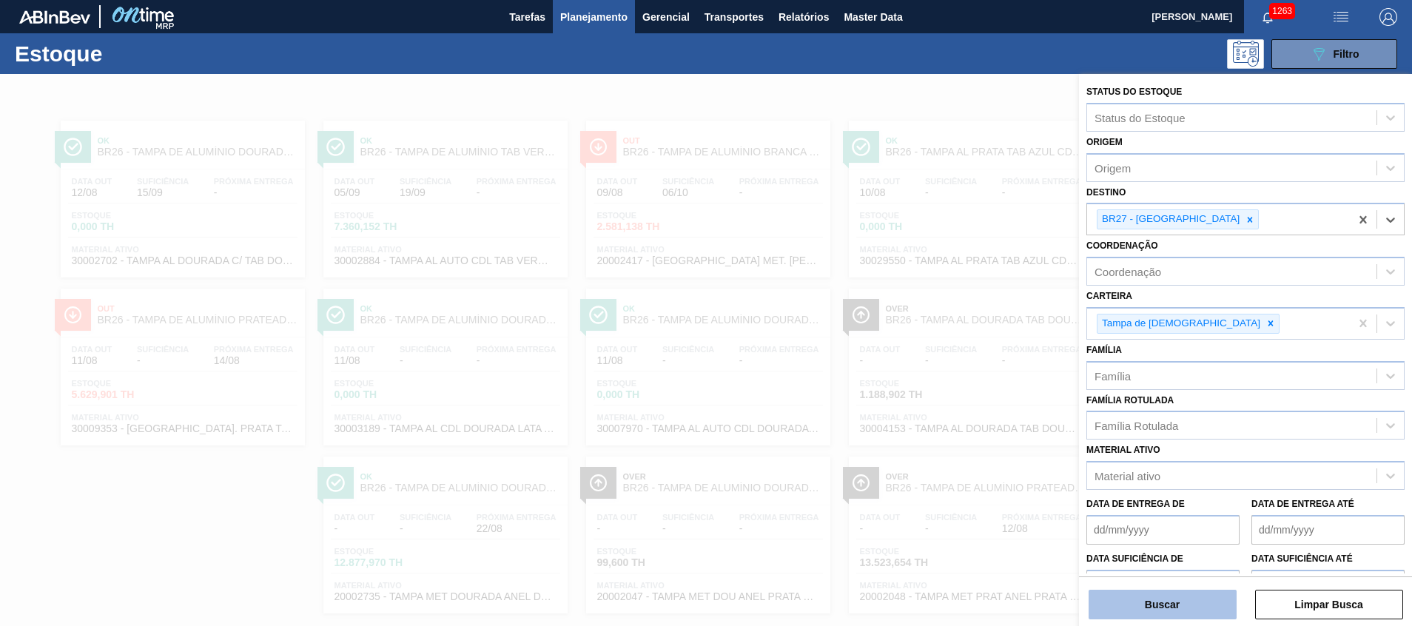
click at [1186, 604] on button "Buscar" at bounding box center [1162, 605] width 148 height 30
